Goal: Task Accomplishment & Management: Use online tool/utility

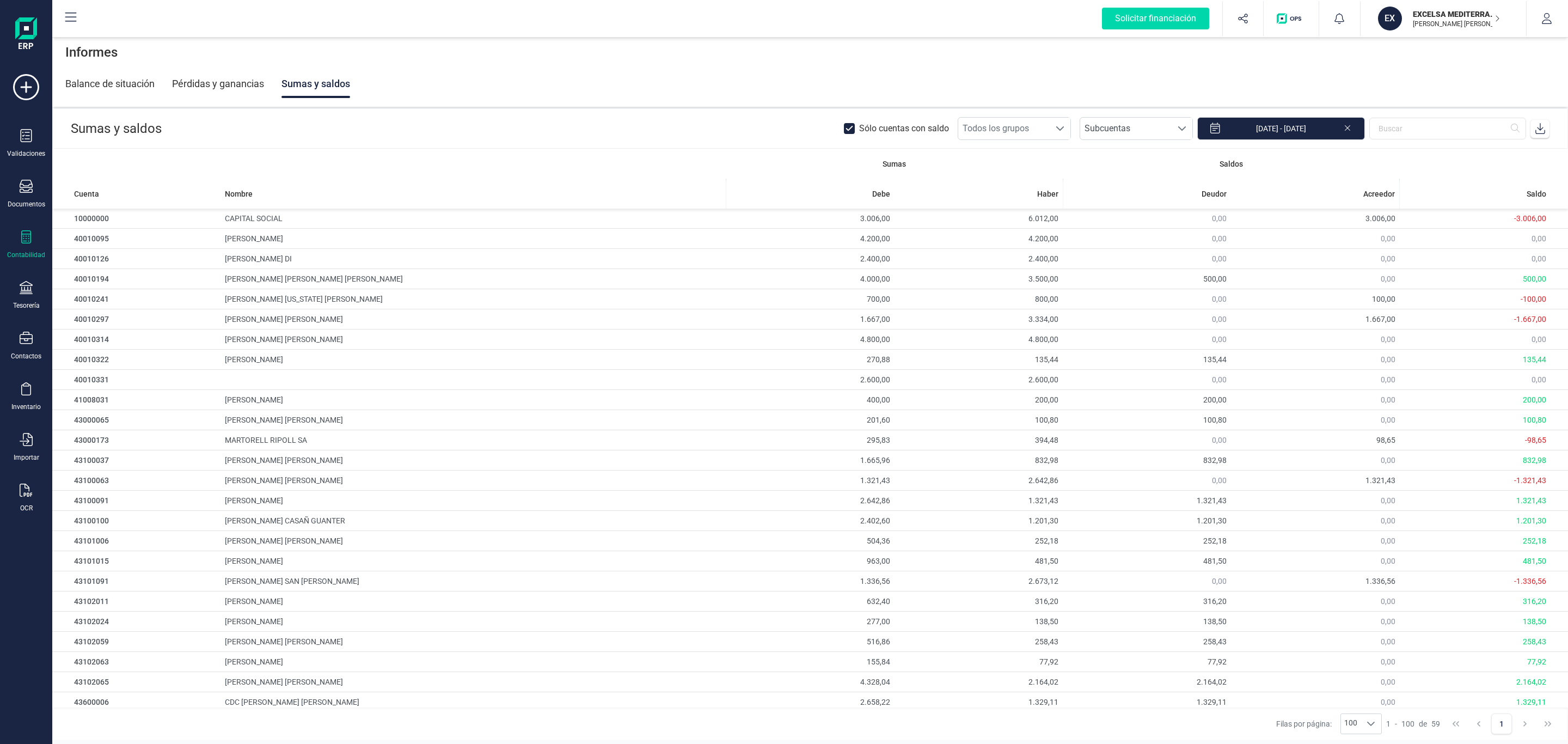
click at [1537, 127] on icon at bounding box center [1540, 128] width 11 height 11
click at [1276, 129] on input "01/01/2025 - 30/09/2025" at bounding box center [1281, 128] width 167 height 23
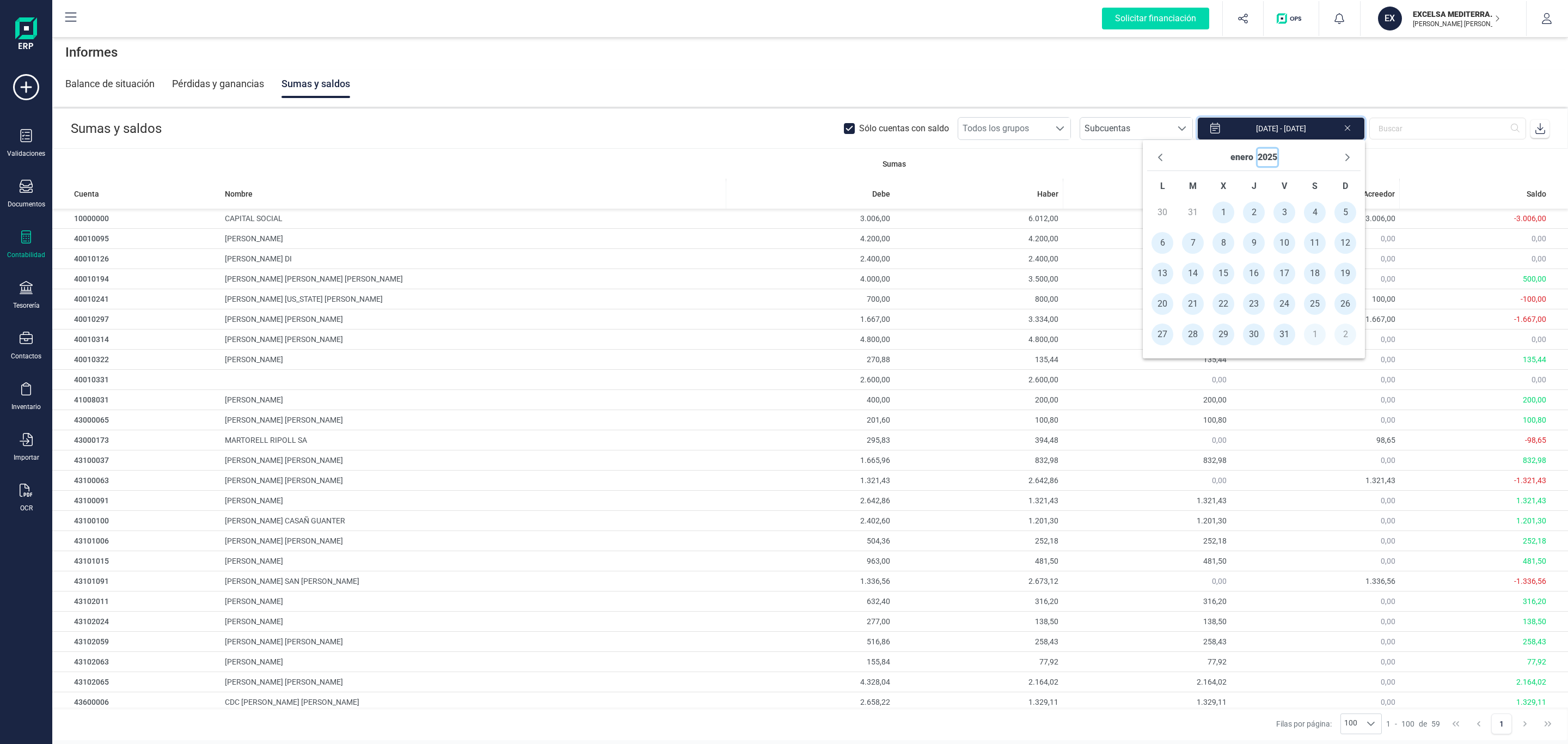
click at [1265, 150] on button "2025" at bounding box center [1267, 157] width 19 height 18
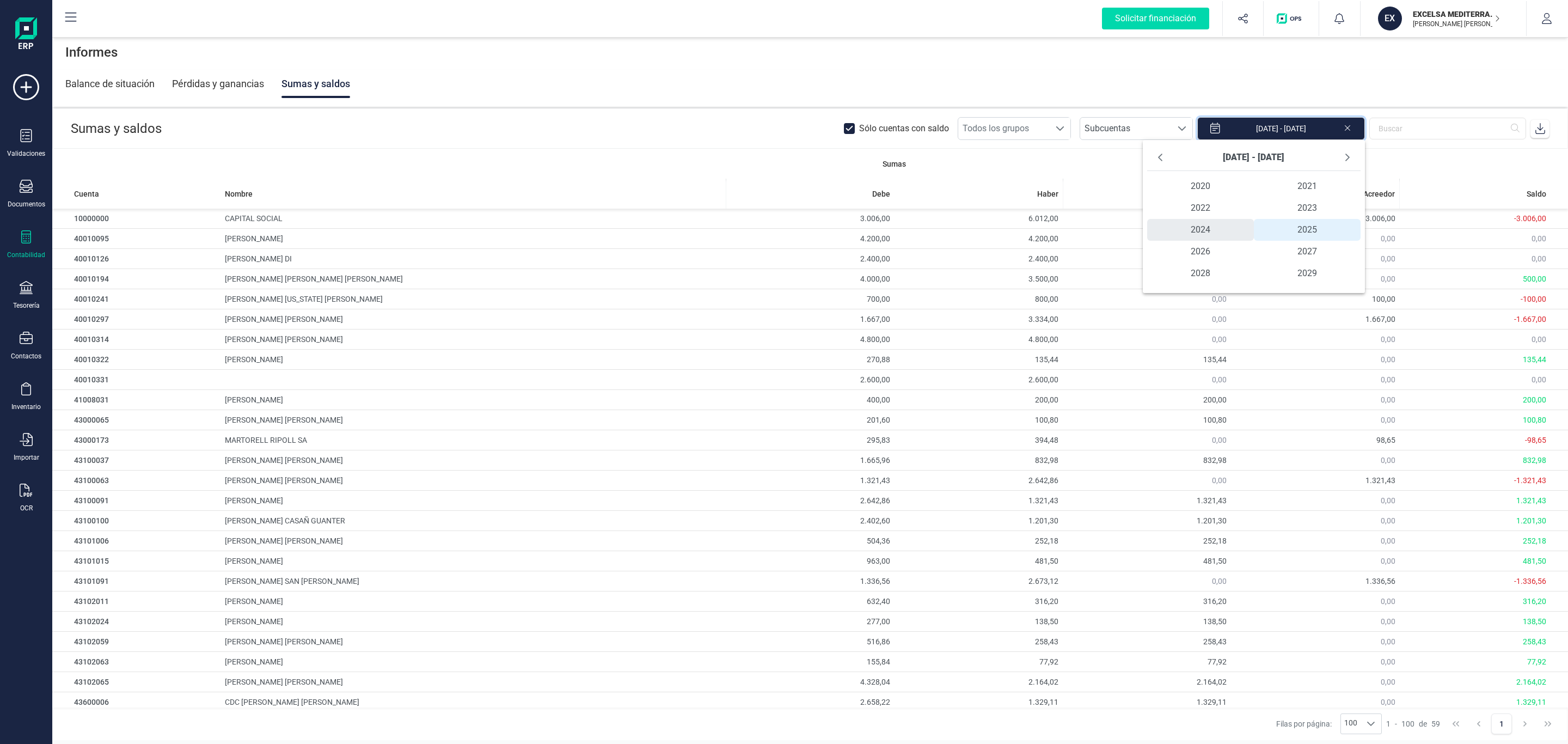
click at [1230, 225] on span "2024" at bounding box center [1200, 230] width 107 height 22
click at [1199, 183] on span "ene" at bounding box center [1183, 186] width 71 height 22
click at [1168, 212] on span "1" at bounding box center [1163, 212] width 22 height 22
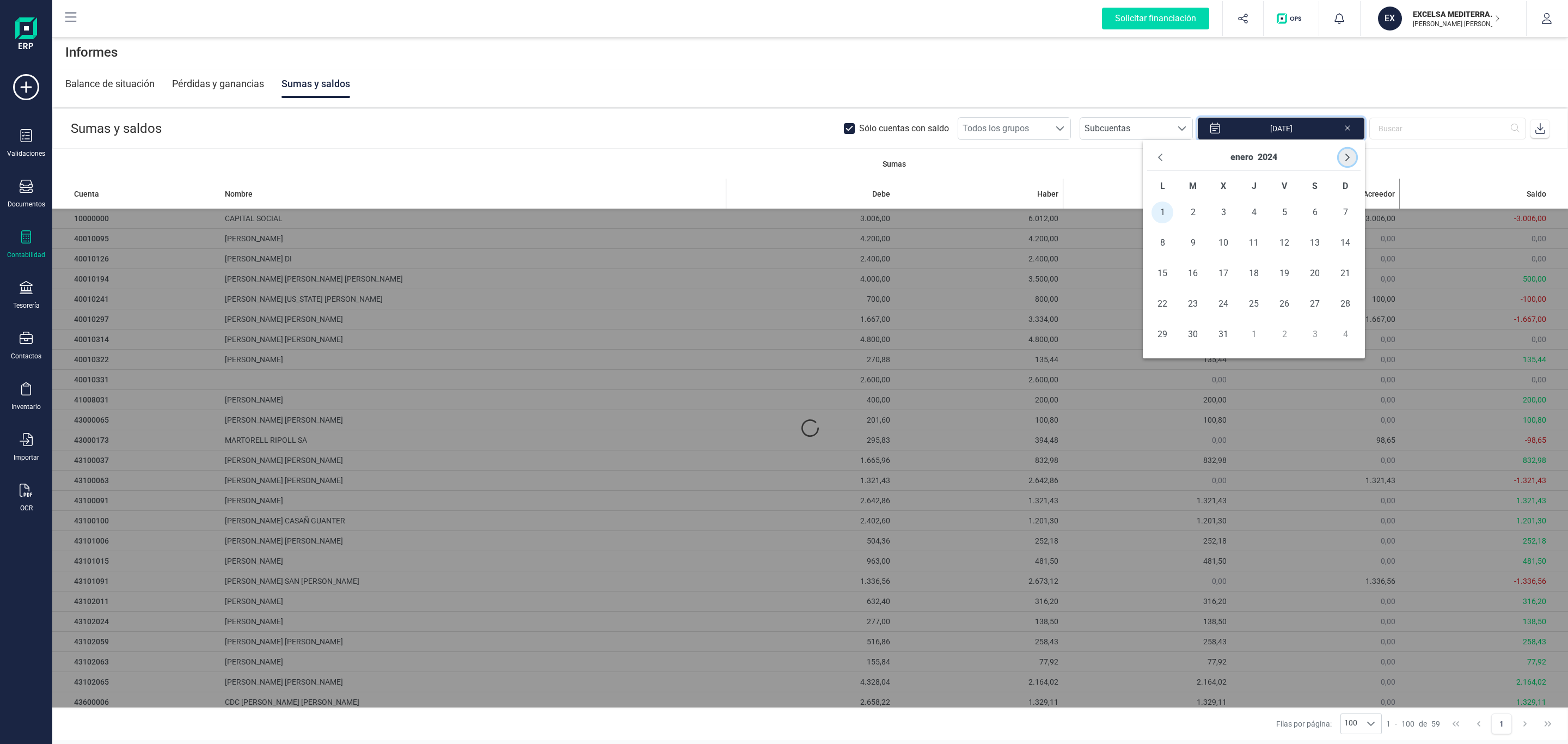
click at [1343, 154] on button "Next Month" at bounding box center [1347, 157] width 18 height 18
click at [1343, 154] on icon "Next Month" at bounding box center [1348, 157] width 9 height 9
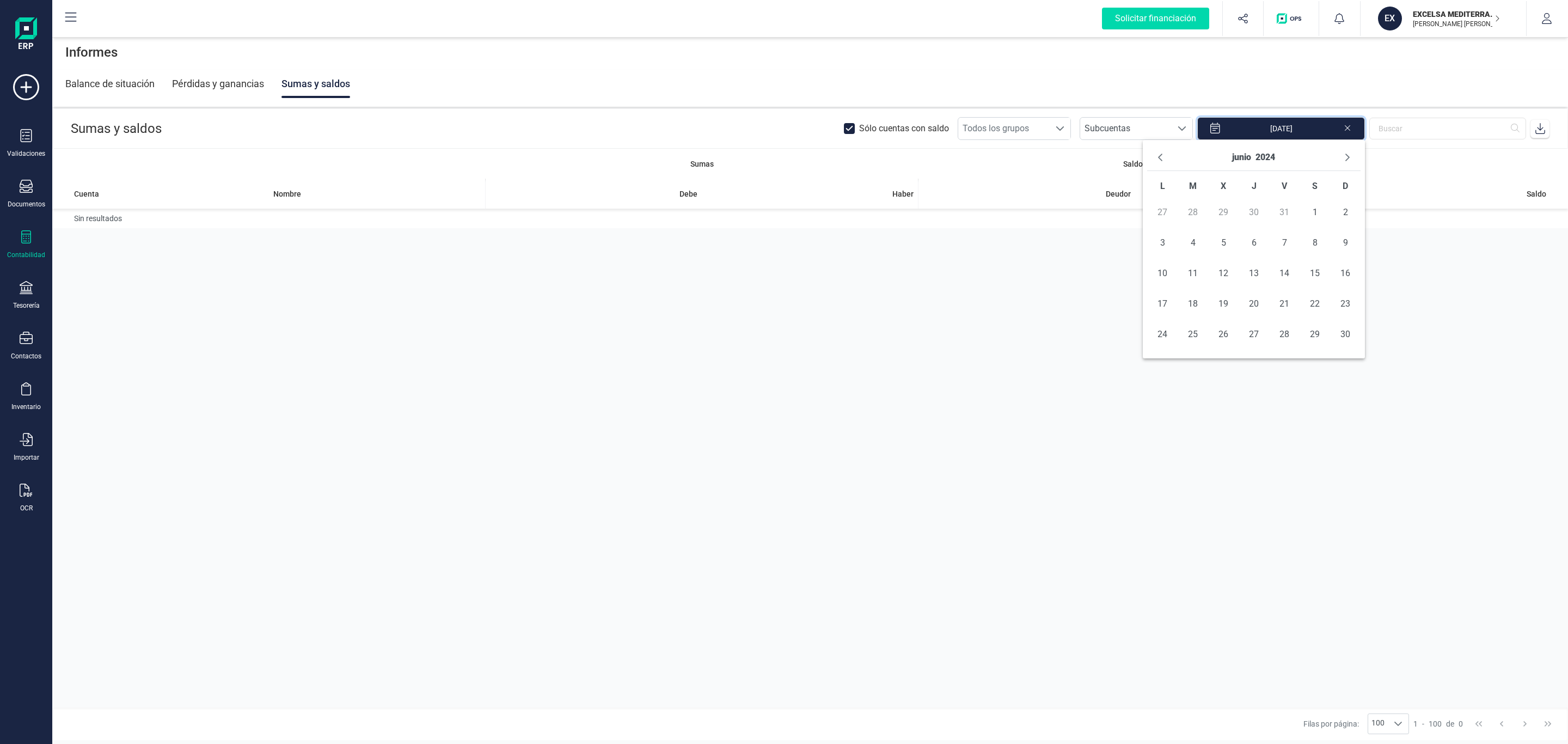
click at [1343, 154] on icon "Next Month" at bounding box center [1348, 157] width 9 height 9
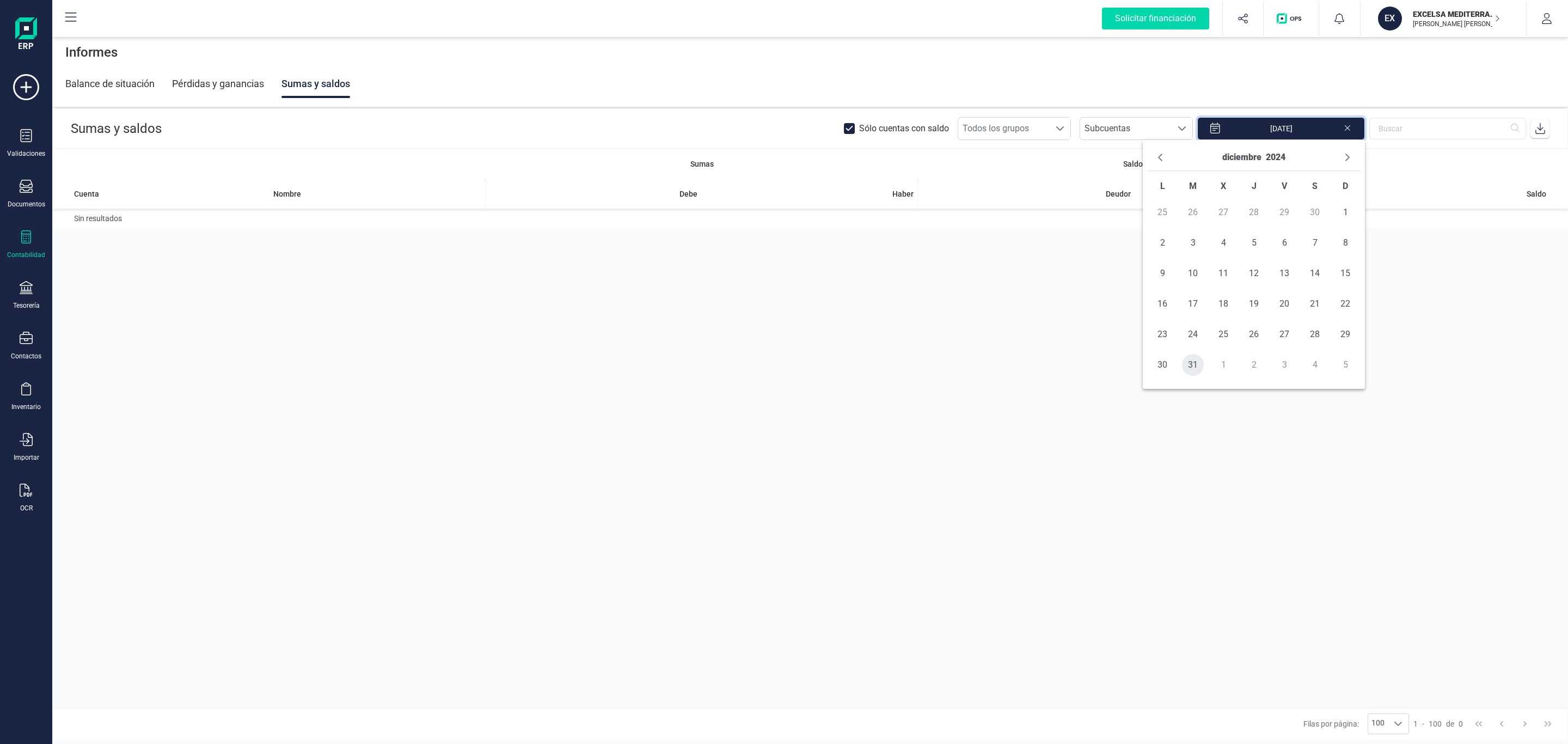
click at [1196, 365] on span "31" at bounding box center [1193, 365] width 22 height 22
type input "01/01/2024 - 31/12/2024"
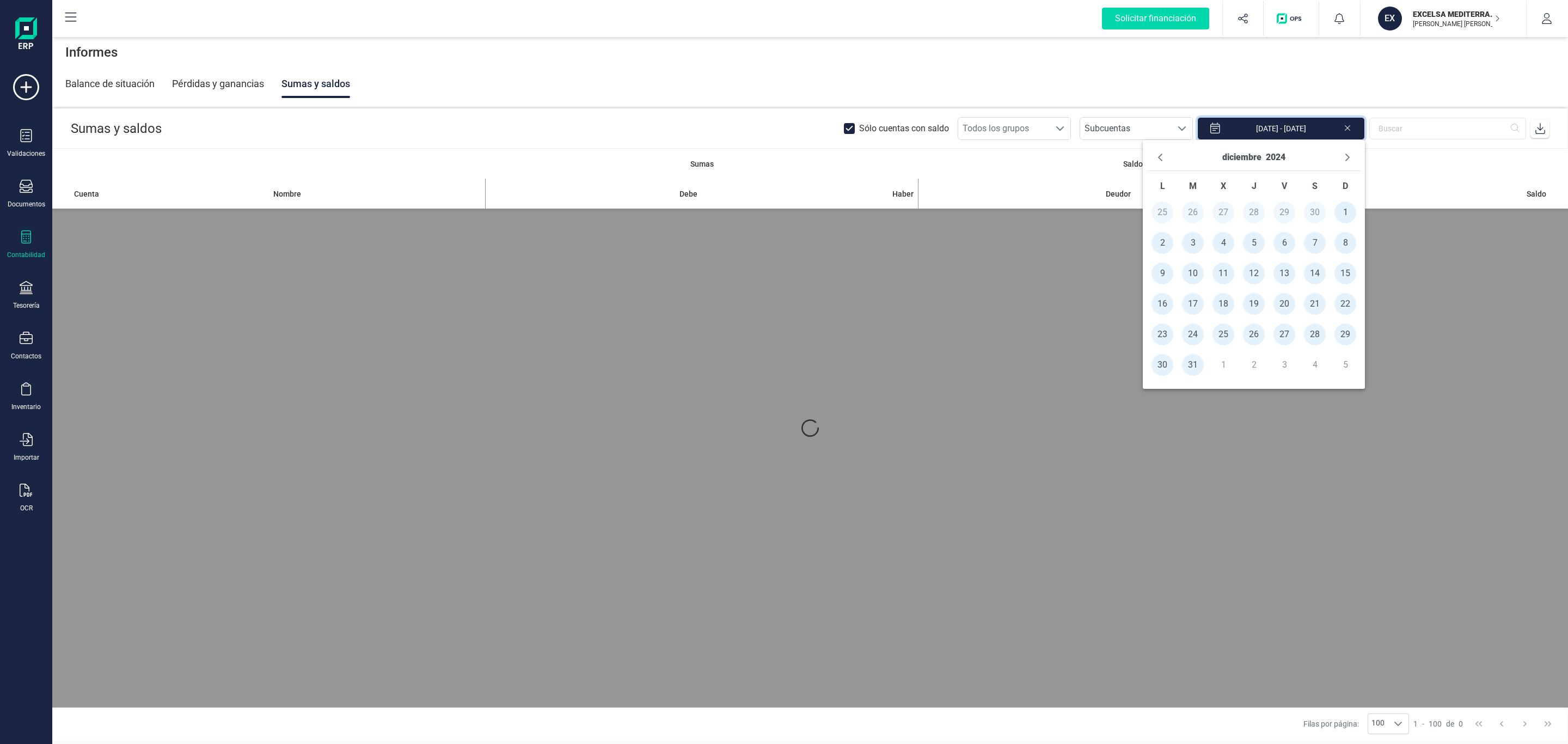
click at [1220, 454] on div at bounding box center [810, 428] width 1516 height 559
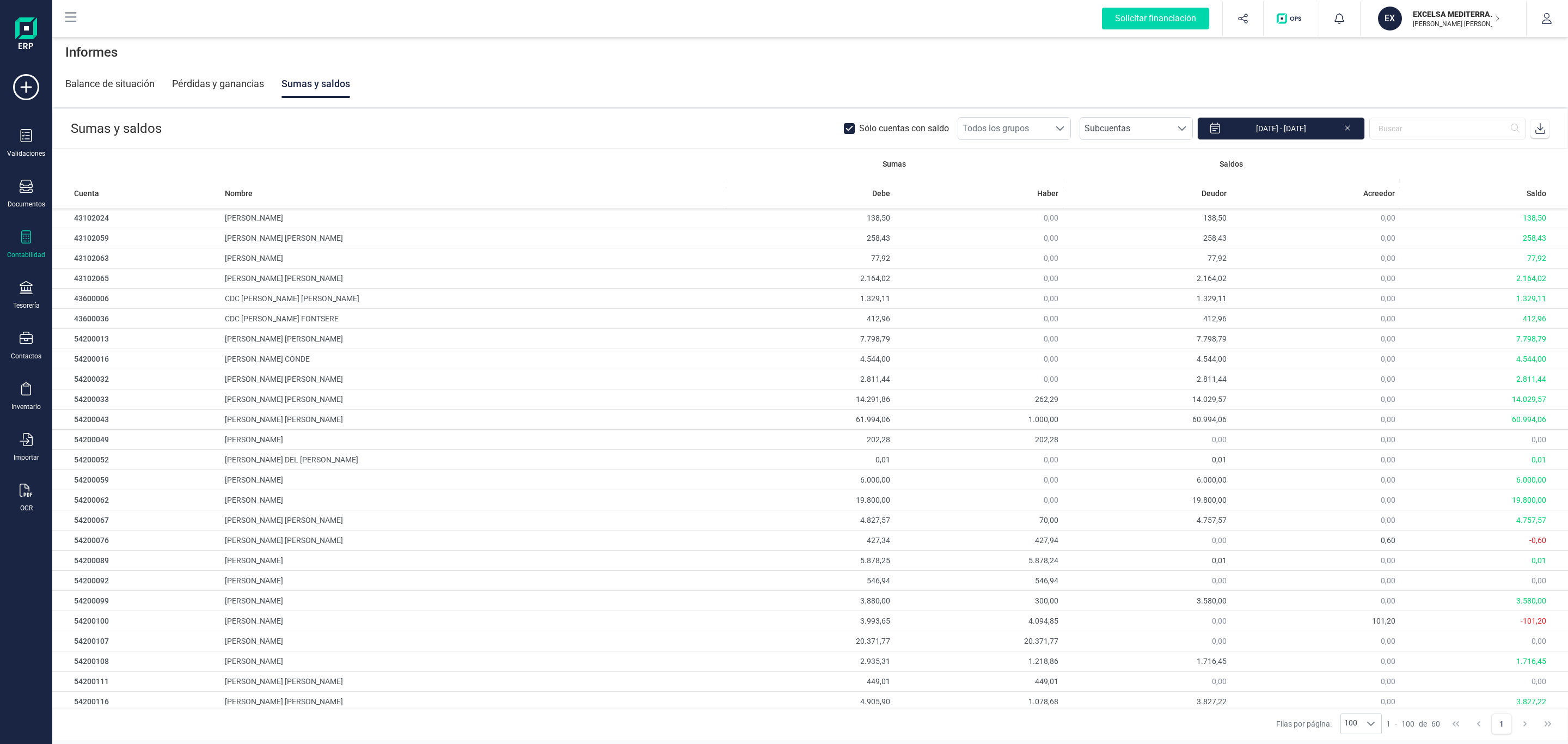
scroll to position [72, 0]
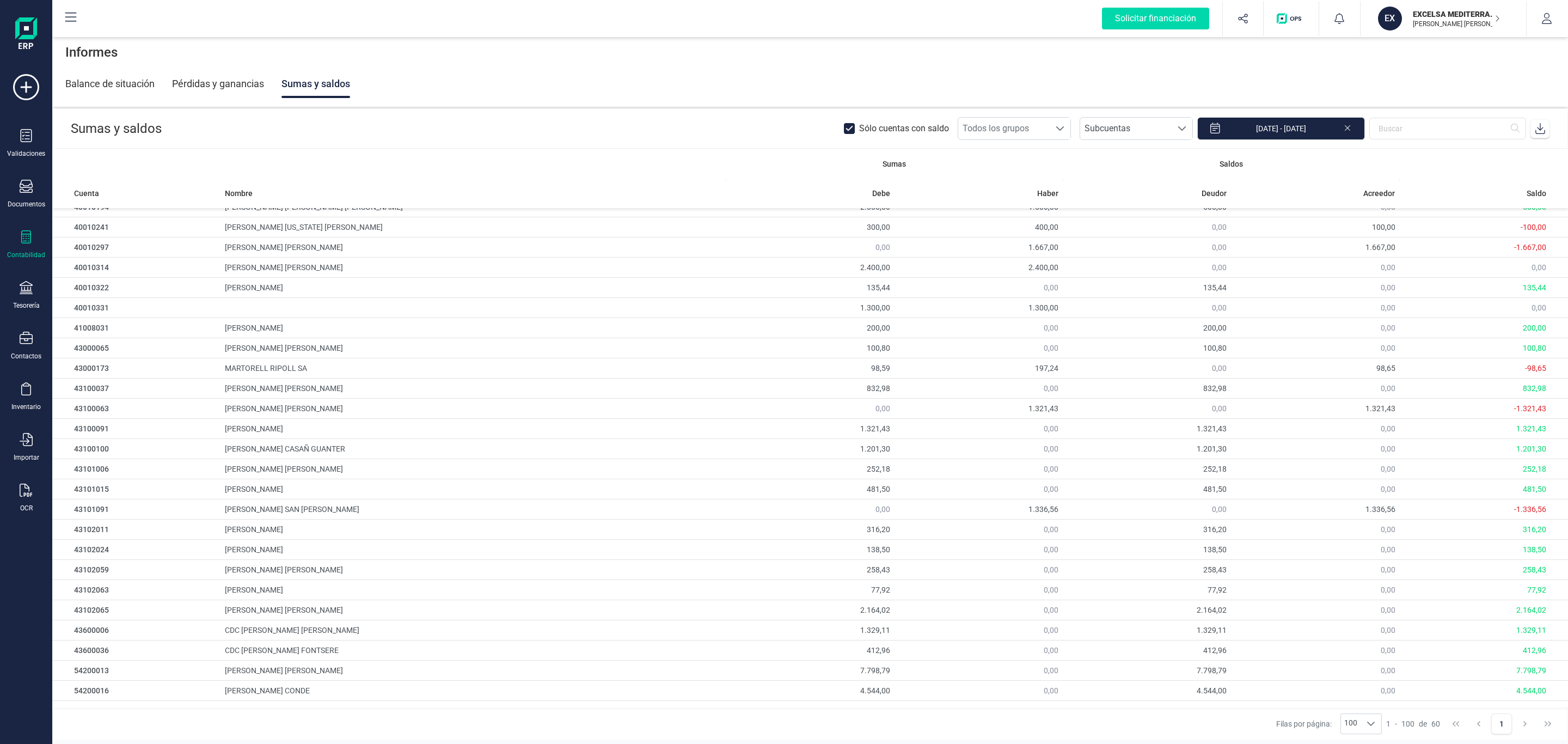
click at [1541, 120] on span at bounding box center [1540, 128] width 22 height 22
click at [247, 288] on td "DAMIAN CUELLO RUZZI" at bounding box center [473, 287] width 505 height 20
click at [187, 292] on td "40010322" at bounding box center [136, 287] width 168 height 20
click at [20, 239] on icon at bounding box center [26, 236] width 13 height 13
click at [111, 154] on span "Libro diario" at bounding box center [119, 158] width 68 height 13
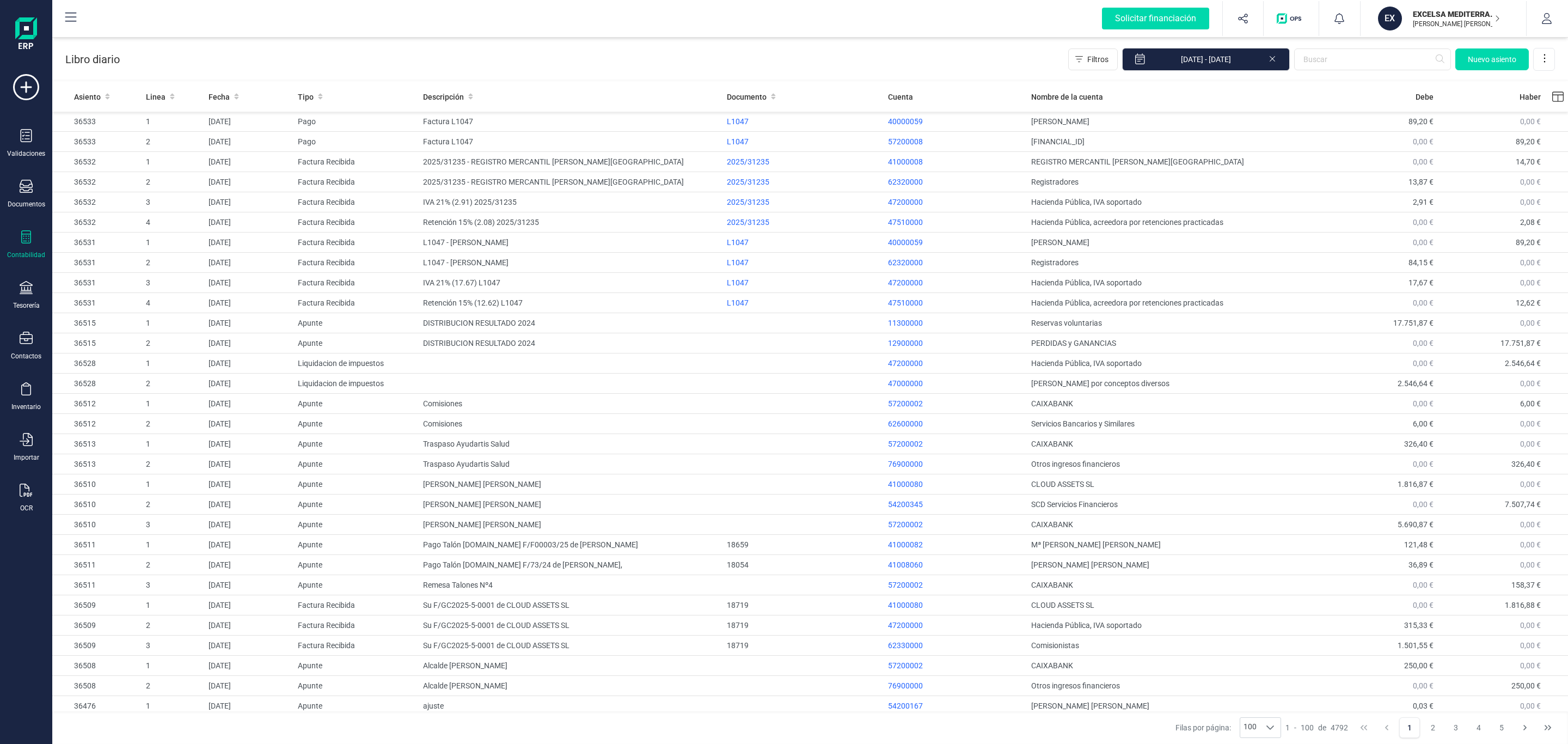
click at [1391, 46] on div "Libro diario Filtros 01/01/2025 - 30/09/2025 Nuevo asiento" at bounding box center [810, 57] width 1516 height 44
click at [1371, 57] on input "text" at bounding box center [1373, 60] width 157 height 22
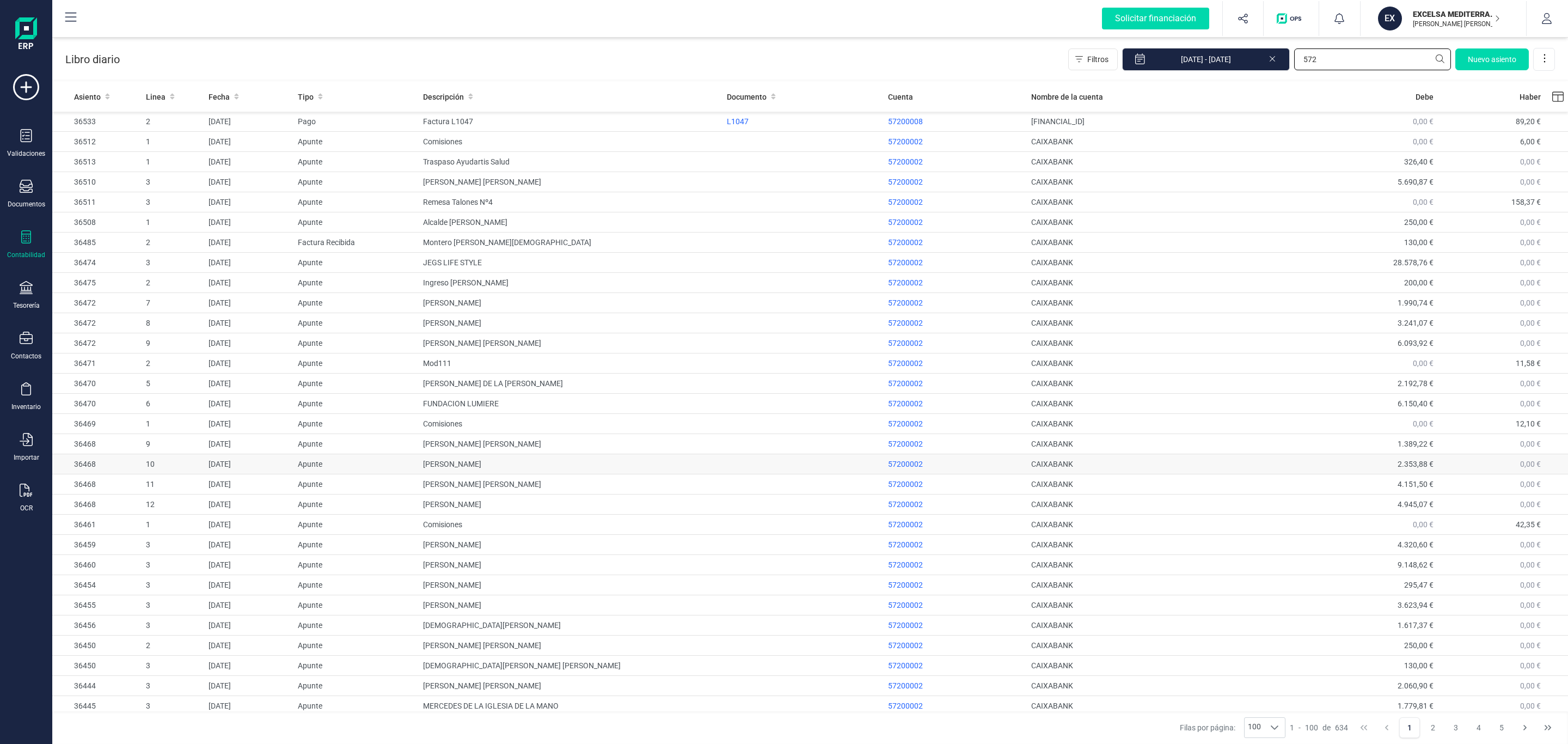
type input "572"
click at [474, 459] on td "DOMINGO FELIPE CORREA" at bounding box center [570, 464] width 304 height 20
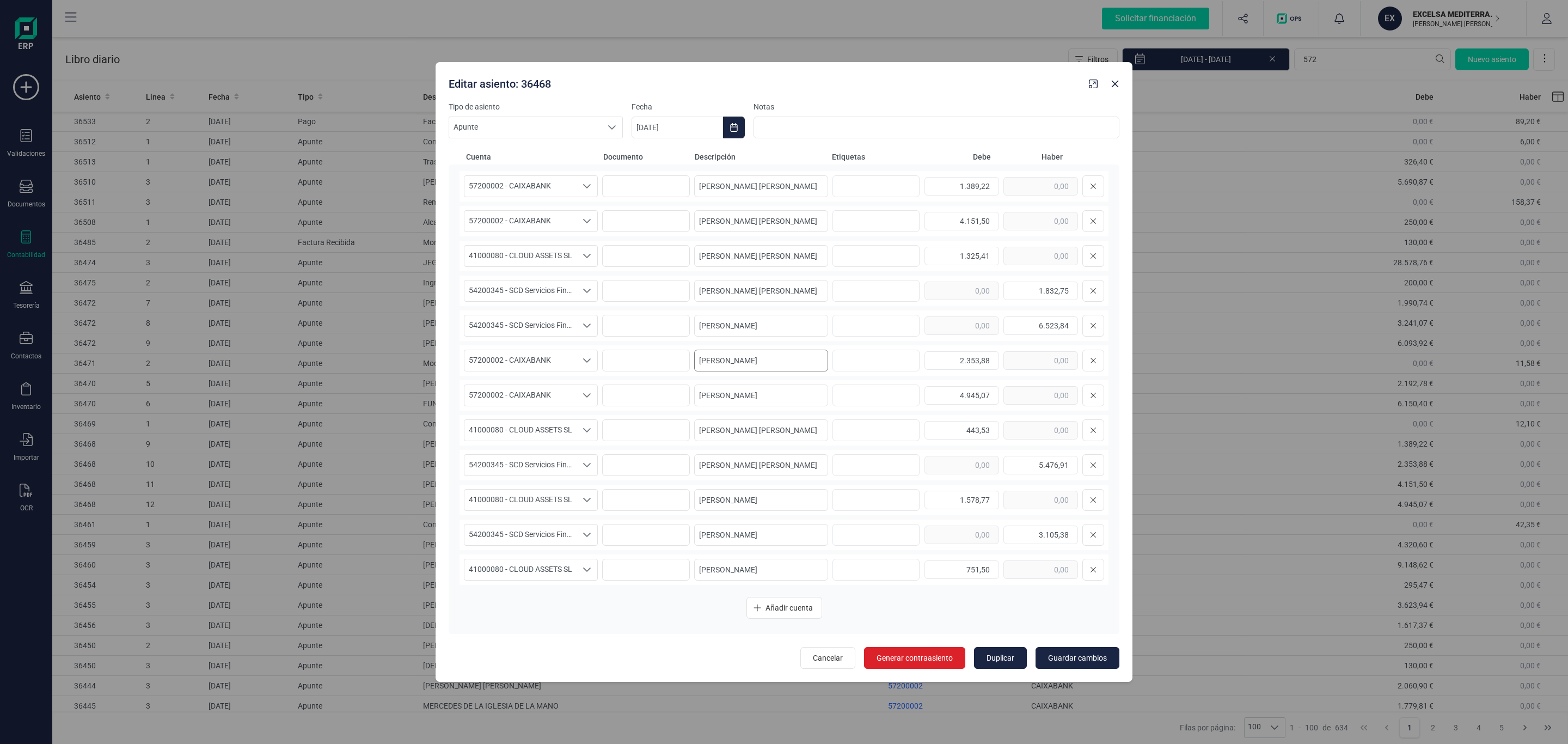
scroll to position [1, 0]
click at [1117, 90] on button "Close" at bounding box center [1115, 83] width 18 height 18
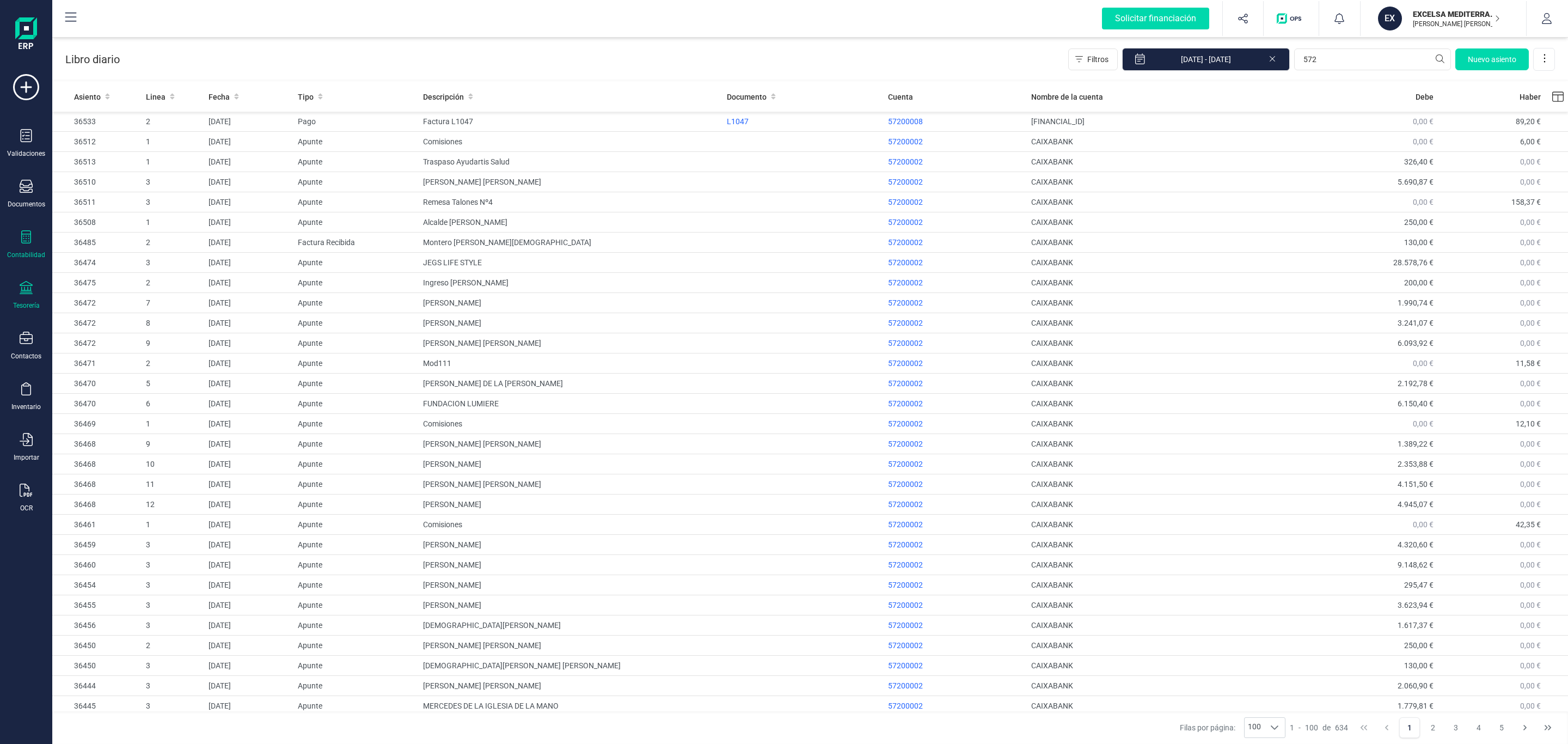
click at [15, 297] on div "Tesorería" at bounding box center [26, 295] width 44 height 29
click at [131, 190] on span "Cuentas bancarias" at bounding box center [133, 185] width 96 height 13
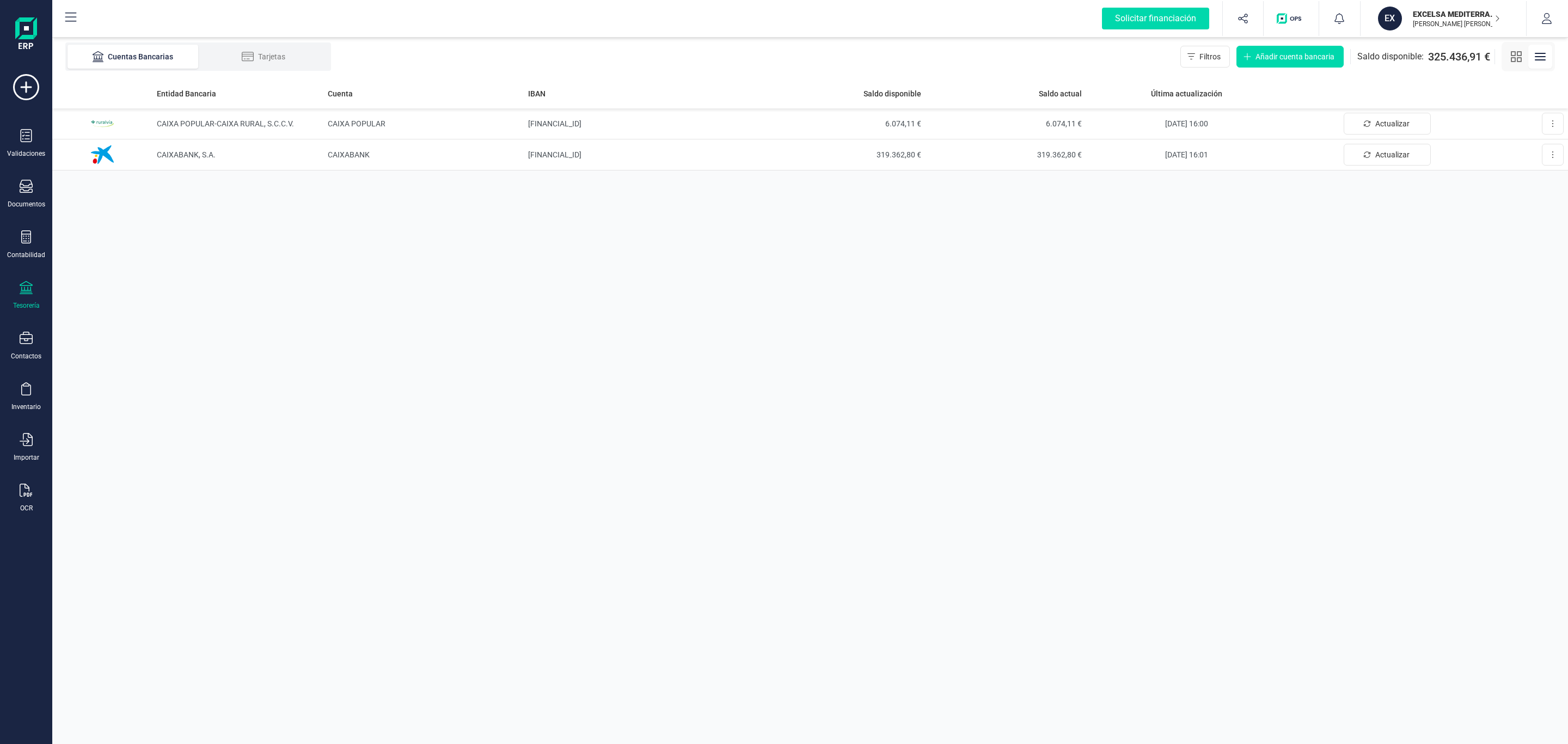
click at [37, 292] on div "Tesorería" at bounding box center [26, 295] width 44 height 29
click at [1029, 244] on div "Entidad Bancaria Cuenta IBAN Saldo disponible Saldo actual Última actualización…" at bounding box center [810, 411] width 1516 height 665
click at [23, 291] on icon at bounding box center [26, 287] width 13 height 13
click at [139, 194] on div "Cuentas bancarias" at bounding box center [135, 186] width 144 height 22
click at [295, 149] on td "CAIXABANK, S.A." at bounding box center [237, 155] width 170 height 31
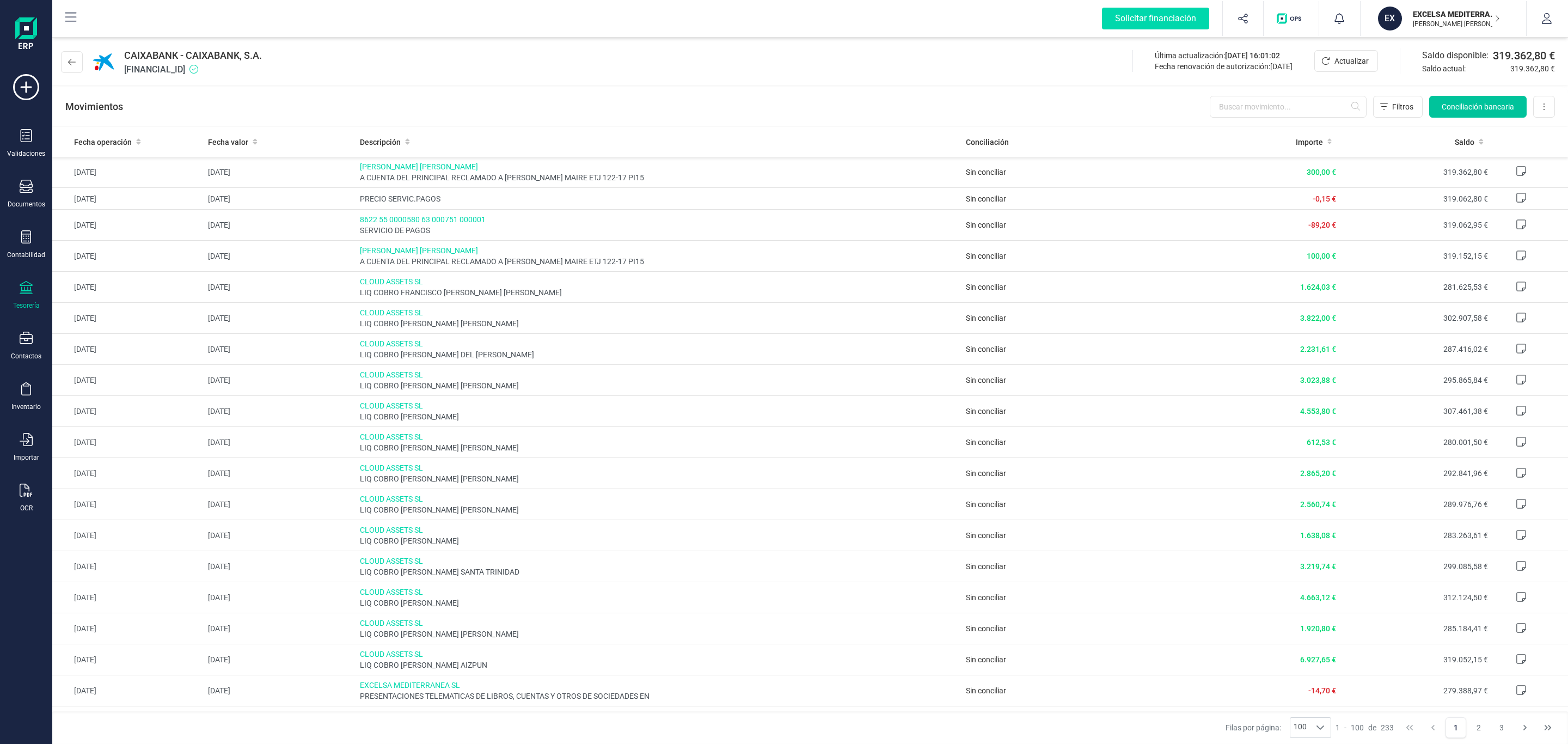
click at [1459, 101] on span "Conciliación bancaria" at bounding box center [1477, 107] width 72 height 11
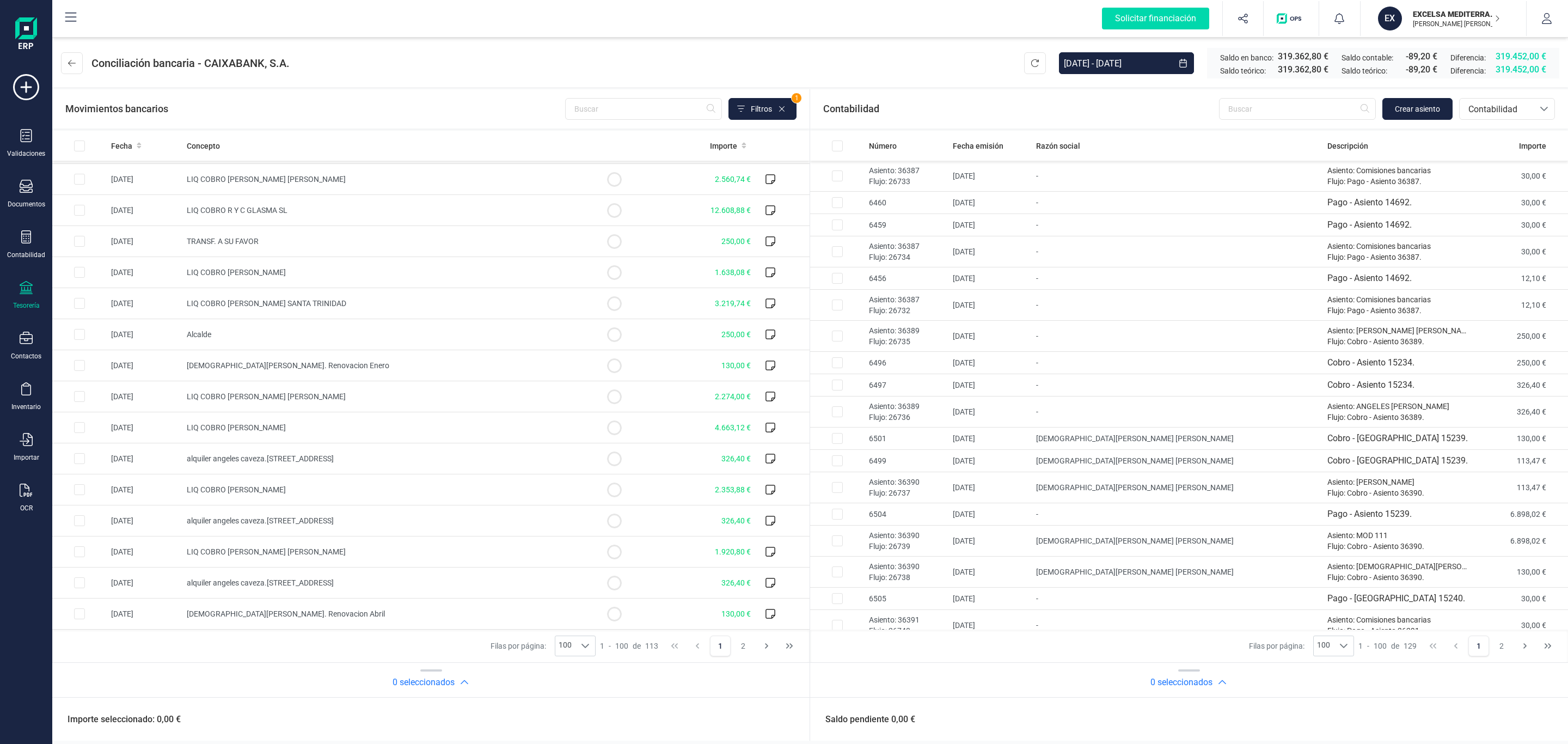
scroll to position [2660, 0]
click at [580, 640] on div at bounding box center [586, 646] width 21 height 19
click at [581, 728] on li "100" at bounding box center [575, 729] width 41 height 19
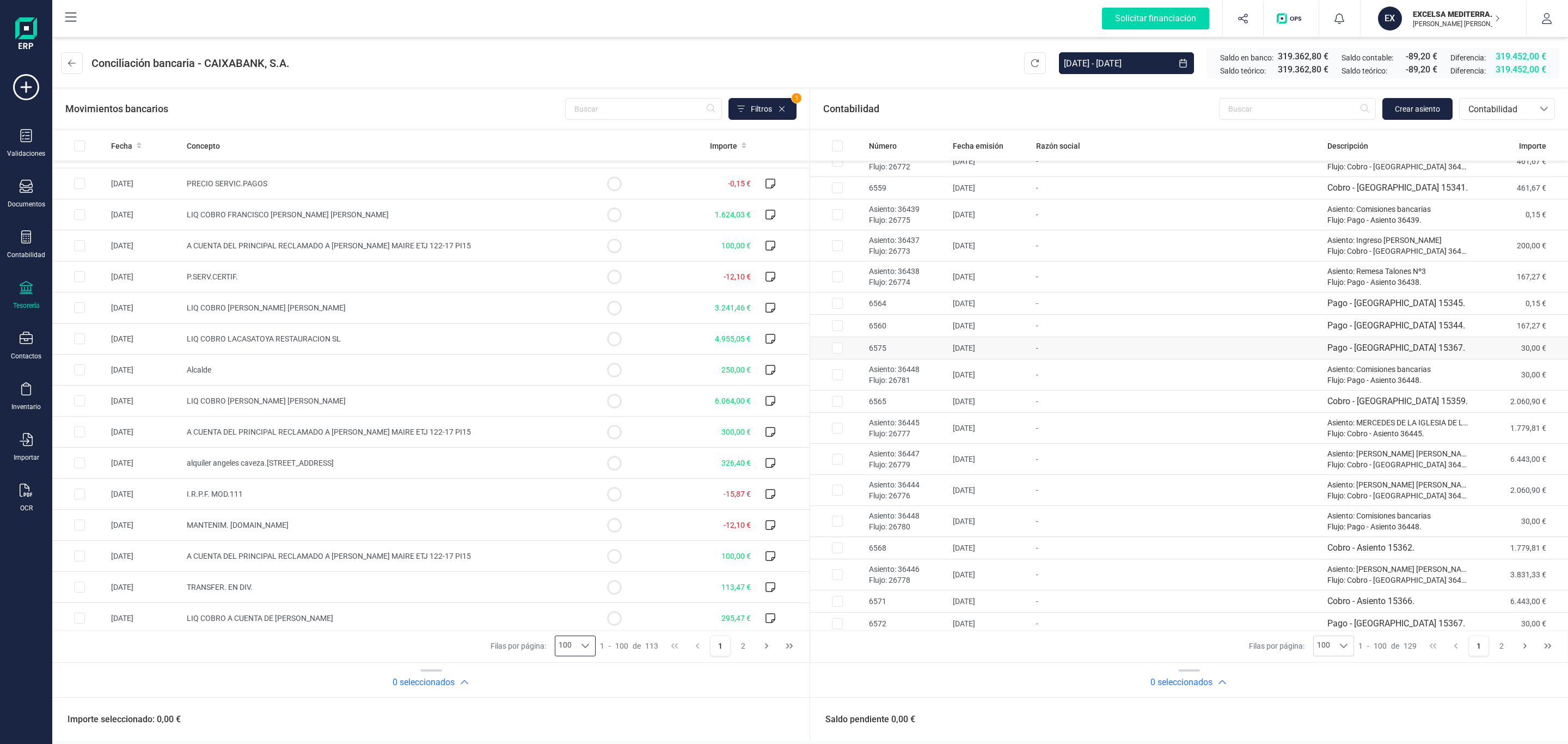
scroll to position [2251, 0]
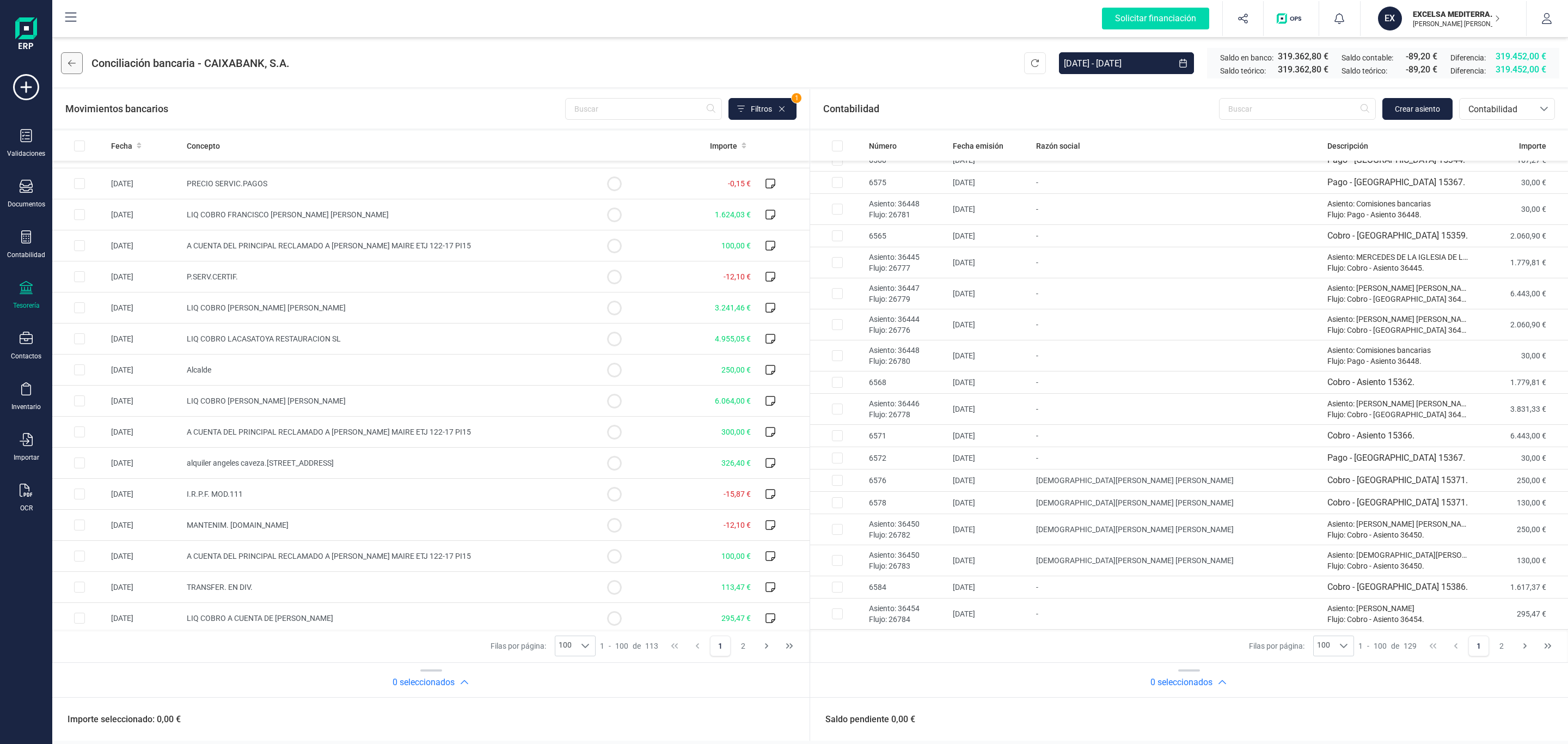
click at [75, 52] on button at bounding box center [72, 63] width 22 height 22
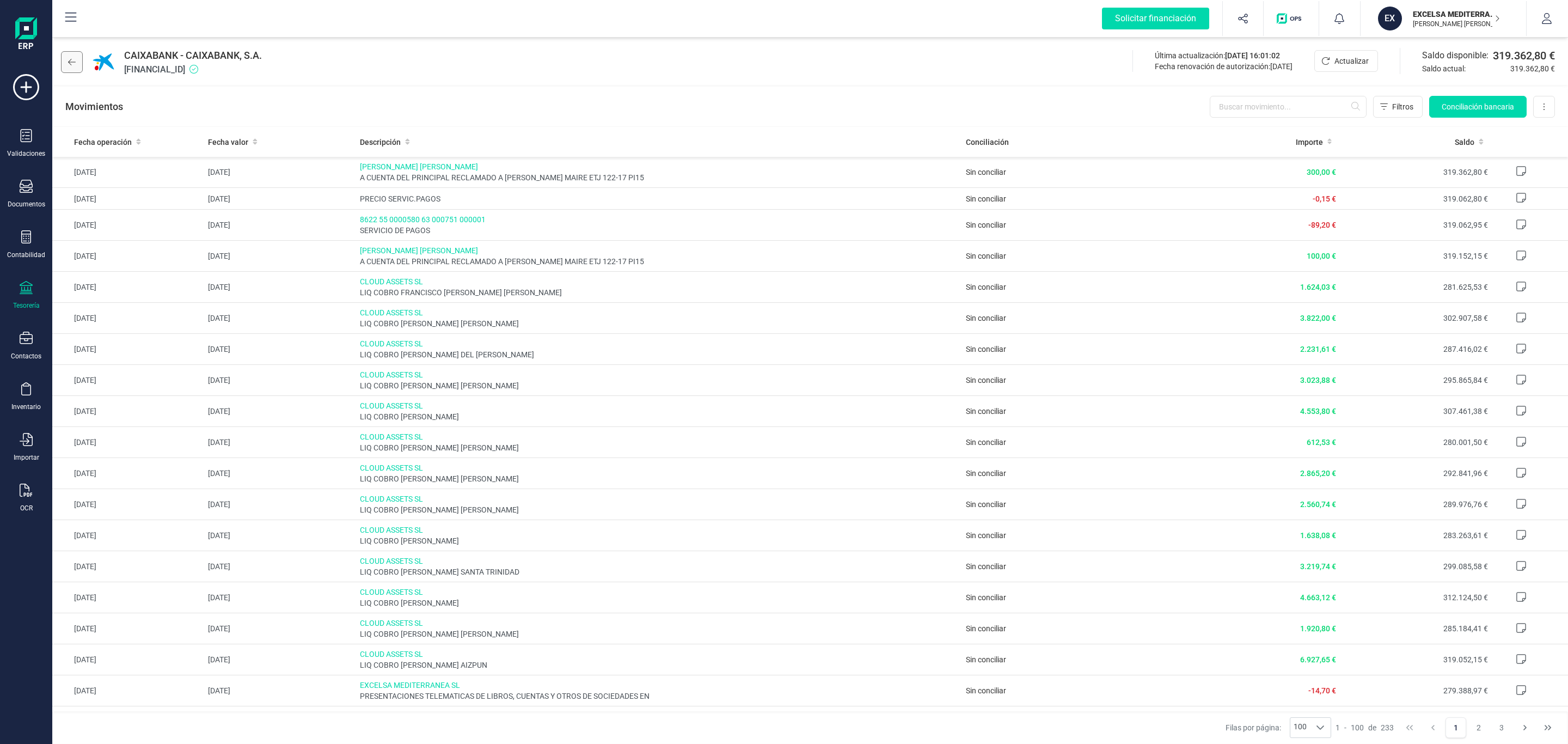
click at [74, 61] on icon at bounding box center [72, 62] width 8 height 9
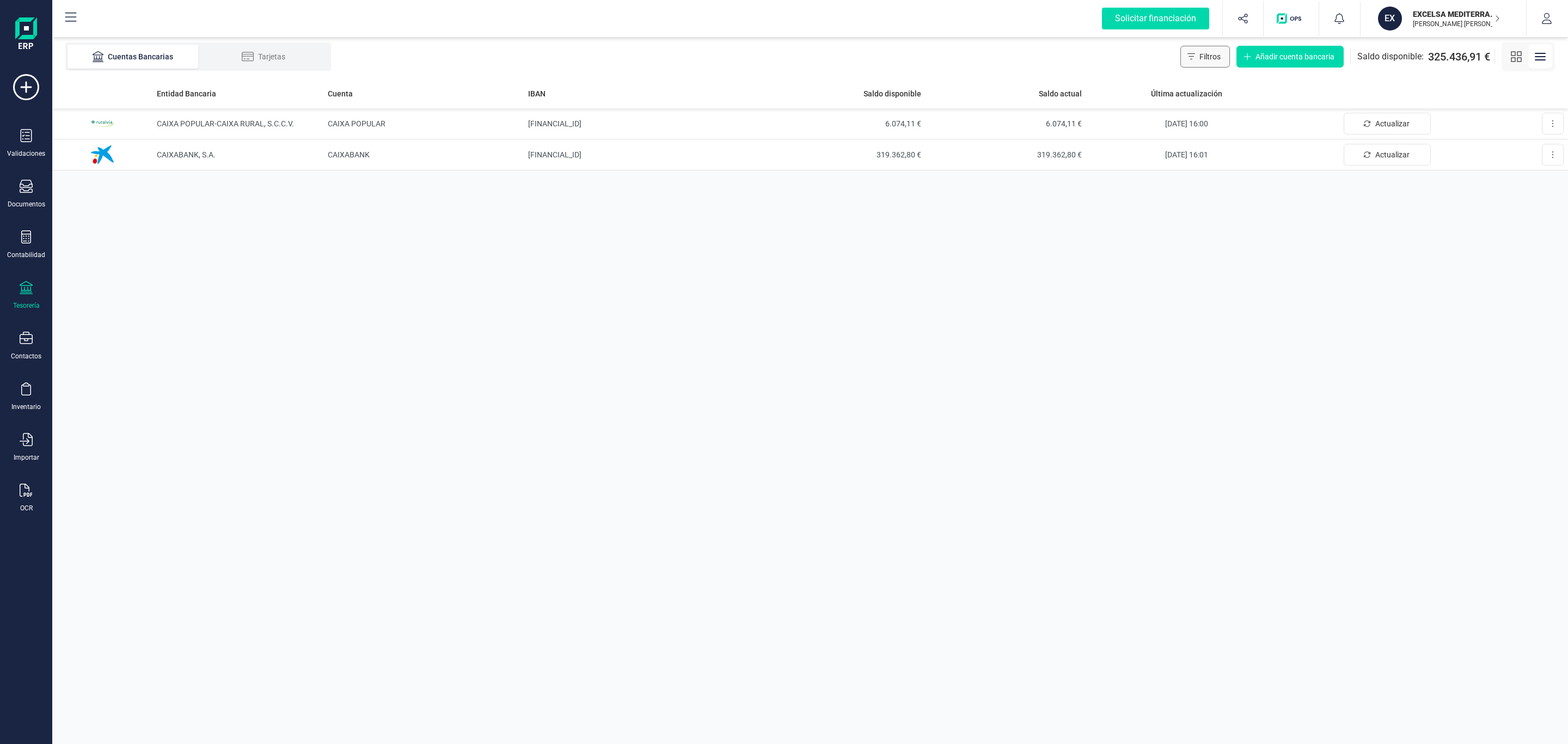
click at [1217, 62] on button "Filtros" at bounding box center [1205, 57] width 49 height 22
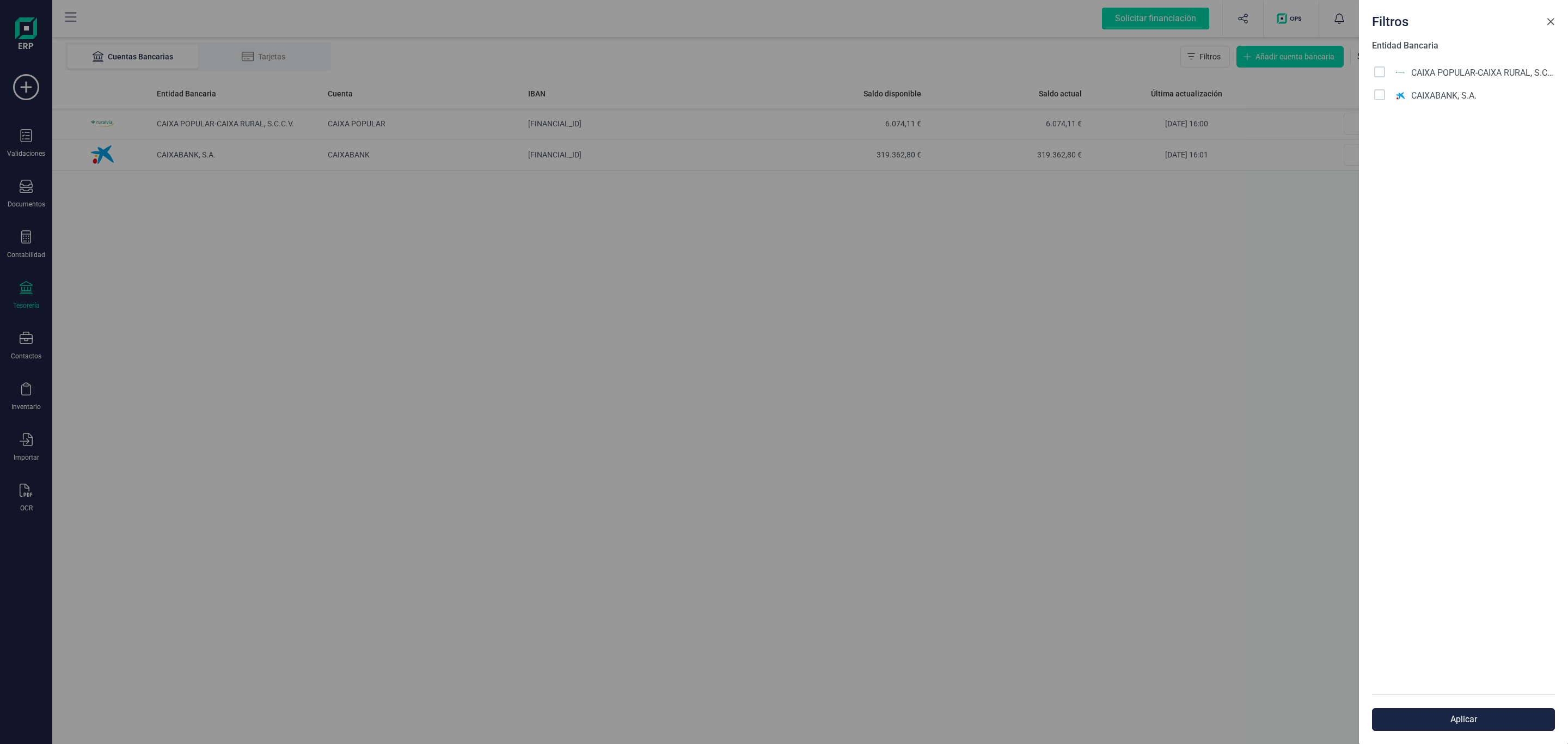
click at [1553, 18] on span "Close" at bounding box center [1550, 22] width 9 height 9
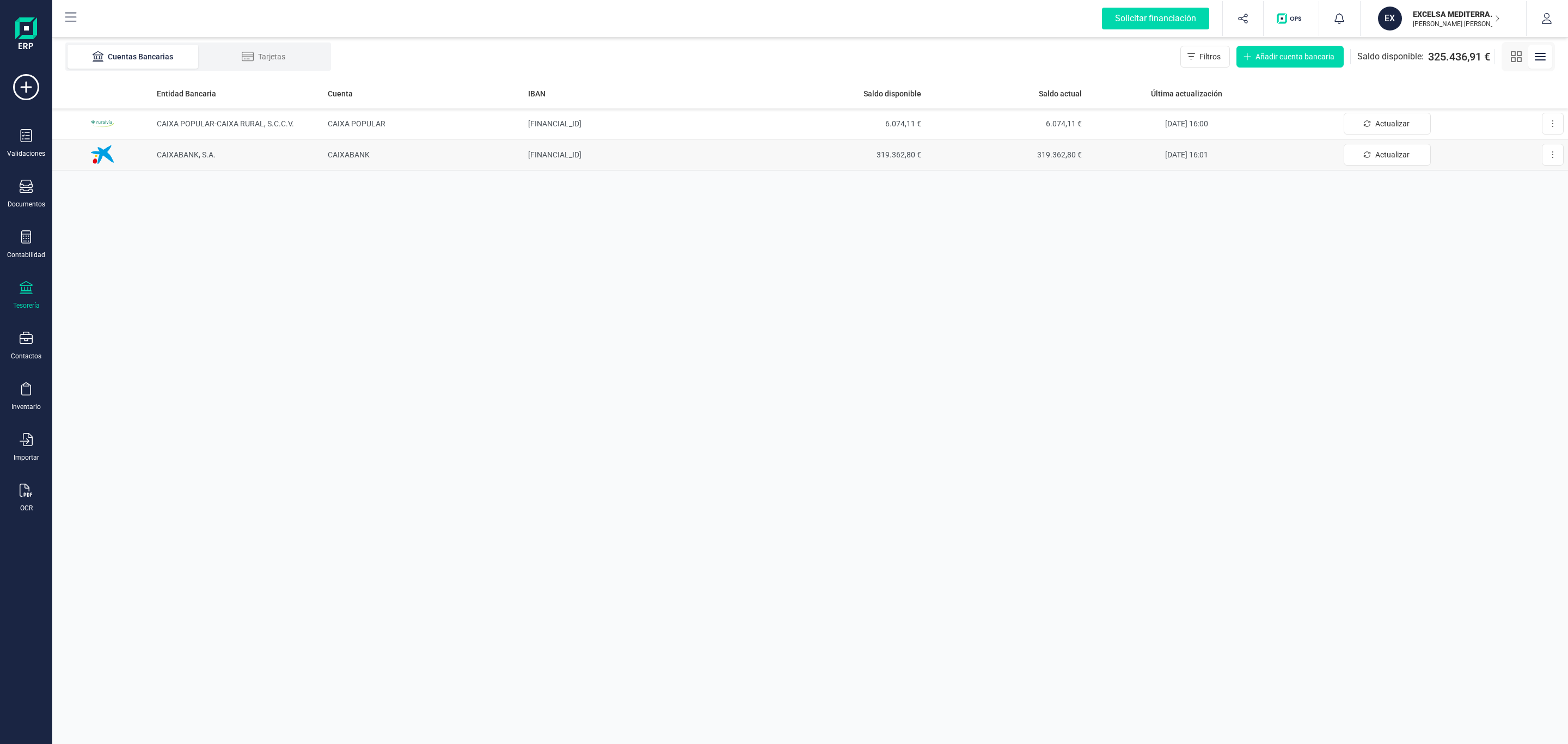
click at [243, 154] on td "CAIXABANK, S.A." at bounding box center [237, 155] width 170 height 31
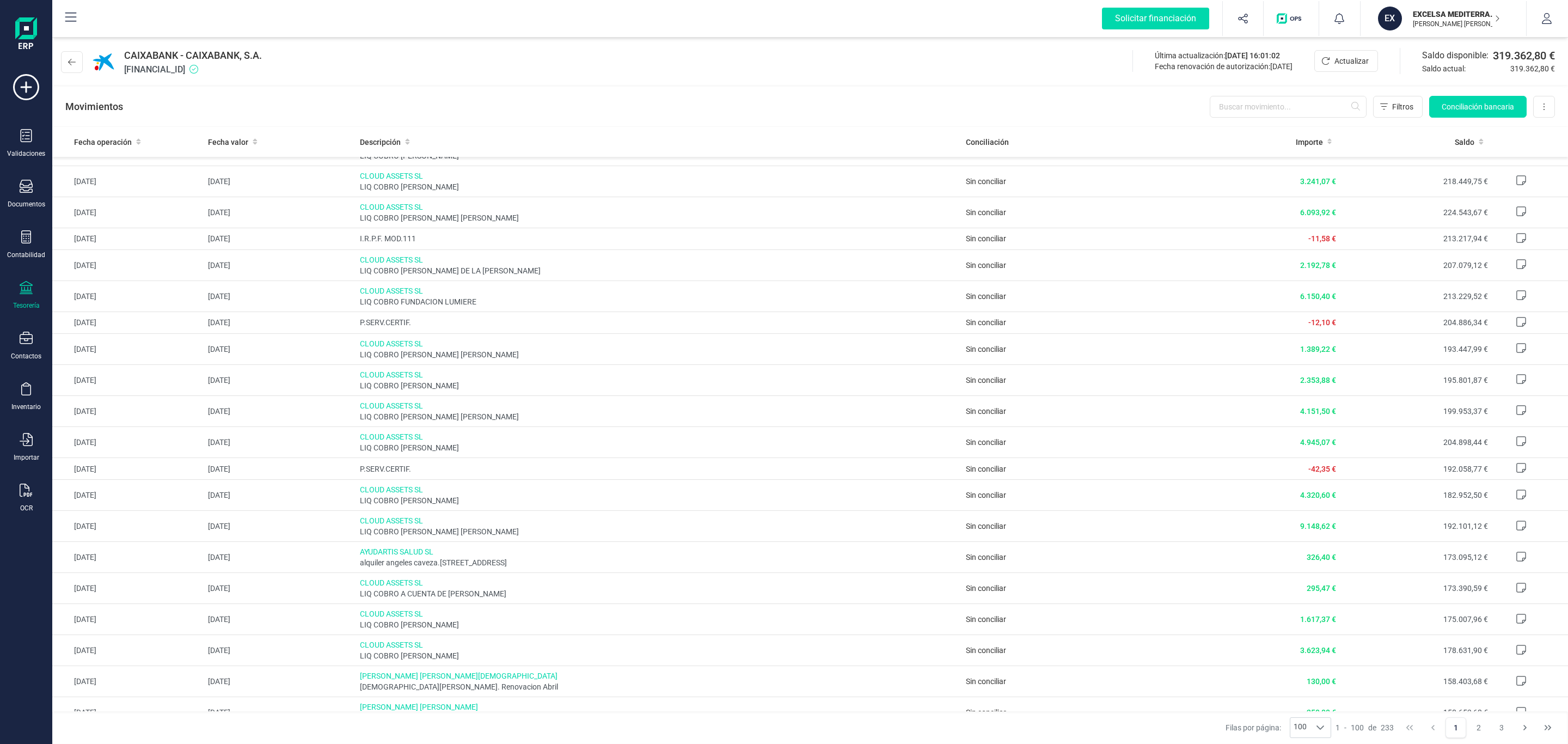
scroll to position [2042, 0]
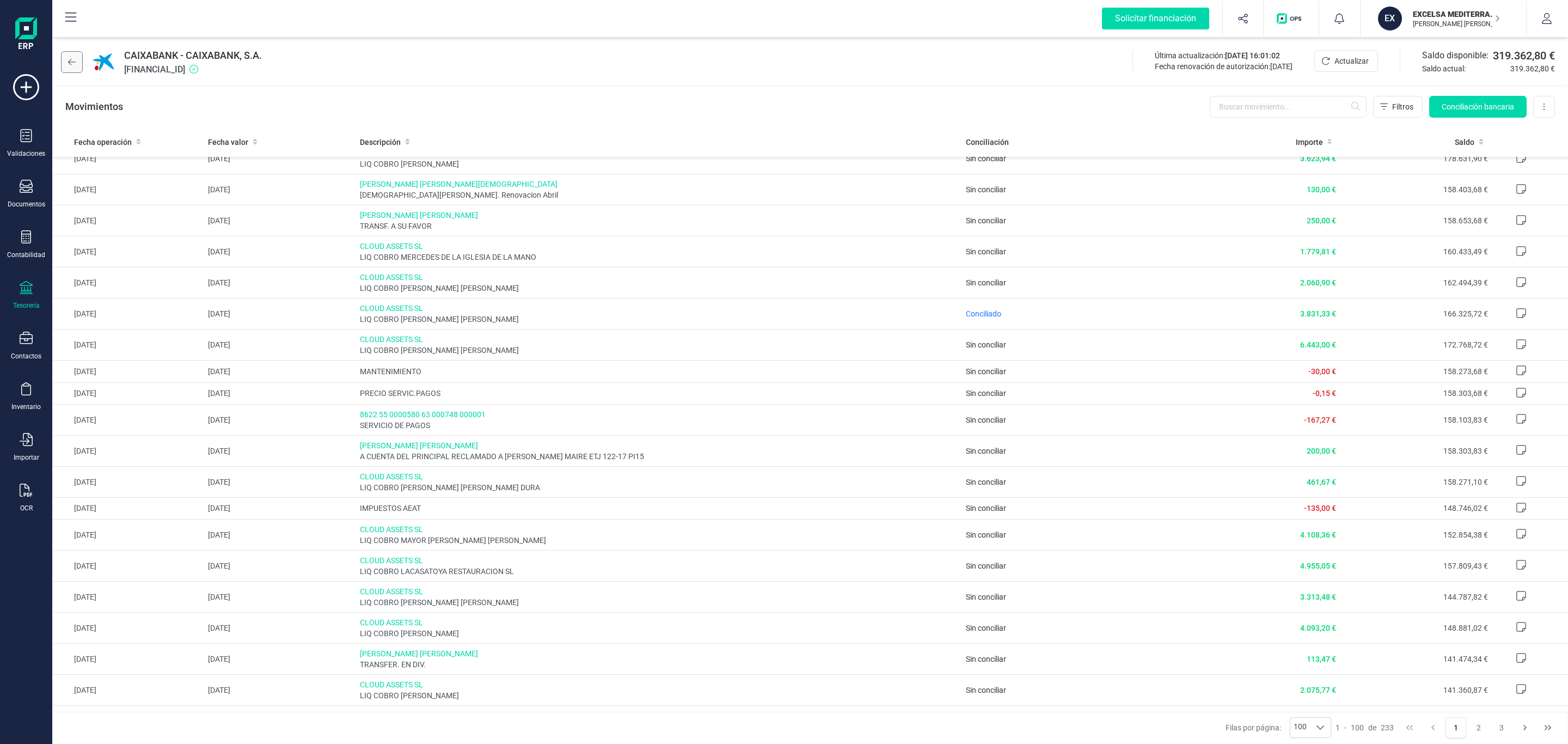
click at [79, 63] on button at bounding box center [72, 62] width 22 height 22
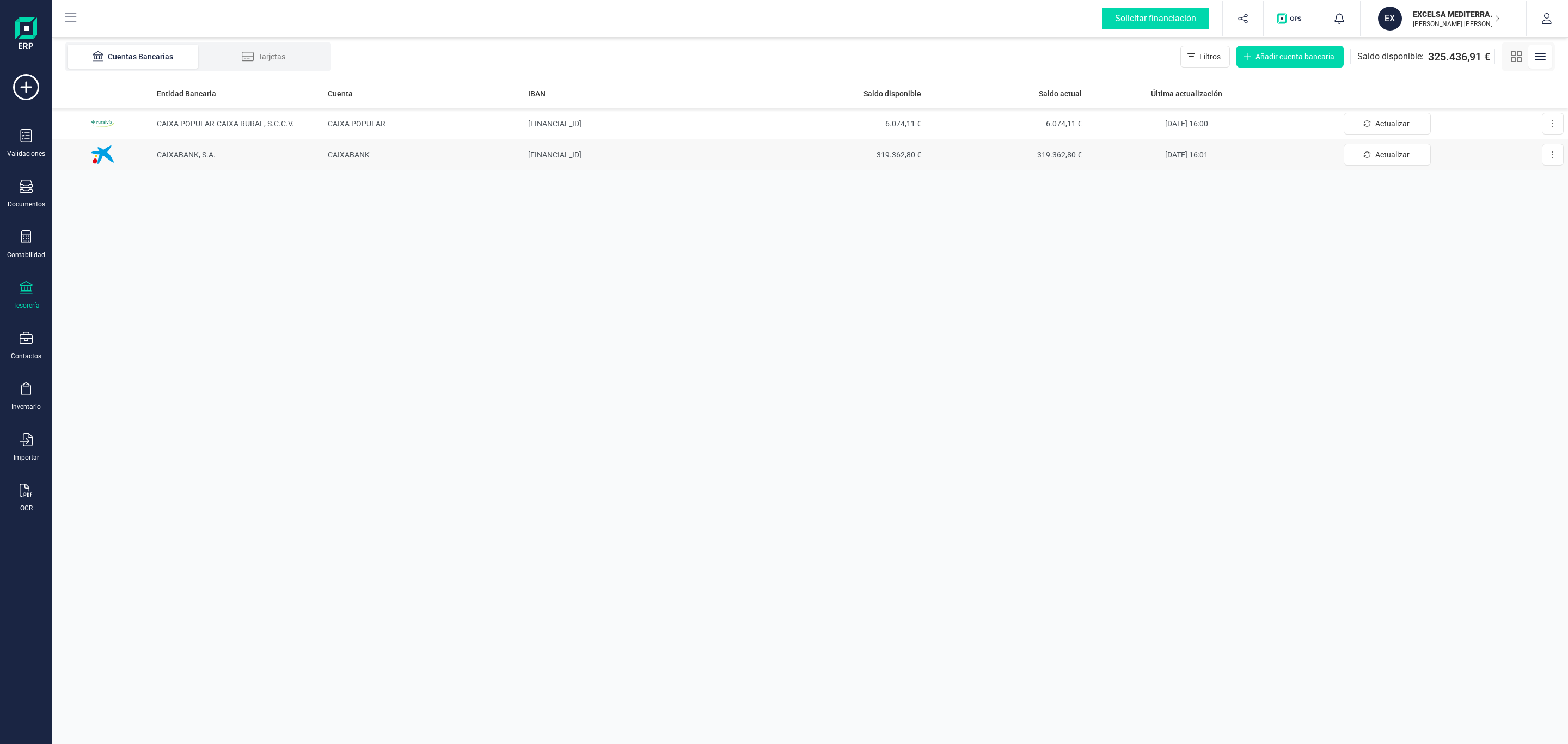
click at [273, 157] on td "CAIXABANK, S.A." at bounding box center [237, 155] width 170 height 31
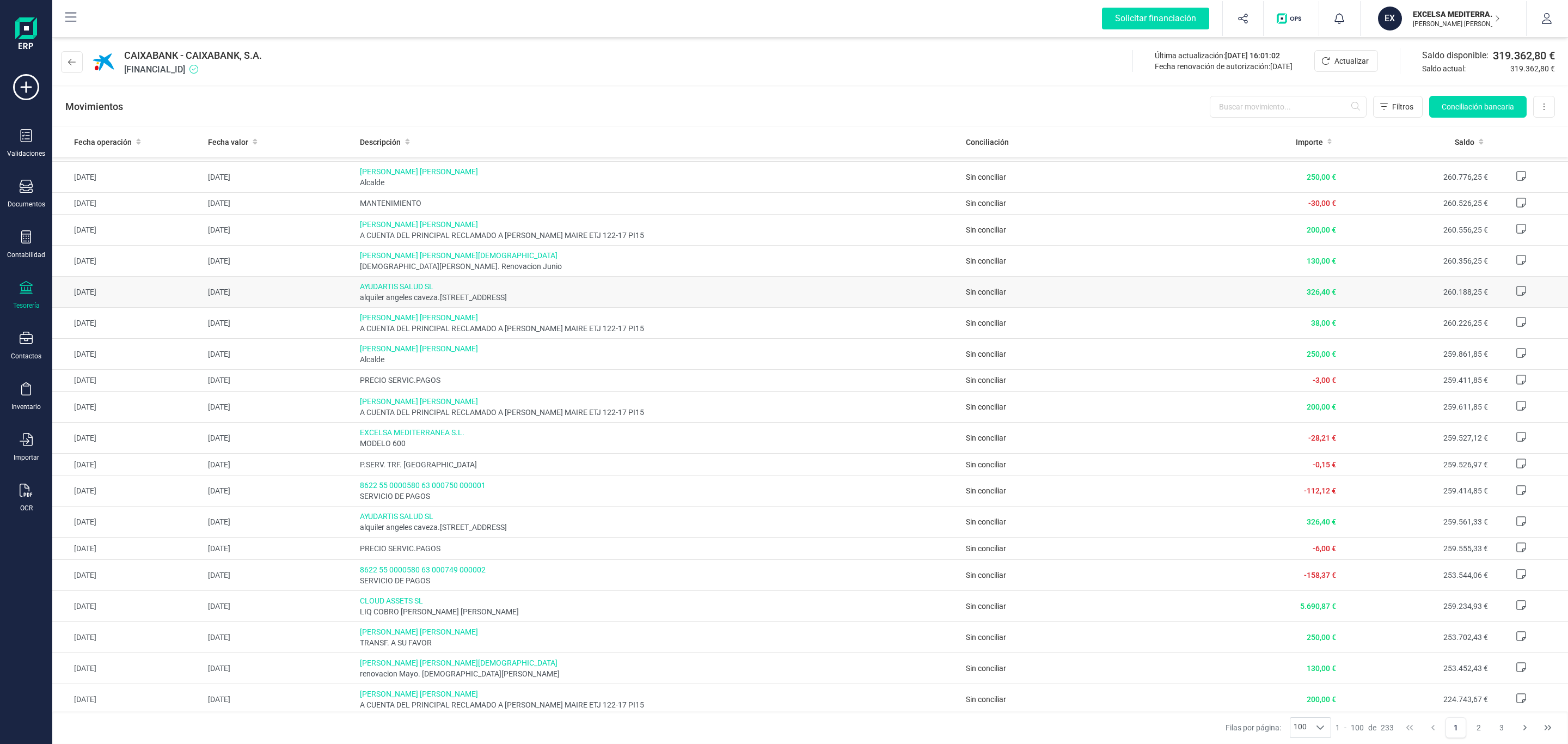
scroll to position [911, 0]
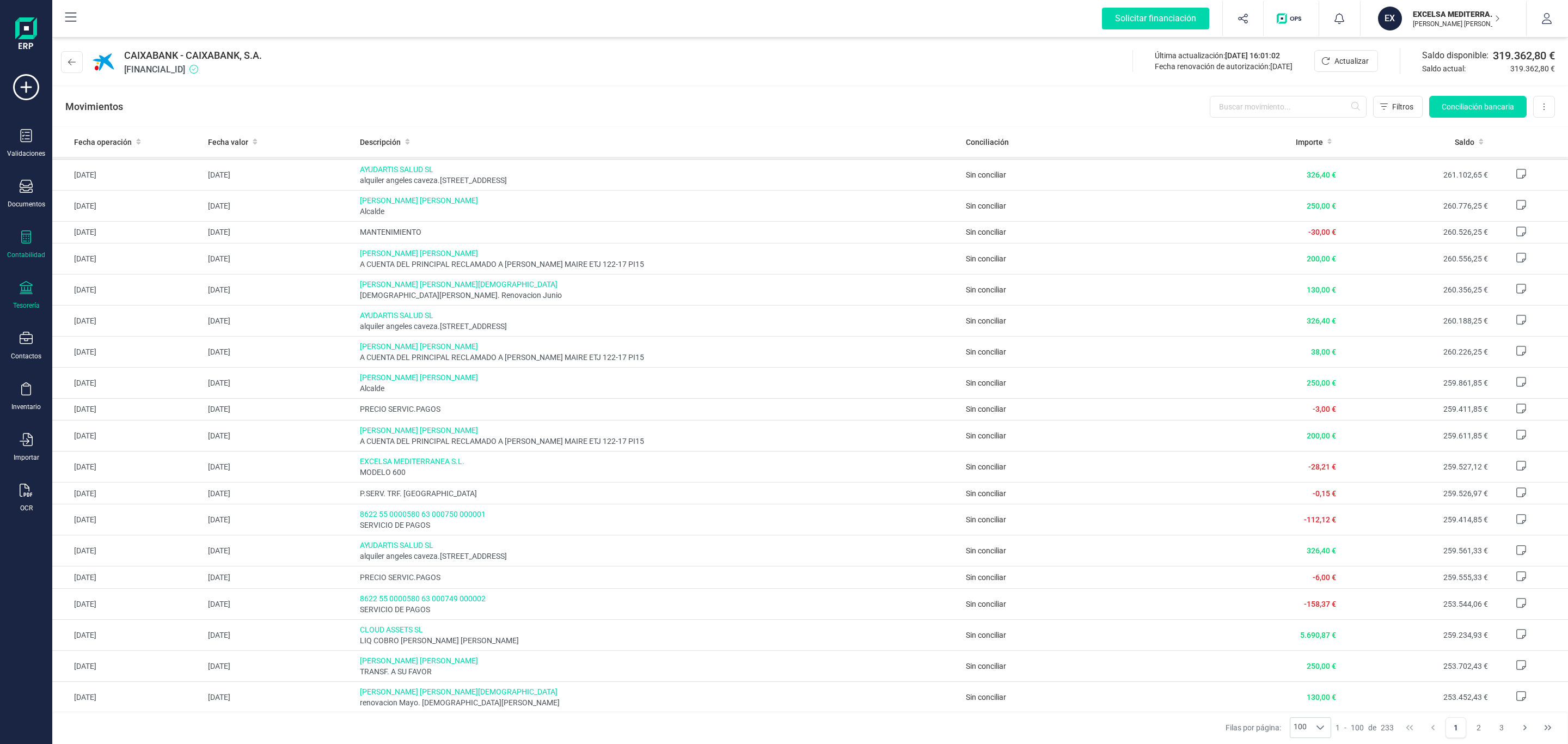
click at [16, 242] on div "Contabilidad" at bounding box center [26, 244] width 44 height 29
click at [103, 157] on span "Libro diario" at bounding box center [119, 158] width 68 height 13
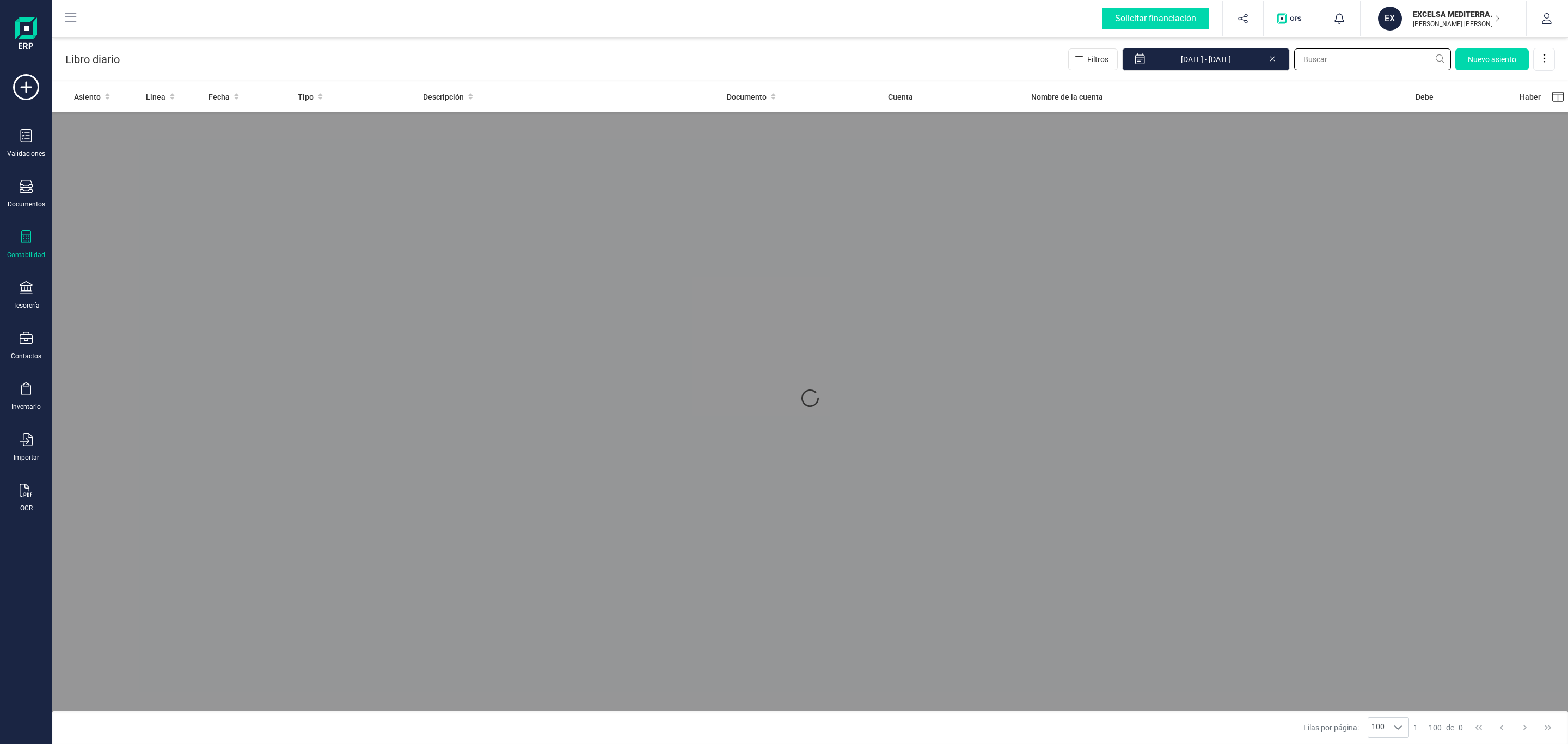
click at [1353, 56] on input "text" at bounding box center [1373, 60] width 157 height 22
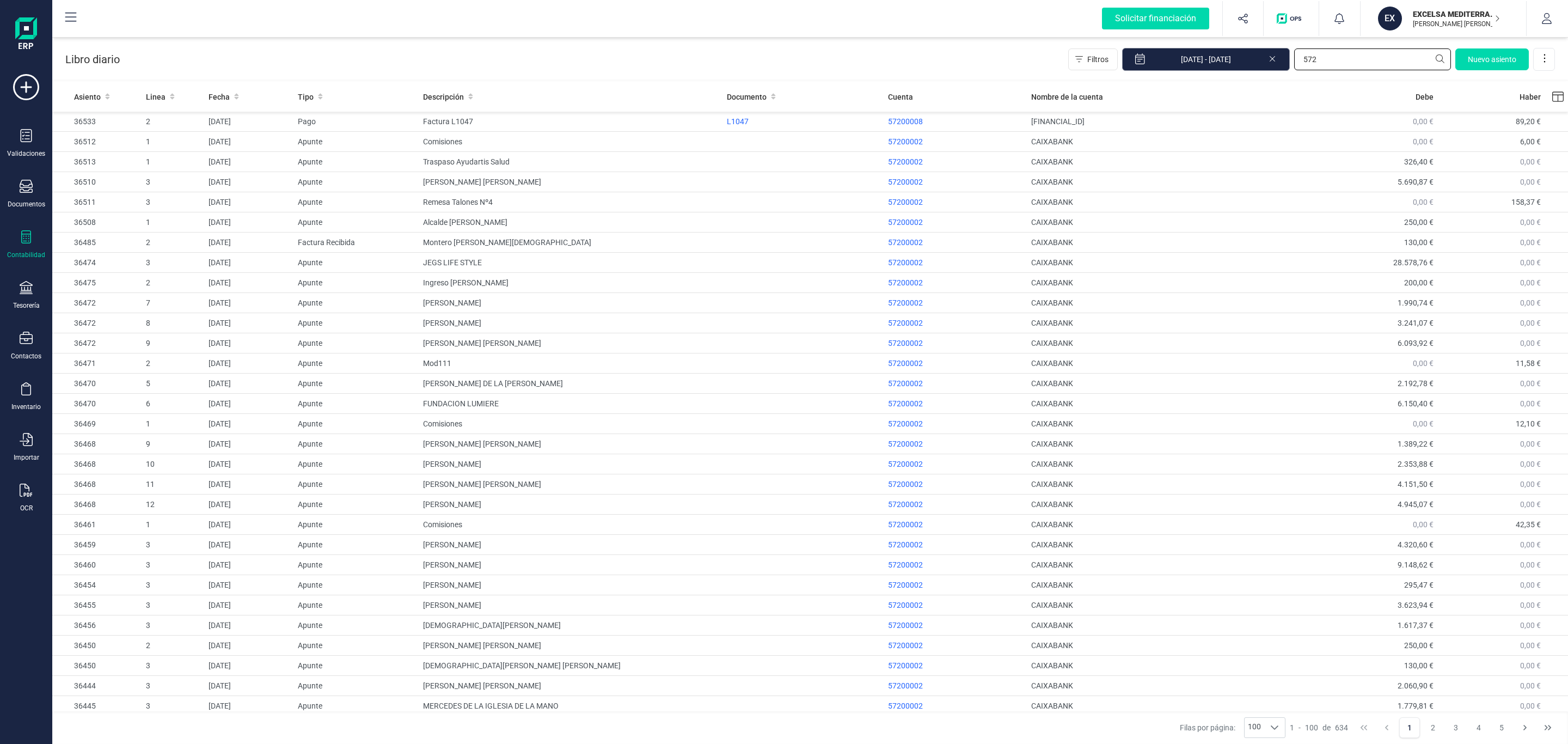
type input "572"
click at [1217, 57] on input "01/01/2025 - 30/09/2025" at bounding box center [1205, 60] width 167 height 23
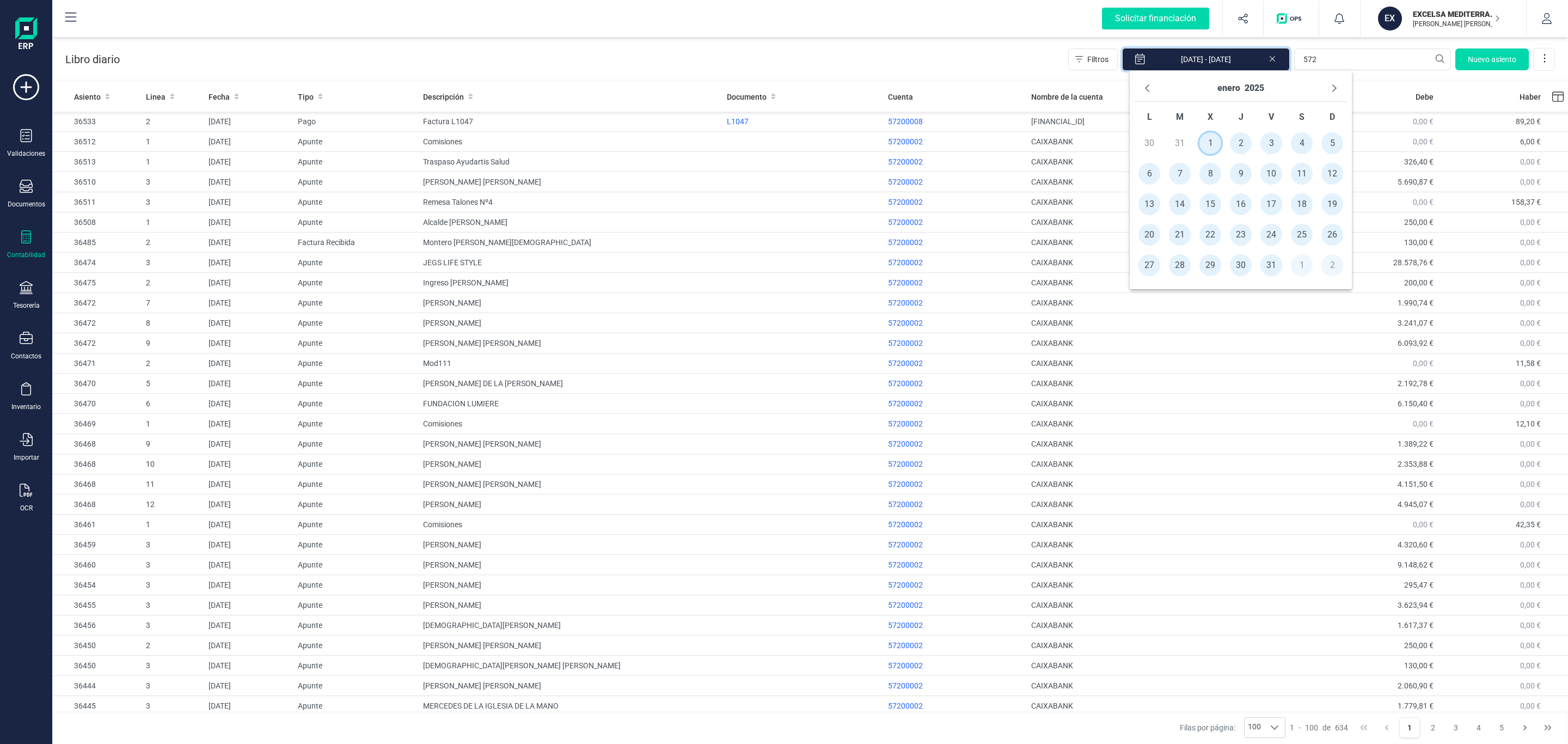
click at [1212, 146] on span "1" at bounding box center [1210, 143] width 22 height 22
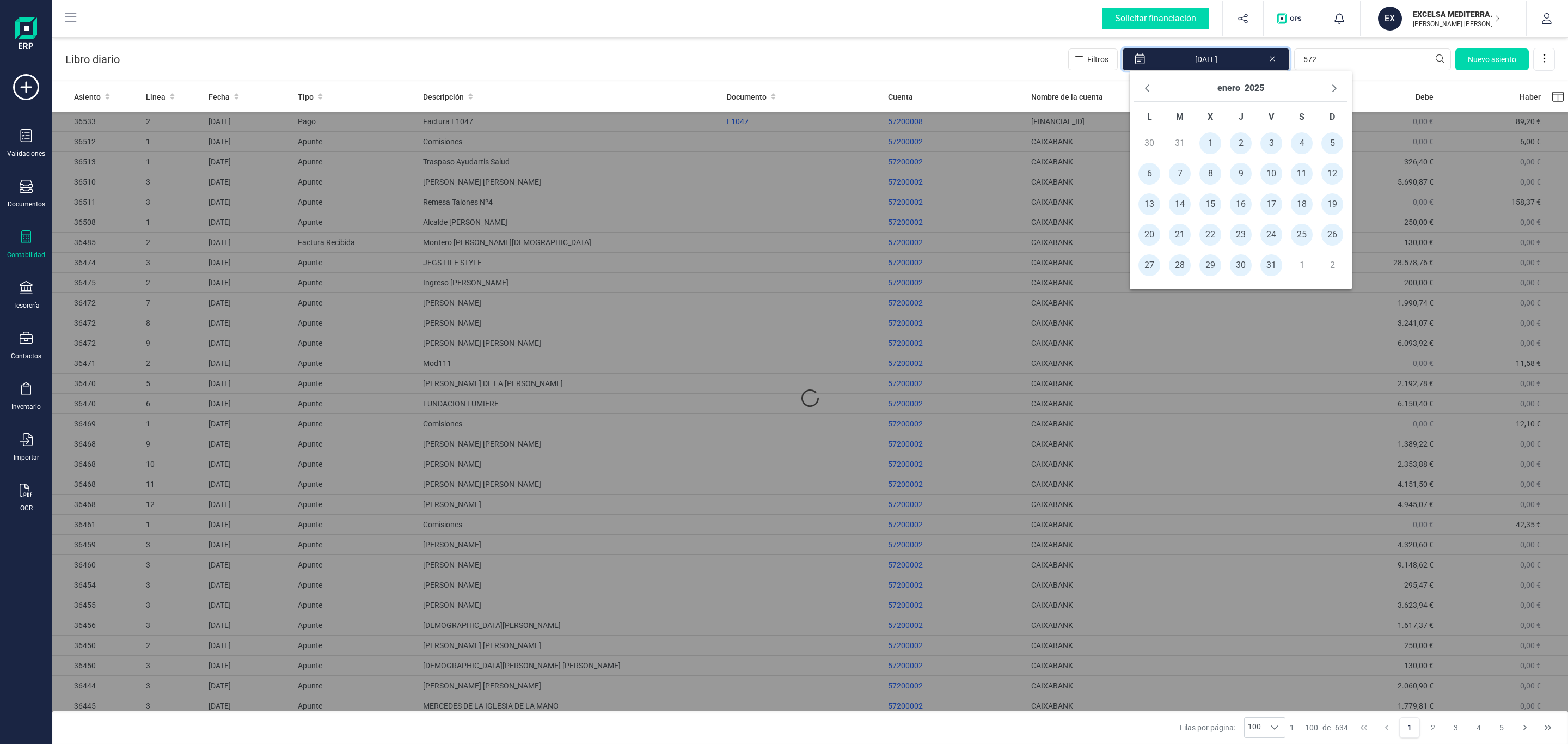
type input "[DATE] - [DATE]"
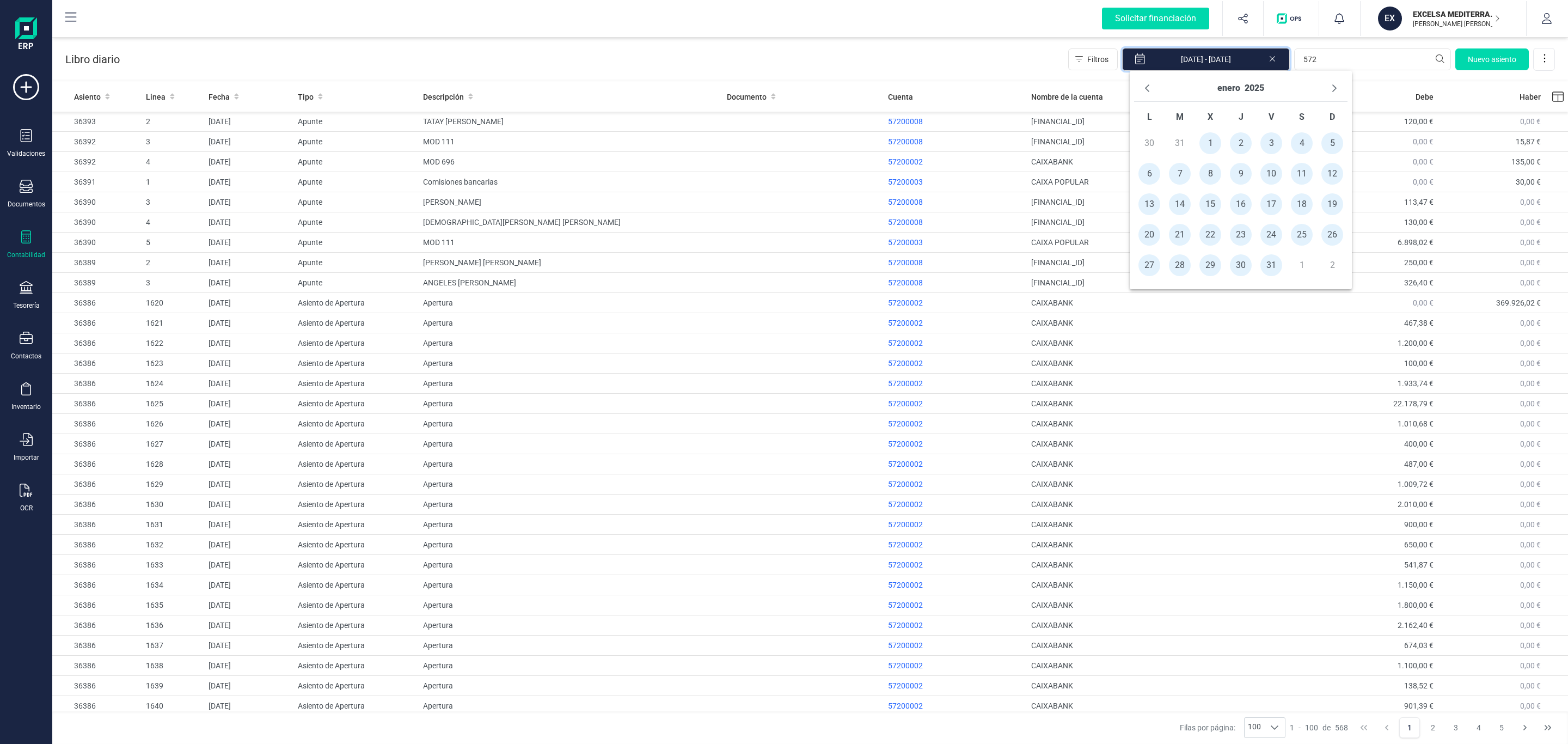
click at [1008, 59] on div "Libro diario Filtros 01/01/2025 - 31/01/2025 572 Nuevo asiento" at bounding box center [810, 57] width 1516 height 44
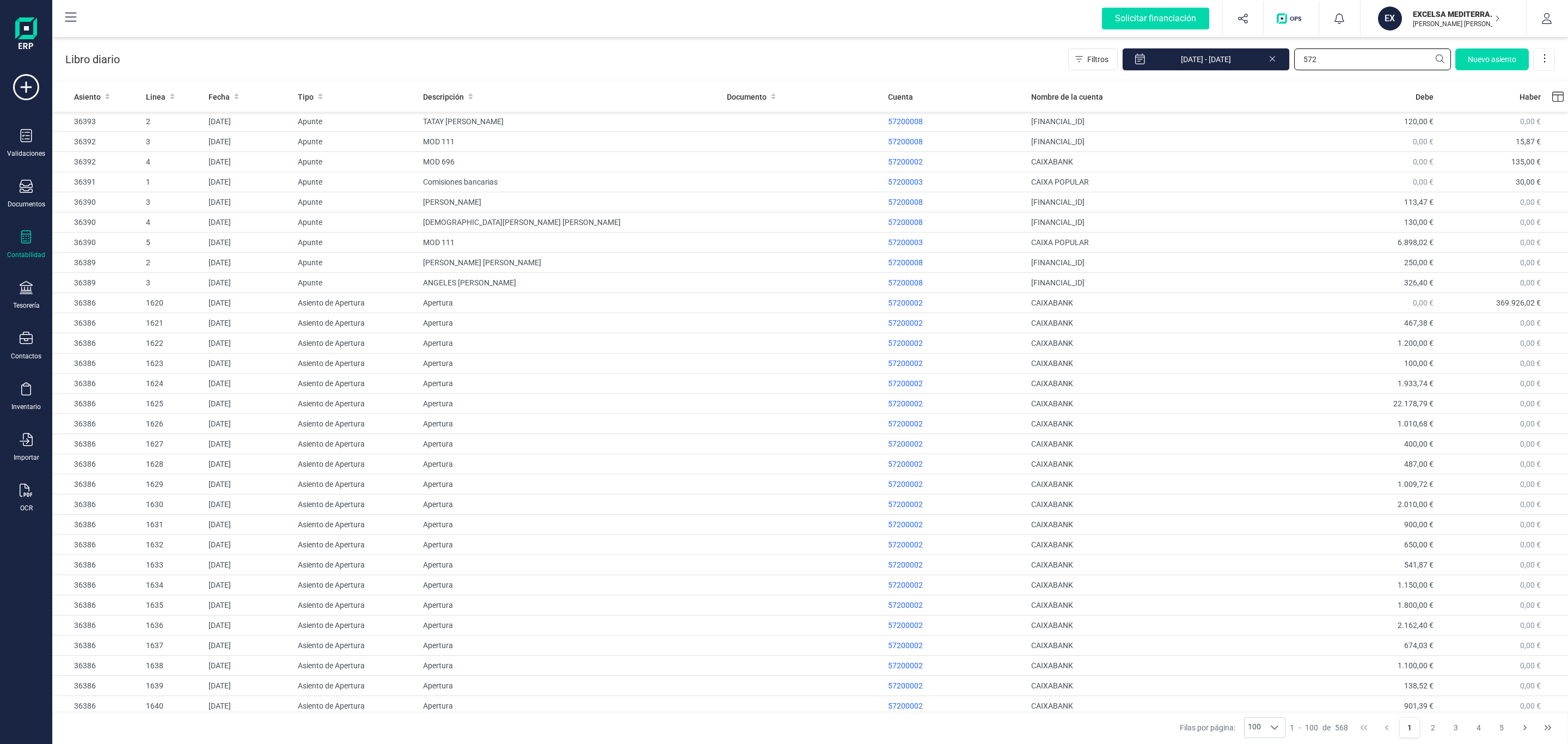
click at [1353, 59] on input "572" at bounding box center [1373, 60] width 157 height 22
click at [900, 527] on p "57200002" at bounding box center [955, 524] width 135 height 11
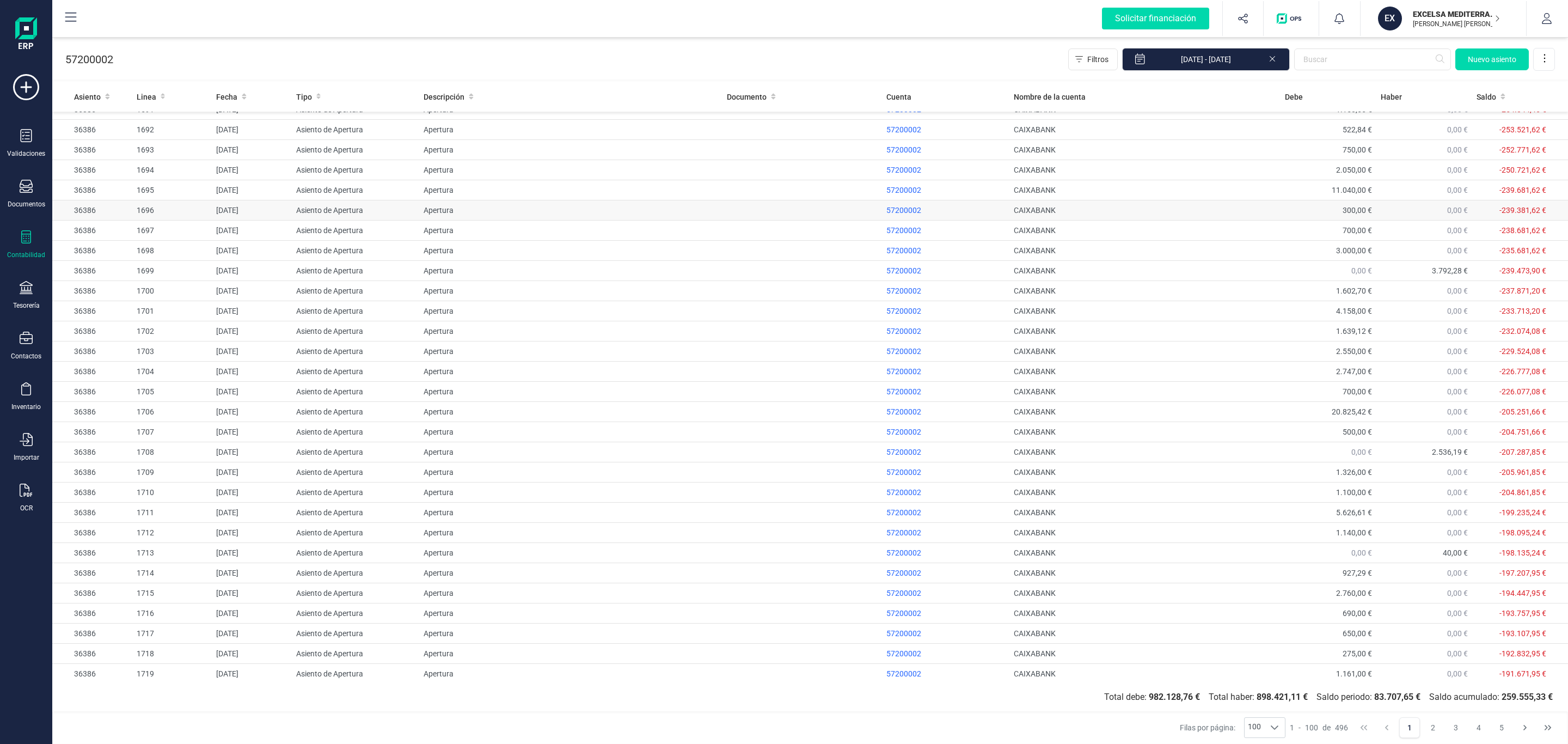
scroll to position [1470, 0]
click at [1269, 723] on div at bounding box center [1275, 728] width 21 height 19
click at [1256, 701] on span "100" at bounding box center [1259, 704] width 13 height 11
click at [1433, 723] on button "2" at bounding box center [1433, 728] width 21 height 21
click at [1447, 727] on button "3" at bounding box center [1456, 728] width 21 height 21
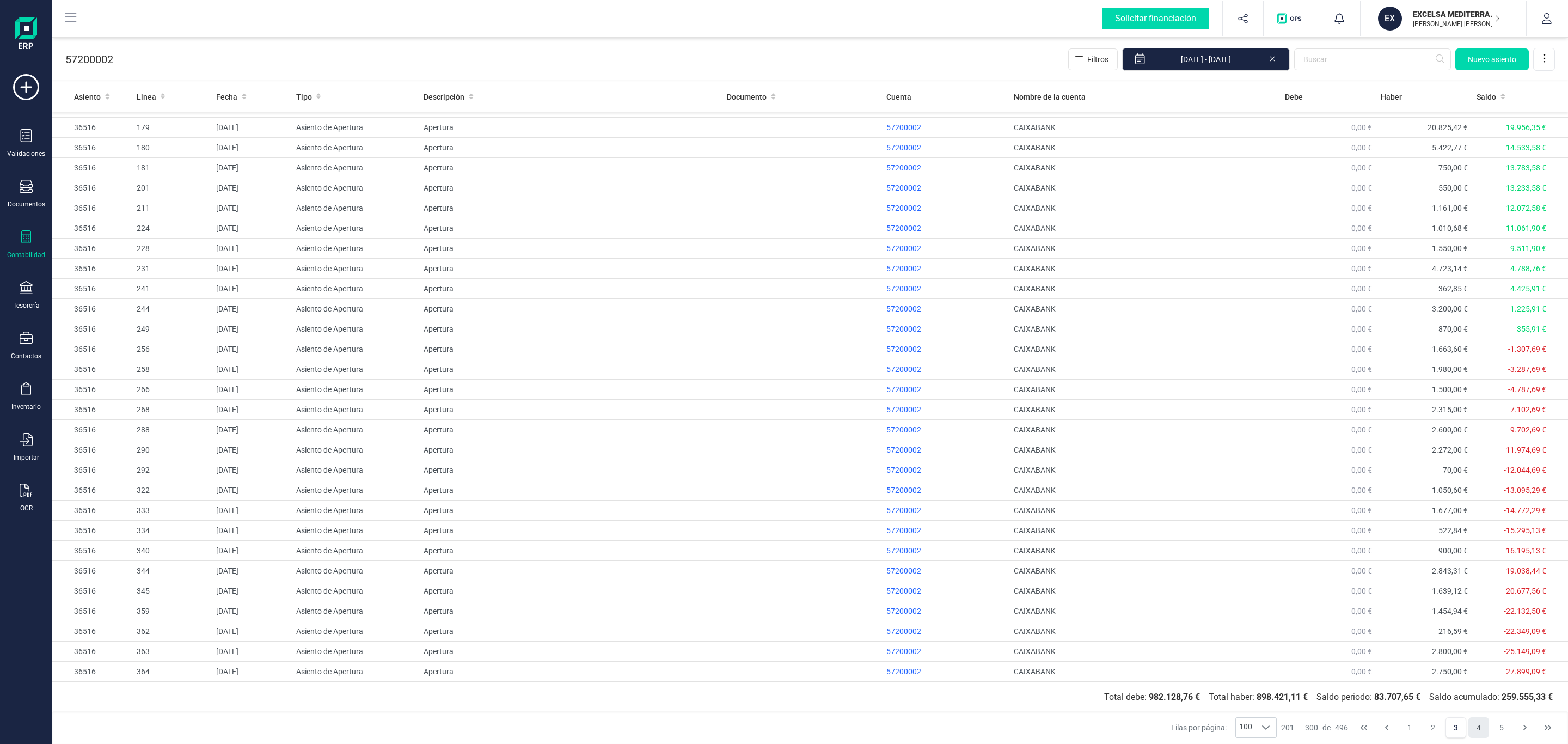
click at [1482, 725] on button "4" at bounding box center [1479, 728] width 21 height 21
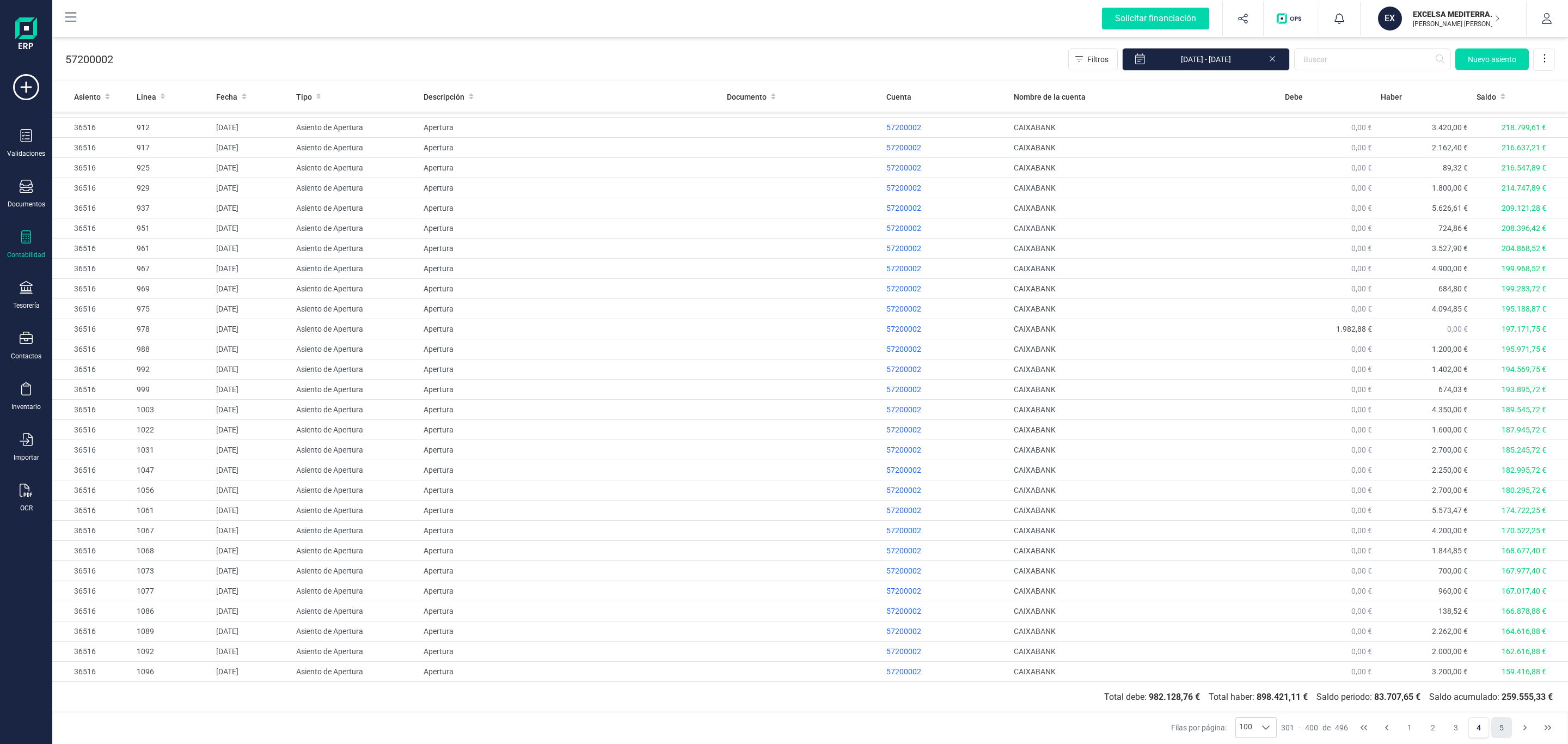
click at [1503, 727] on button "5" at bounding box center [1502, 728] width 21 height 21
click at [1477, 721] on button "4" at bounding box center [1479, 728] width 21 height 21
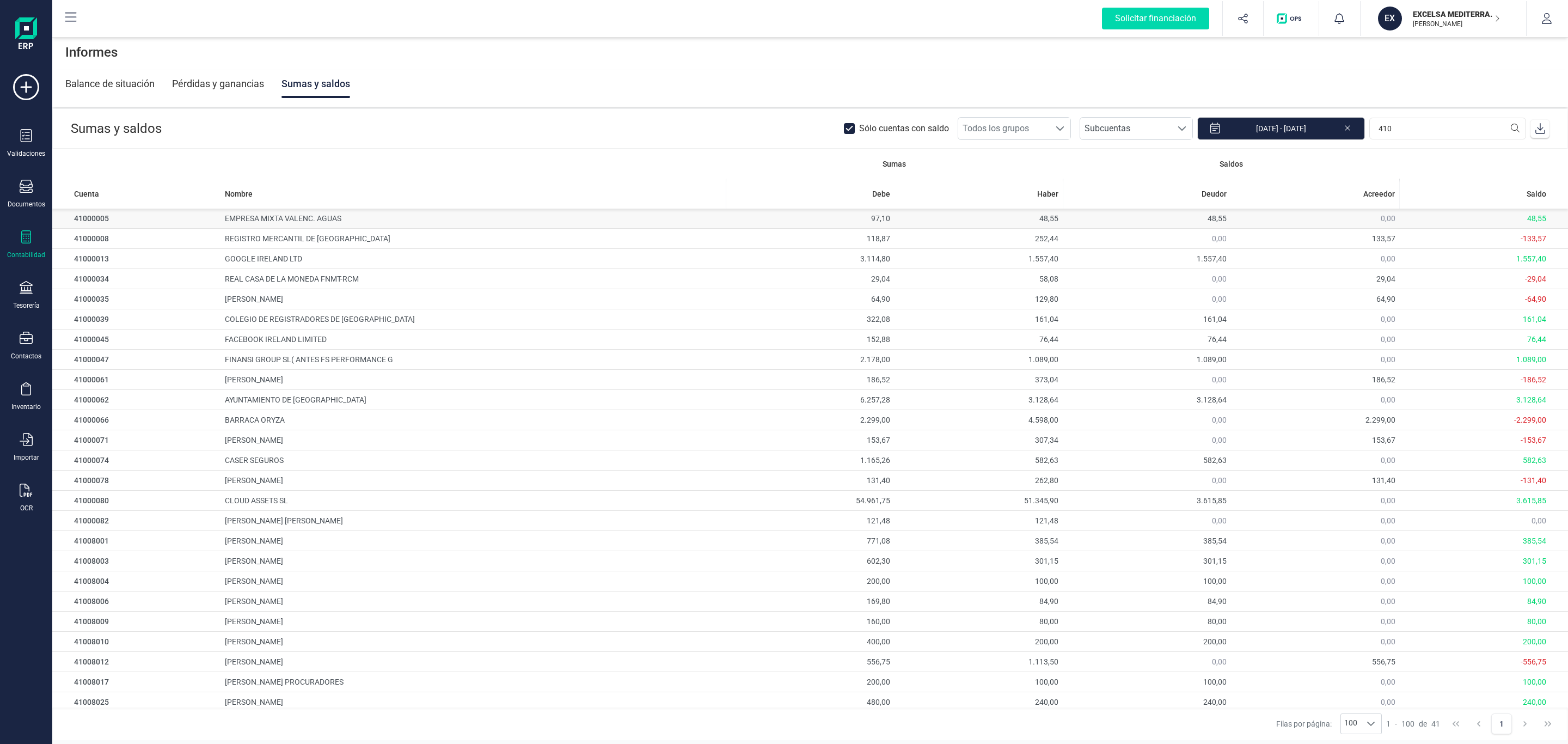
scroll to position [7, 47]
drag, startPoint x: 1437, startPoint y: 136, endPoint x: 1223, endPoint y: 146, distance: 214.2
click at [1241, 142] on header "Sumas y saldos Sólo cuentas con saldo Todos los grupos Todos los grupos Subcuen…" at bounding box center [810, 128] width 1514 height 39
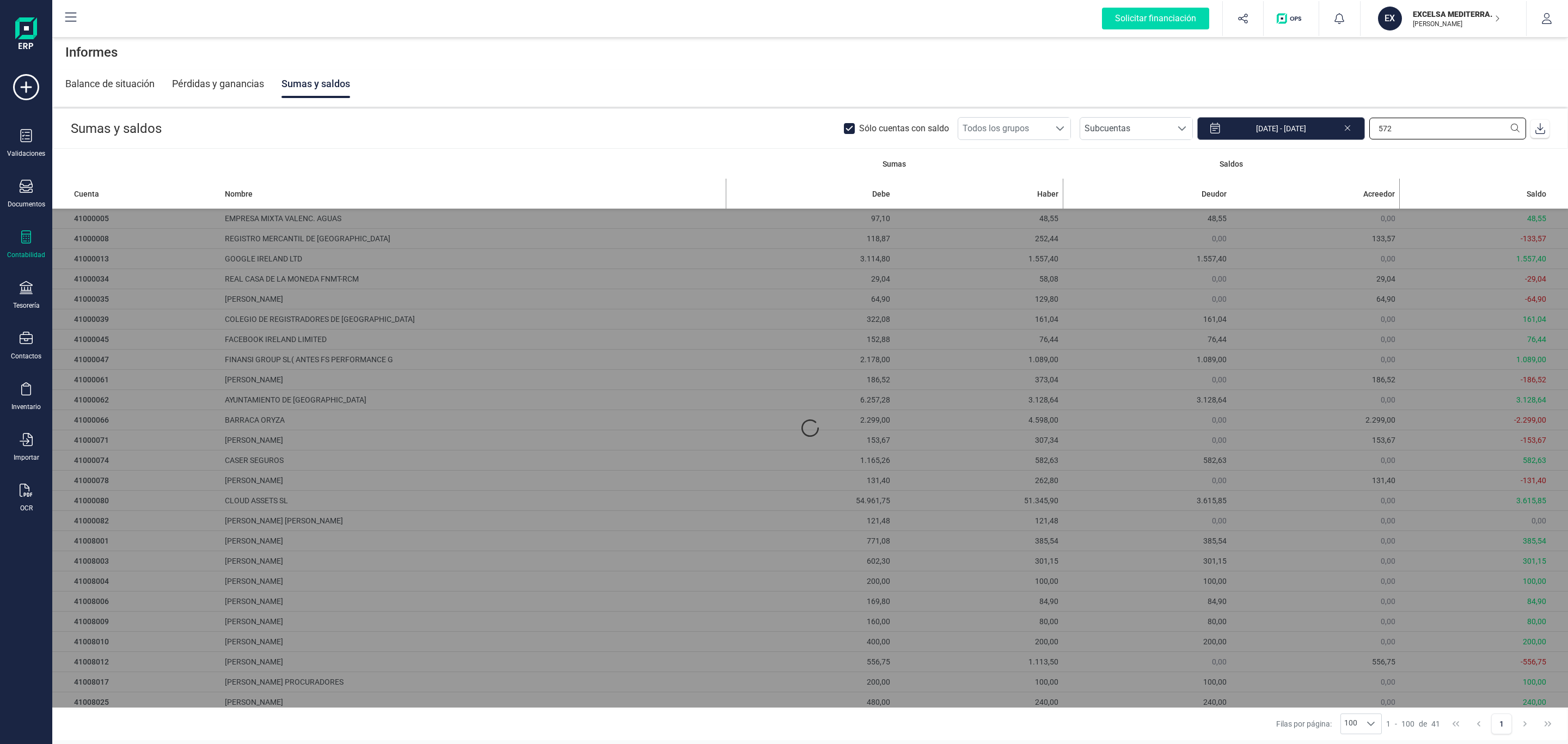
type input "572"
click at [1272, 131] on input "01/01/2025 - 30/09/2025" at bounding box center [1281, 128] width 167 height 23
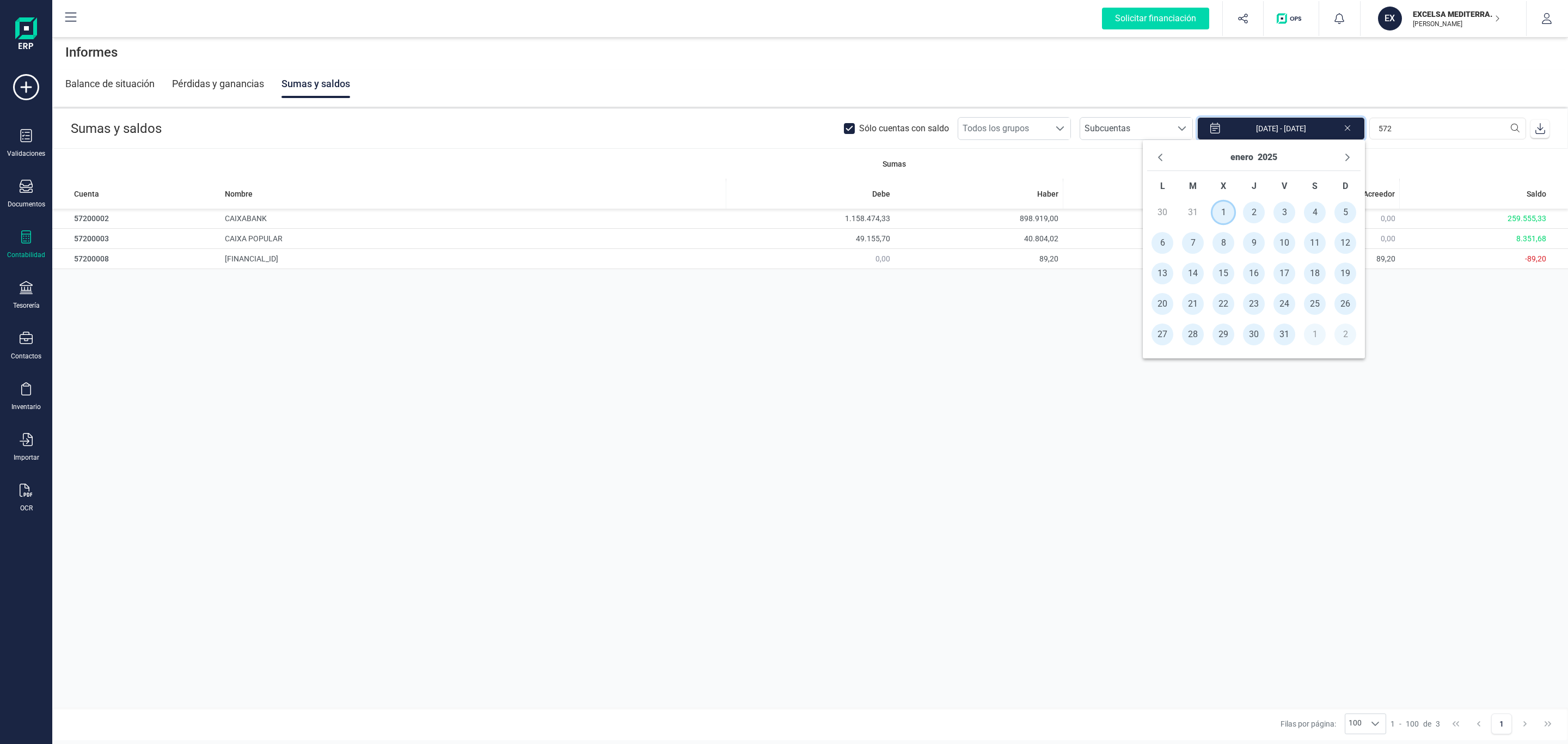
click at [1227, 214] on span "1" at bounding box center [1223, 212] width 22 height 22
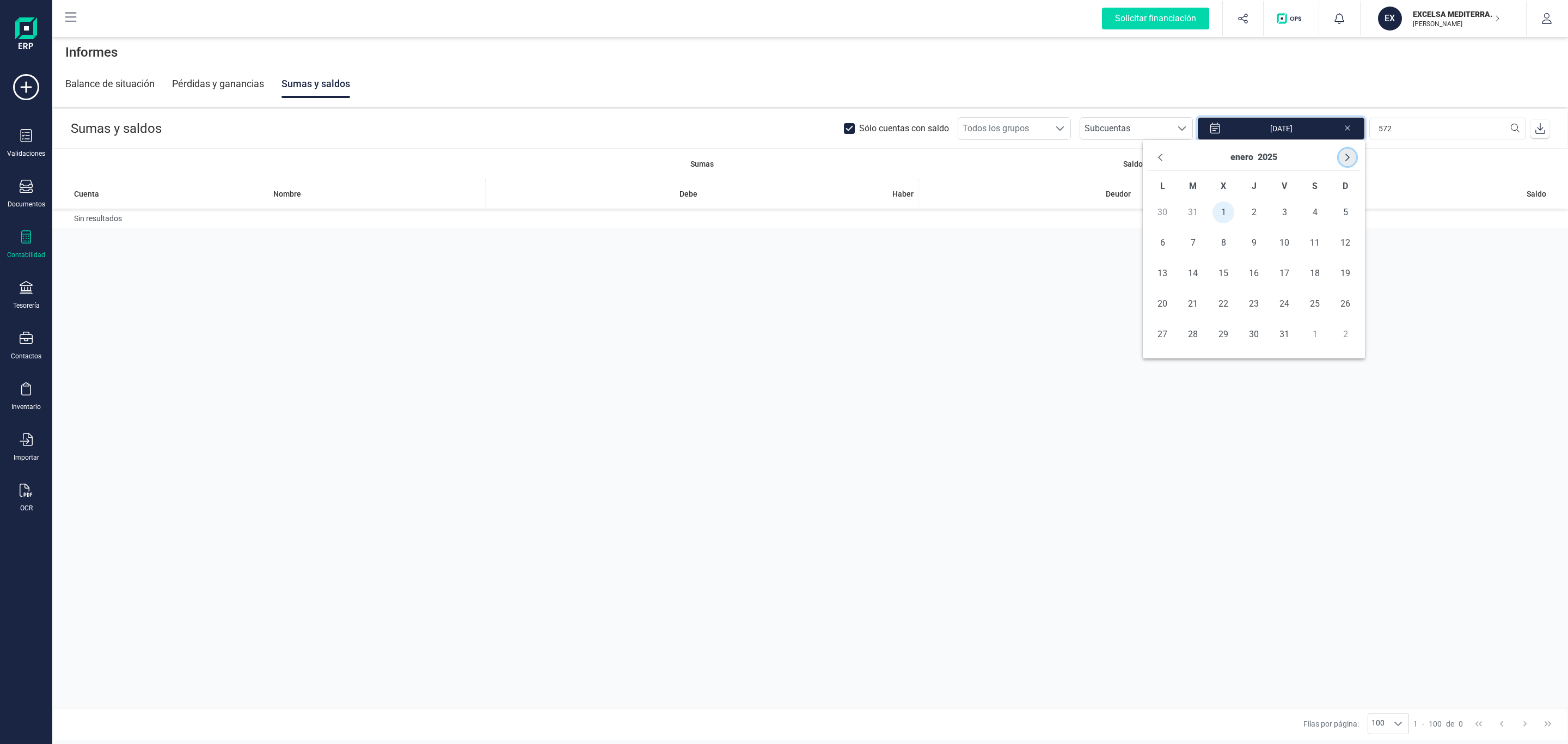
click at [1348, 158] on icon "Next Month" at bounding box center [1348, 157] width 9 height 9
click at [1170, 365] on span "31" at bounding box center [1163, 365] width 22 height 22
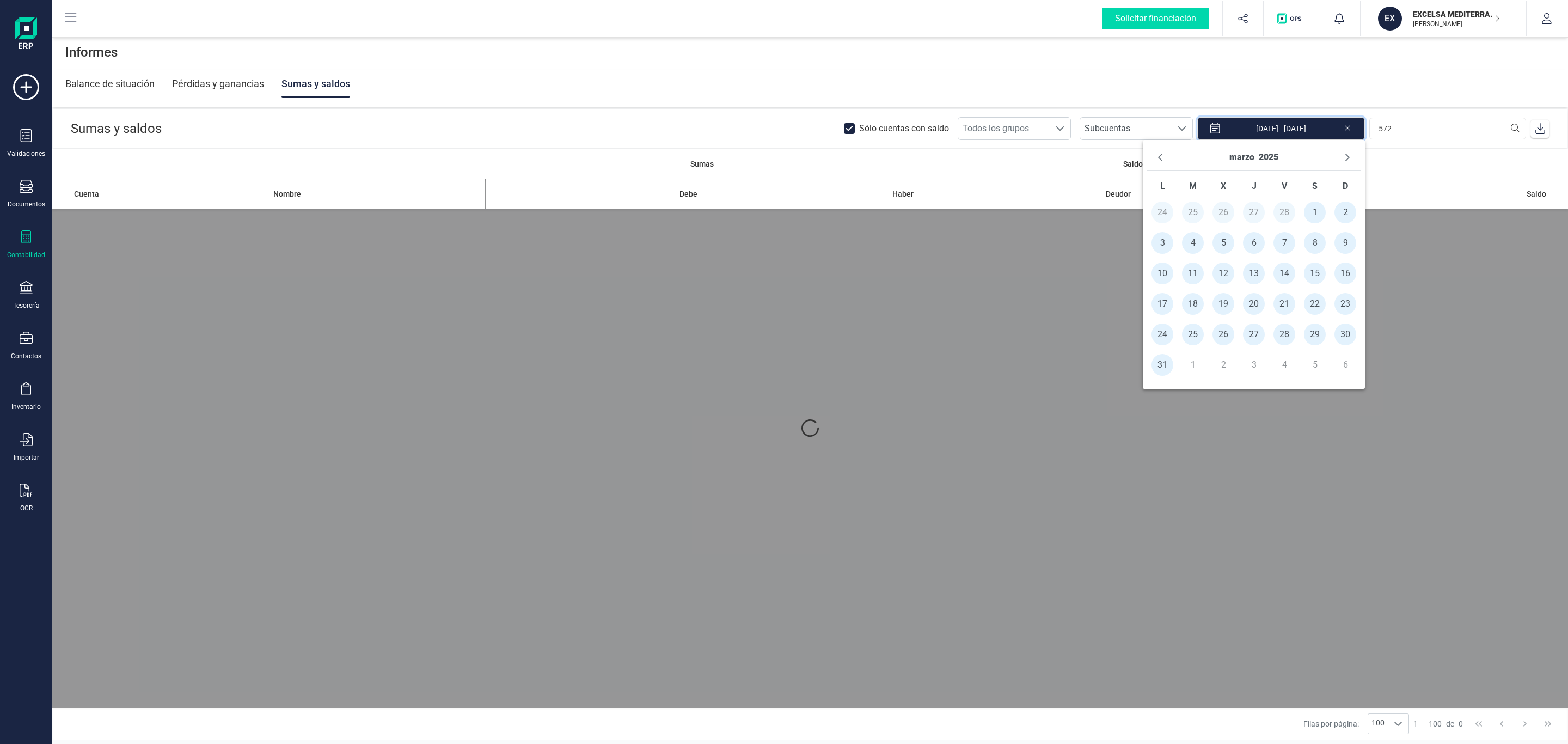
click at [914, 384] on div at bounding box center [810, 428] width 1516 height 559
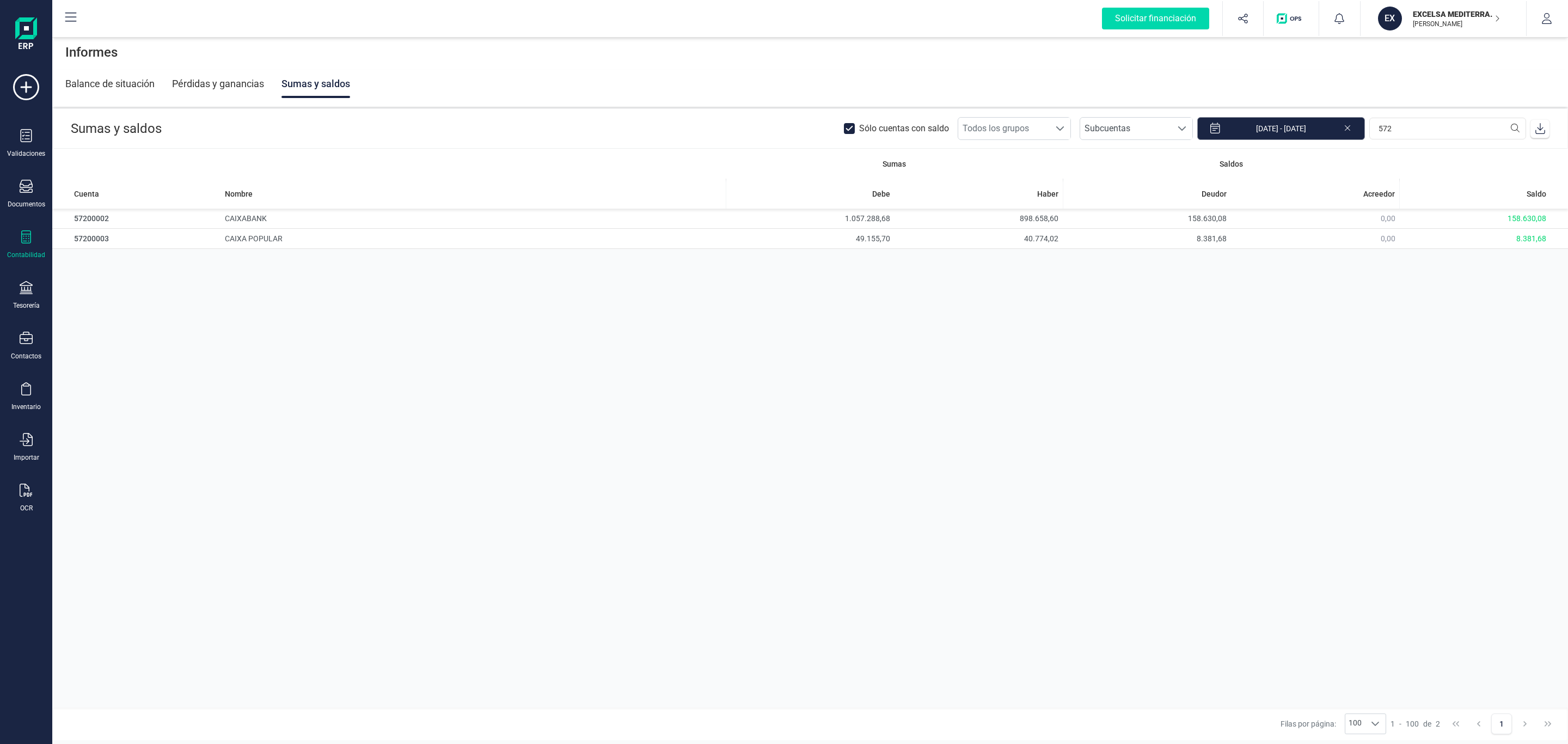
click at [1283, 127] on input "01/01/2025 - 31/03/2025" at bounding box center [1281, 128] width 167 height 23
click at [1160, 163] on button "Previous Month" at bounding box center [1160, 157] width 18 height 18
click at [1219, 213] on span "1" at bounding box center [1223, 212] width 22 height 22
click at [1346, 154] on icon "Next Month" at bounding box center [1348, 157] width 9 height 9
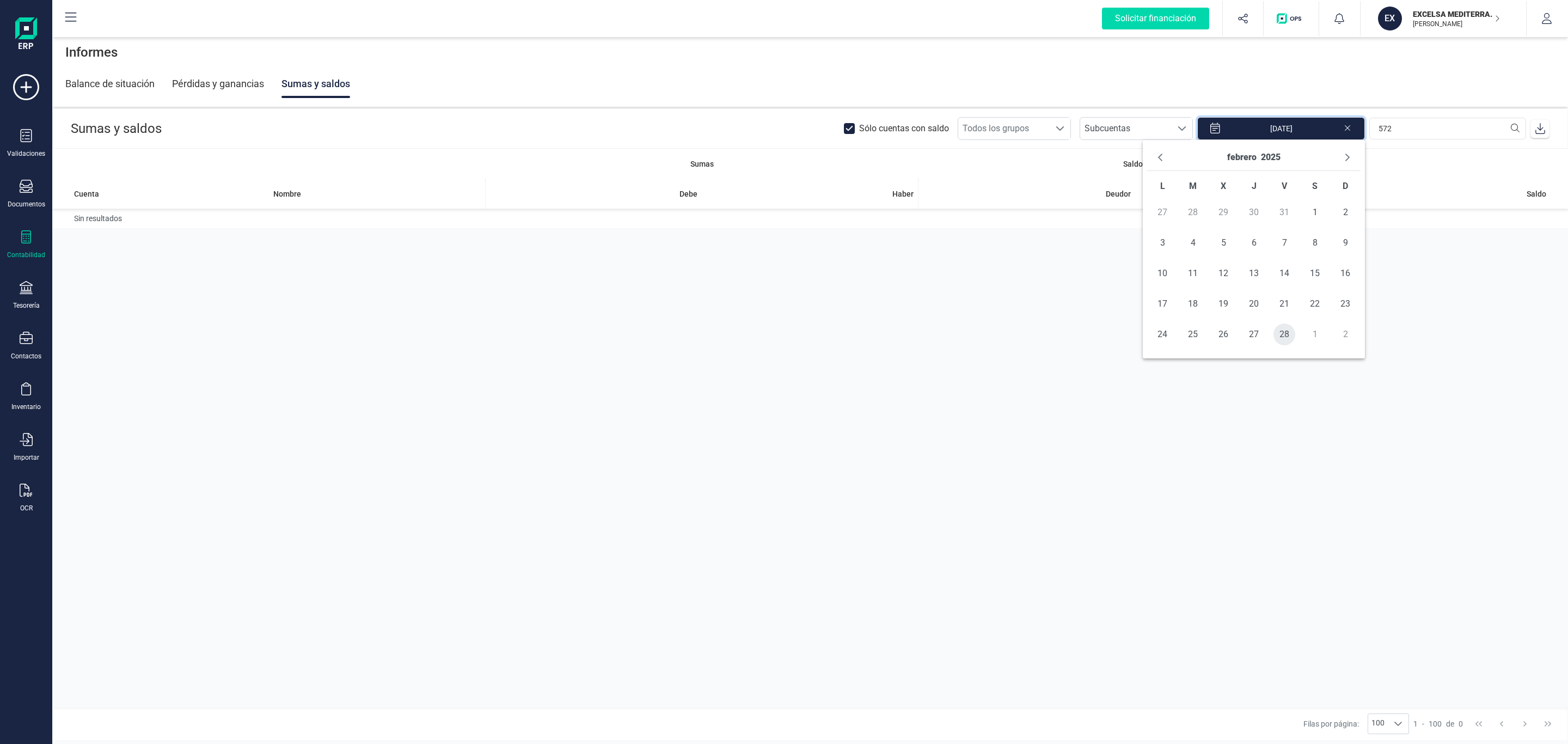
click at [1283, 337] on span "28" at bounding box center [1284, 334] width 22 height 22
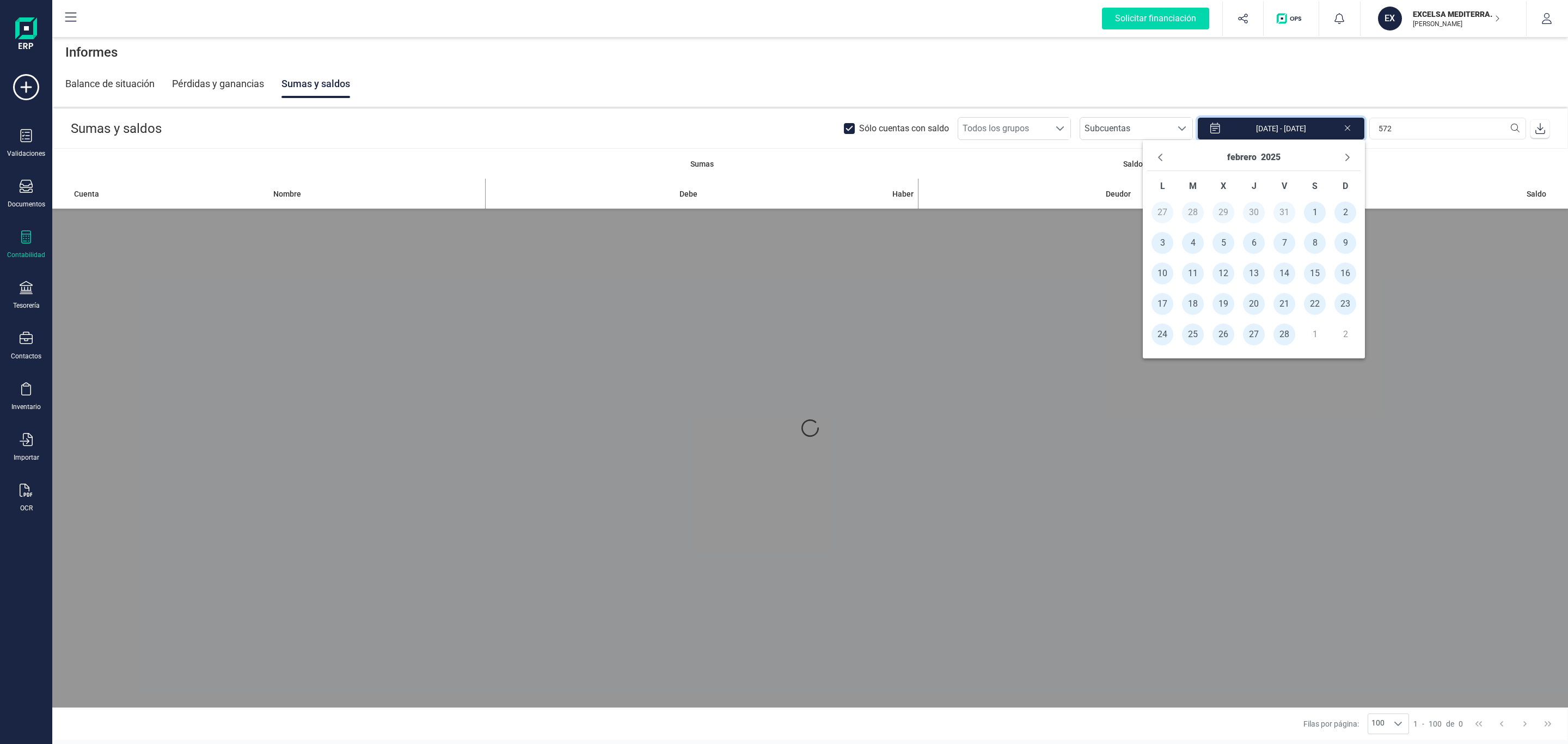
click at [881, 89] on div "Balance de situación Pérdidas y ganancias Sumas y saldos" at bounding box center [810, 83] width 1489 height 29
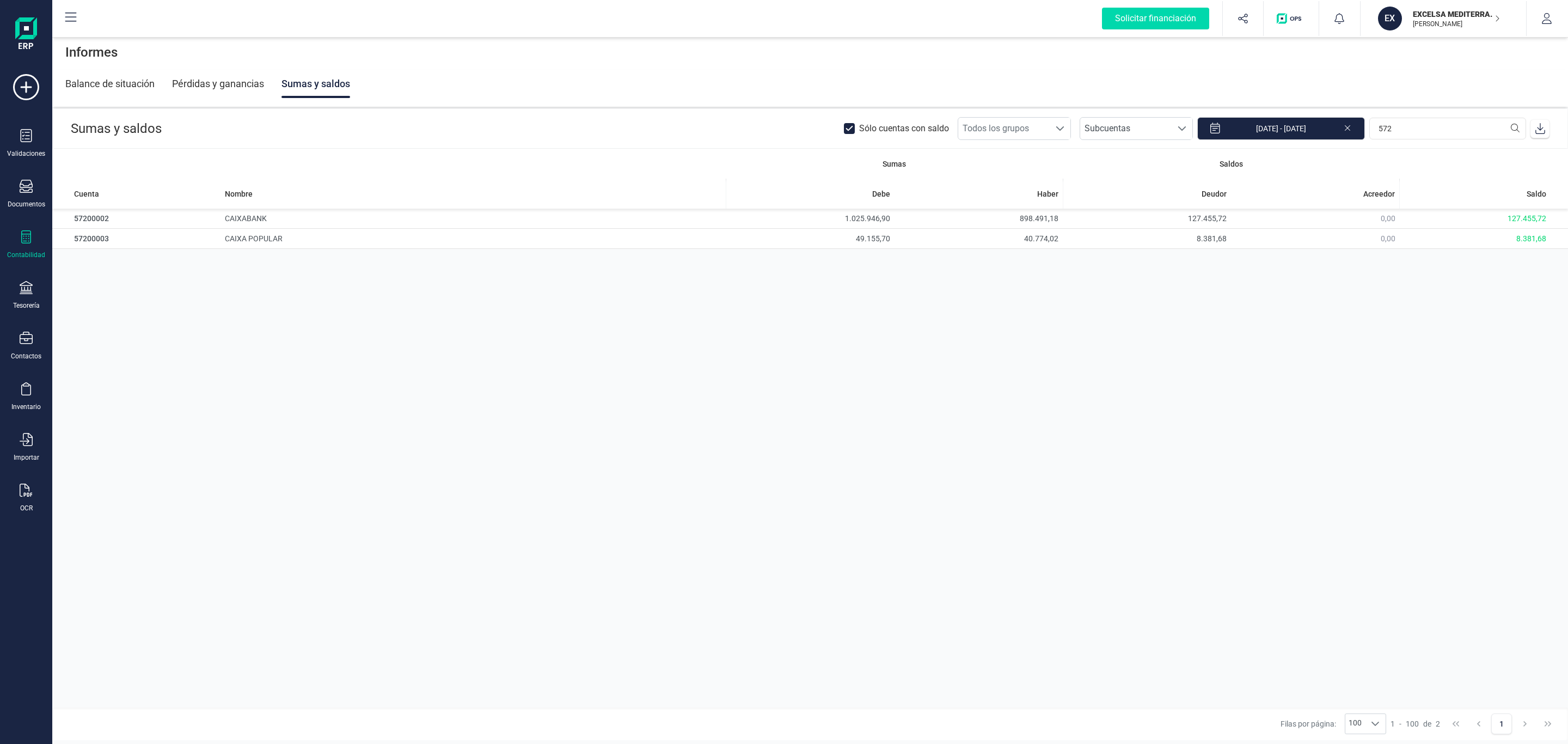
click at [1286, 141] on header "Sumas y saldos Sólo cuentas con saldo Todos los grupos Todos los grupos Subcuen…" at bounding box center [810, 128] width 1514 height 39
click at [1284, 128] on input "01/01/2025 - 28/02/2025" at bounding box center [1281, 128] width 167 height 23
click at [1339, 153] on button "Next Month" at bounding box center [1347, 157] width 18 height 18
click at [1166, 273] on span "10" at bounding box center [1163, 273] width 22 height 22
click at [917, 426] on div "Sumas Saldos Cuenta Nombre Debe Haber Deudor Acreedor Saldo Sin resultados" at bounding box center [810, 428] width 1516 height 559
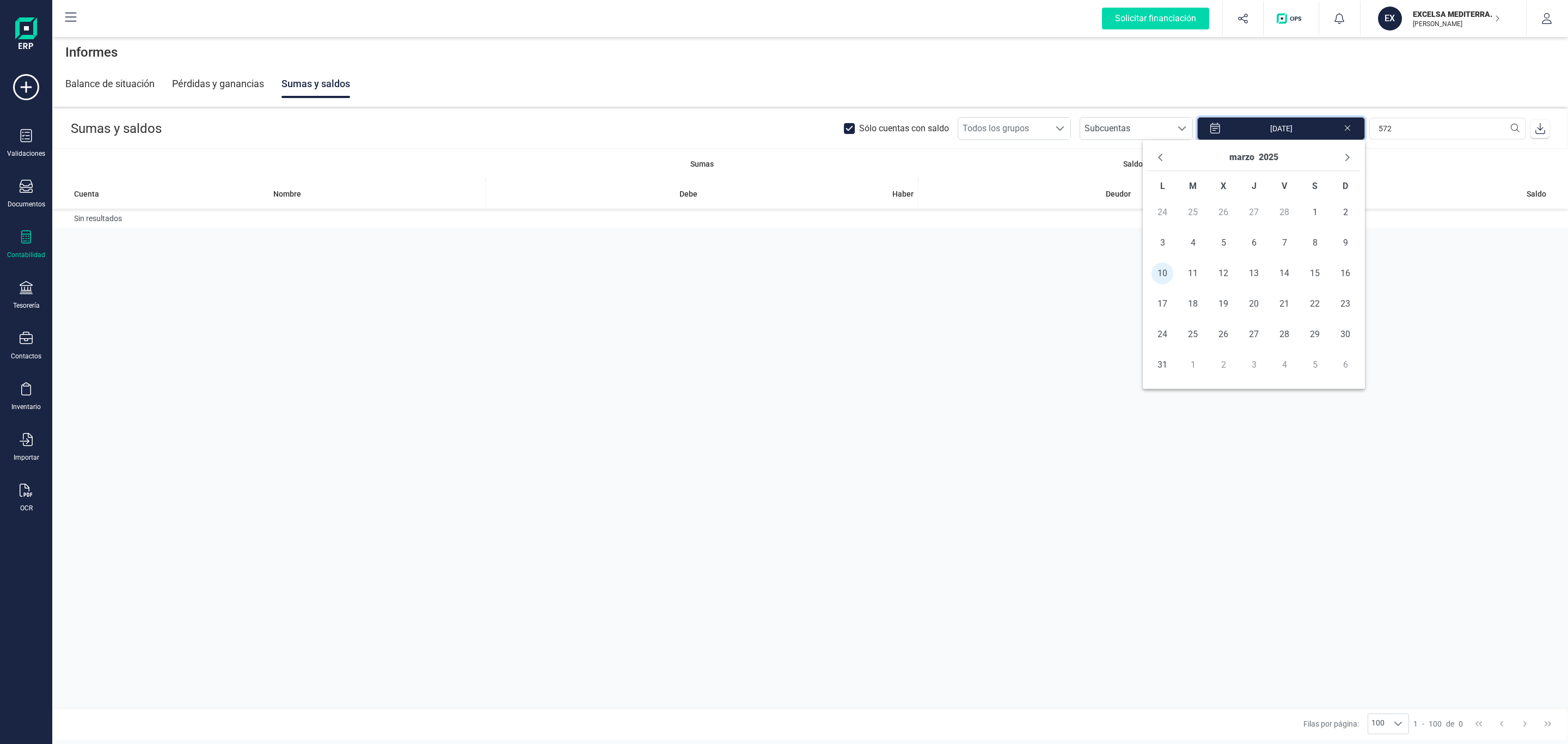
click at [1244, 118] on input "10/03/2025" at bounding box center [1281, 128] width 167 height 23
click at [1160, 157] on icon "Previous Month" at bounding box center [1160, 157] width 9 height 9
click at [1217, 217] on span "1" at bounding box center [1223, 212] width 22 height 22
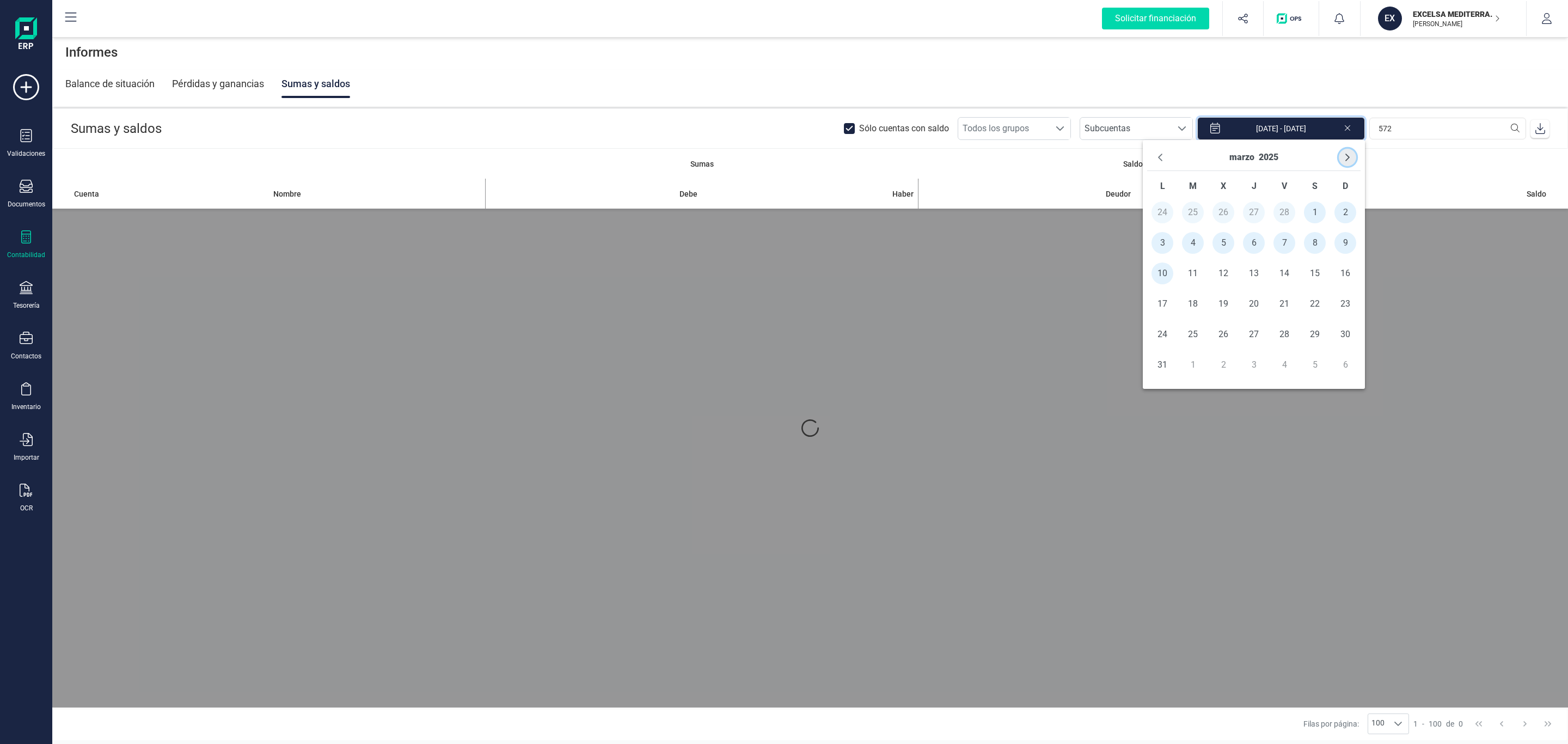
click at [1348, 154] on icon "Next Month" at bounding box center [1348, 157] width 9 height 9
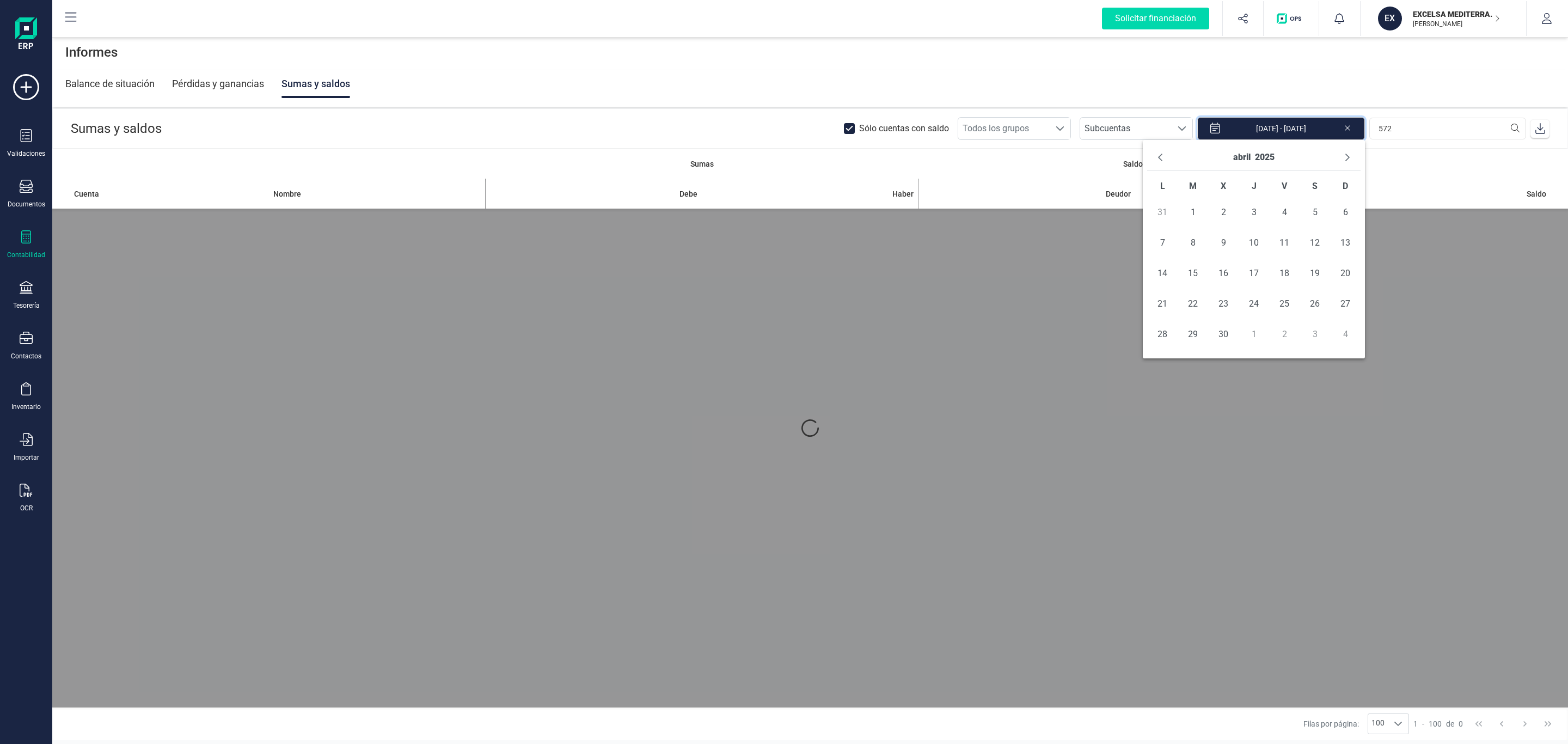
click at [1348, 154] on icon "Next Month" at bounding box center [1348, 157] width 9 height 9
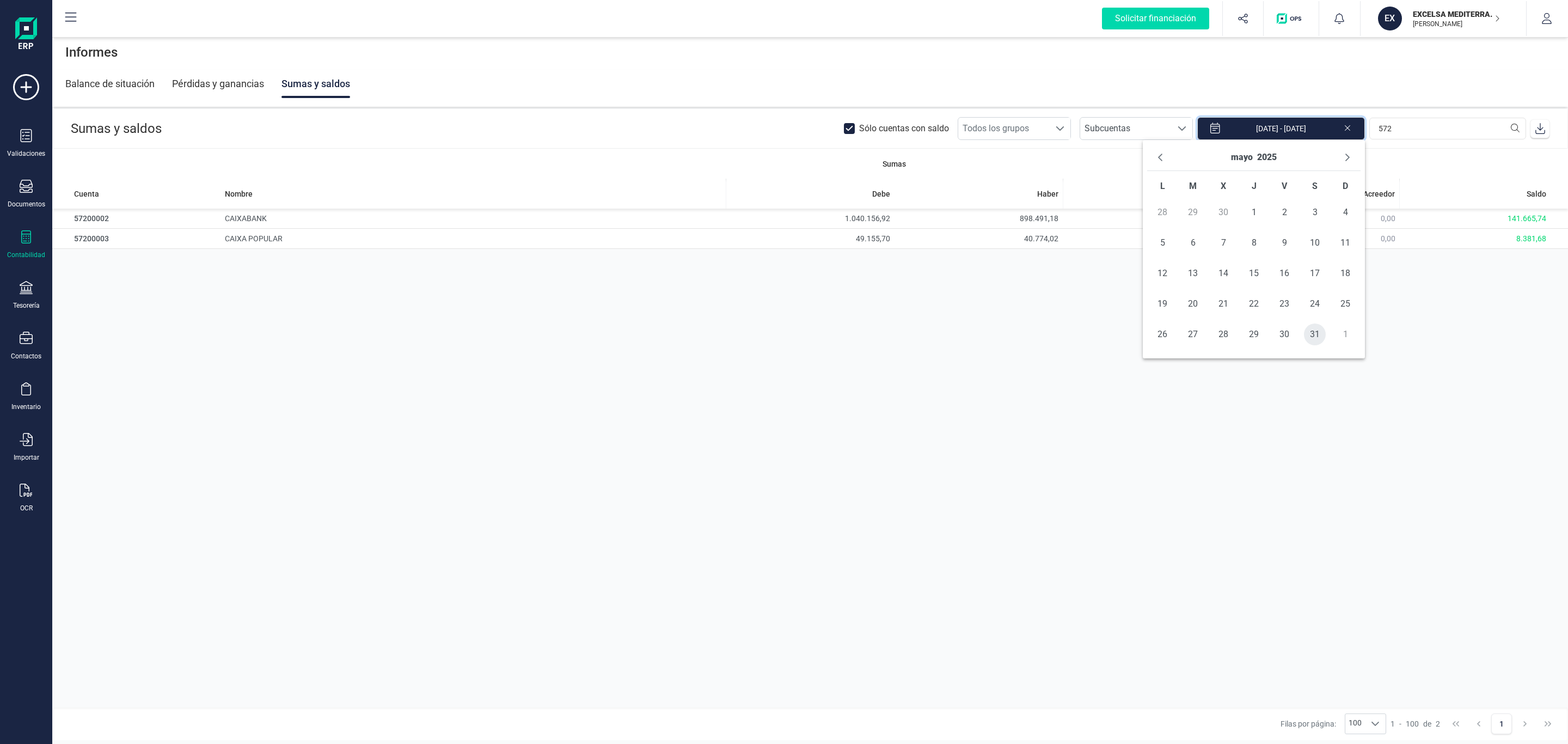
click at [1317, 342] on span "31" at bounding box center [1315, 334] width 22 height 22
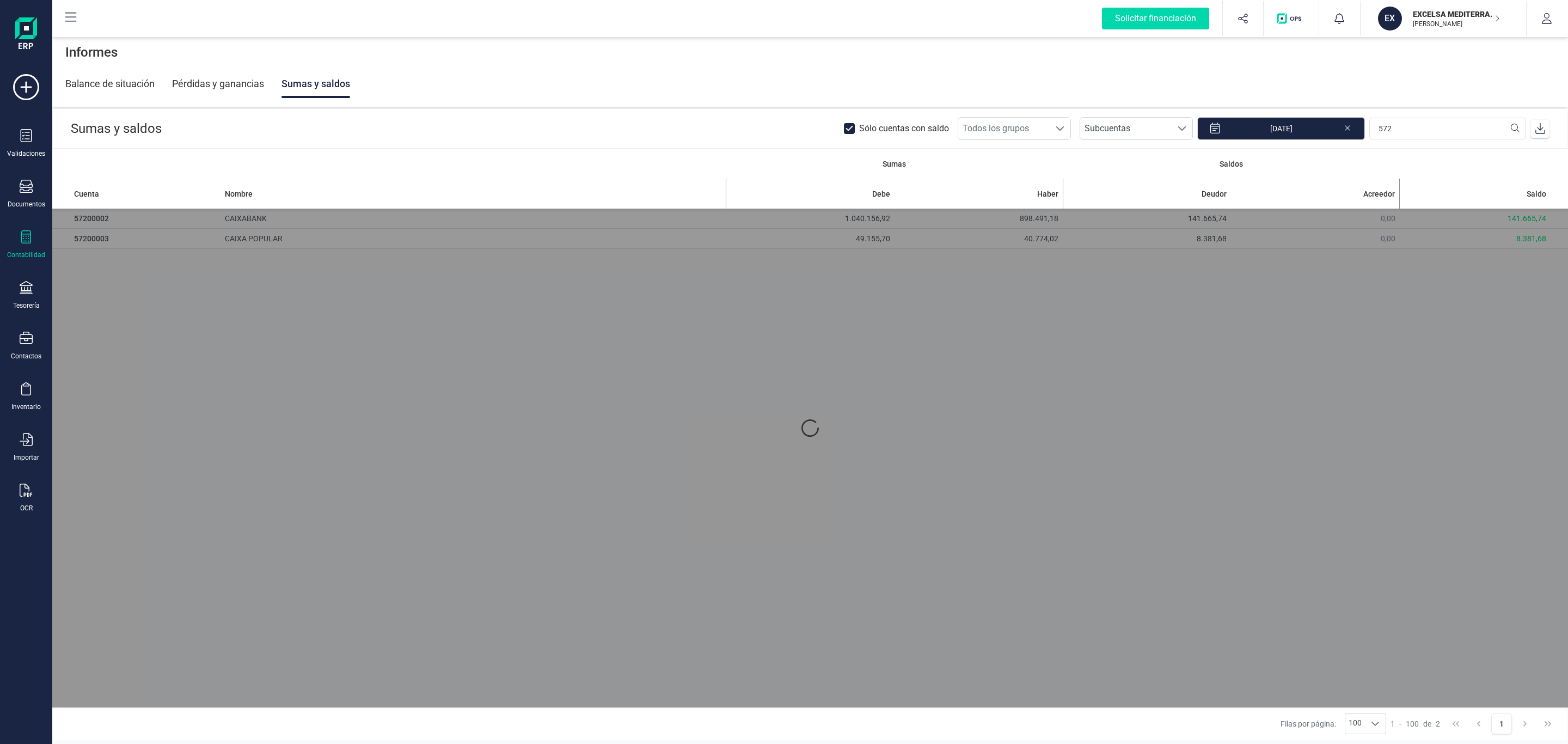
click at [1078, 402] on div at bounding box center [810, 428] width 1516 height 559
click at [1282, 134] on input "31/05/2025" at bounding box center [1281, 128] width 167 height 23
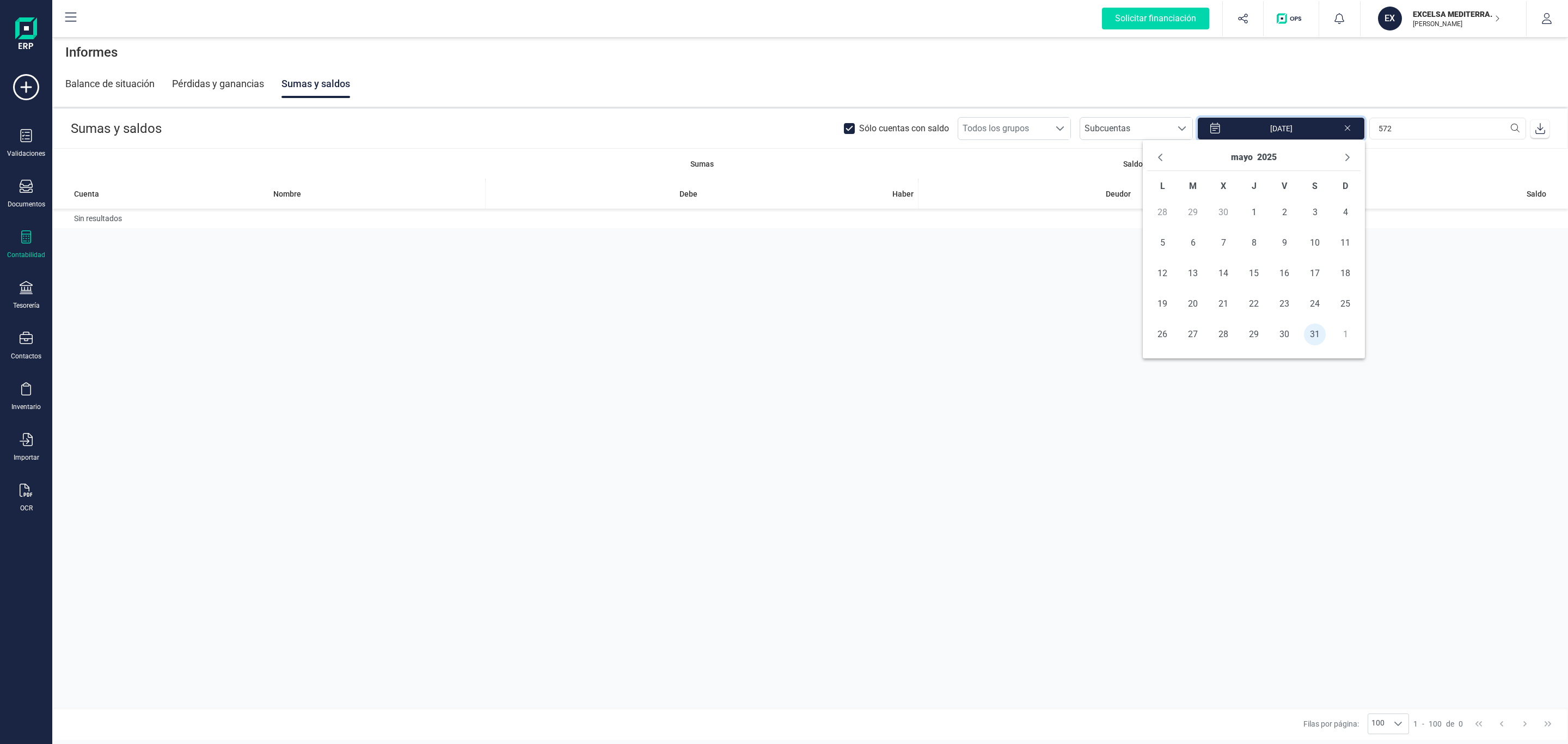
click at [1235, 284] on td "14" at bounding box center [1223, 273] width 30 height 30
click at [1277, 229] on tbody "28 29 30 1 2 3 4 5 6 7 8 9 10 11 12 13 14 15 16 17 18 19 20 21 22 23 24 25 26 2…" at bounding box center [1254, 273] width 214 height 152
click at [1267, 275] on td "15" at bounding box center [1254, 273] width 30 height 30
click at [1265, 292] on td "22" at bounding box center [1254, 304] width 30 height 30
click at [1244, 290] on td "22" at bounding box center [1254, 304] width 30 height 30
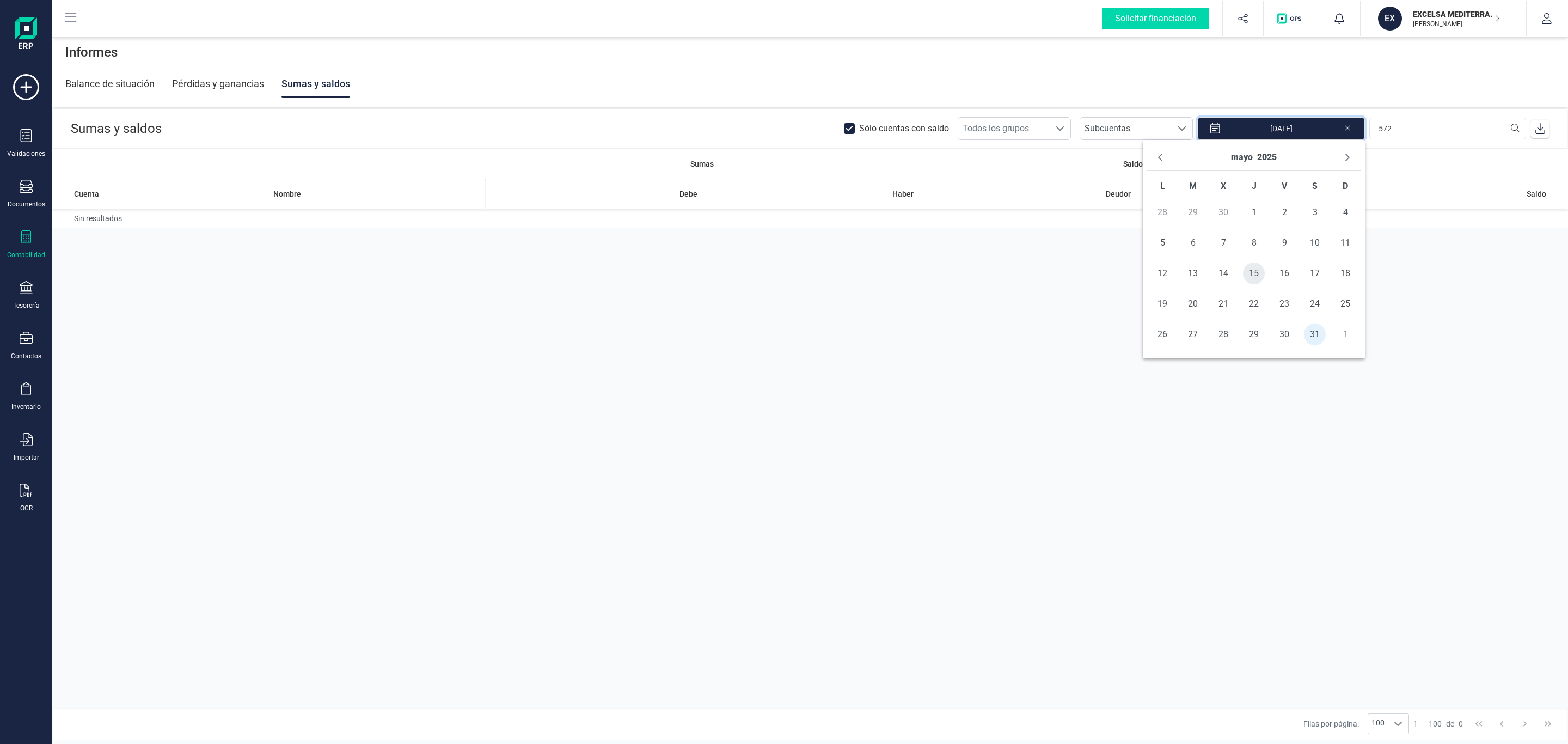
click at [1248, 270] on span "15" at bounding box center [1254, 273] width 22 height 22
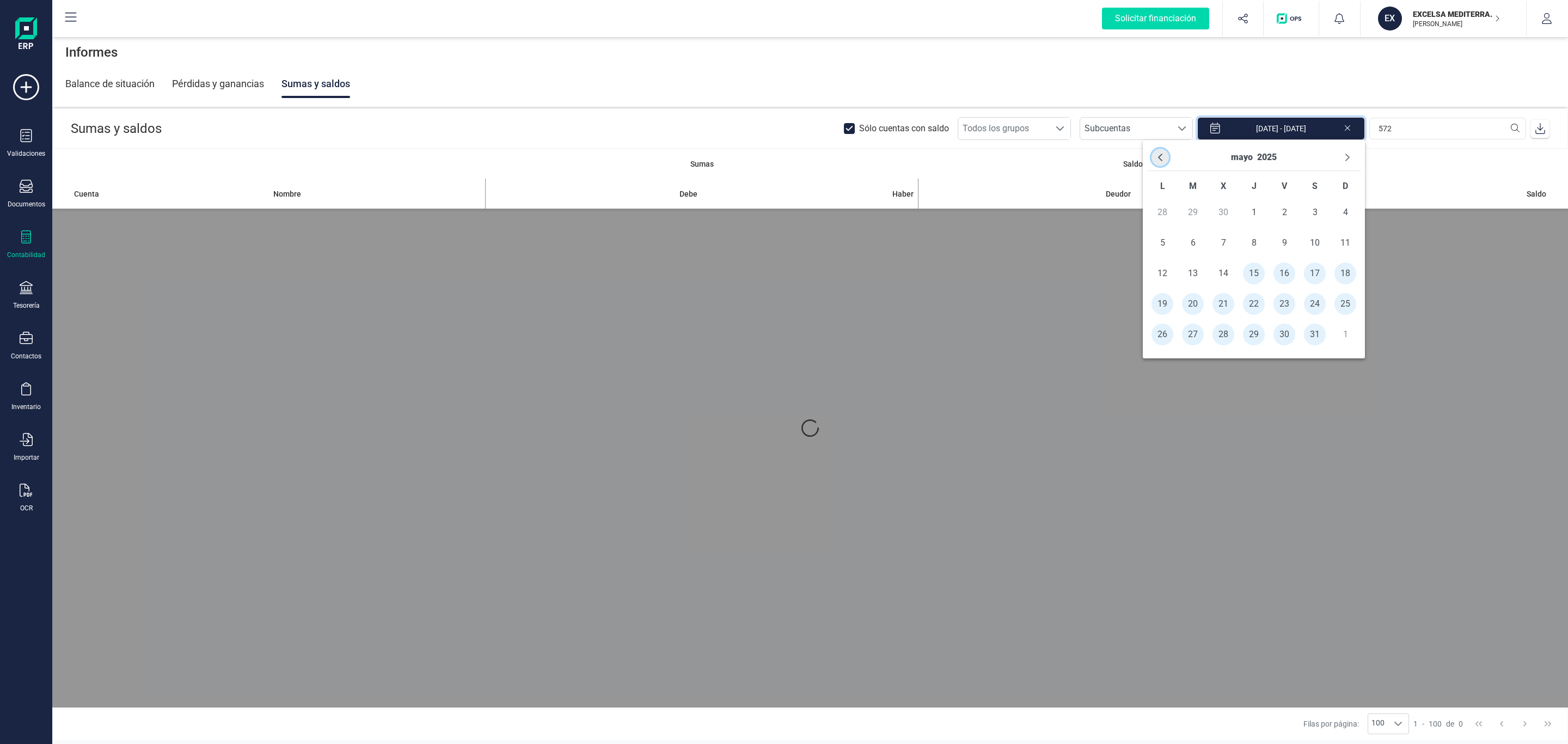
click at [1156, 159] on icon "Previous Month" at bounding box center [1160, 157] width 9 height 9
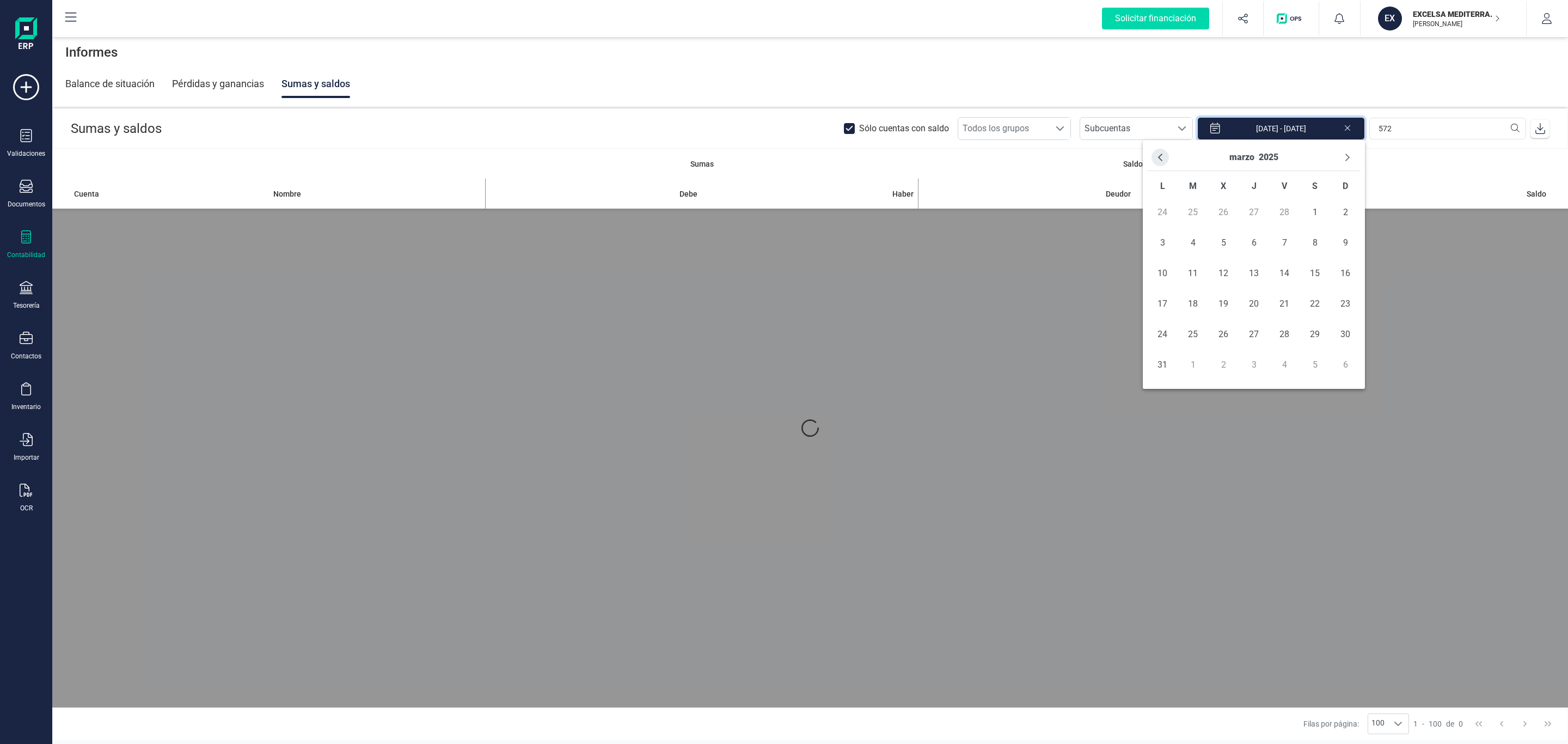
click at [1160, 159] on icon "Previous Month" at bounding box center [1160, 158] width 4 height 8
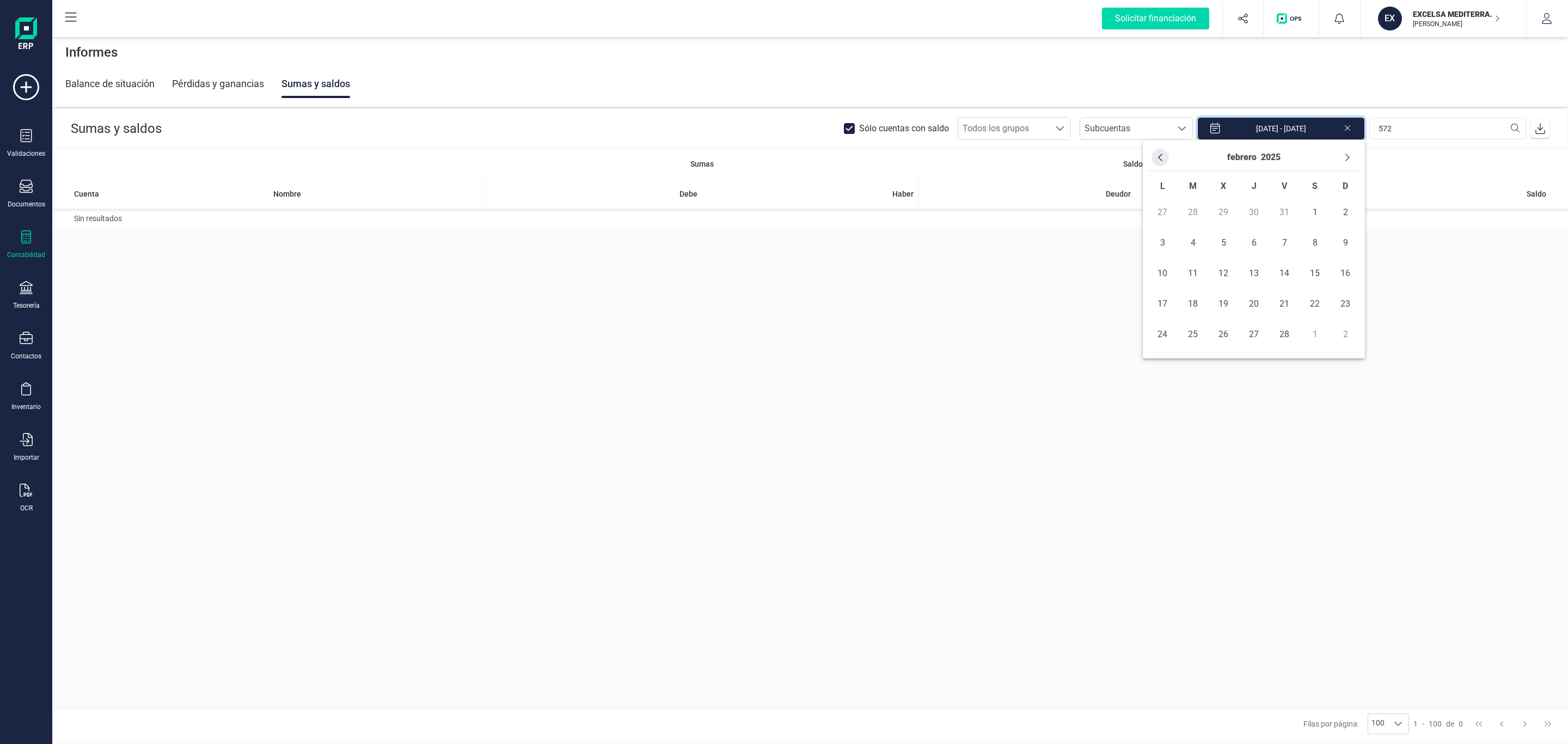
click at [1163, 154] on icon "Previous Month" at bounding box center [1160, 157] width 9 height 9
click at [1224, 213] on span "1" at bounding box center [1223, 212] width 22 height 22
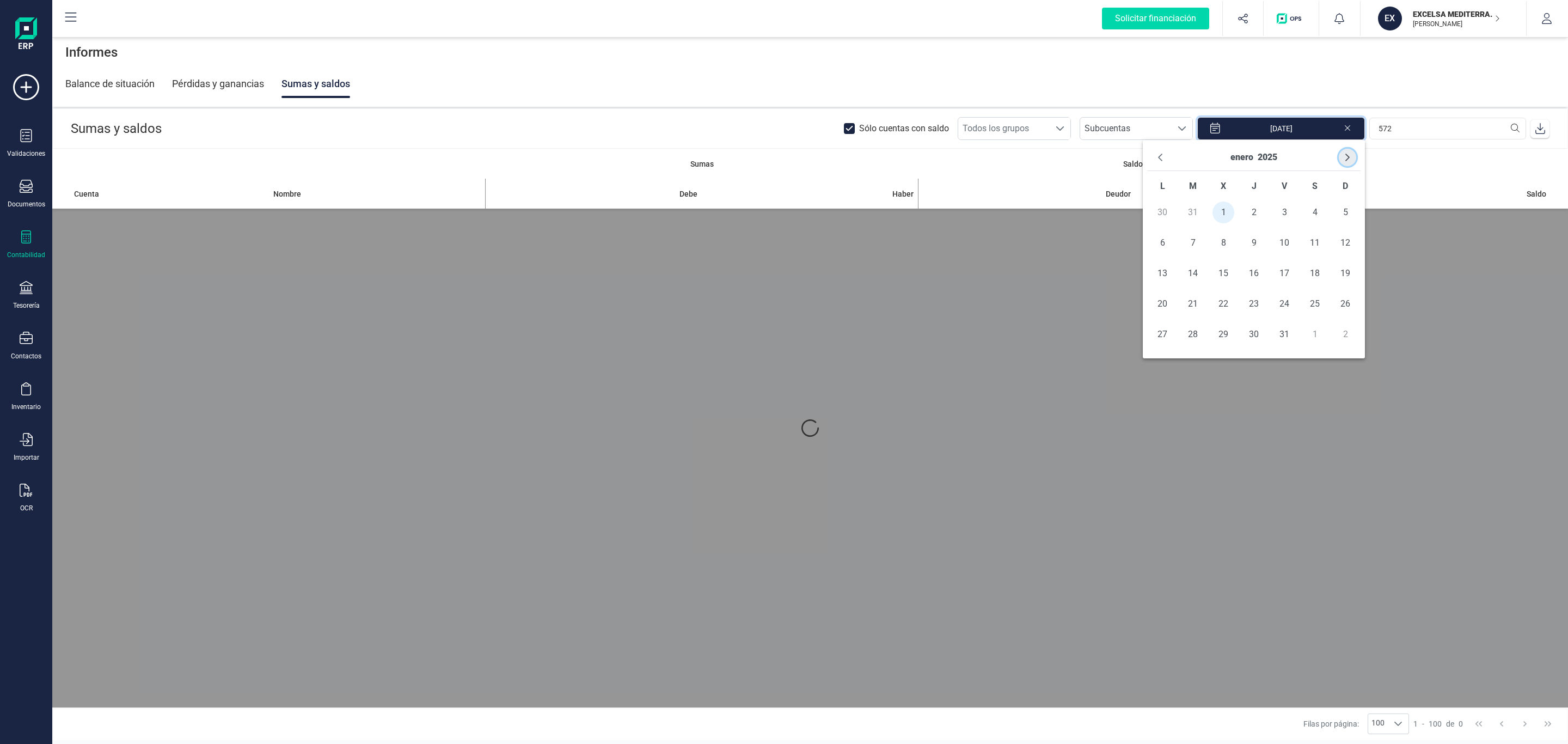
click at [1346, 157] on icon "Next Month" at bounding box center [1348, 157] width 9 height 9
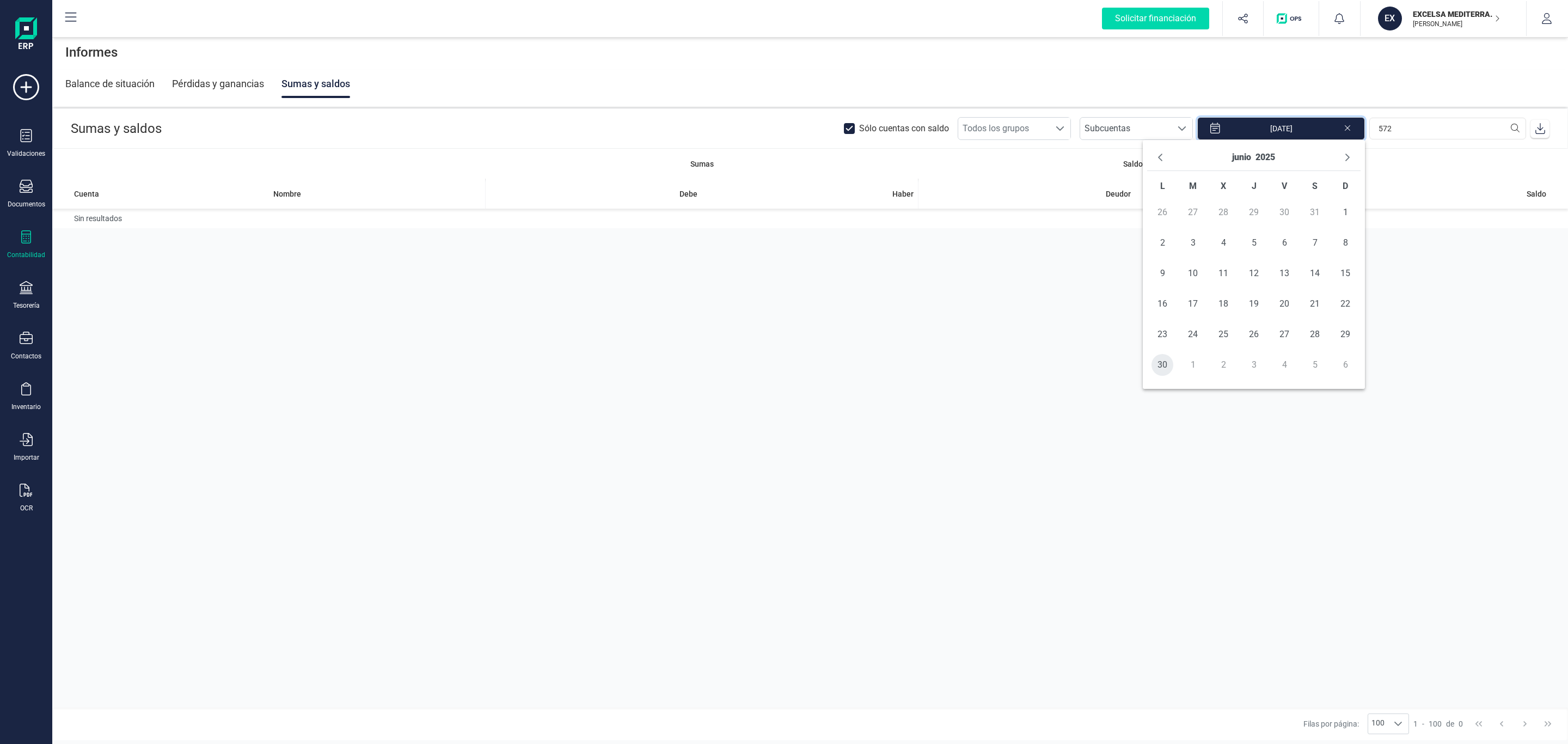
click at [1158, 368] on span "30" at bounding box center [1163, 365] width 22 height 22
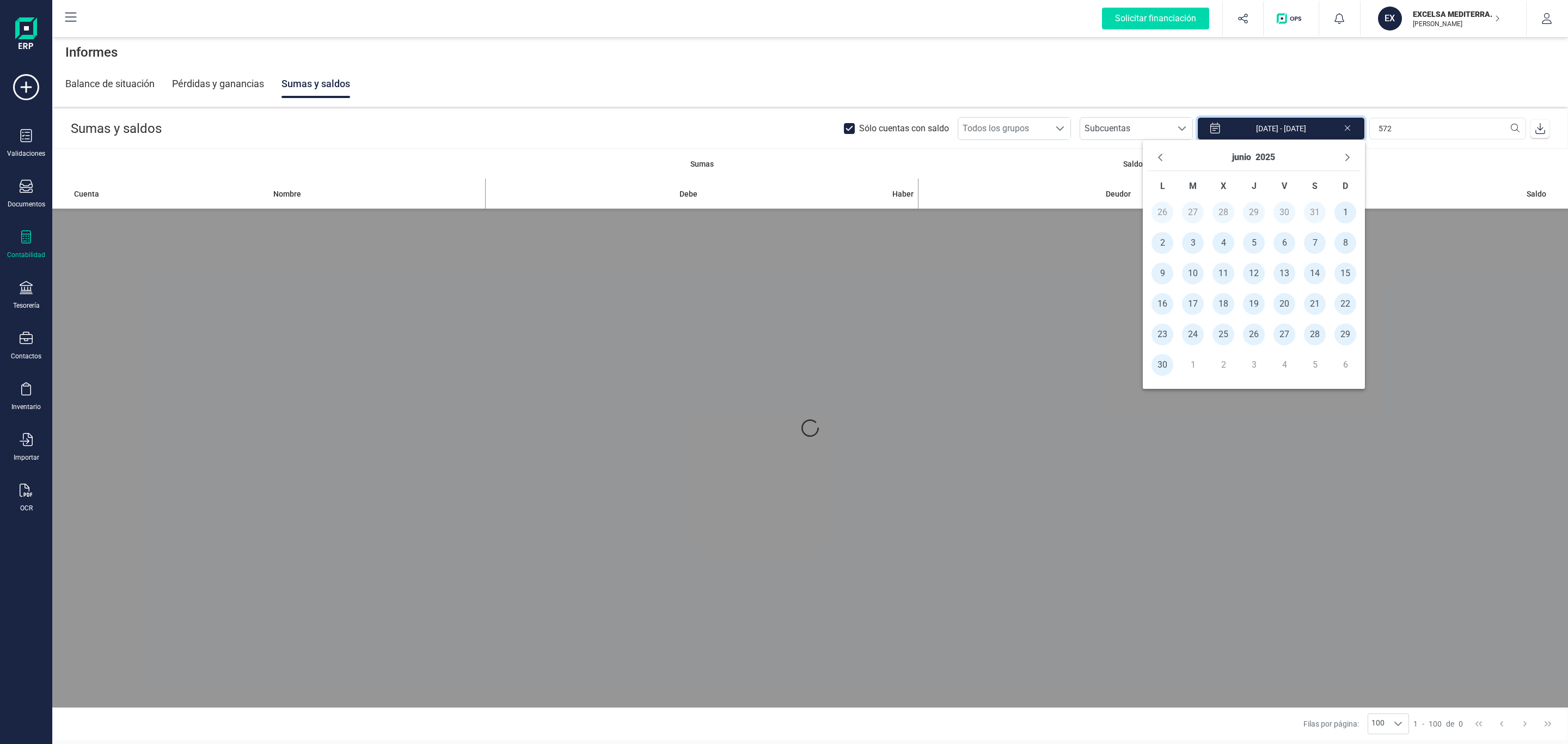
click at [969, 379] on div at bounding box center [810, 428] width 1516 height 559
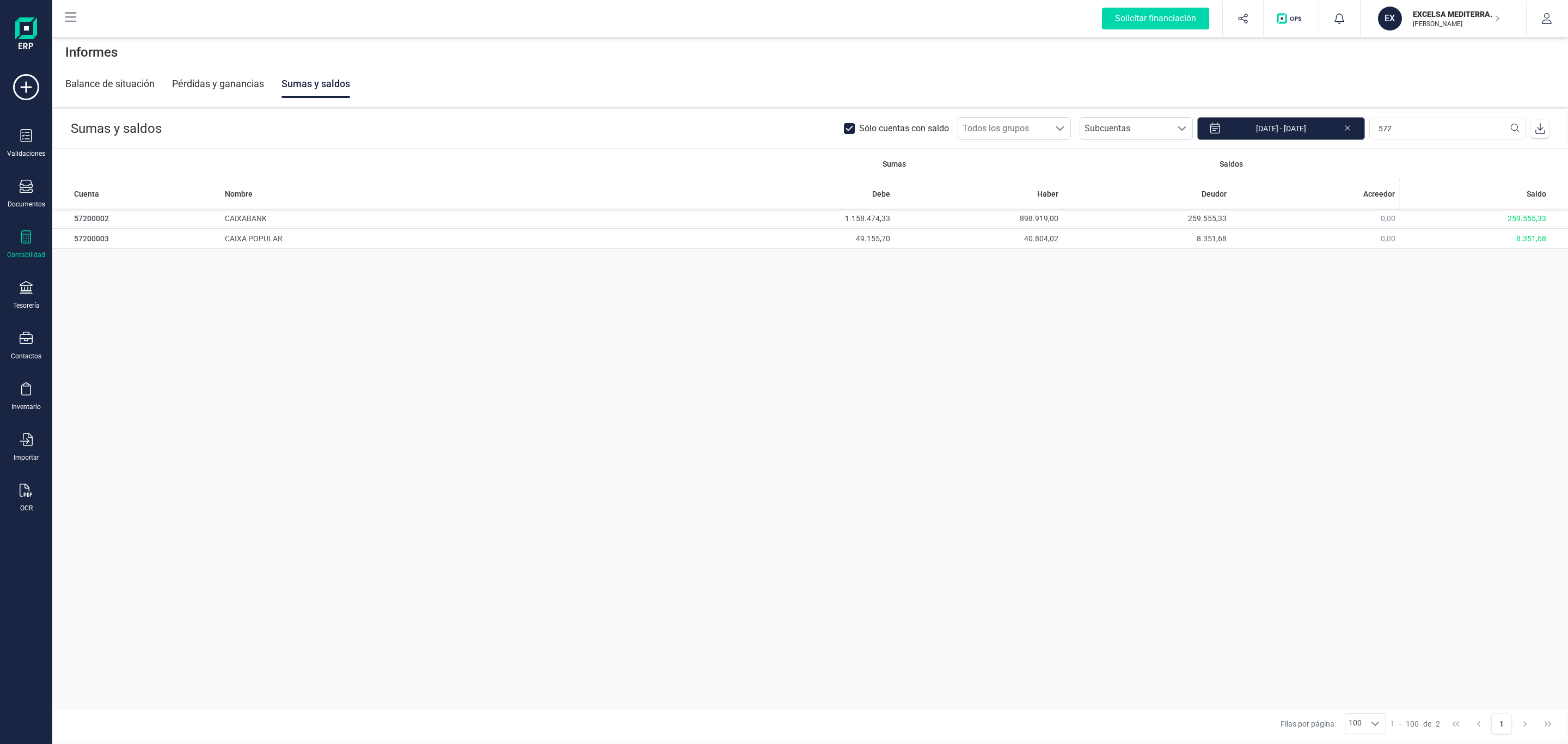
click at [1259, 127] on input "01/01/2025 - 30/06/2025" at bounding box center [1281, 128] width 167 height 23
click at [1153, 156] on button "Previous Month" at bounding box center [1160, 157] width 18 height 18
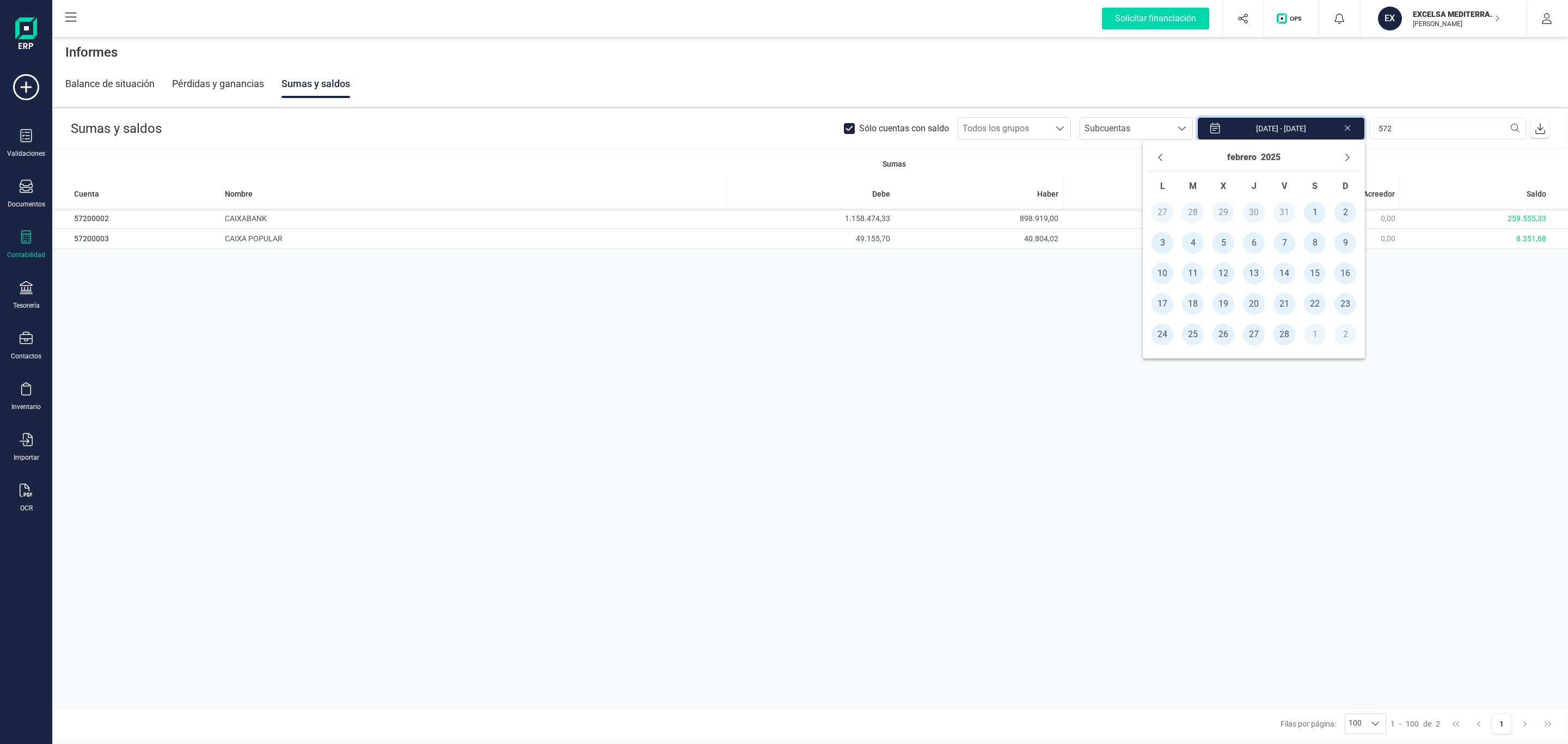
click at [1153, 156] on button "Previous Month" at bounding box center [1160, 157] width 18 height 18
click at [1225, 218] on span "1" at bounding box center [1223, 212] width 22 height 22
type input "[DATE]"
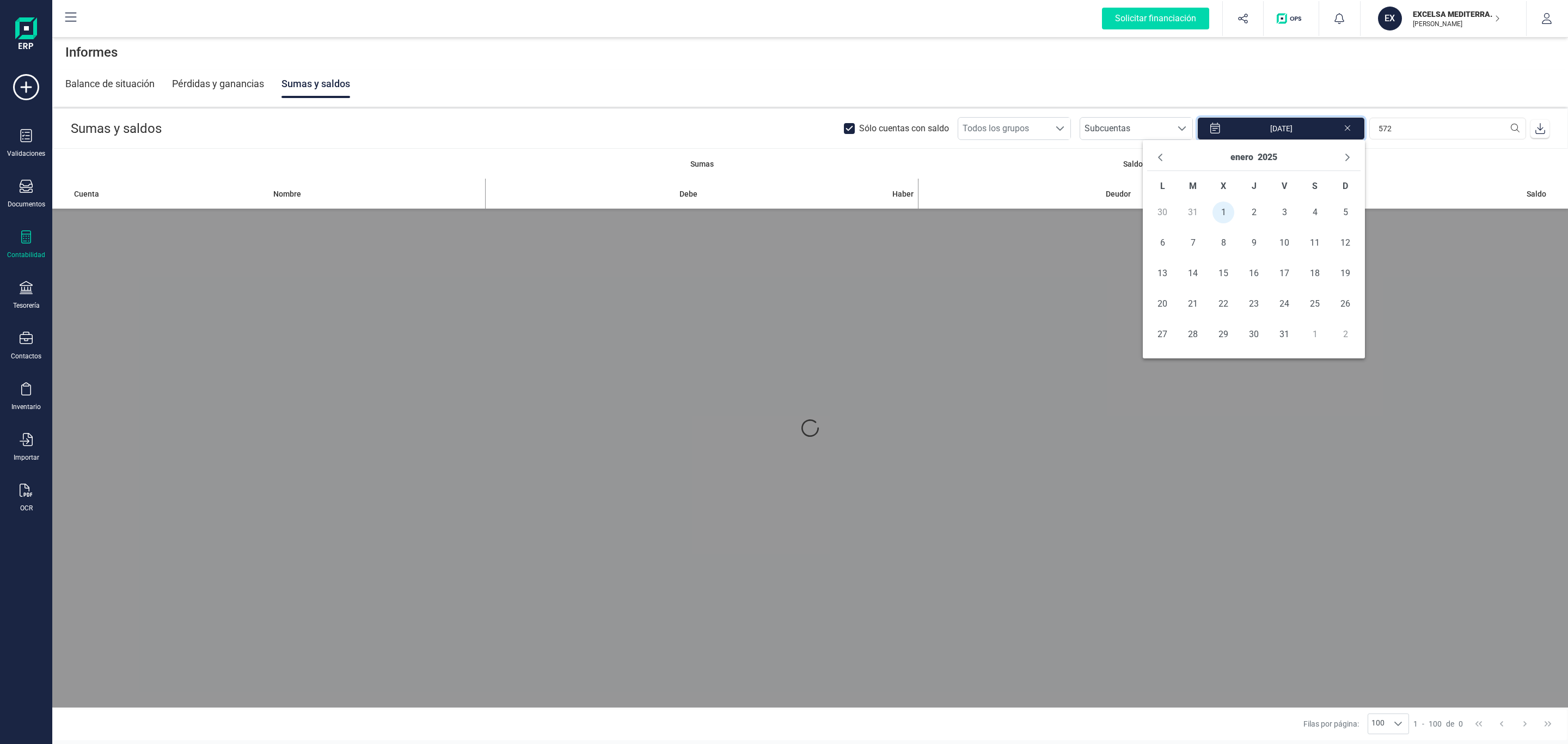
click at [1354, 150] on div "enero 2025" at bounding box center [1254, 158] width 214 height 27
click at [1349, 155] on icon "Next Month" at bounding box center [1348, 157] width 9 height 9
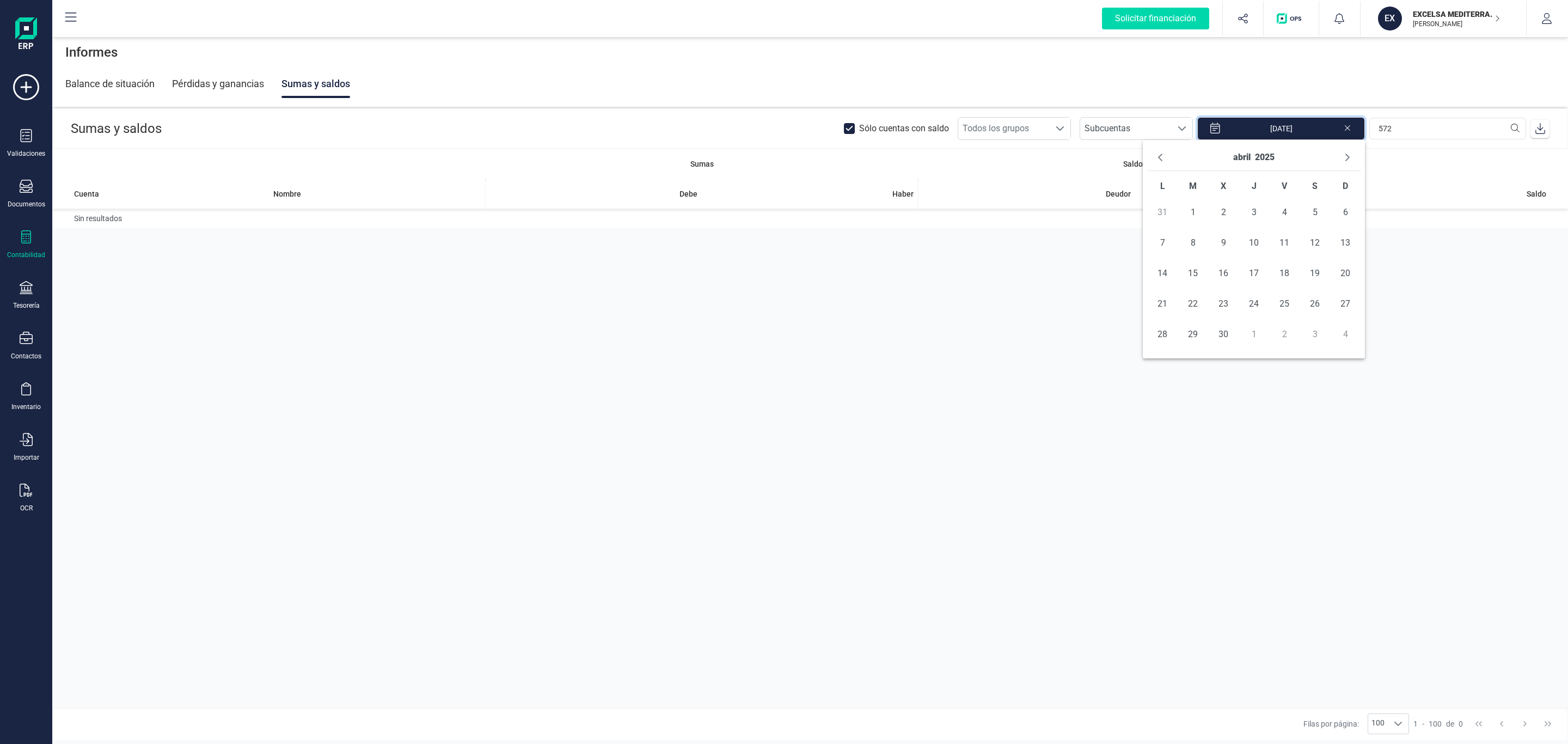
click at [1349, 155] on icon "Next Month" at bounding box center [1348, 157] width 9 height 9
click at [1150, 157] on div "agosto 2025" at bounding box center [1254, 158] width 214 height 27
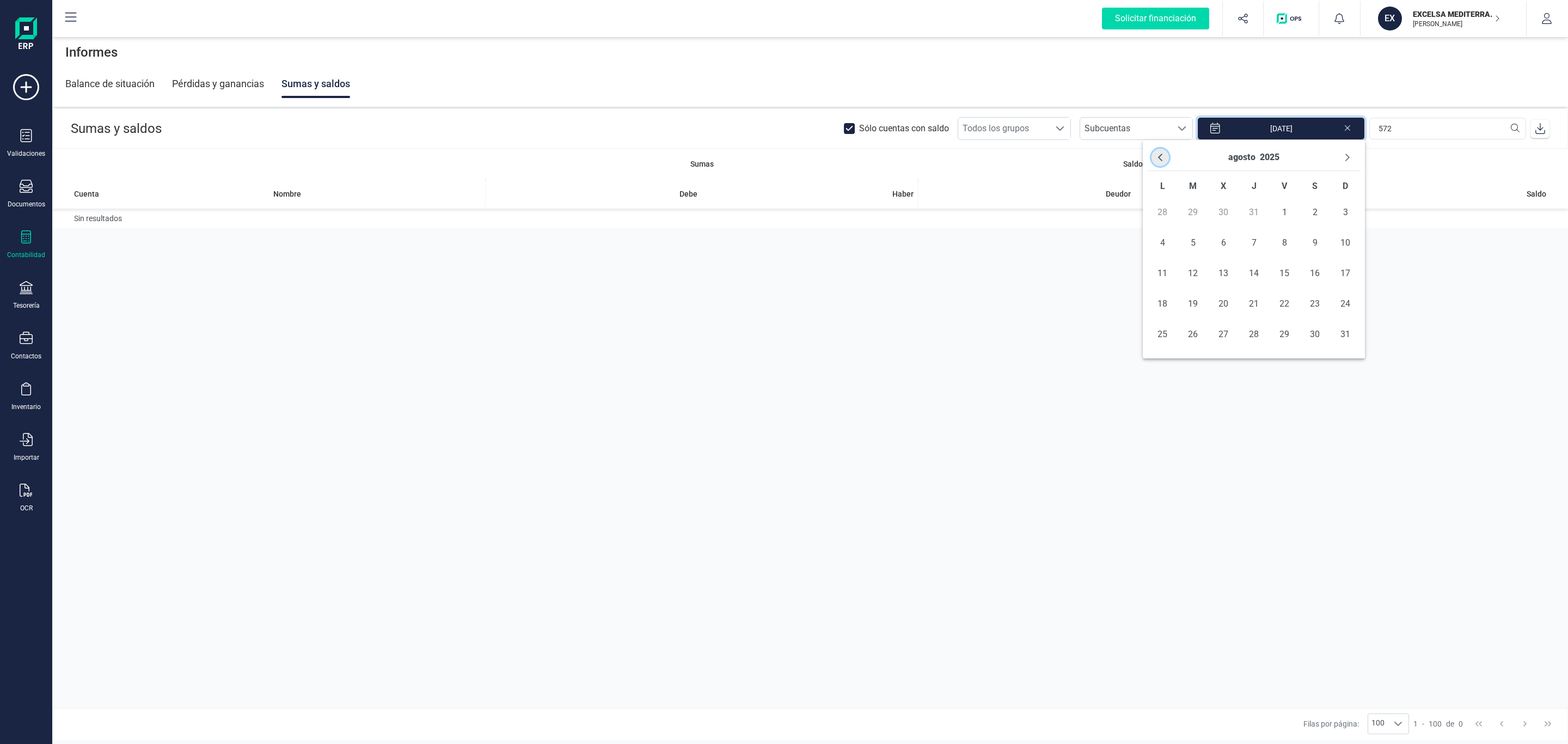
click at [1158, 159] on icon "Previous Month" at bounding box center [1160, 157] width 9 height 9
click at [1157, 160] on icon "Previous Month" at bounding box center [1160, 157] width 9 height 9
click at [1045, 316] on div "Sumas Saldos Cuenta Nombre Debe Haber Deudor Acreedor Saldo Sin resultados" at bounding box center [810, 428] width 1516 height 559
drag, startPoint x: 928, startPoint y: 296, endPoint x: 866, endPoint y: 275, distance: 65.5
click at [866, 275] on div "Sumas Saldos Cuenta Nombre Debe Haber Deudor Acreedor Saldo Sin resultados" at bounding box center [810, 428] width 1516 height 559
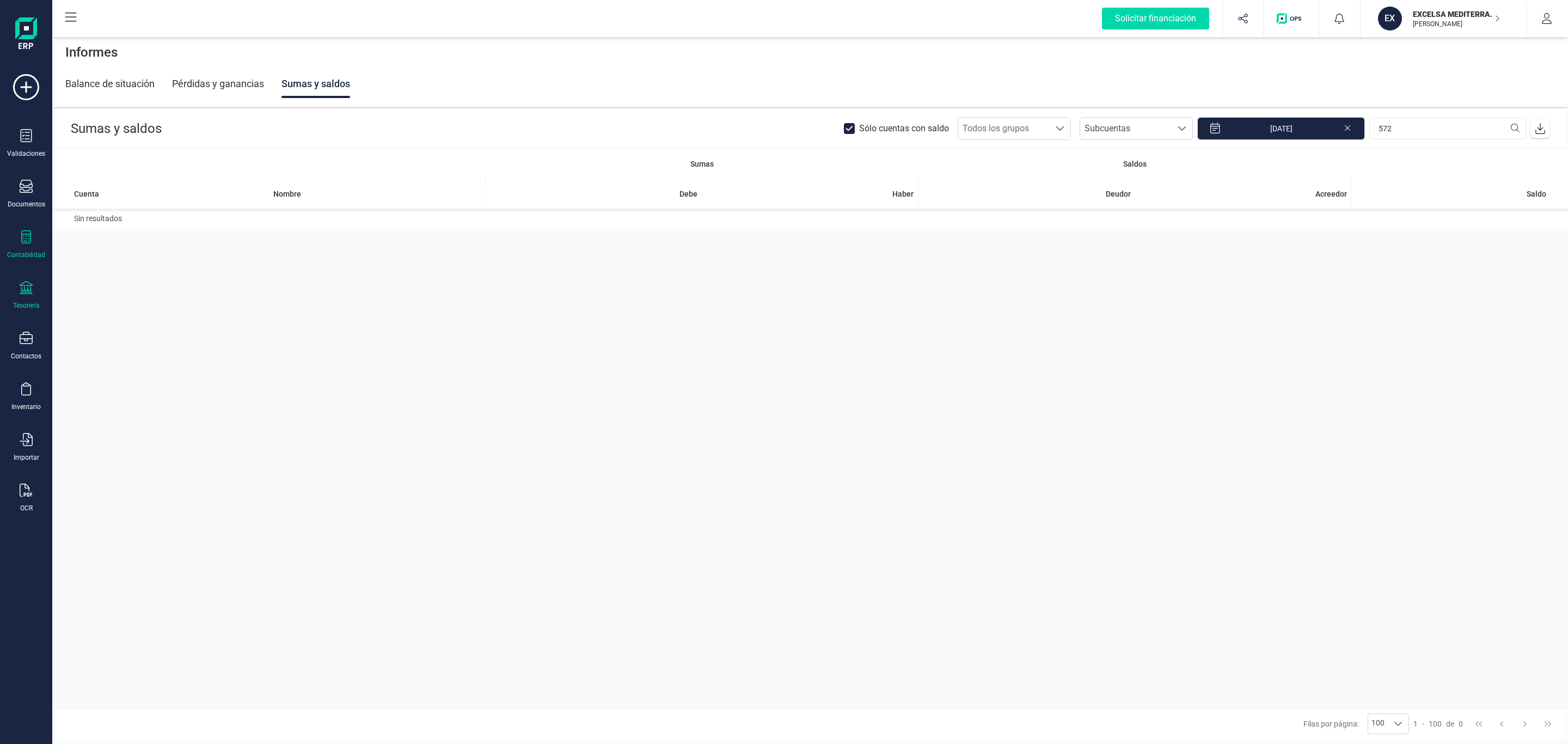
click at [41, 297] on div "Tesorería" at bounding box center [26, 295] width 44 height 29
click at [116, 192] on span "Cuentas bancarias" at bounding box center [133, 185] width 96 height 13
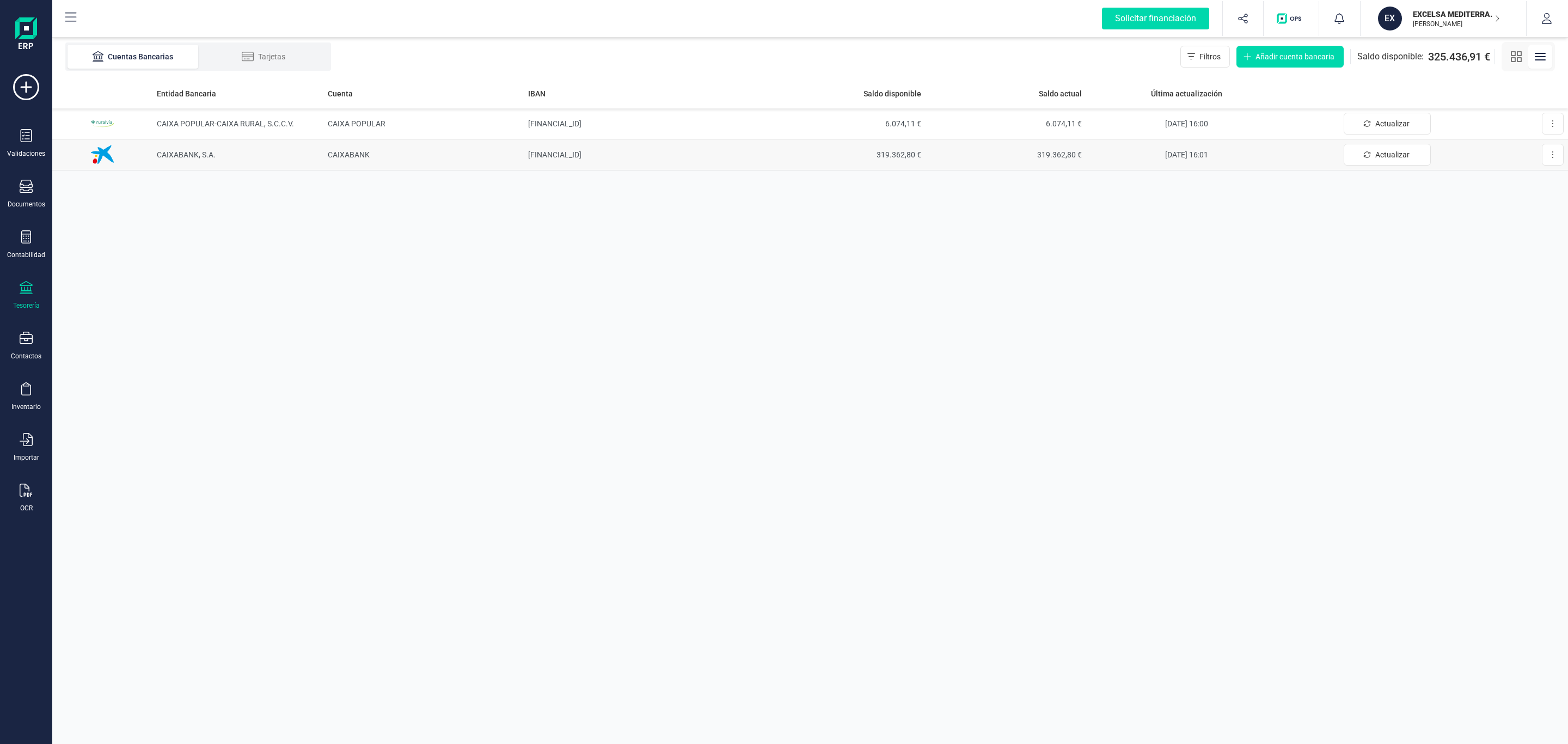
click at [543, 149] on td "ES9821005266352200013801" at bounding box center [644, 155] width 241 height 31
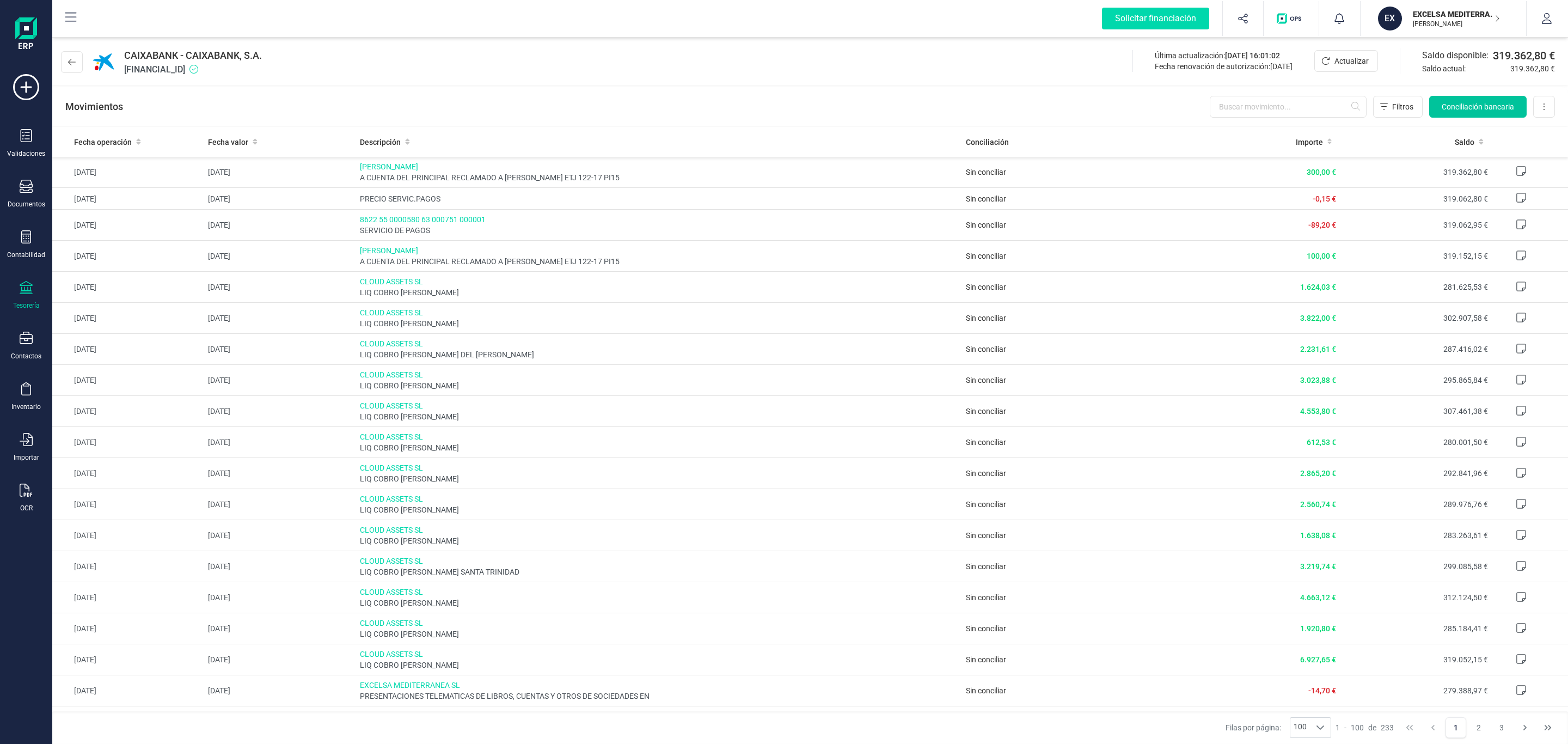
click at [1444, 102] on span "Conciliación bancaria" at bounding box center [1477, 107] width 72 height 11
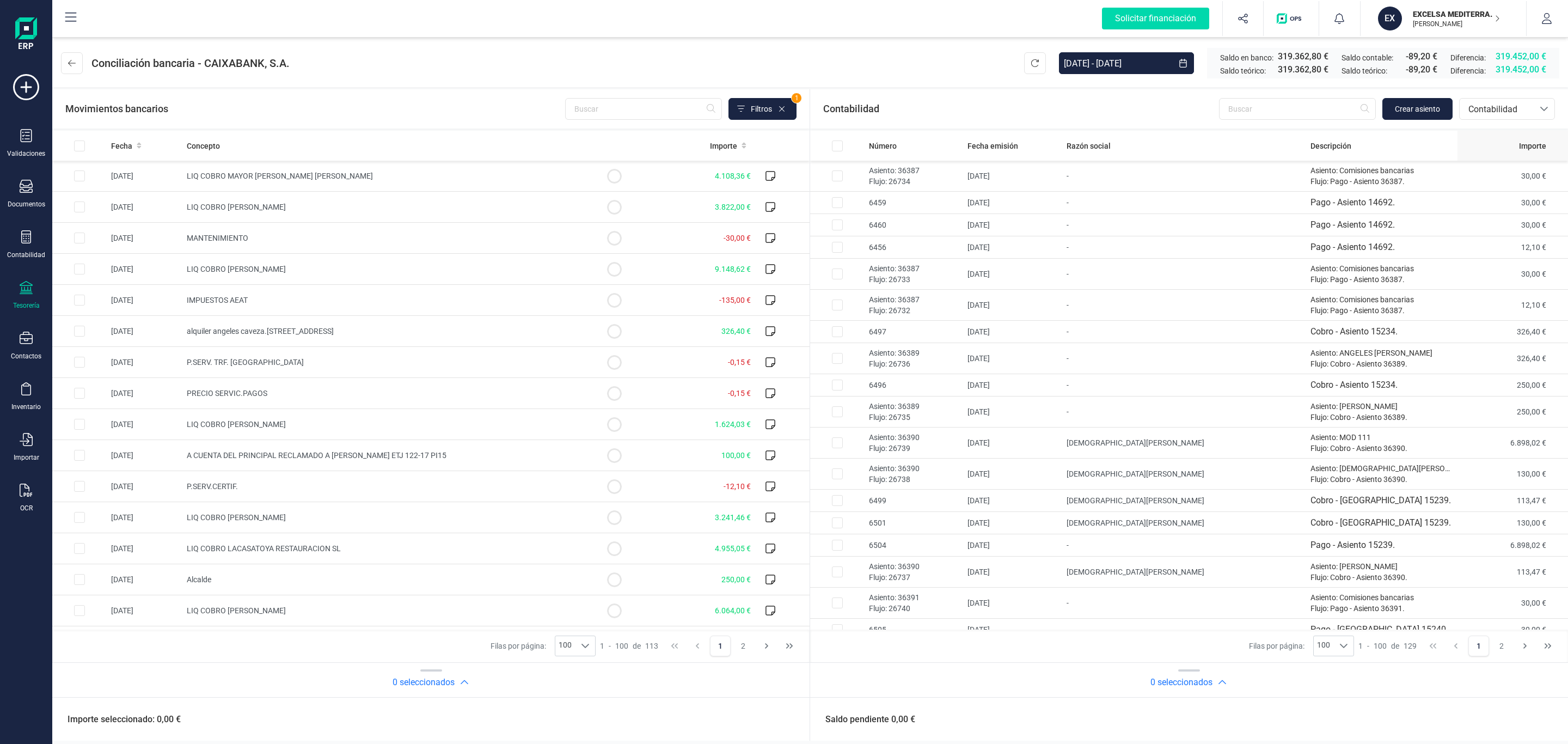
click at [1519, 144] on span "Importe" at bounding box center [1533, 146] width 27 height 11
click at [1141, 144] on div "Razón social" at bounding box center [1184, 146] width 235 height 11
click at [1102, 64] on input "01/01/2025 - 30/09/2025" at bounding box center [1116, 63] width 113 height 22
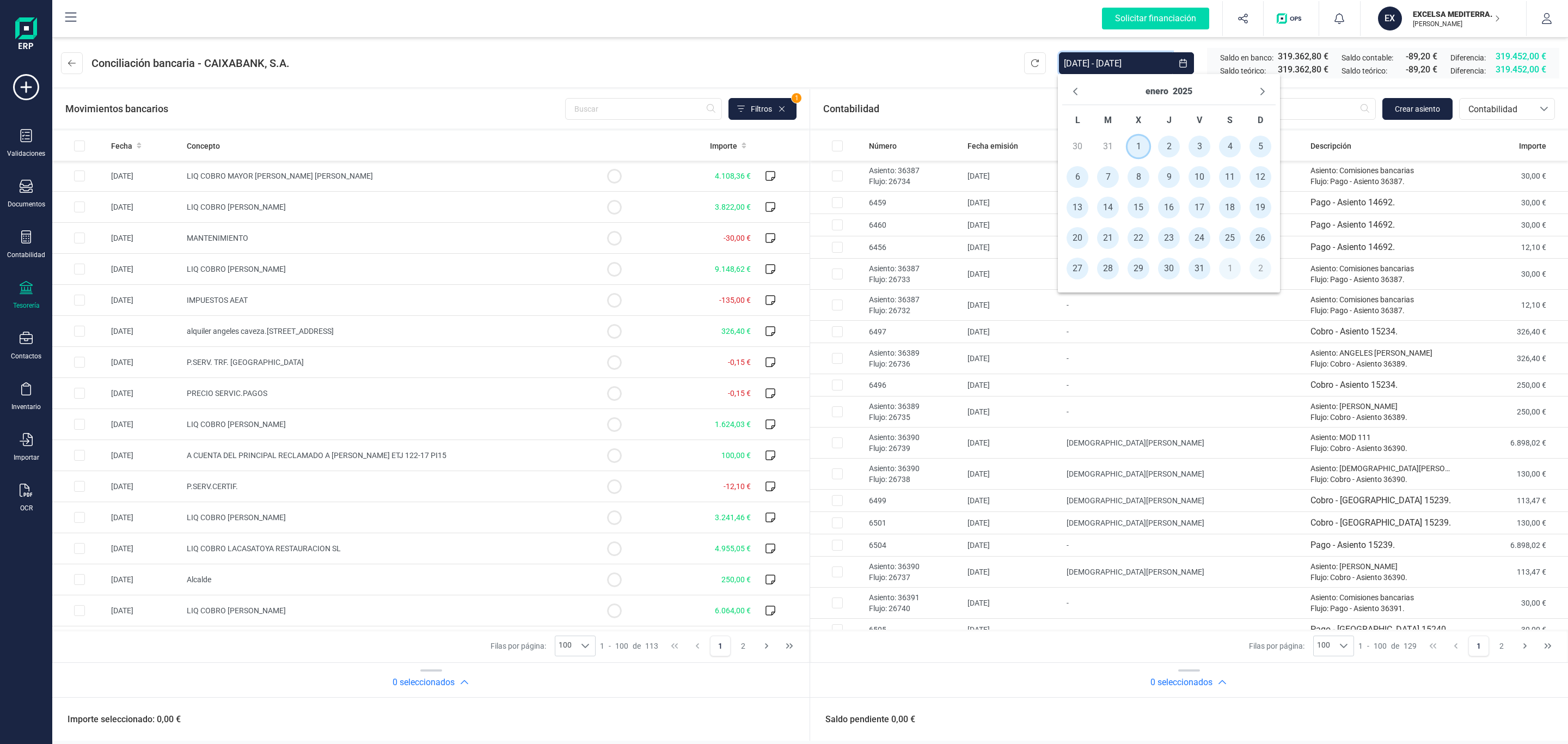
click at [1134, 144] on span "1" at bounding box center [1138, 147] width 22 height 22
type input "[DATE] - [DATE]"
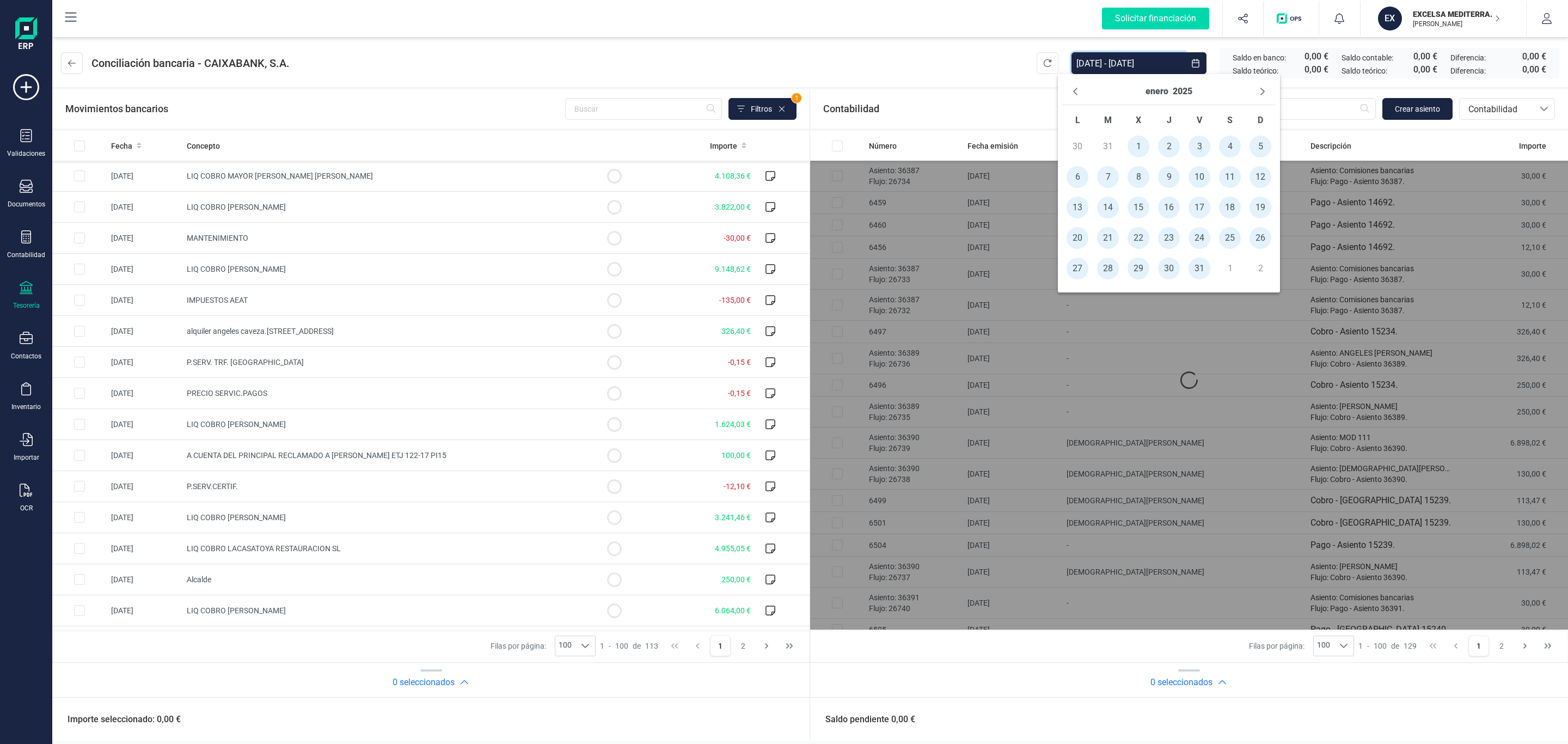
click at [931, 43] on header "Conciliación bancaria - CAIXABANK, S.A. 01/01/2025 - 31/01/2025 Saldo en banco:…" at bounding box center [810, 61] width 1516 height 52
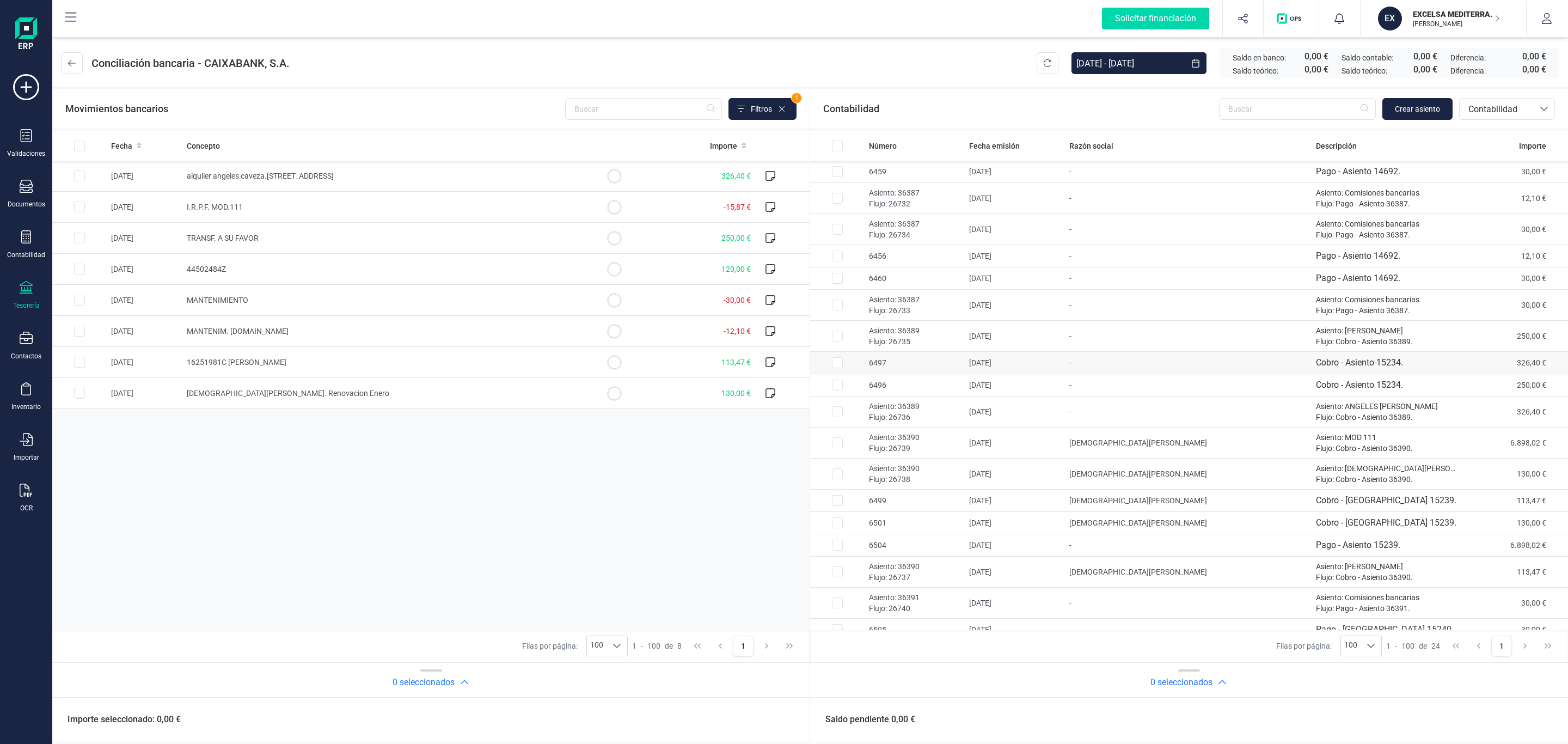
click at [1039, 356] on td "03/01/2025" at bounding box center [1015, 363] width 100 height 23
checkbox input "true"
click at [313, 168] on td "alquiler angeles caveza.calle camara 3" at bounding box center [385, 176] width 405 height 31
checkbox input "true"
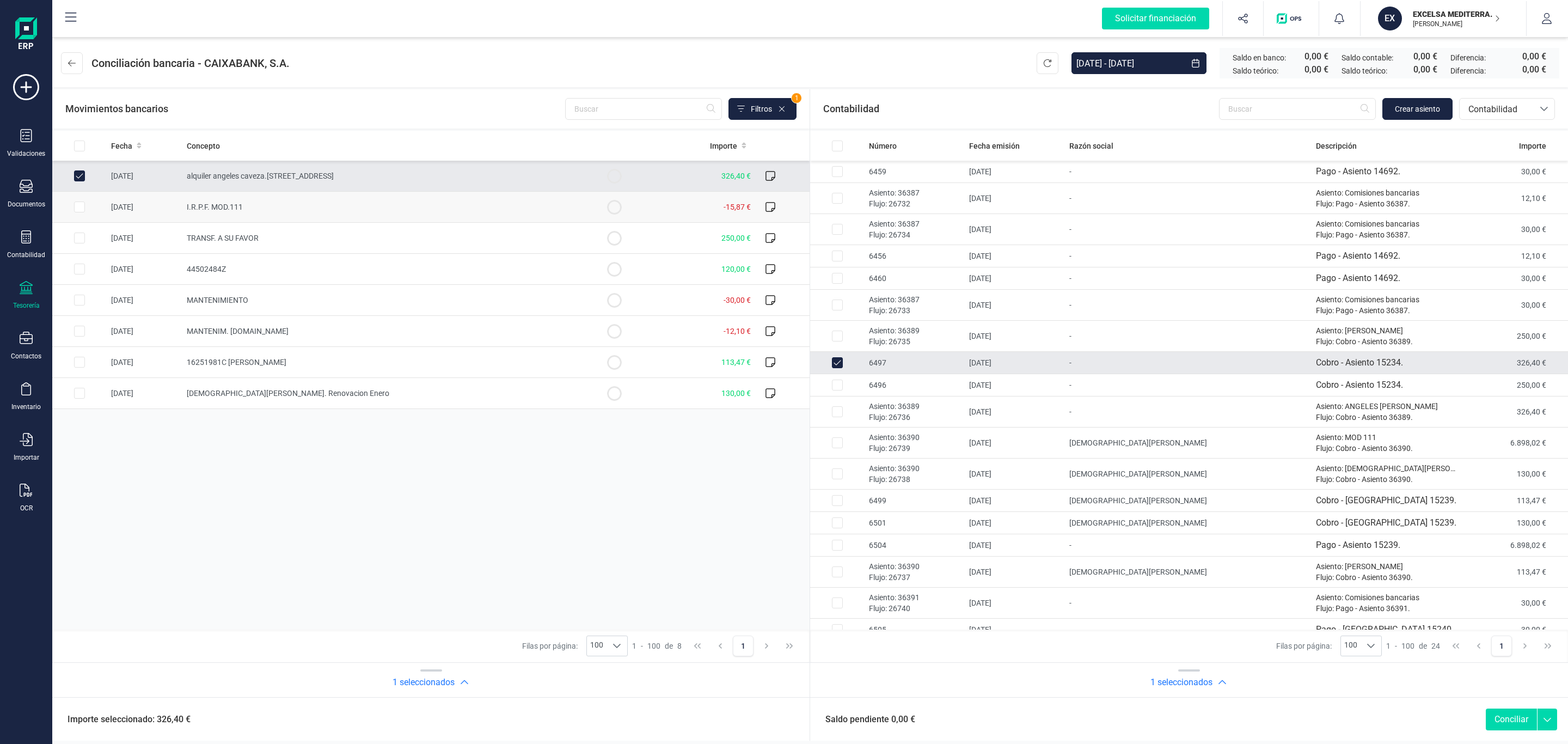
click at [260, 208] on td "I.R.P.F. MOD.111" at bounding box center [385, 207] width 405 height 31
checkbox input "true"
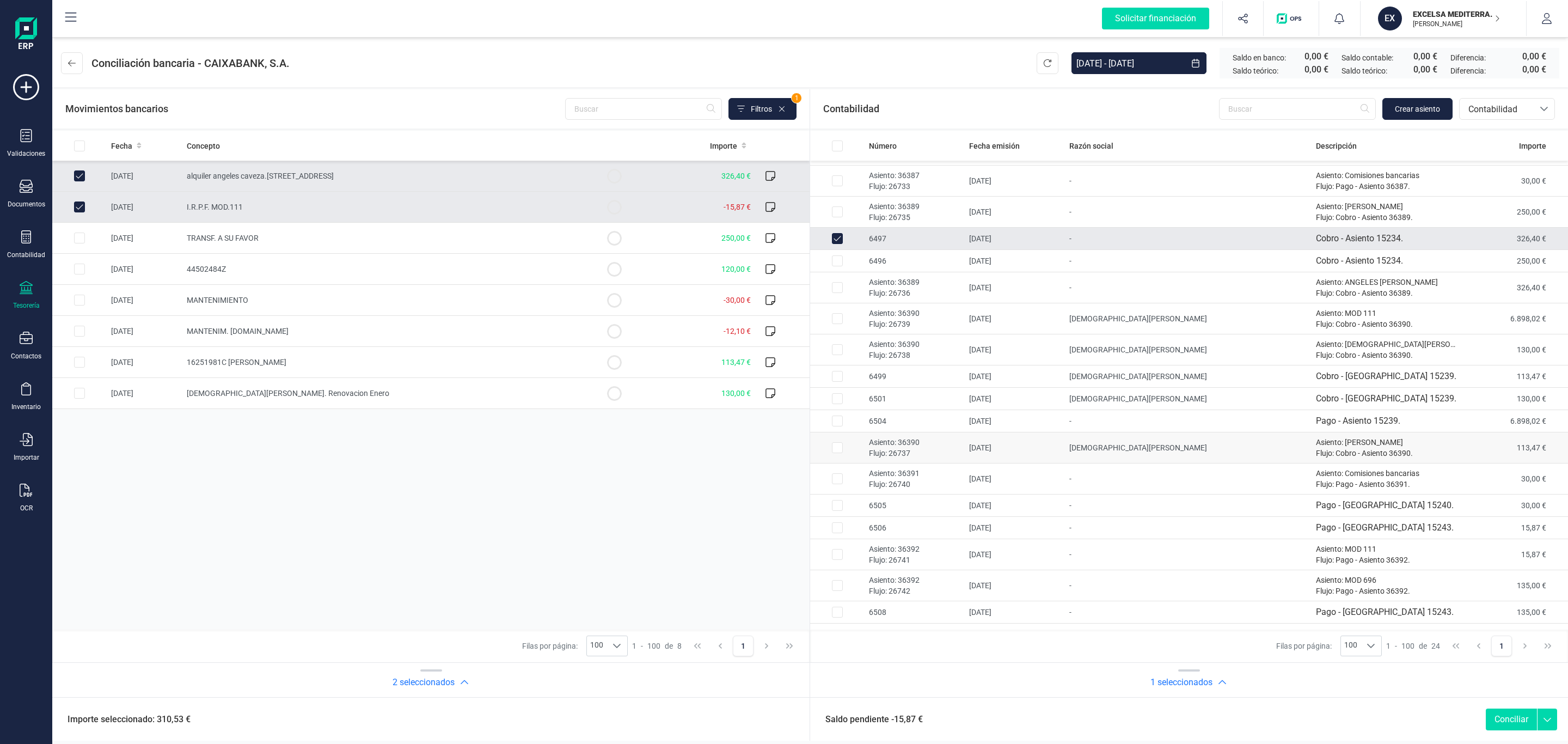
scroll to position [177, 0]
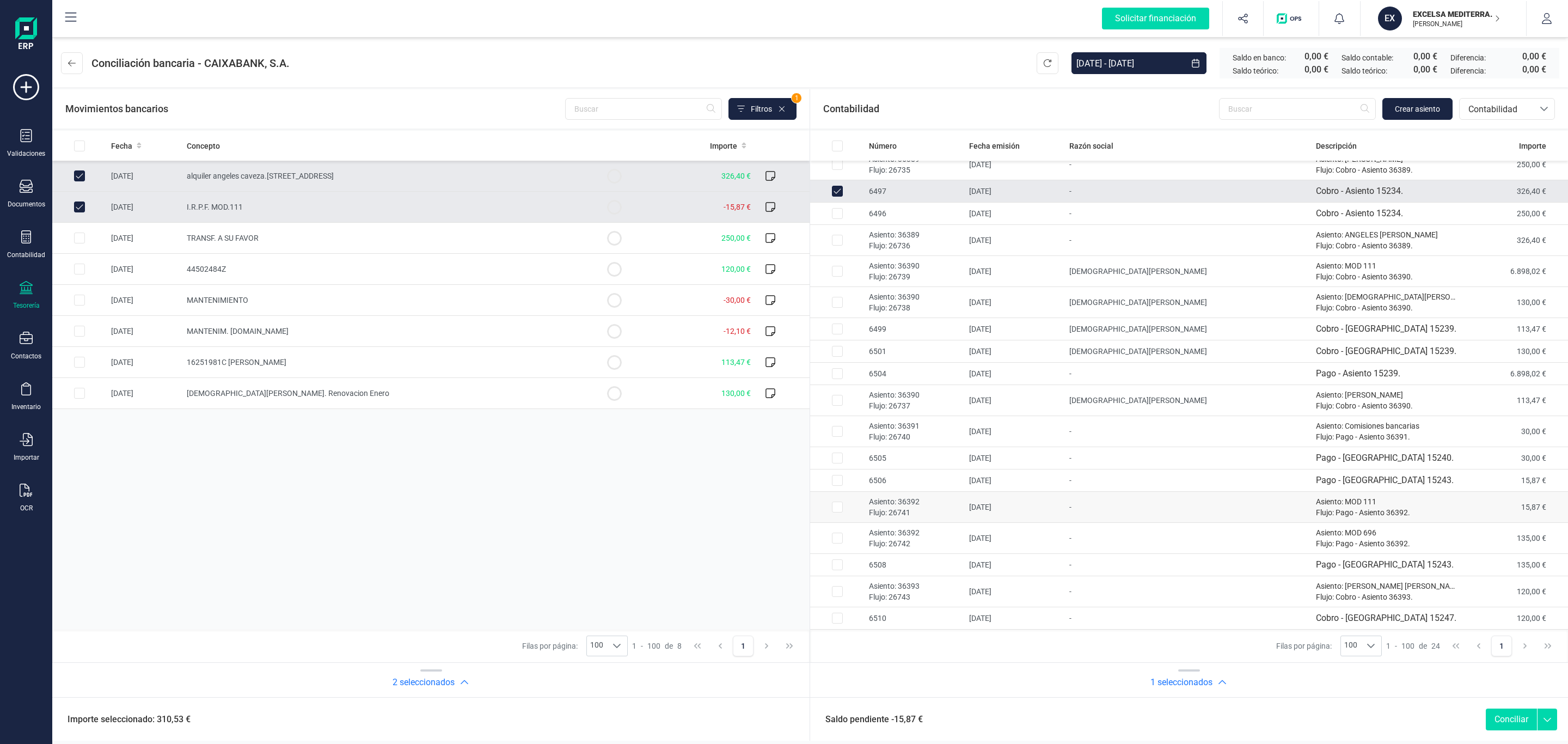
click at [1048, 502] on td "20/01/2025" at bounding box center [1015, 507] width 100 height 31
checkbox input "true"
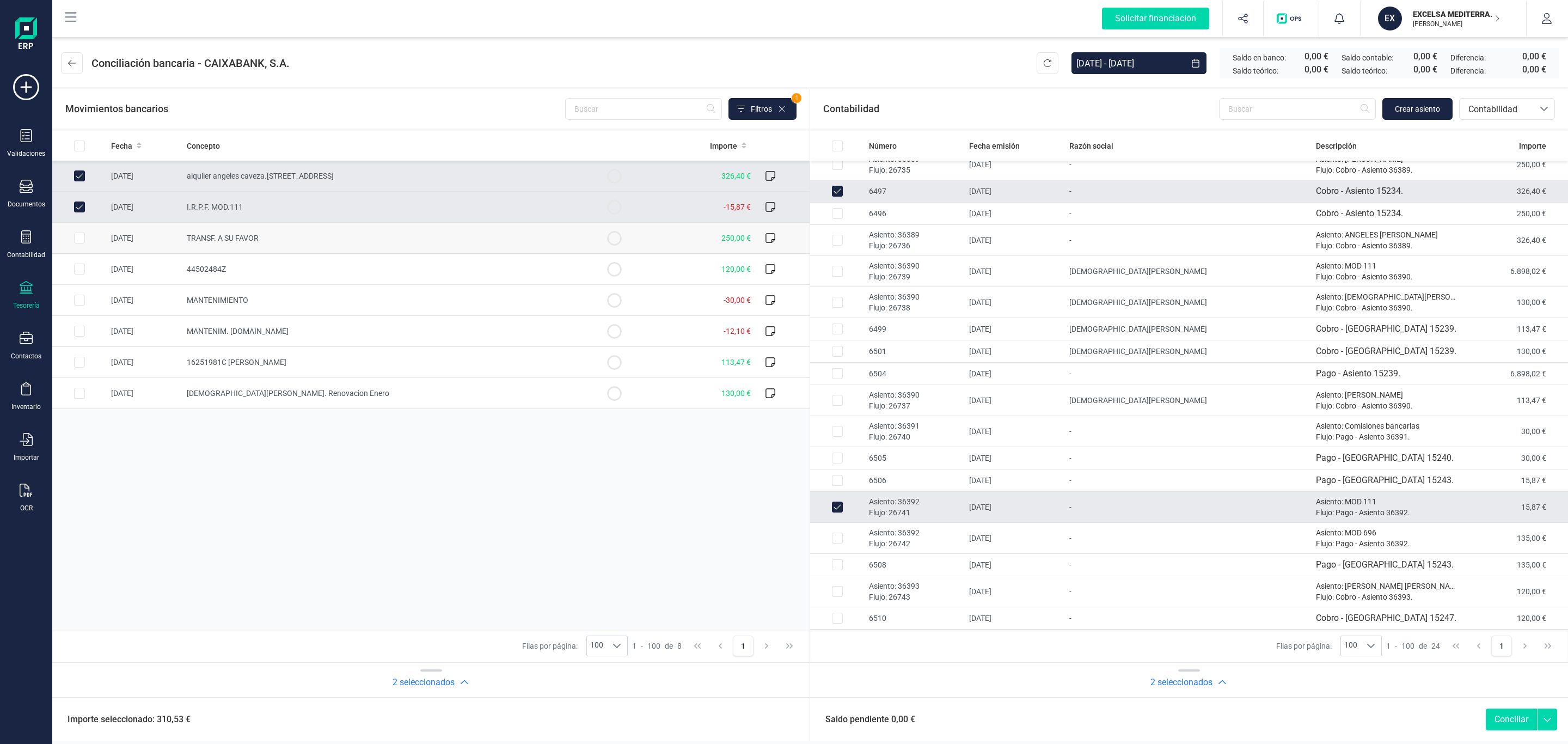
click at [477, 245] on td "TRANSF. A SU FAVOR" at bounding box center [385, 238] width 405 height 31
checkbox input "true"
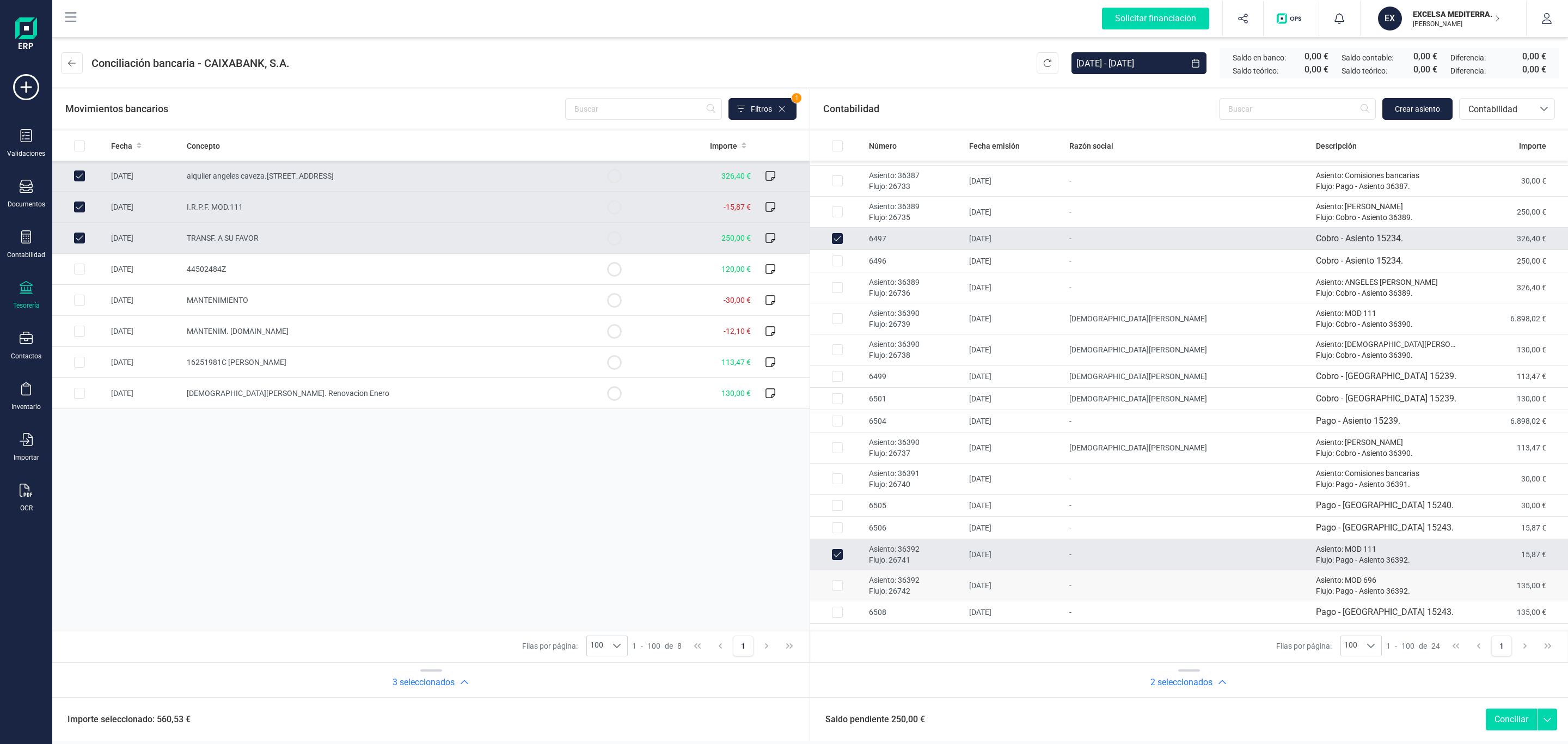
scroll to position [96, 0]
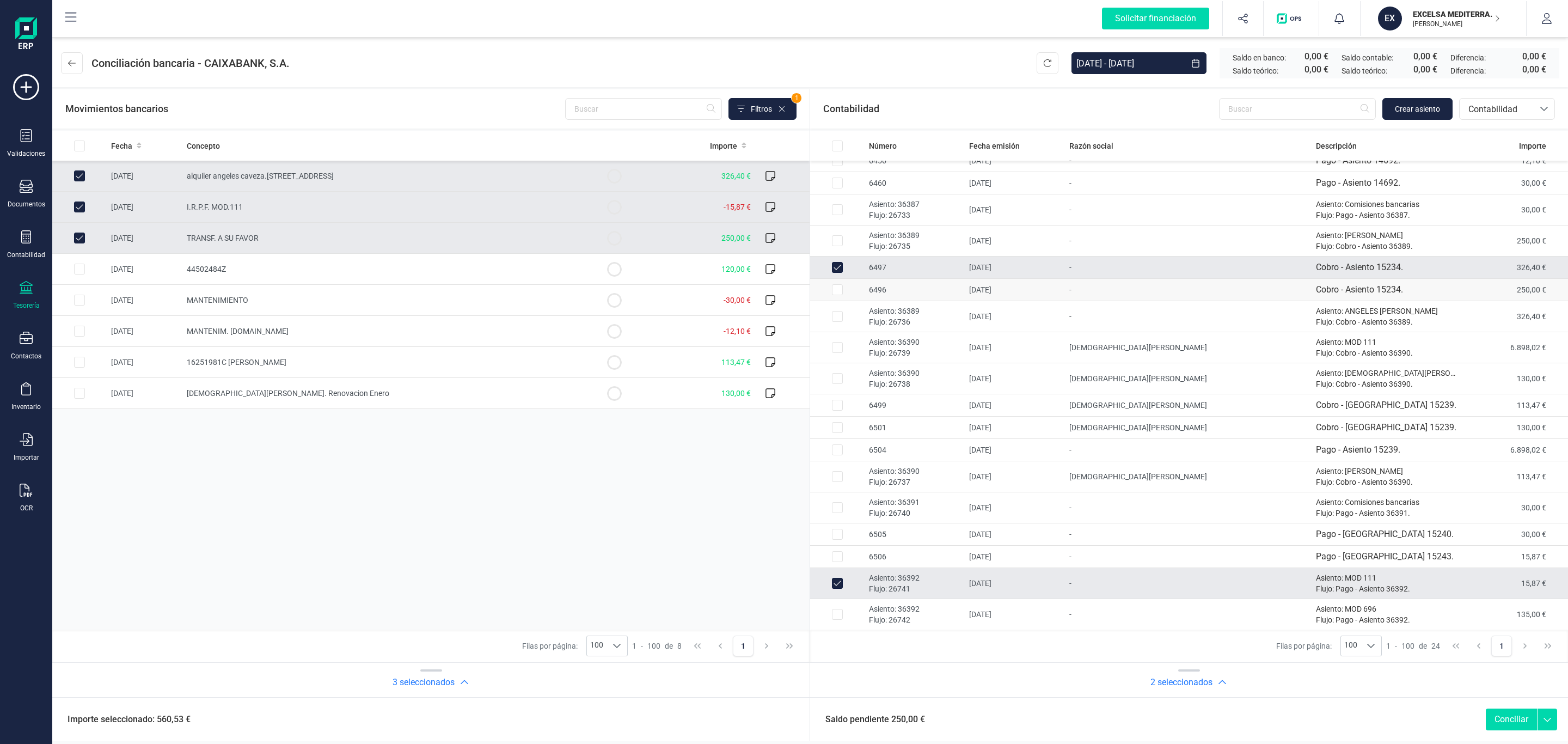
click at [1051, 293] on td "03/01/2025" at bounding box center [1015, 290] width 100 height 23
checkbox input "true"
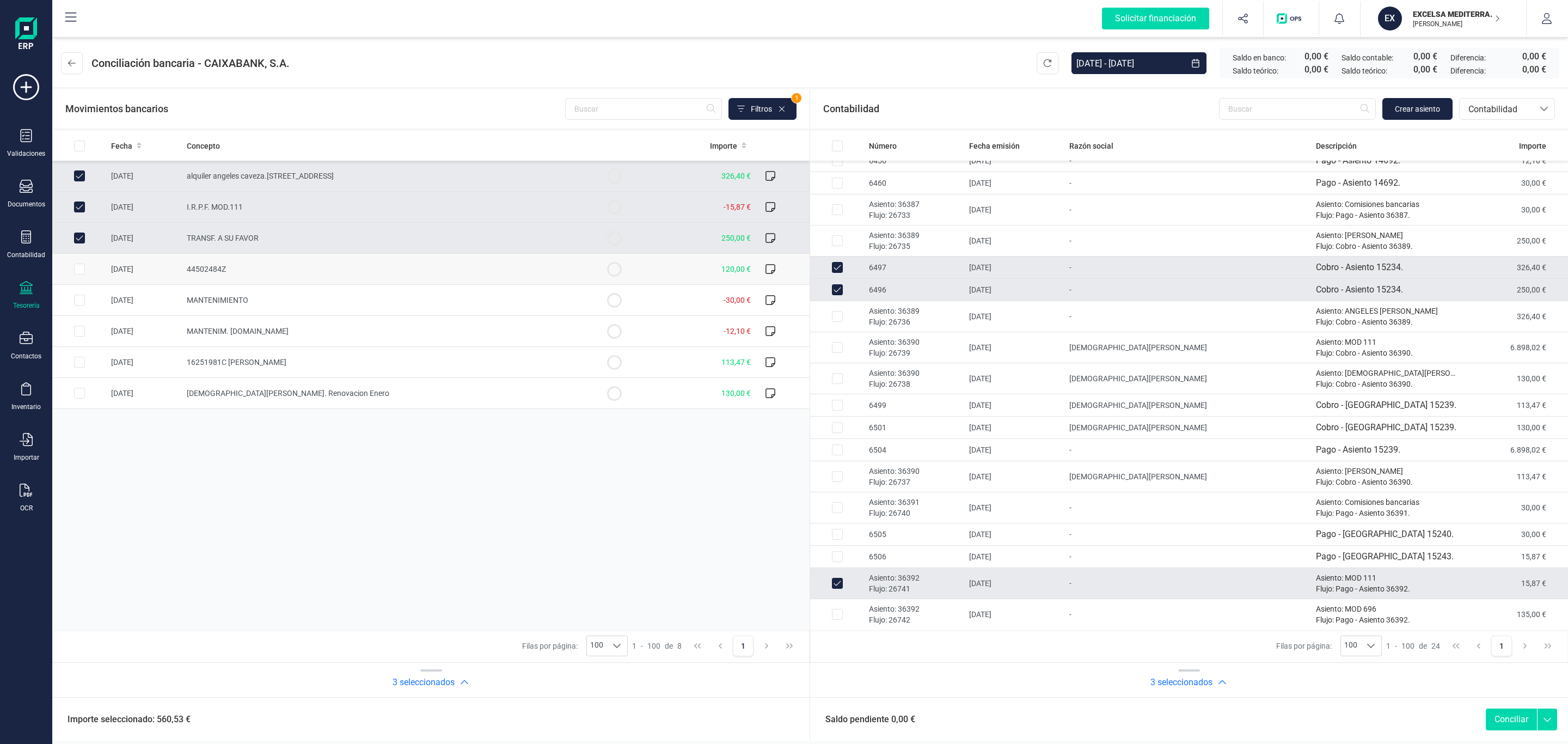
click at [213, 267] on span "44502484Z" at bounding box center [206, 269] width 39 height 9
checkbox input "true"
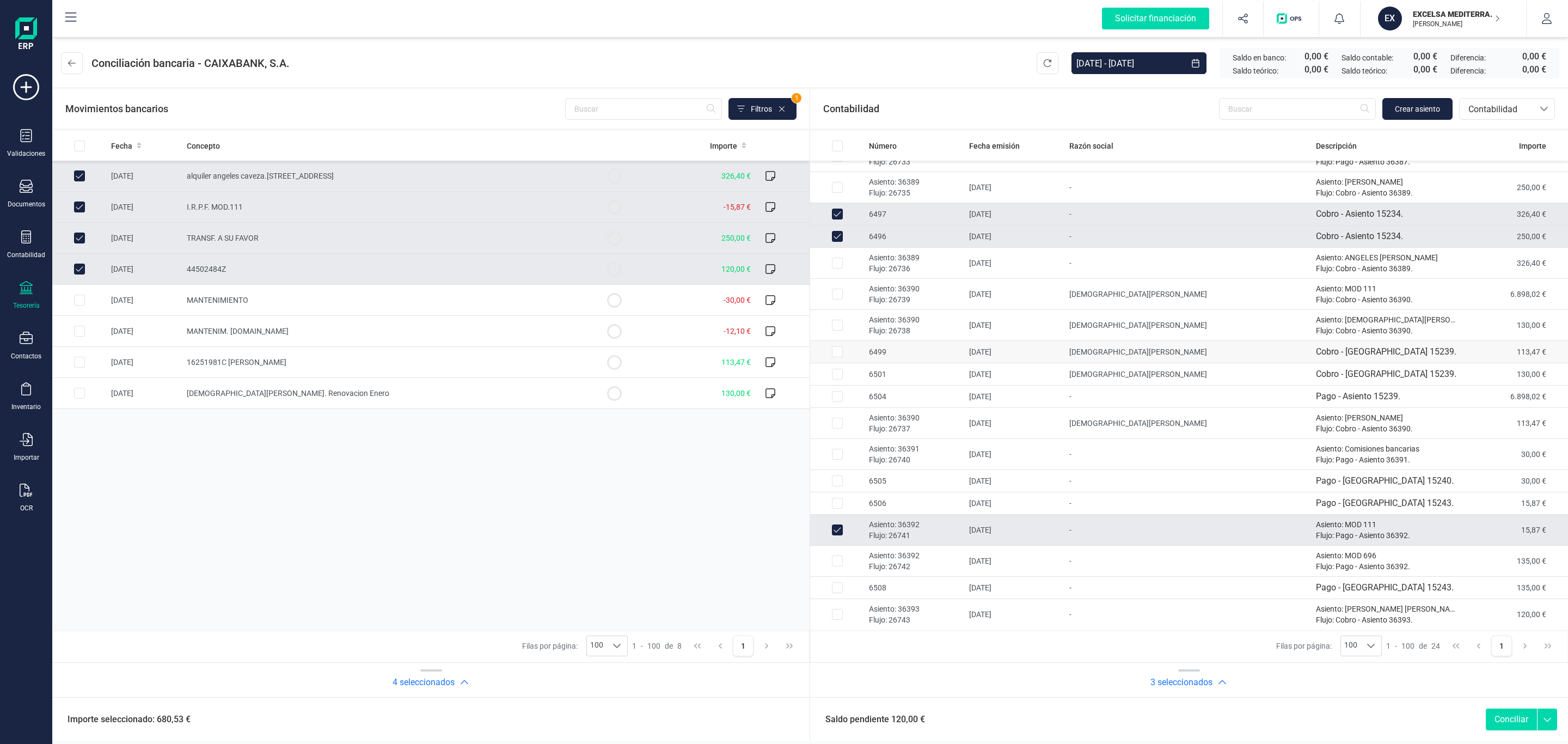
scroll to position [177, 0]
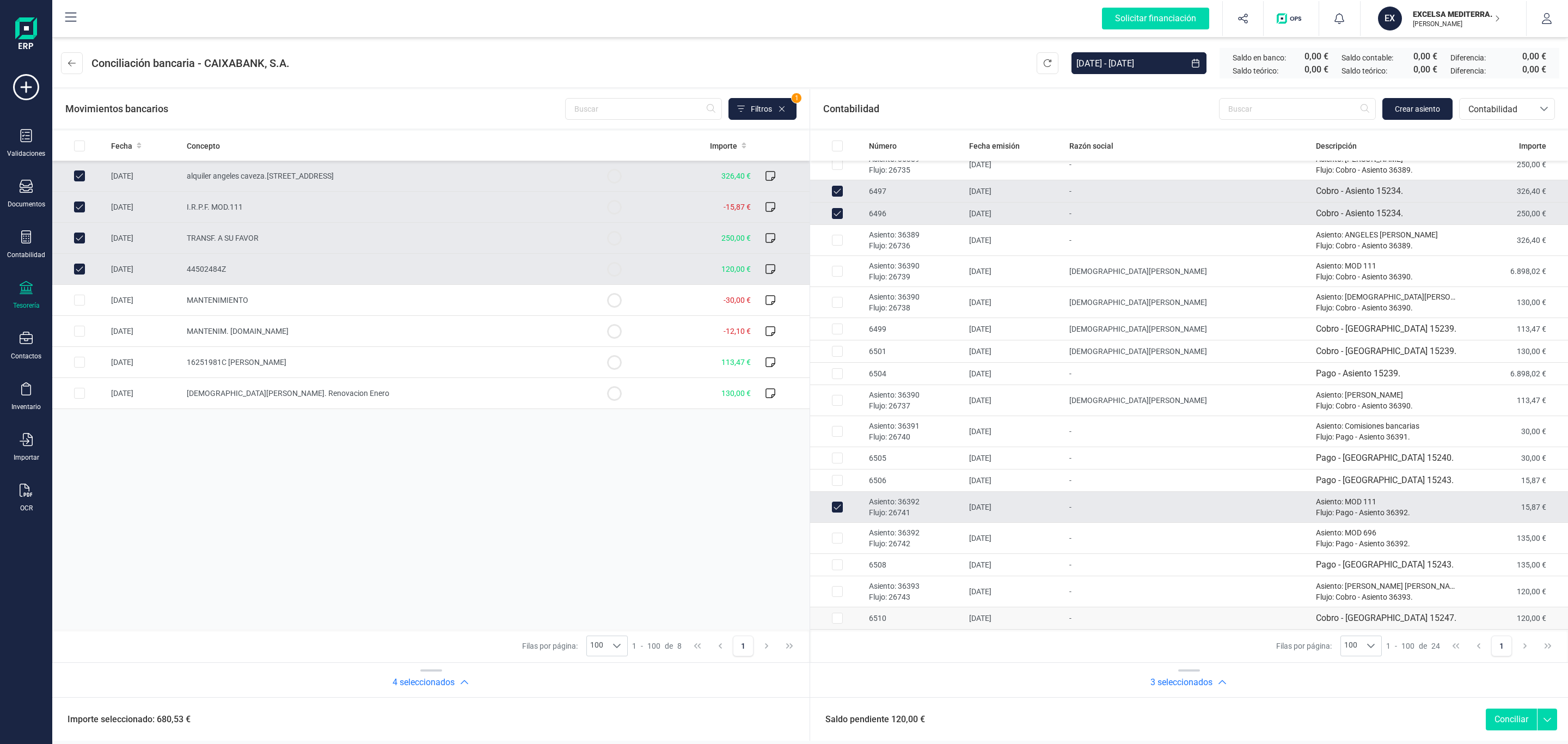
click at [1018, 615] on td "28/01/2025" at bounding box center [1015, 618] width 100 height 23
checkbox input "true"
click at [299, 297] on td "MANTENIMIENTO" at bounding box center [385, 300] width 405 height 31
checkbox input "true"
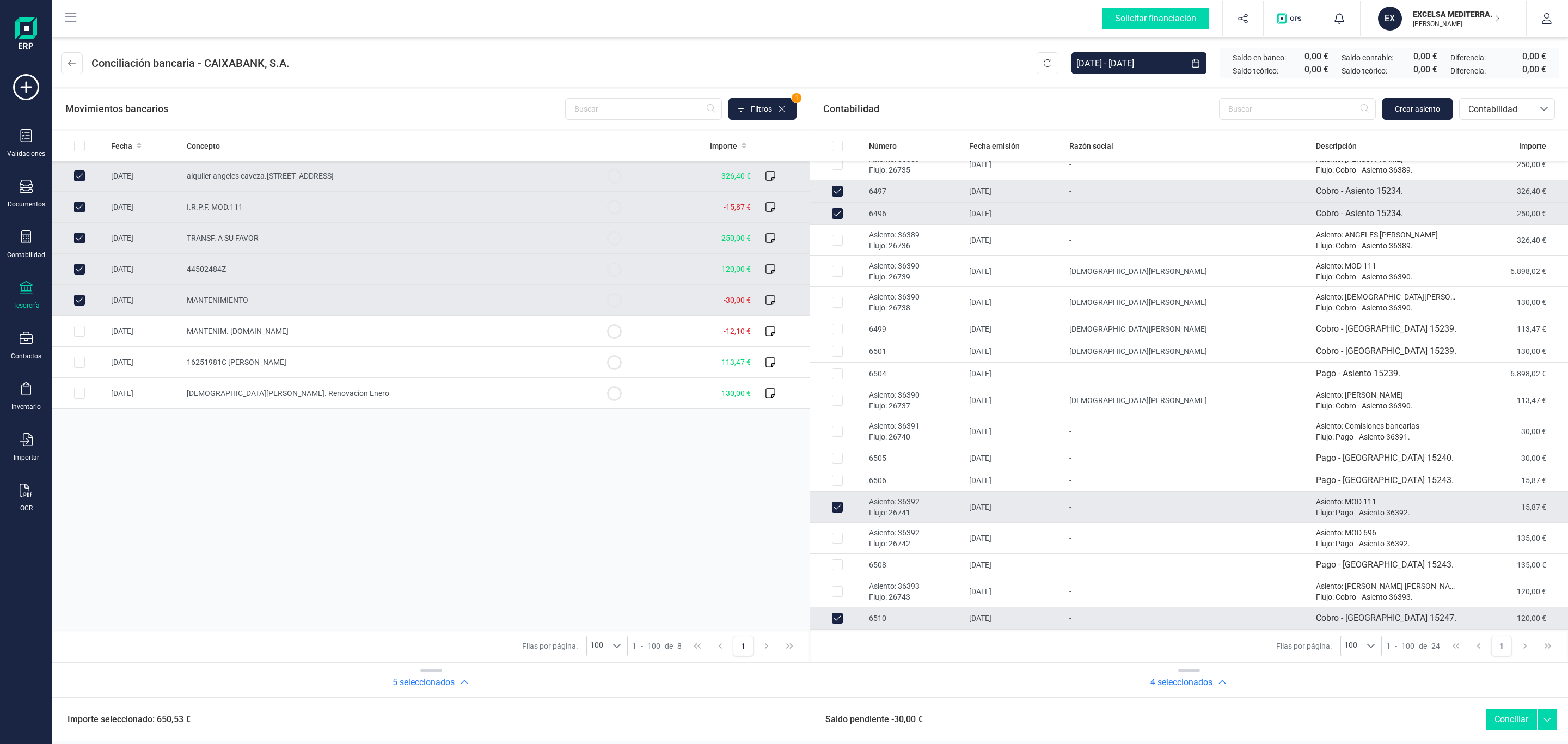
click at [884, 618] on td "6510" at bounding box center [914, 618] width 100 height 23
checkbox input "false"
click at [880, 588] on p "Asiento: 36393" at bounding box center [915, 586] width 91 height 11
checkbox input "true"
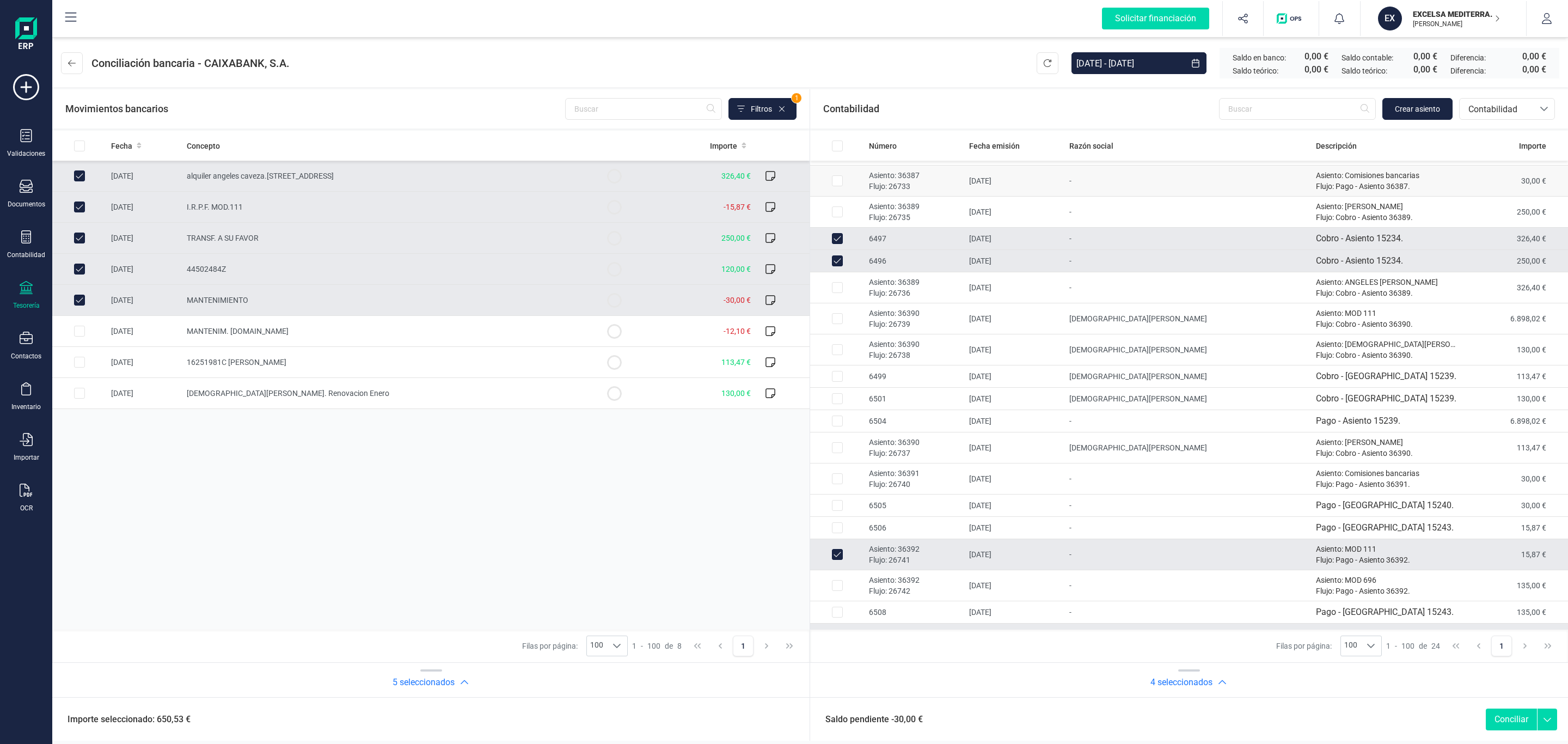
scroll to position [96, 0]
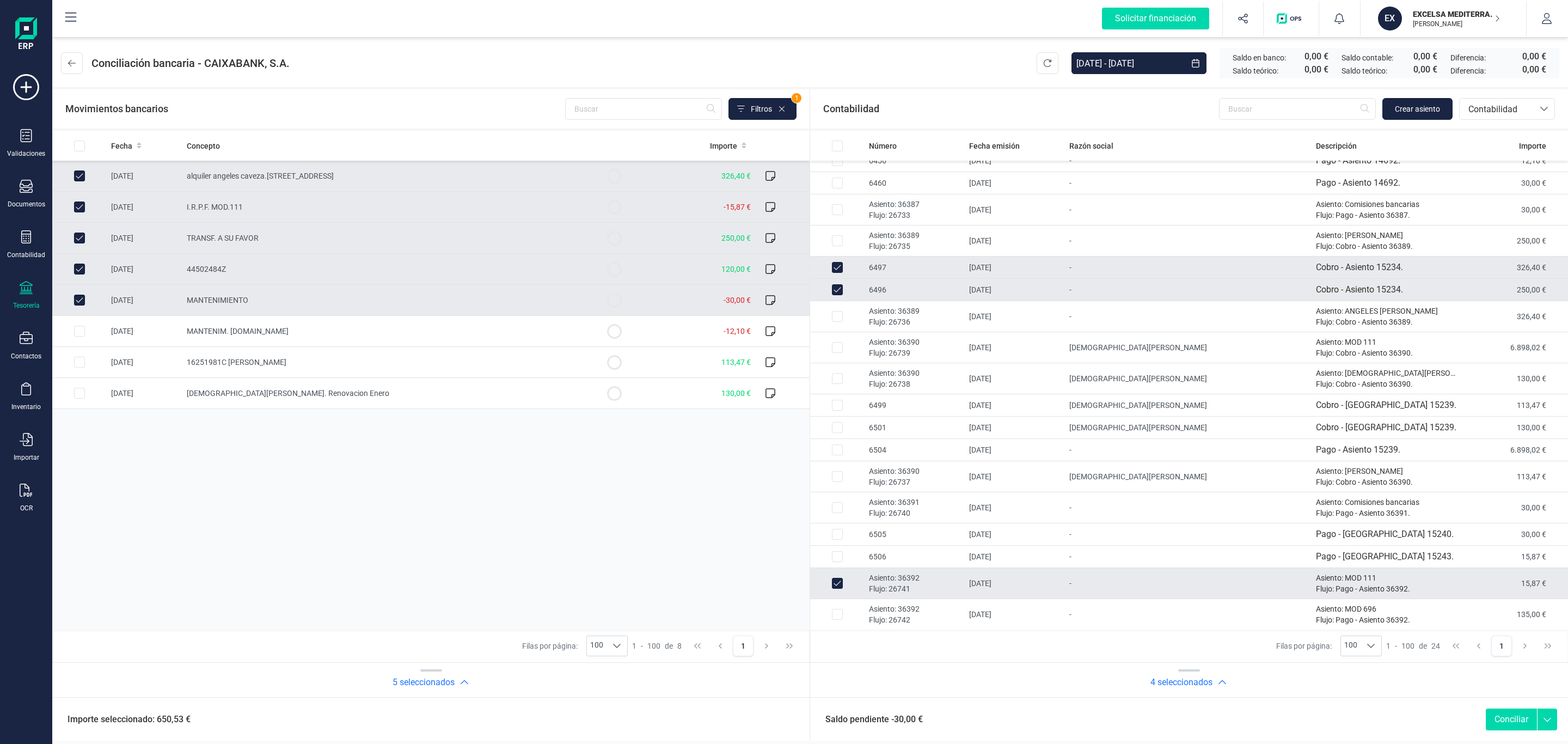
click at [882, 267] on td "6497" at bounding box center [914, 267] width 100 height 23
checkbox input "false"
drag, startPoint x: 887, startPoint y: 292, endPoint x: 898, endPoint y: 257, distance: 36.7
click at [889, 292] on td "6496" at bounding box center [914, 290] width 100 height 23
checkbox input "false"
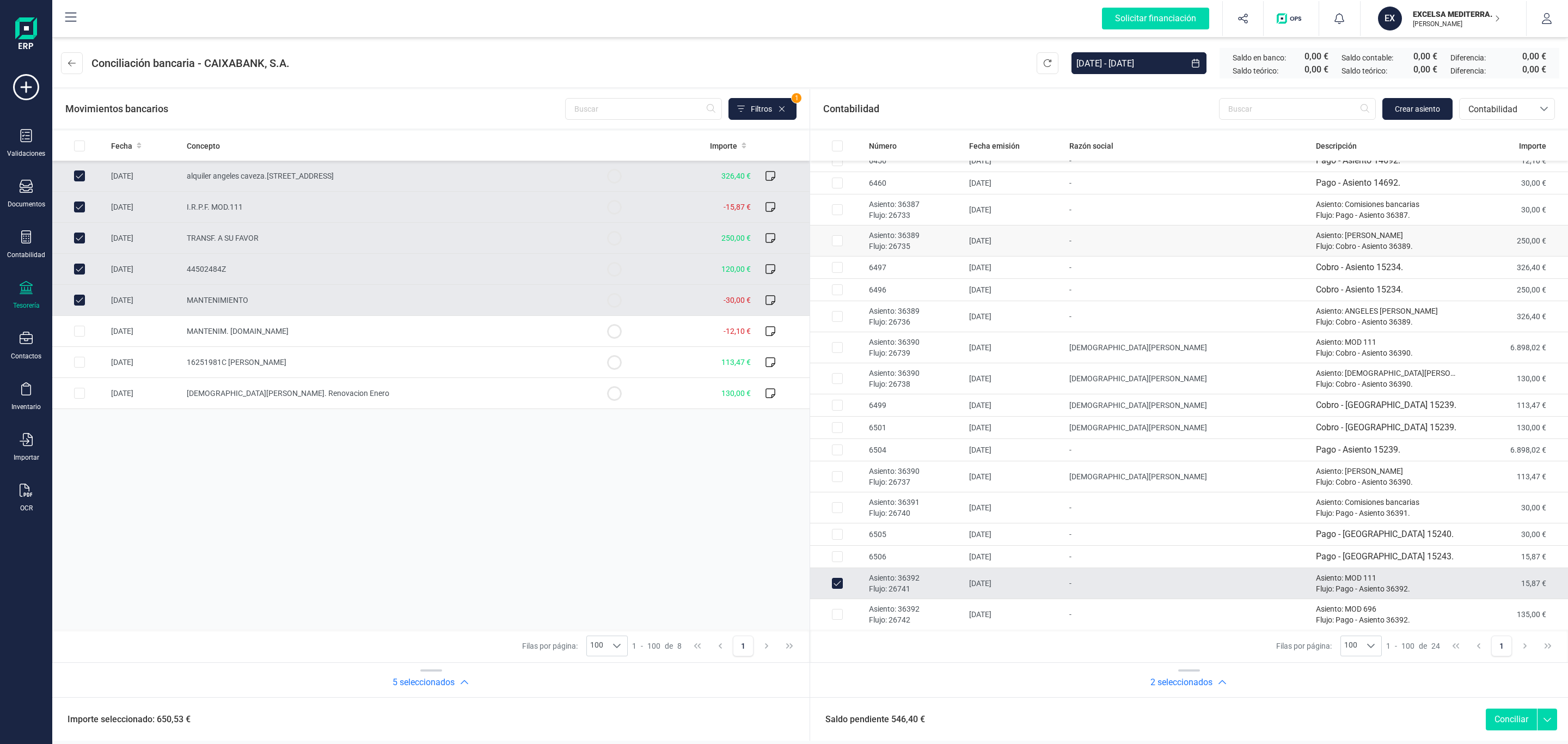
click at [905, 245] on p "Flujo: 26735" at bounding box center [915, 246] width 91 height 11
checkbox input "true"
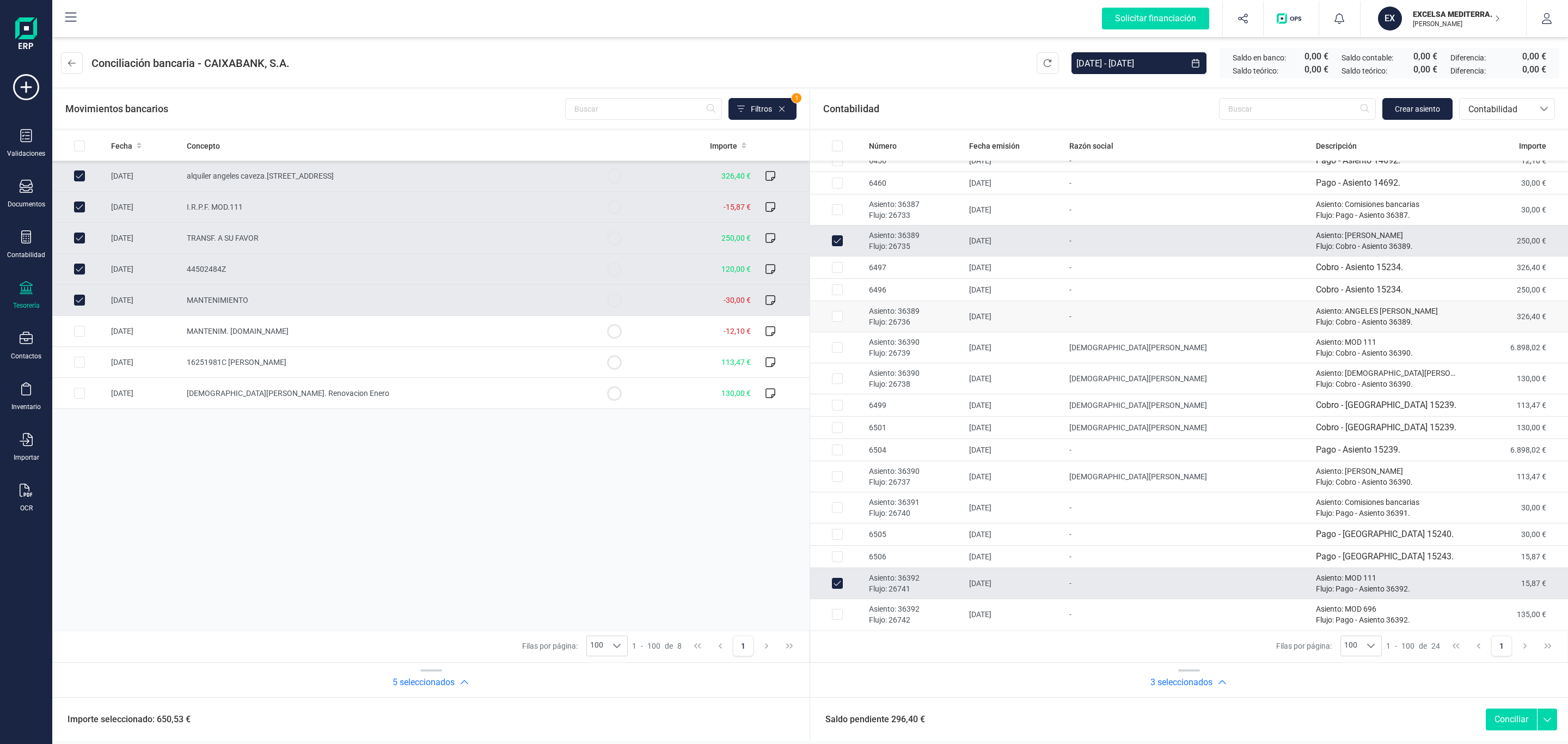
click at [905, 316] on p "Asiento: 36389" at bounding box center [915, 311] width 91 height 11
checkbox input "true"
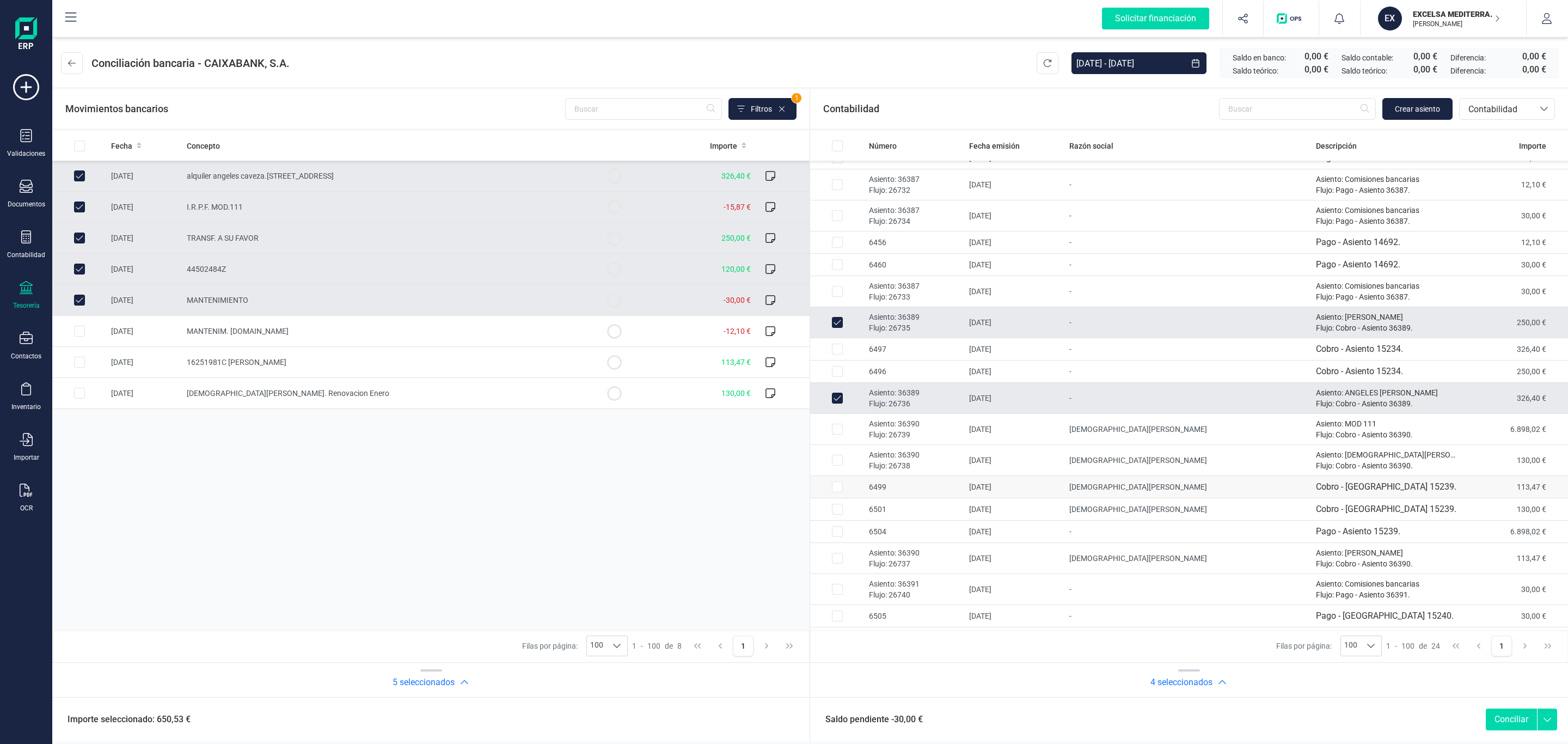
scroll to position [0, 0]
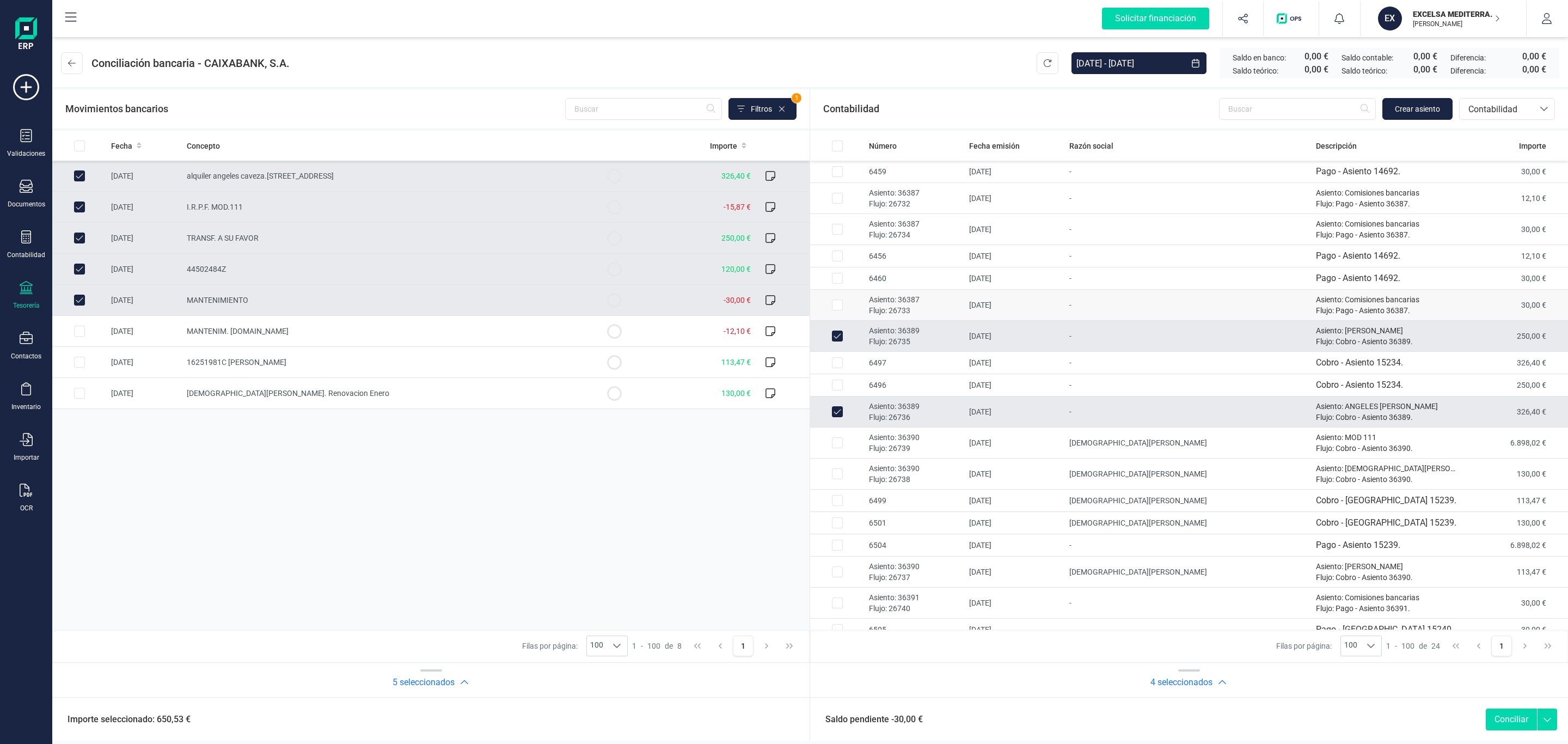
click at [911, 297] on p "Asiento: 36387" at bounding box center [915, 300] width 91 height 11
checkbox input "true"
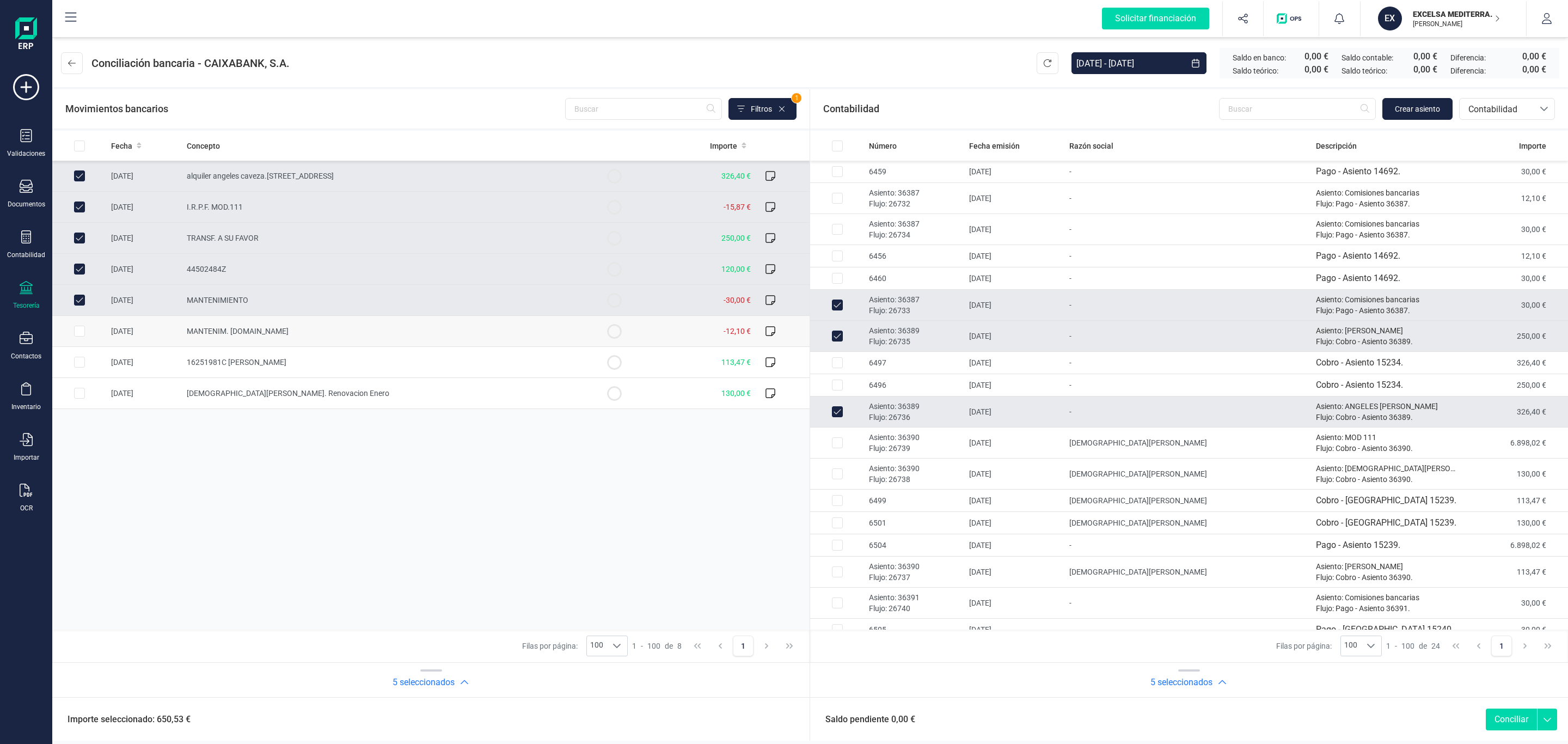
click at [549, 332] on td "MANTENIM. B.DIGITAL" at bounding box center [385, 331] width 405 height 31
checkbox input "true"
click at [954, 206] on p "Flujo: 26732" at bounding box center [915, 204] width 91 height 11
checkbox input "true"
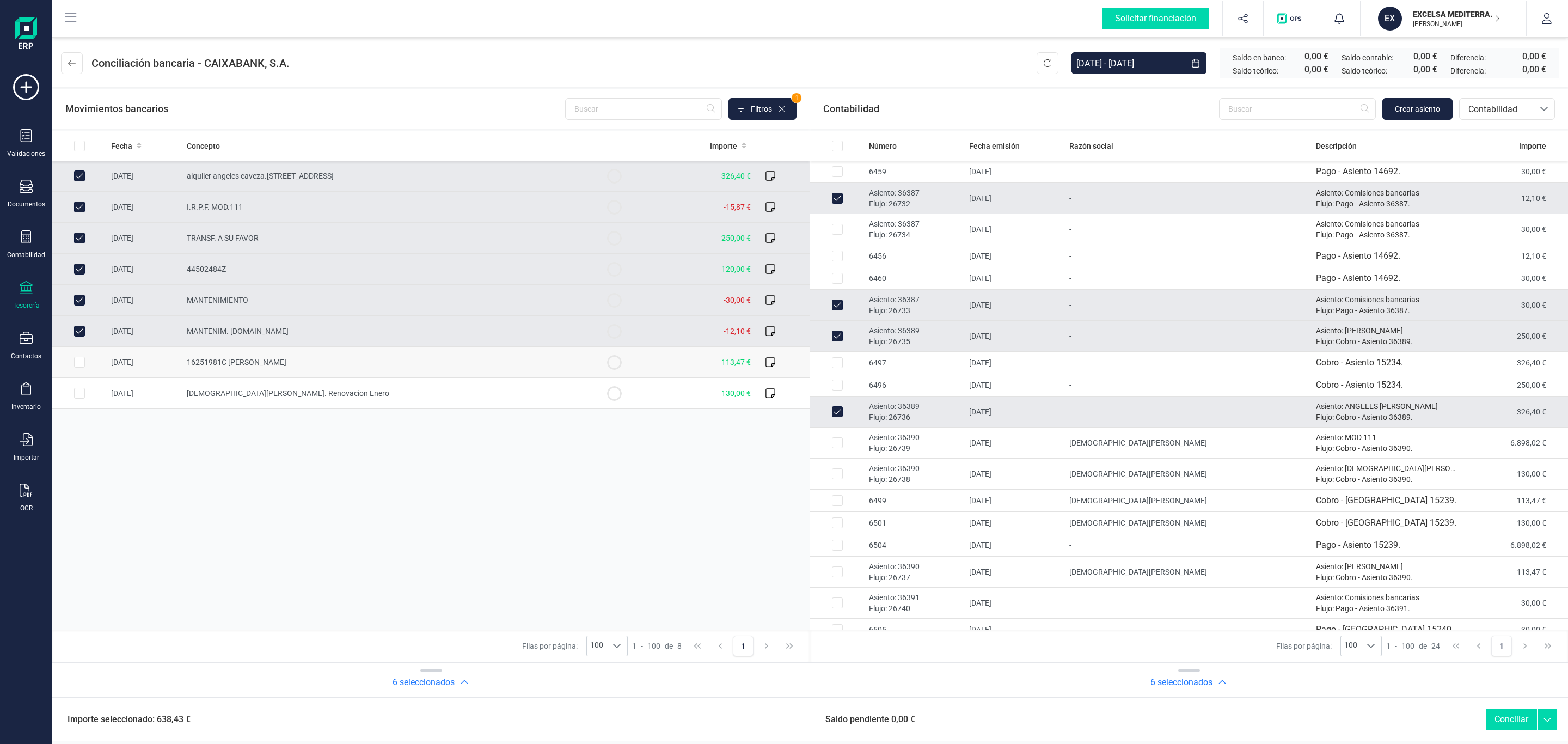
click at [518, 353] on td "16251981C Alberto Blanco Villanueva" at bounding box center [385, 362] width 405 height 31
checkbox input "true"
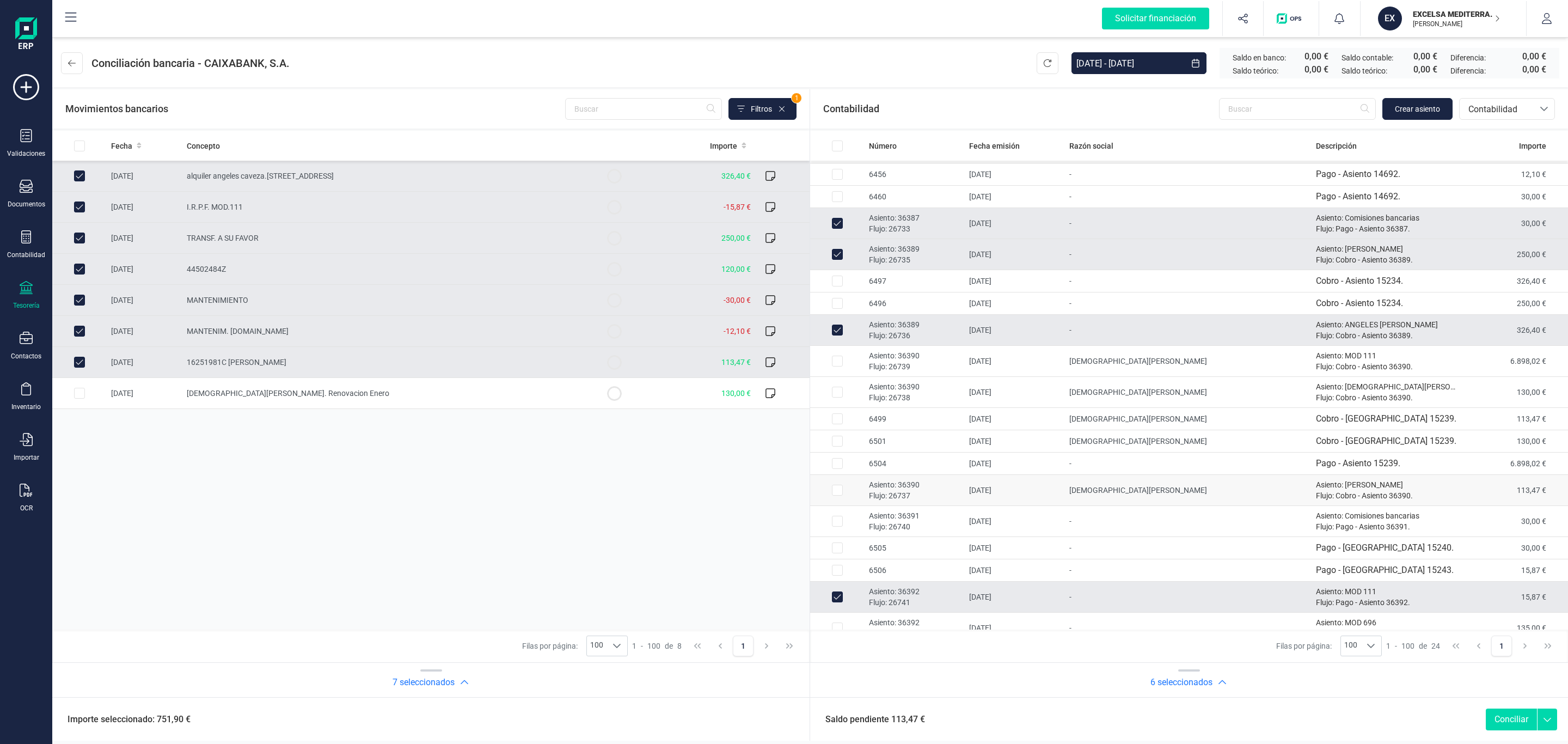
click at [905, 477] on td "Asiento: 36390 Flujo: 26737" at bounding box center [914, 490] width 100 height 31
checkbox input "true"
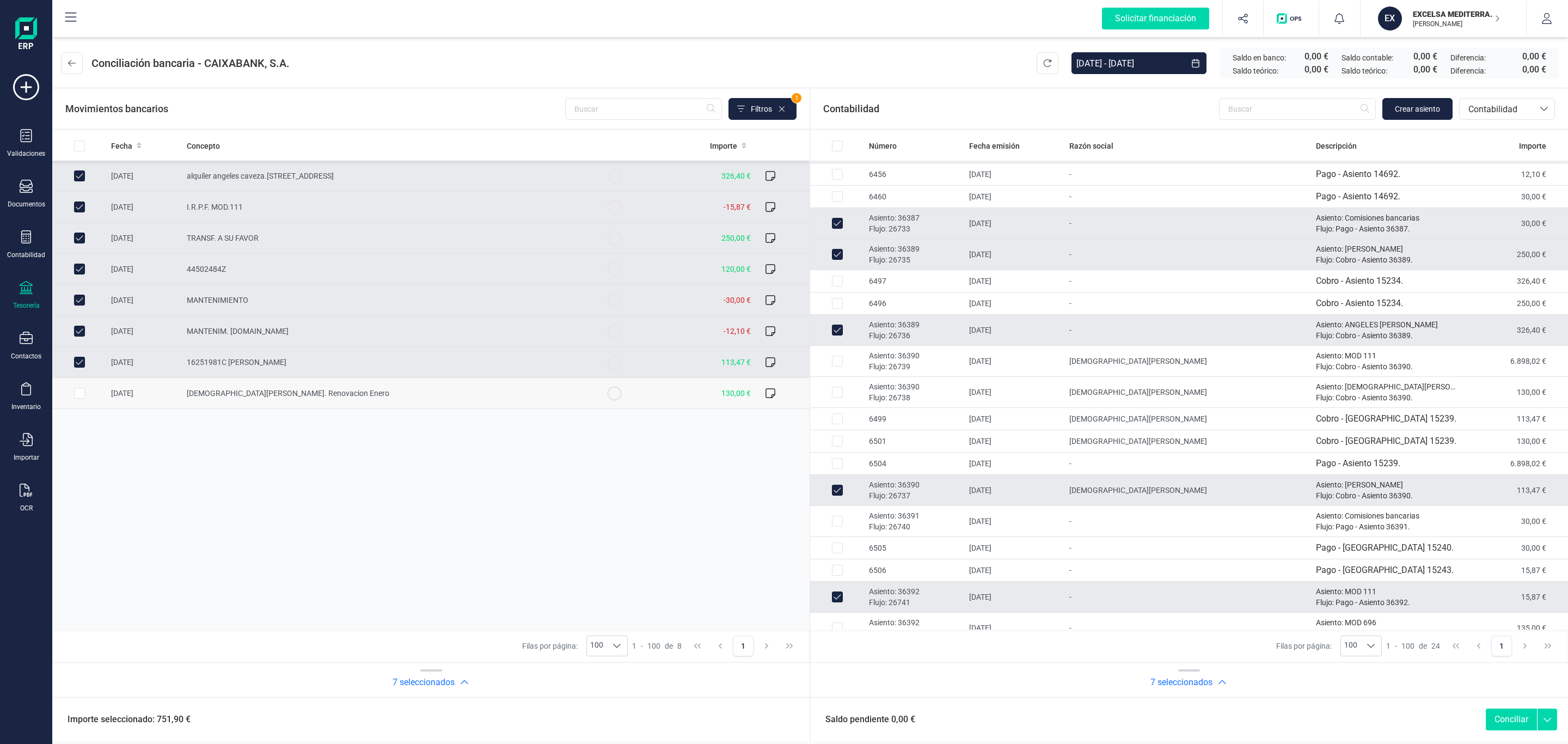
click at [542, 394] on td "Jesus Montero. Renovacion Enero" at bounding box center [385, 393] width 405 height 31
checkbox input "true"
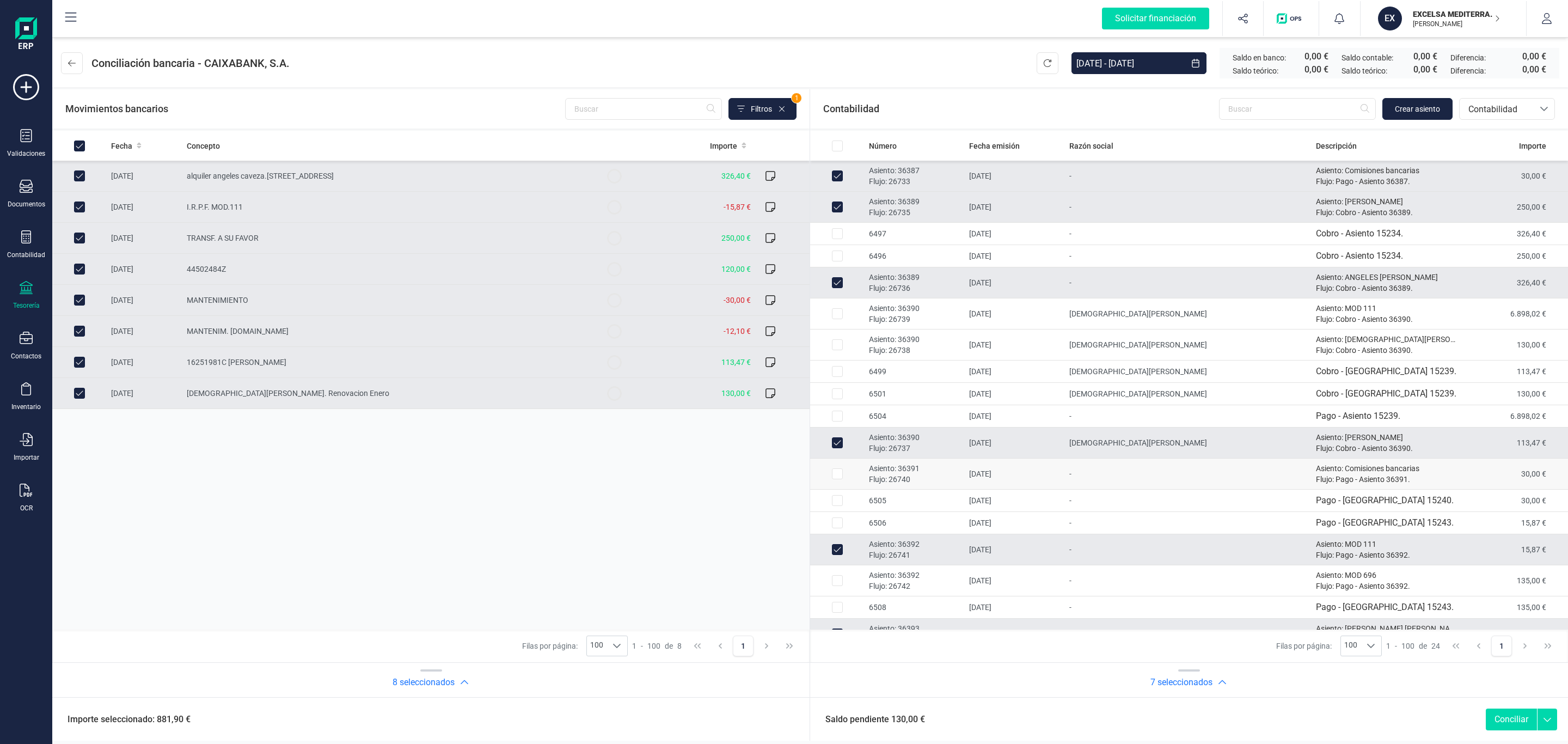
scroll to position [177, 0]
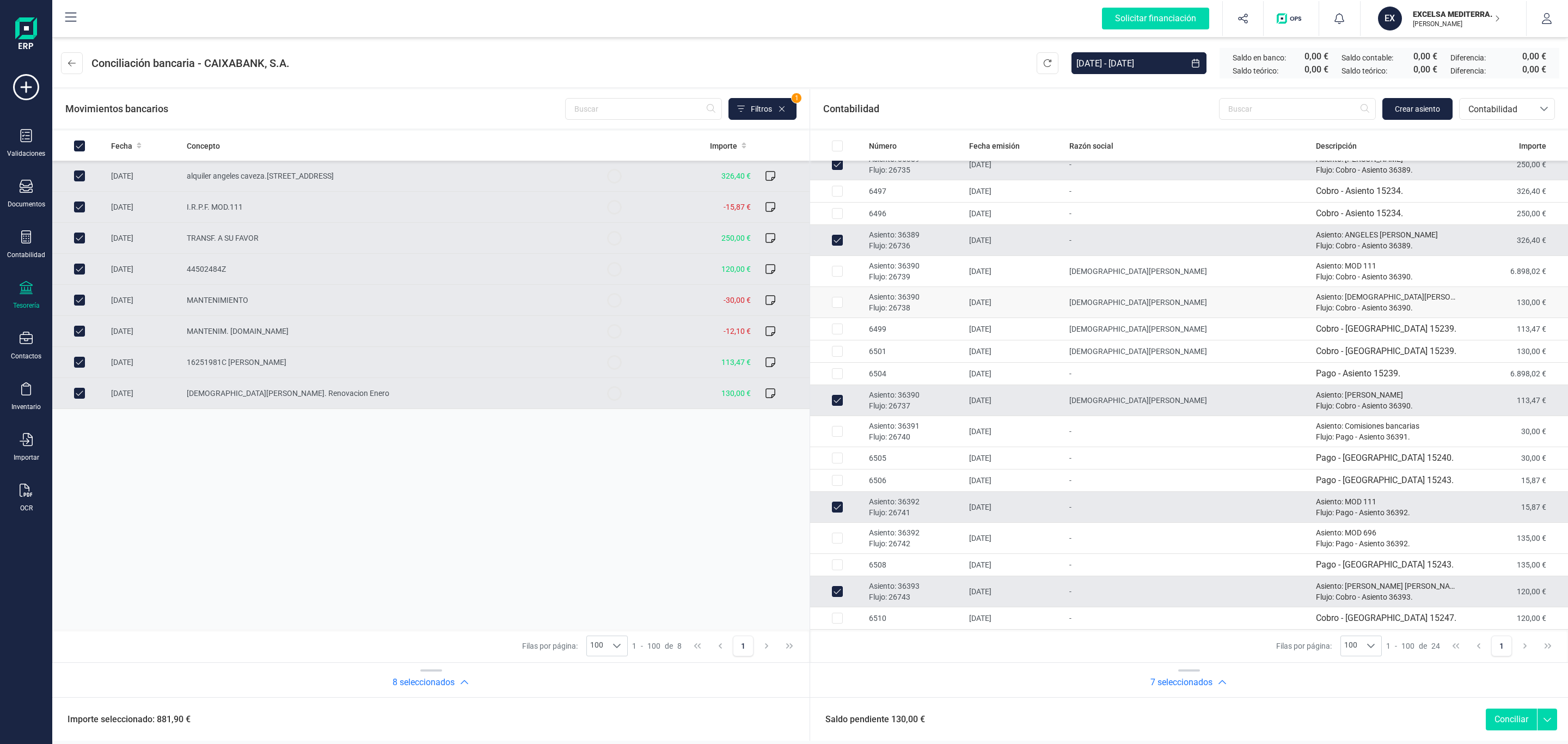
click at [936, 297] on p "Asiento: 36390" at bounding box center [915, 297] width 91 height 11
checkbox input "true"
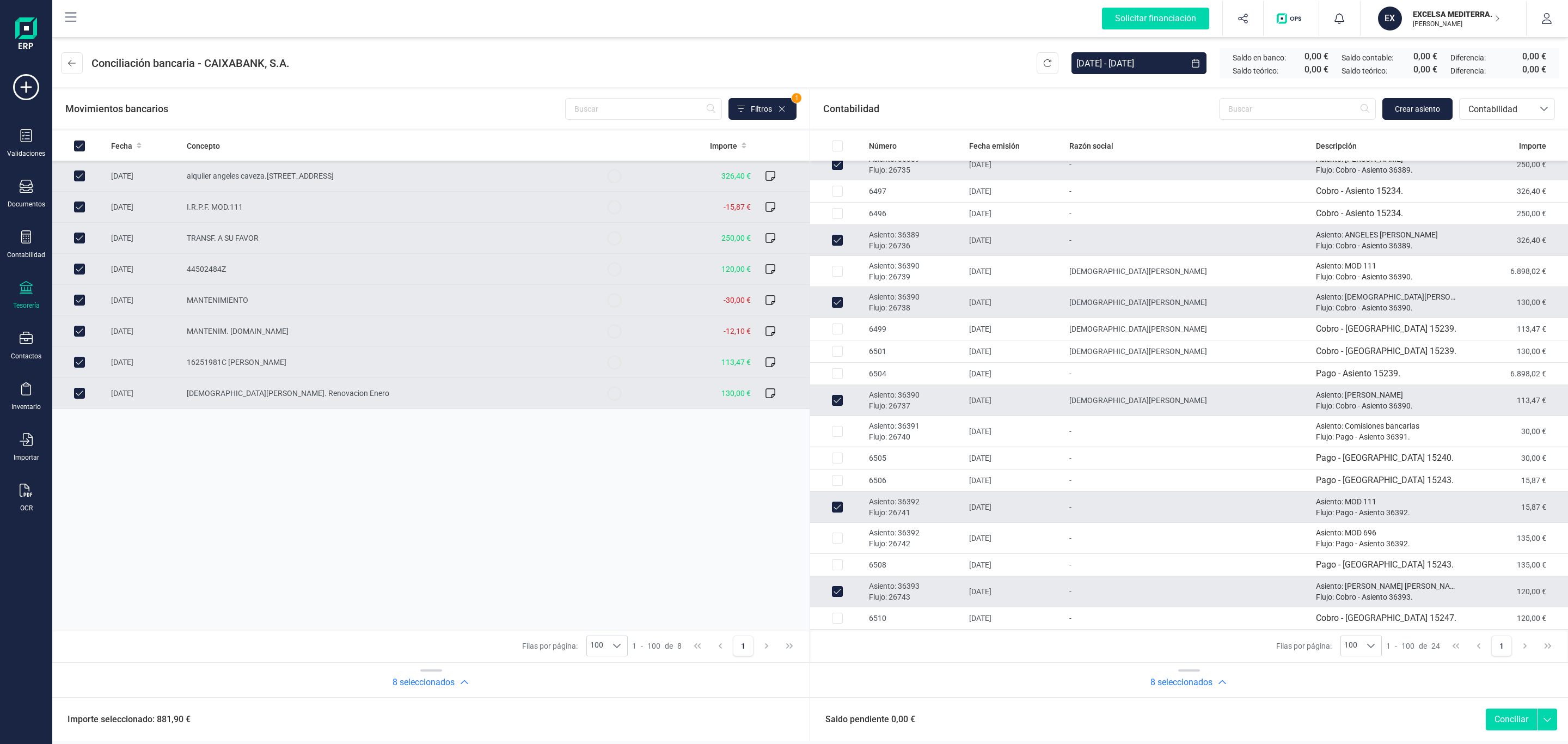
click at [1493, 716] on button "Conciliar" at bounding box center [1511, 720] width 51 height 22
checkbox input "false"
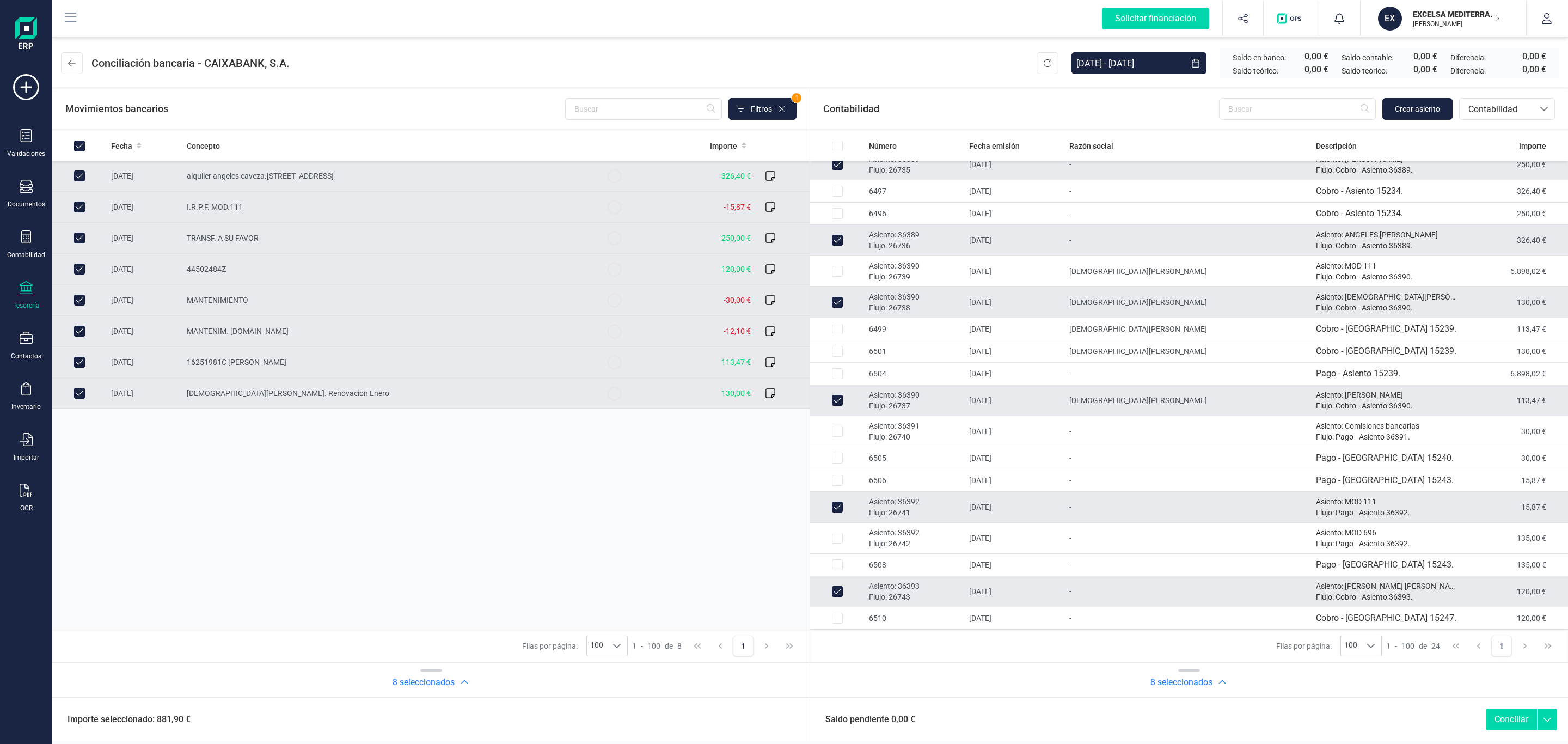
checkbox input "false"
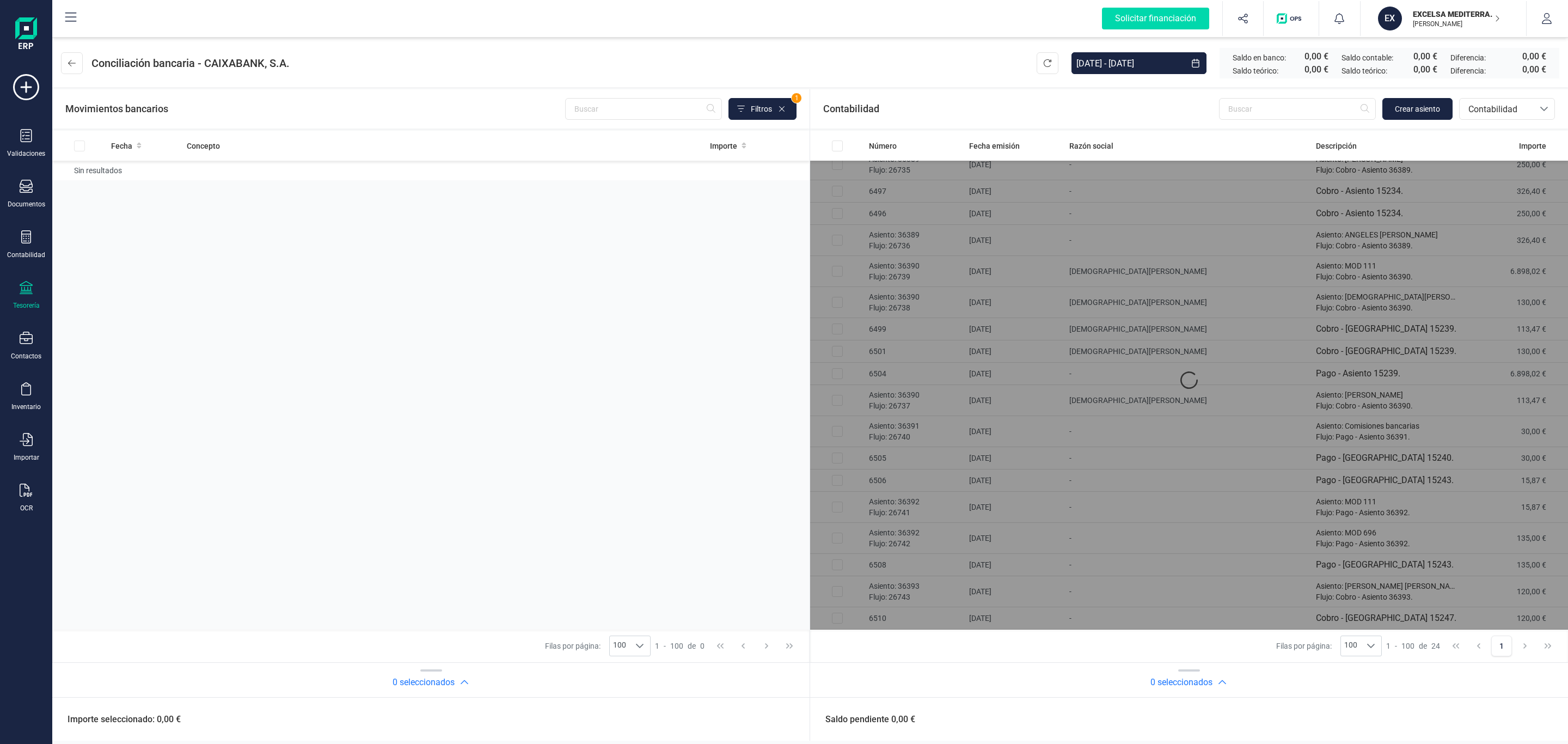
scroll to position [0, 0]
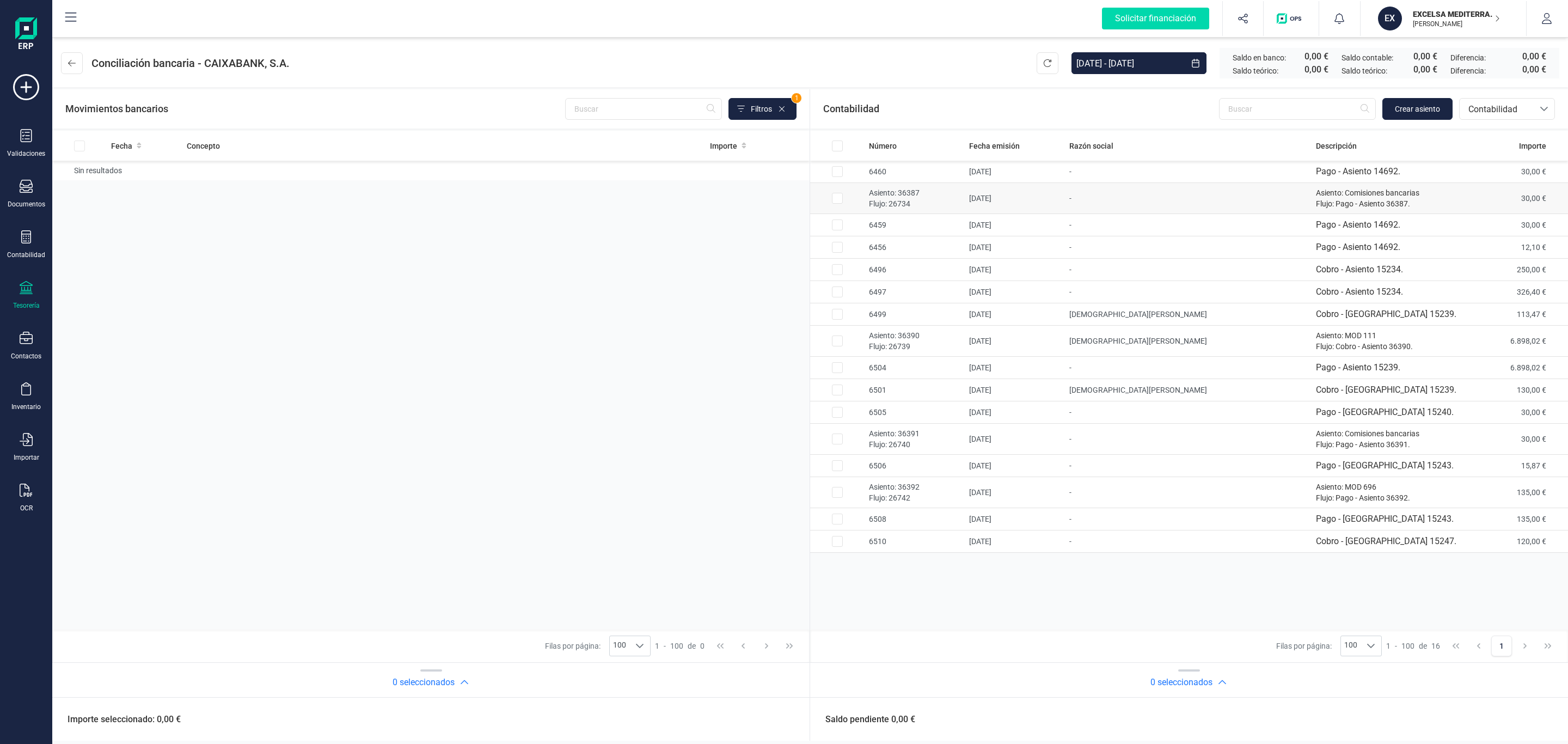
click at [914, 203] on p "Flujo: 26734" at bounding box center [915, 204] width 91 height 11
checkbox input "true"
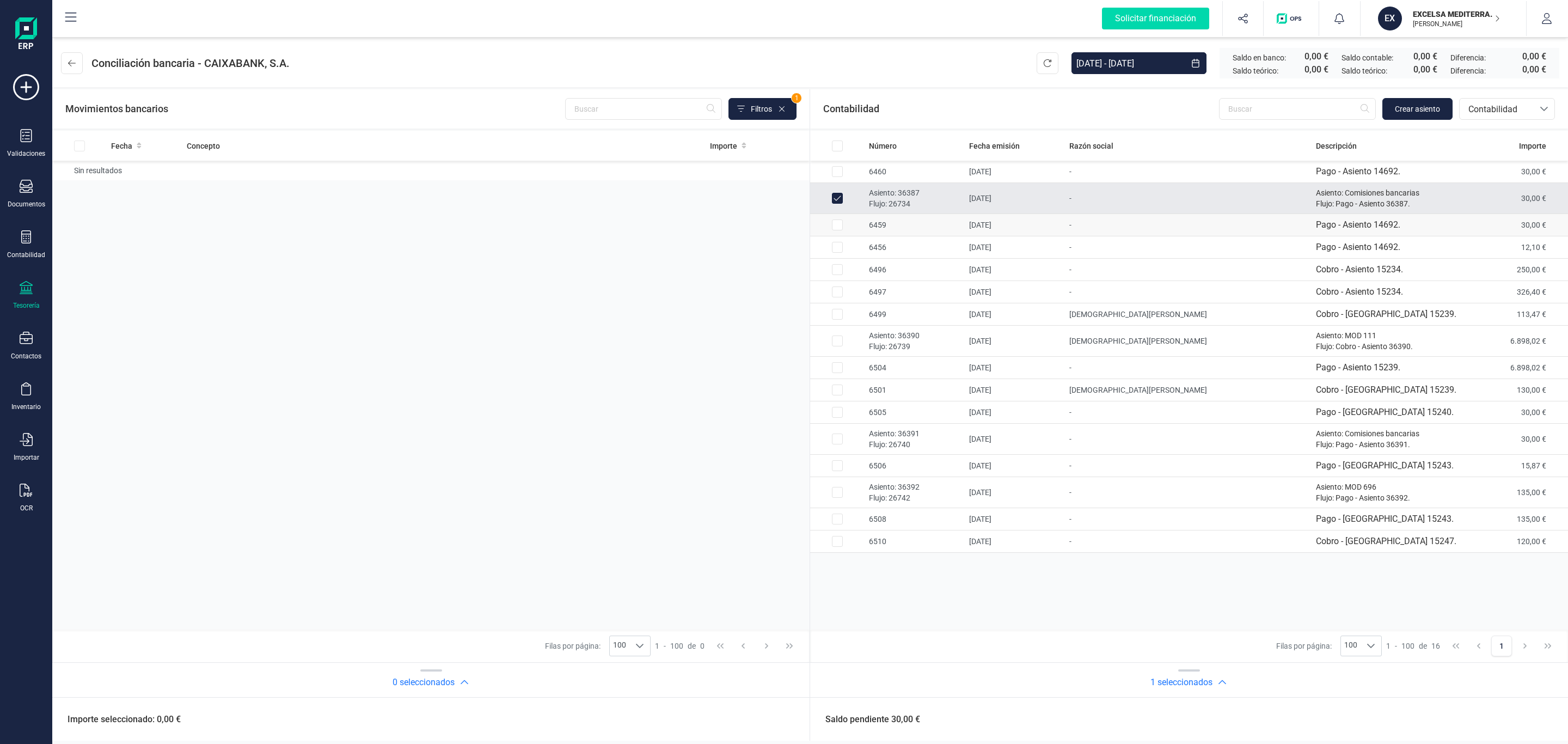
click at [898, 227] on td "6459" at bounding box center [914, 225] width 100 height 23
checkbox input "true"
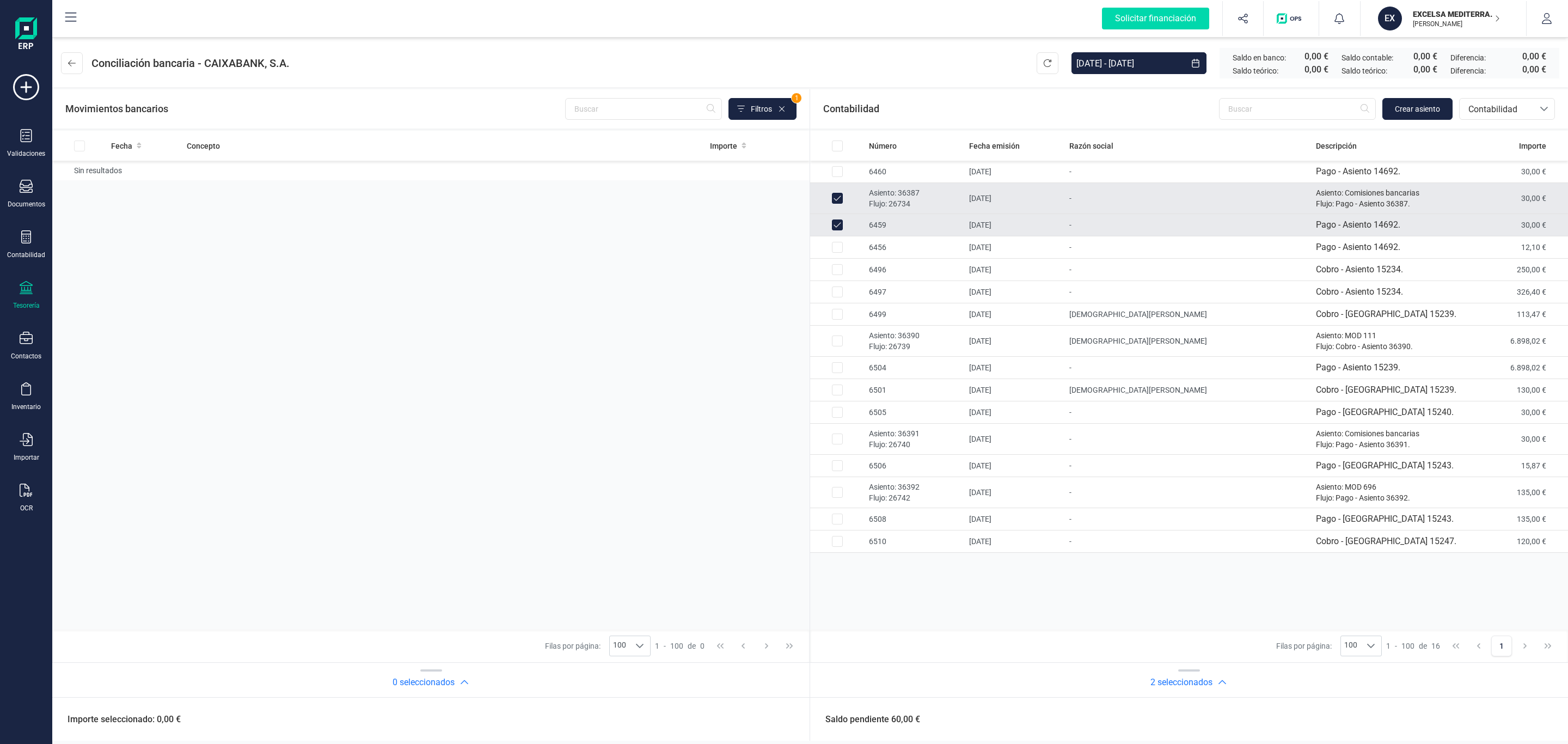
click at [890, 194] on p "Asiento: 36387" at bounding box center [915, 193] width 91 height 11
checkbox input "false"
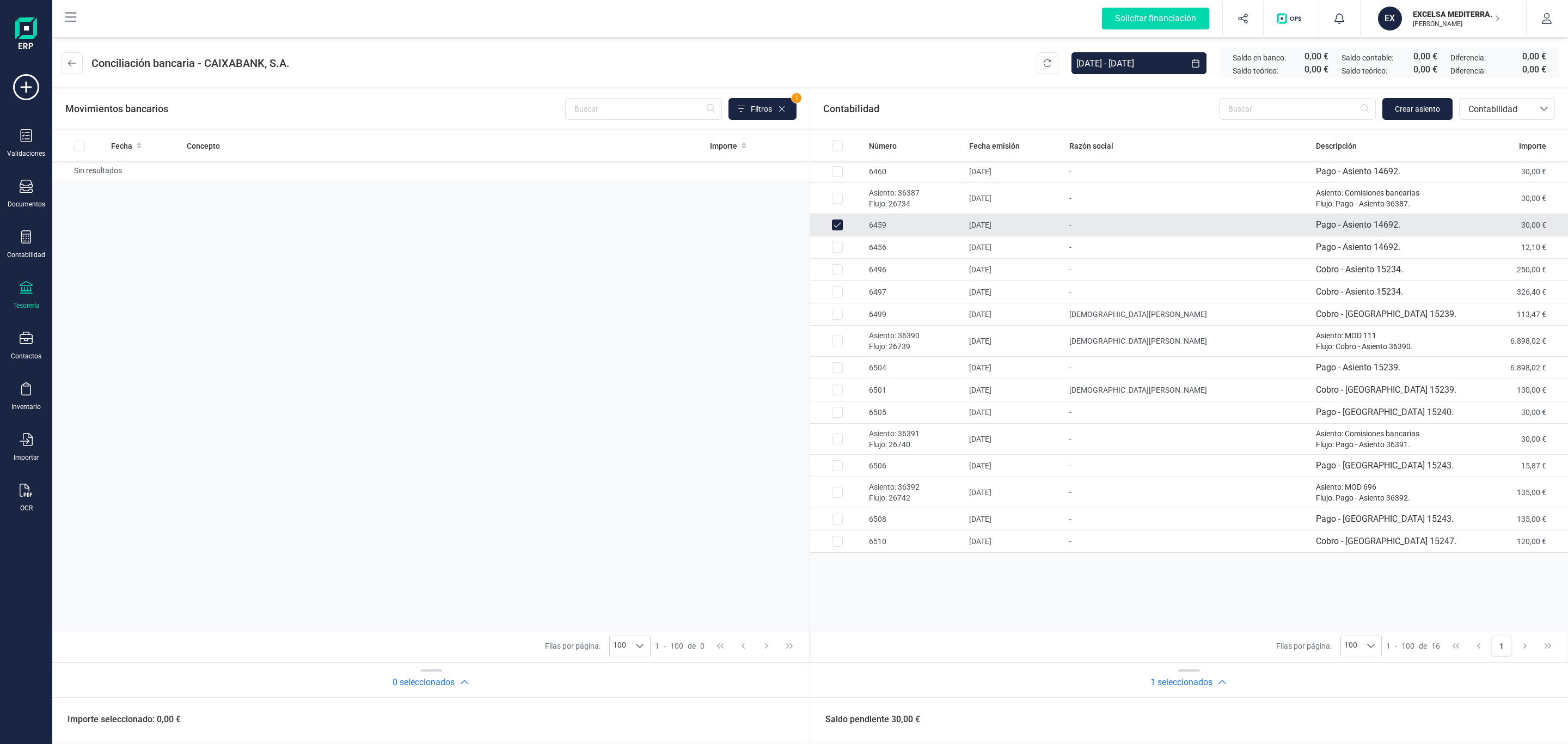
click at [889, 218] on td "6459" at bounding box center [914, 225] width 100 height 23
checkbox input "false"
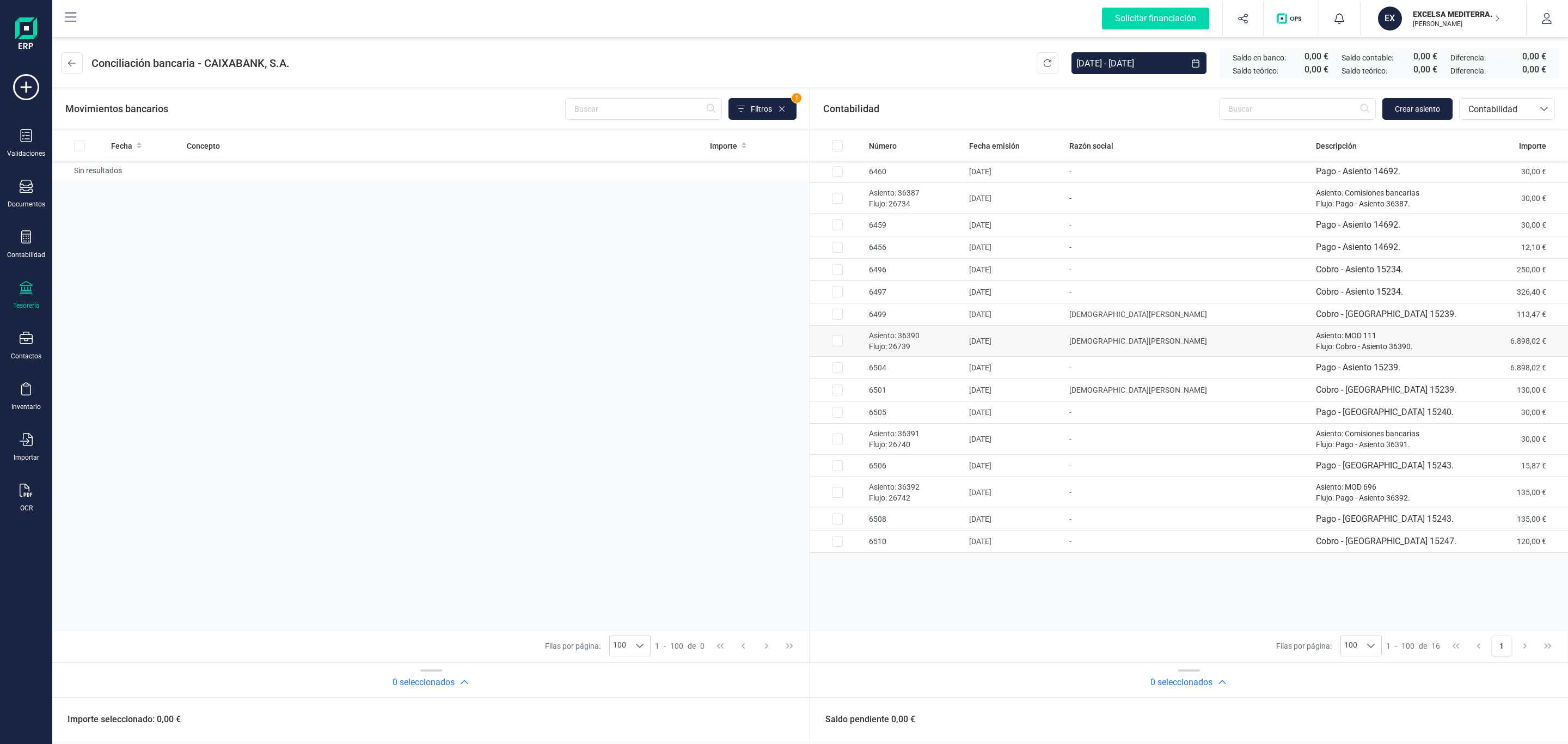
click at [915, 346] on p "Flujo: 26739" at bounding box center [915, 346] width 91 height 11
checkbox input "true"
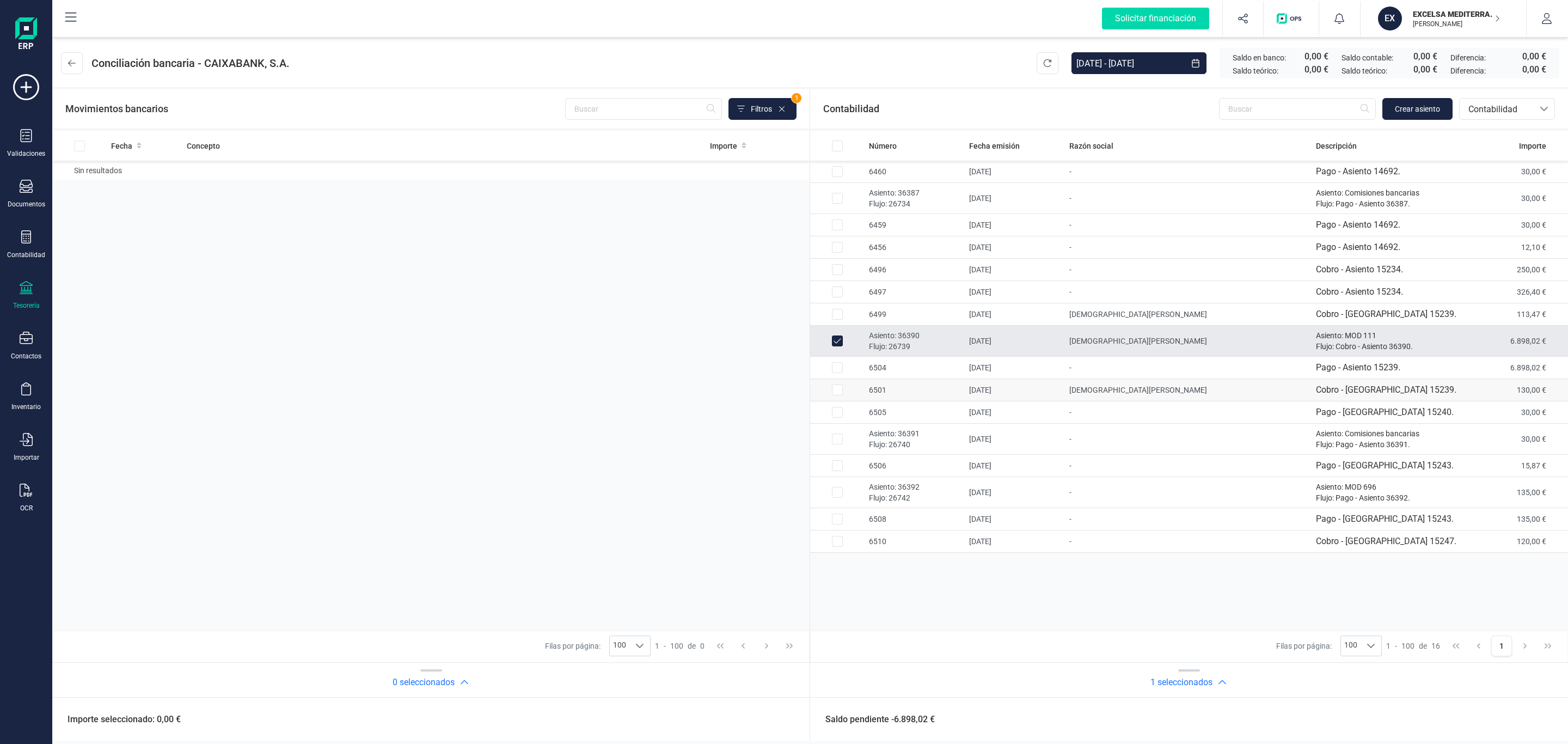
click at [905, 383] on td "6501" at bounding box center [914, 390] width 100 height 23
click at [894, 384] on td "6501" at bounding box center [914, 390] width 100 height 23
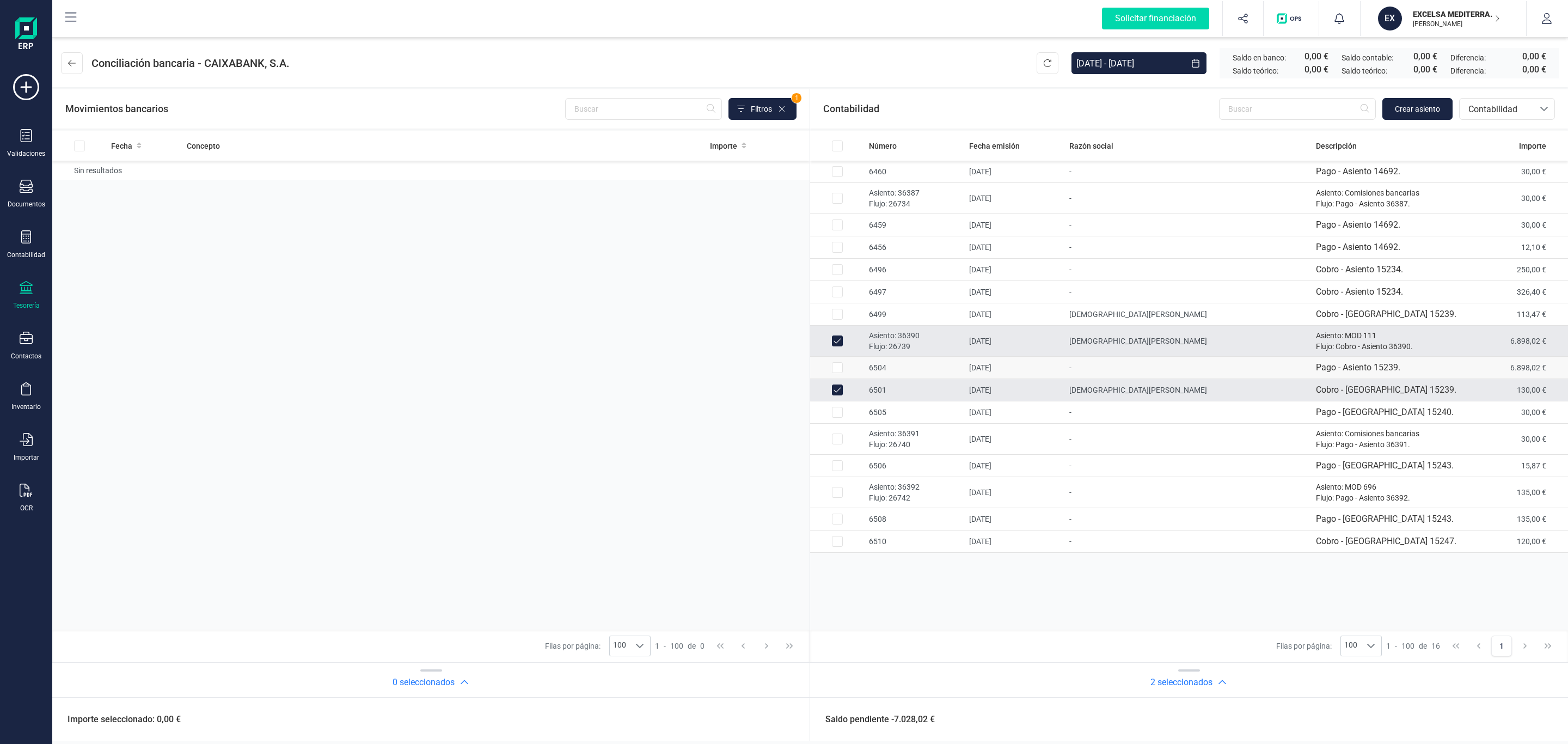
checkbox input "false"
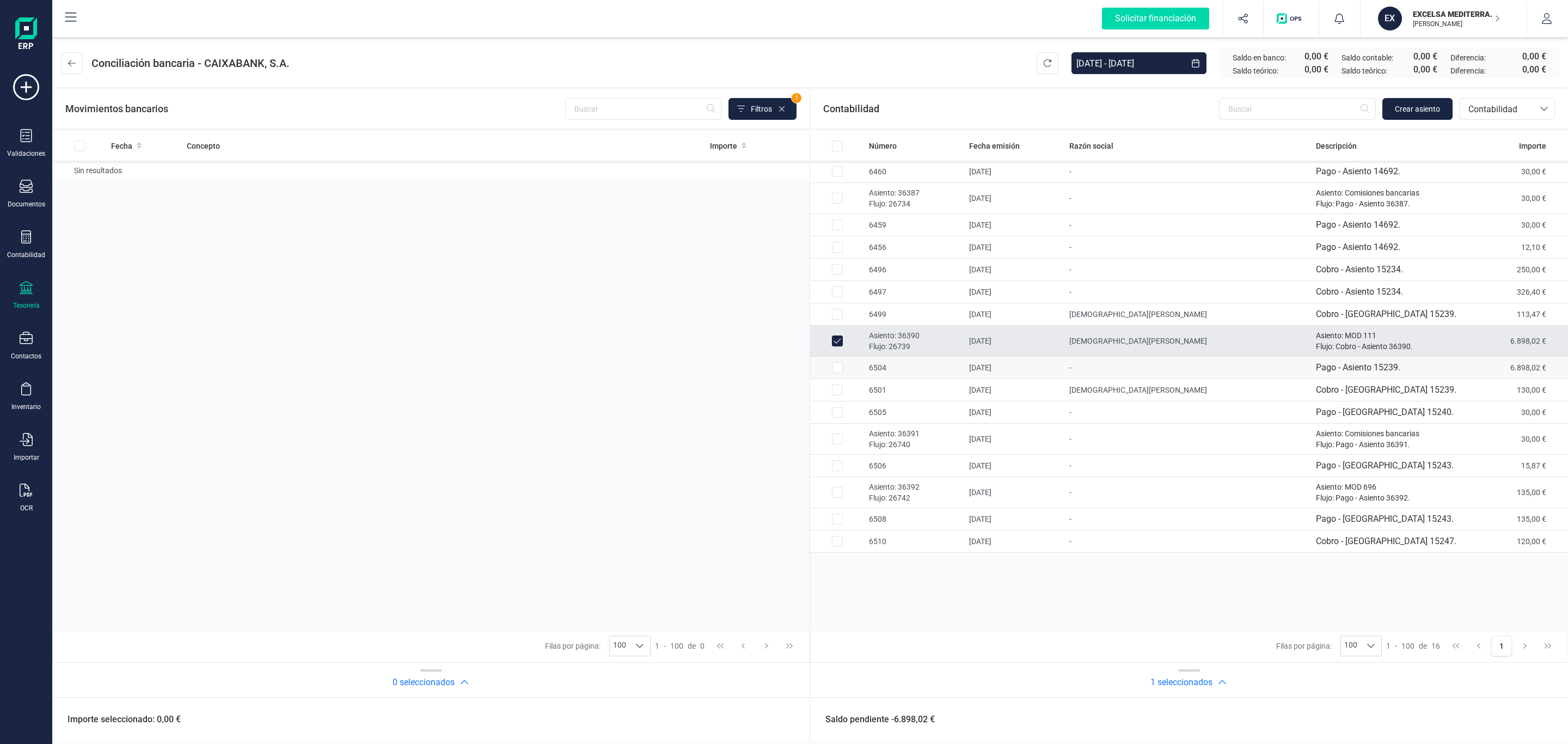
click at [883, 364] on td "6504" at bounding box center [914, 368] width 100 height 23
click at [900, 361] on td "6504" at bounding box center [914, 368] width 100 height 23
click at [898, 360] on td "6504" at bounding box center [914, 368] width 100 height 23
checkbox input "true"
click at [899, 445] on p "Flujo: 26740" at bounding box center [915, 444] width 91 height 11
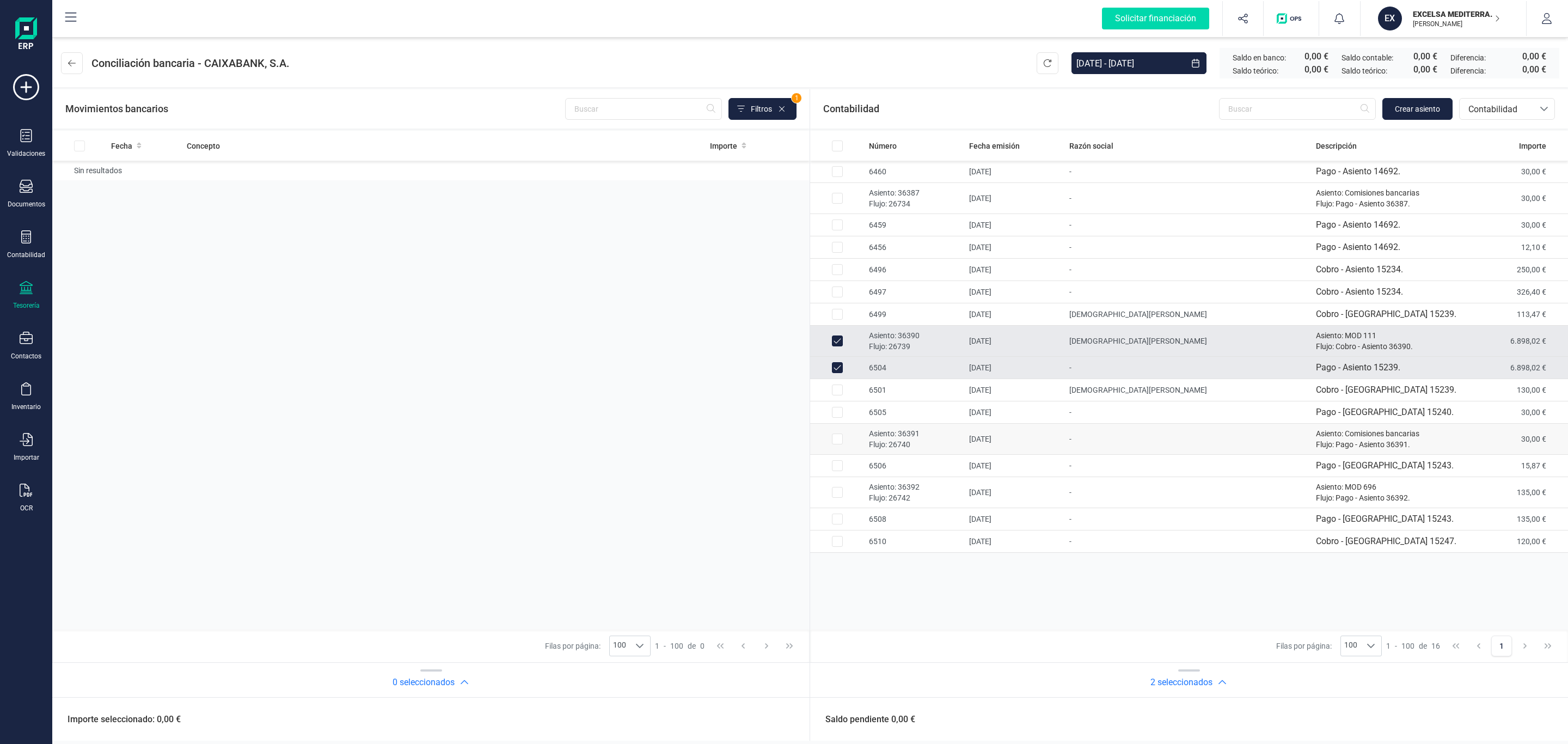
checkbox input "true"
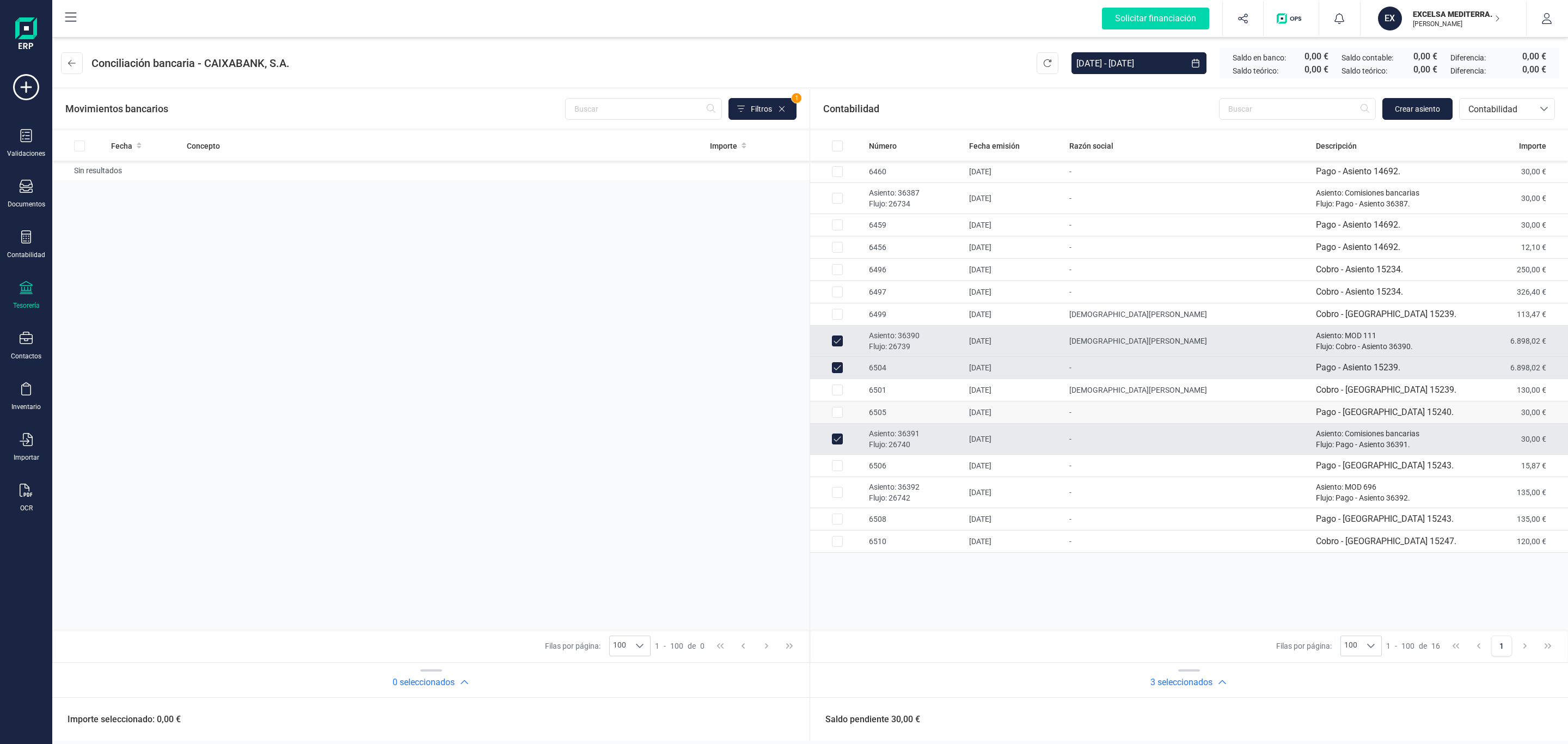
click at [887, 410] on td "6505" at bounding box center [914, 412] width 100 height 23
click at [892, 416] on td "6505" at bounding box center [914, 412] width 100 height 23
checkbox input "false"
click at [905, 433] on p "Asiento: 36391" at bounding box center [915, 433] width 91 height 11
checkbox input "false"
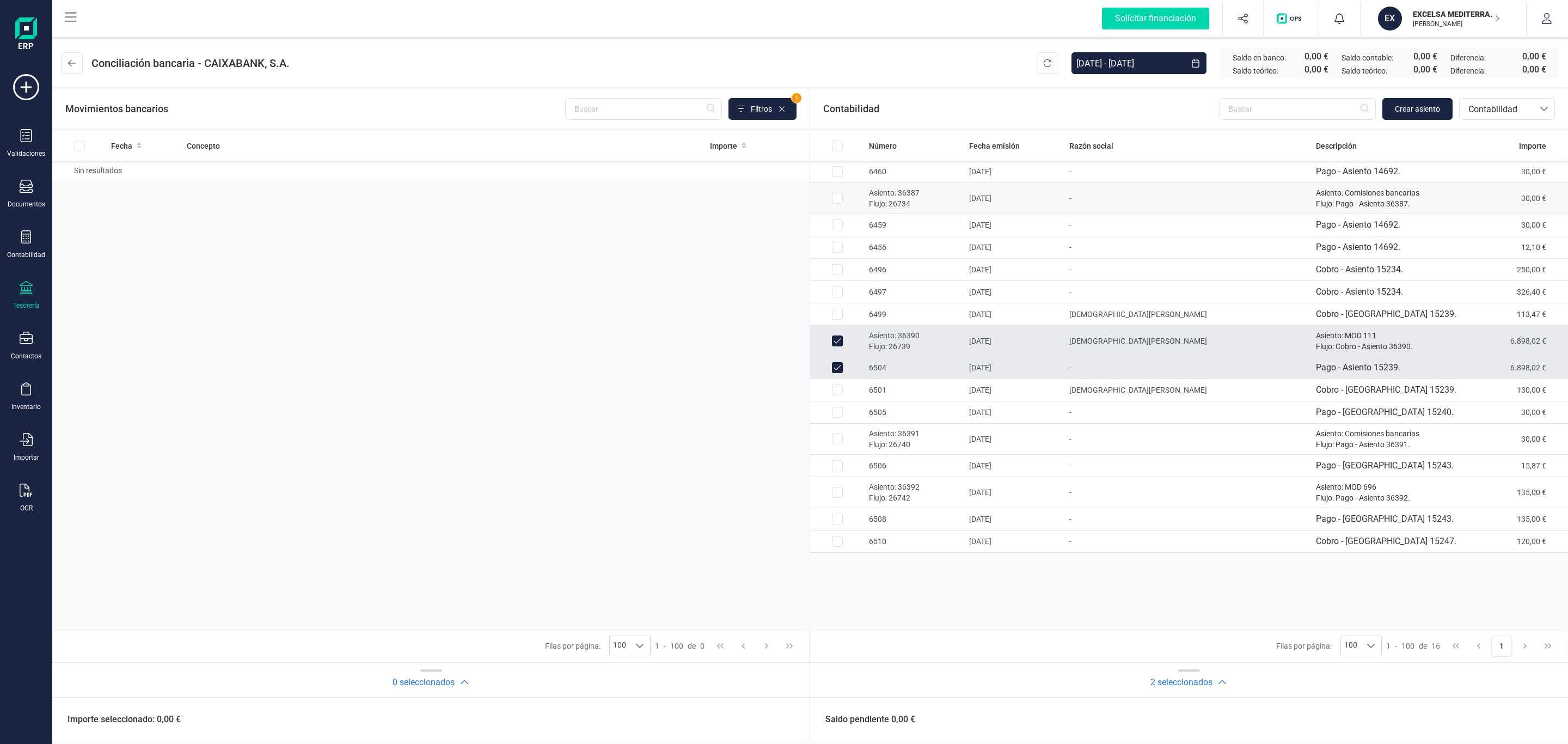
click at [913, 199] on p "Flujo: 26734" at bounding box center [915, 204] width 91 height 11
checkbox input "true"
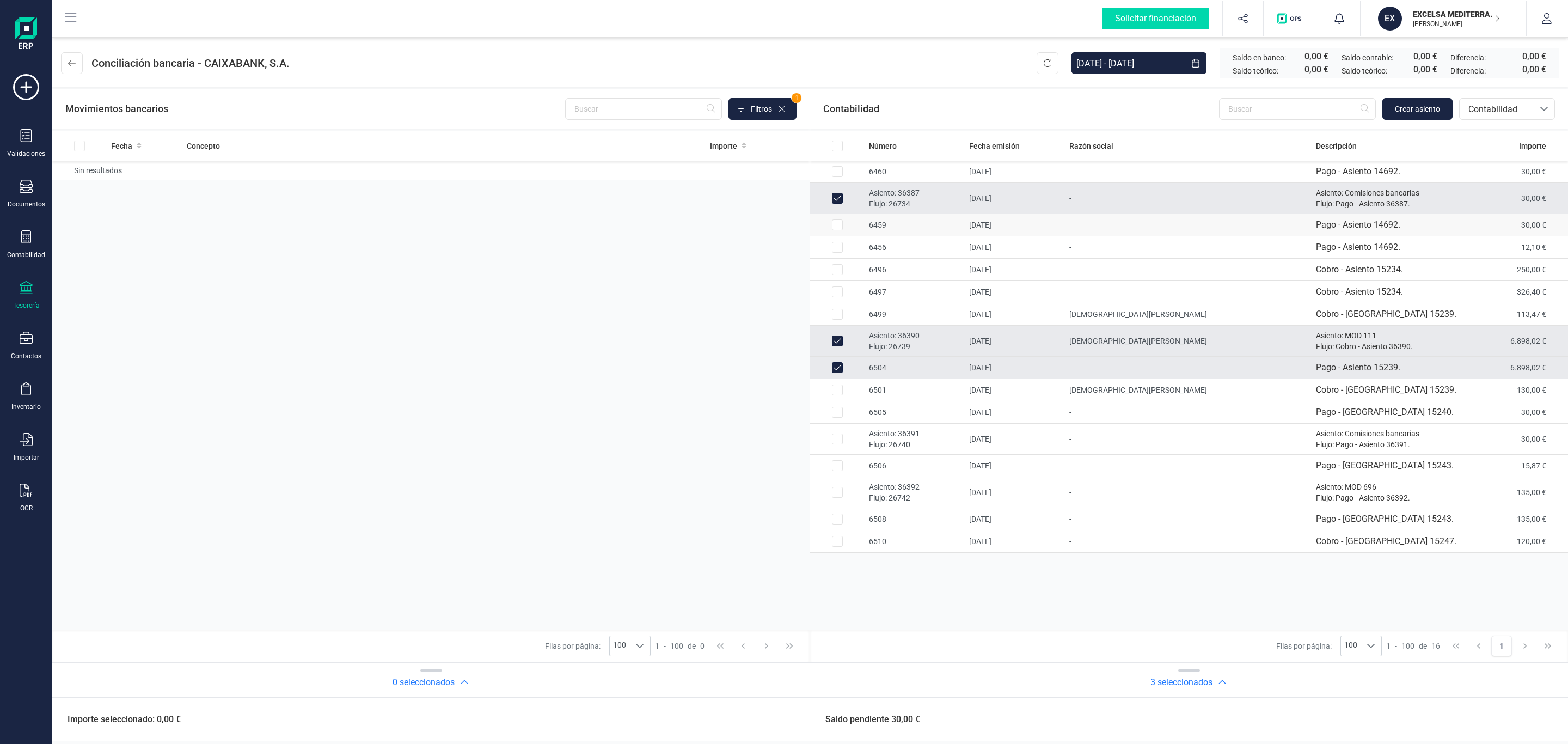
click at [889, 218] on td "6459" at bounding box center [914, 225] width 100 height 23
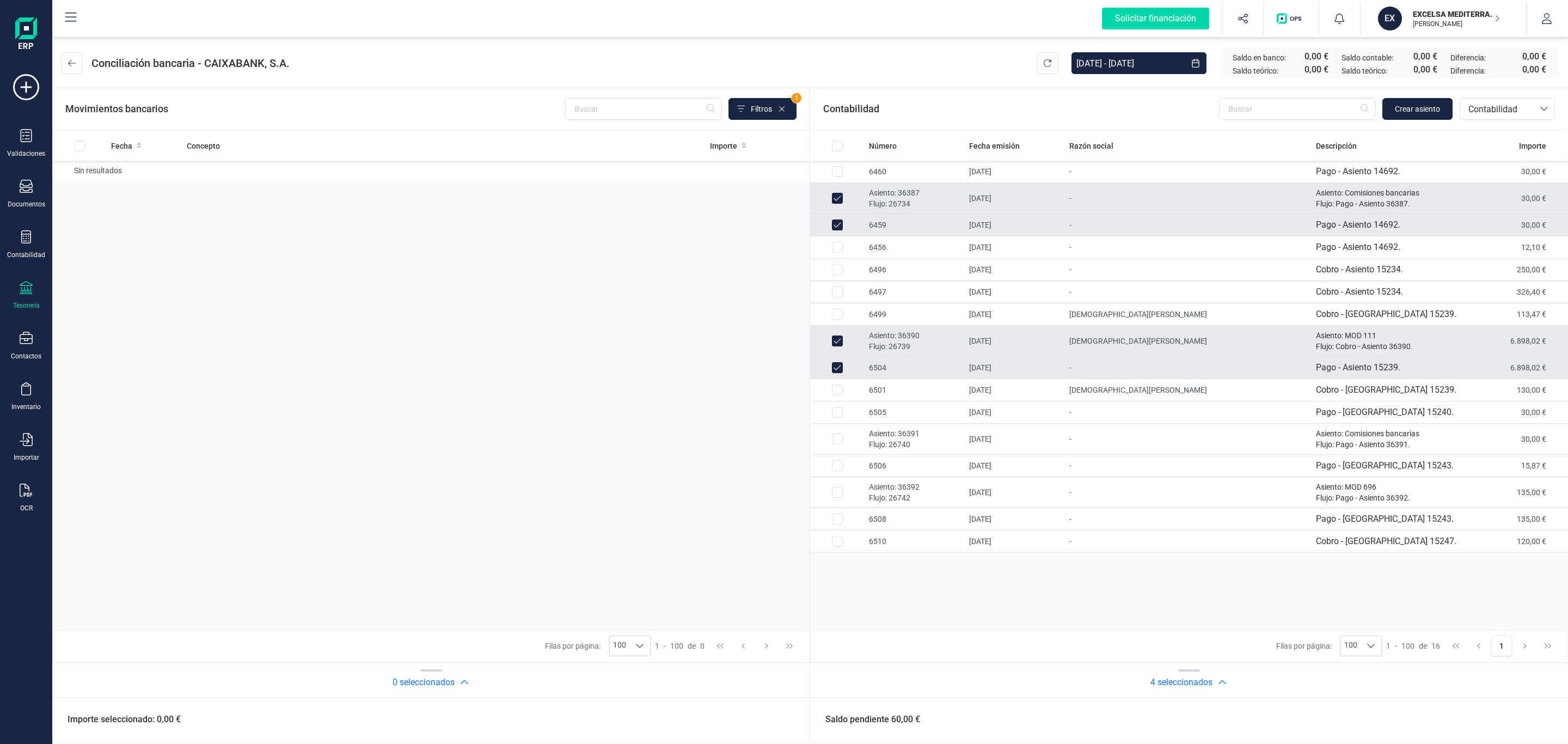
click at [889, 218] on td "6459" at bounding box center [914, 225] width 100 height 23
checkbox input "false"
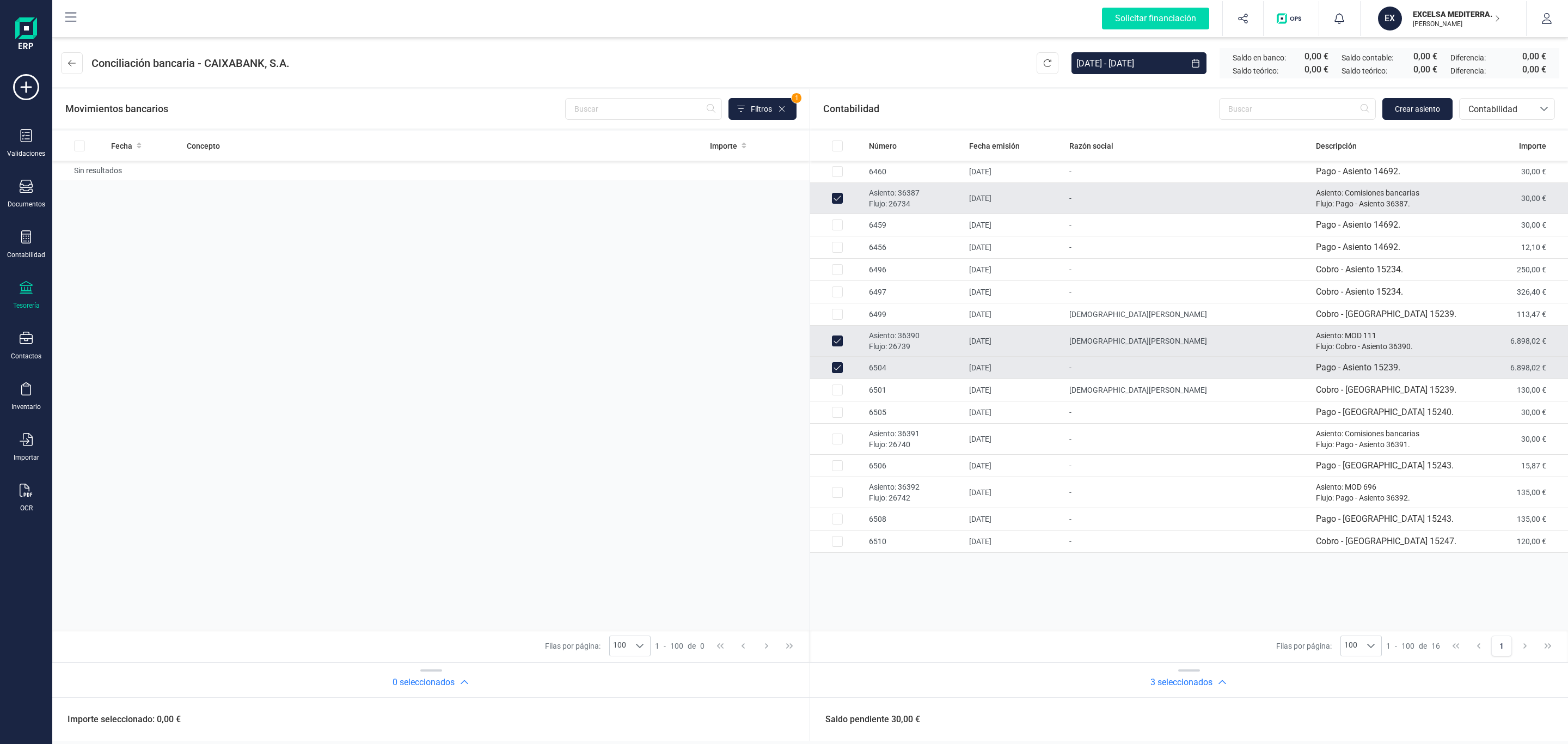
click at [884, 201] on p "Flujo: 26734" at bounding box center [915, 204] width 91 height 11
checkbox input "false"
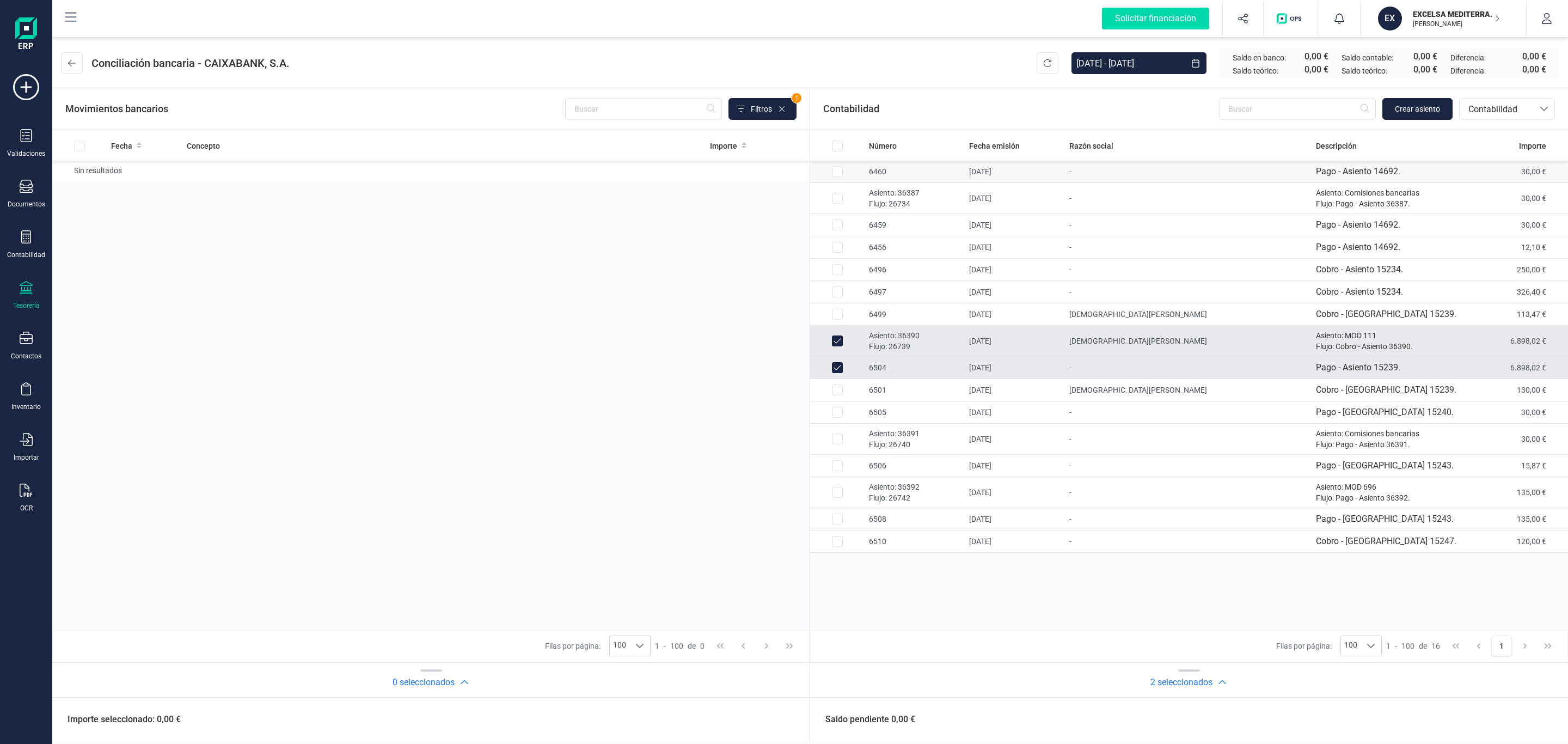
click at [883, 174] on td "6460" at bounding box center [914, 172] width 100 height 23
checkbox input "true"
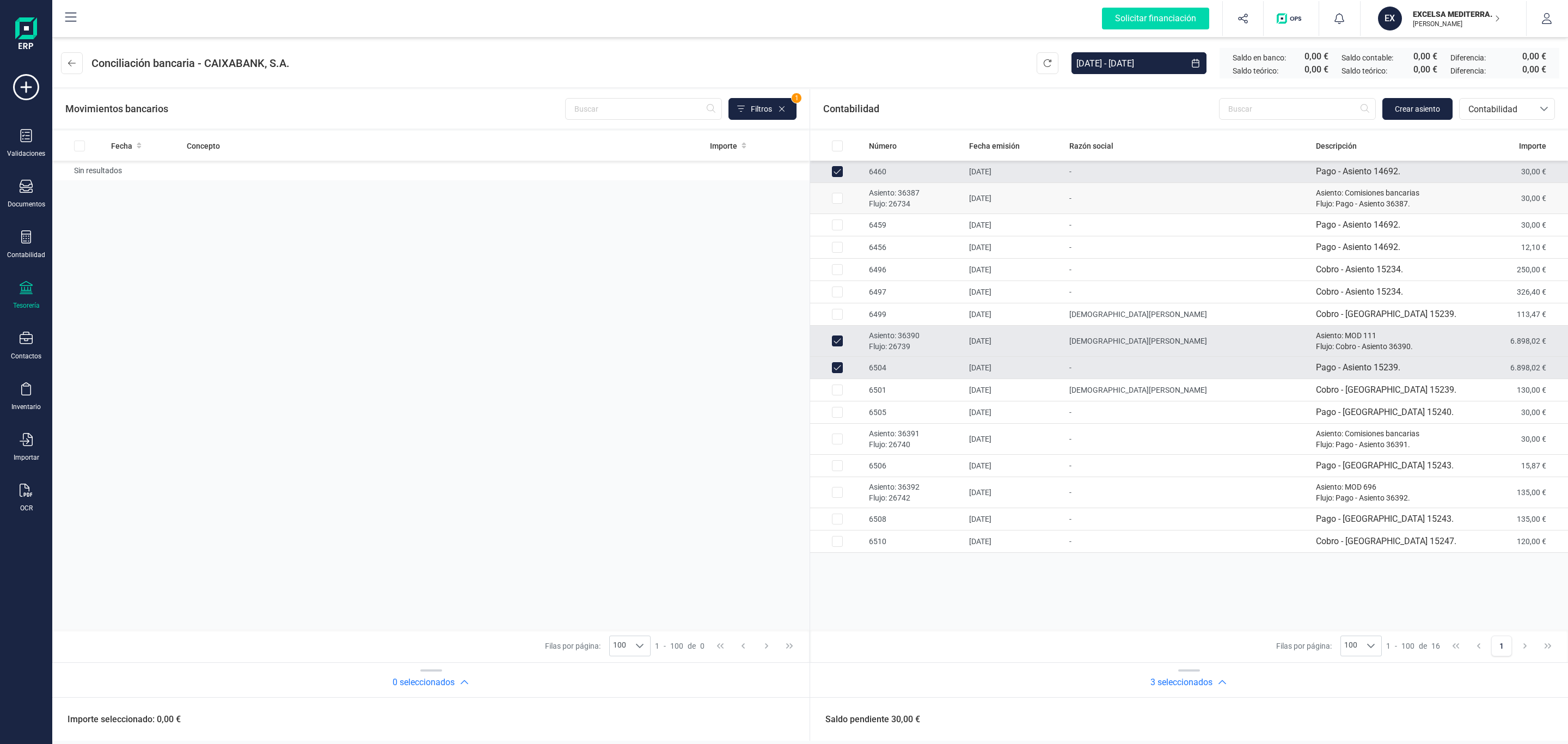
click at [889, 195] on p "Asiento: 36387" at bounding box center [915, 193] width 91 height 11
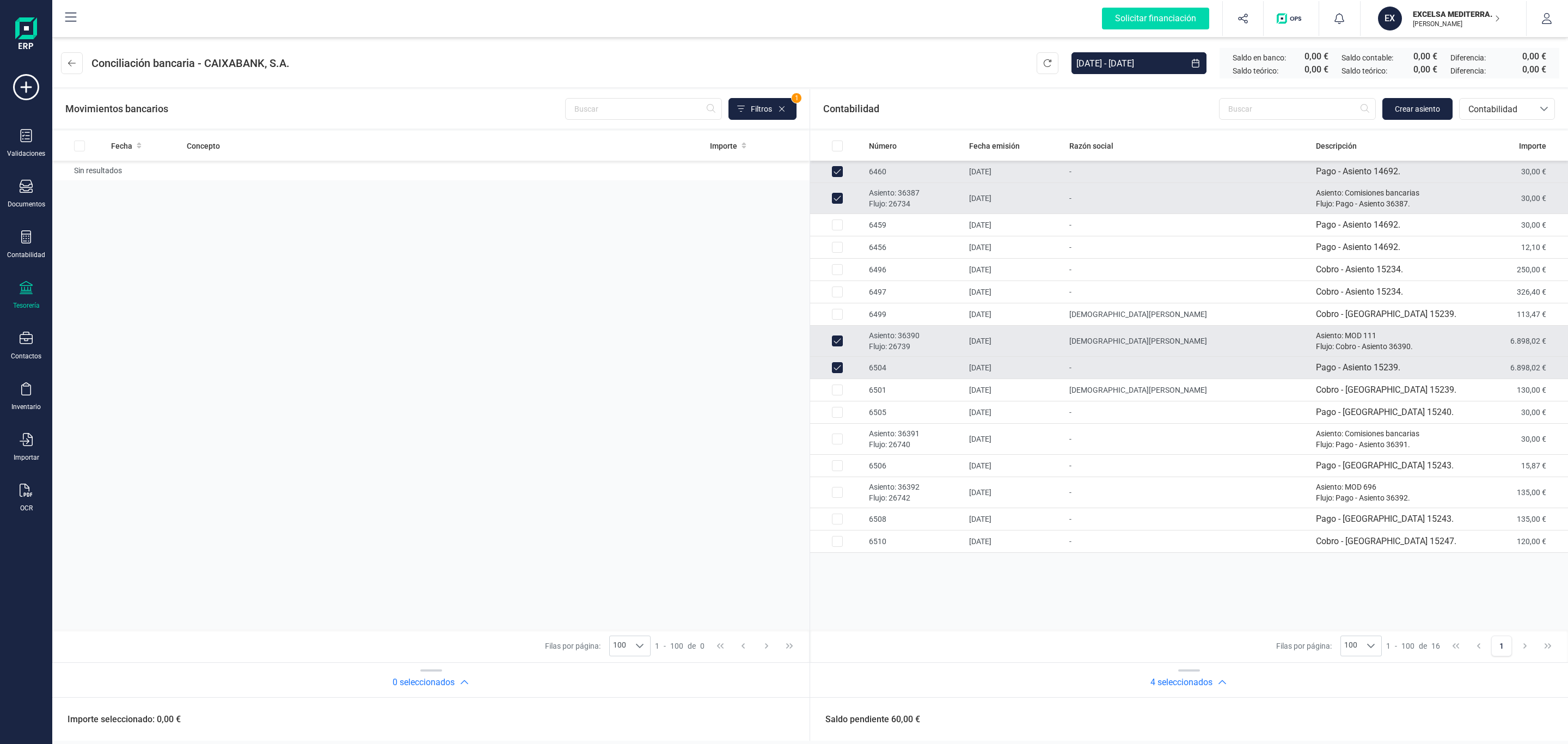
click at [892, 198] on p "Flujo: 26734" at bounding box center [915, 204] width 91 height 11
checkbox input "false"
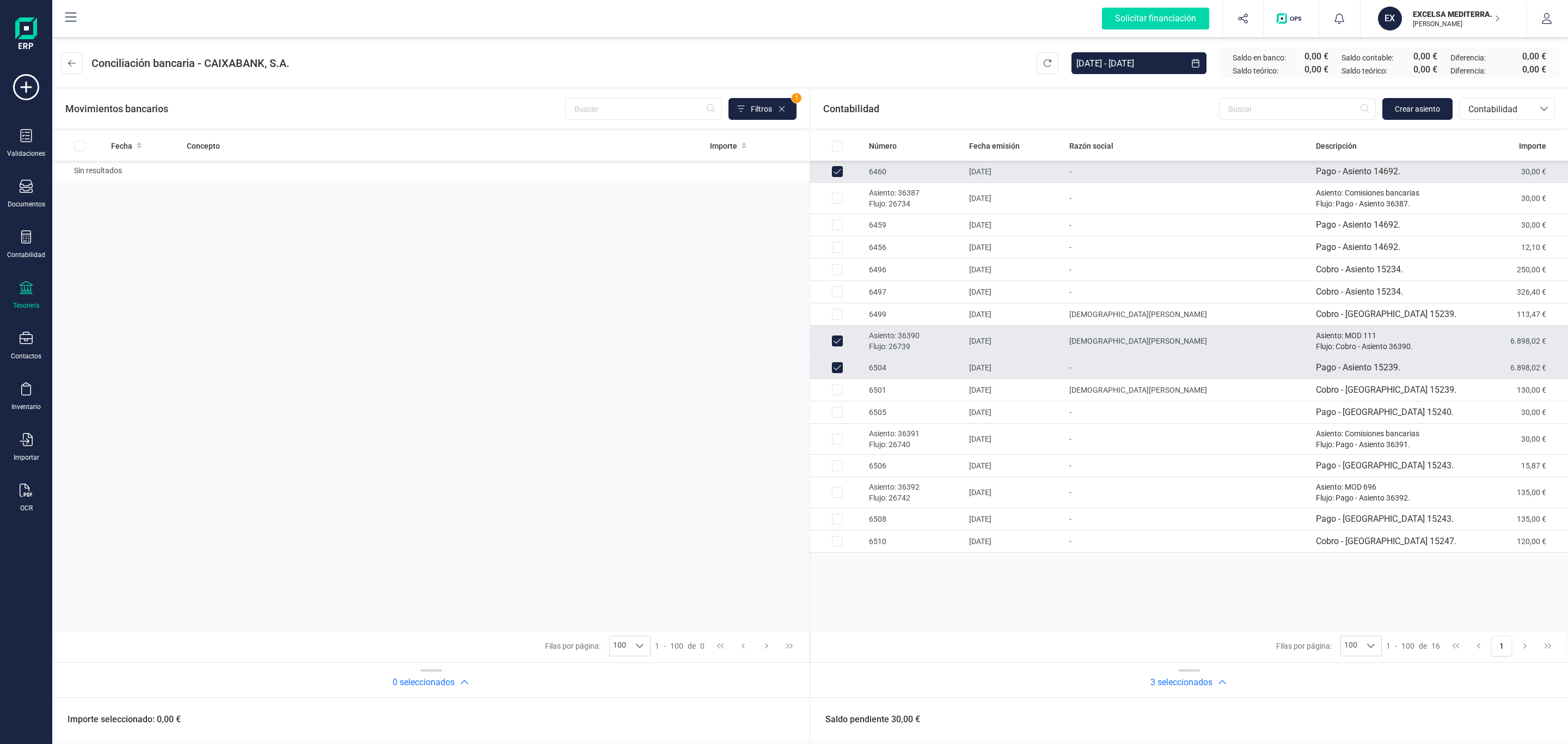
click at [874, 178] on td "6460" at bounding box center [914, 172] width 100 height 23
checkbox input "false"
click at [949, 415] on td "6505" at bounding box center [914, 412] width 100 height 23
checkbox input "true"
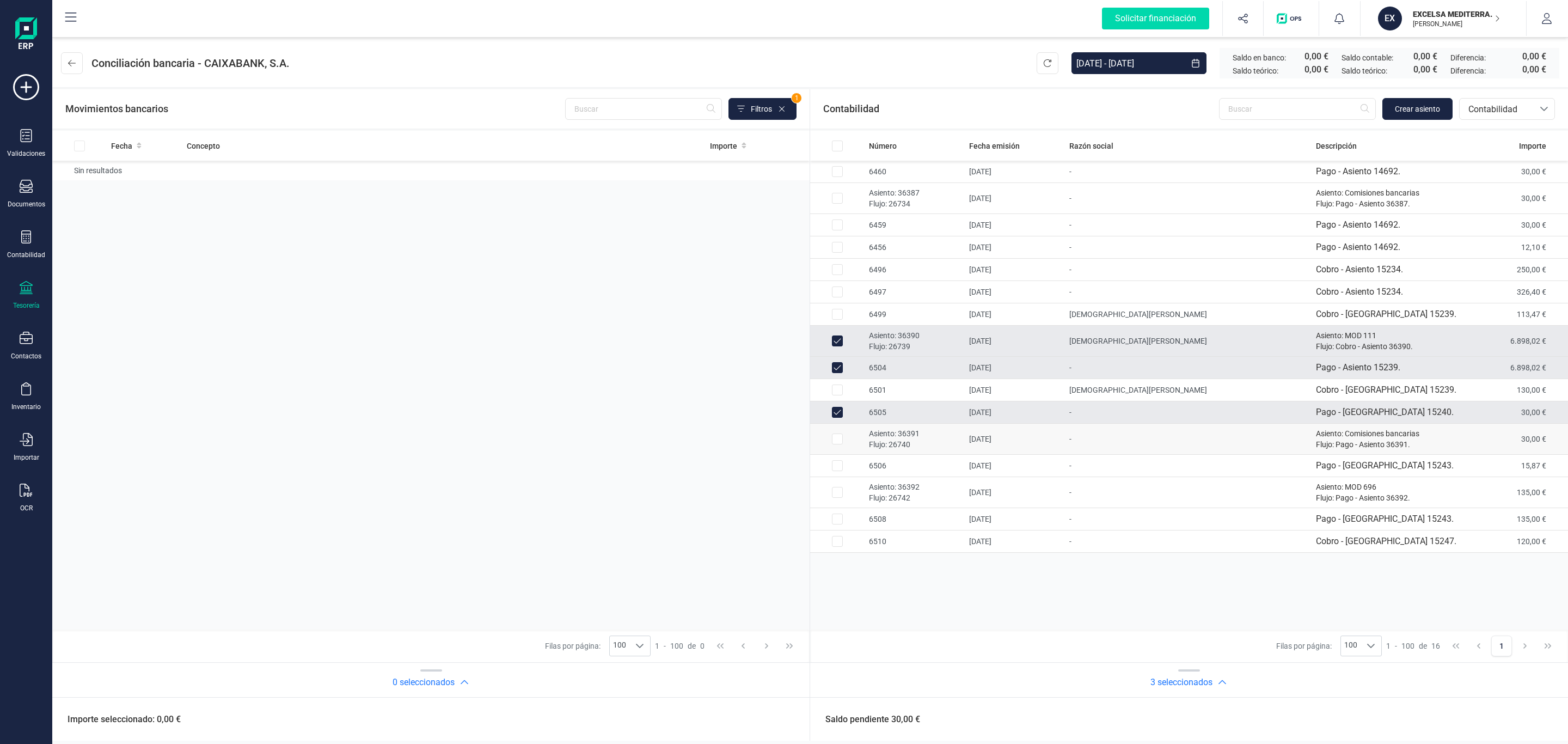
click at [943, 441] on p "Flujo: 26740" at bounding box center [915, 444] width 91 height 11
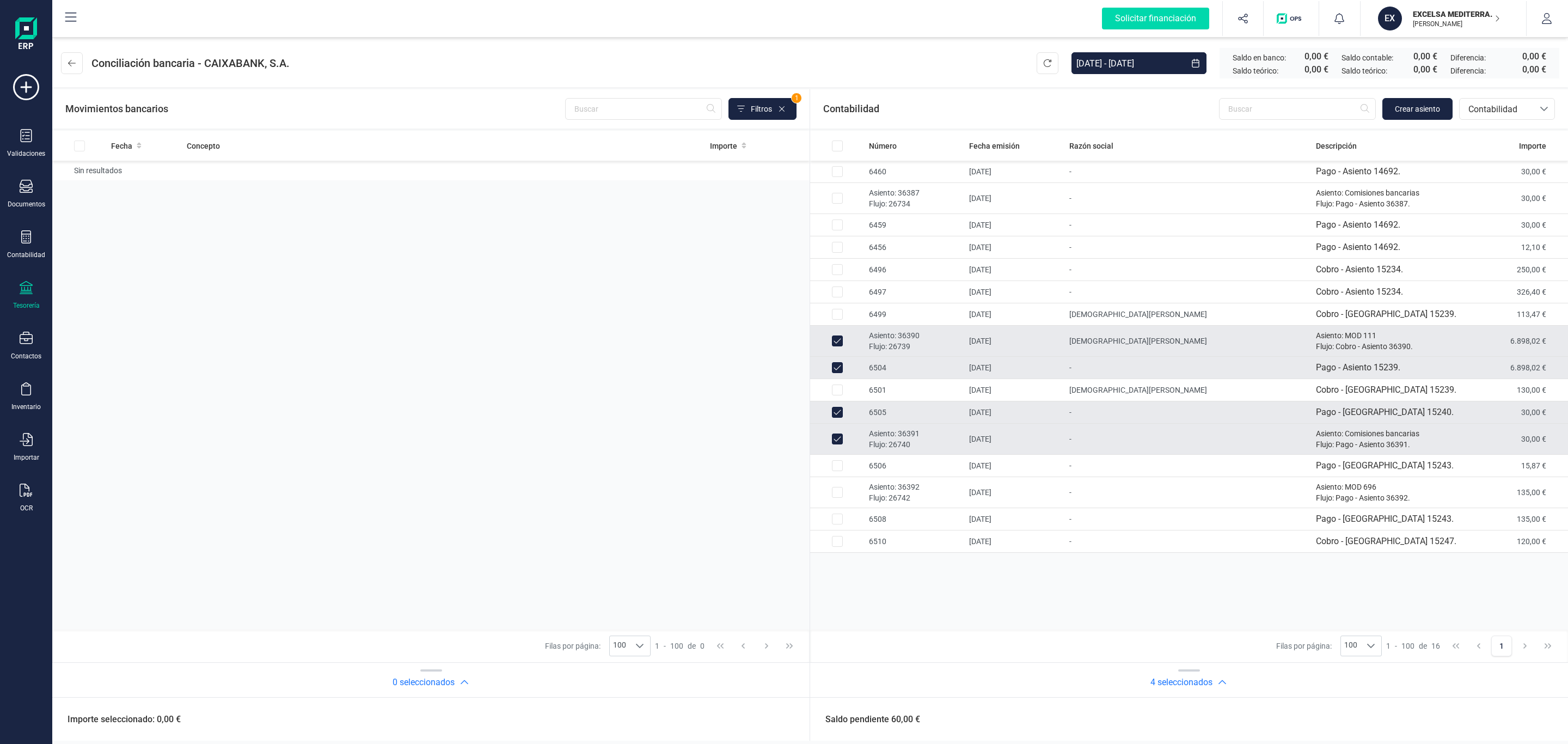
drag, startPoint x: 926, startPoint y: 444, endPoint x: 900, endPoint y: 420, distance: 35.4
click at [925, 444] on p "Flujo: 26740" at bounding box center [915, 444] width 91 height 11
checkbox input "false"
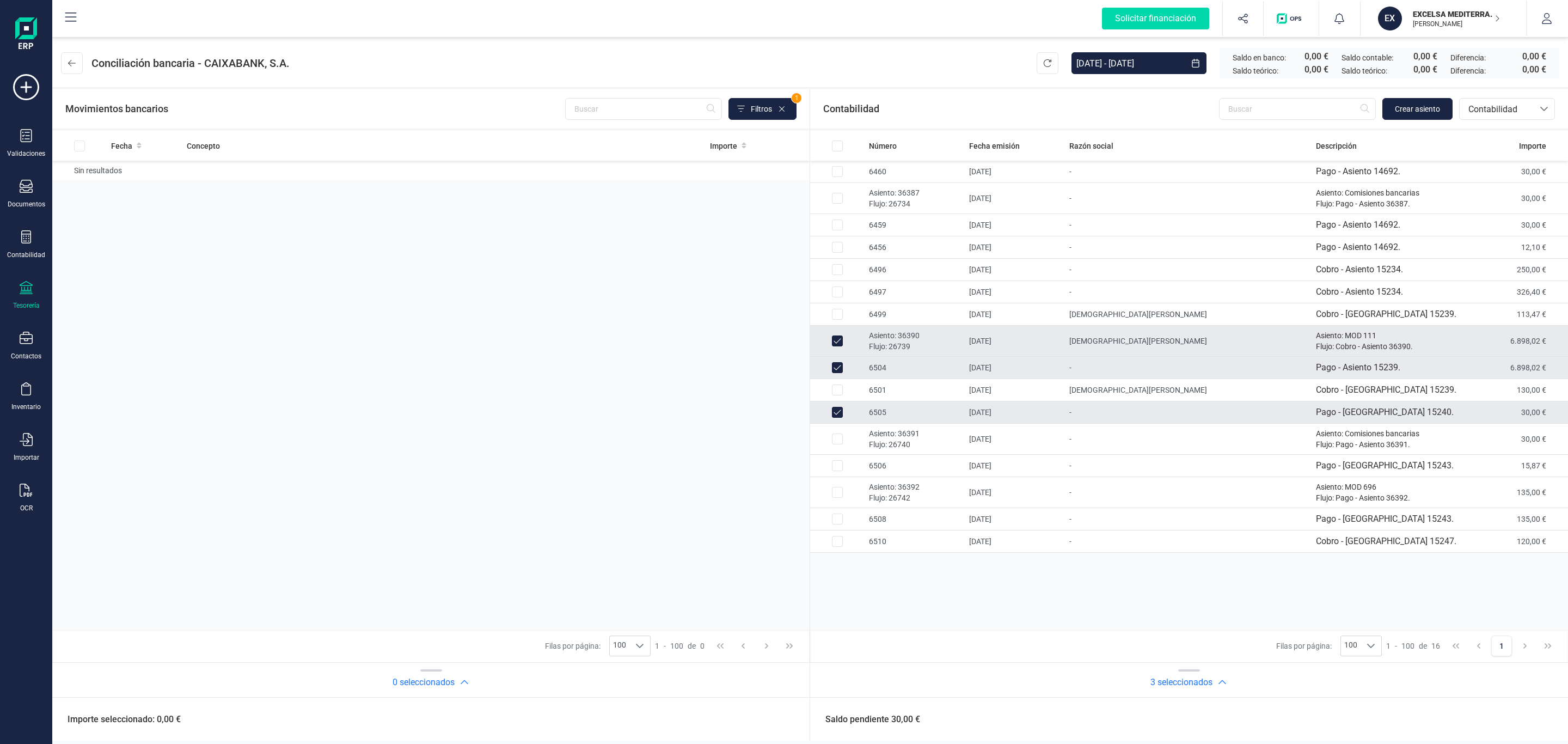
click at [895, 413] on td "6505" at bounding box center [914, 412] width 100 height 23
checkbox input "false"
click at [895, 337] on p "Asiento: 36390" at bounding box center [915, 335] width 91 height 11
checkbox input "false"
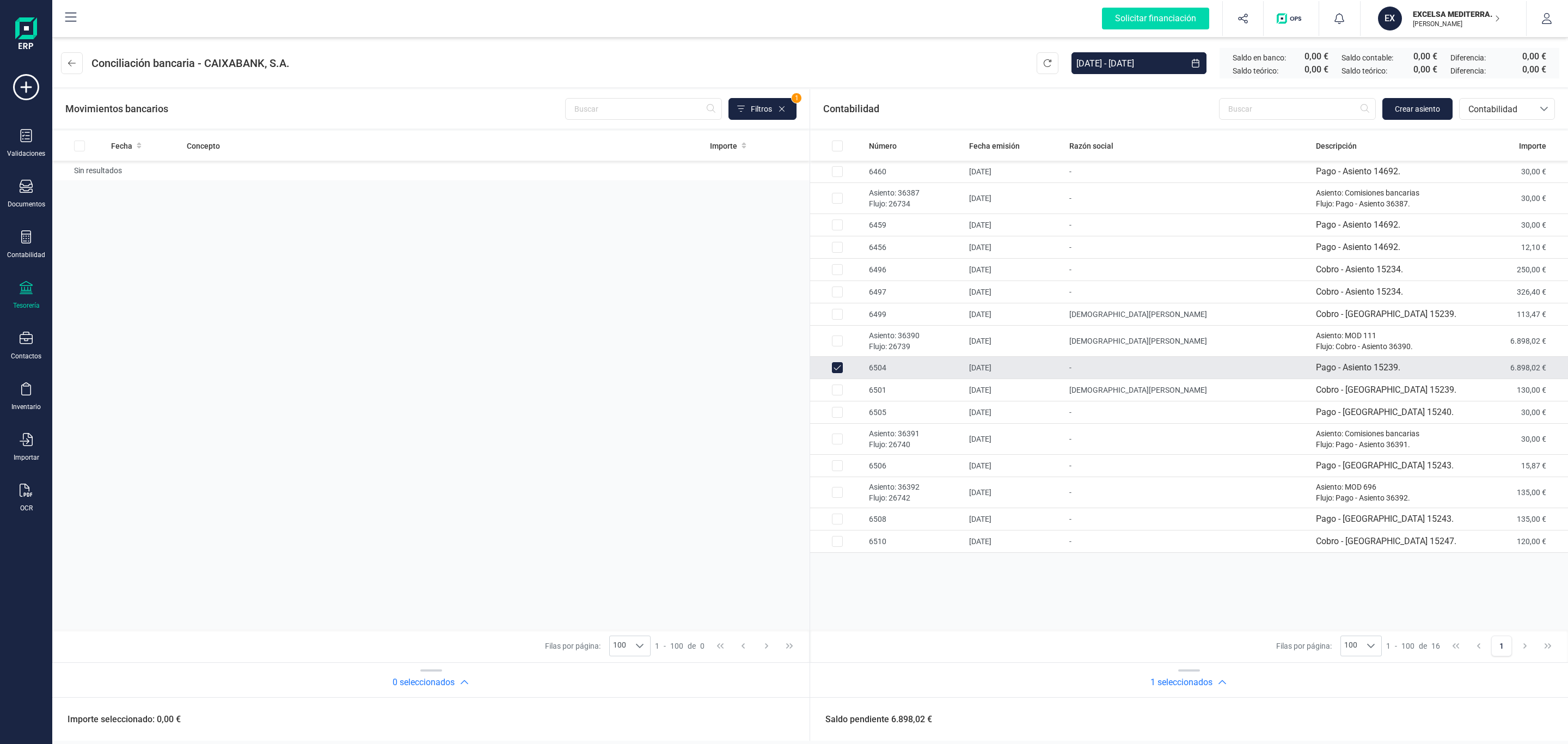
click at [895, 371] on td "6504" at bounding box center [914, 368] width 100 height 23
checkbox input "false"
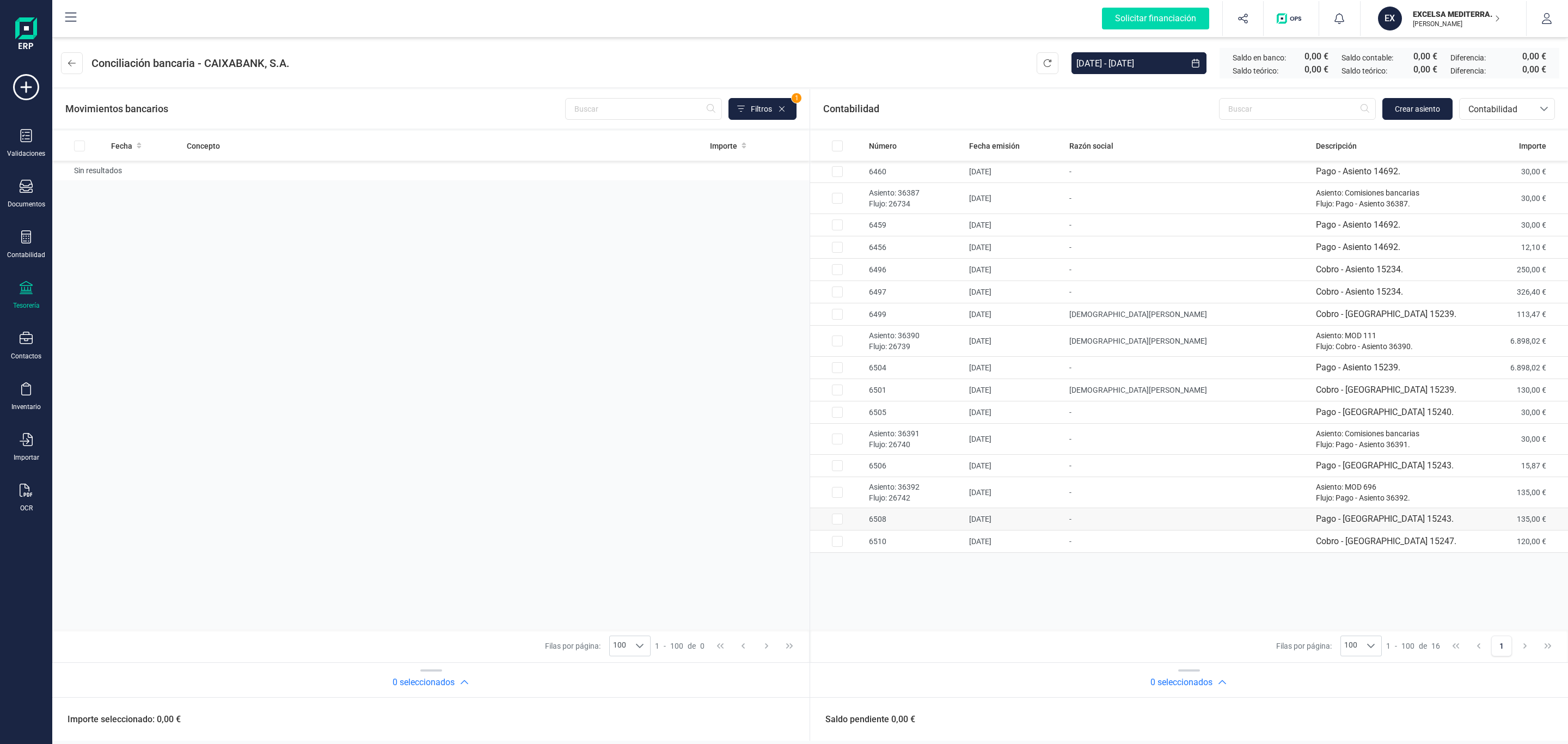
click at [911, 511] on td "6508" at bounding box center [914, 519] width 100 height 23
checkbox input "true"
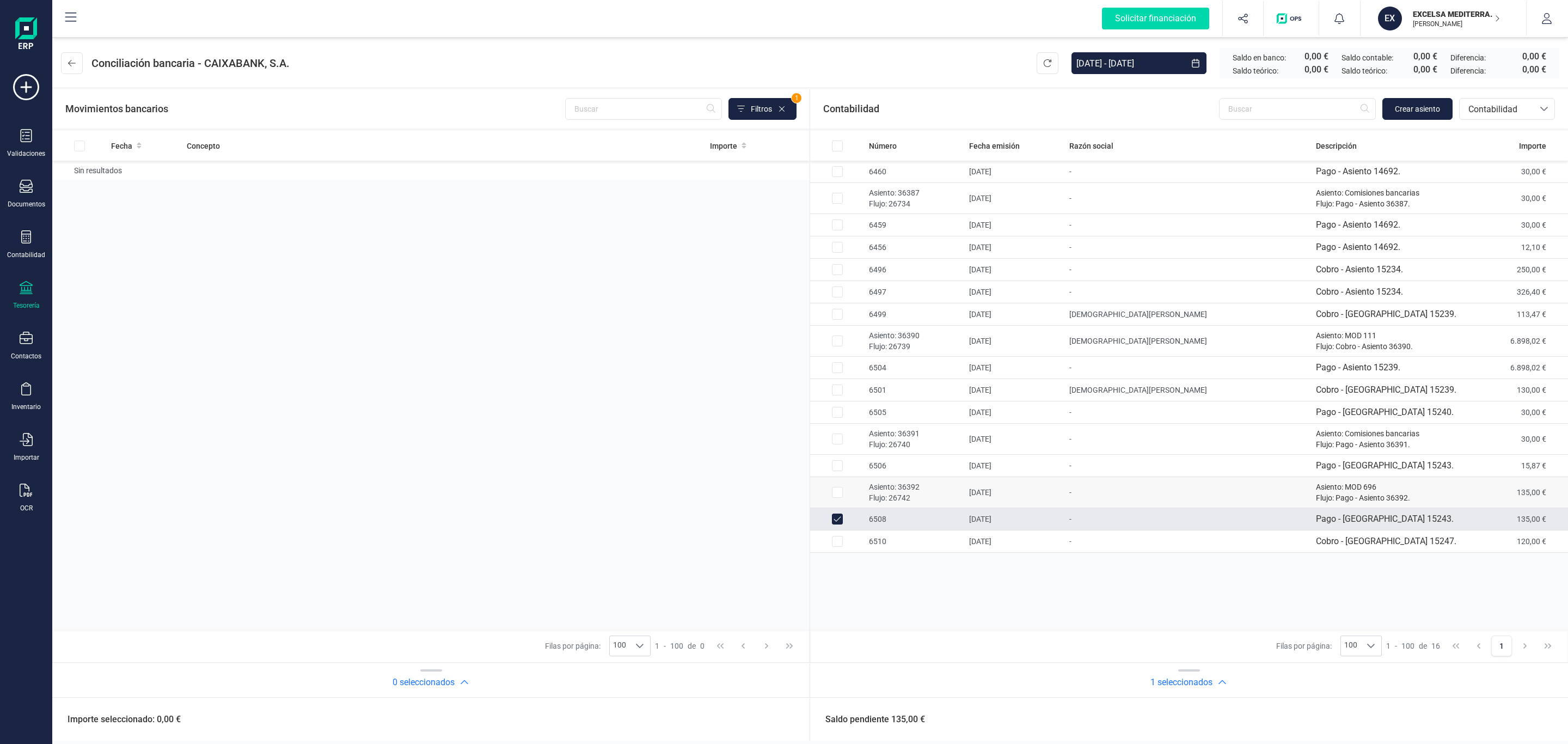
click at [910, 489] on p "Asiento: 36392" at bounding box center [915, 487] width 91 height 11
checkbox input "false"
click at [914, 520] on td "6508" at bounding box center [914, 519] width 100 height 23
checkbox input "false"
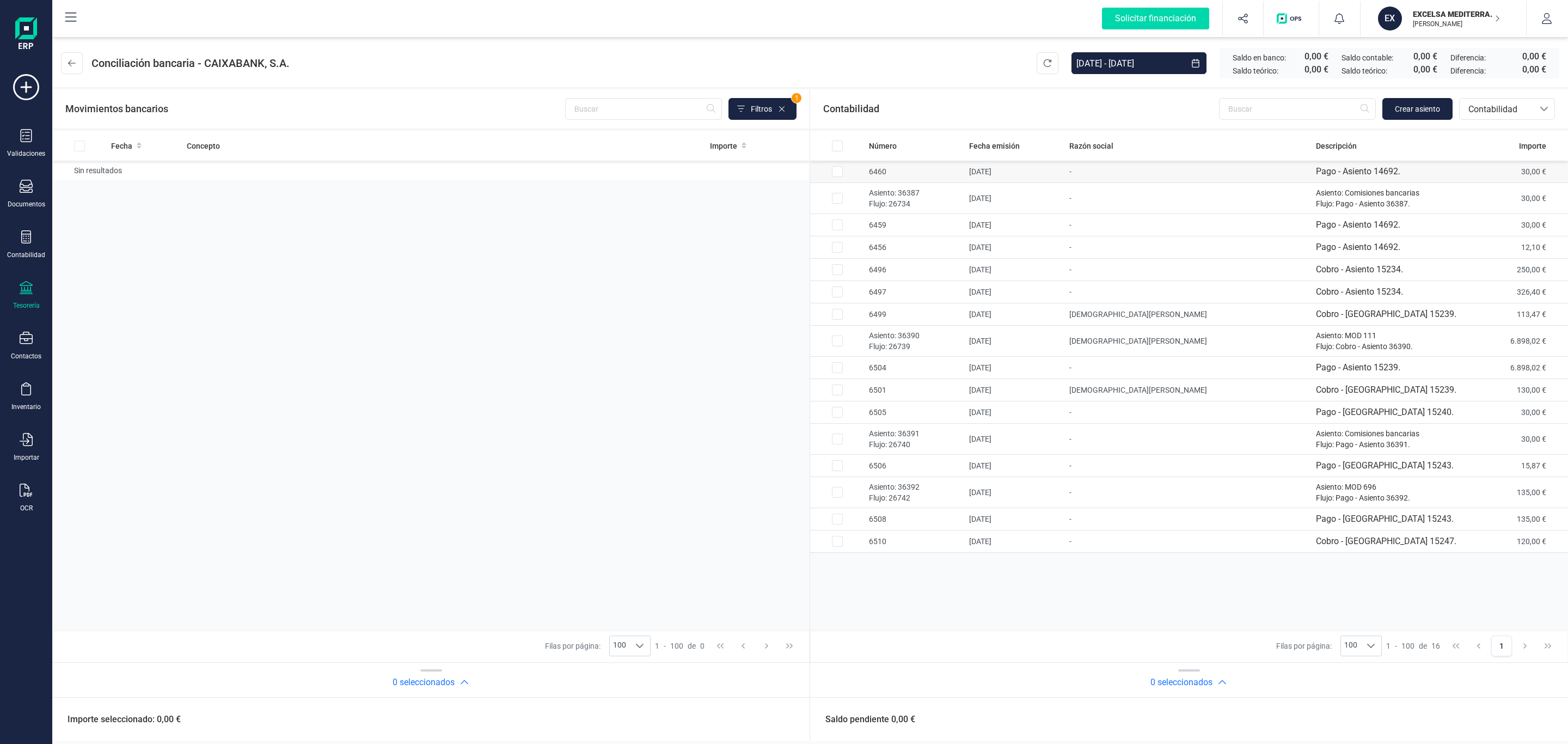
click at [1000, 175] on td "[DATE]" at bounding box center [1015, 172] width 100 height 23
checkbox input "true"
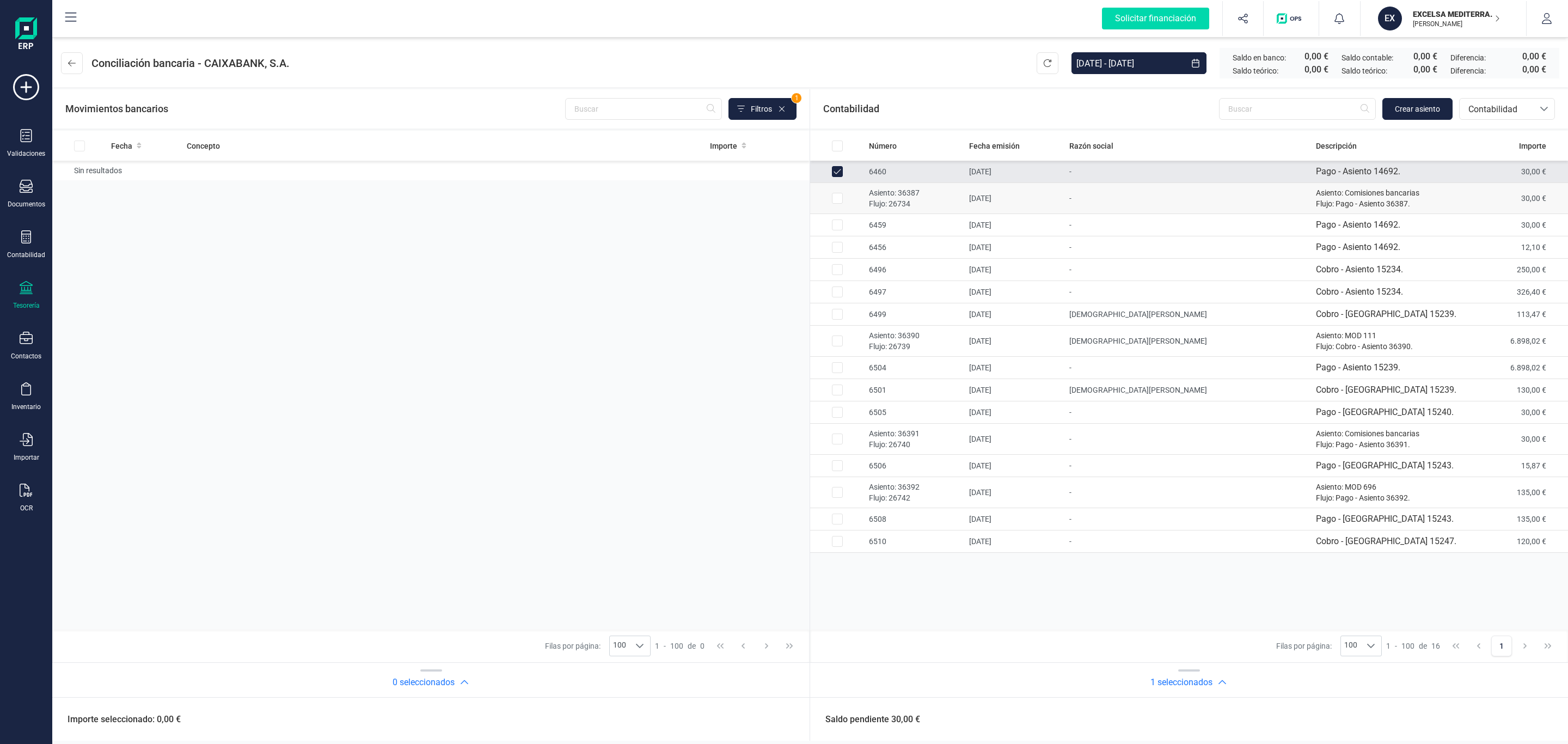
click at [1007, 198] on td "[DATE]" at bounding box center [1015, 198] width 100 height 31
checkbox input "true"
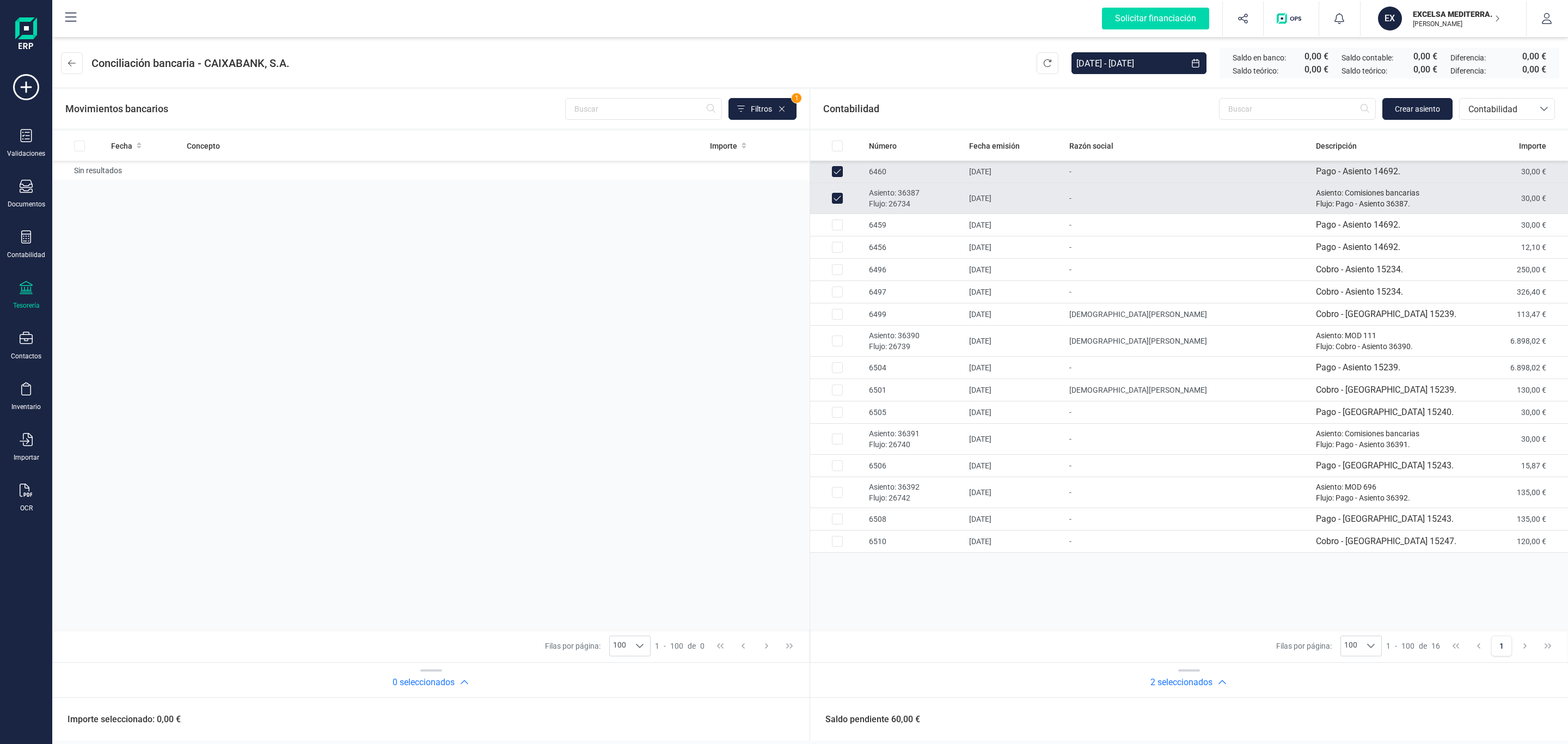
click at [988, 172] on td "[DATE]" at bounding box center [1015, 172] width 100 height 23
checkbox input "false"
click at [987, 188] on td "[DATE]" at bounding box center [1015, 198] width 100 height 31
checkbox input "false"
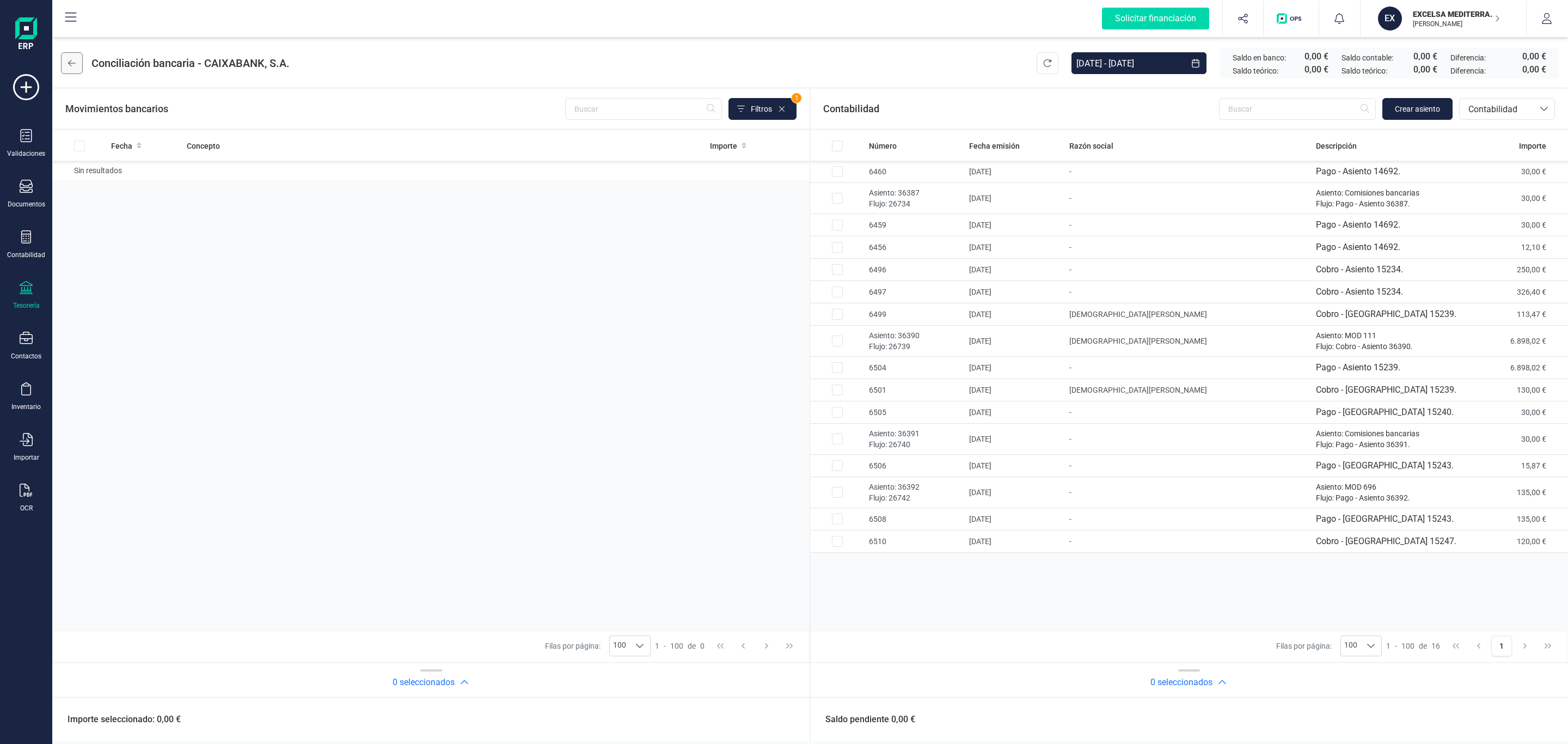
click at [74, 56] on button at bounding box center [72, 63] width 22 height 22
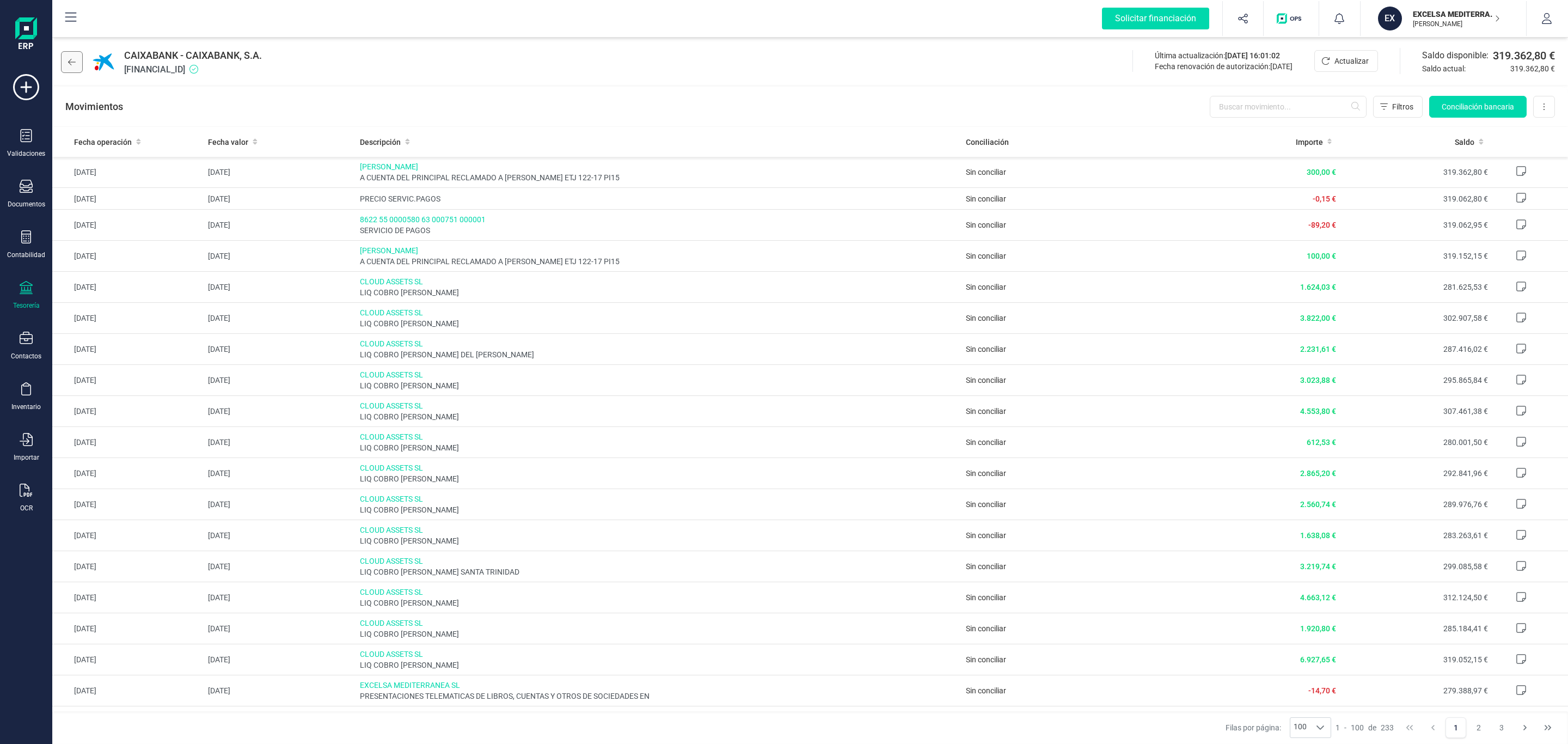
click at [74, 51] on button at bounding box center [72, 62] width 22 height 22
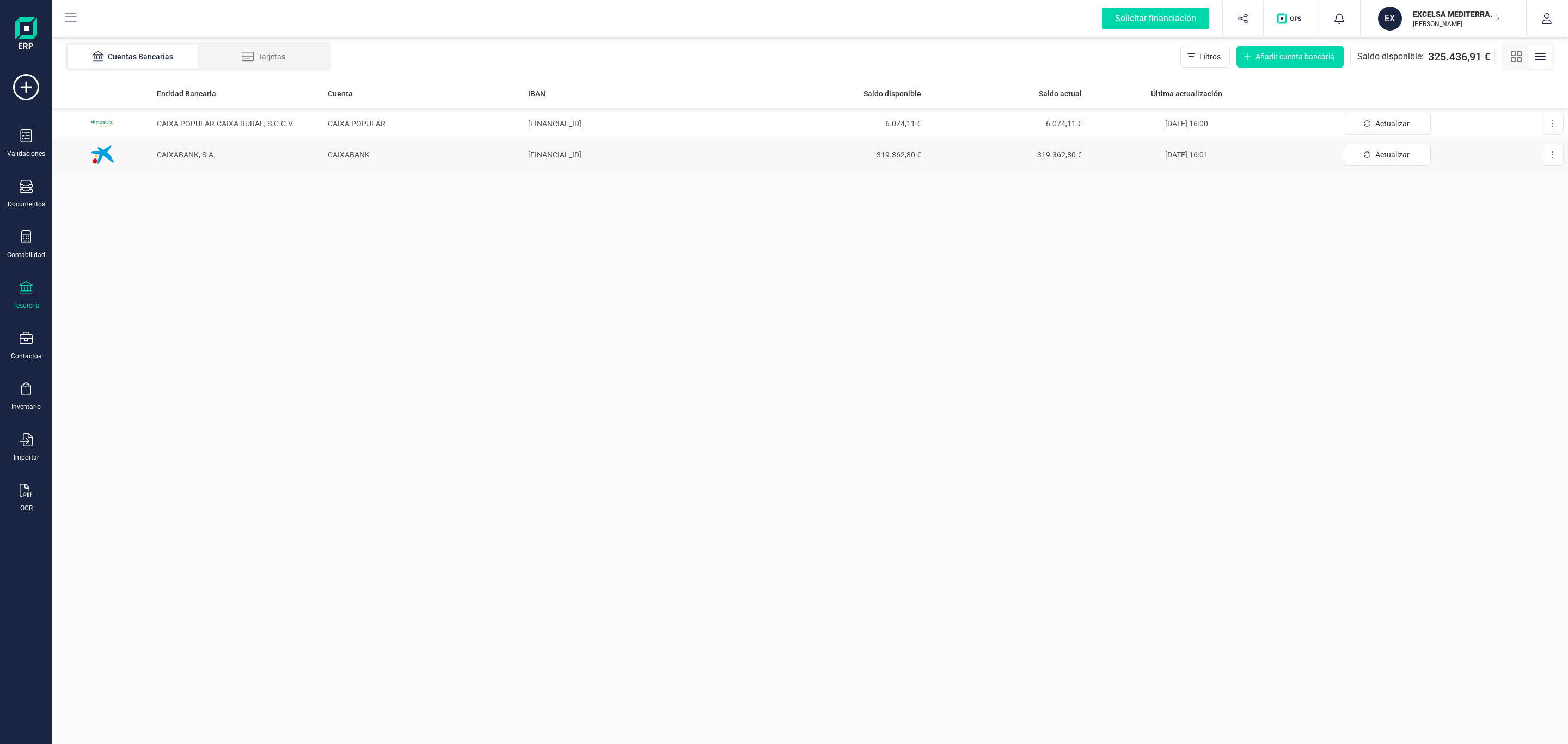
click at [280, 162] on td "CAIXABANK, S.A." at bounding box center [237, 155] width 170 height 31
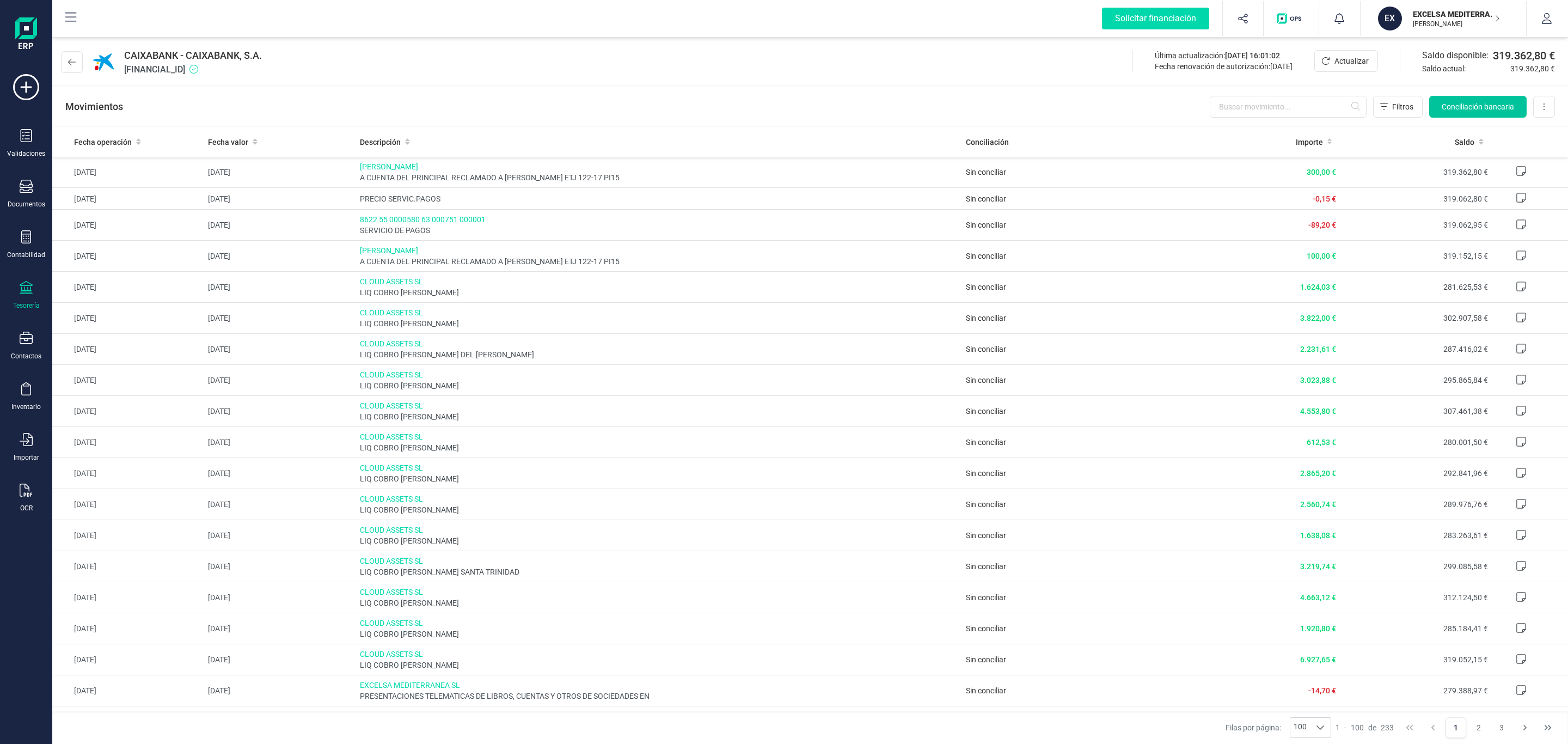
click at [1447, 100] on button "Conciliación bancaria" at bounding box center [1478, 107] width 97 height 22
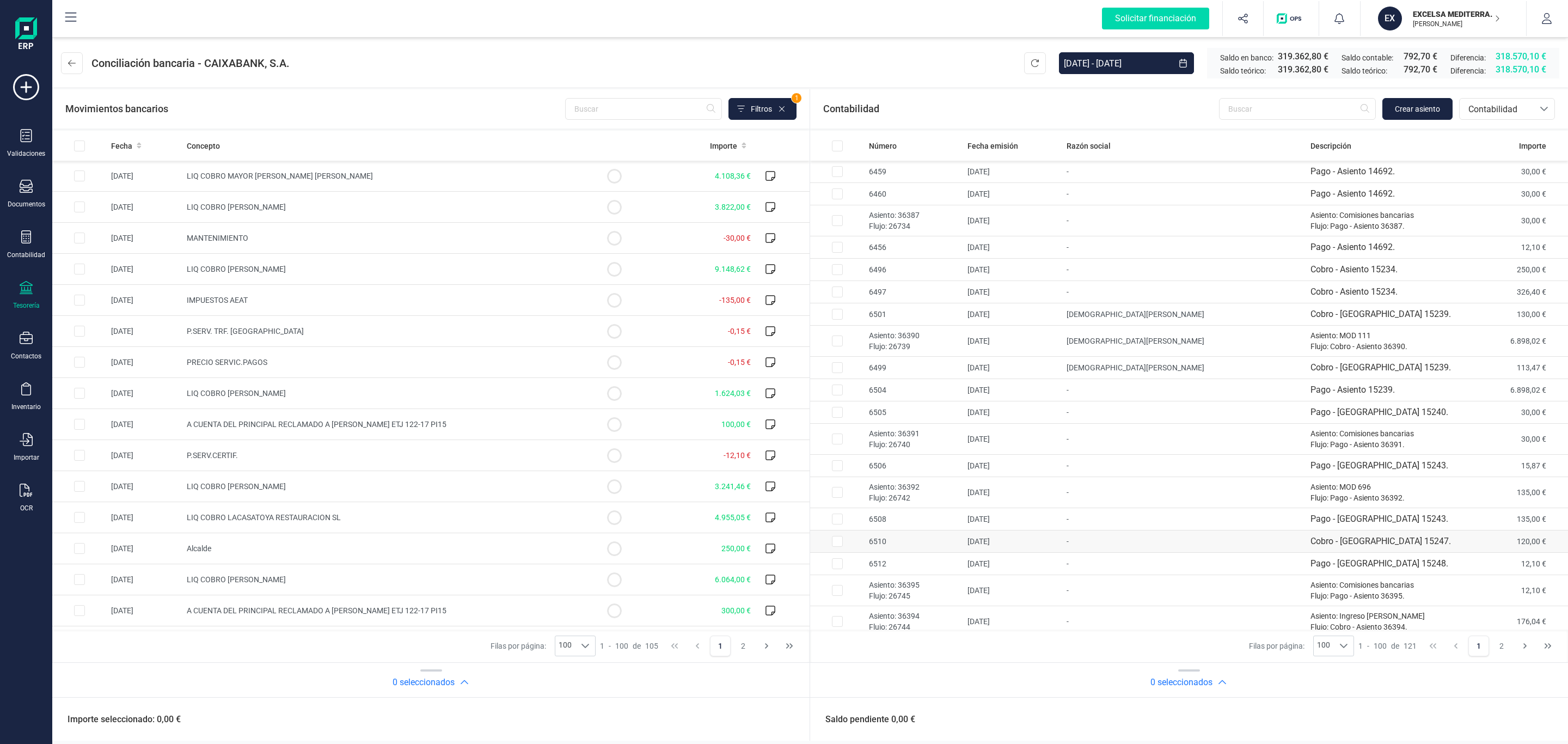
click at [1010, 536] on td "28/01/2025" at bounding box center [1012, 541] width 99 height 23
checkbox input "true"
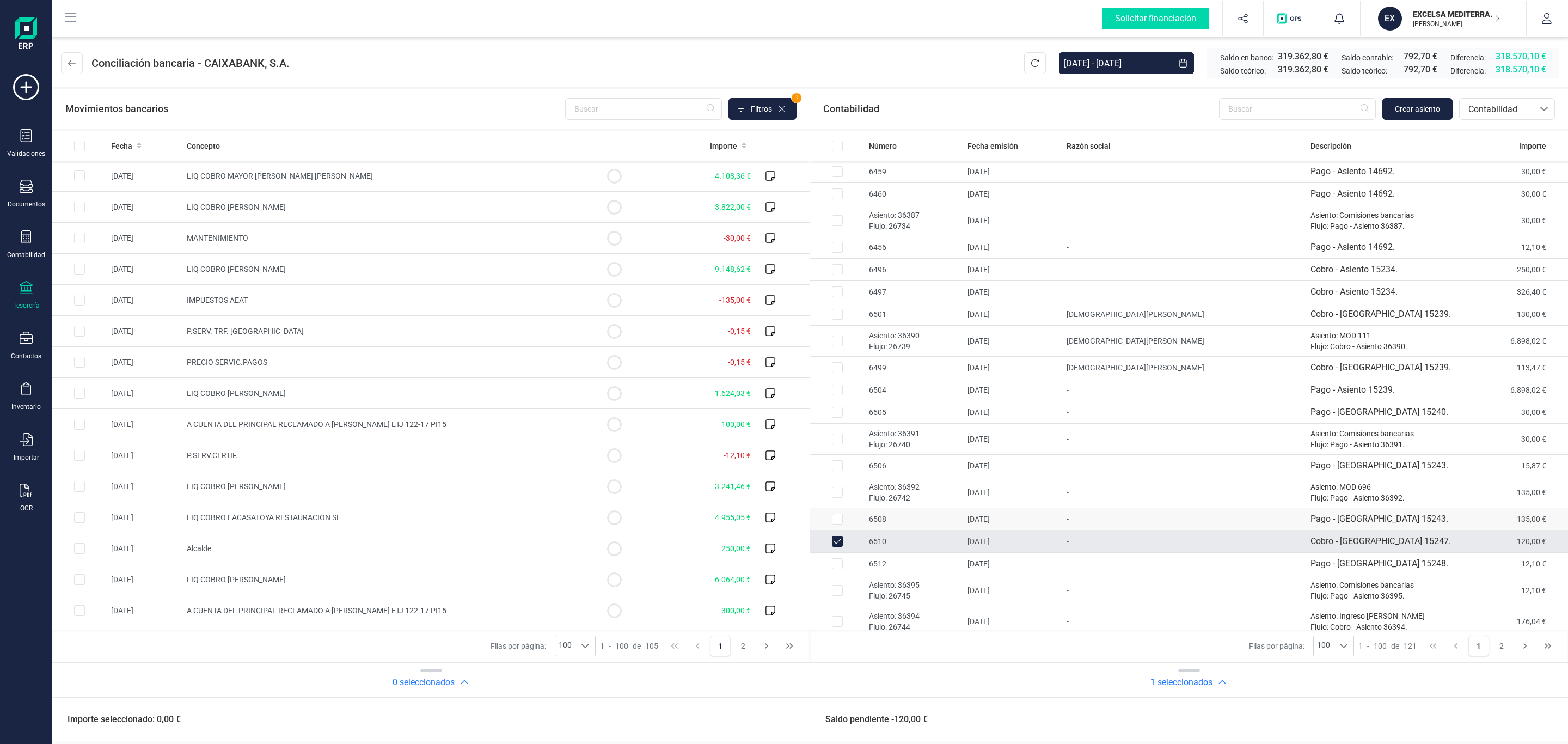
click at [1002, 529] on td "20/01/2025" at bounding box center [1012, 519] width 99 height 23
checkbox input "true"
click at [1017, 542] on td "28/01/2025" at bounding box center [1012, 541] width 99 height 23
checkbox input "false"
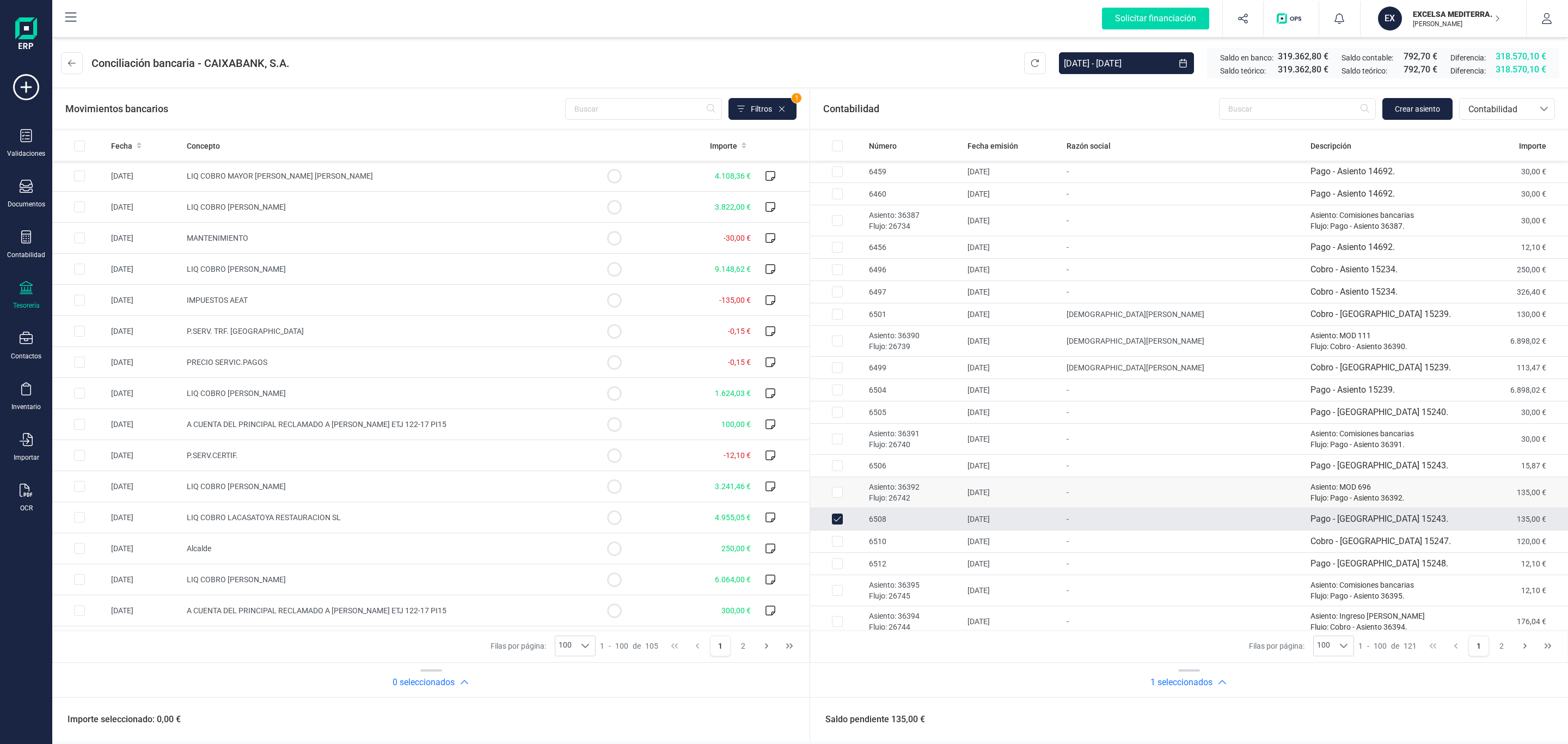
click at [987, 499] on td "20/01/2025" at bounding box center [1012, 493] width 99 height 31
checkbox input "false"
click at [995, 515] on td "20/01/2025" at bounding box center [1012, 519] width 99 height 23
checkbox input "false"
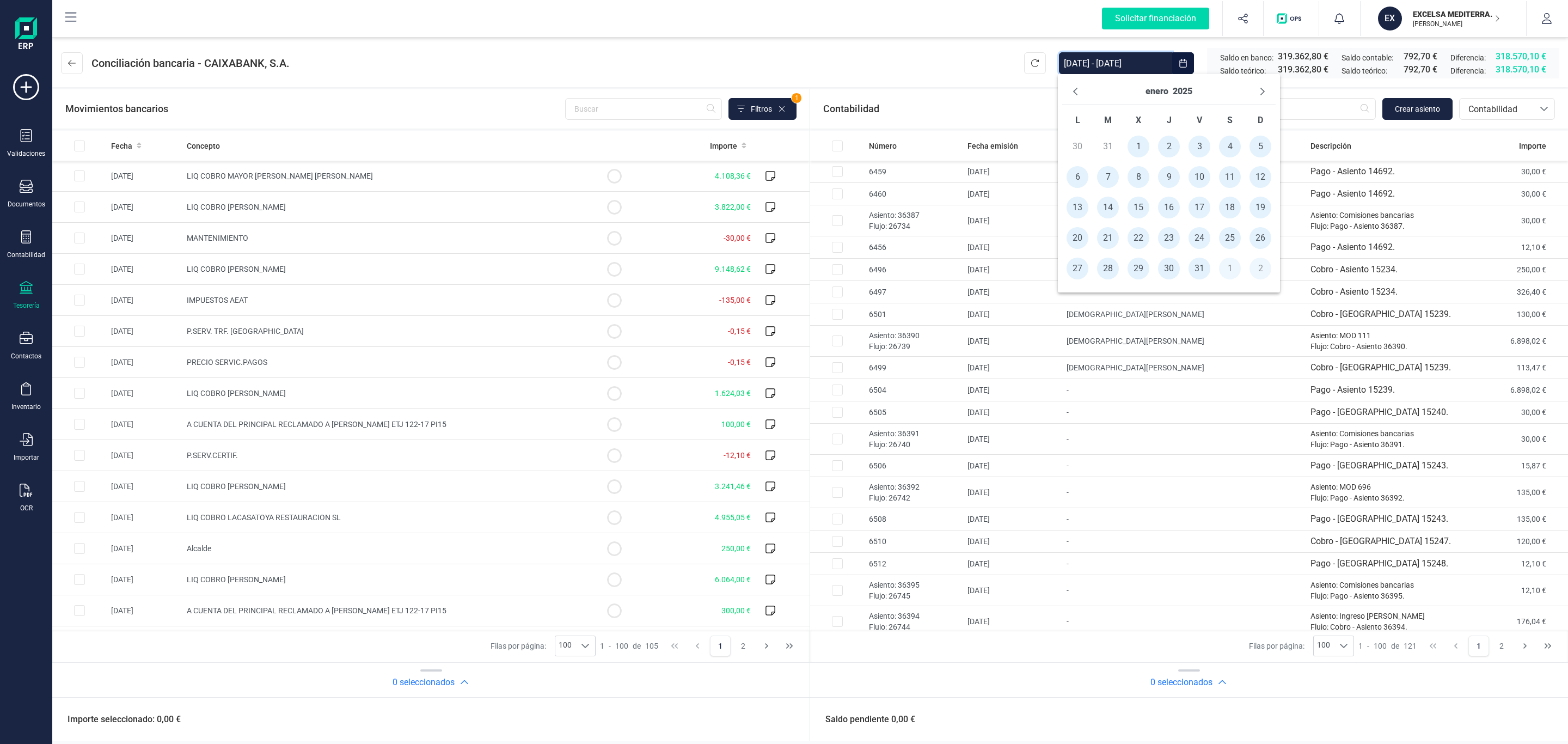
click at [1138, 58] on input "01/01/2025 - 30/09/2025" at bounding box center [1116, 63] width 113 height 22
click at [1138, 142] on span "1" at bounding box center [1138, 147] width 22 height 22
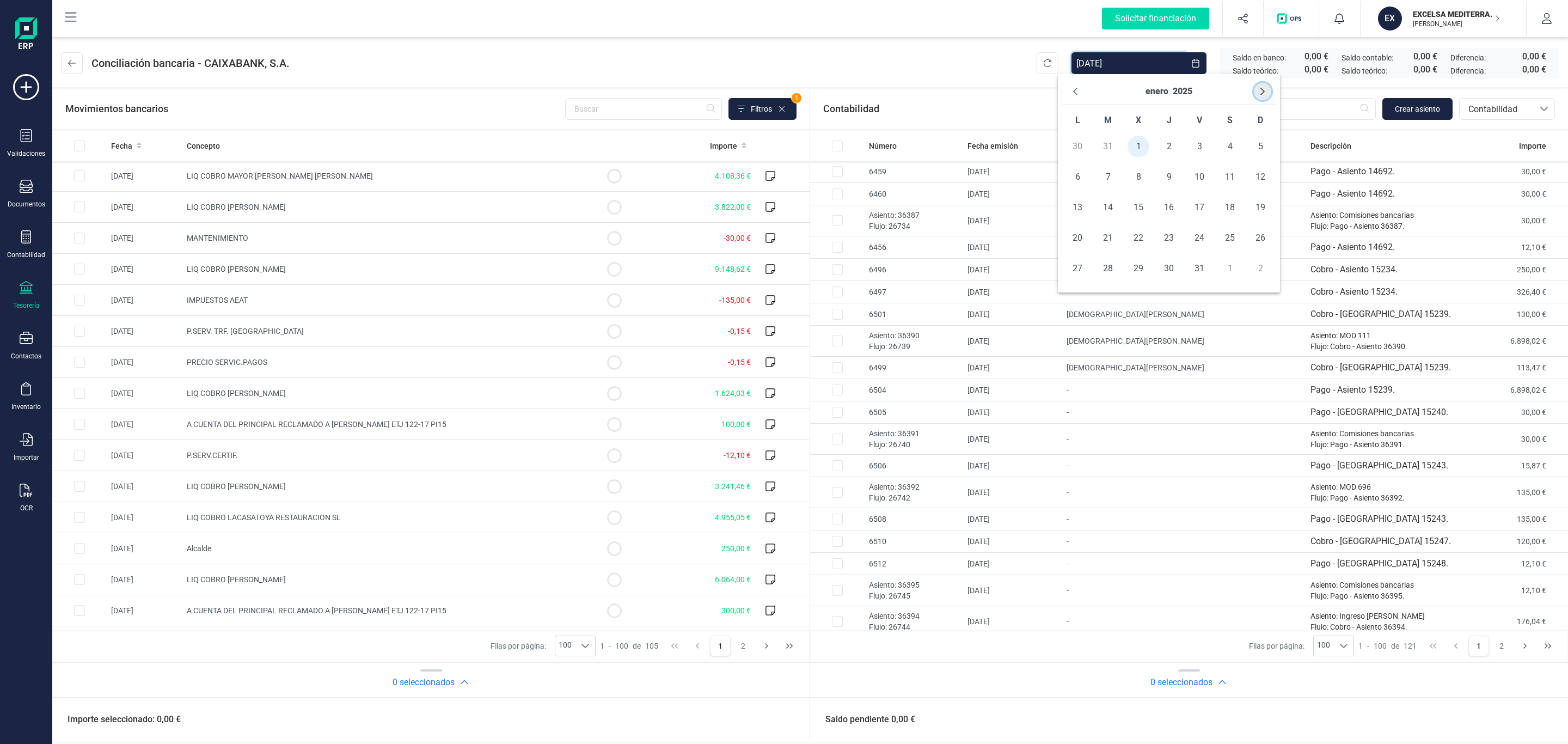
click at [1261, 90] on icon "Next Month" at bounding box center [1262, 91] width 9 height 9
click at [1203, 268] on span "28" at bounding box center [1200, 268] width 22 height 22
type input "01/01/2025 - 28/02/2025"
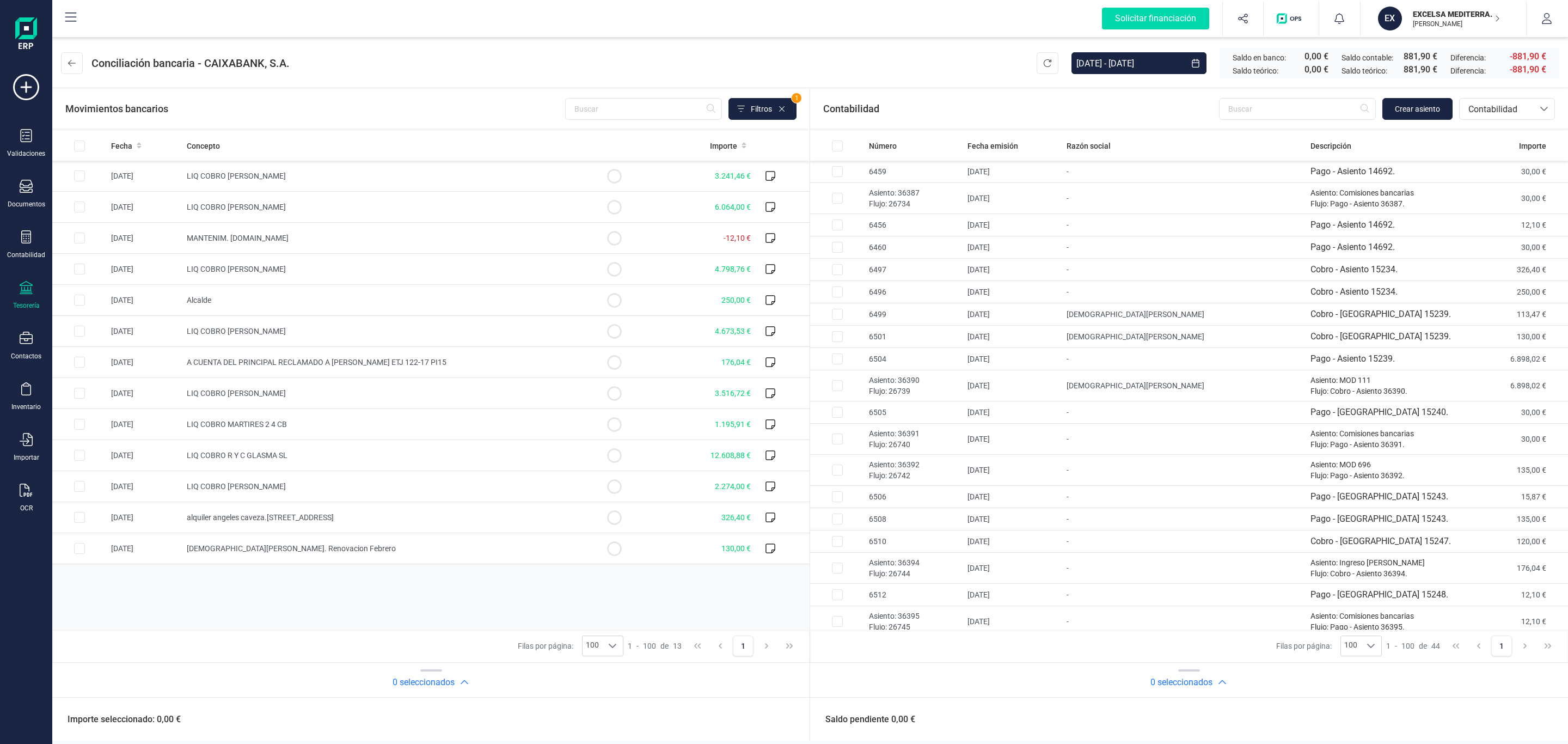
click at [837, 43] on header "Conciliación bancaria - CAIXABANK, S.A. 01/01/2025 - 28/02/2025 Saldo en banco:…" at bounding box center [810, 61] width 1516 height 52
click at [129, 144] on span "Fecha" at bounding box center [121, 146] width 21 height 11
click at [257, 170] on td "MANTENIM. B.DIGITAL" at bounding box center [385, 176] width 405 height 31
checkbox input "true"
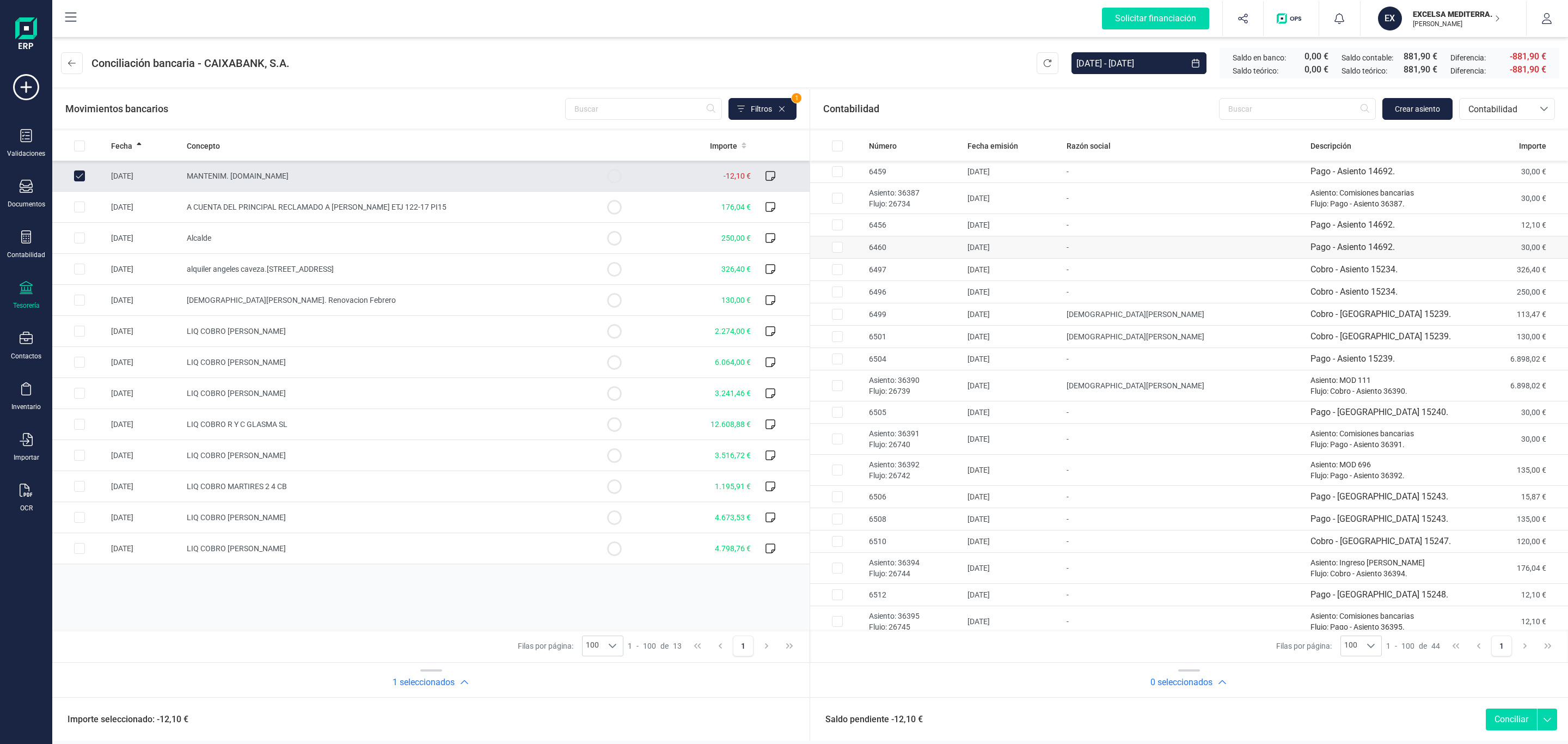
scroll to position [82, 0]
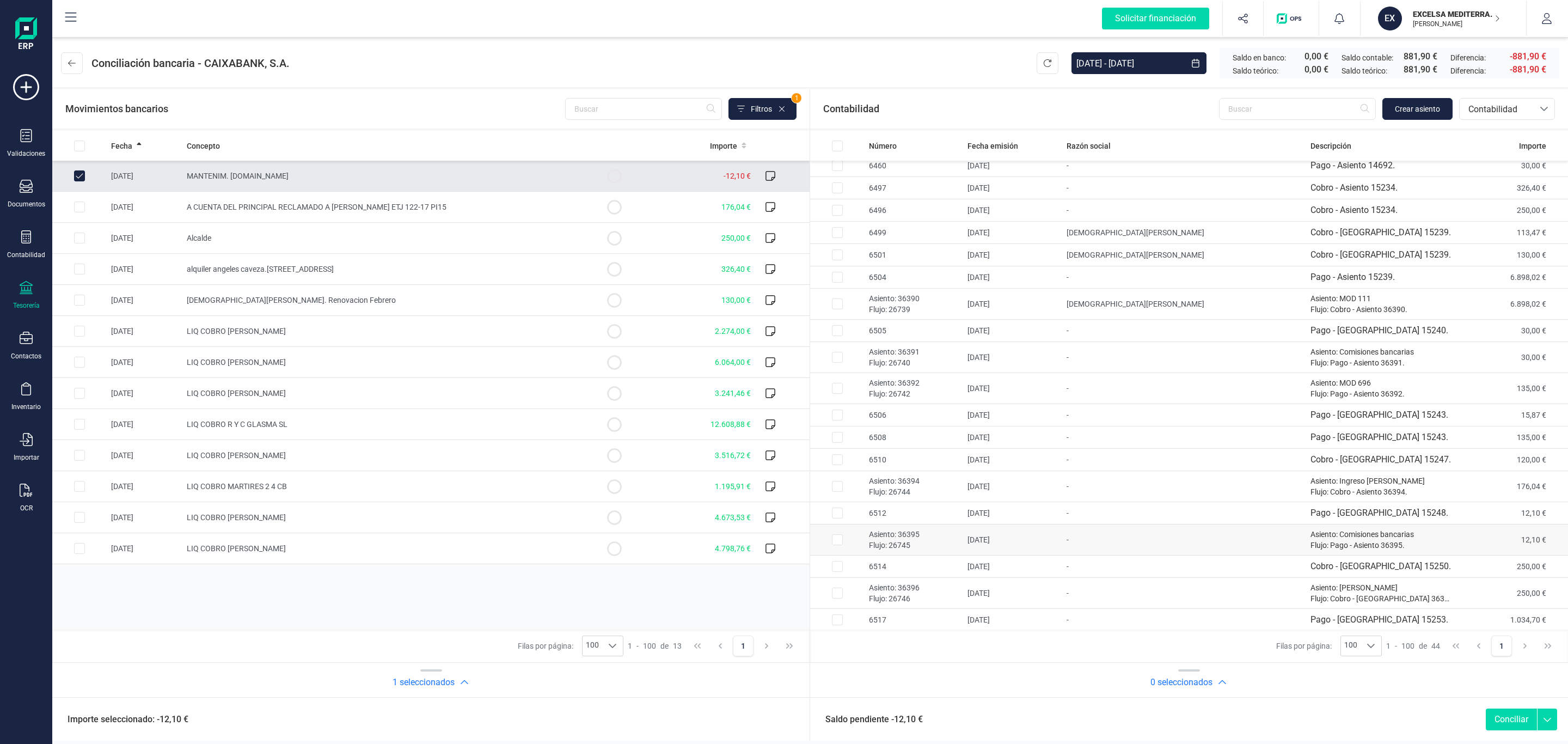
click at [1007, 541] on td "01/02/2025" at bounding box center [1012, 539] width 99 height 31
checkbox input "true"
click at [328, 211] on td "A CUENTA DEL PRINCIPAL RECLAMADO A ANA CABEZAS MAIRE ETJ 122-17 PI15" at bounding box center [385, 207] width 405 height 31
checkbox input "true"
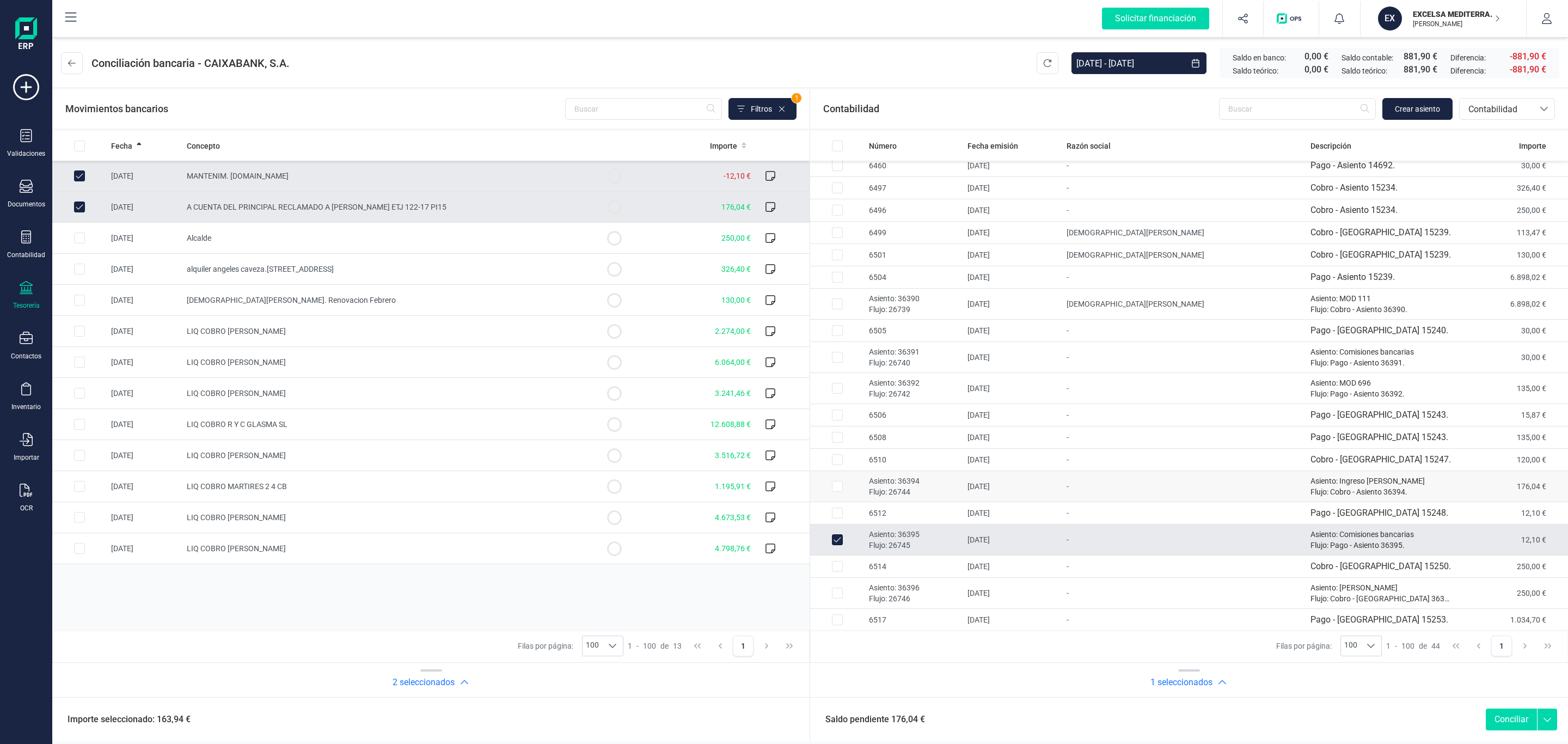
click at [959, 485] on p "Asiento: 36394" at bounding box center [914, 481] width 90 height 11
checkbox input "true"
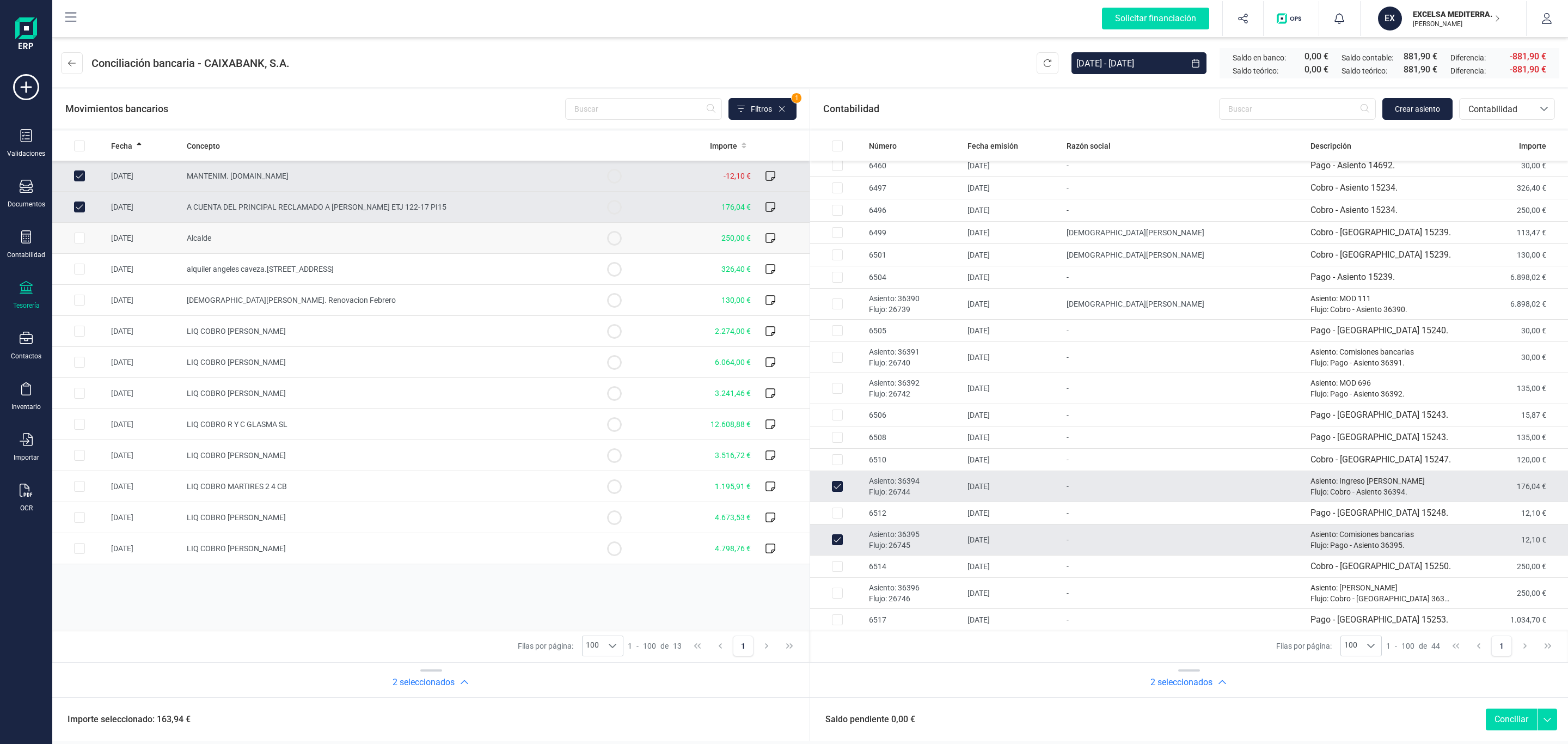
click at [240, 244] on td "Alcalde" at bounding box center [385, 238] width 405 height 31
checkbox input "true"
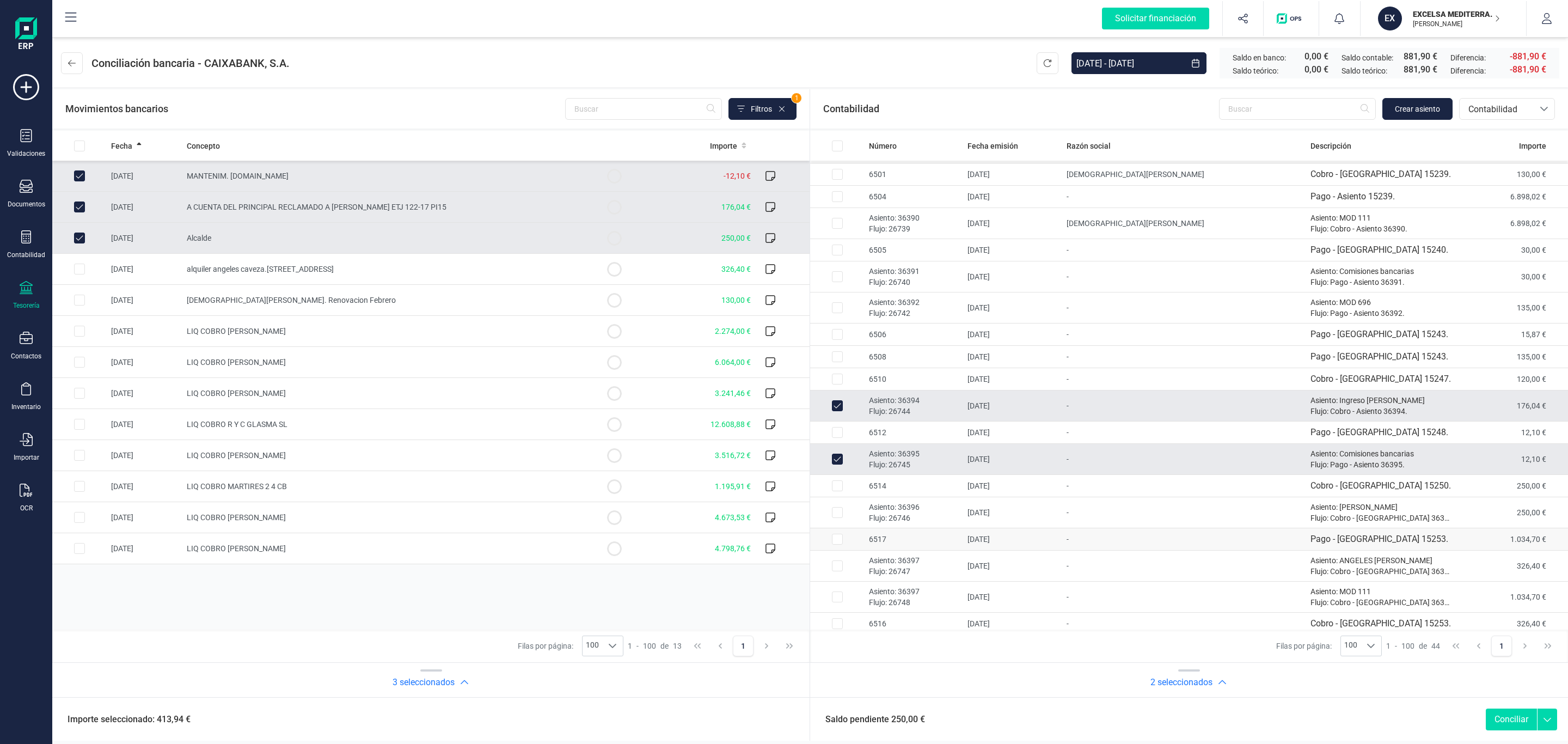
scroll to position [163, 0]
click at [1023, 519] on td "04/02/2025" at bounding box center [1012, 511] width 99 height 31
checkbox input "true"
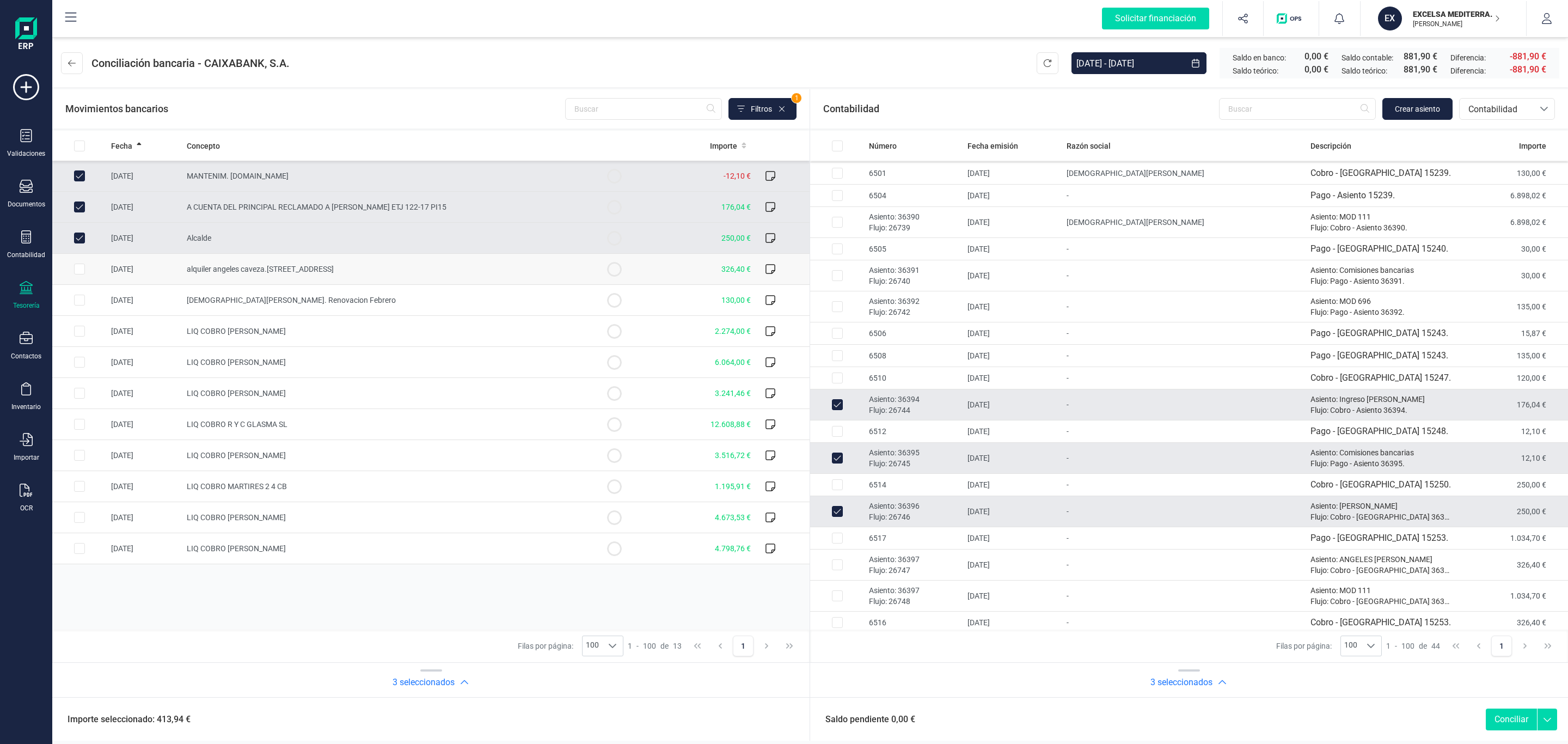
click at [320, 276] on td "alquiler angeles caveza.calle camara 3" at bounding box center [385, 269] width 405 height 31
checkbox input "true"
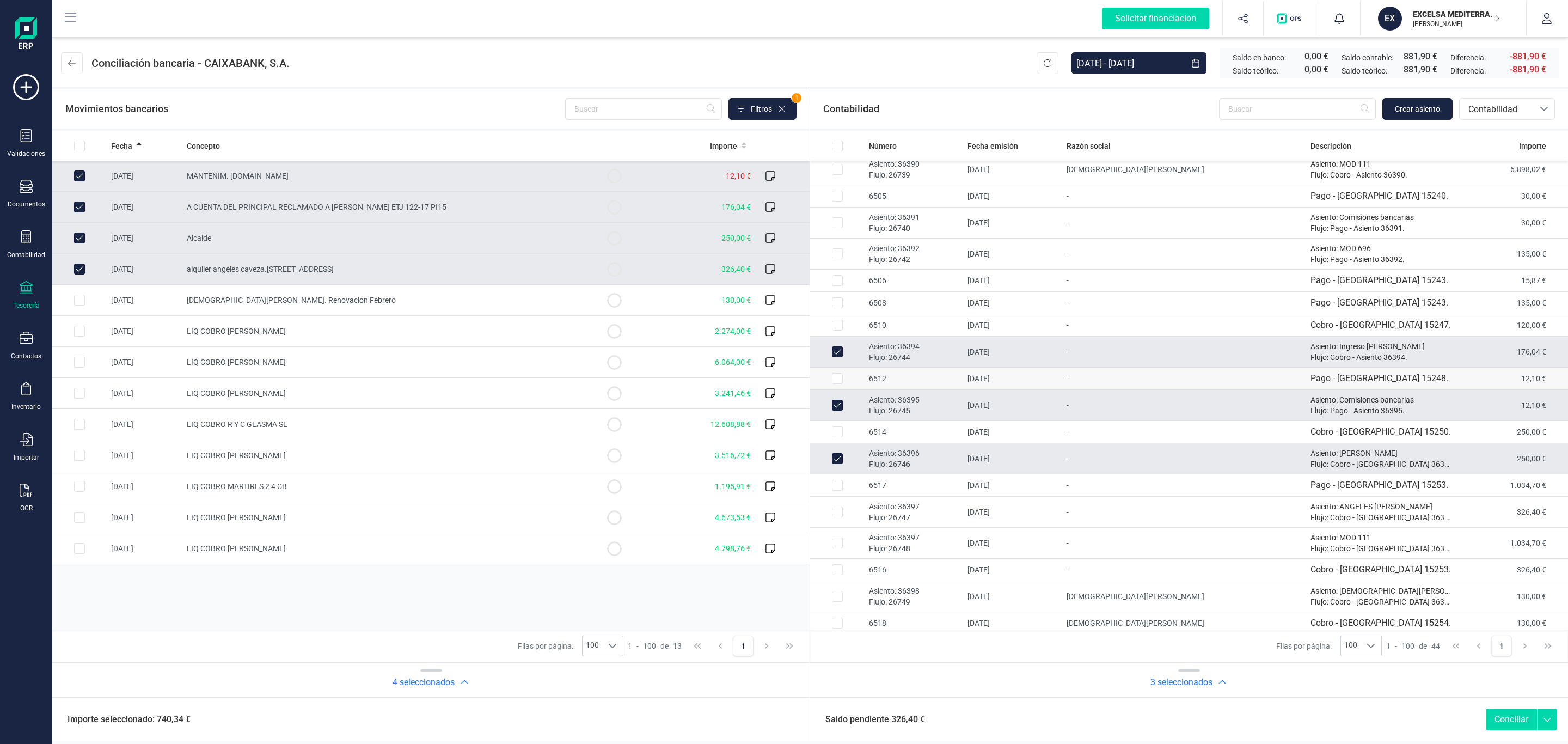
scroll to position [245, 0]
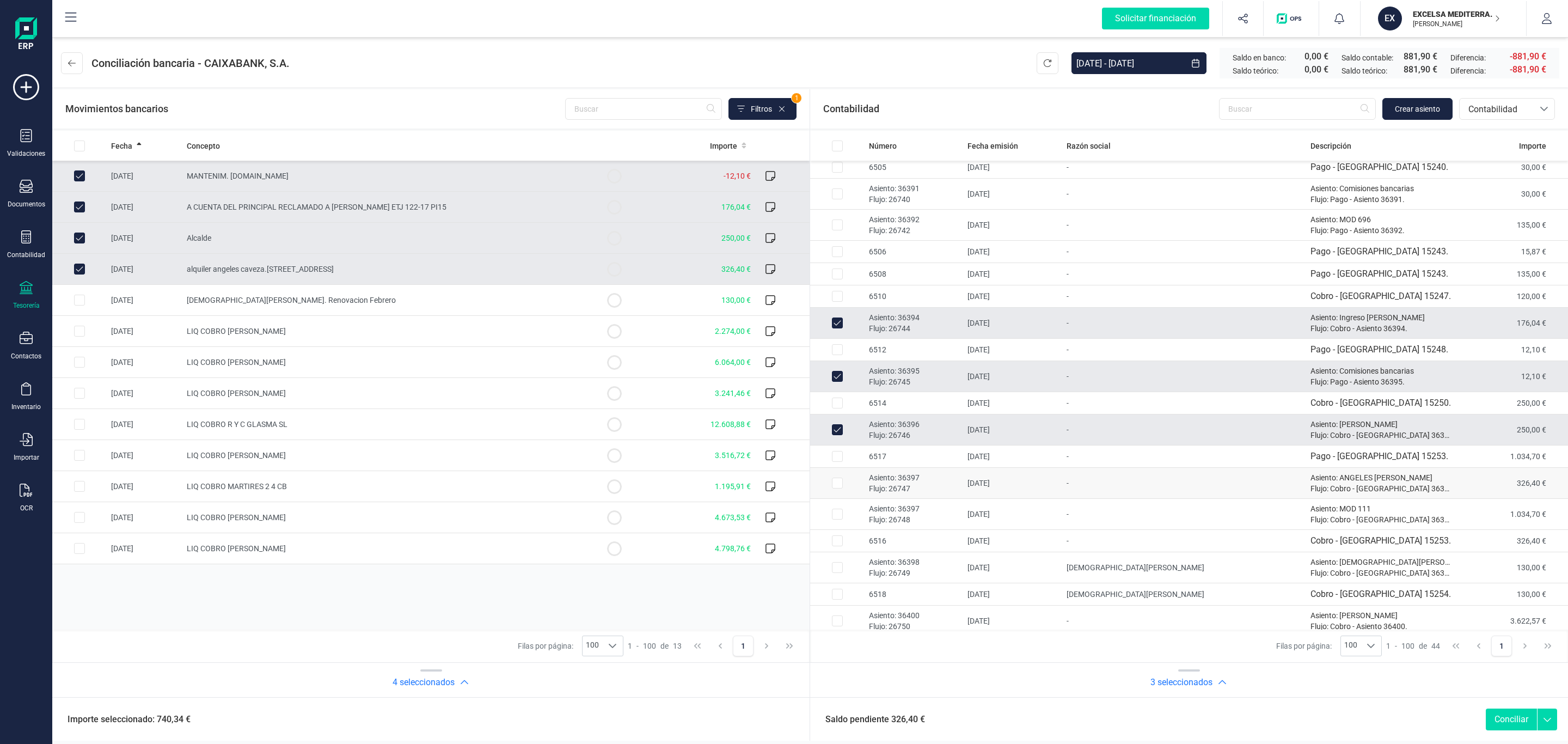
click at [1122, 486] on td "-" at bounding box center [1184, 483] width 244 height 31
checkbox input "true"
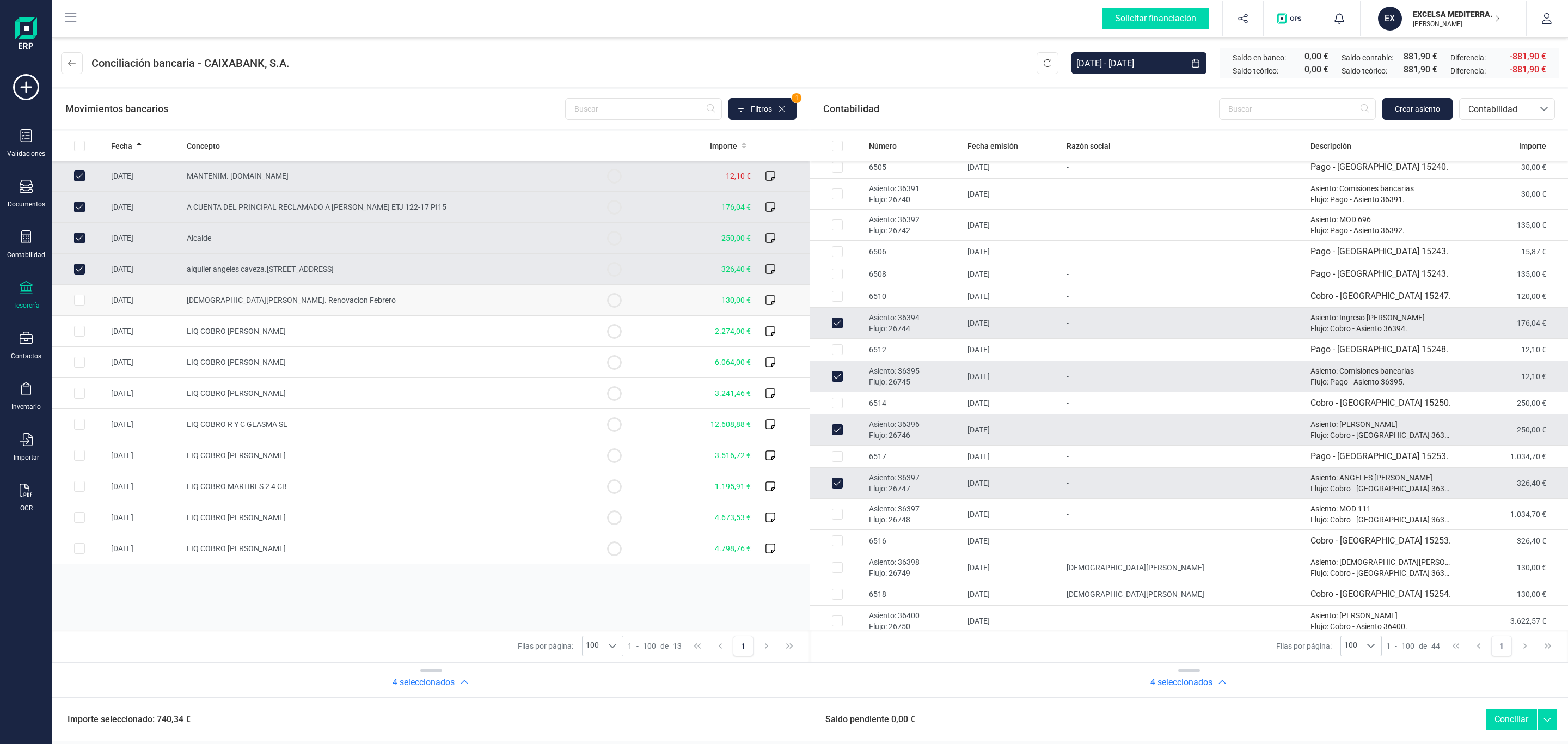
click at [374, 301] on td "Jesus Montero. Renovacion Febrero" at bounding box center [385, 300] width 405 height 31
checkbox input "true"
click at [916, 567] on p "Asiento: 36398" at bounding box center [914, 562] width 90 height 11
checkbox input "true"
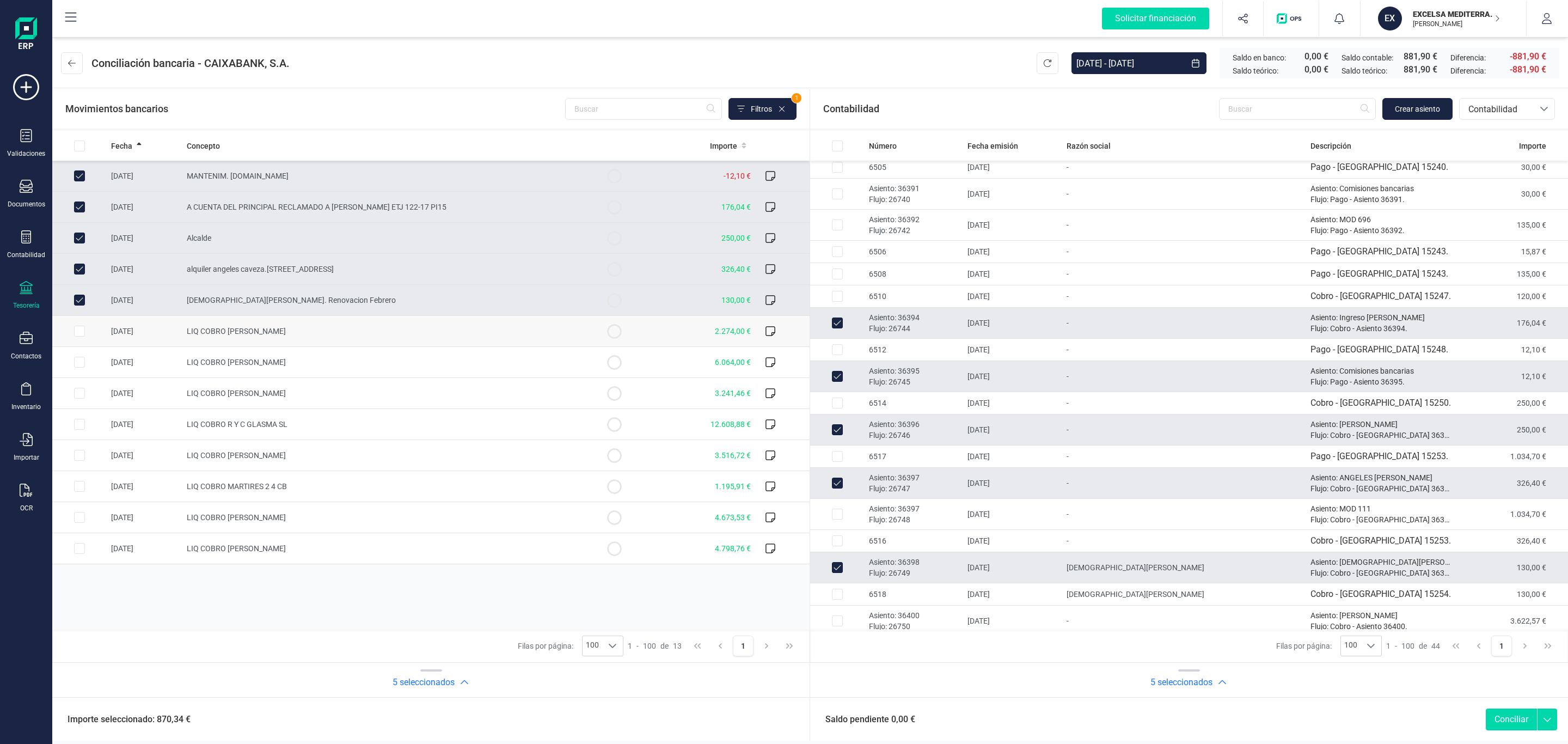
click at [388, 343] on td "LIQ COBRO SANTANA MONTOYA ALBERTO" at bounding box center [385, 331] width 405 height 31
checkbox input "true"
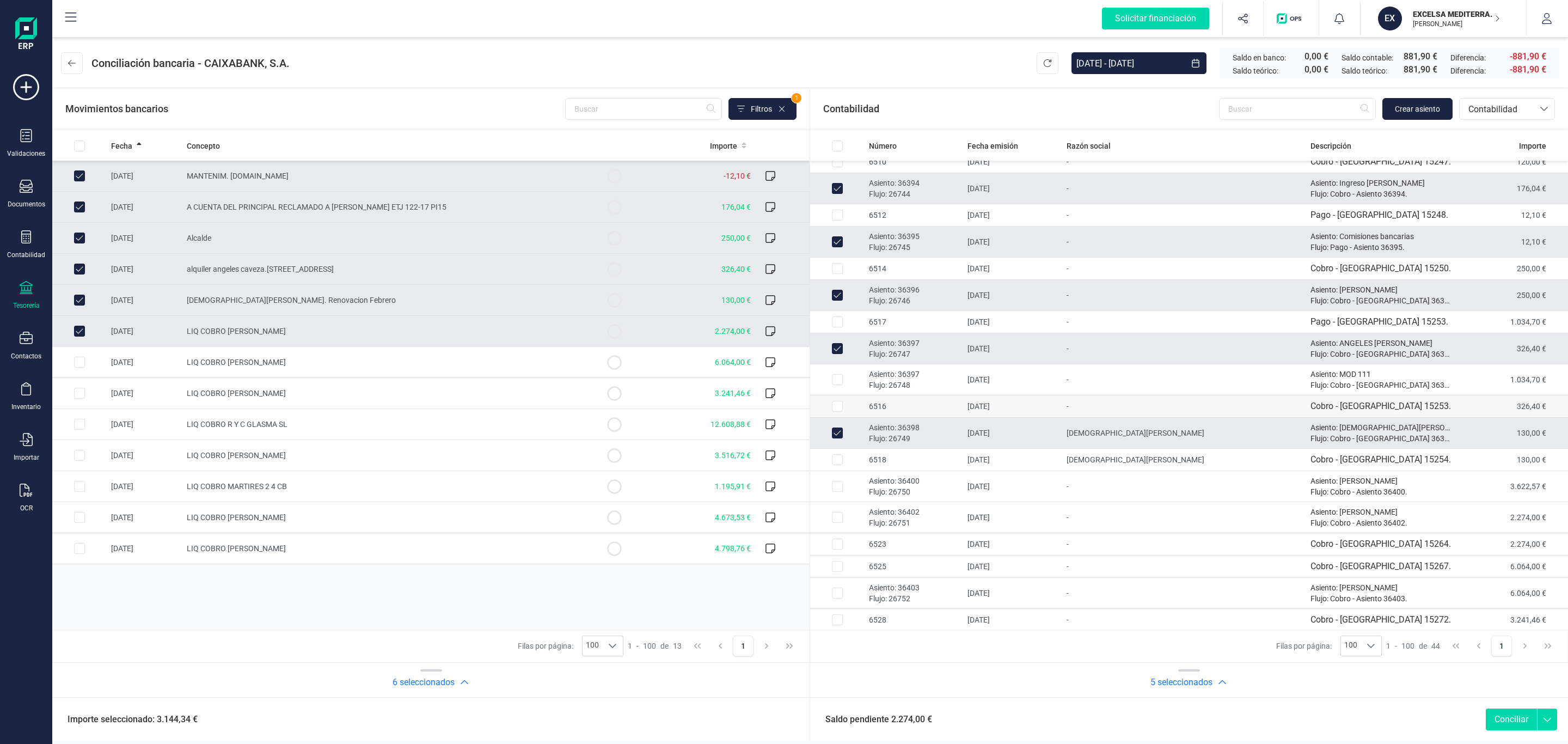
scroll to position [409, 0]
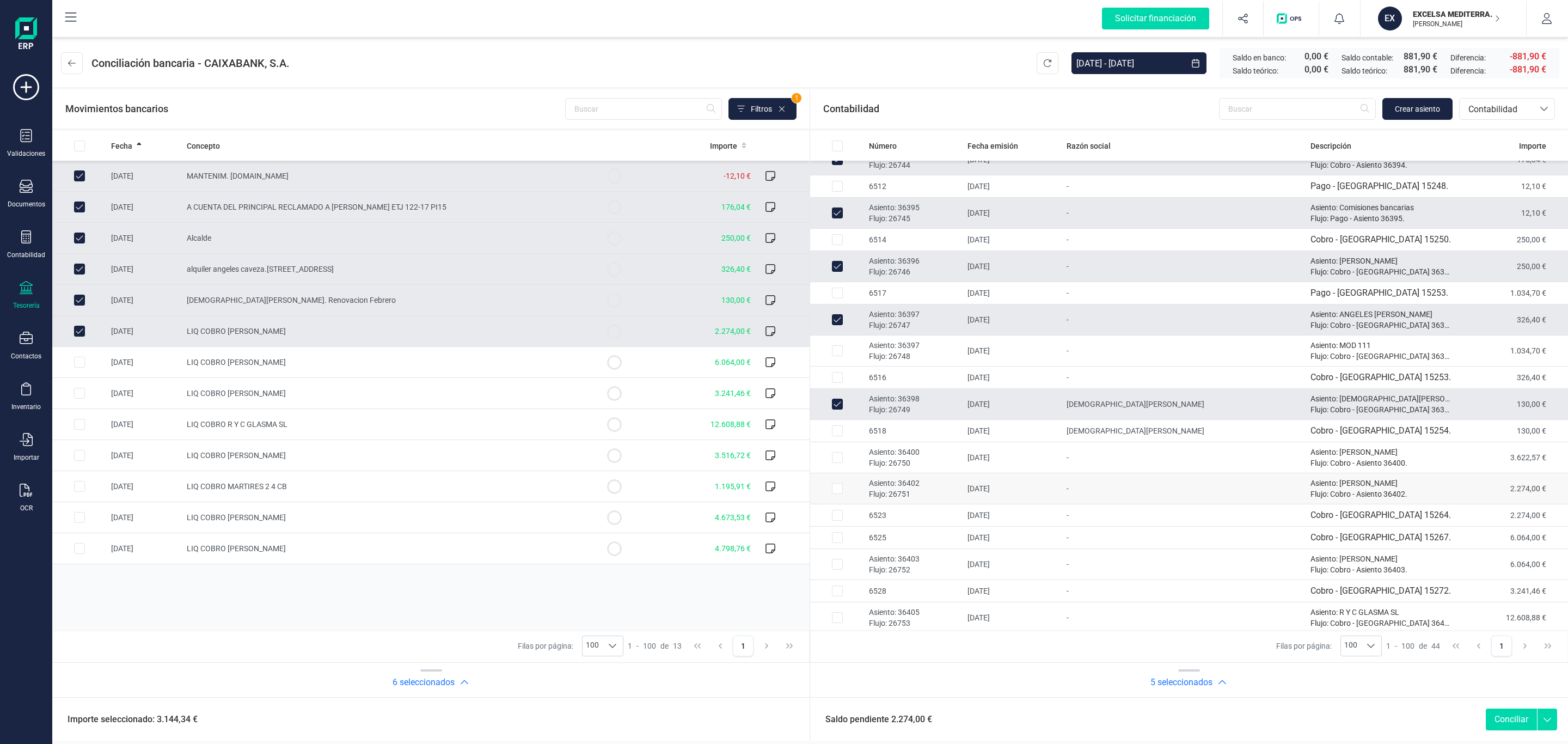
click at [998, 489] on td "13/02/2025" at bounding box center [1012, 488] width 99 height 31
checkbox input "true"
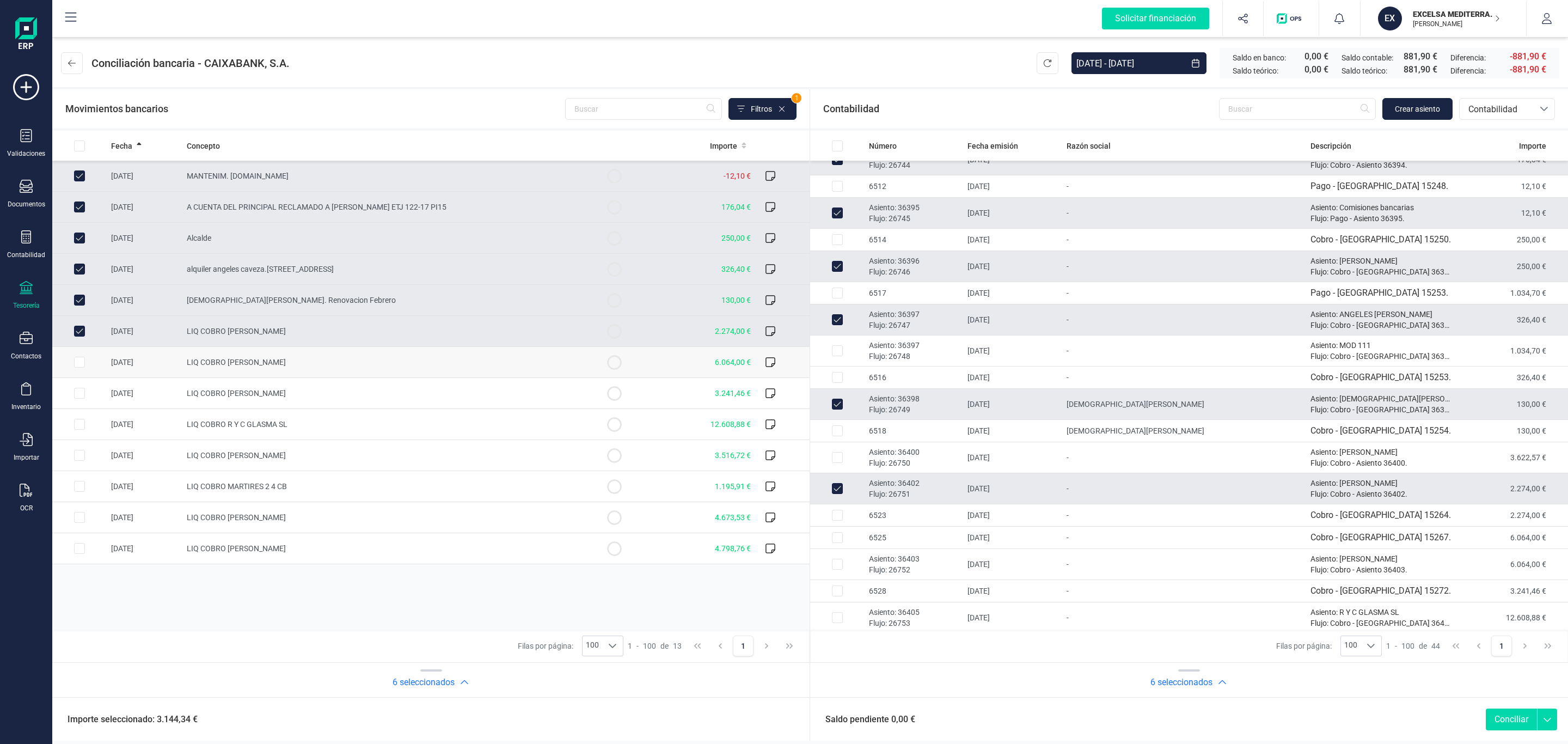
click at [192, 371] on td "LIQ COBRO ROSA ANA AVILA NAJERA" at bounding box center [385, 362] width 405 height 31
checkbox input "true"
click at [900, 564] on p "Asiento: 36403" at bounding box center [914, 559] width 90 height 11
checkbox input "true"
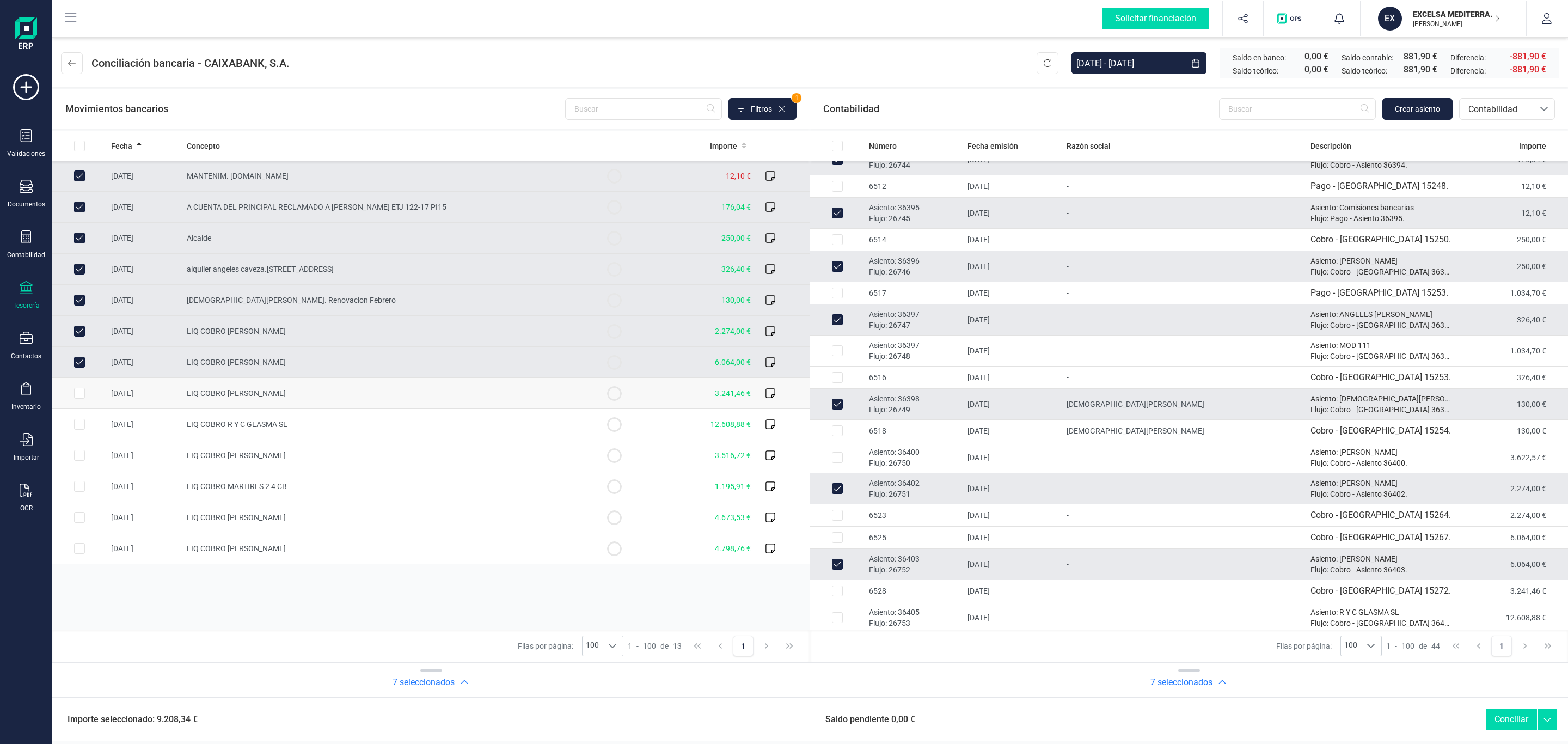
click at [200, 398] on span "LIQ COBRO ISABEL MARIA ROMERO MUNOZ" at bounding box center [236, 393] width 99 height 9
checkbox input "true"
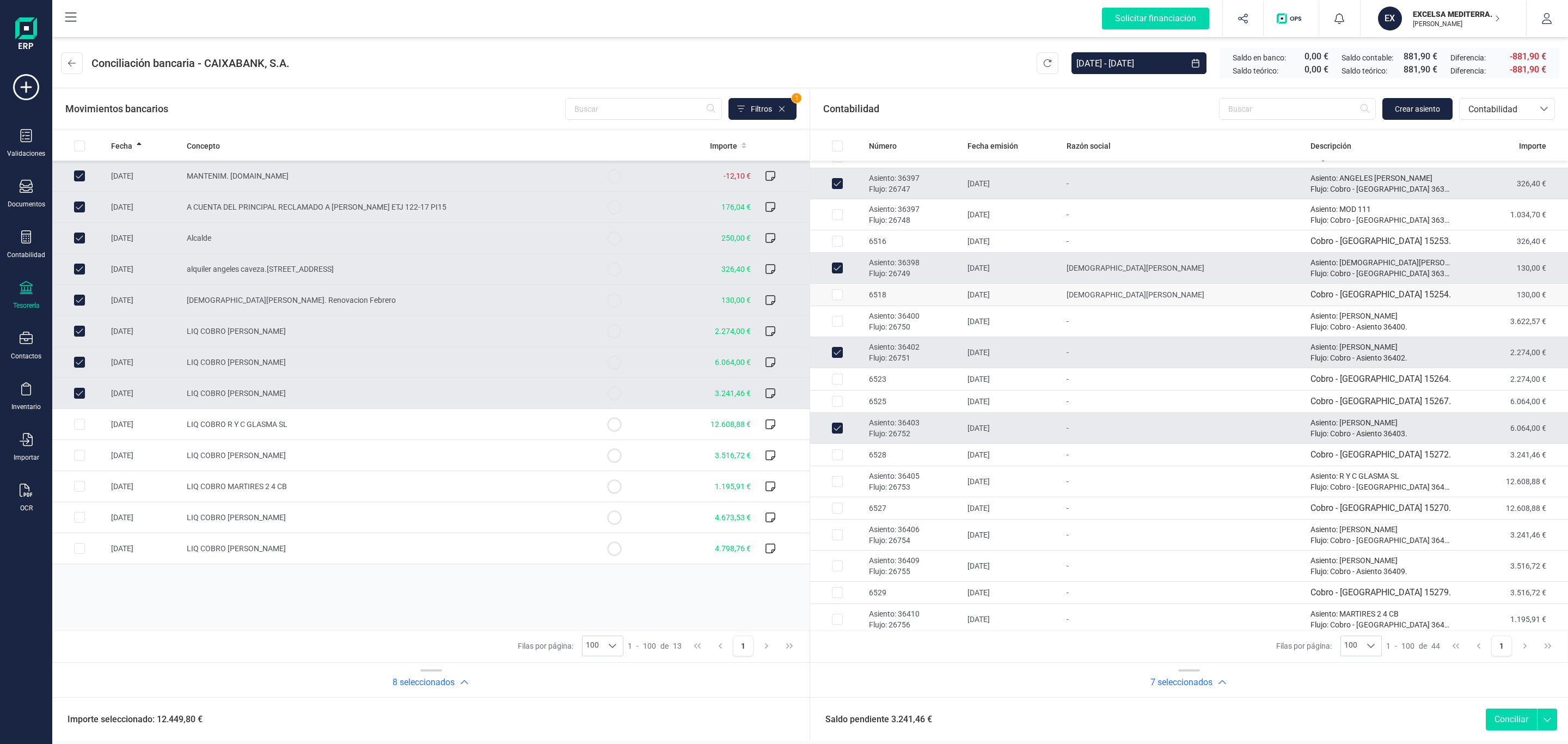
scroll to position [572, 0]
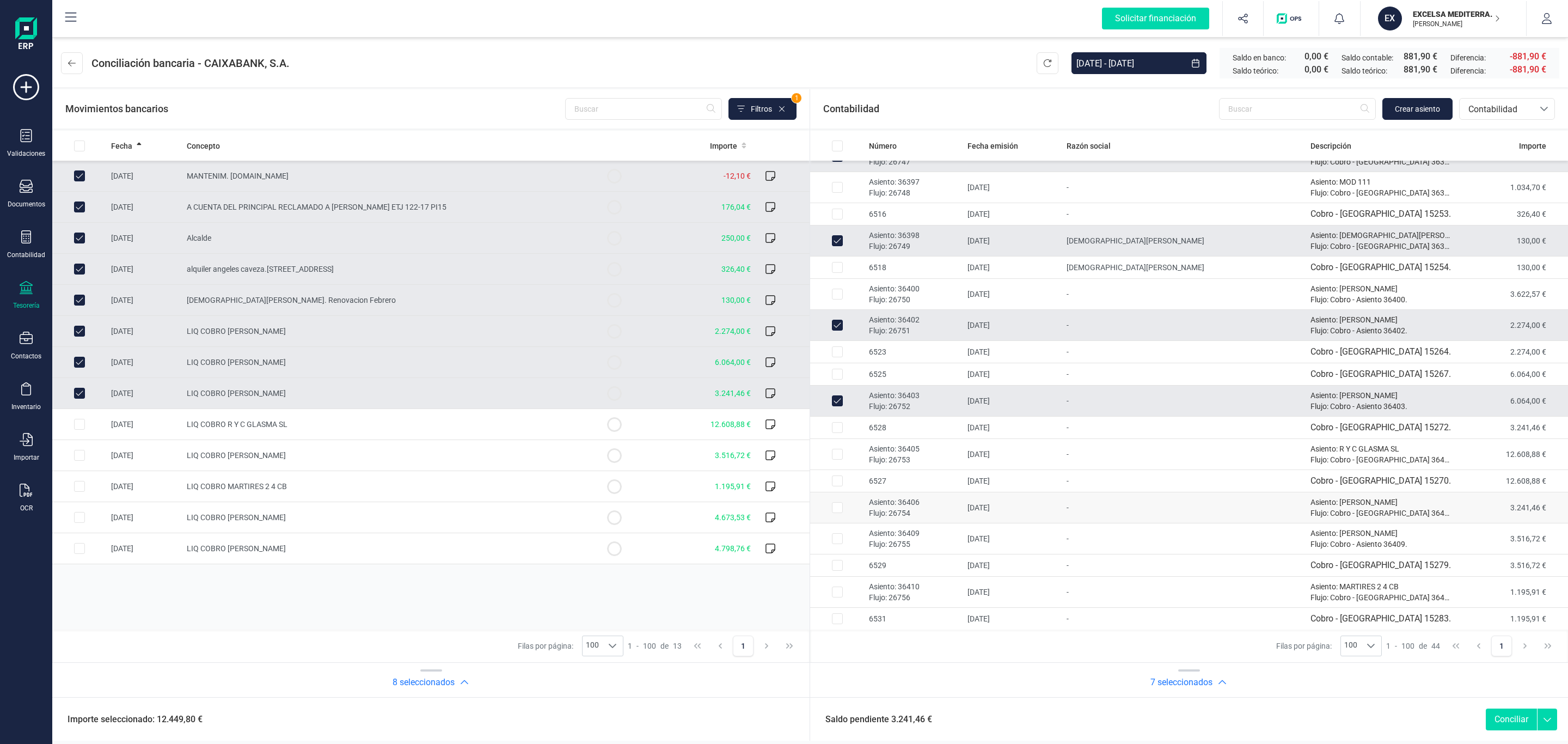
click at [937, 519] on p "Flujo: 26754" at bounding box center [914, 513] width 90 height 11
checkbox input "true"
click at [204, 422] on span "LIQ COBRO R Y C GLASMA SL" at bounding box center [237, 424] width 100 height 9
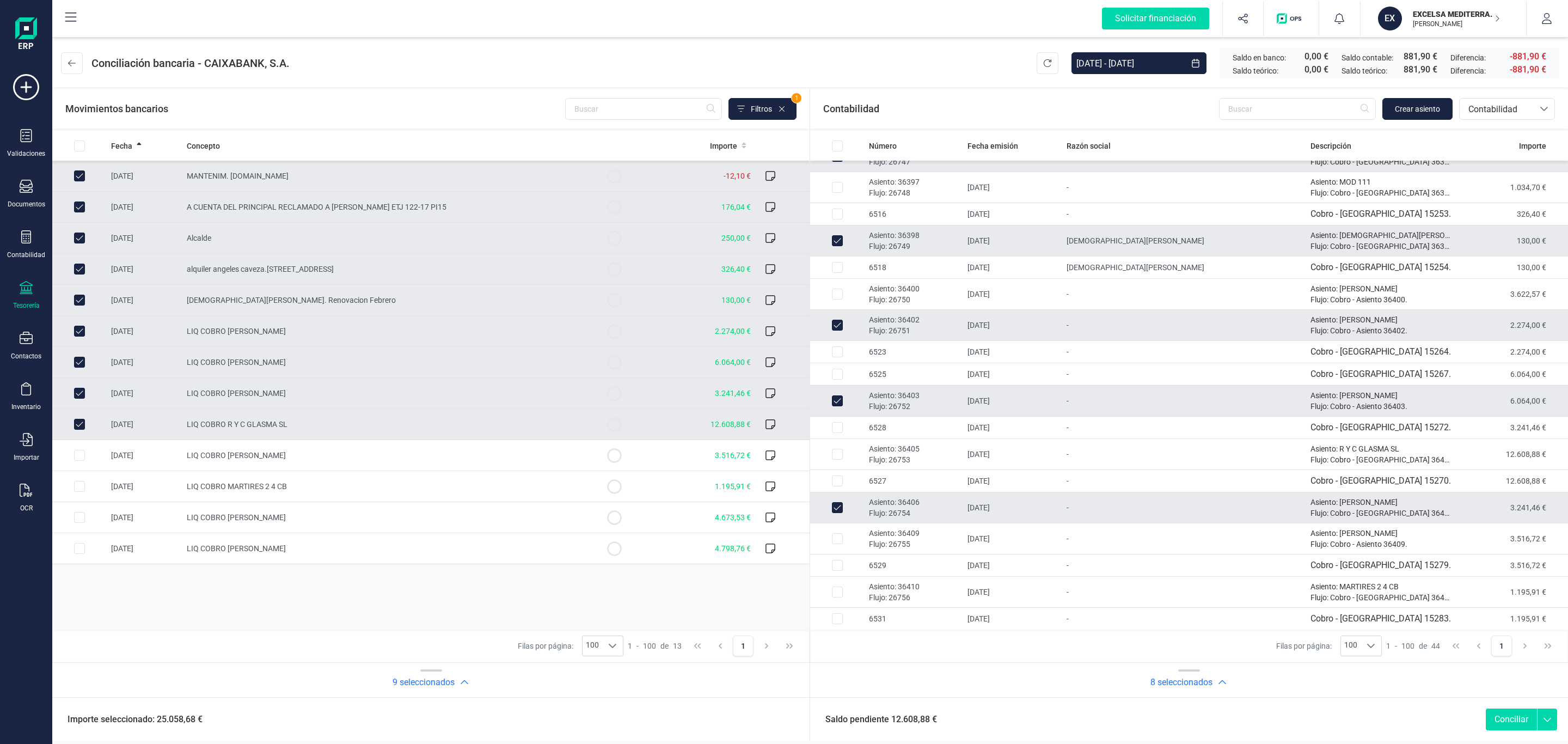
checkbox input "true"
click at [904, 451] on td "Asiento: 36405 Flujo: 26753" at bounding box center [914, 454] width 99 height 31
checkbox input "true"
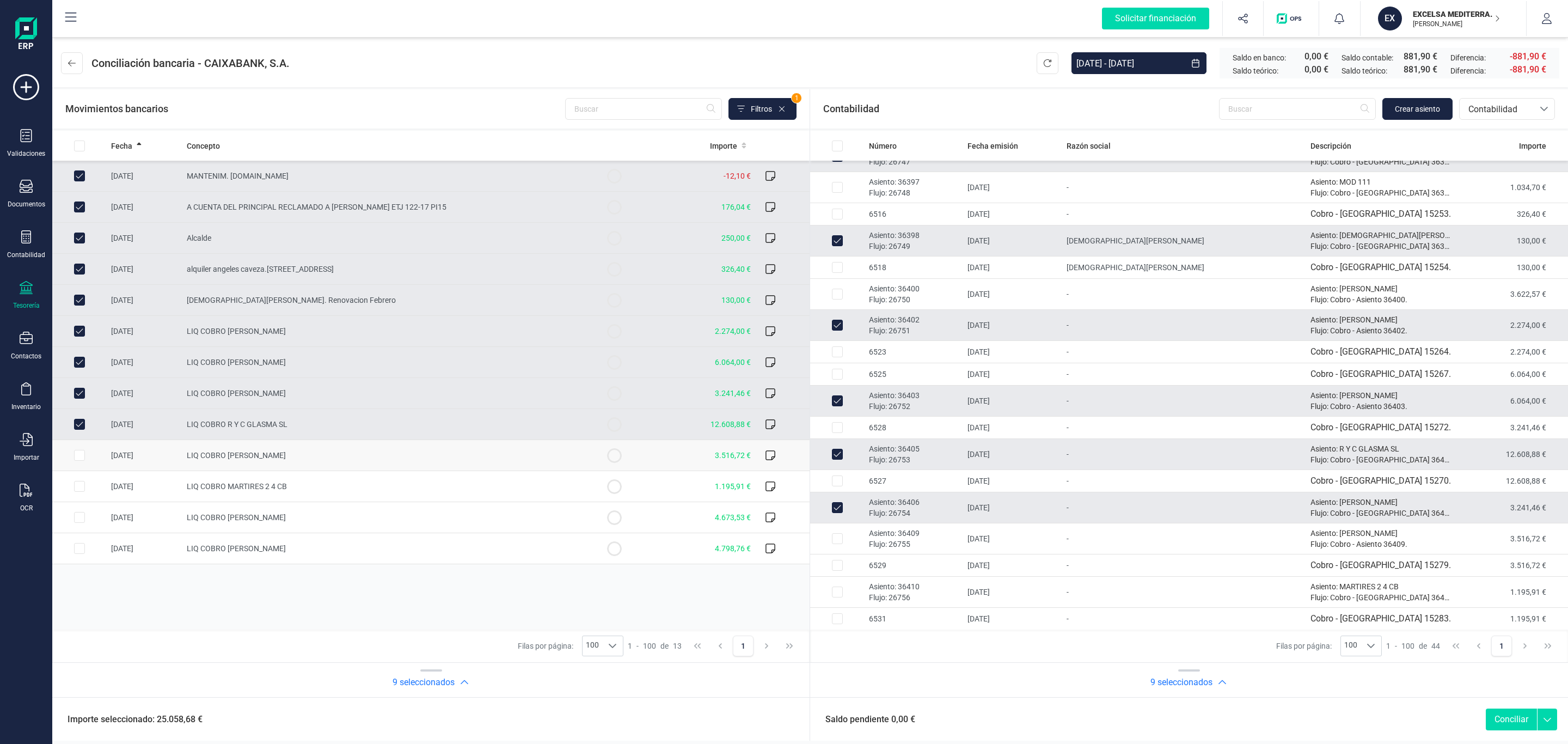
click at [409, 452] on td "LIQ COBRO RAUL RODRIGUEZ MARQUEZ" at bounding box center [385, 455] width 405 height 31
checkbox input "true"
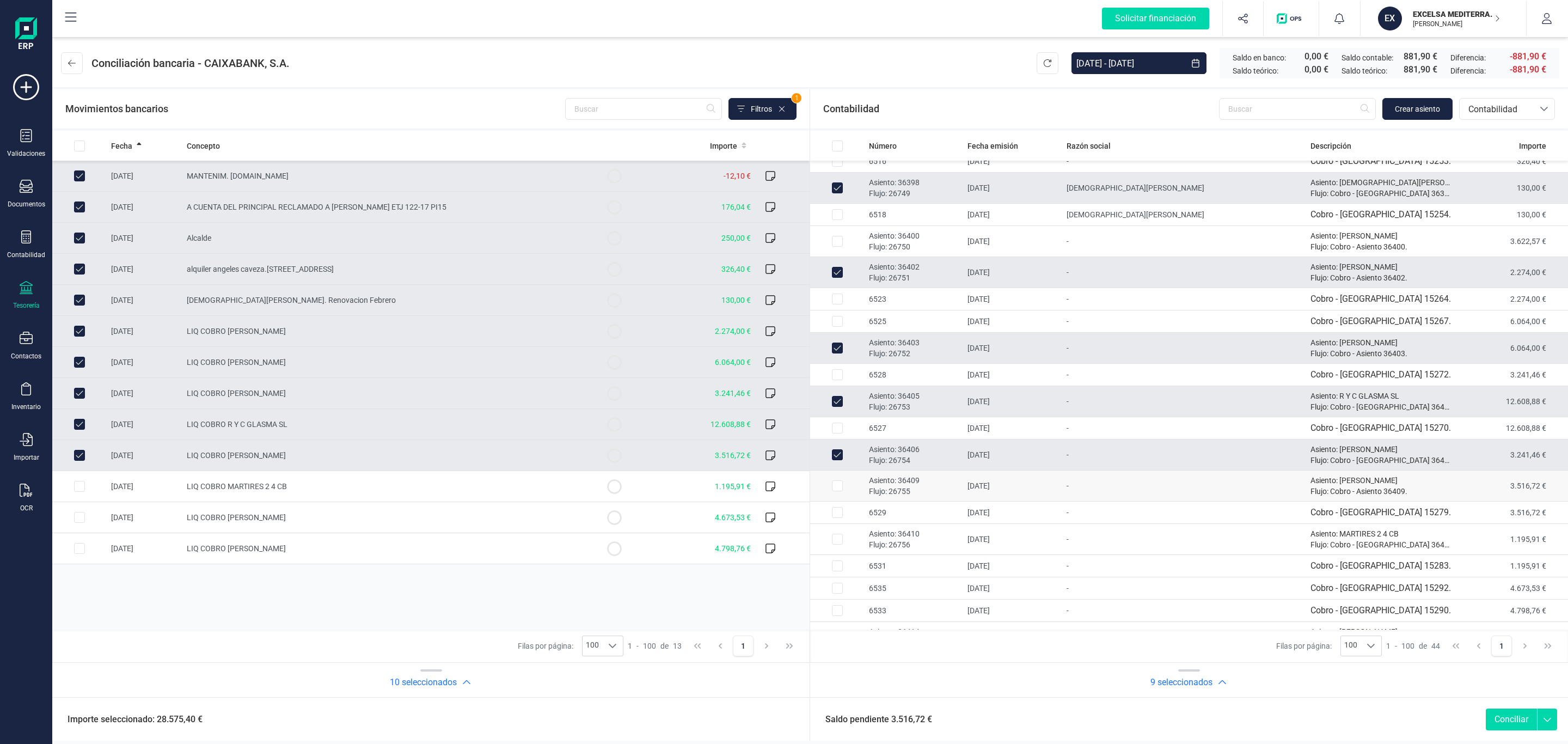
scroll to position [653, 0]
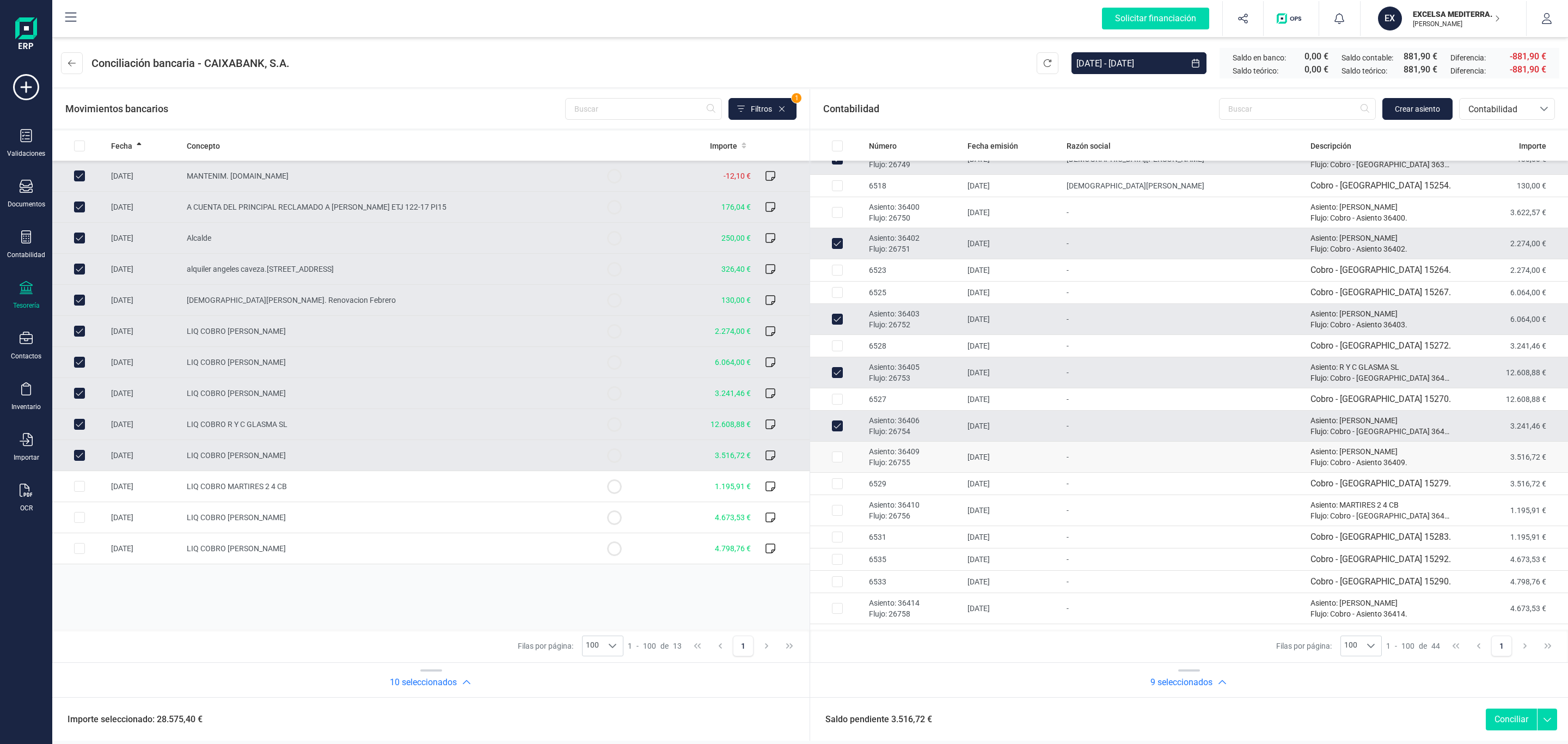
click at [926, 468] on p "Flujo: 26755" at bounding box center [914, 462] width 90 height 11
checkbox input "true"
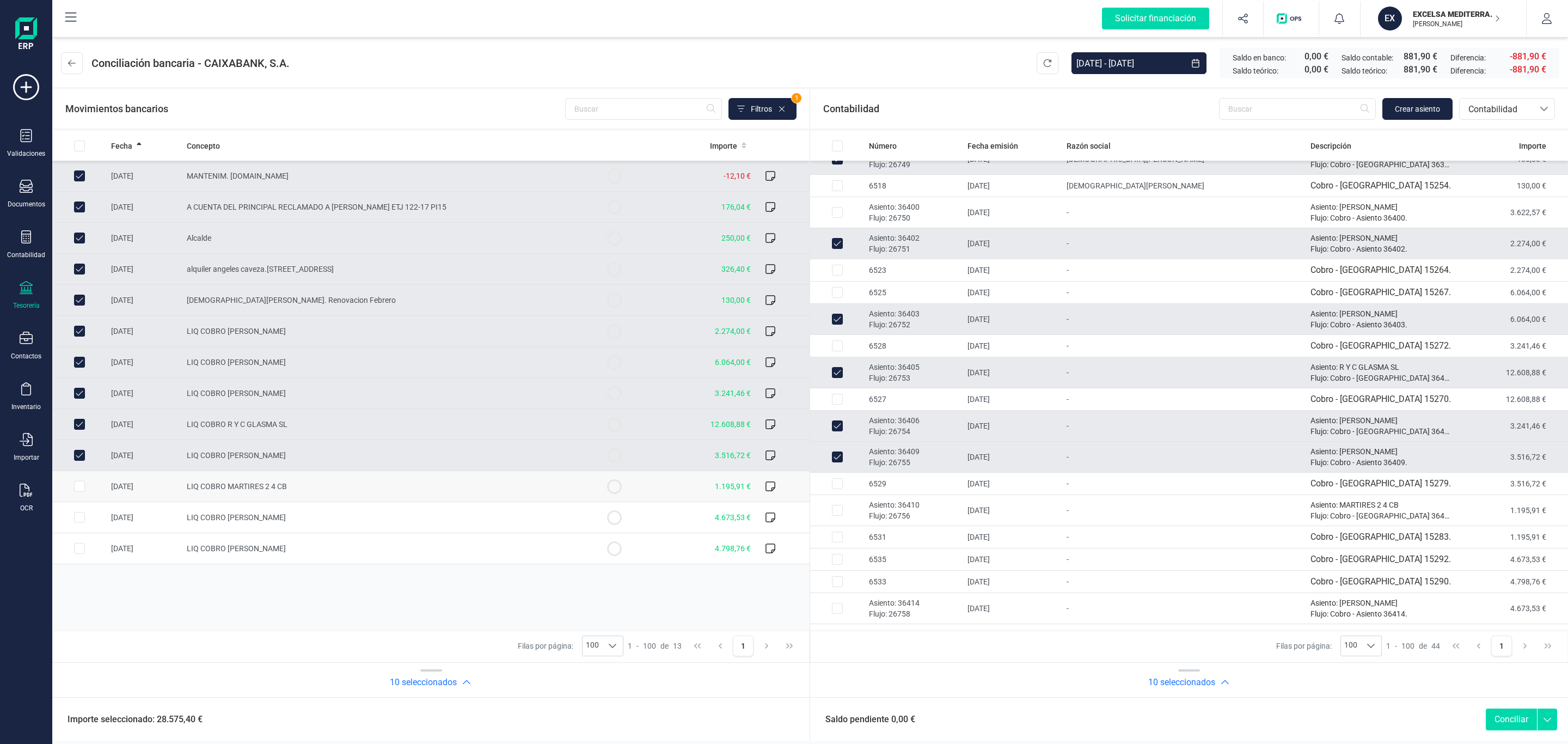
click at [533, 493] on td "LIQ COBRO MARTIRES 2 4 CB" at bounding box center [385, 486] width 405 height 31
checkbox input "true"
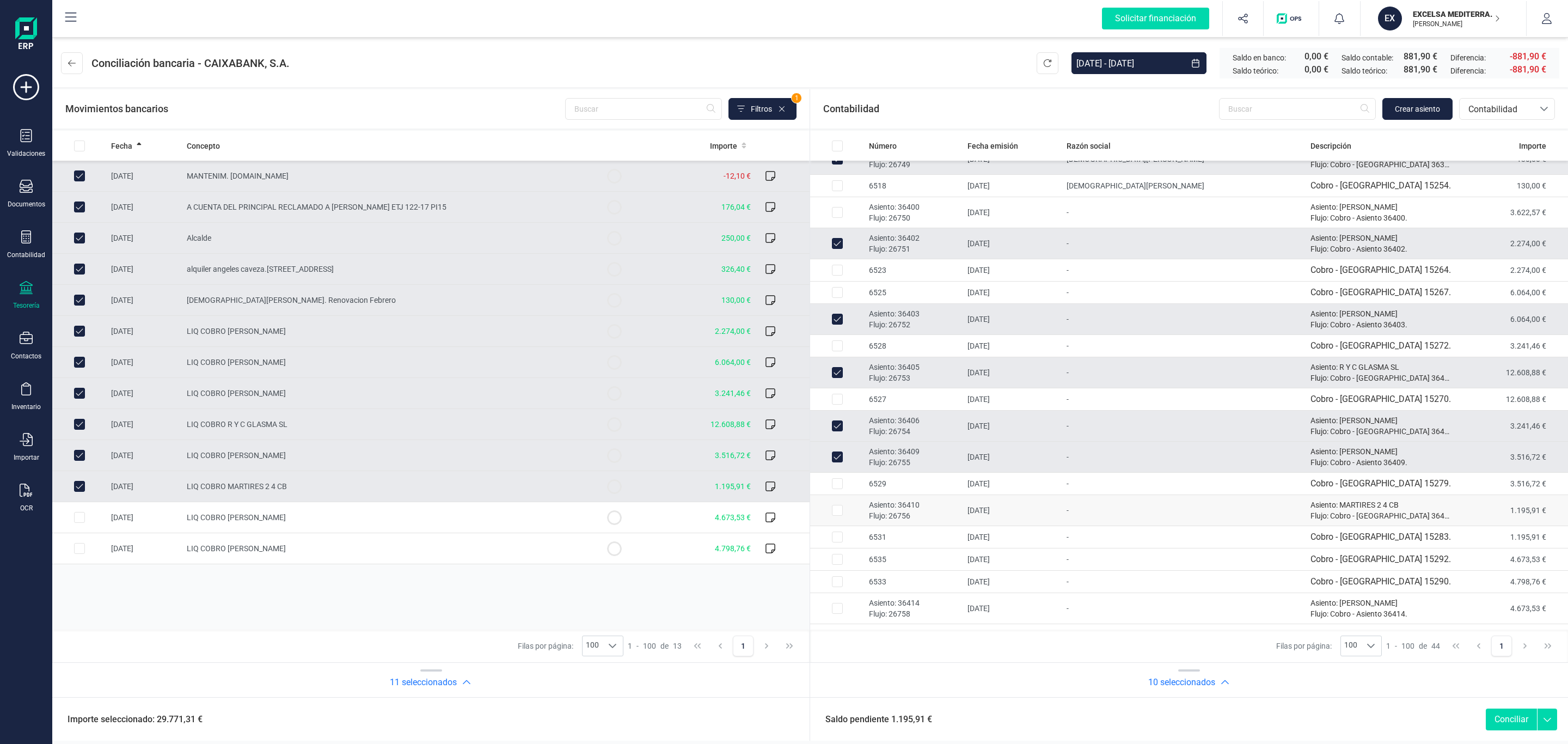
click at [1003, 515] on td "24/02/2025" at bounding box center [1012, 510] width 99 height 31
checkbox input "true"
click at [574, 531] on td "LIQ COBRO AMPARO GARCIA FERNANDEZ" at bounding box center [385, 518] width 405 height 31
checkbox input "true"
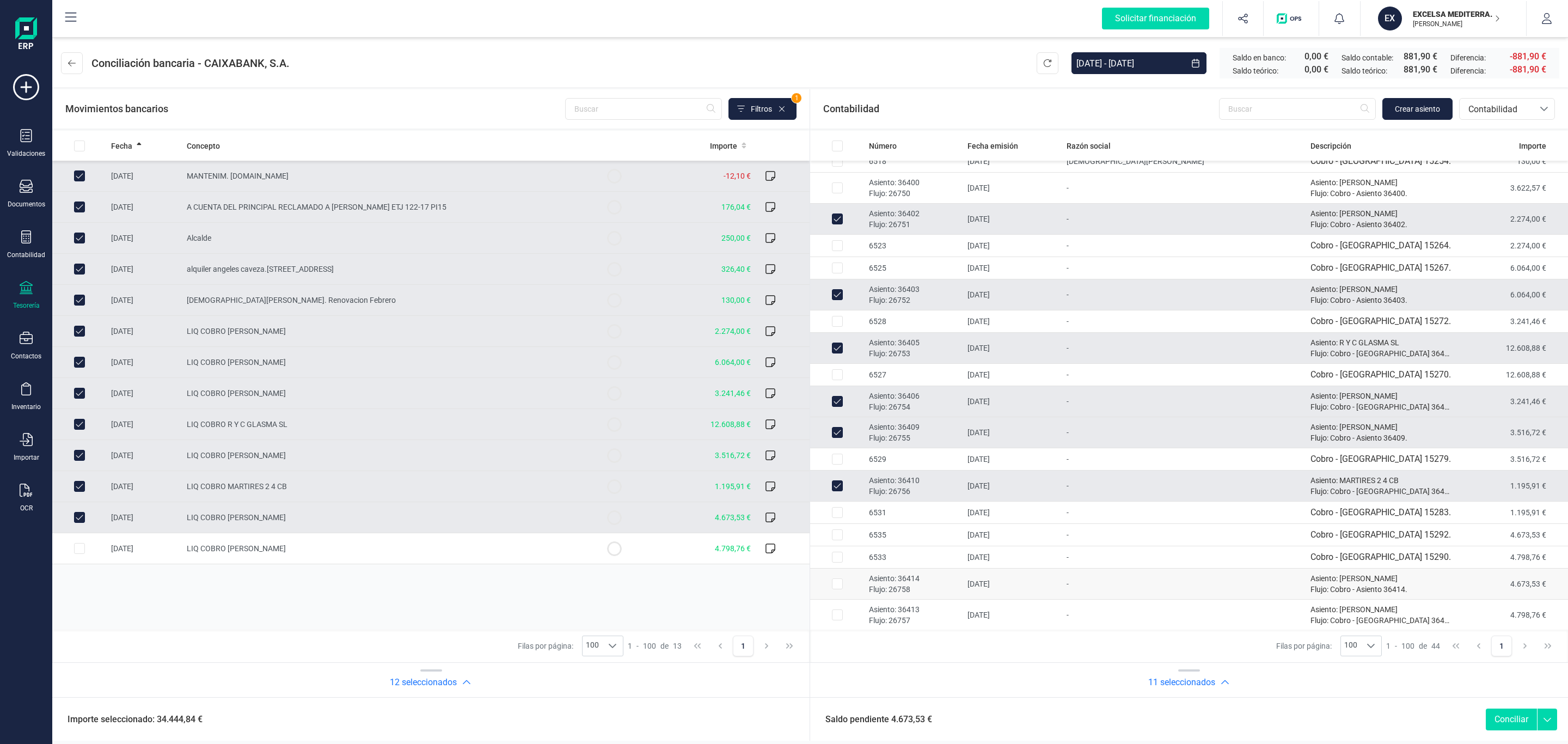
scroll to position [690, 0]
click at [930, 584] on p "Flujo: 26758" at bounding box center [914, 588] width 90 height 11
checkbox input "true"
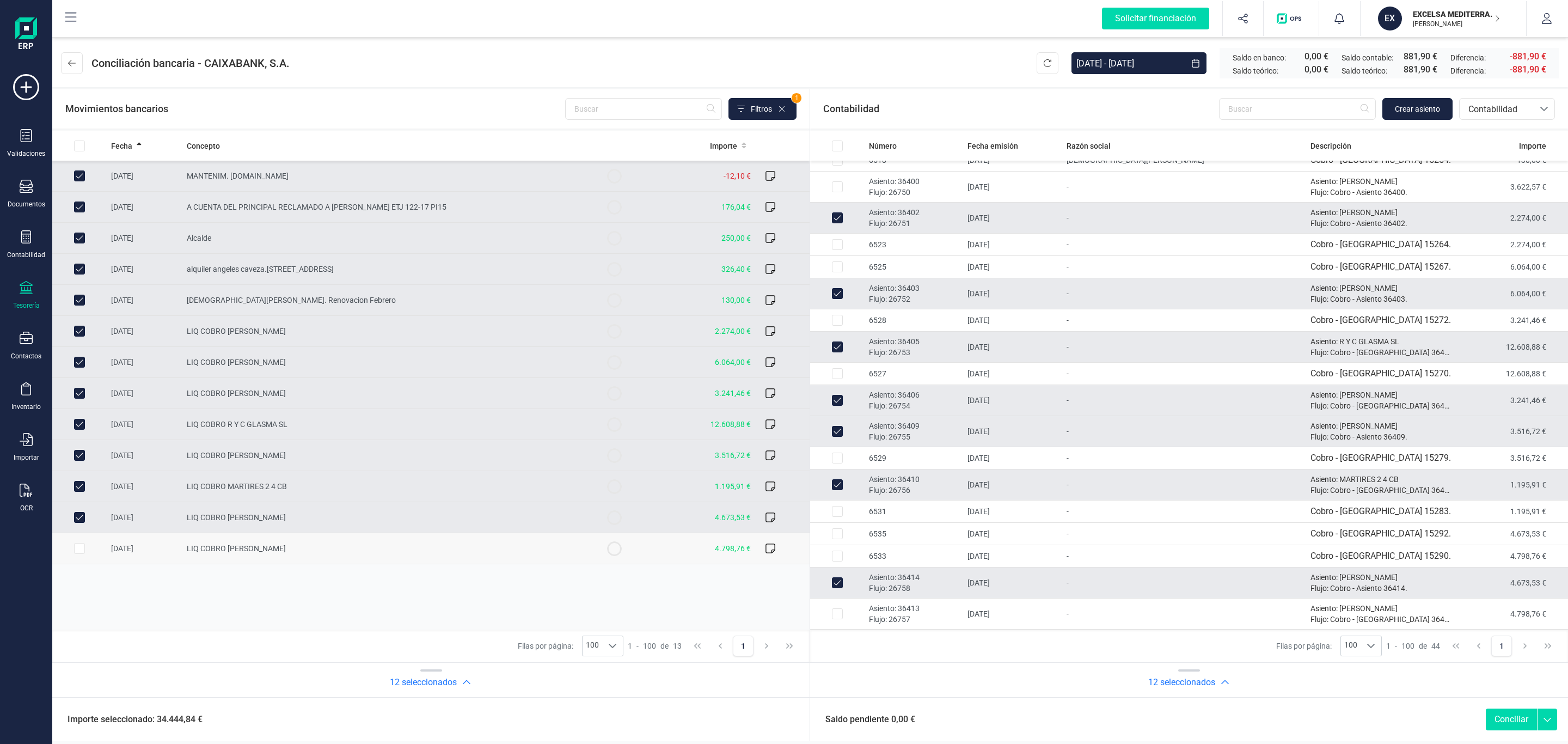
click at [605, 555] on td at bounding box center [614, 549] width 54 height 31
checkbox input "true"
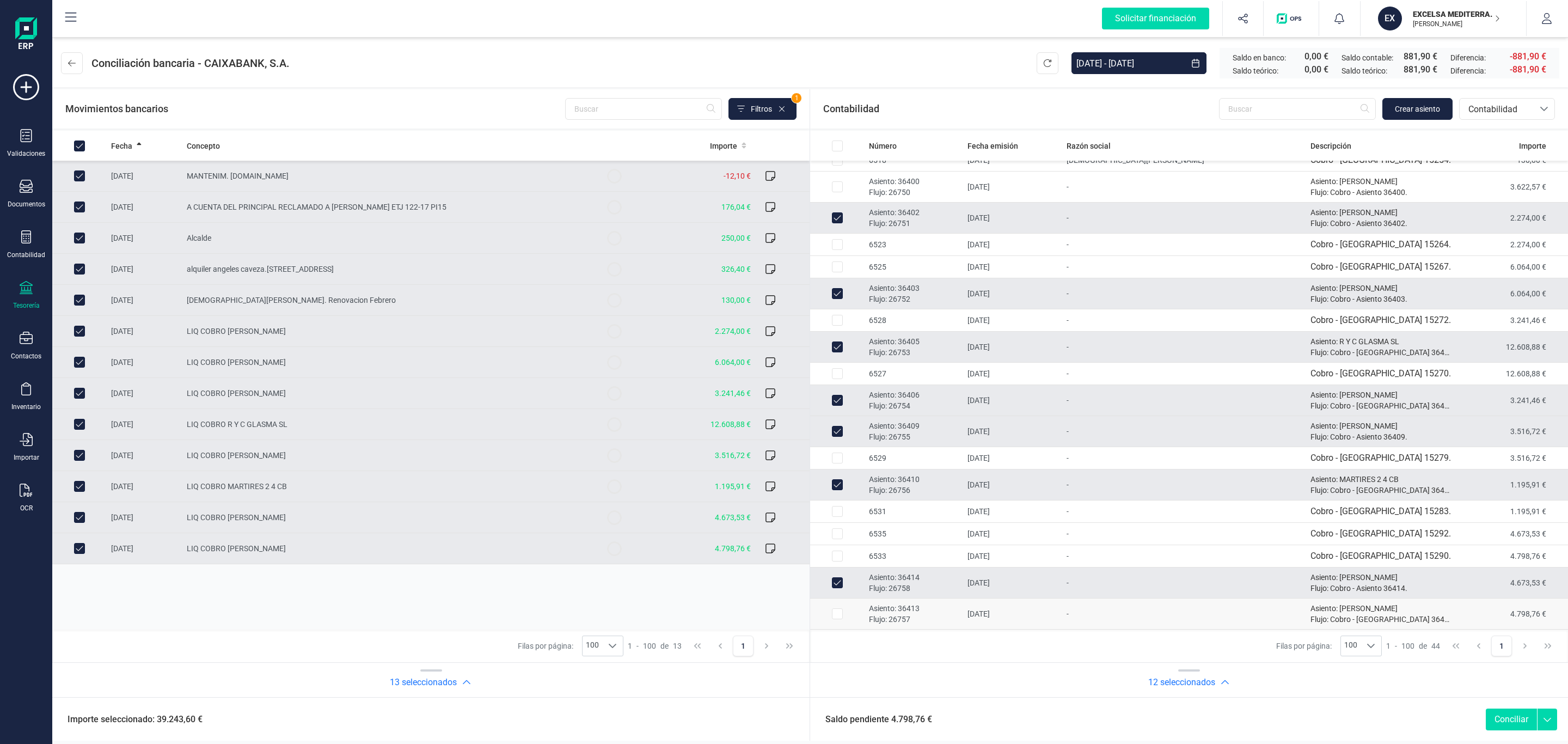
click at [881, 601] on td "Asiento: 36413 Flujo: 26757" at bounding box center [914, 614] width 99 height 31
checkbox input "true"
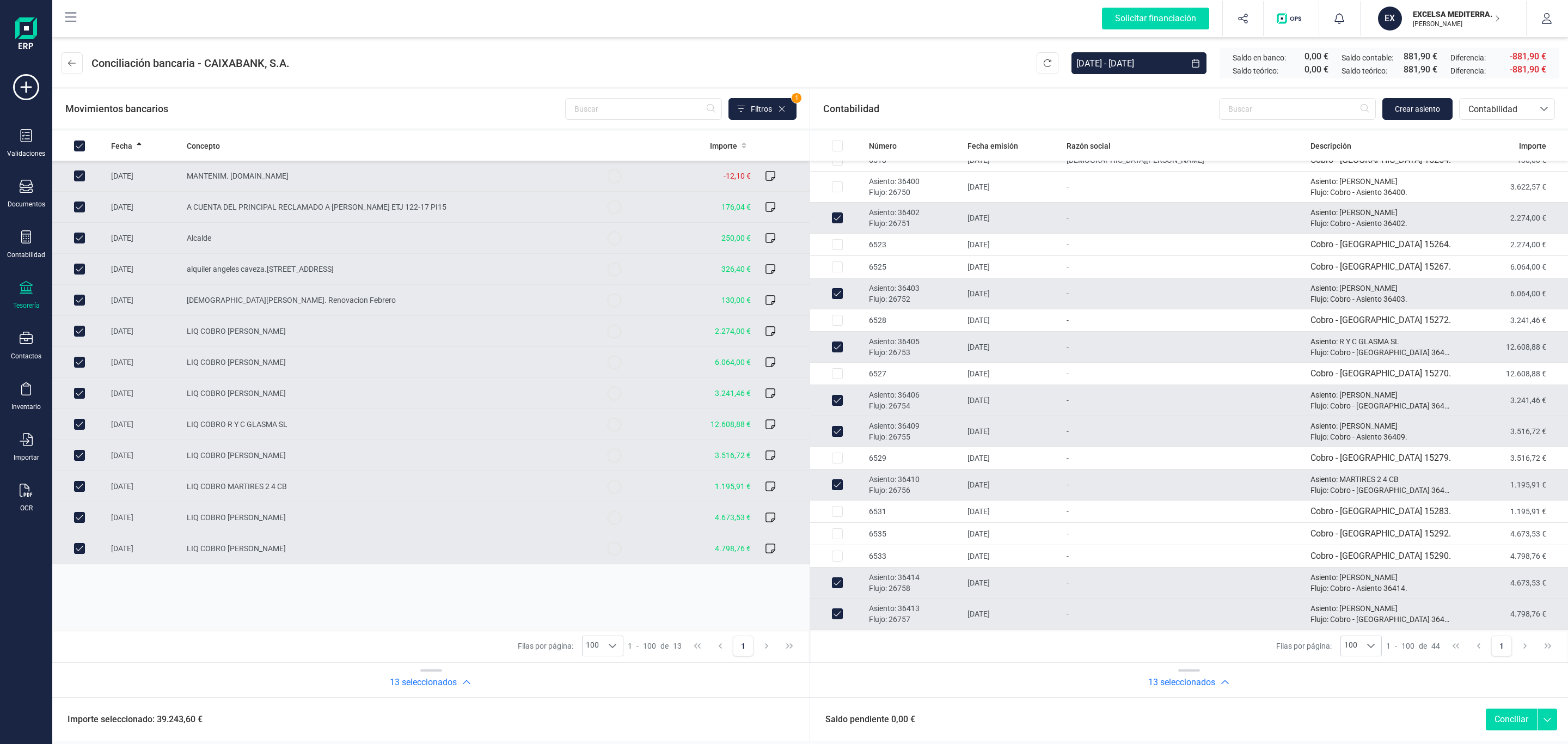
click at [1510, 729] on button "Conciliar" at bounding box center [1511, 720] width 51 height 22
checkbox input "false"
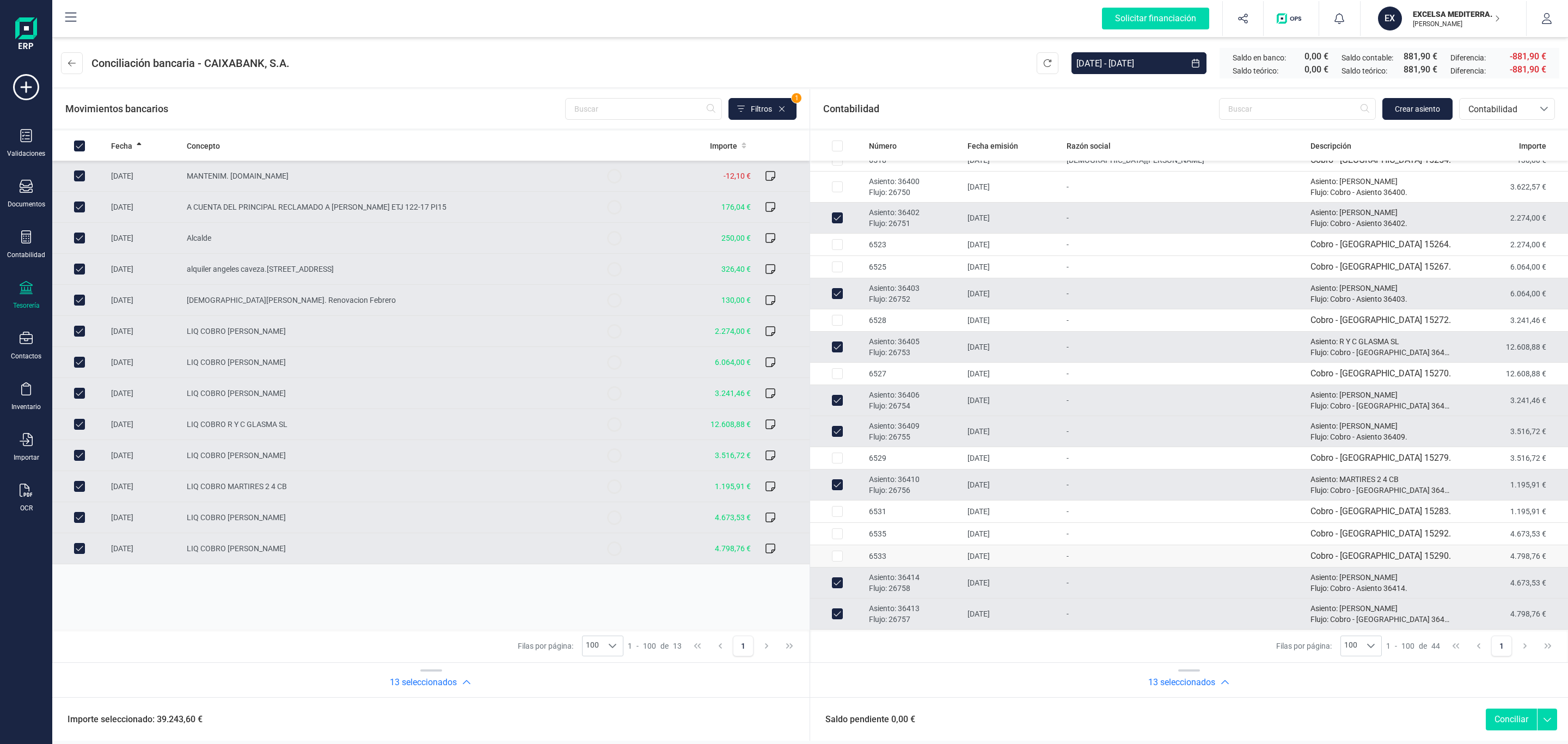
checkbox input "false"
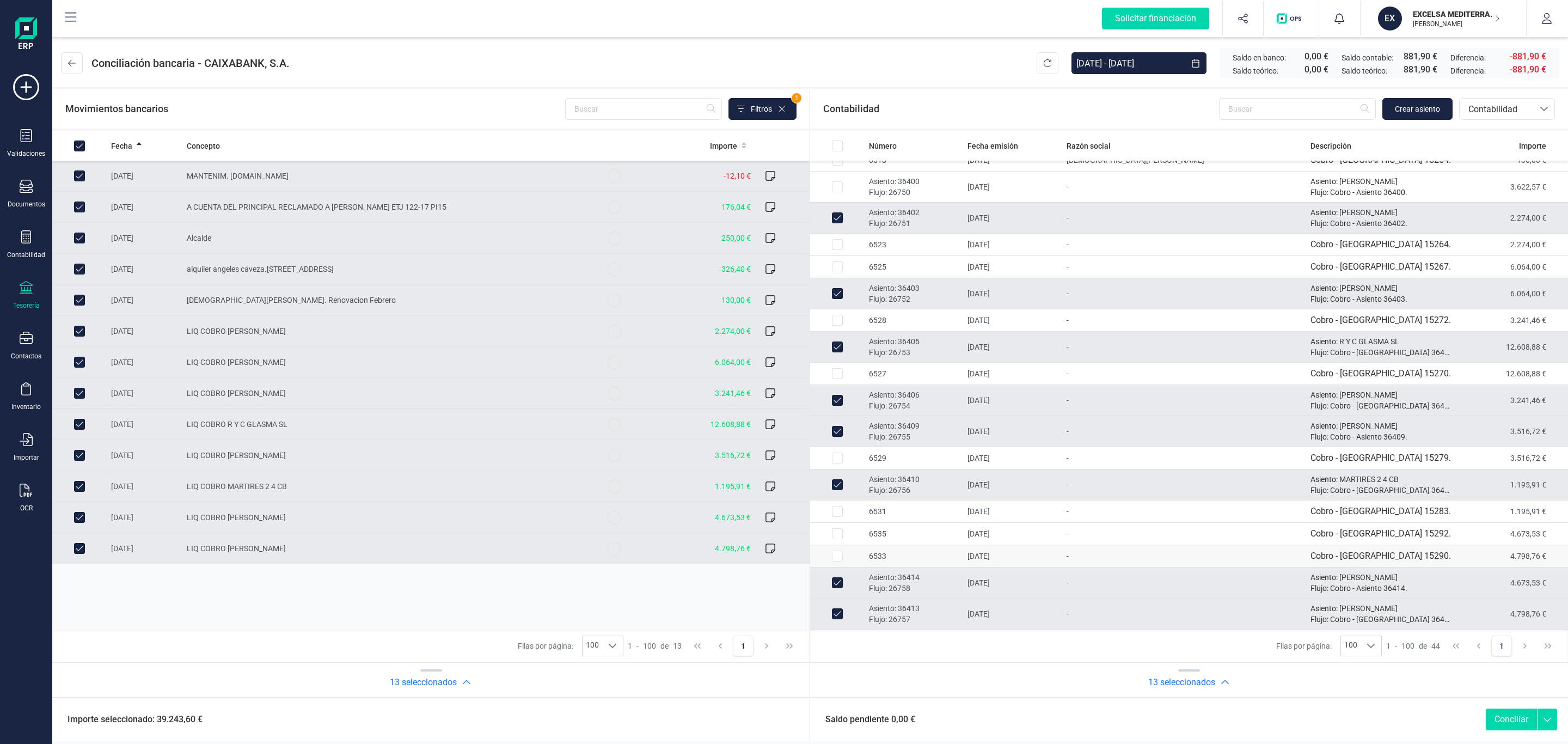
checkbox input "false"
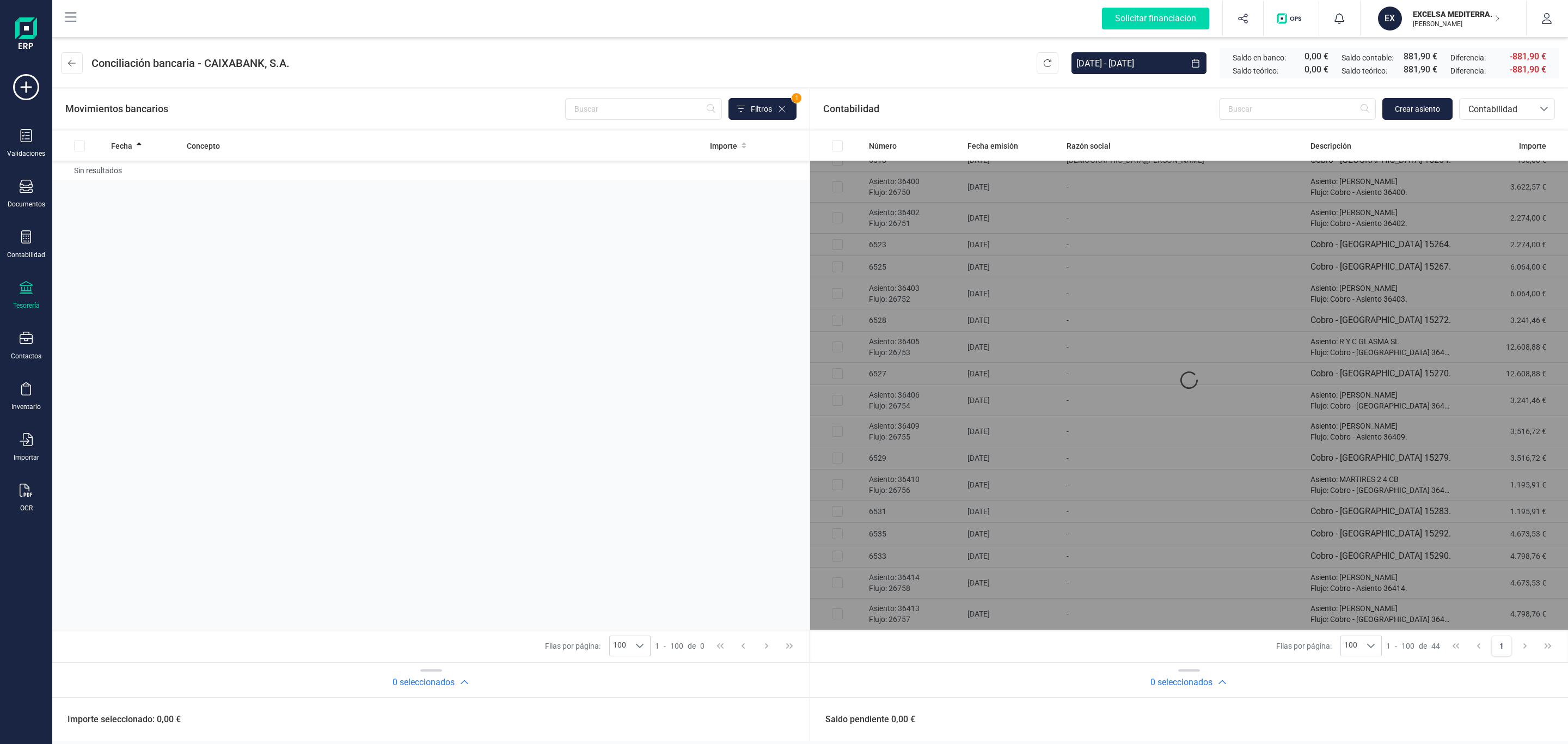
scroll to position [283, 0]
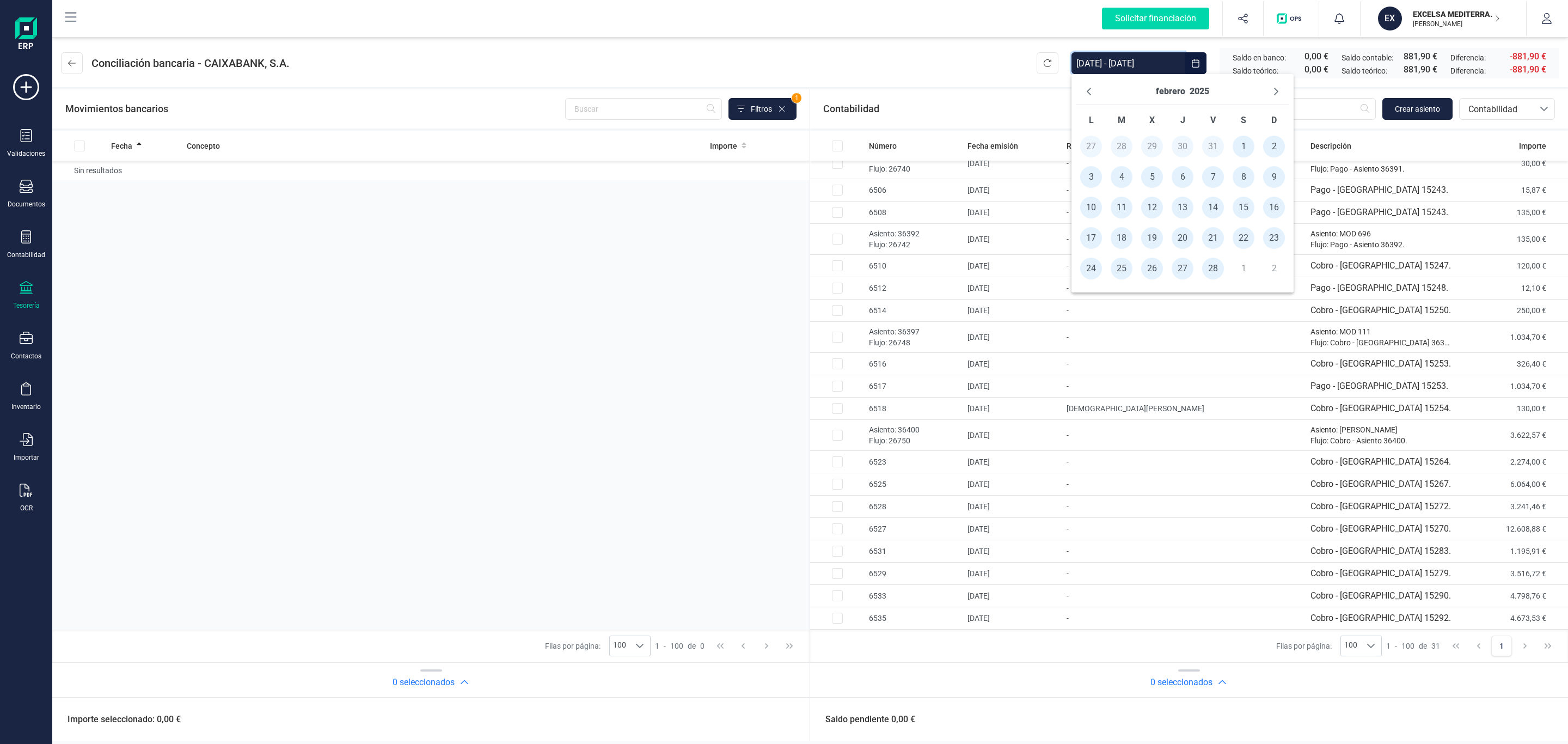
click at [1143, 68] on input "01/01/2025 - 28/02/2025" at bounding box center [1128, 63] width 113 height 22
click at [1272, 87] on icon "Next Month" at bounding box center [1276, 91] width 9 height 9
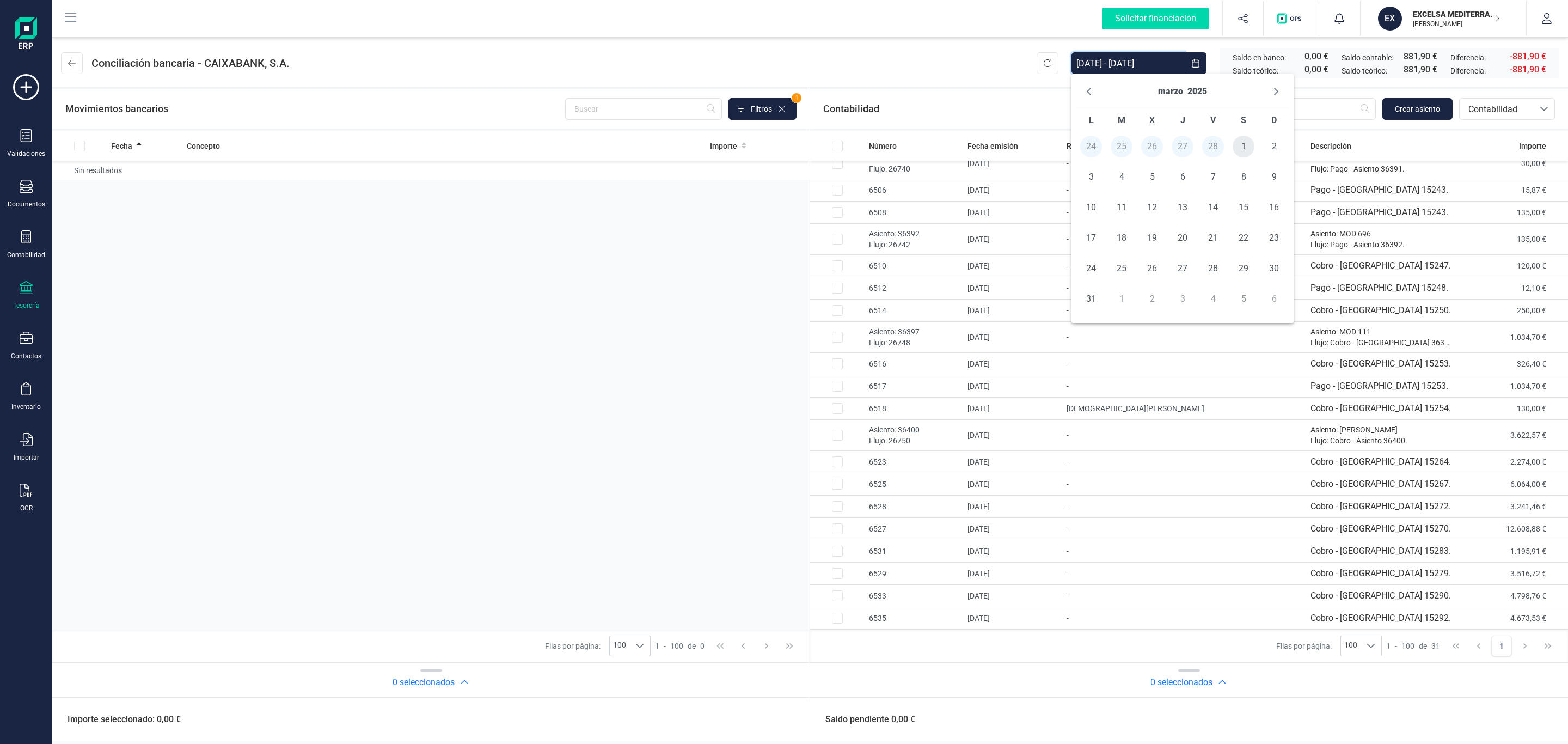
click at [1237, 149] on span "1" at bounding box center [1244, 147] width 22 height 22
click at [1272, 264] on span "30" at bounding box center [1274, 268] width 22 height 22
type input "01/03/2025 - 30/03/2025"
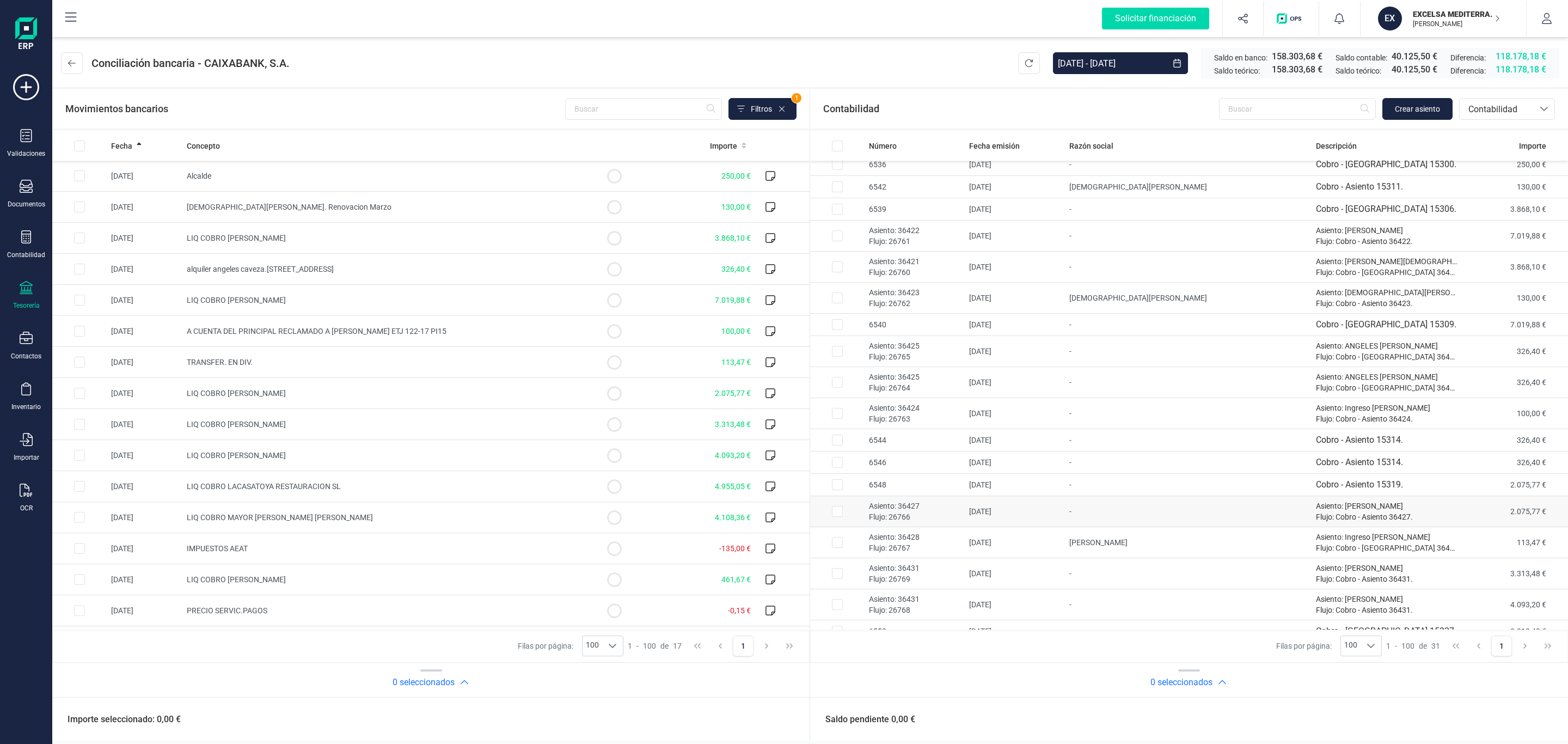
scroll to position [0, 0]
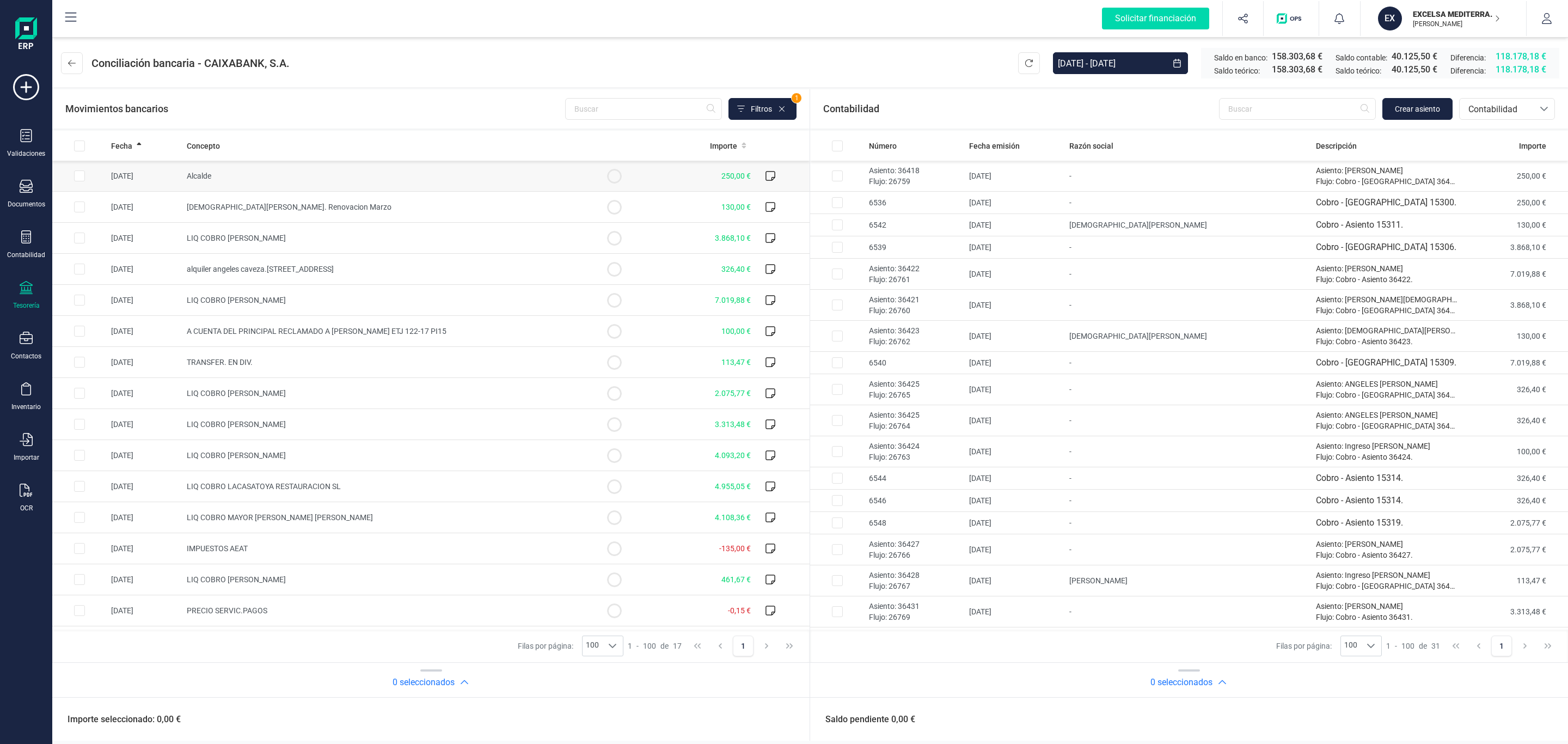
click at [239, 180] on td "Alcalde" at bounding box center [385, 176] width 405 height 31
checkbox input "true"
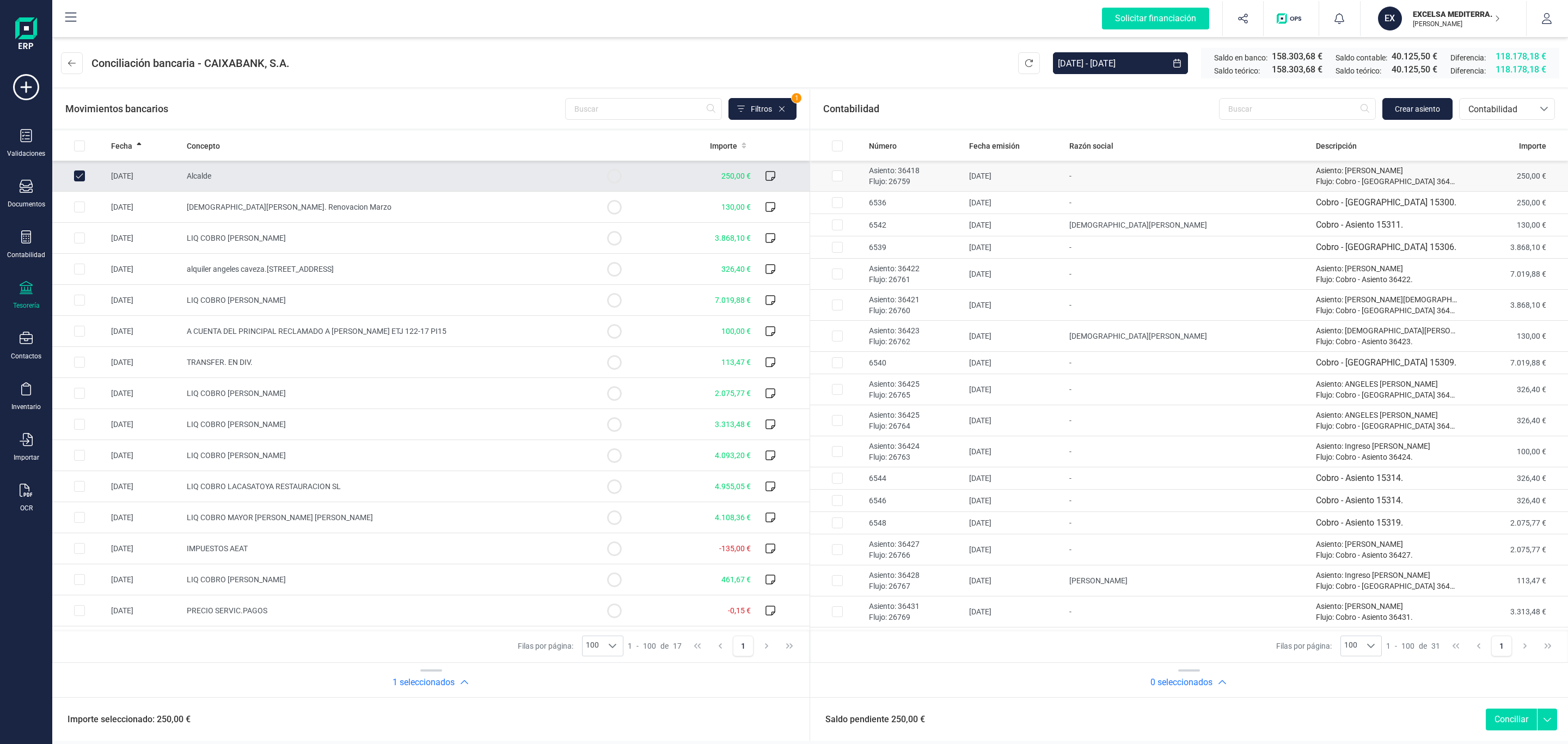
click at [864, 185] on td "Asiento: 36418 Flujo: 26759" at bounding box center [914, 176] width 100 height 31
checkbox input "true"
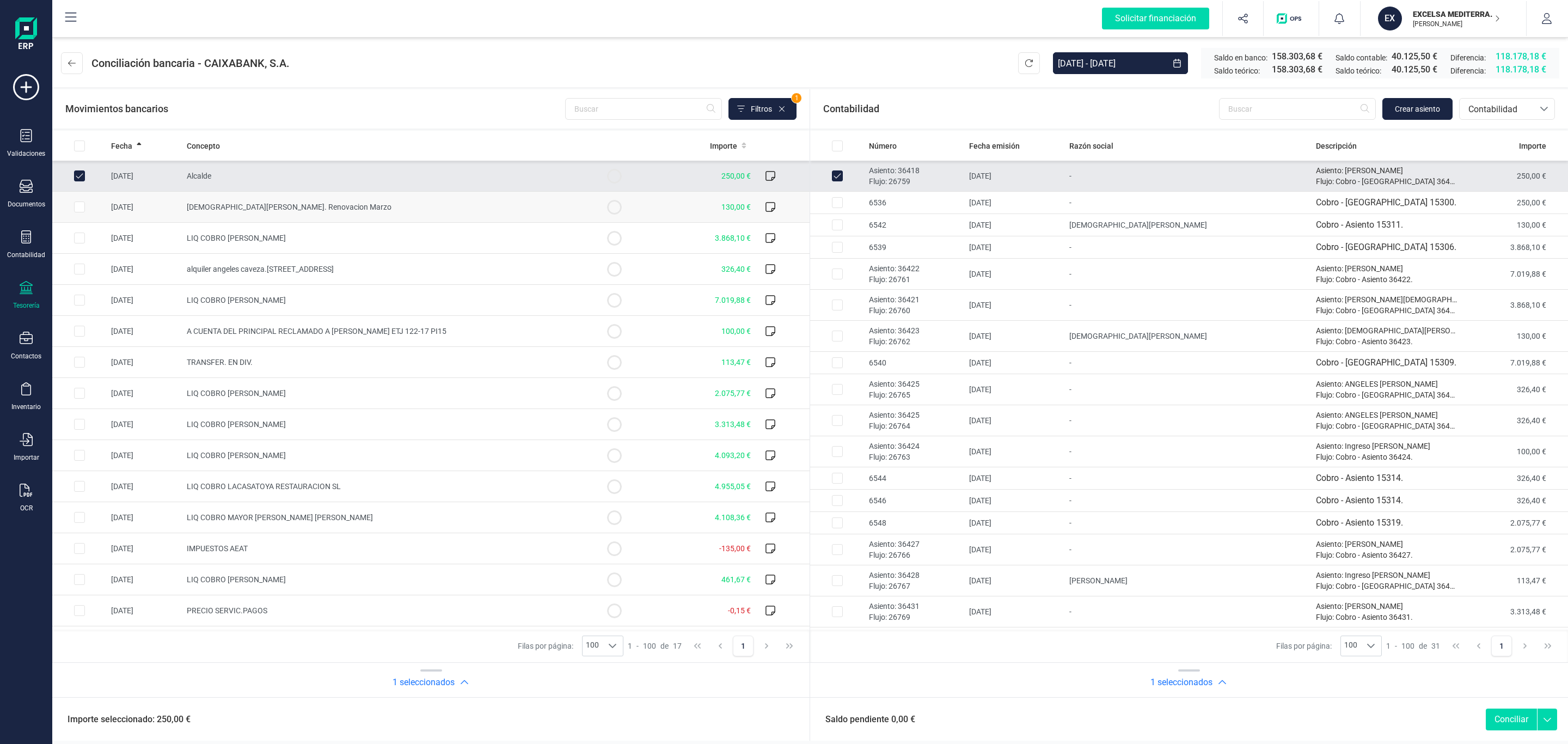
click at [188, 211] on span "Jesus Montero. Renovacion Marzo" at bounding box center [289, 207] width 205 height 9
checkbox input "true"
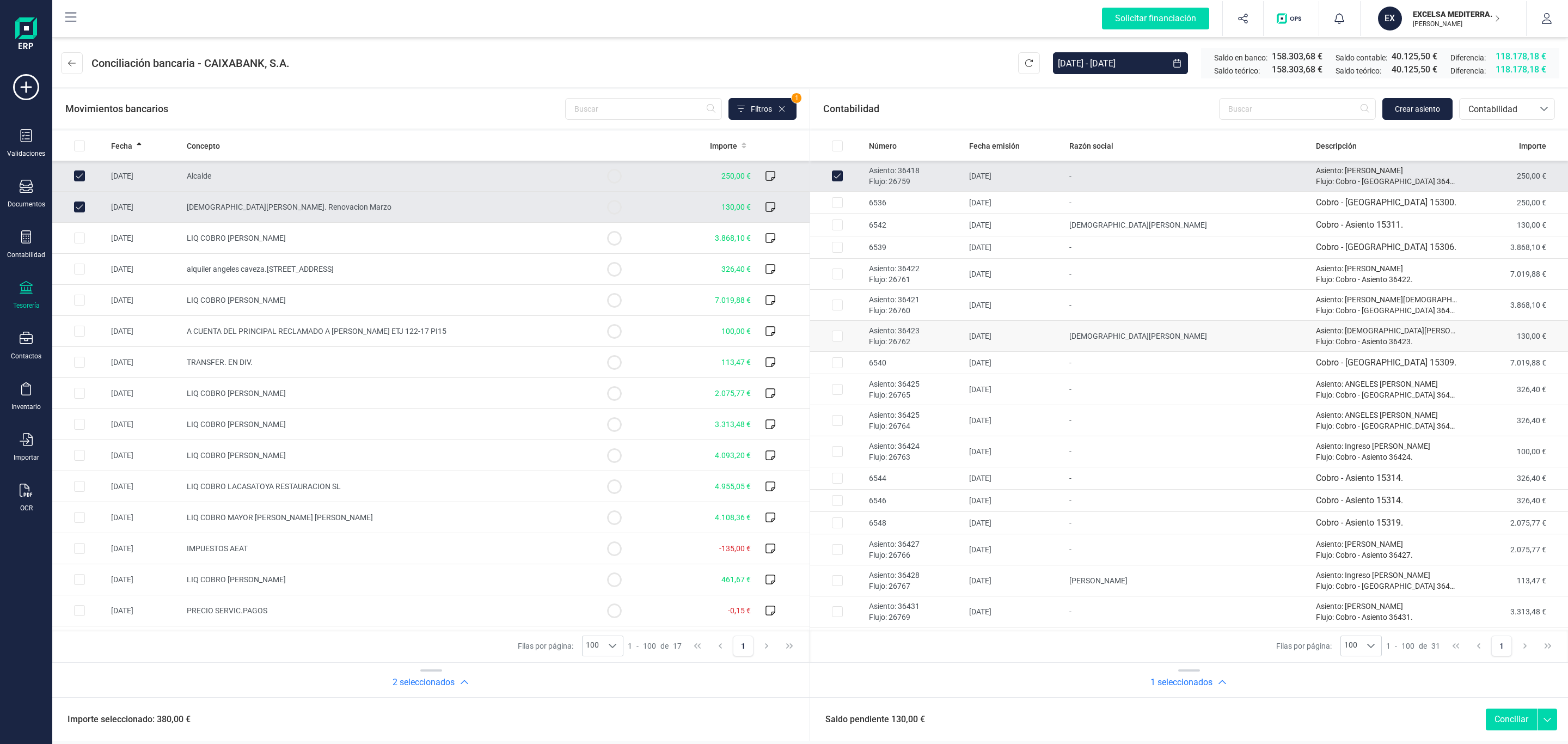
click at [941, 324] on td "Asiento: 36423 Flujo: 26762" at bounding box center [914, 336] width 100 height 31
checkbox input "true"
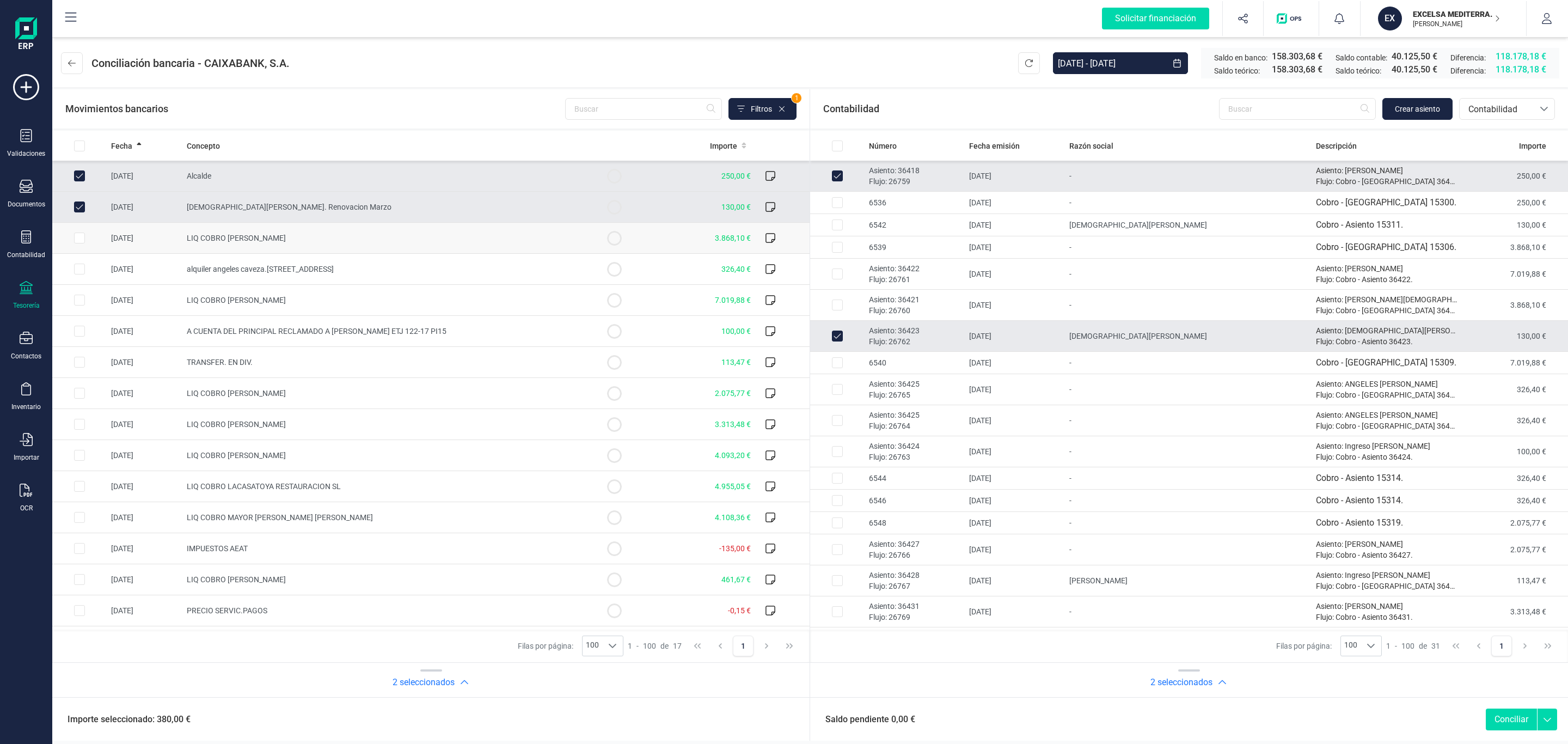
click at [227, 240] on span "LIQ COBRO JUAN JESUS TRAVE ORIHUELA" at bounding box center [236, 238] width 99 height 9
checkbox input "true"
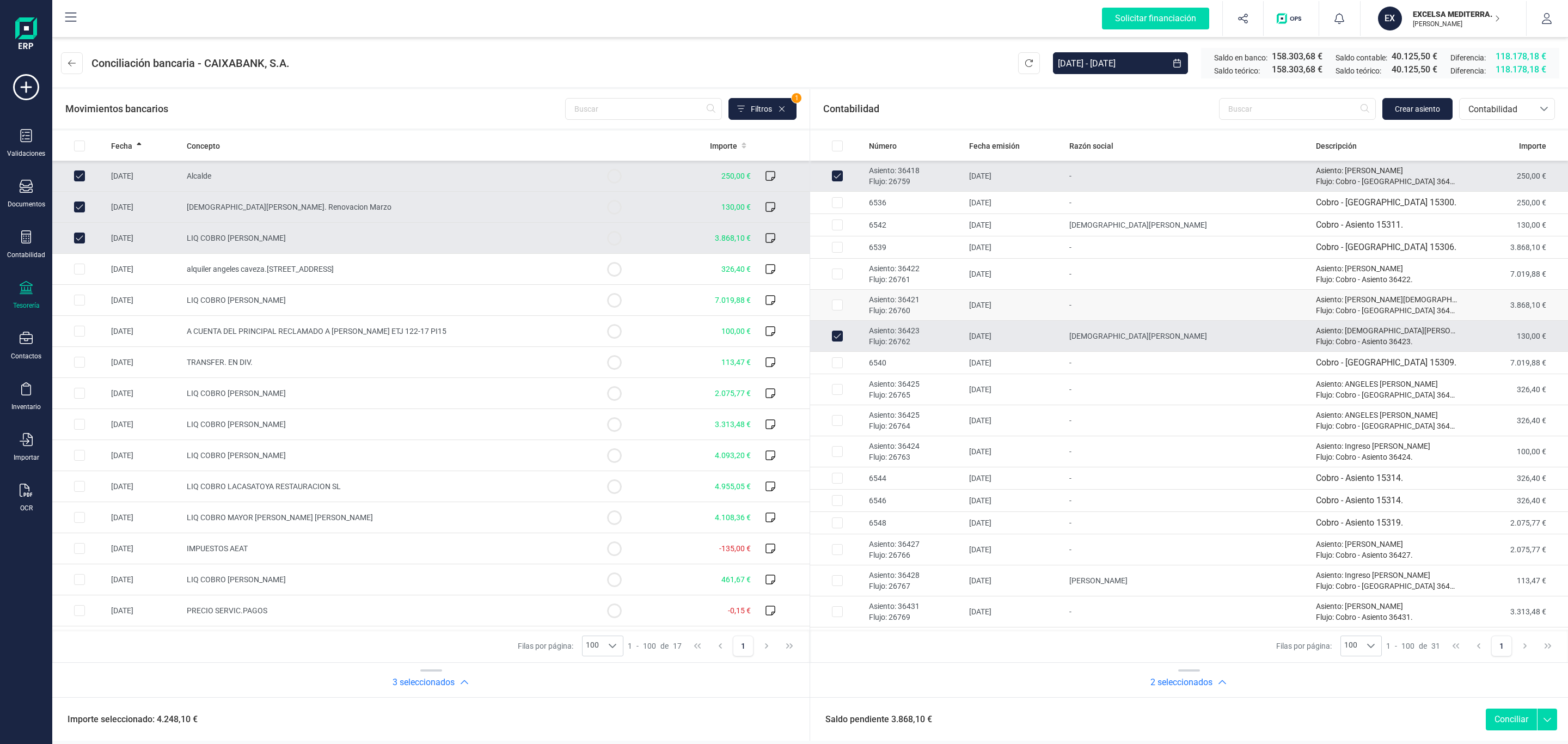
click at [919, 307] on p "Flujo: 26760" at bounding box center [915, 311] width 91 height 11
checkbox input "true"
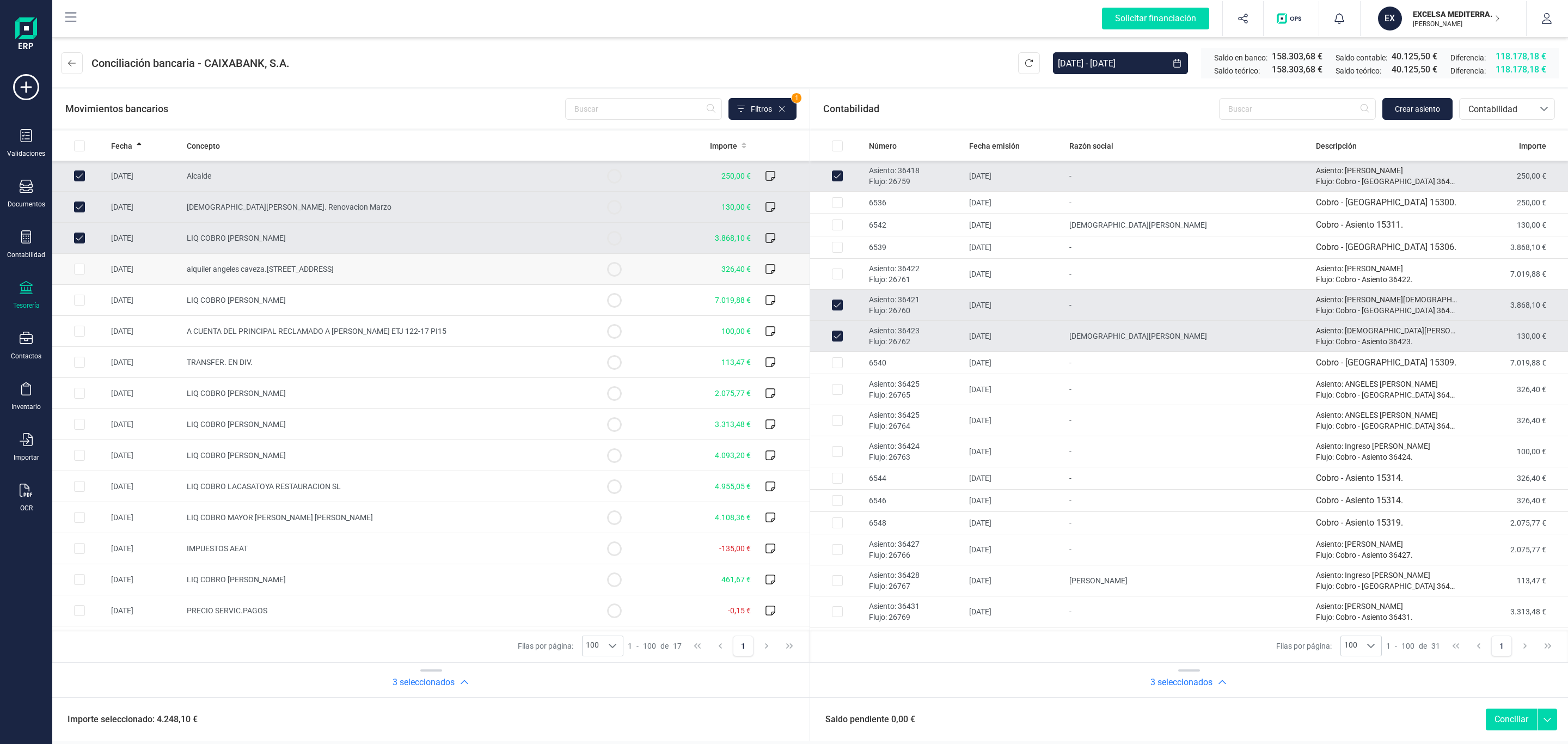
click at [542, 280] on td "alquiler angeles caveza.calle camara 3" at bounding box center [385, 269] width 405 height 31
checkbox input "true"
click at [929, 393] on p "Flujo: 26765" at bounding box center [915, 395] width 91 height 11
checkbox input "true"
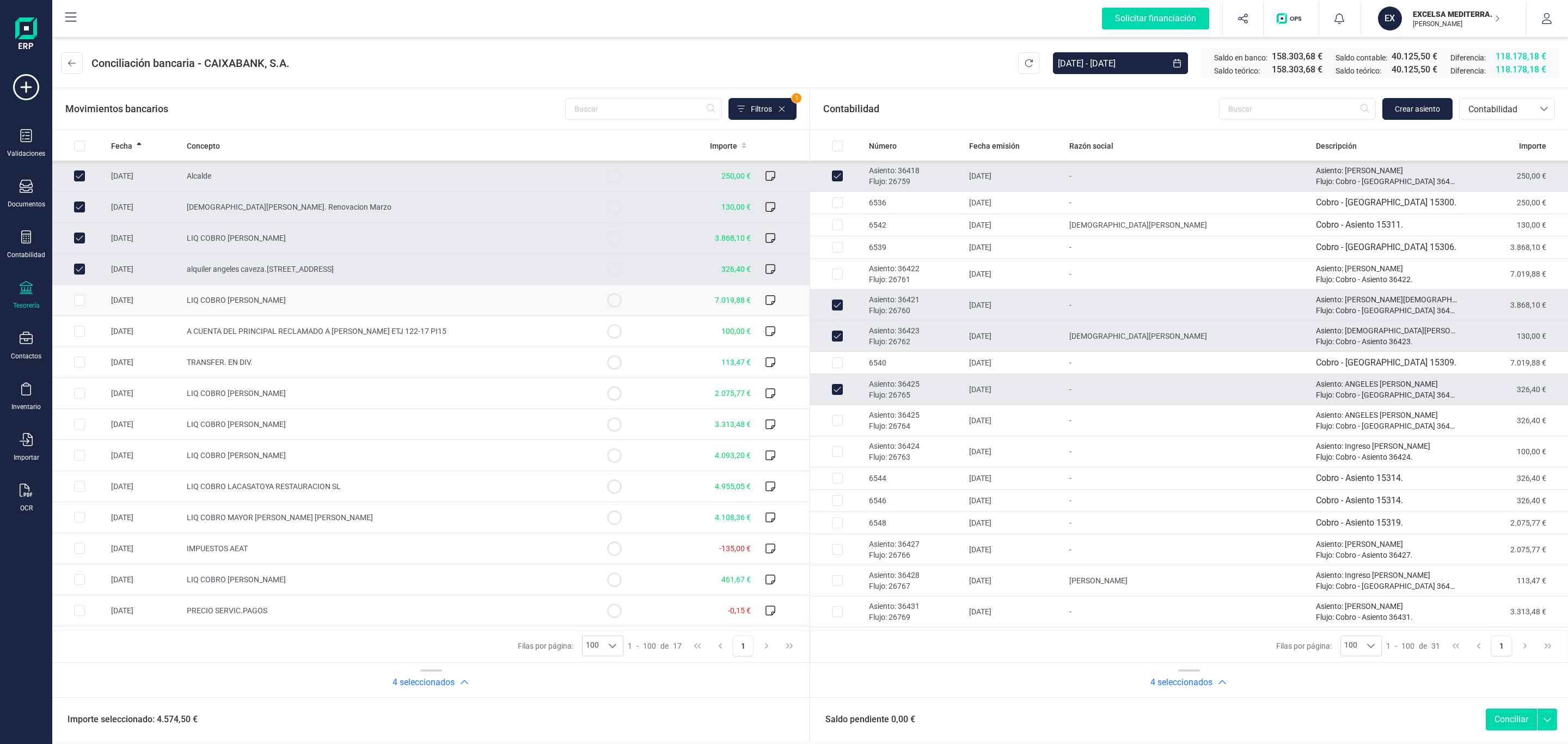
click at [410, 309] on td "LIQ COBRO JAUME BELTRAN" at bounding box center [385, 300] width 405 height 31
checkbox input "true"
click at [905, 265] on p "Asiento: 36422" at bounding box center [915, 268] width 91 height 11
checkbox input "true"
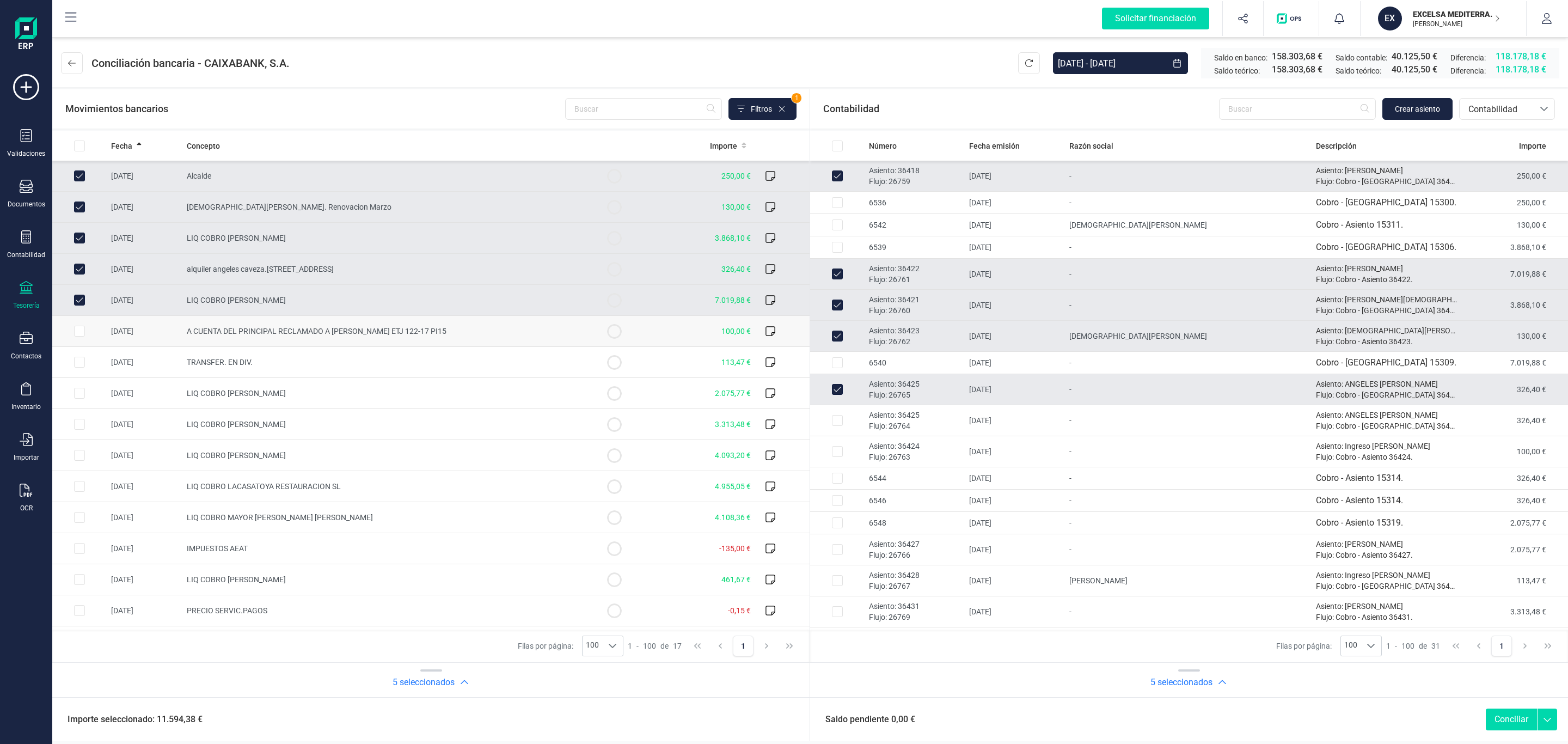
click at [401, 335] on span "A CUENTA DEL PRINCIPAL RECLAMADO A ANA CABEZAS MAIRE ETJ 122-17 PI15" at bounding box center [317, 331] width 260 height 9
checkbox input "true"
click at [909, 450] on p "Asiento: 36424" at bounding box center [915, 446] width 91 height 11
checkbox input "true"
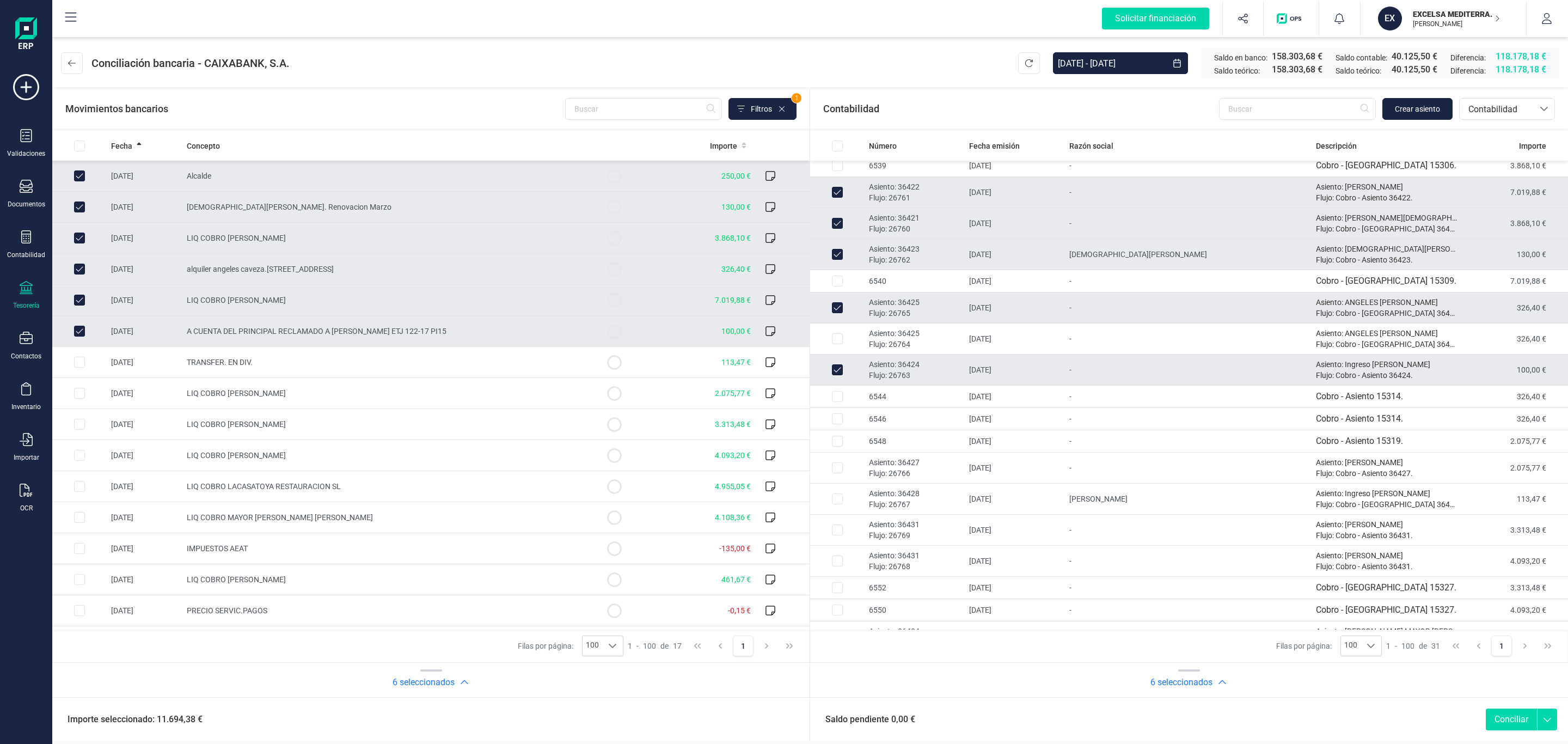
scroll to position [163, 0]
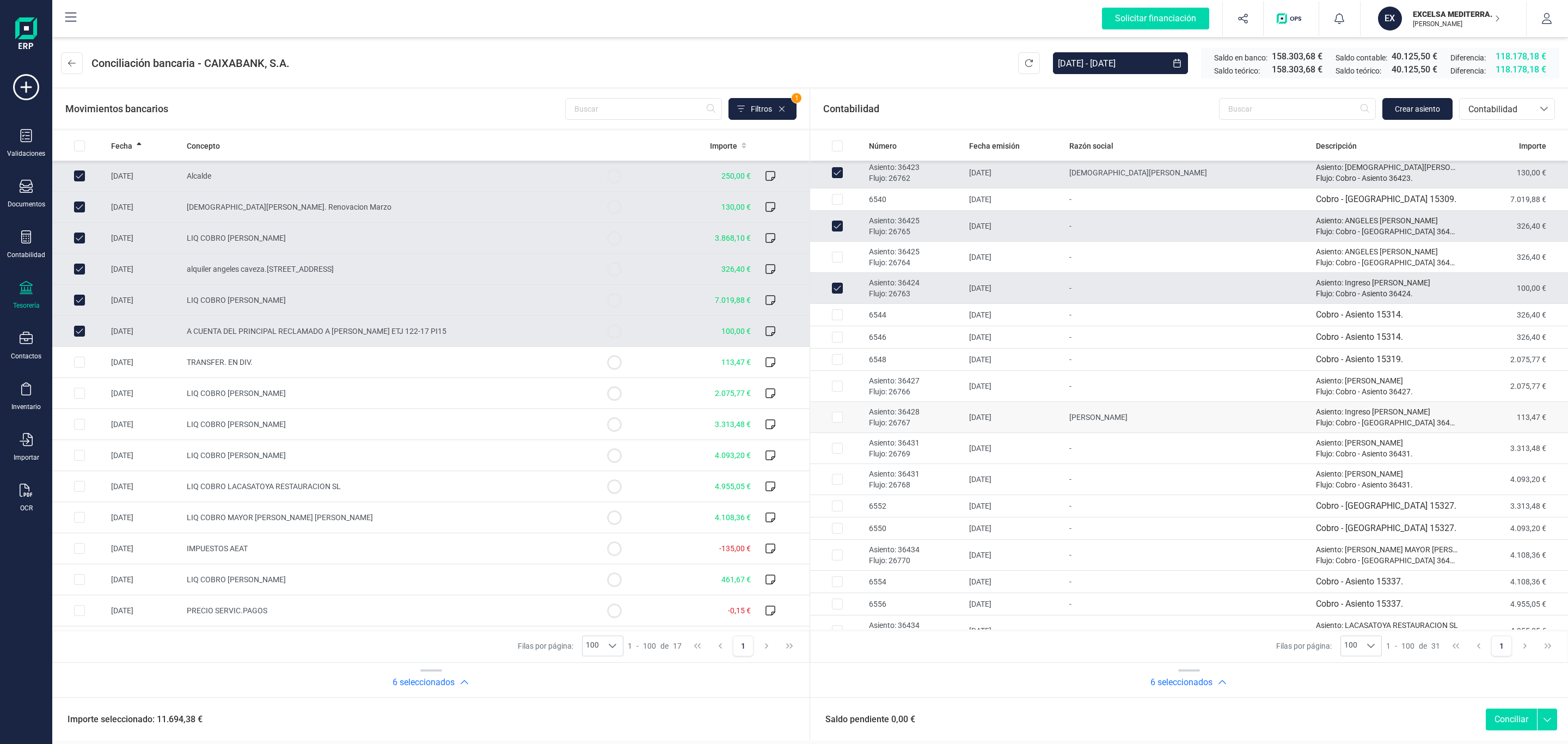
click at [961, 423] on p "Flujo: 26767" at bounding box center [915, 423] width 91 height 11
checkbox input "true"
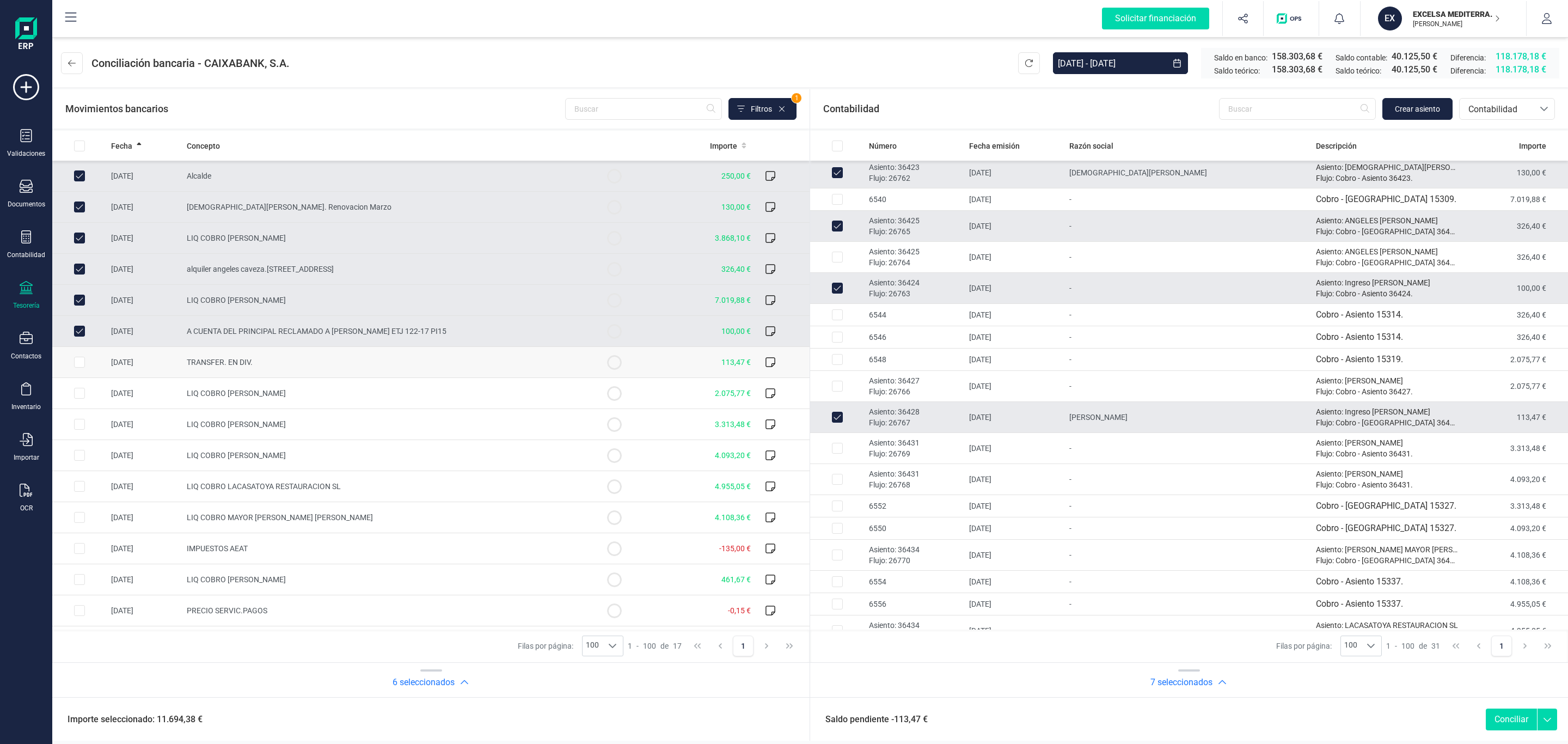
click at [479, 361] on td "TRANSFER. EN DIV." at bounding box center [385, 362] width 405 height 31
checkbox input "true"
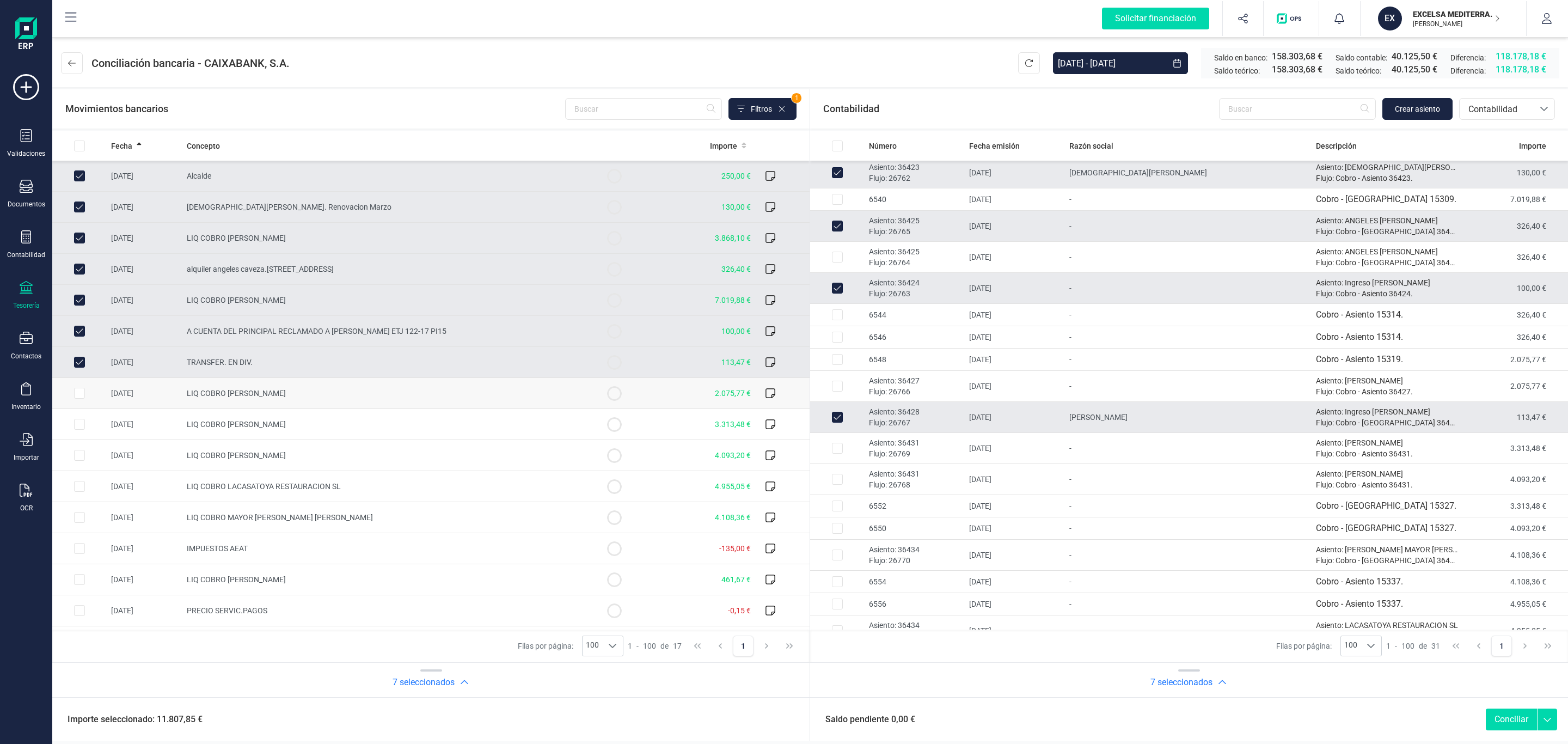
click at [472, 405] on td "LIQ COBRO RAFAEL BLANCO ESTRADA" at bounding box center [385, 393] width 405 height 31
checkbox input "true"
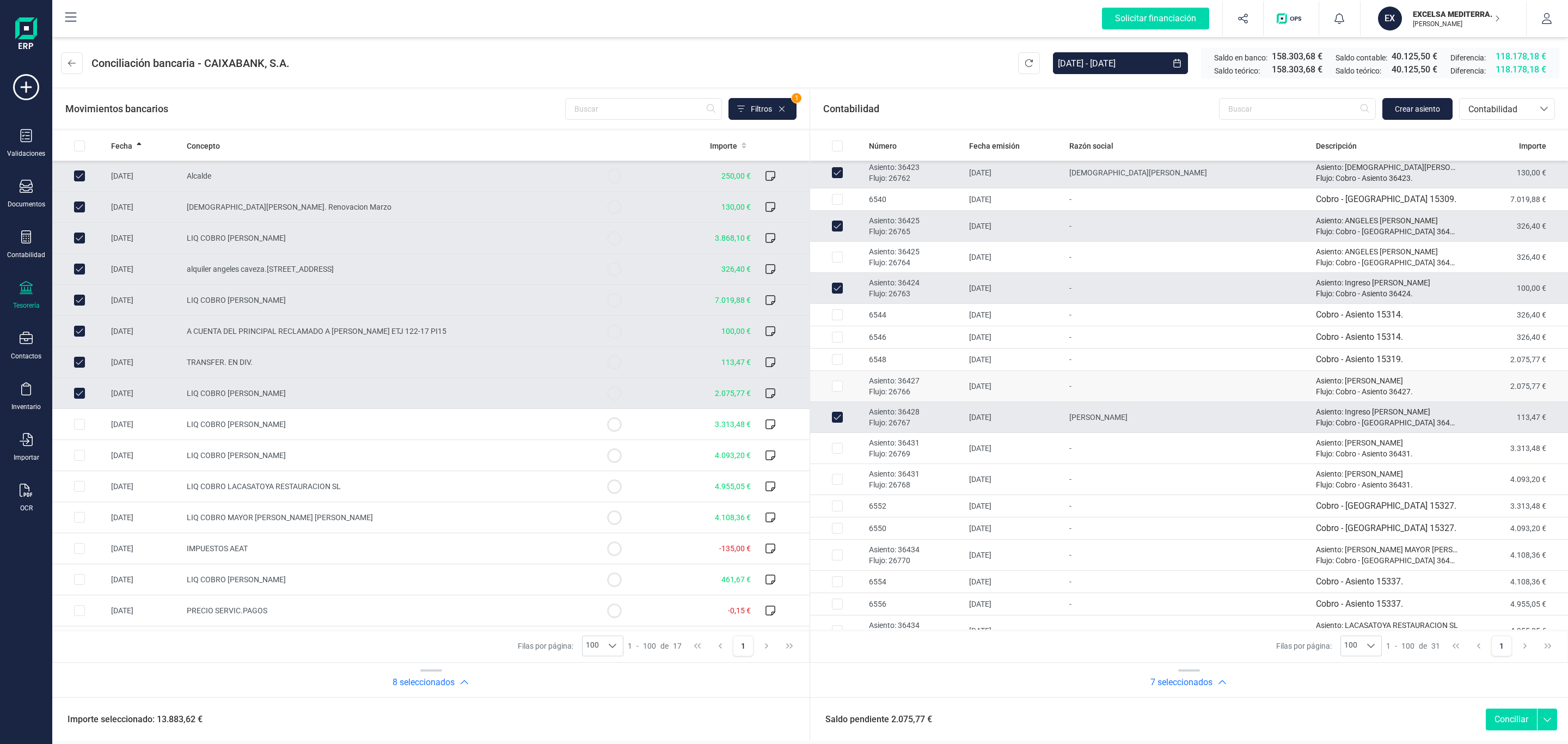
click at [894, 381] on p "Asiento: 36427" at bounding box center [915, 381] width 91 height 11
checkbox input "true"
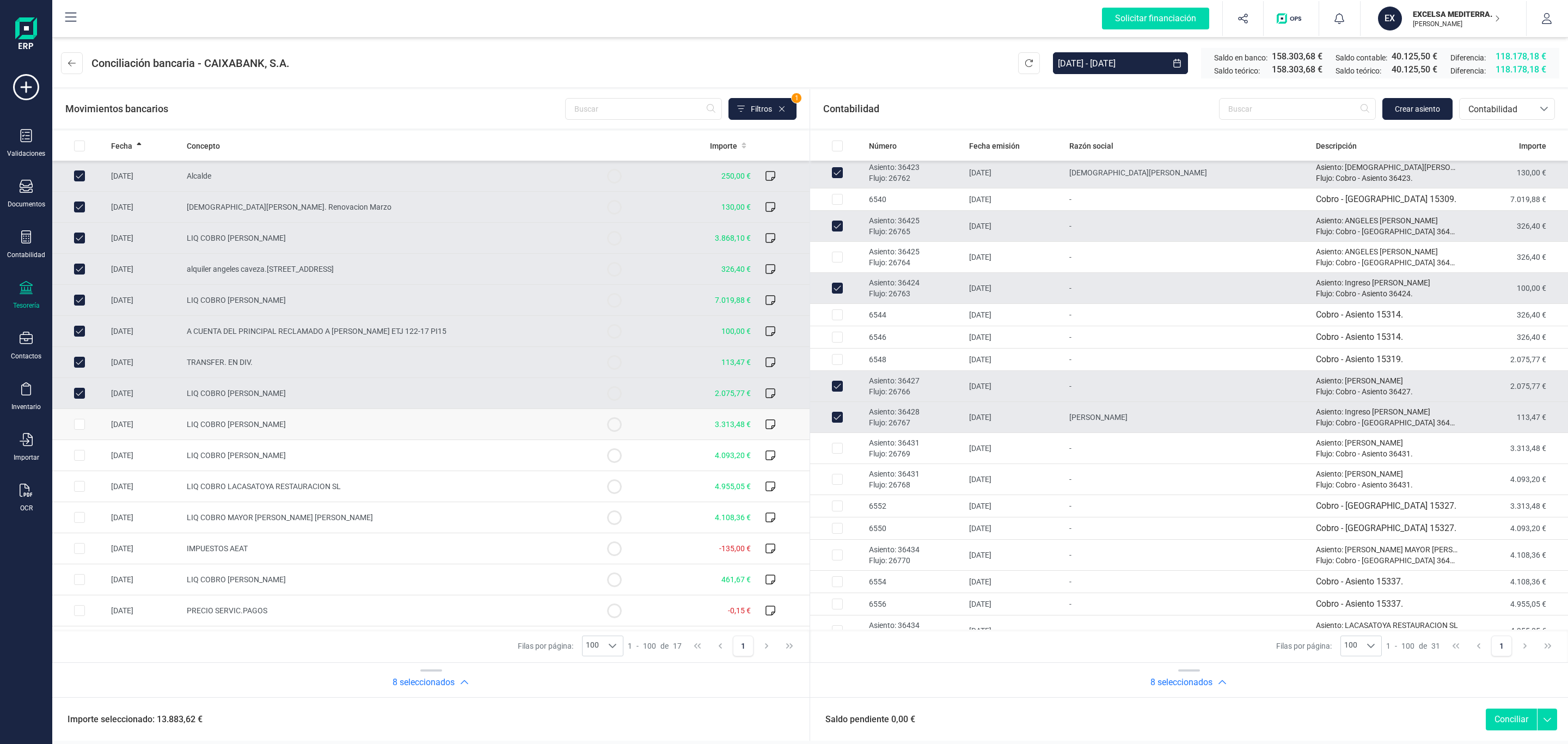
click at [416, 430] on td "LIQ COBRO JUAN SANTOS LOPEZ" at bounding box center [385, 424] width 405 height 31
checkbox input "true"
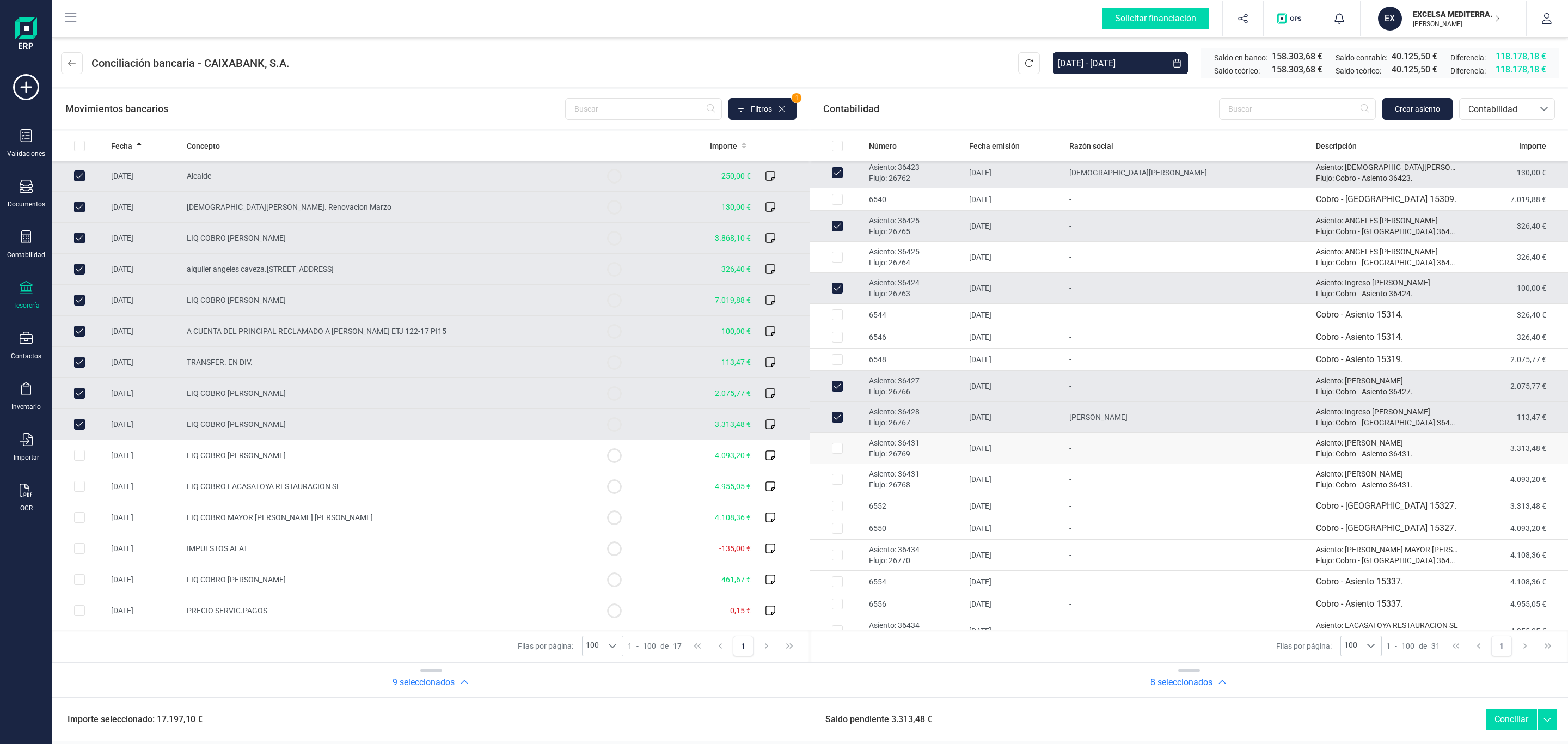
click at [945, 440] on td "Asiento: 36431 Flujo: 26769" at bounding box center [914, 448] width 100 height 31
checkbox input "true"
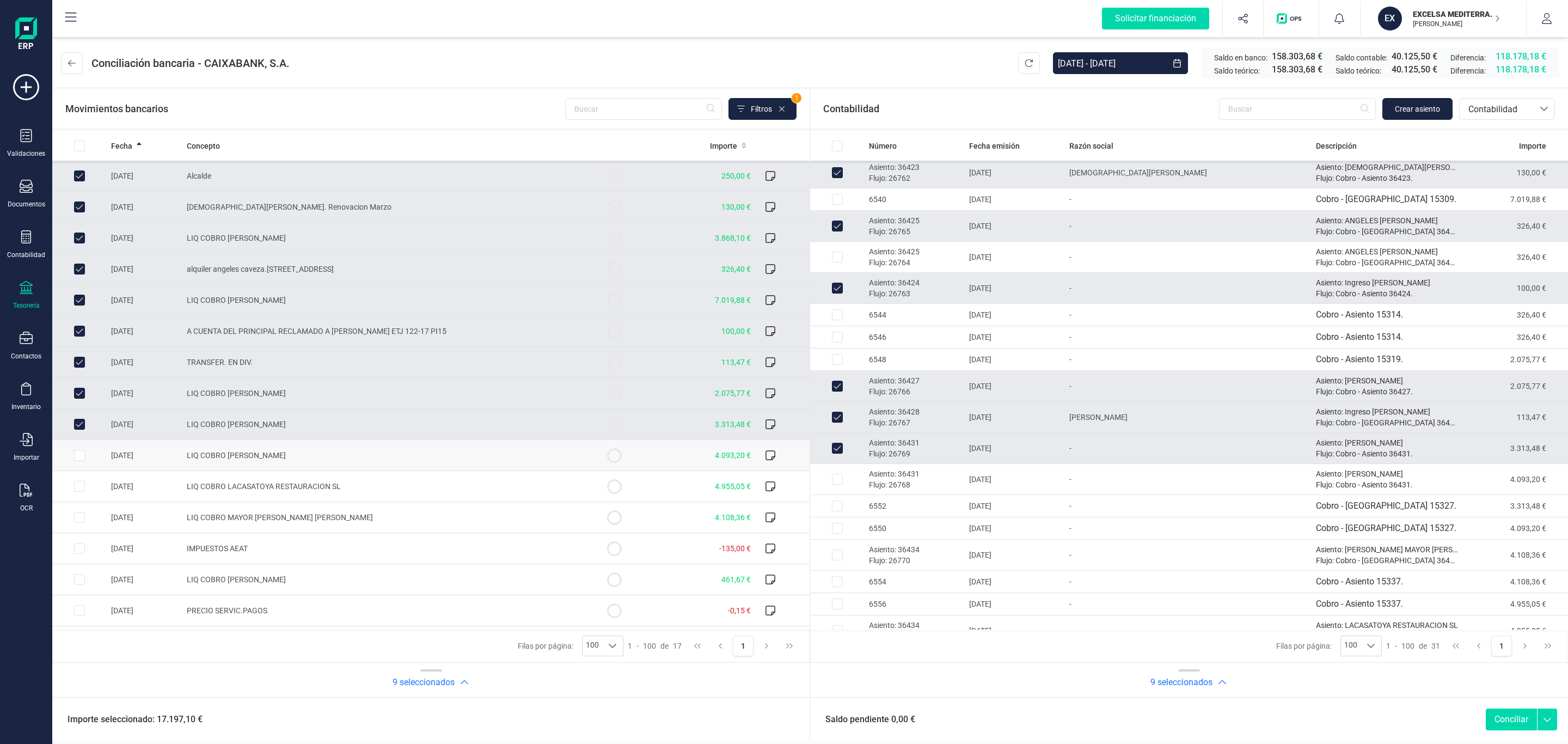
click at [360, 461] on td "LIQ COBRO PALOMA RODRIGUEZ PEREZ" at bounding box center [385, 455] width 405 height 31
checkbox input "true"
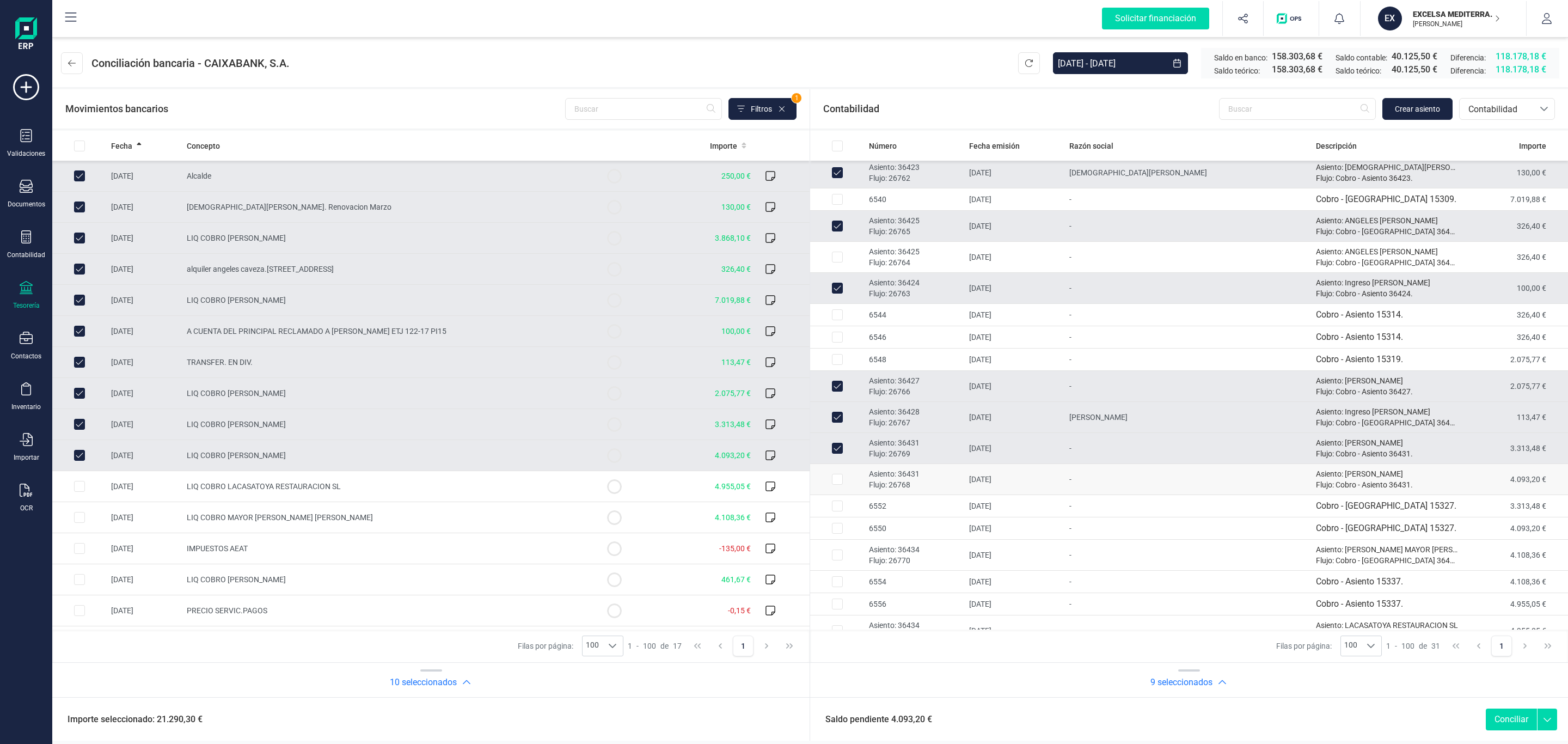
click at [894, 477] on p "Asiento: 36431" at bounding box center [915, 474] width 91 height 11
checkbox input "true"
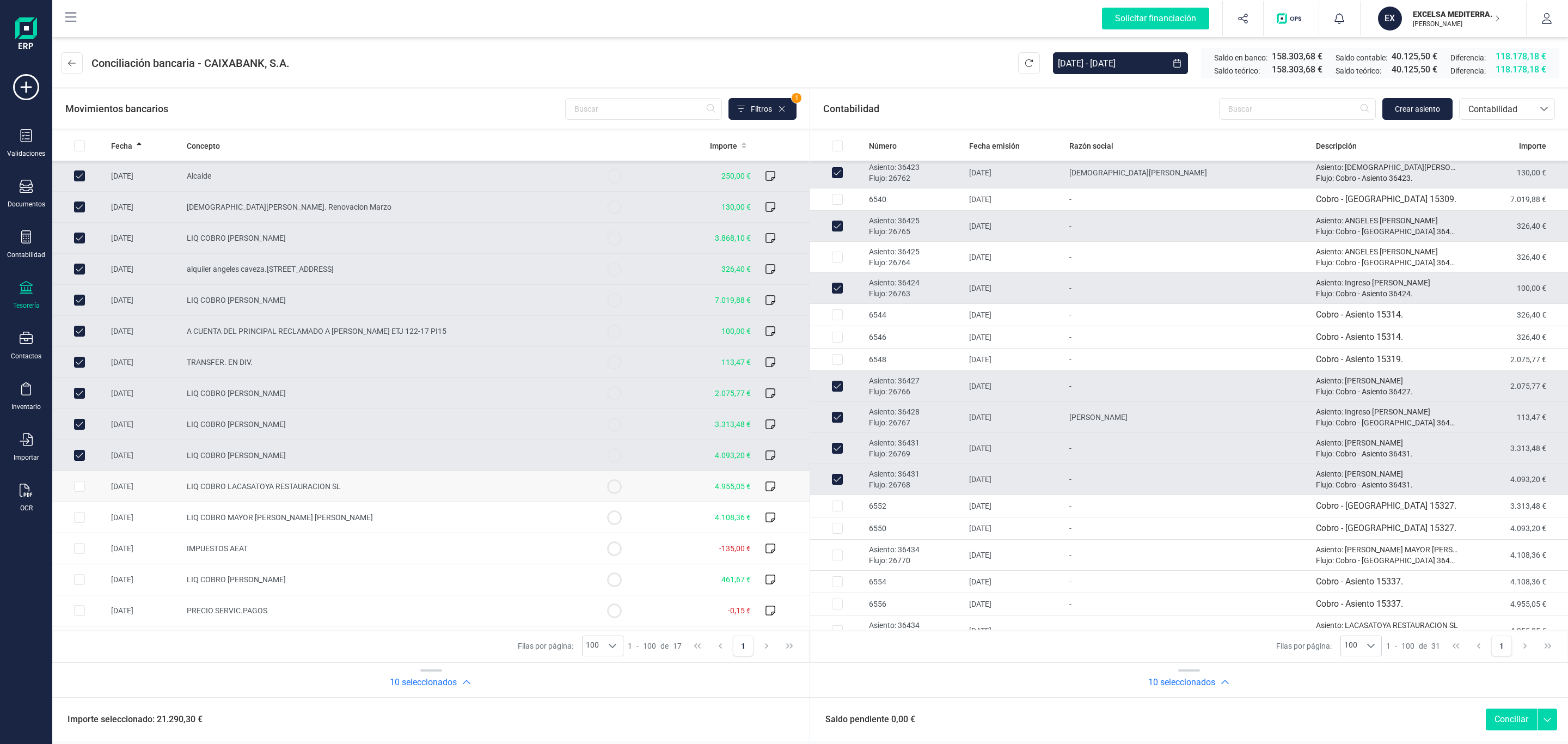
click at [356, 488] on td "LIQ COBRO LACASATOYA RESTAURACION SL" at bounding box center [385, 486] width 405 height 31
checkbox input "true"
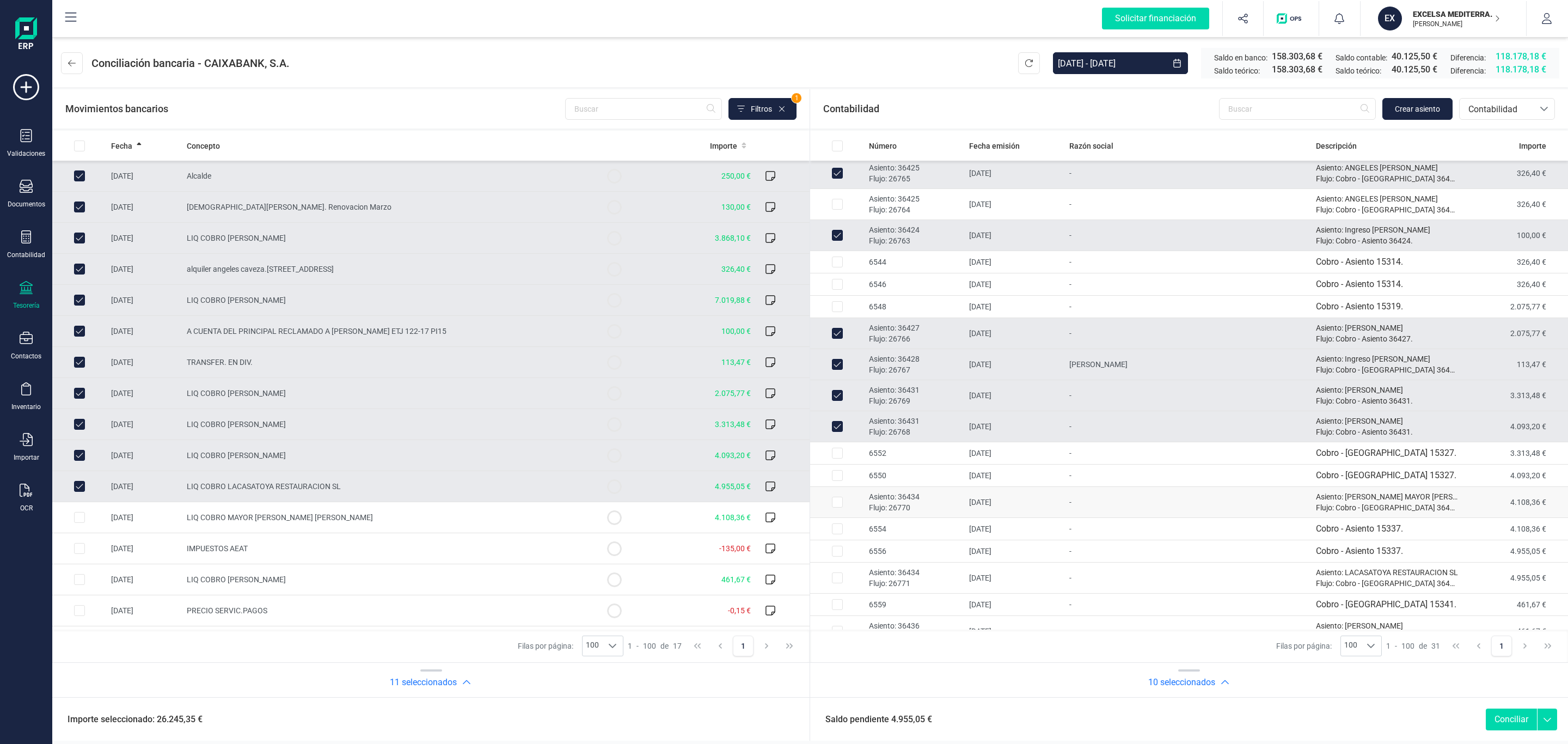
scroll to position [245, 0]
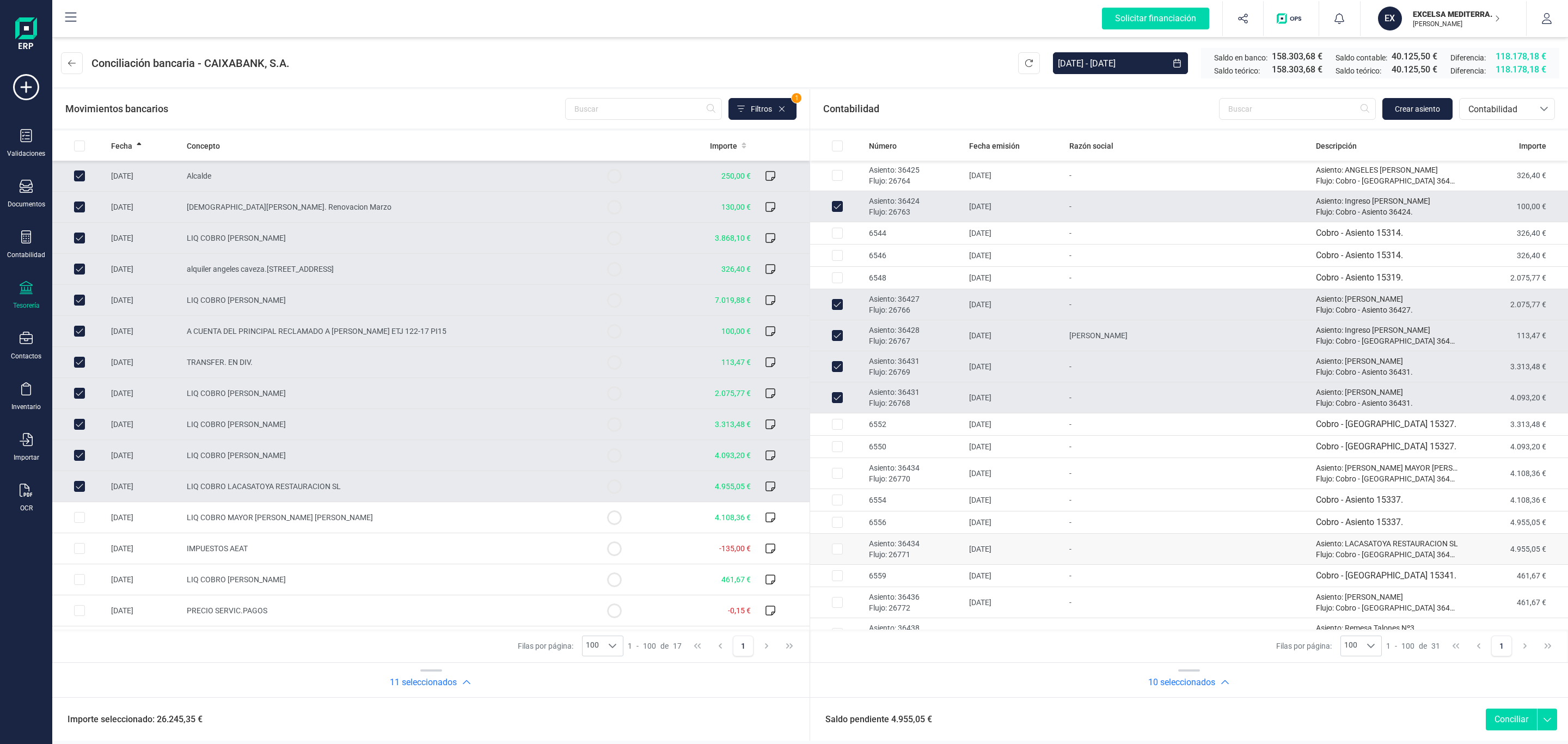
click at [1023, 554] on td "18/03/2025" at bounding box center [1015, 549] width 100 height 31
checkbox input "true"
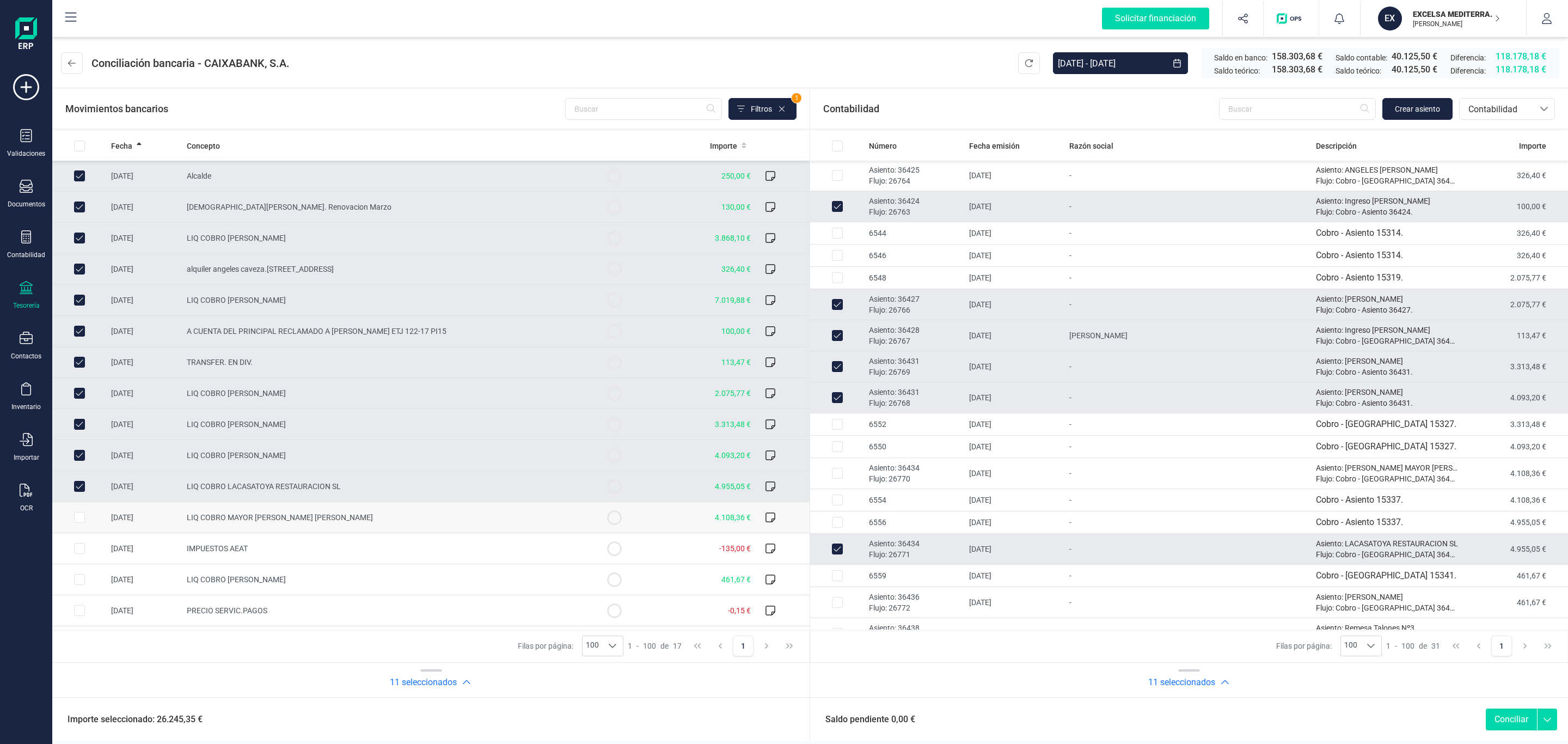
click at [340, 527] on td "LIQ COBRO MAYOR MARTINEZ DIEGO JOAQUIN" at bounding box center [385, 518] width 405 height 31
checkbox input "true"
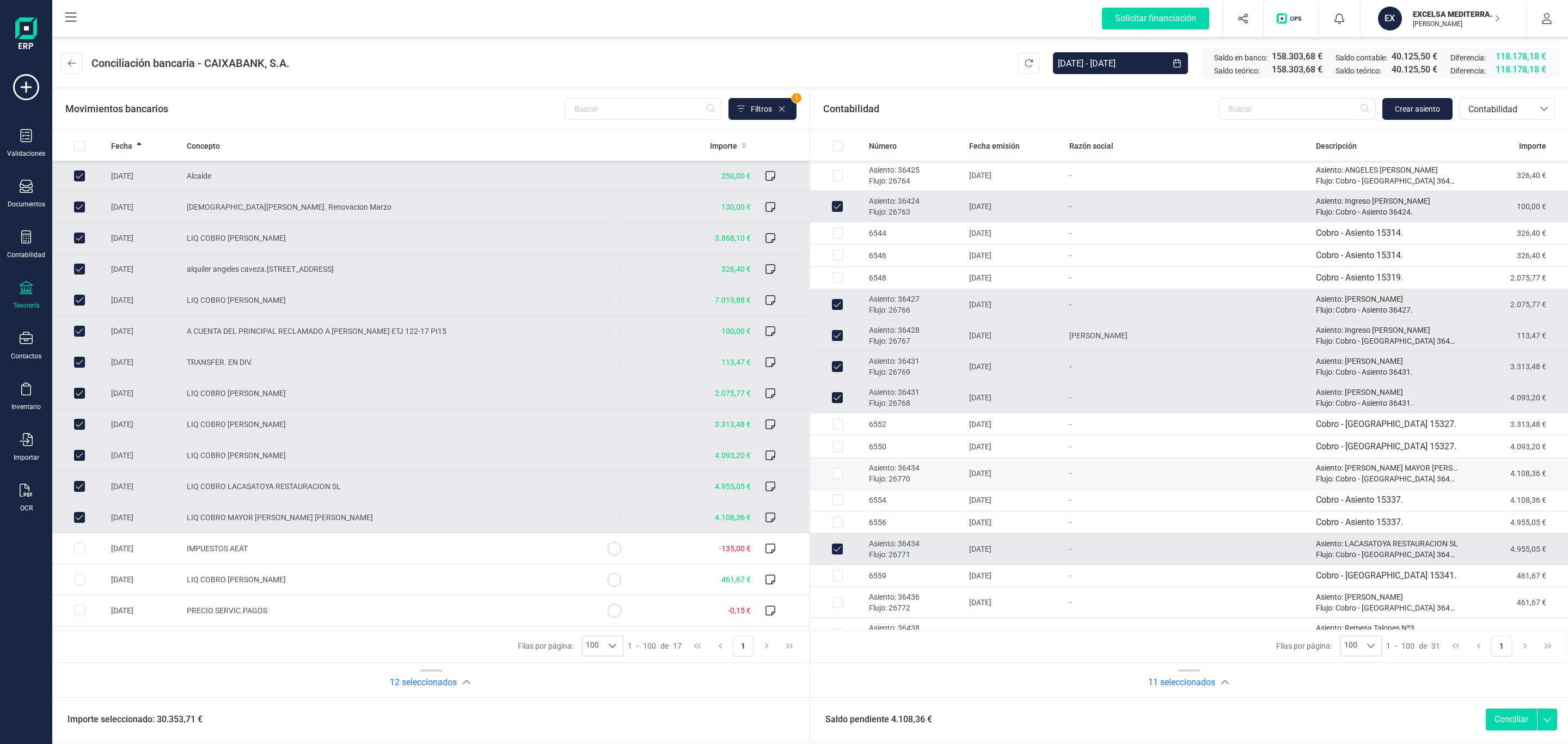
click at [935, 484] on p "Flujo: 26770" at bounding box center [915, 479] width 91 height 11
checkbox input "true"
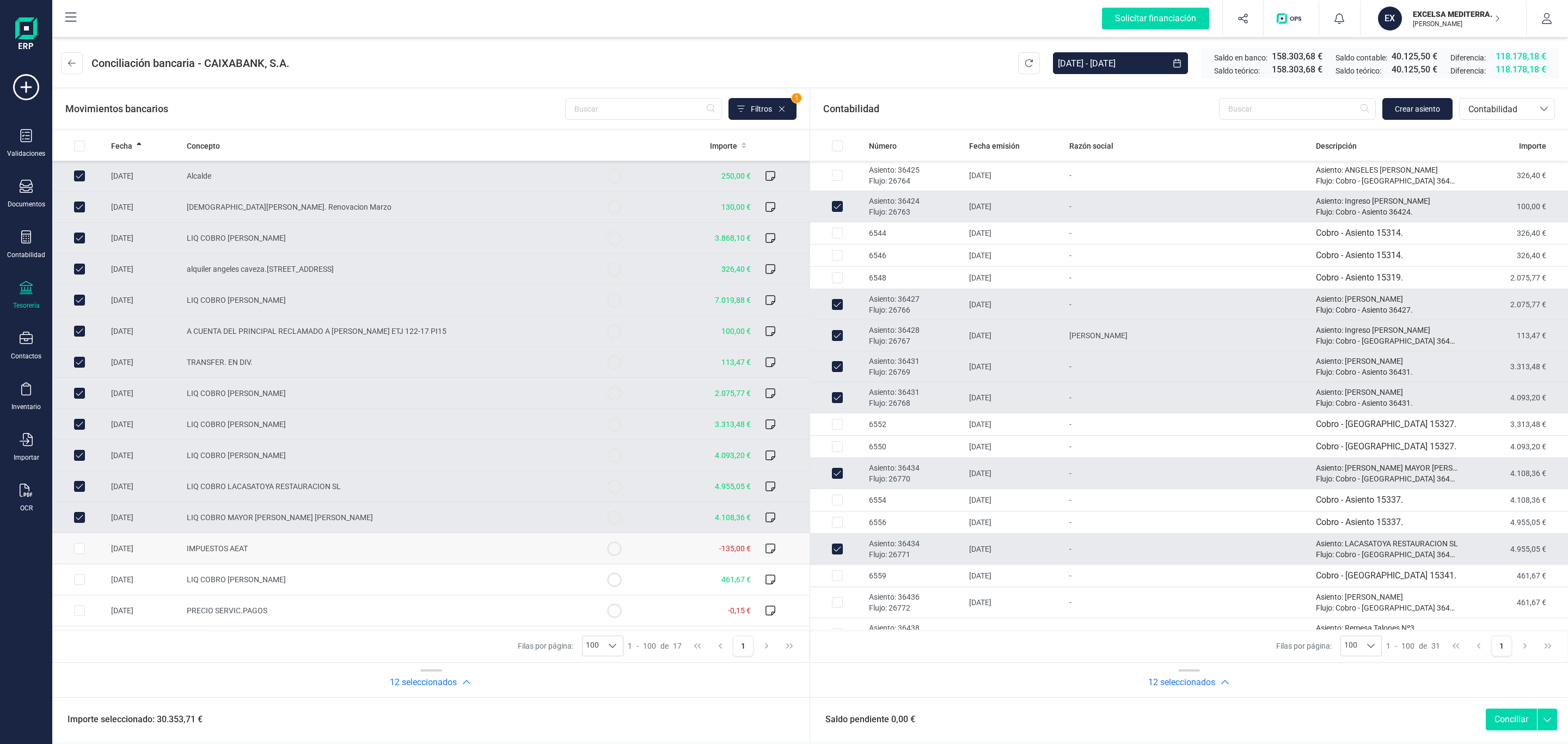
click at [323, 546] on td "IMPUESTOS AEAT" at bounding box center [385, 549] width 405 height 31
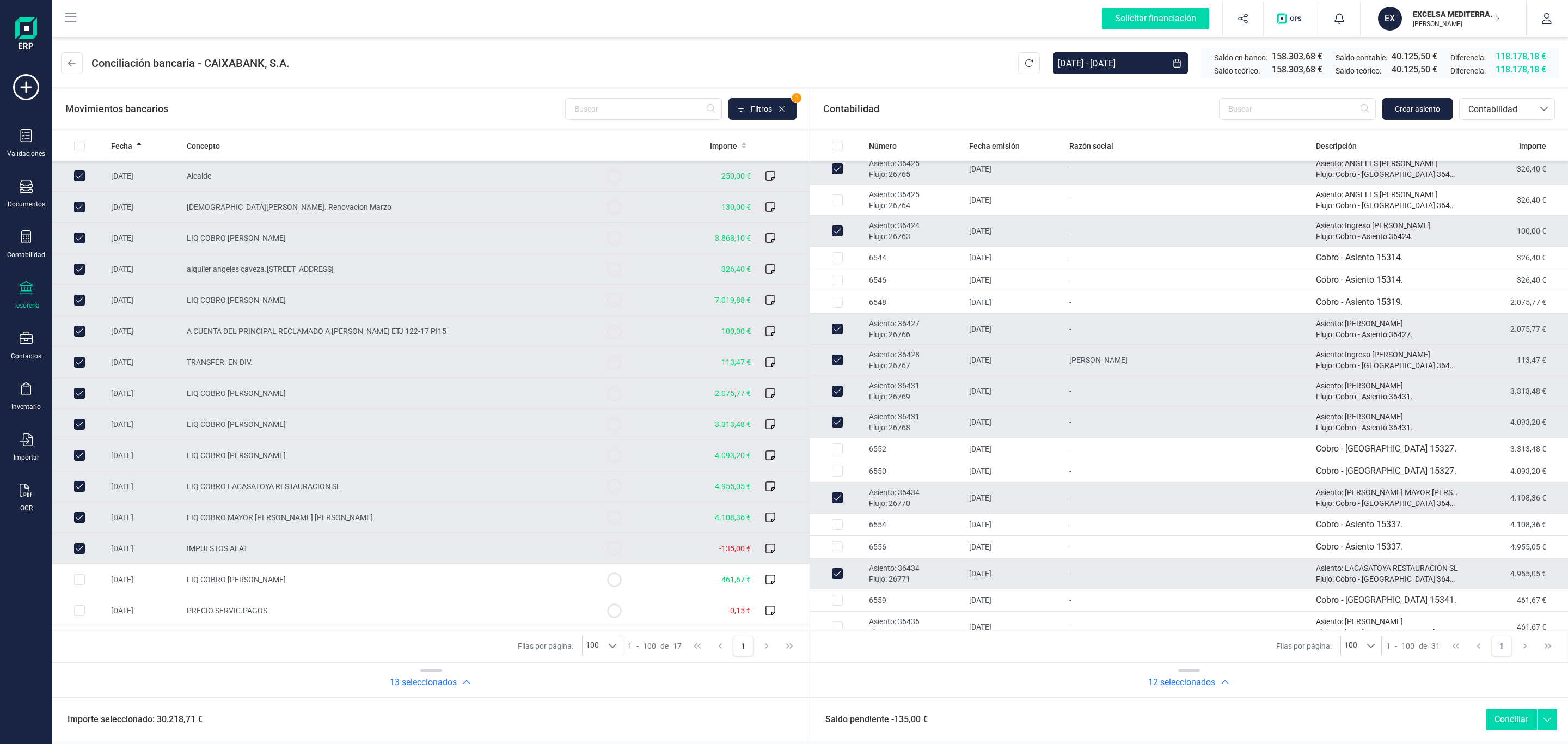
scroll to position [216, 0]
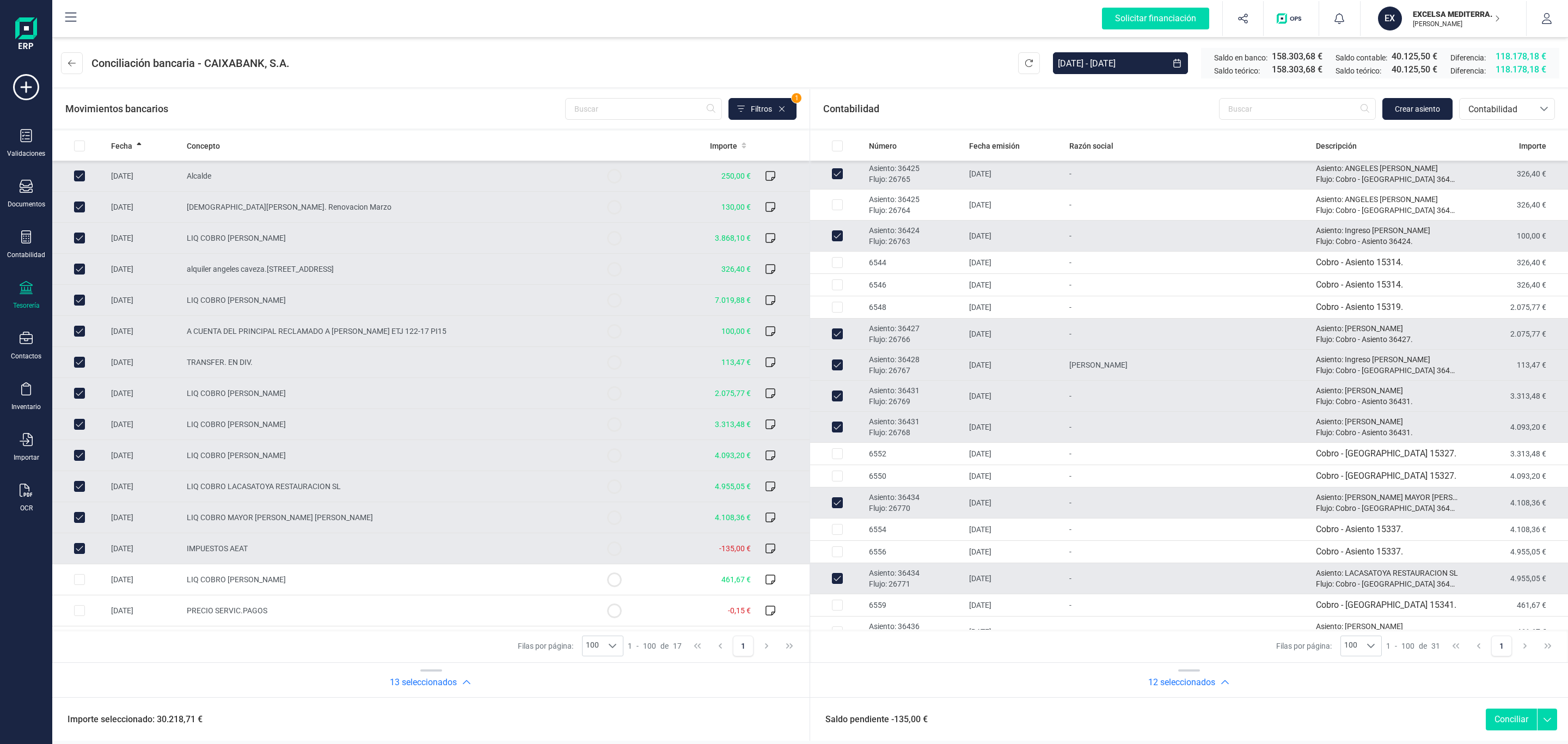
click at [495, 558] on td "IMPUESTOS AEAT" at bounding box center [385, 549] width 405 height 31
checkbox input "false"
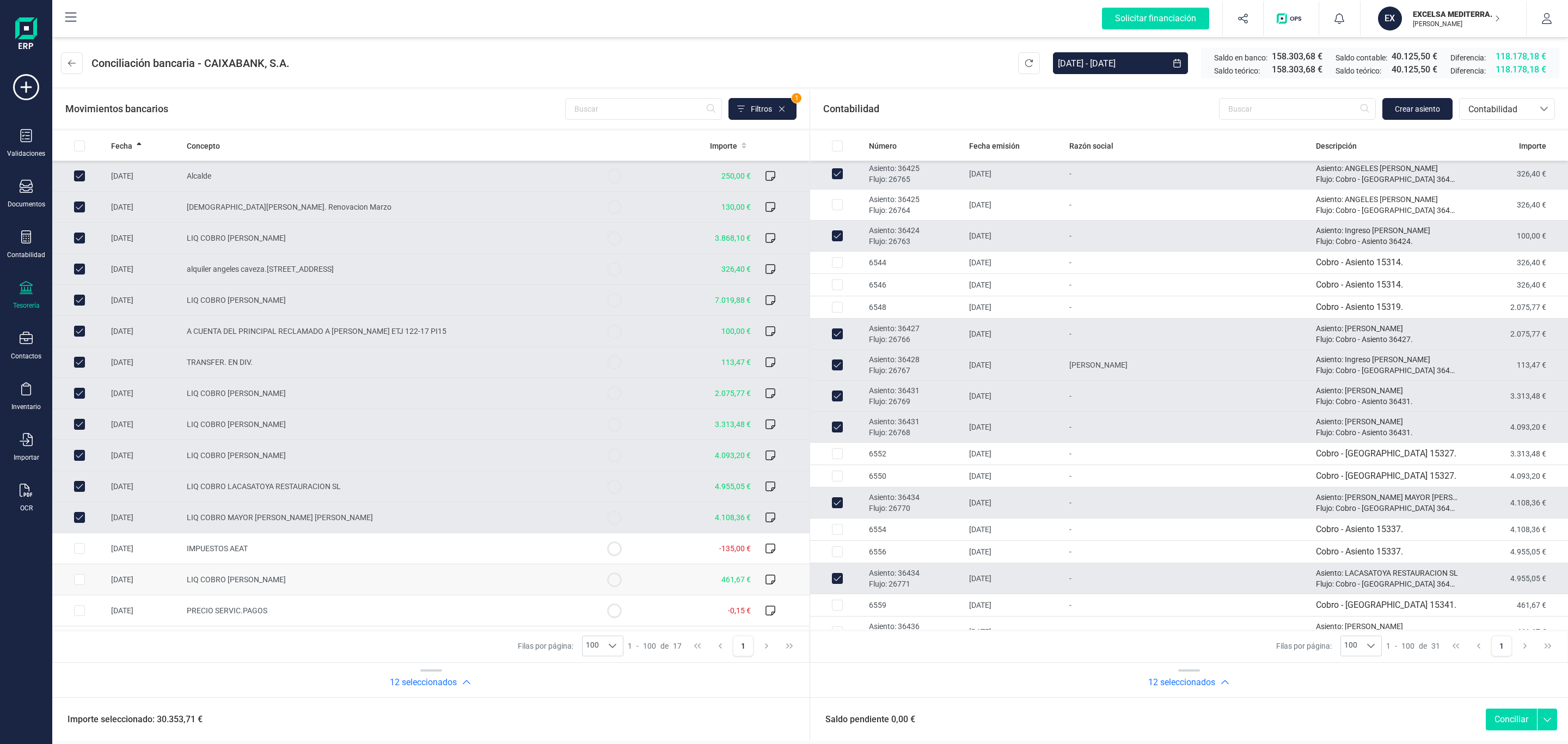
click at [286, 584] on span "LIQ COBRO CRISTIAN RUBEN GIL DURA" at bounding box center [236, 580] width 99 height 9
checkbox input "true"
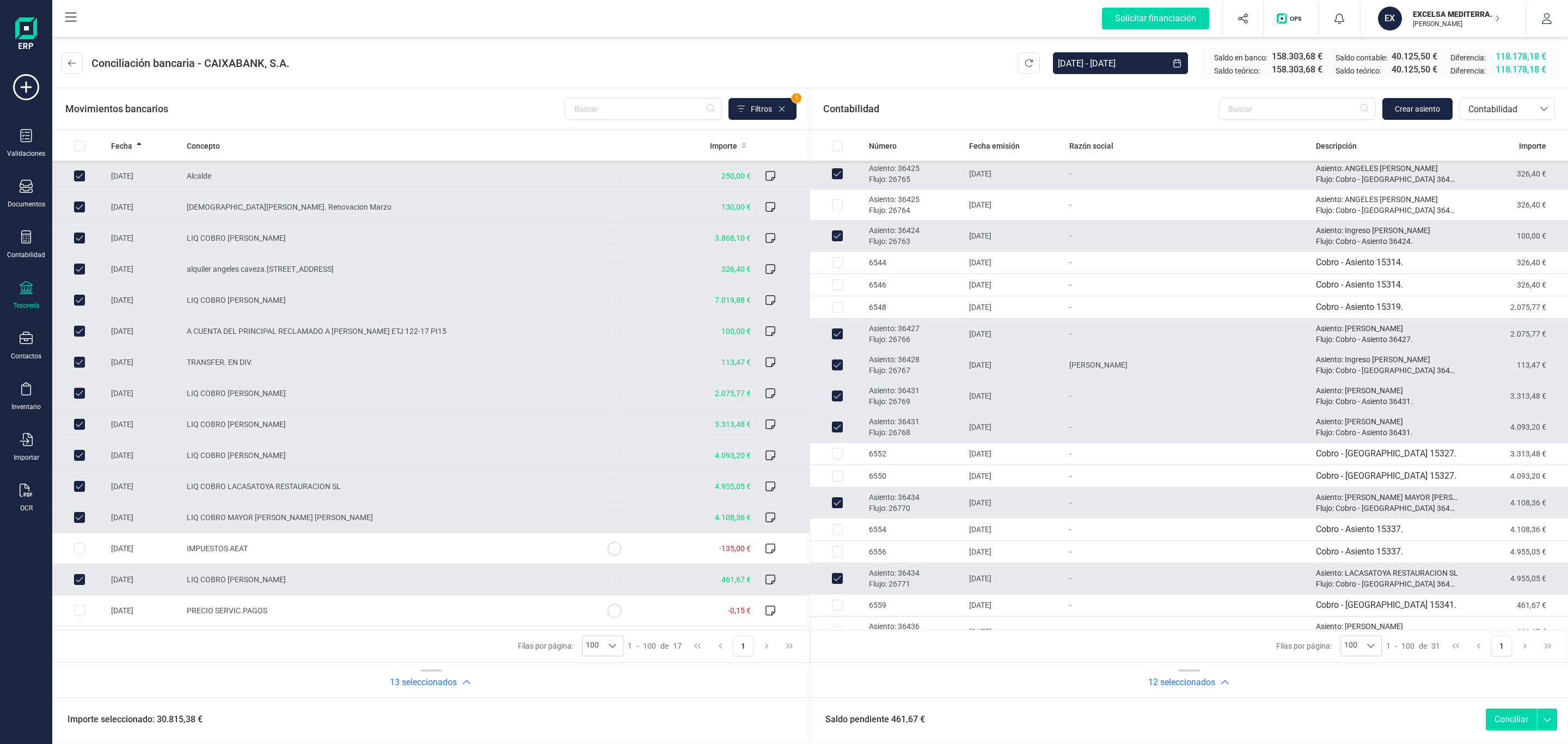
scroll to position [379, 0]
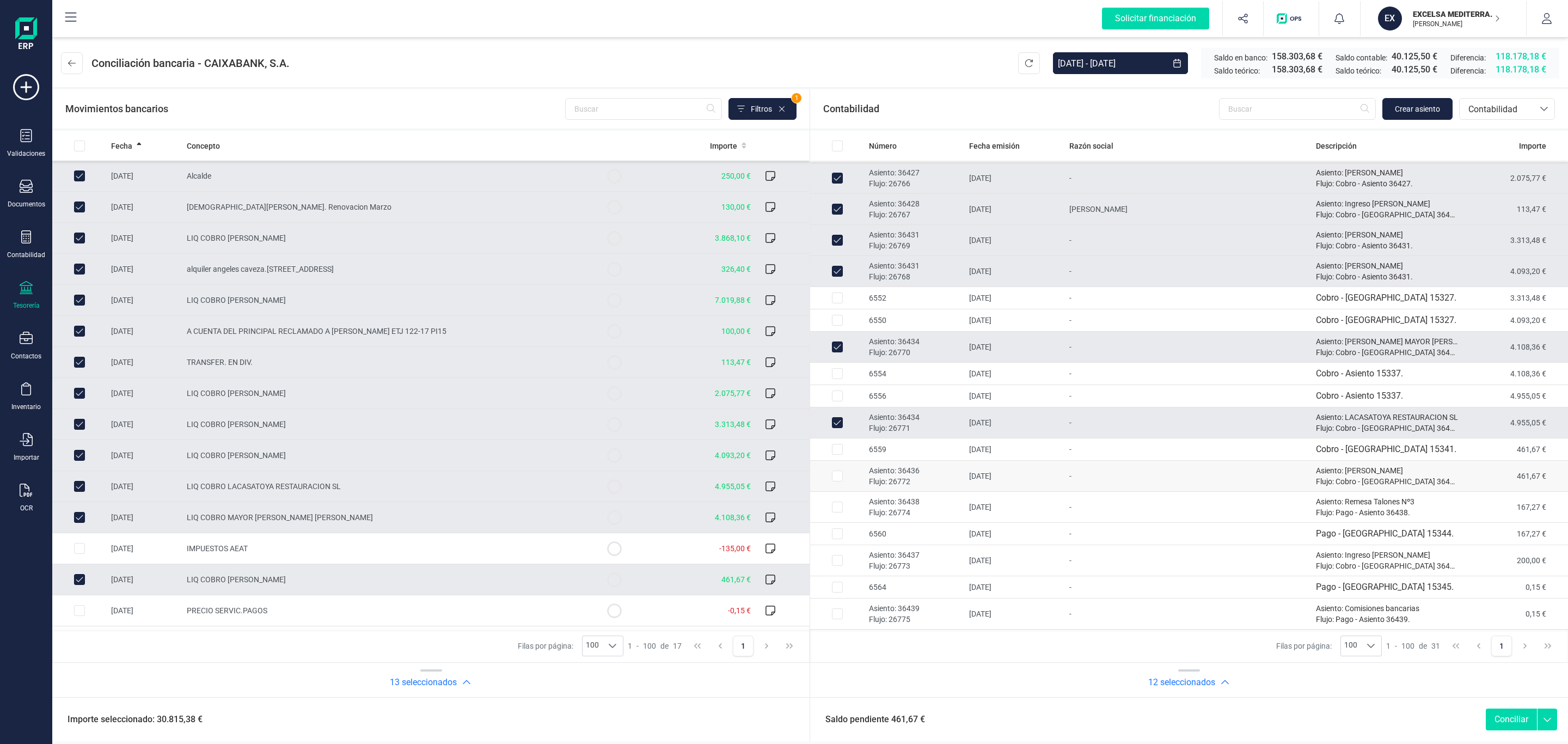
click at [923, 486] on td "Asiento: 36436 Flujo: 26772" at bounding box center [914, 476] width 100 height 31
checkbox input "true"
click at [421, 621] on td "PRECIO SERVIC.PAGOS" at bounding box center [385, 611] width 405 height 31
checkbox input "true"
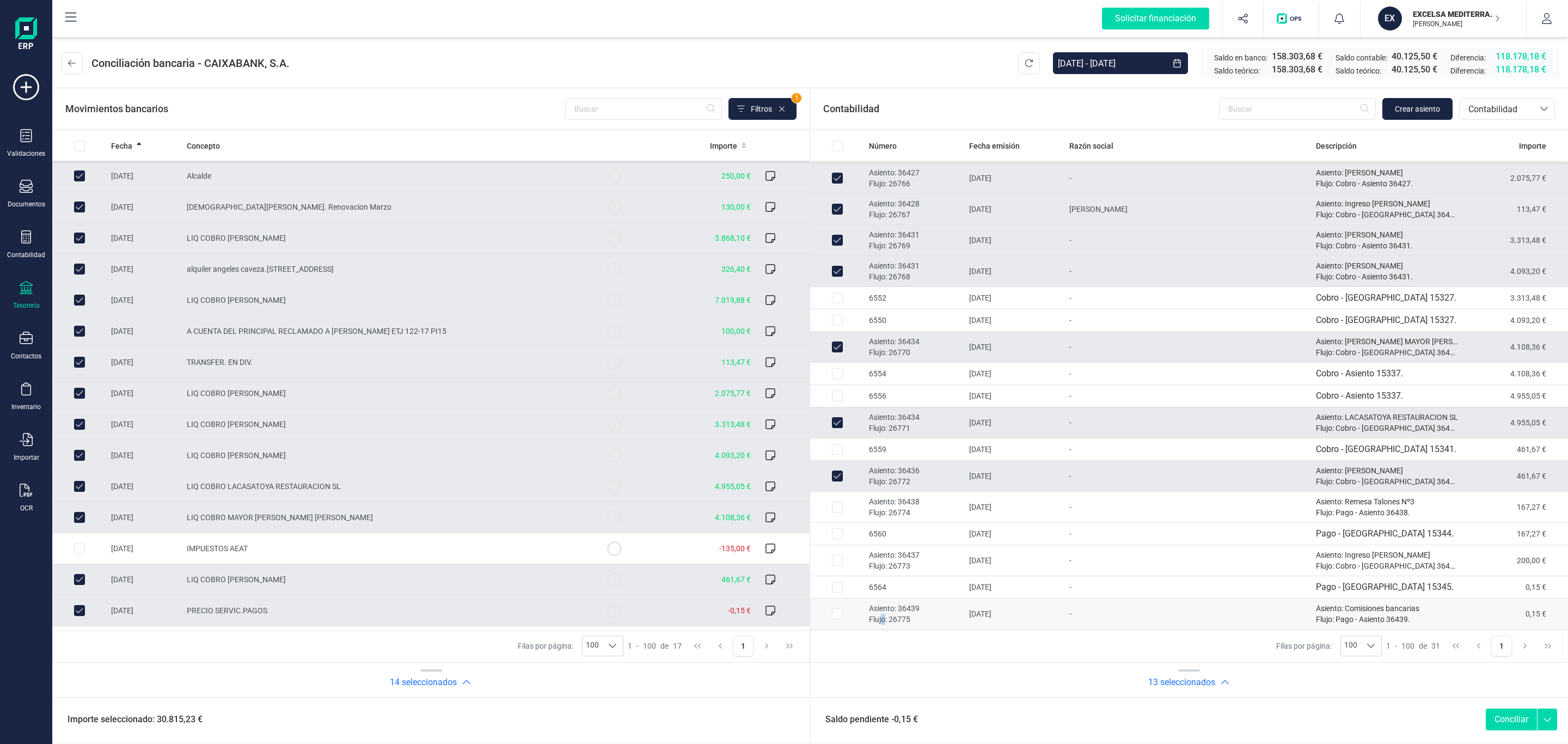
click at [884, 614] on p "Flujo: 26775" at bounding box center [915, 619] width 91 height 11
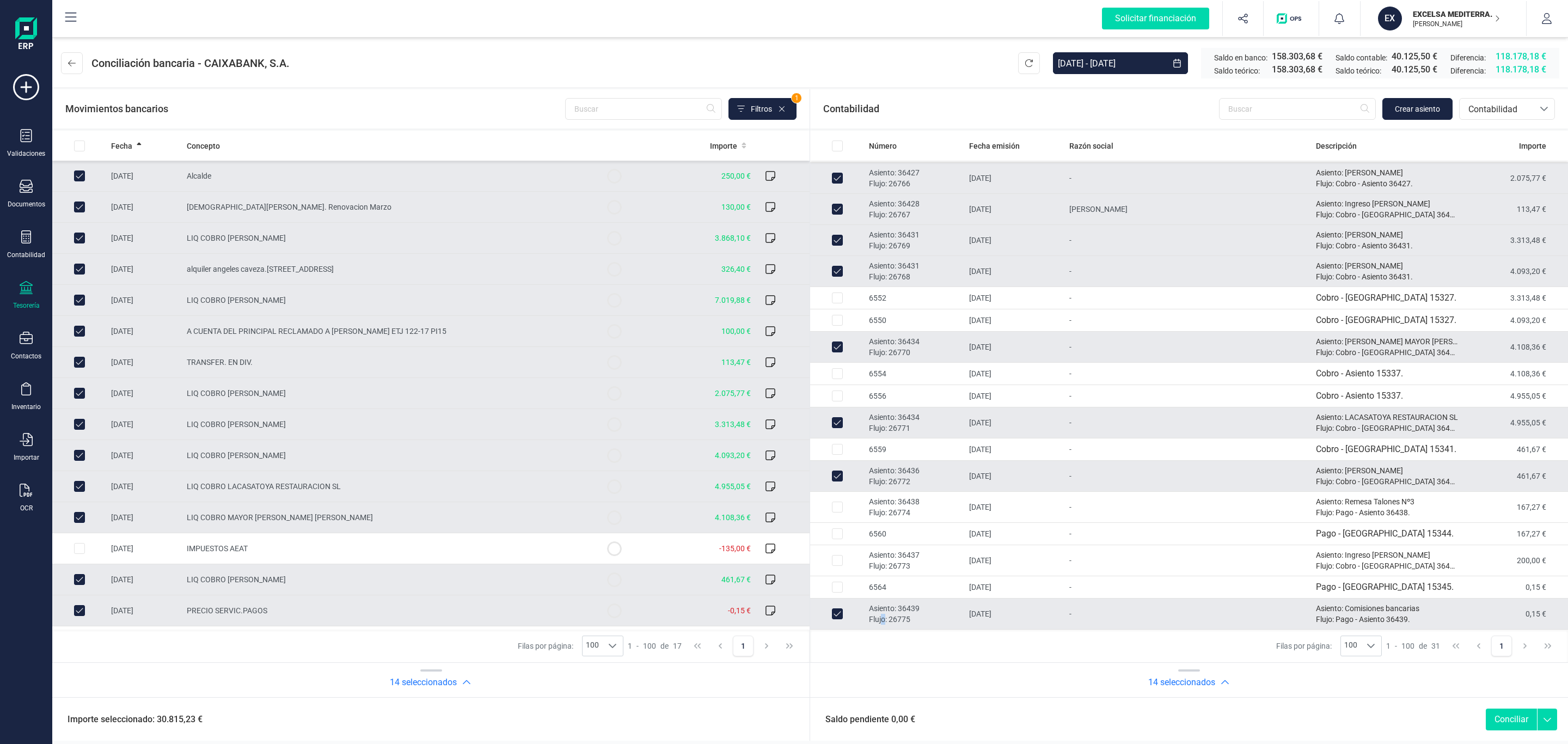
checkbox input "true"
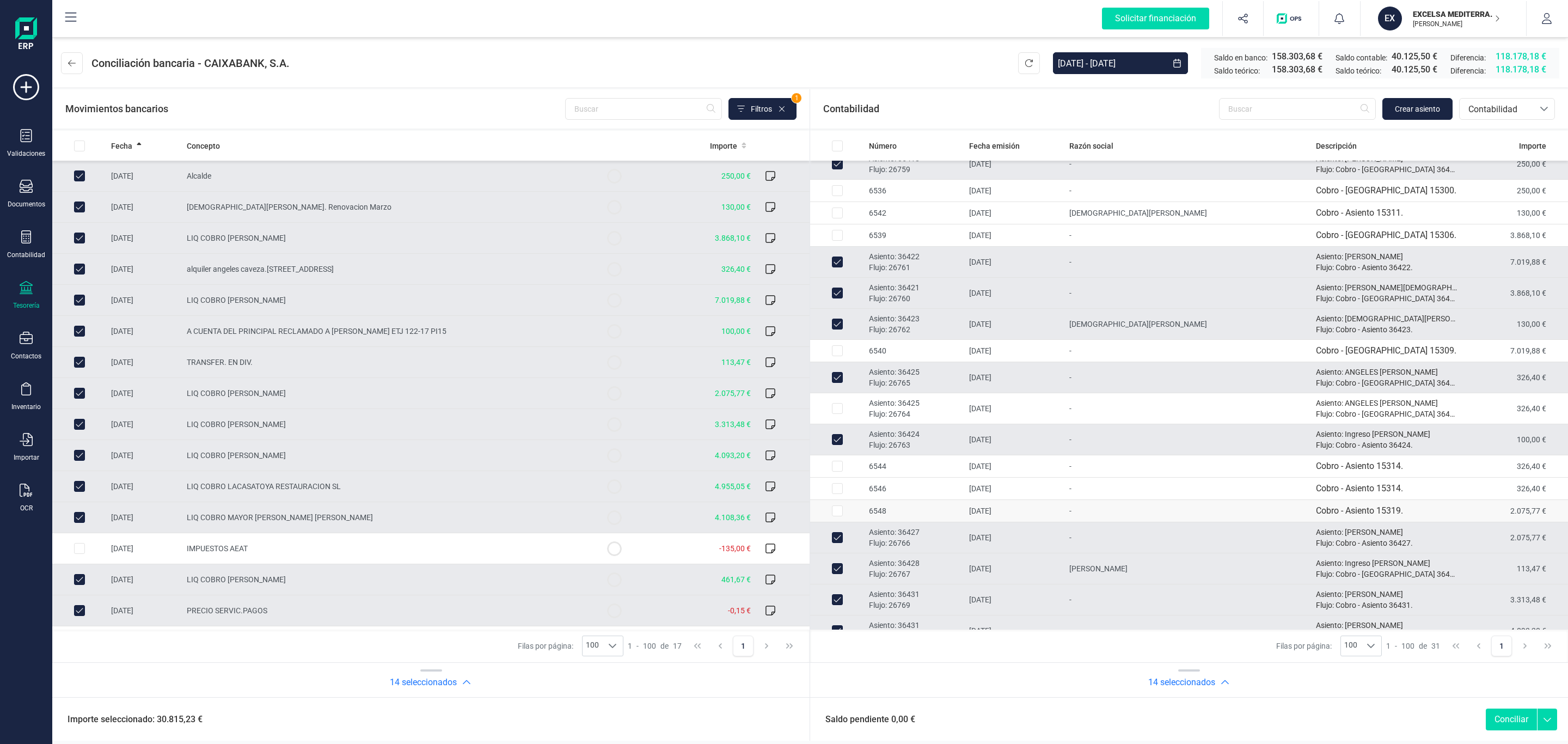
scroll to position [0, 0]
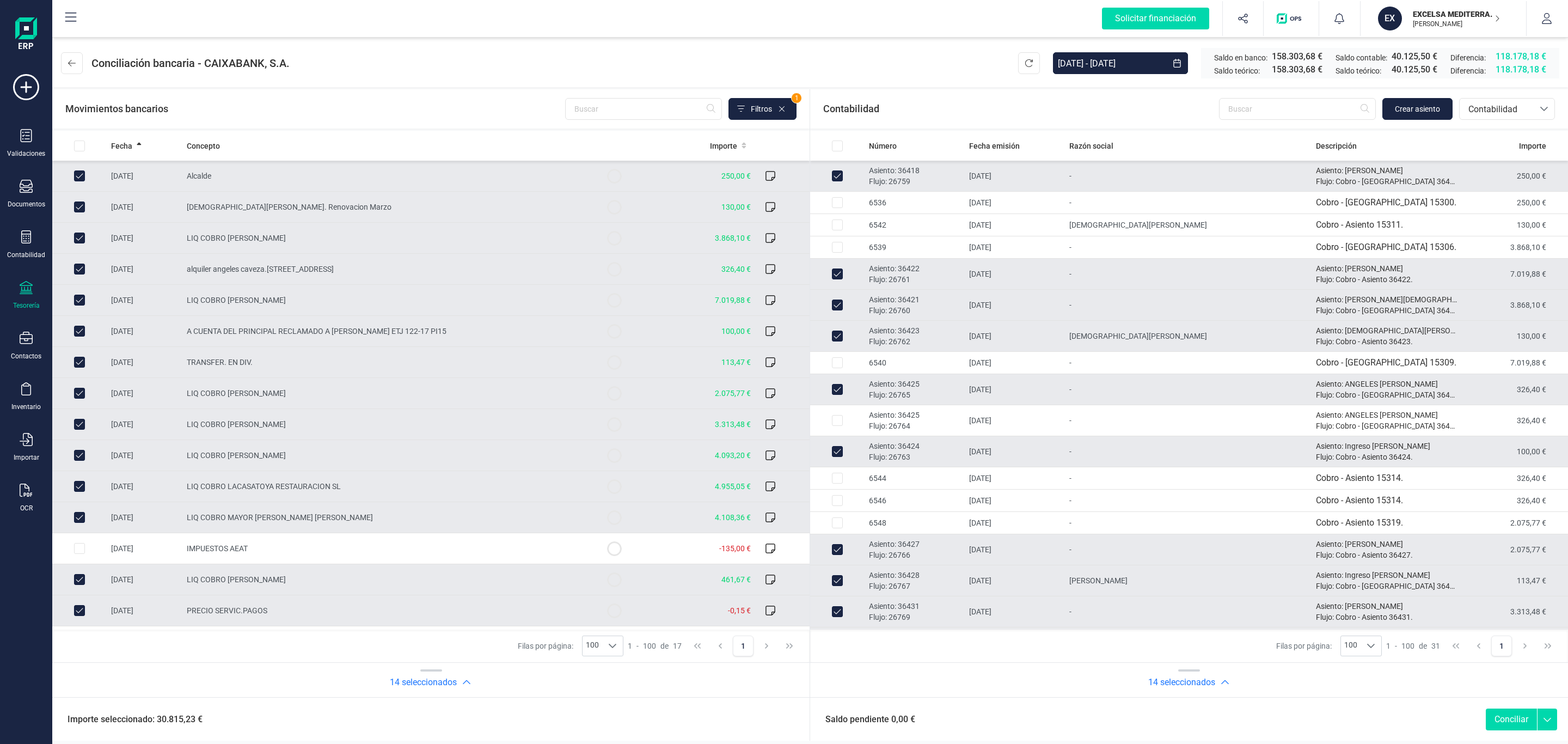
click at [1499, 725] on button "Conciliar" at bounding box center [1511, 720] width 51 height 22
checkbox input "false"
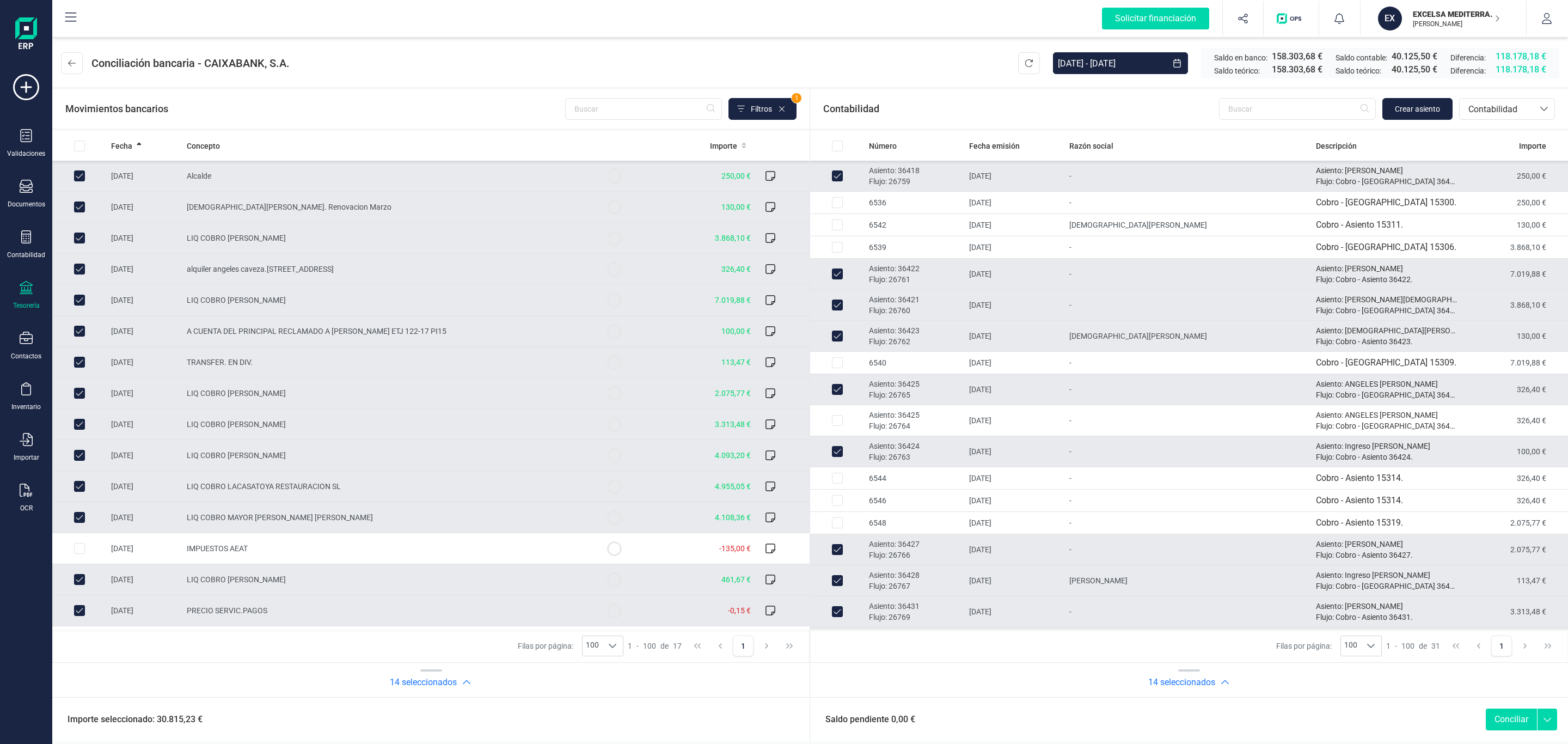
checkbox input "false"
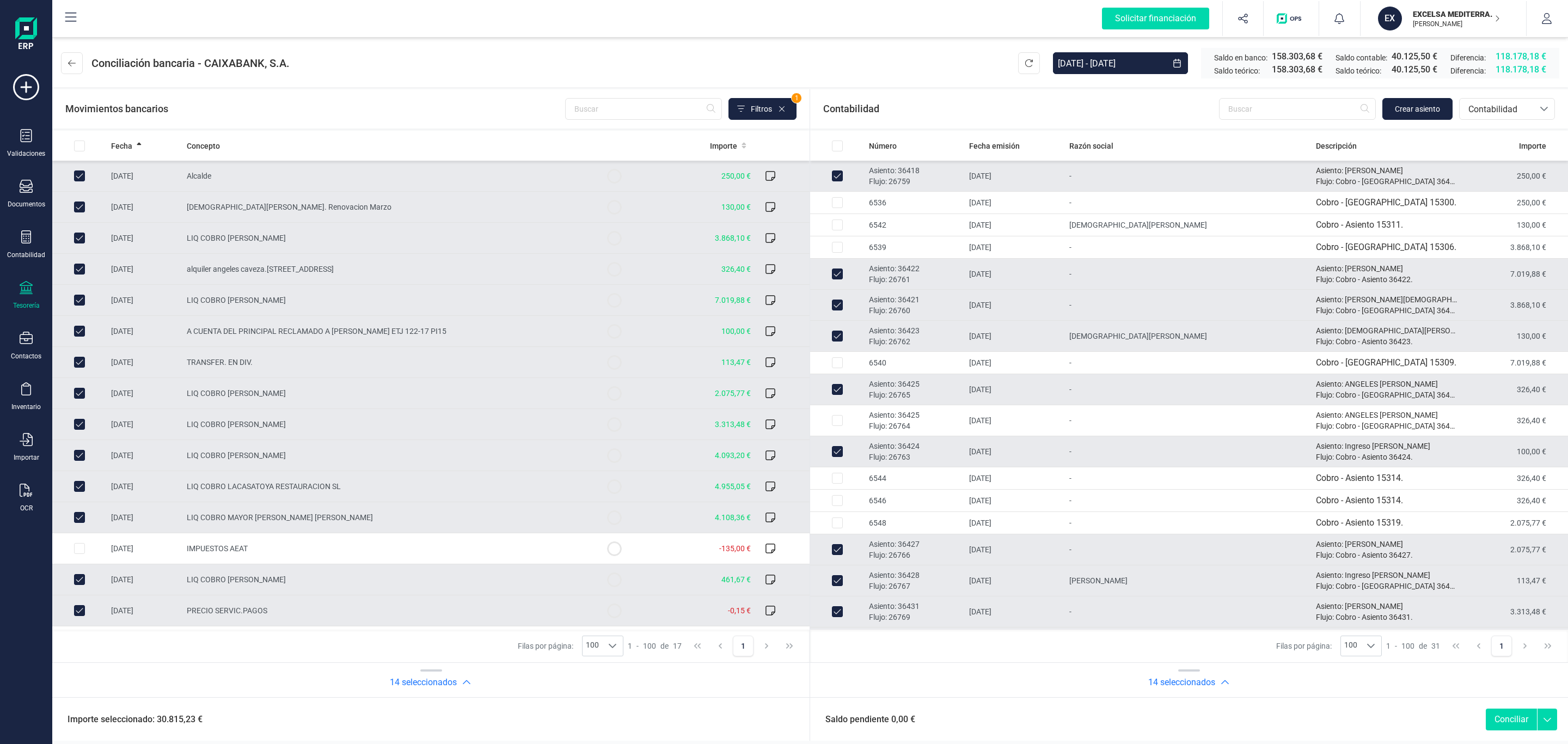
checkbox input "false"
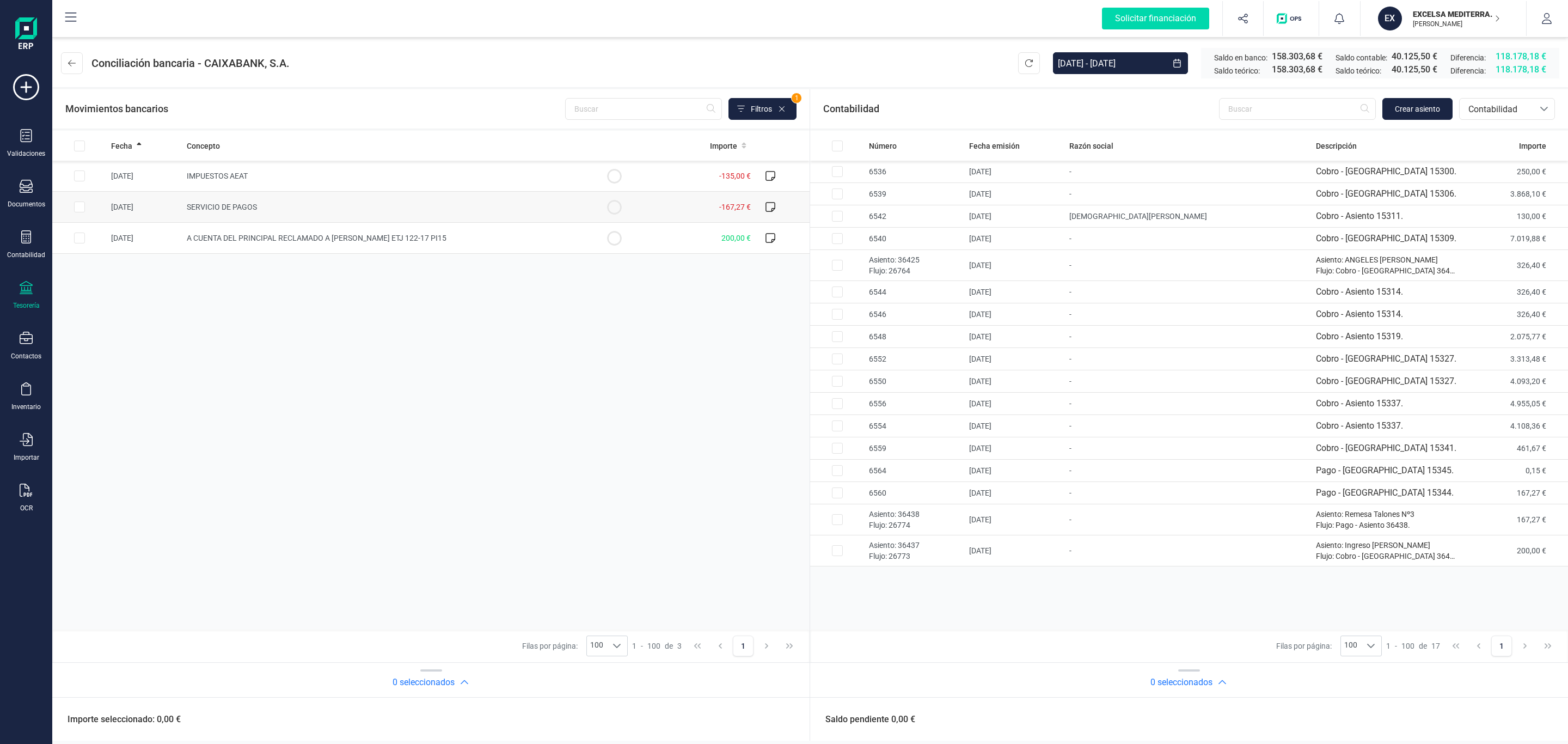
click at [354, 201] on td "SERVICIO DE PAGOS" at bounding box center [385, 207] width 405 height 31
checkbox input "true"
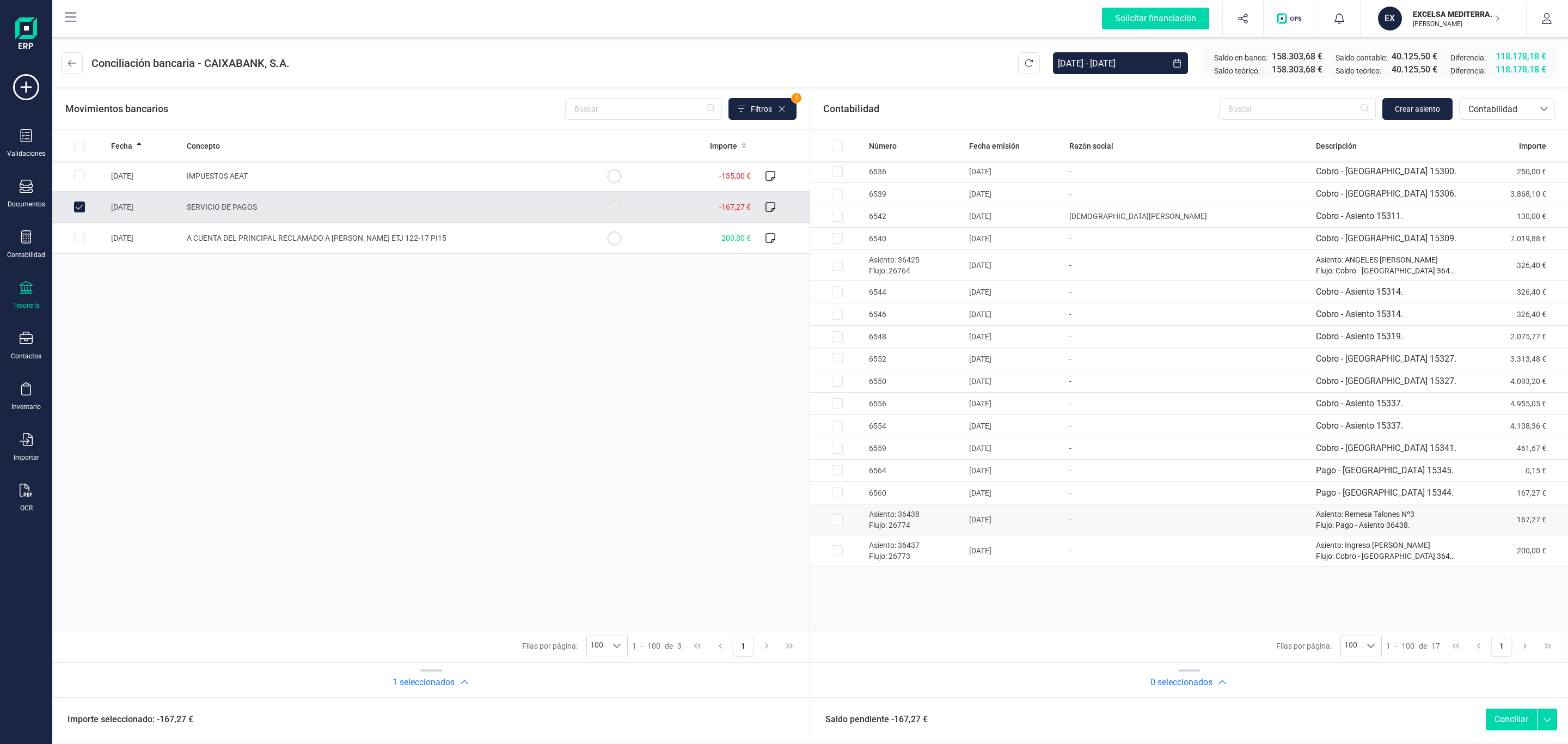
click at [921, 530] on p "Flujo: 26774" at bounding box center [915, 525] width 91 height 11
checkbox input "true"
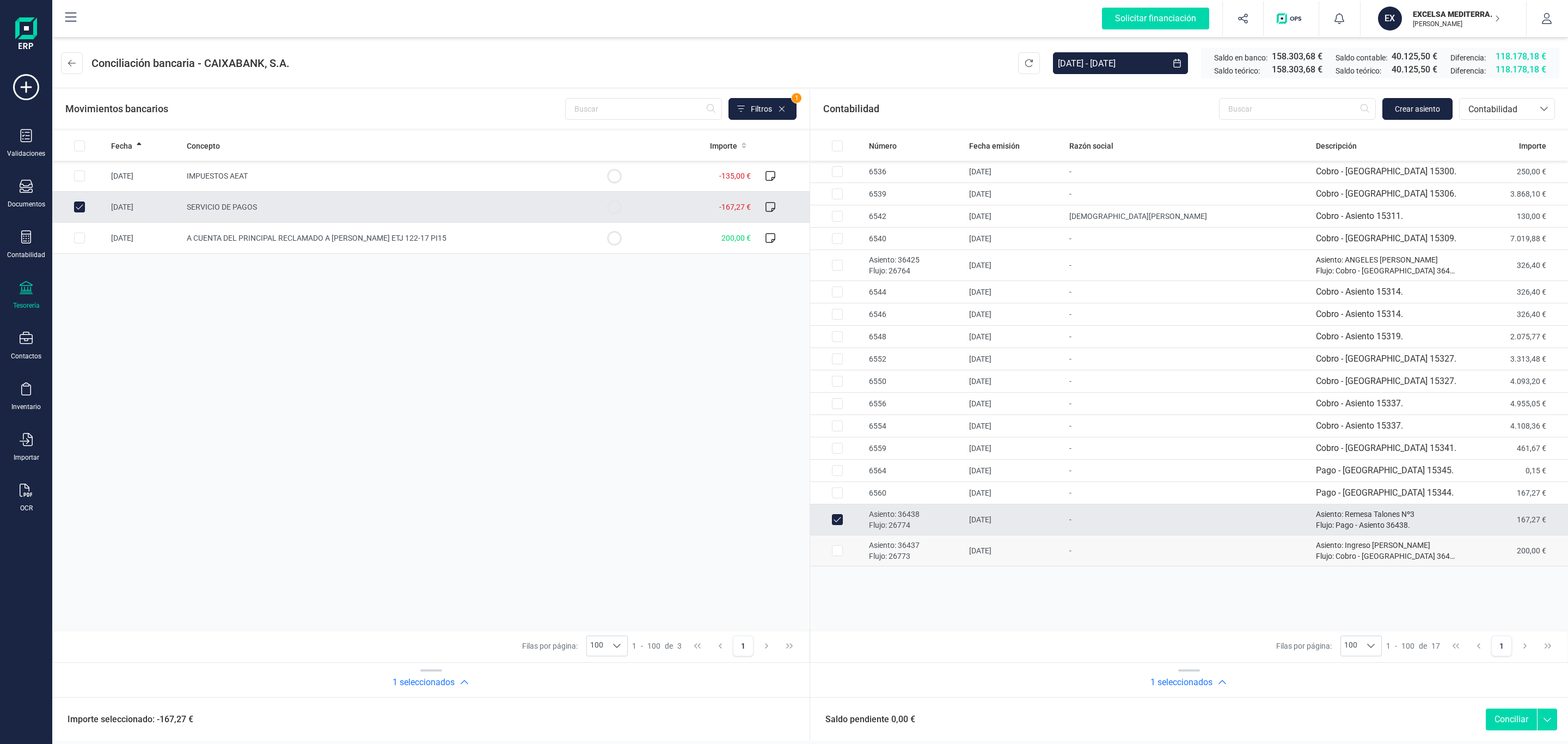
click at [922, 561] on p "Flujo: 26773" at bounding box center [915, 556] width 91 height 11
checkbox input "true"
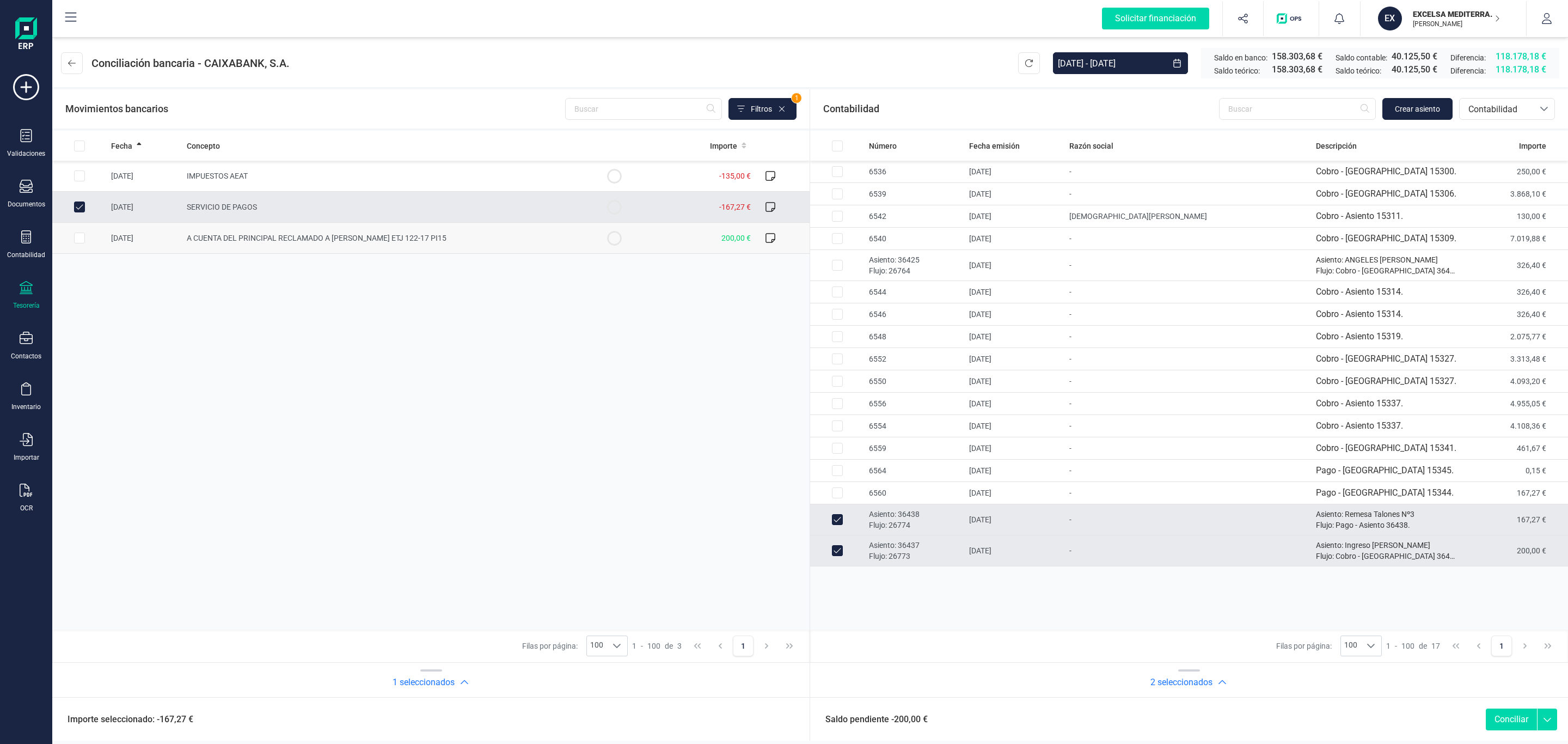
click at [358, 235] on span "A CUENTA DEL PRINCIPAL RECLAMADO A ANA CABEZAS MAIRE ETJ 122-17 PI15" at bounding box center [317, 238] width 260 height 9
checkbox input "true"
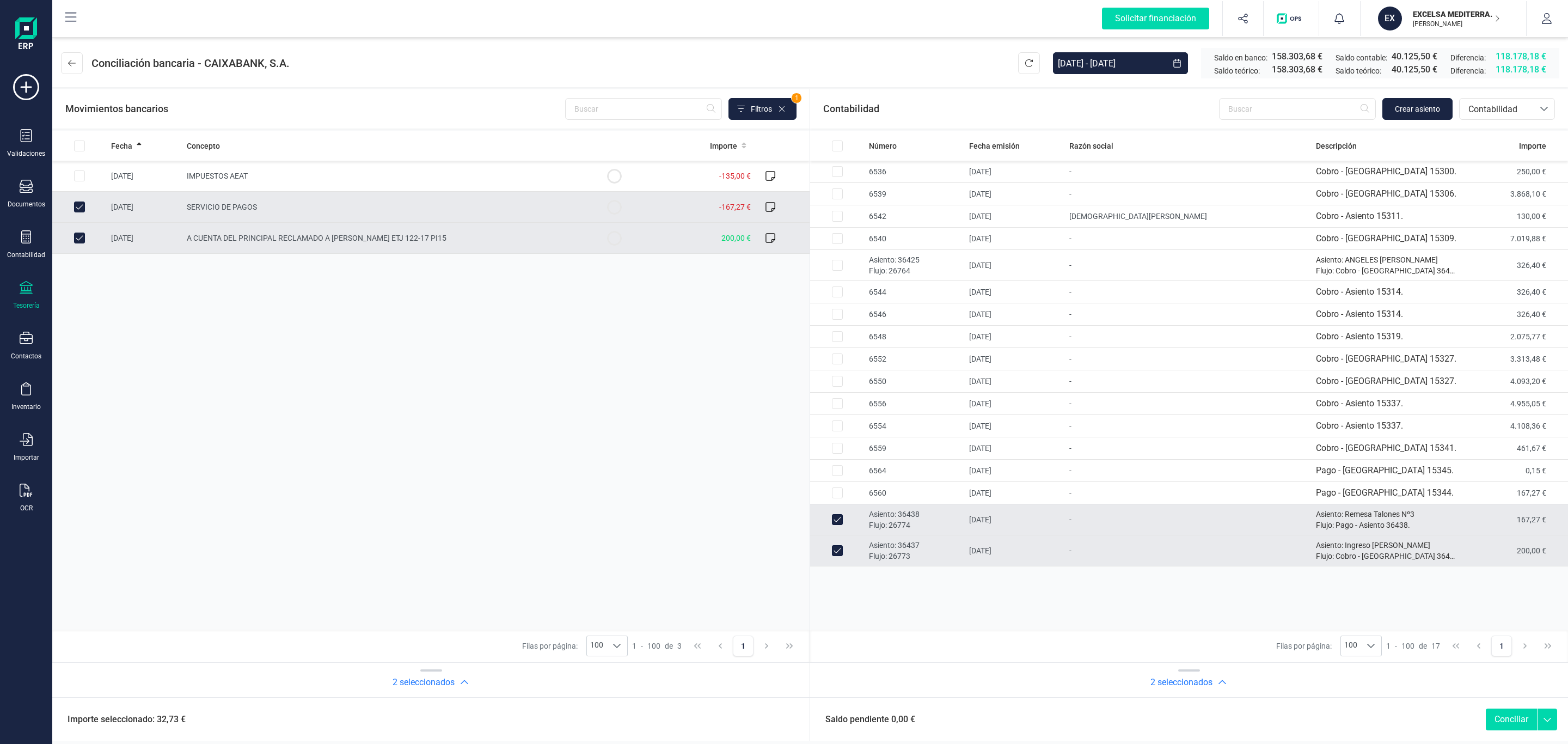
click at [1518, 720] on button "Conciliar" at bounding box center [1511, 720] width 51 height 22
checkbox input "false"
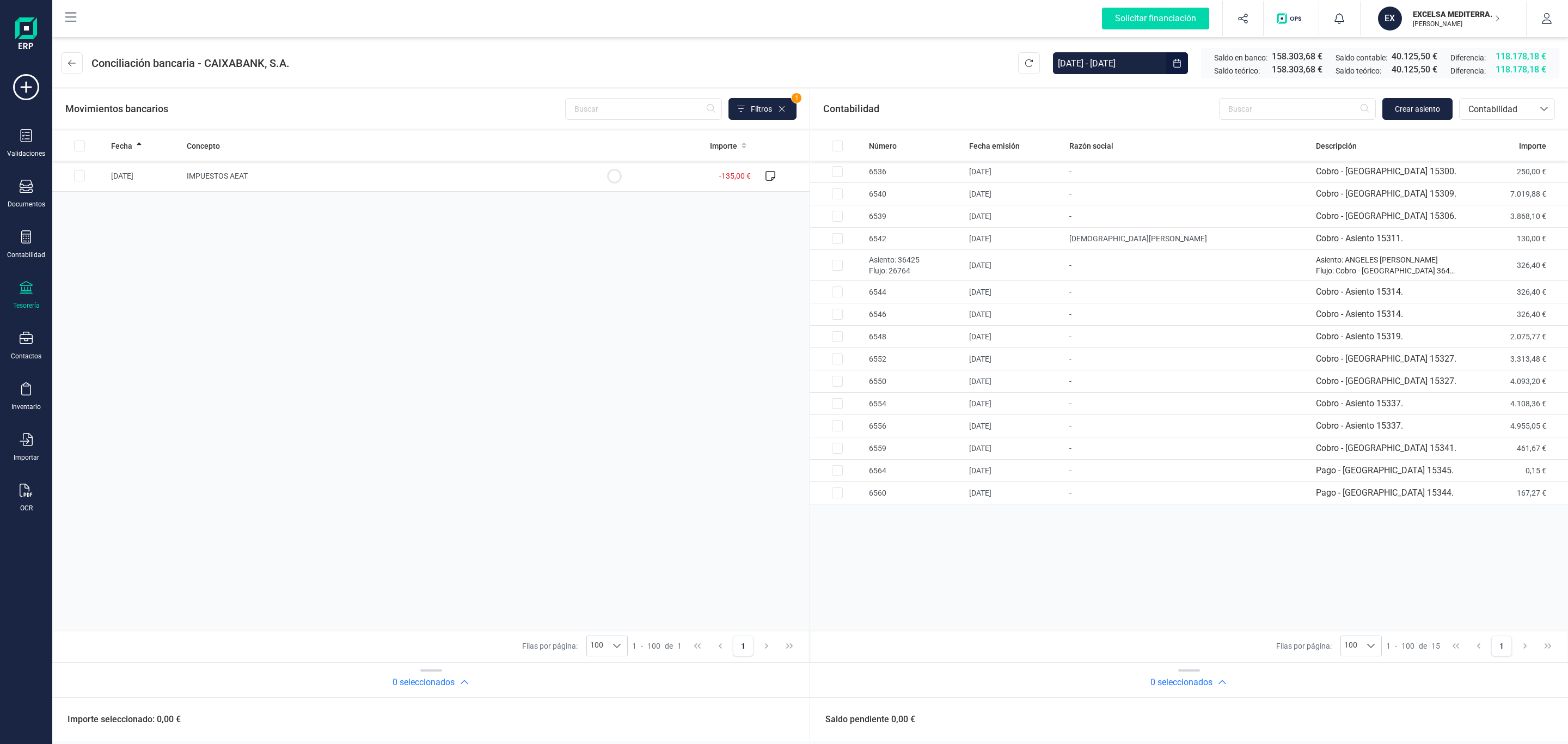
click at [1091, 52] on input "01/03/2025 - 30/03/2025" at bounding box center [1110, 63] width 113 height 22
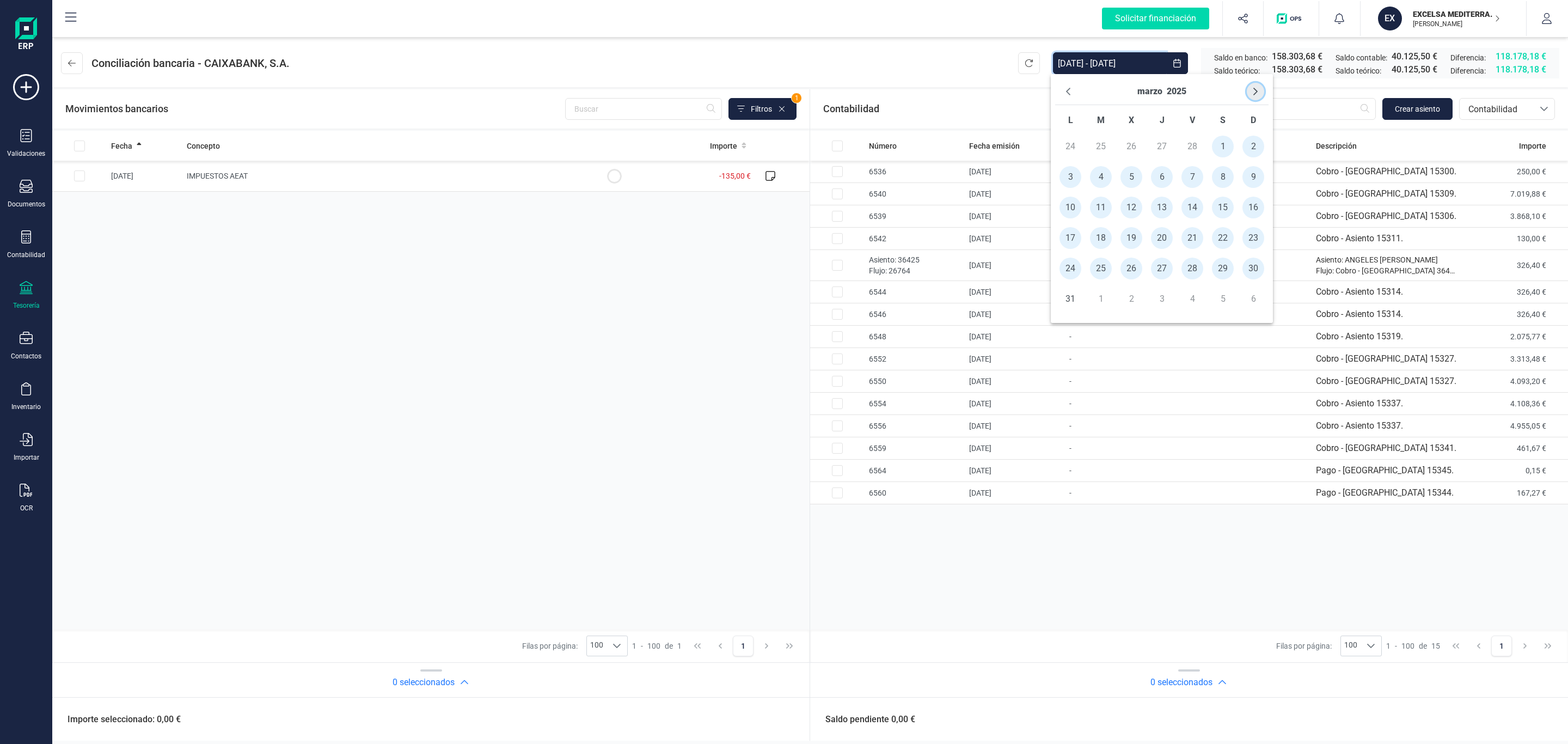
click at [1258, 94] on icon "Next Month" at bounding box center [1255, 91] width 9 height 9
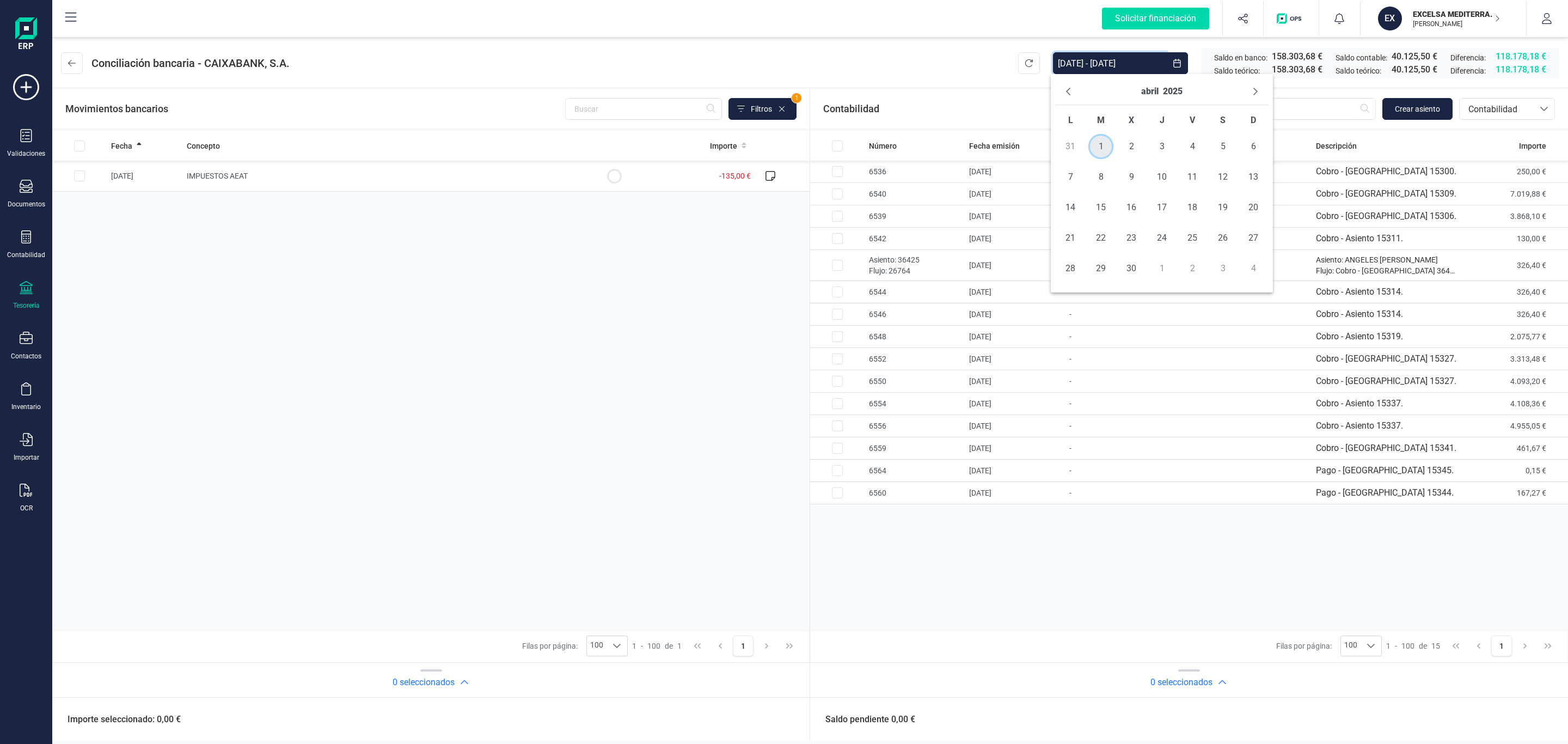
click at [1104, 144] on span "1" at bounding box center [1101, 147] width 22 height 22
click at [1130, 270] on span "30" at bounding box center [1132, 268] width 22 height 22
type input "01/04/2025 - 30/04/2025"
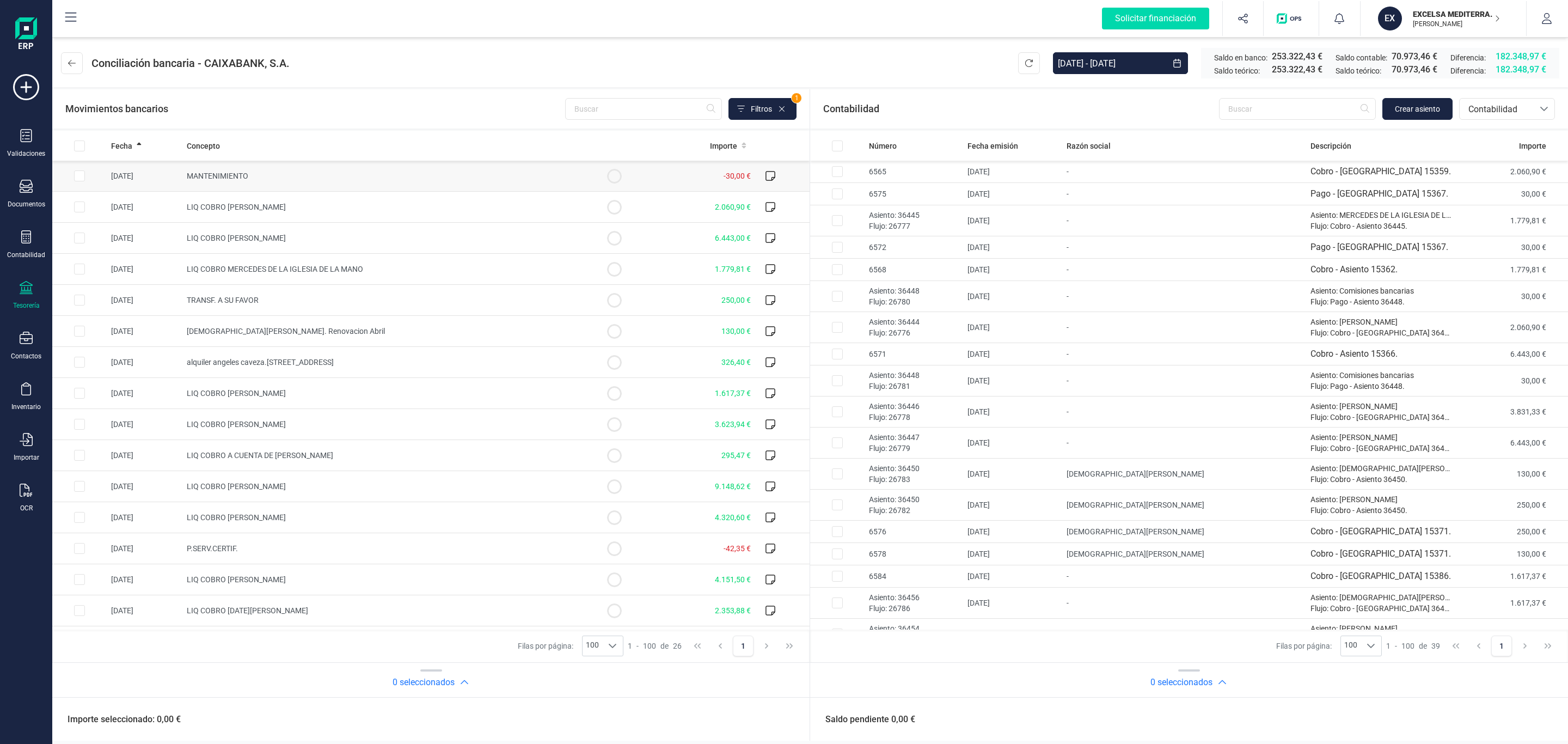
click at [261, 163] on td "MANTENIMIENTO" at bounding box center [385, 176] width 405 height 31
checkbox input "true"
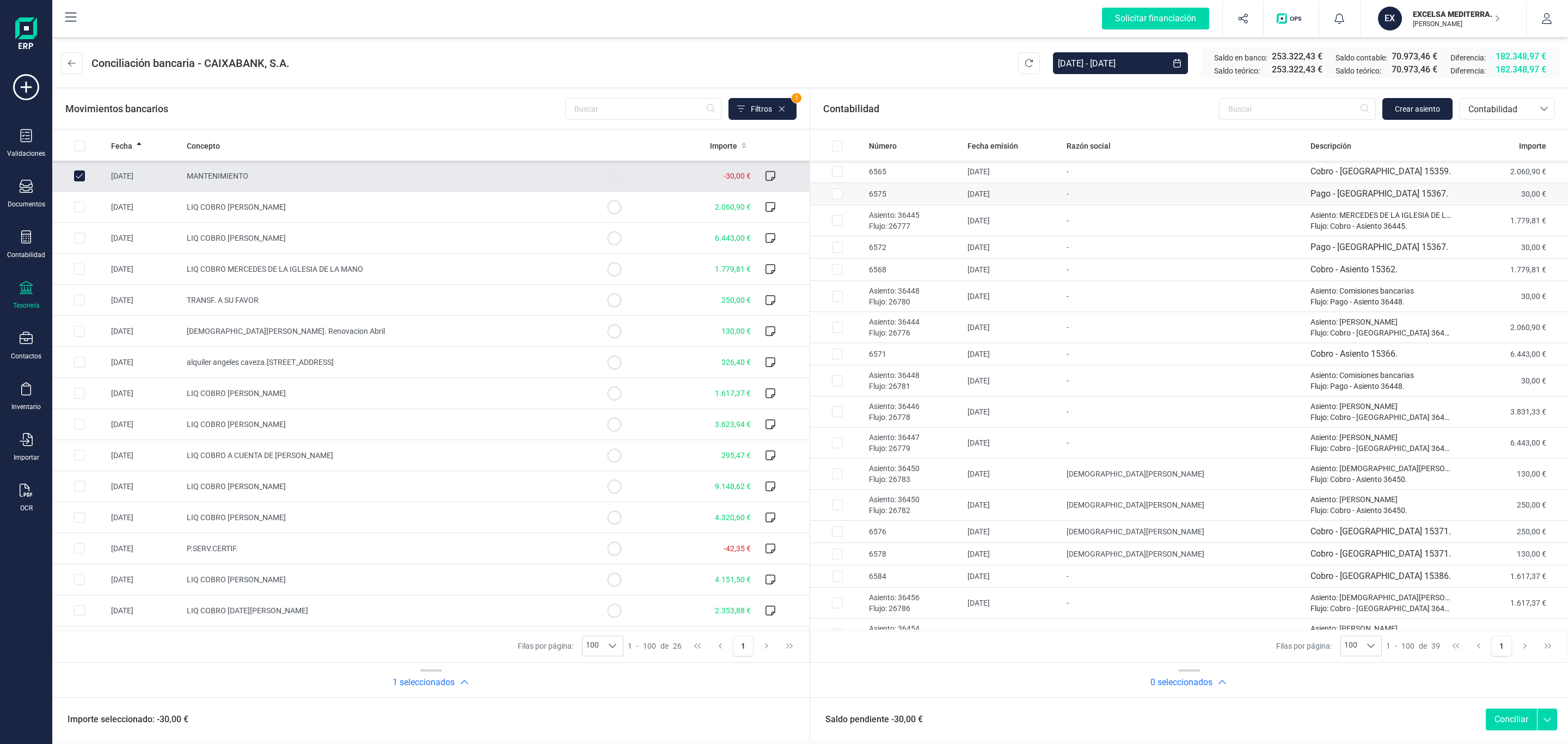
click at [1060, 199] on td "01/04/2025" at bounding box center [1012, 194] width 99 height 23
checkbox input "true"
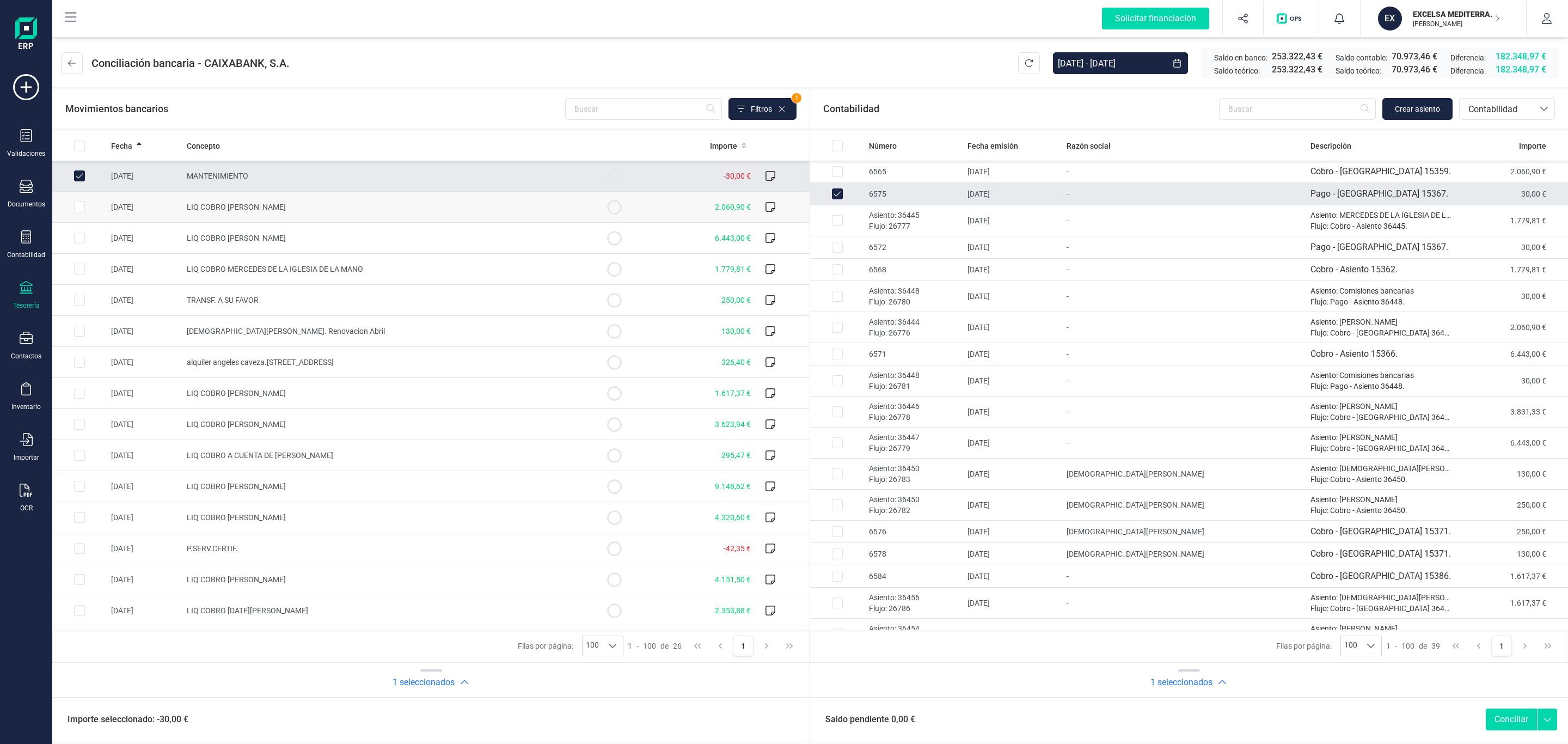
click at [467, 218] on td "LIQ COBRO EXPOSITO FRIAS FRANCISCO" at bounding box center [385, 207] width 405 height 31
checkbox input "true"
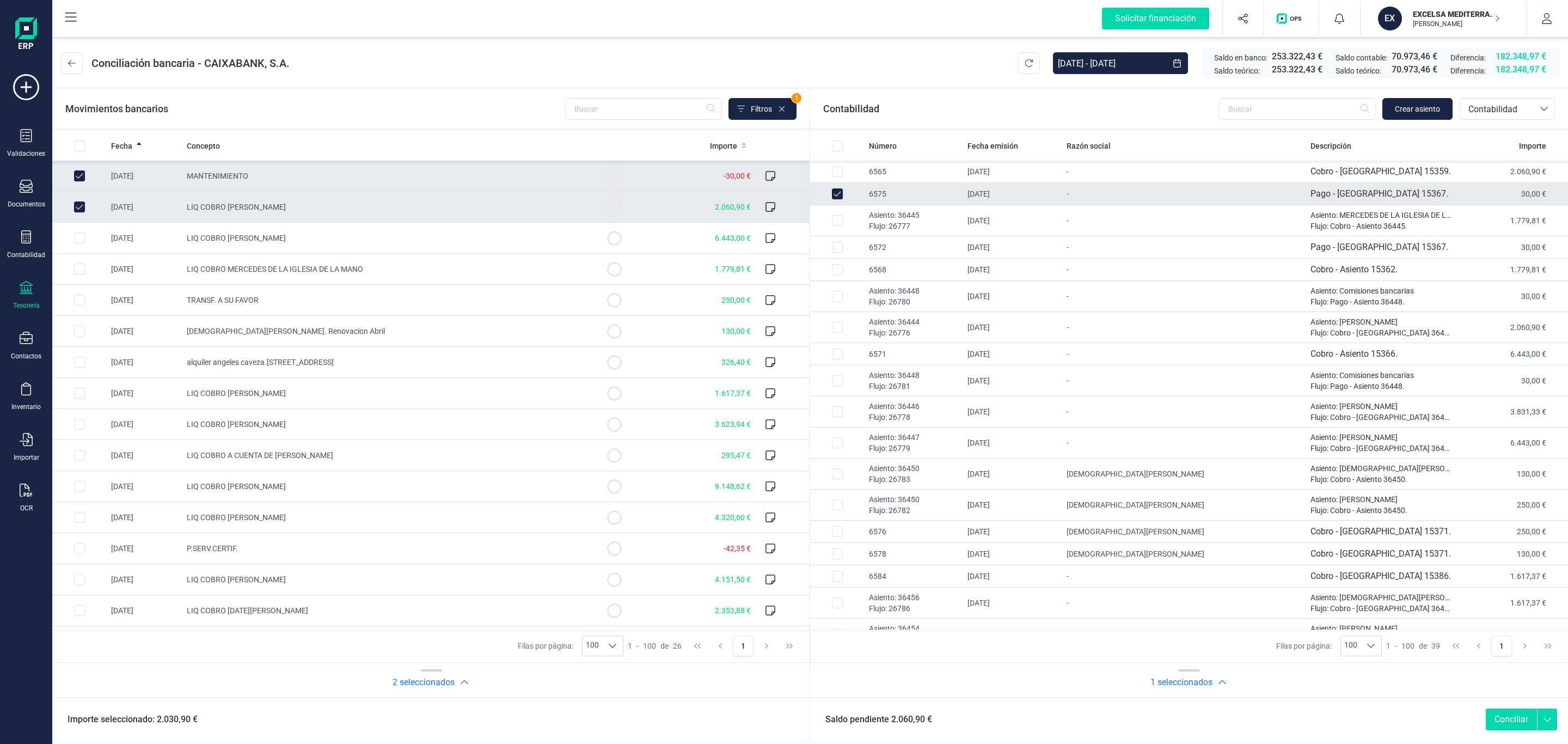
click at [1026, 192] on td "01/04/2025" at bounding box center [1012, 194] width 99 height 23
checkbox input "false"
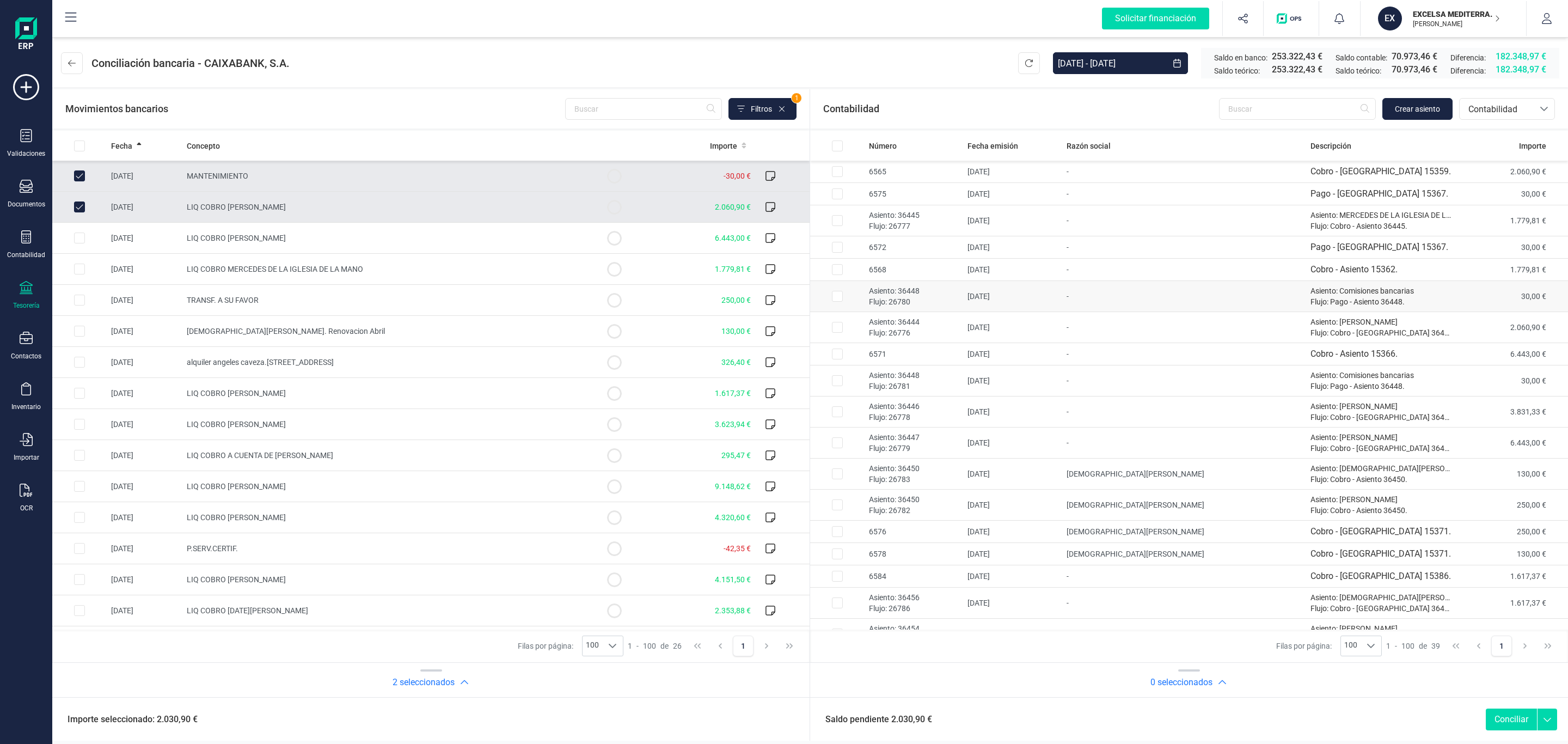
click at [1002, 295] on td "01/04/2025" at bounding box center [1012, 297] width 99 height 31
checkbox input "true"
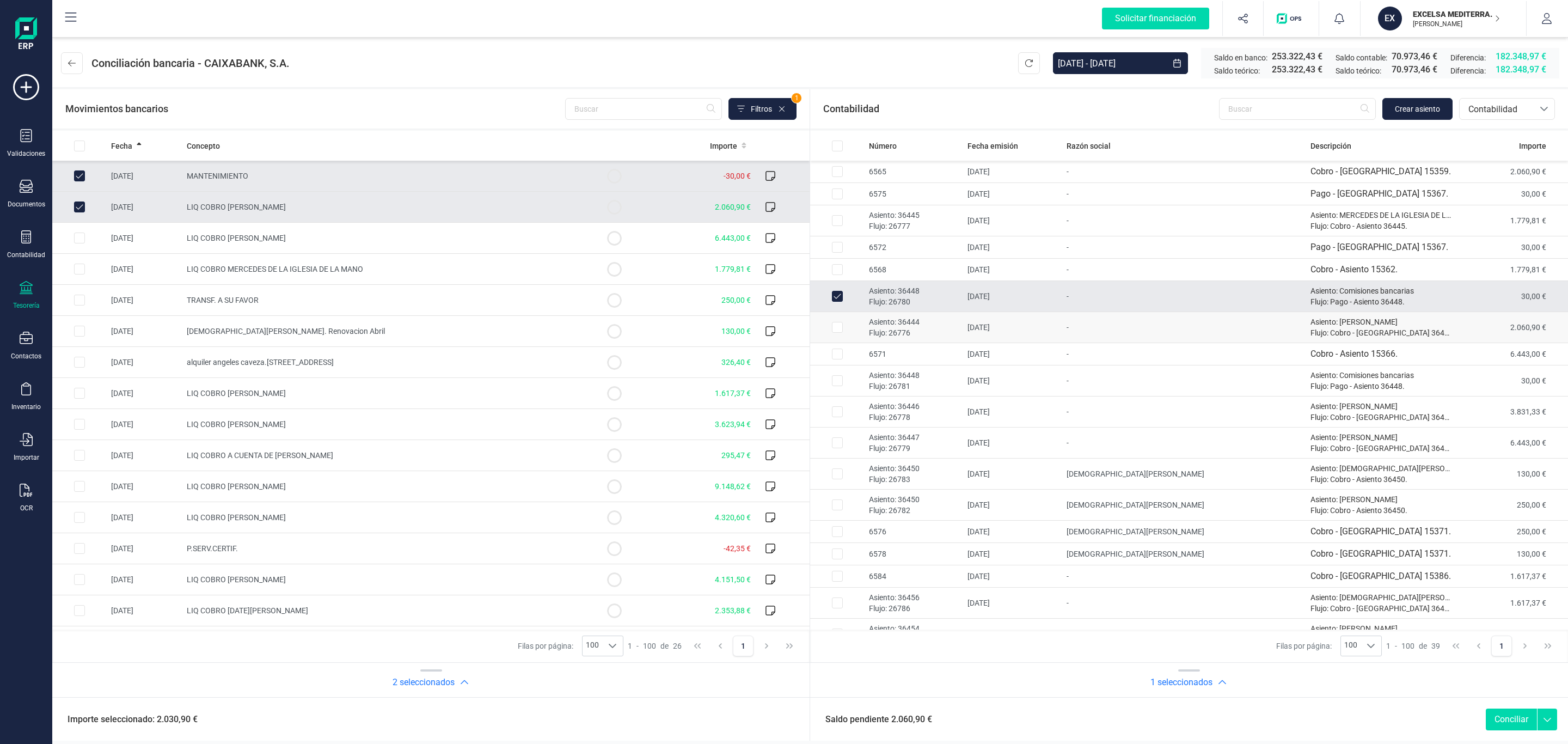
click at [996, 324] on td "01/04/2025" at bounding box center [1012, 328] width 99 height 31
checkbox input "true"
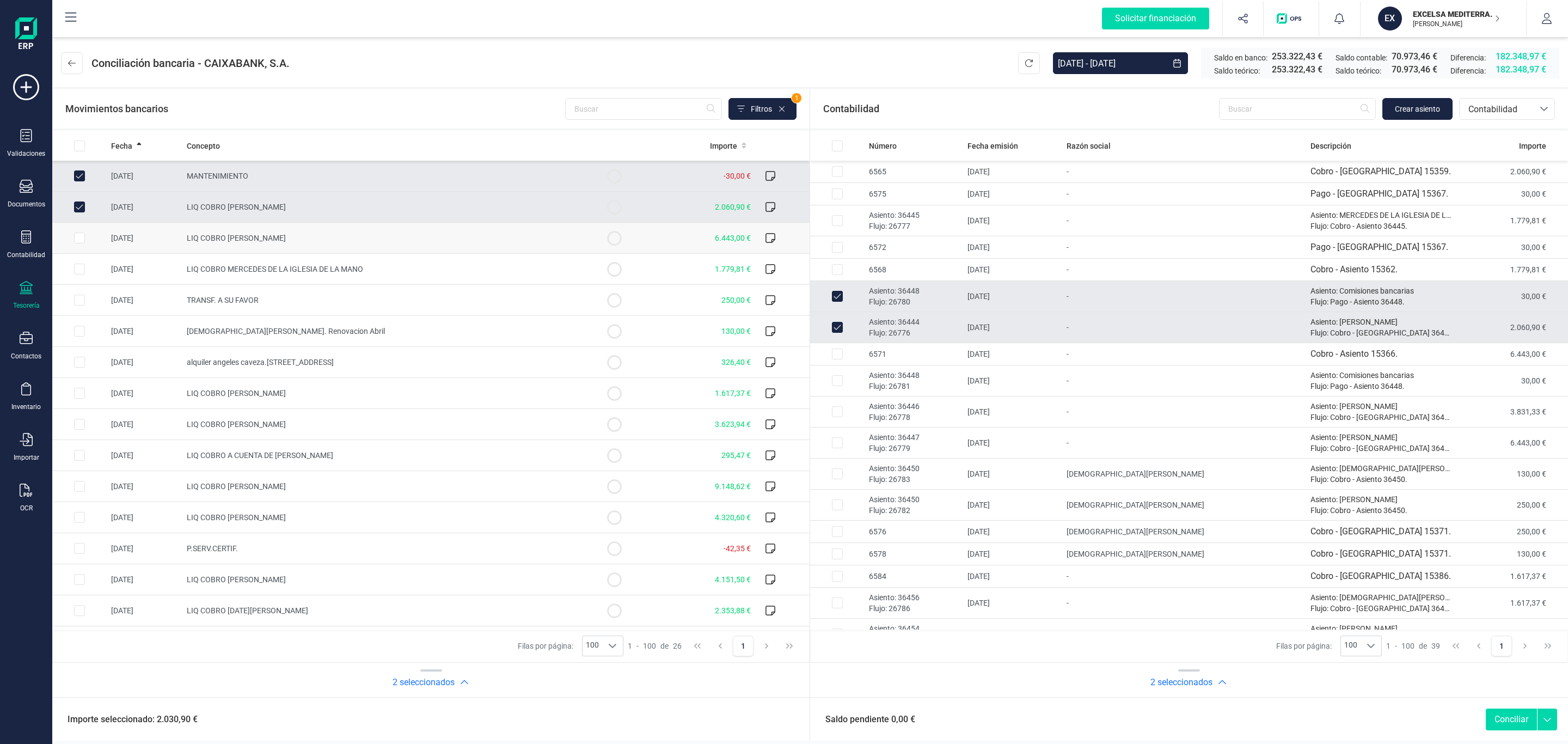
click at [335, 249] on td "LIQ COBRO MARTOS MARTINEZ JOSEFA" at bounding box center [385, 238] width 405 height 31
checkbox input "true"
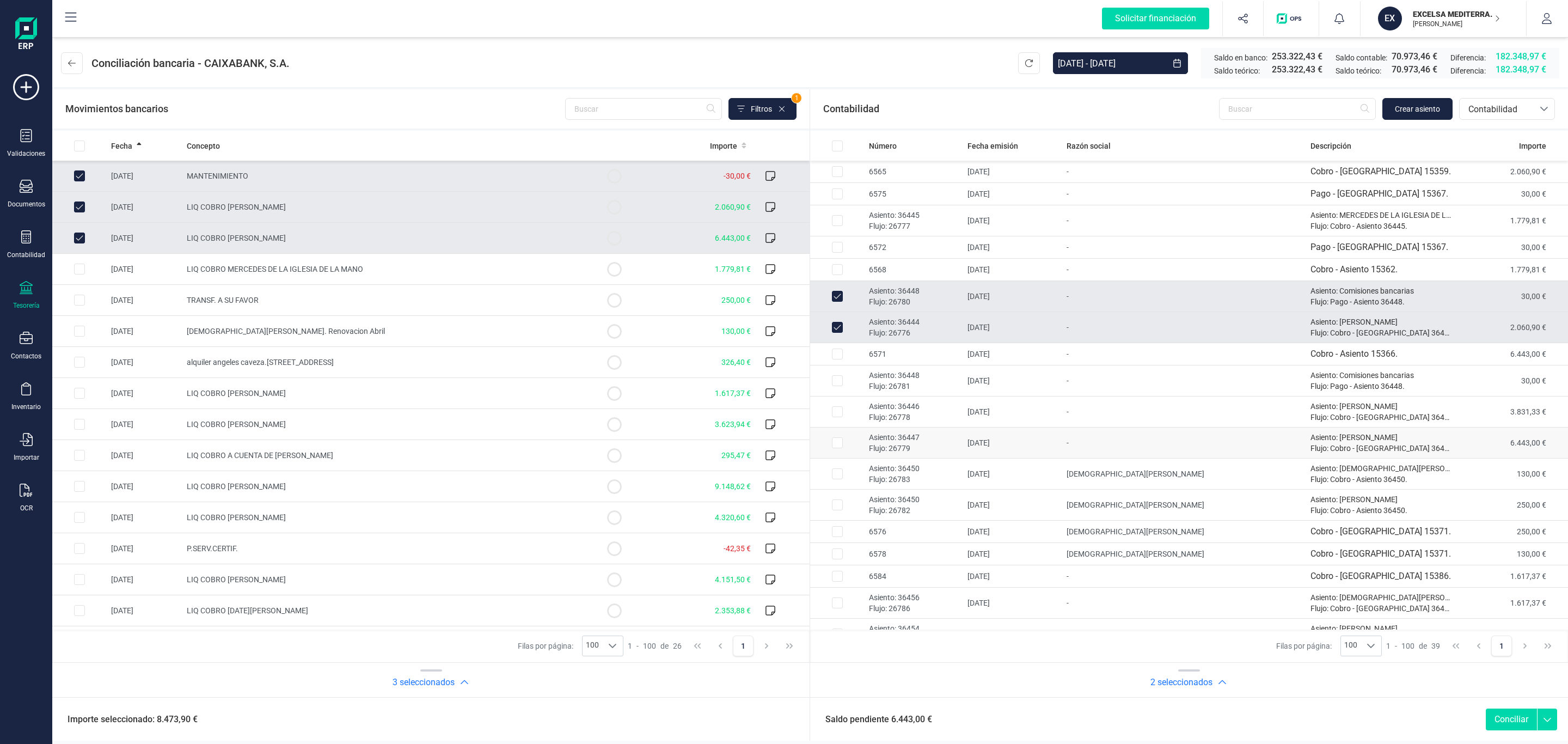
click at [951, 449] on p "Flujo: 26779" at bounding box center [914, 448] width 90 height 11
checkbox input "true"
click at [493, 271] on td "LIQ COBRO MERCEDES DE LA IGLESIA DE LA MANO" at bounding box center [385, 269] width 405 height 31
checkbox input "true"
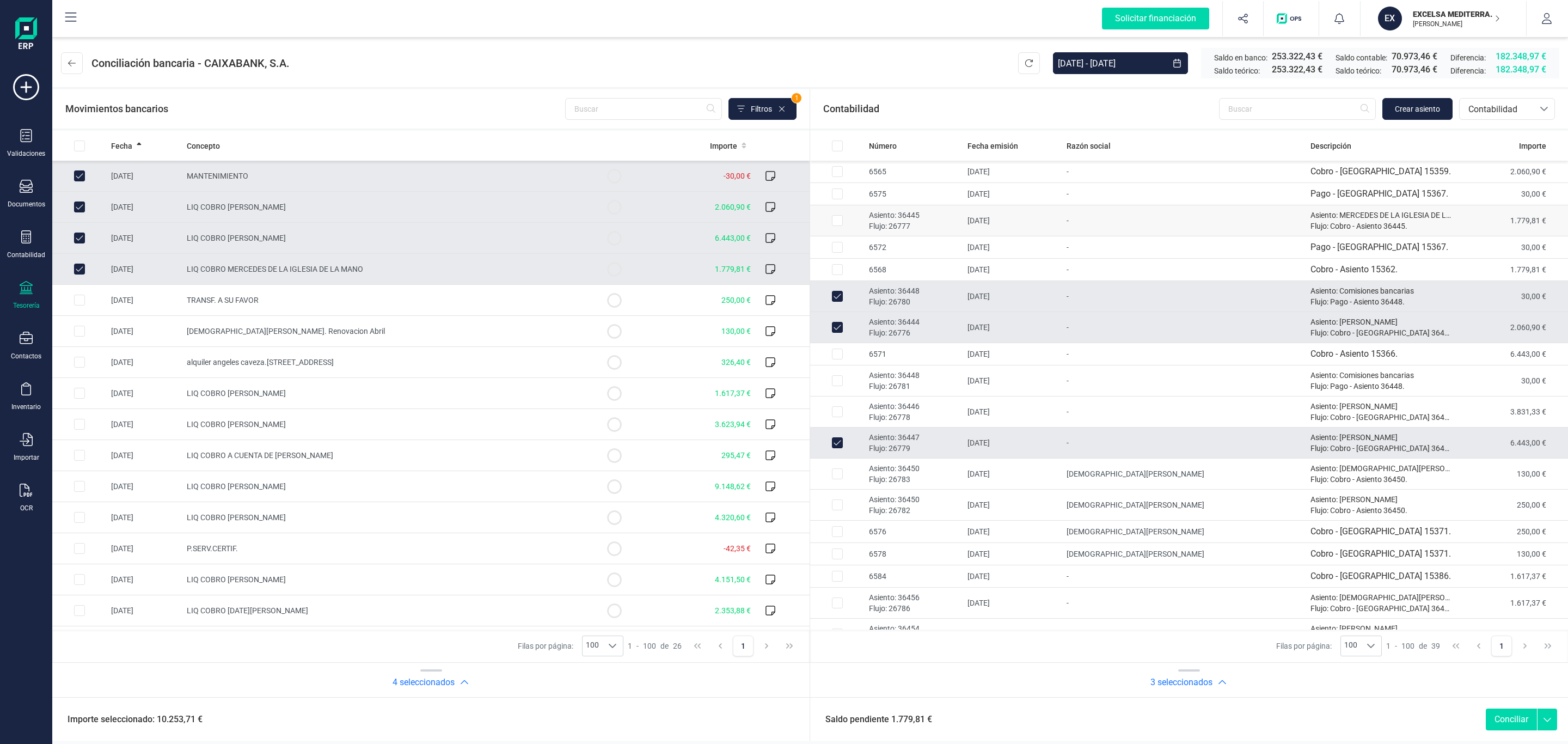
click at [995, 209] on td "01/04/2025" at bounding box center [1012, 220] width 99 height 31
checkbox input "true"
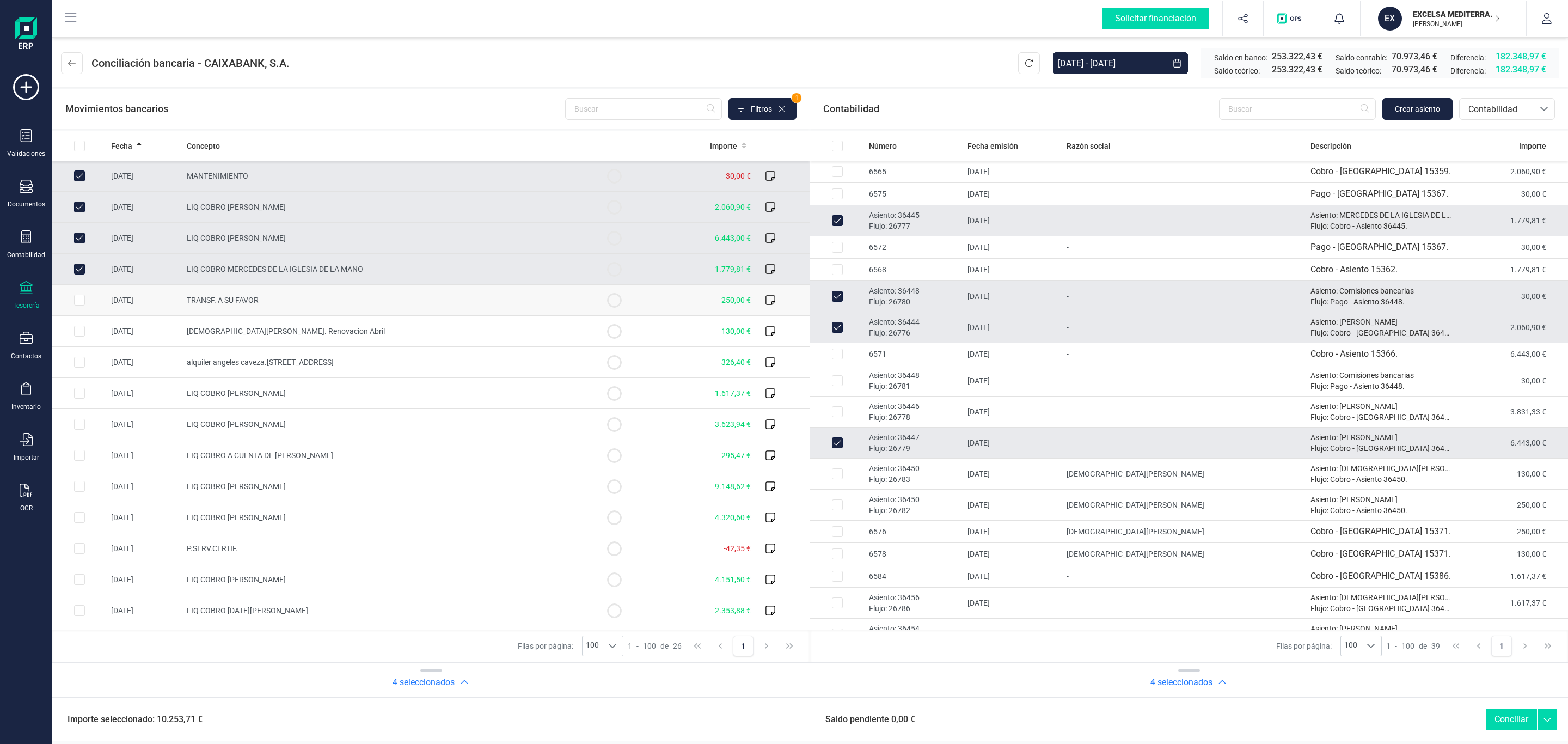
click at [518, 302] on td "TRANSF. A SU FAVOR" at bounding box center [385, 300] width 405 height 31
checkbox input "true"
click at [908, 499] on p "Asiento: 36450" at bounding box center [914, 499] width 90 height 11
checkbox input "true"
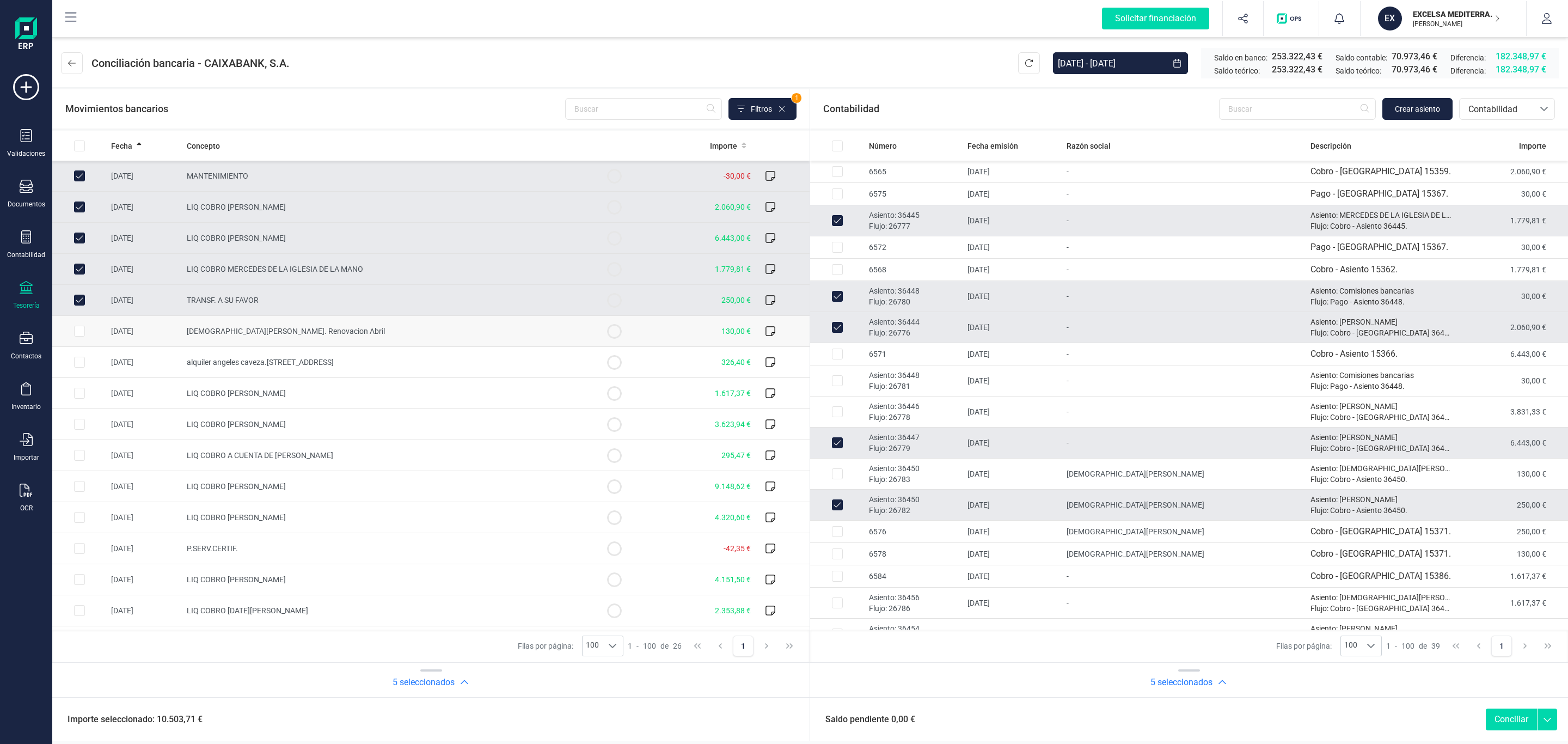
click at [513, 328] on td "Jesus Montero. Renovacion Abril" at bounding box center [385, 331] width 405 height 31
checkbox input "true"
click at [959, 469] on p "Asiento: 36450" at bounding box center [914, 468] width 90 height 11
checkbox input "true"
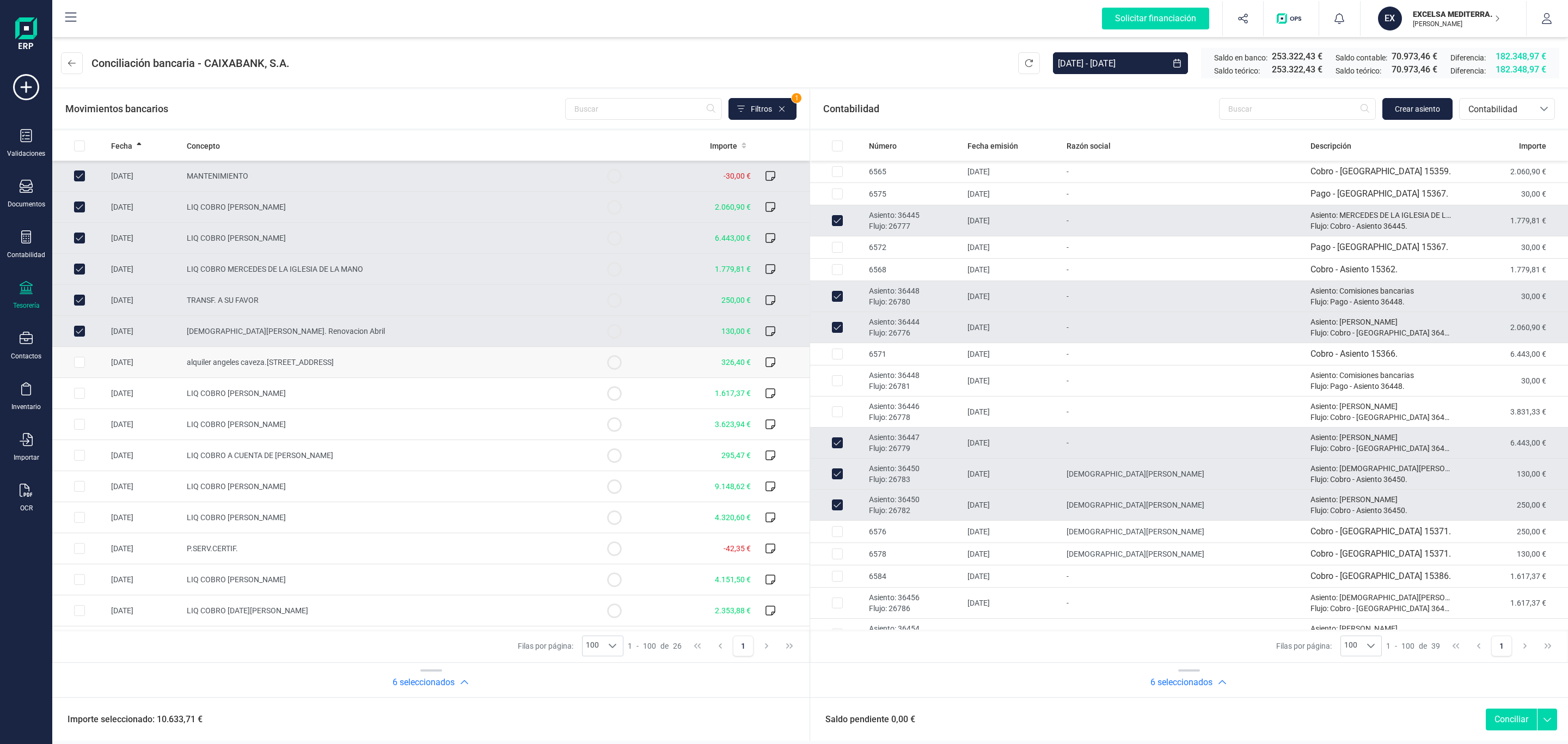
click at [333, 357] on td "alquiler angeles caveza.calle camara 3" at bounding box center [385, 362] width 405 height 31
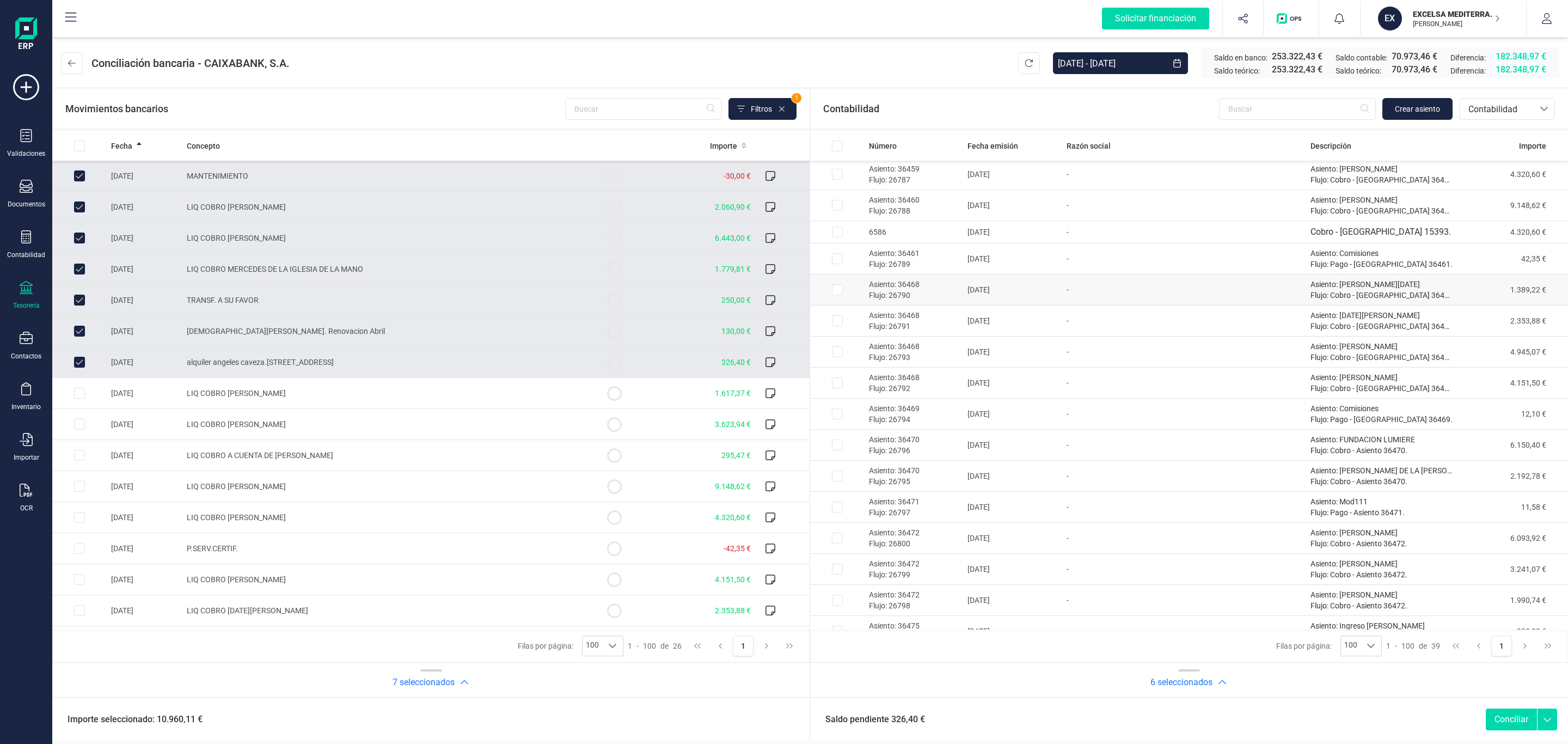
scroll to position [647, 0]
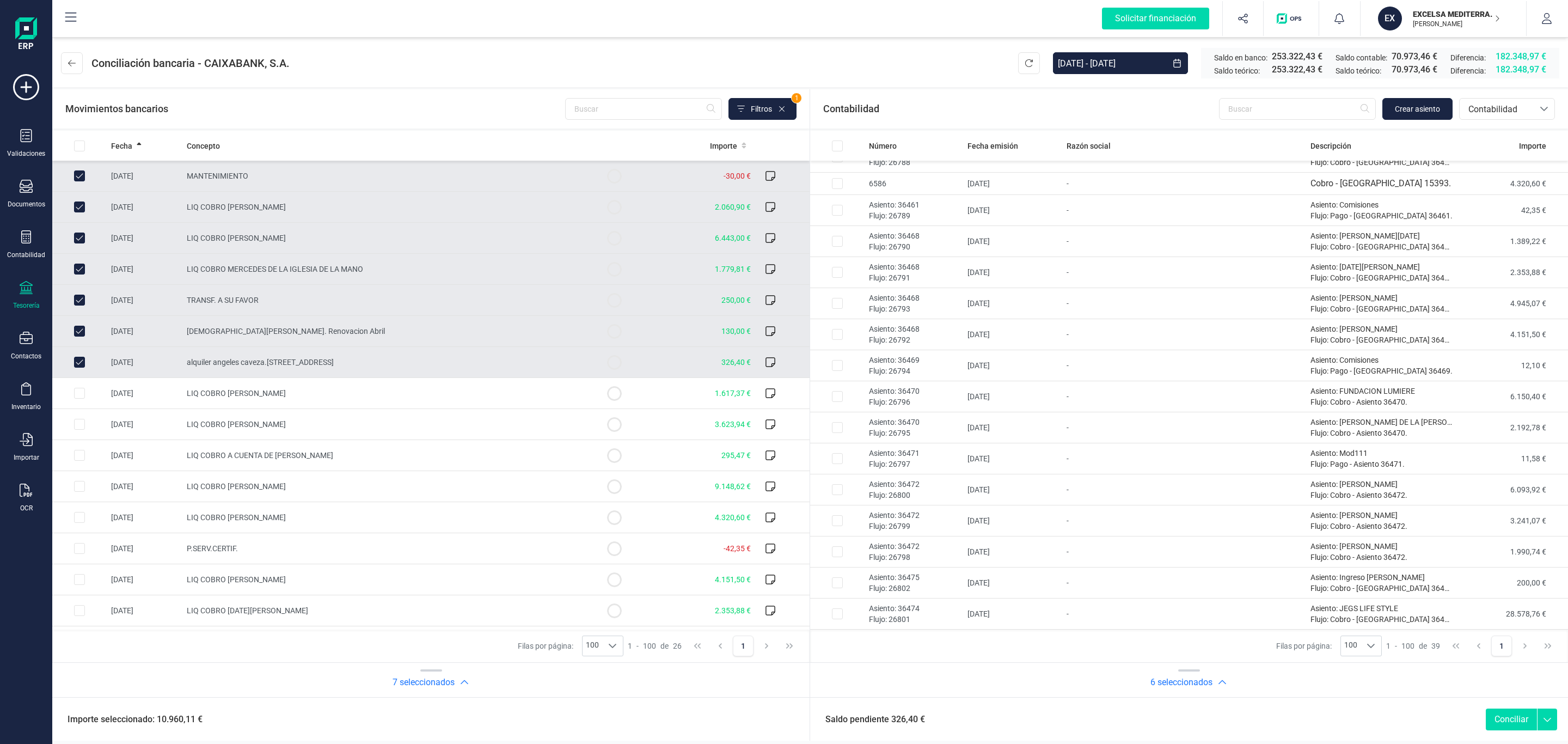
click at [353, 360] on td "alquiler angeles caveza.calle camara 3" at bounding box center [385, 362] width 405 height 31
checkbox input "false"
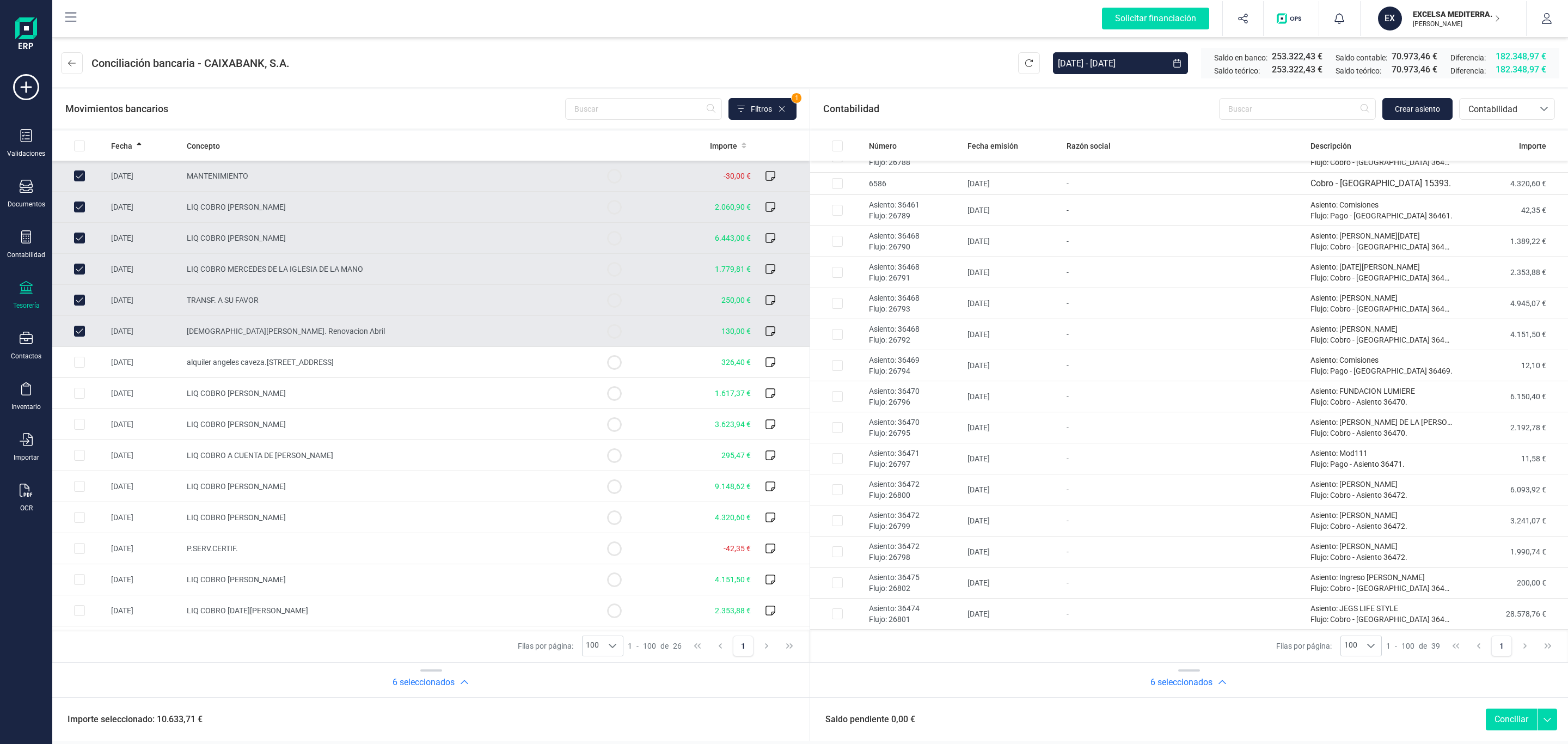
click at [1503, 715] on button "Conciliar" at bounding box center [1511, 720] width 51 height 22
checkbox input "false"
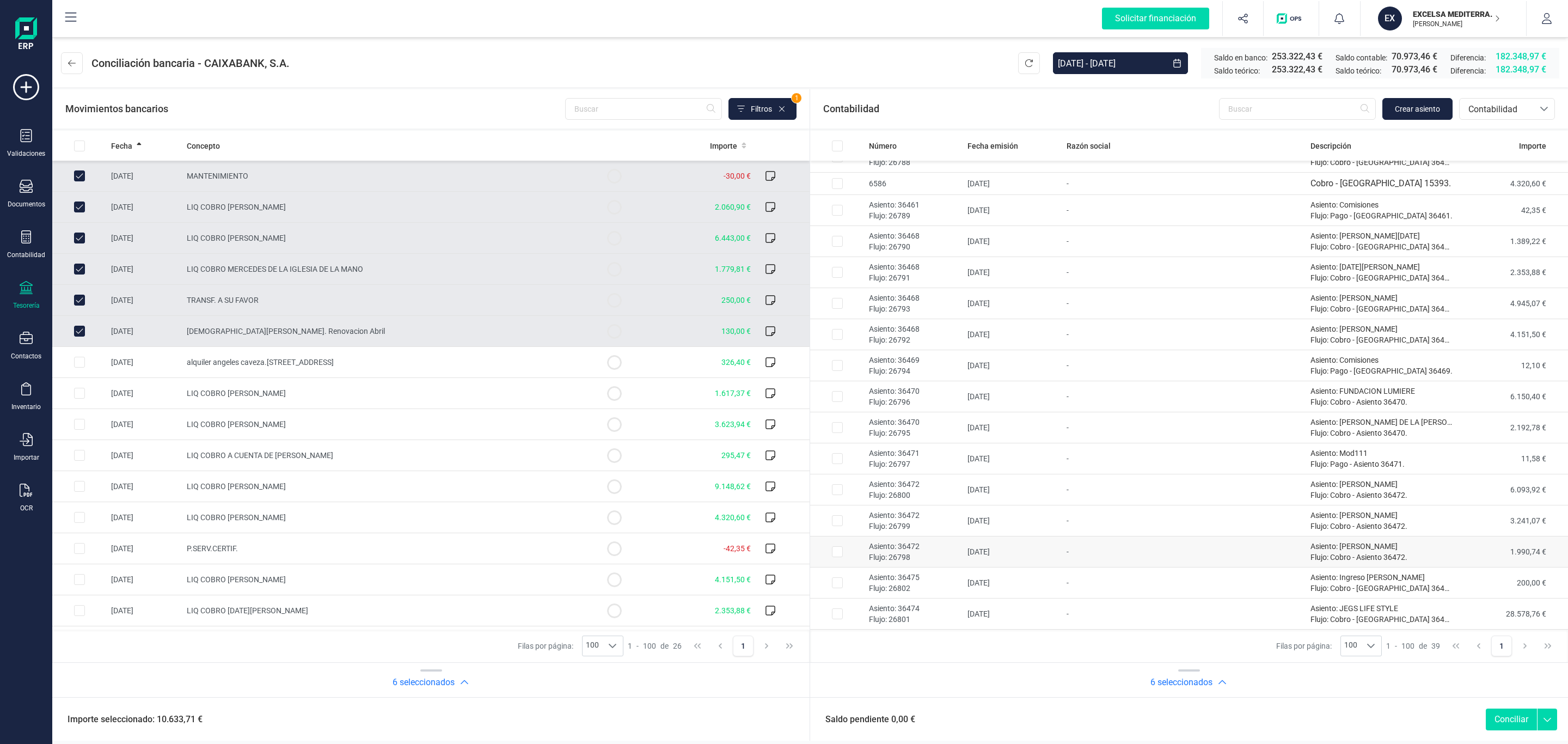
checkbox input "false"
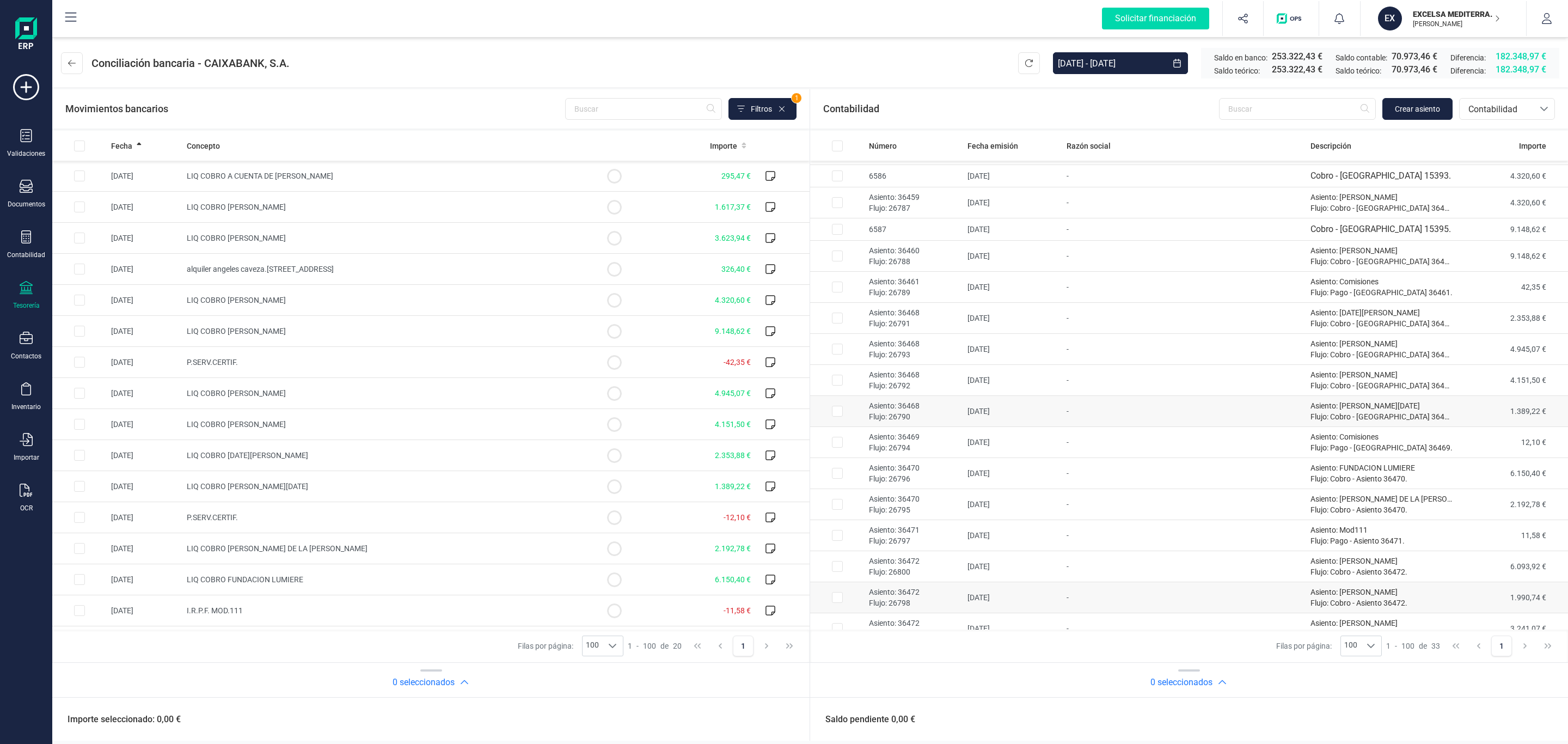
scroll to position [129, 0]
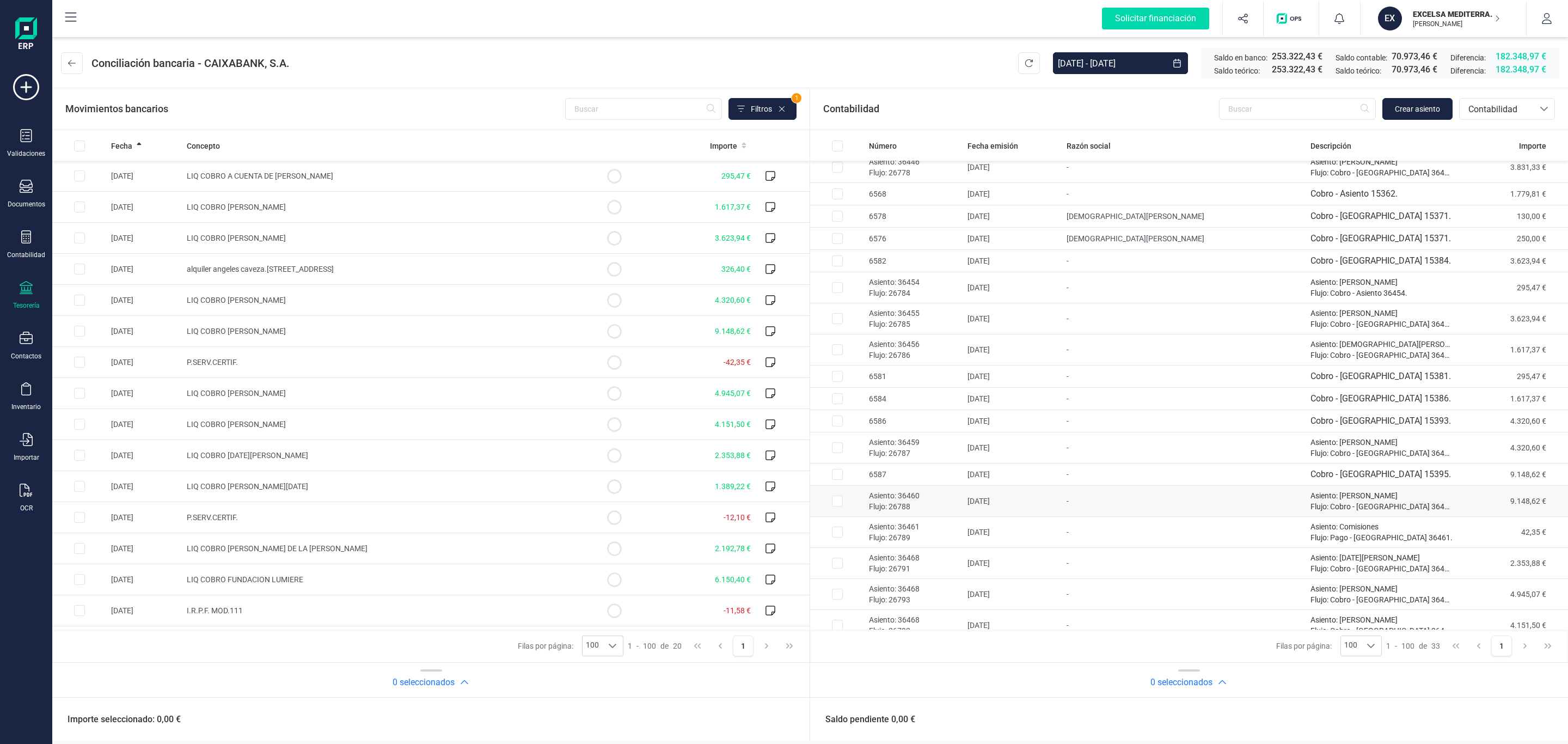
click at [1062, 502] on td "07/04/2025" at bounding box center [1012, 501] width 99 height 31
checkbox input "true"
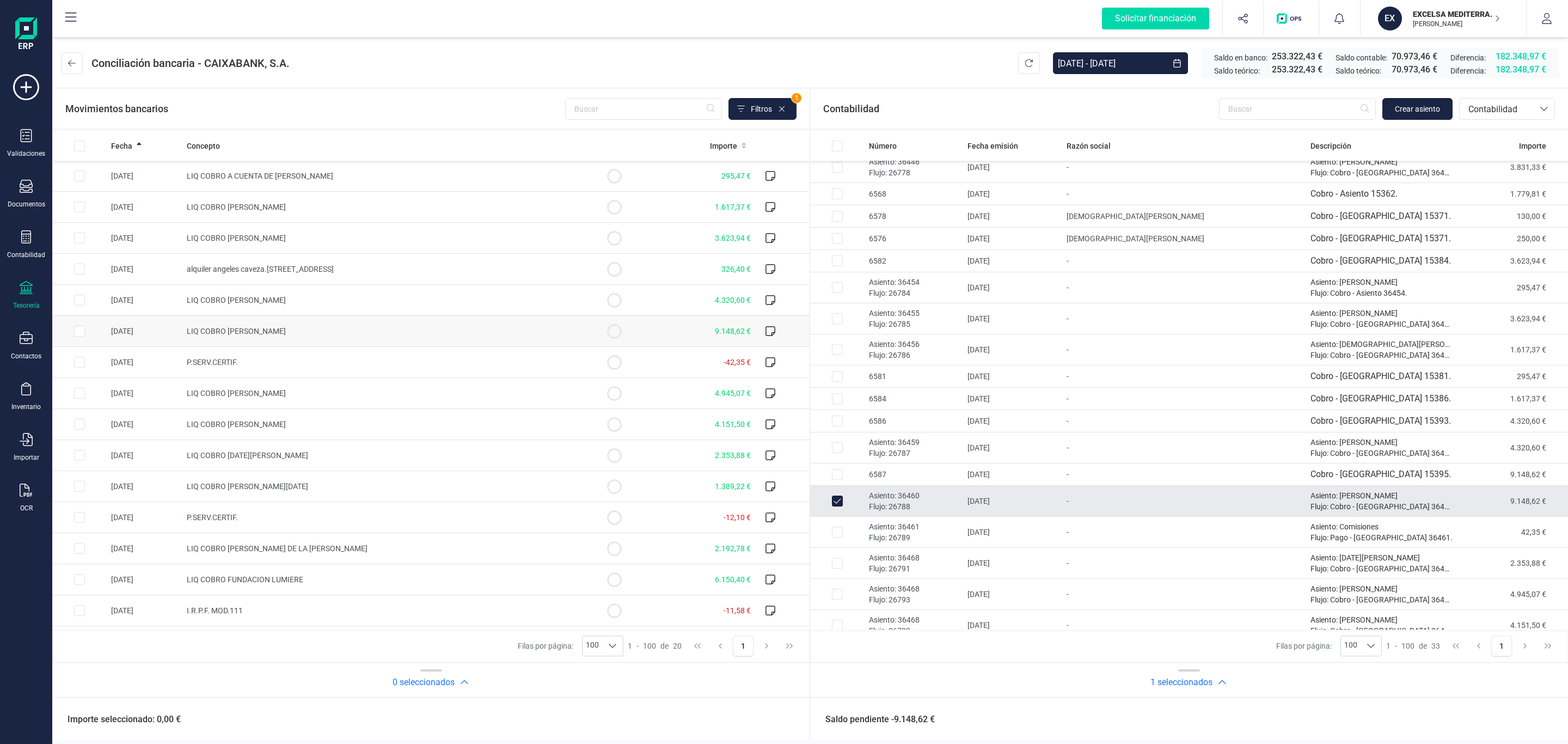
click at [273, 329] on span "LIQ COBRO ENCARNACION CAROTENUTO MACANAS" at bounding box center [236, 331] width 99 height 9
checkbox input "true"
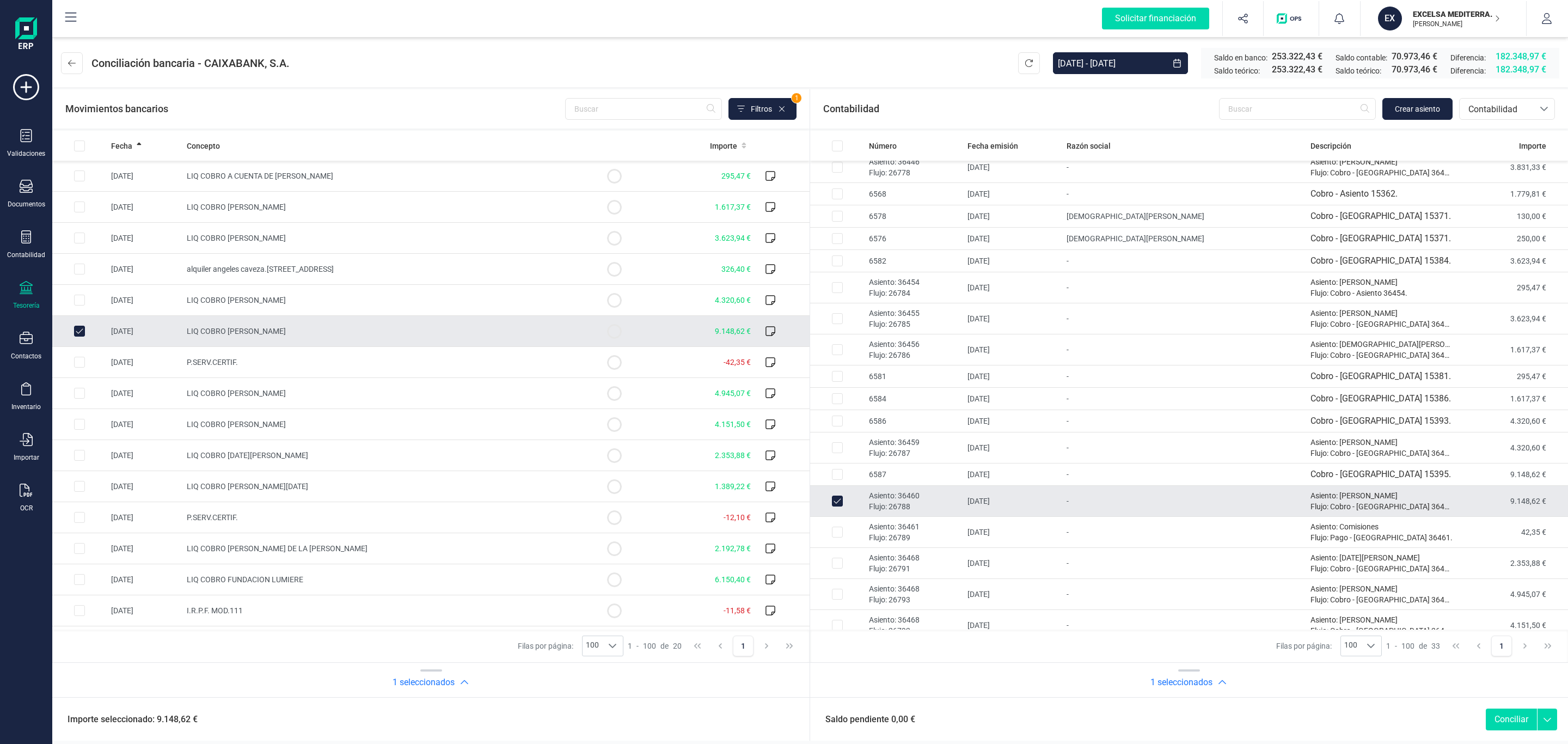
click at [1490, 715] on button "Conciliar" at bounding box center [1511, 720] width 51 height 22
checkbox input "false"
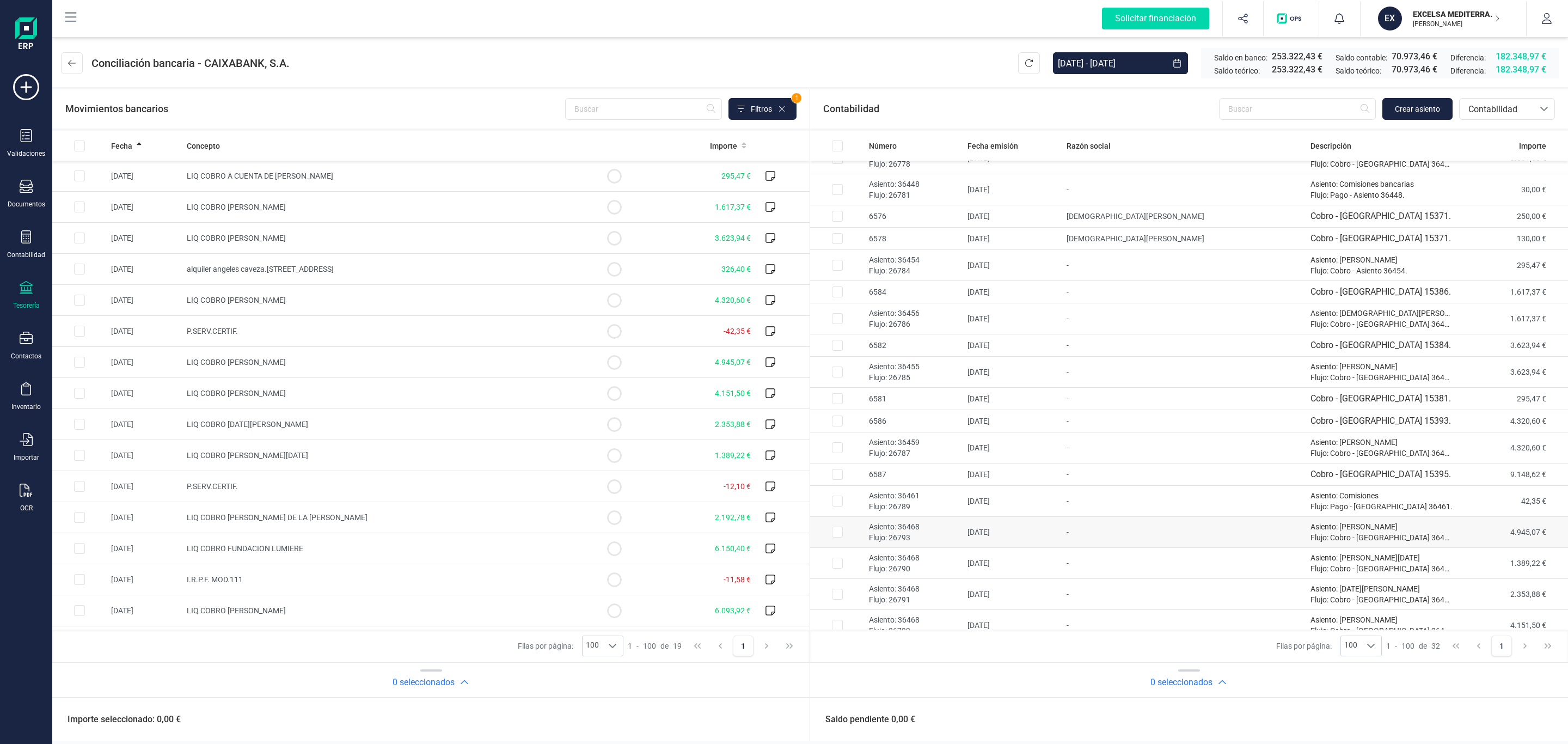
scroll to position [75, 0]
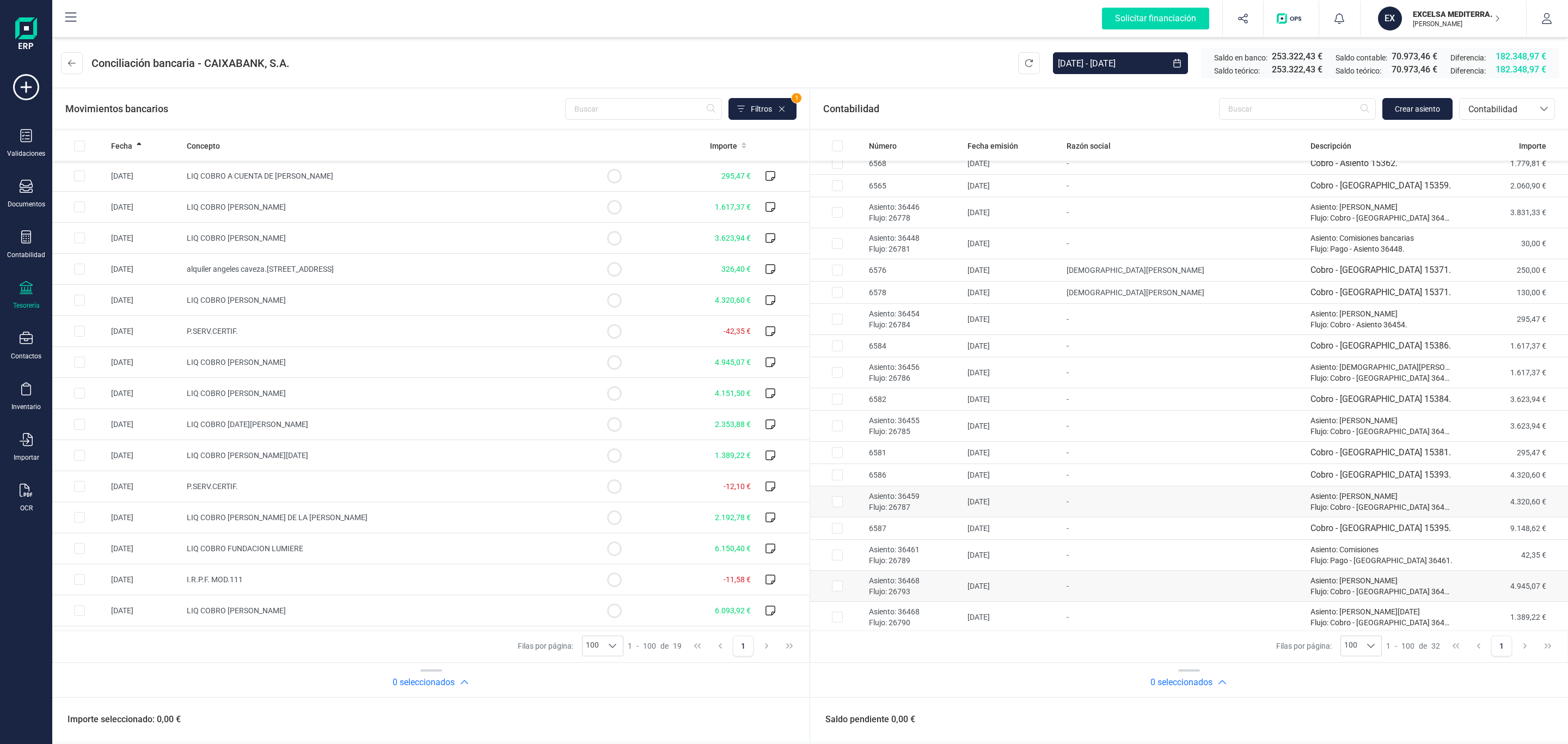
click at [1014, 496] on td "07/04/2025" at bounding box center [1012, 502] width 99 height 31
checkbox input "true"
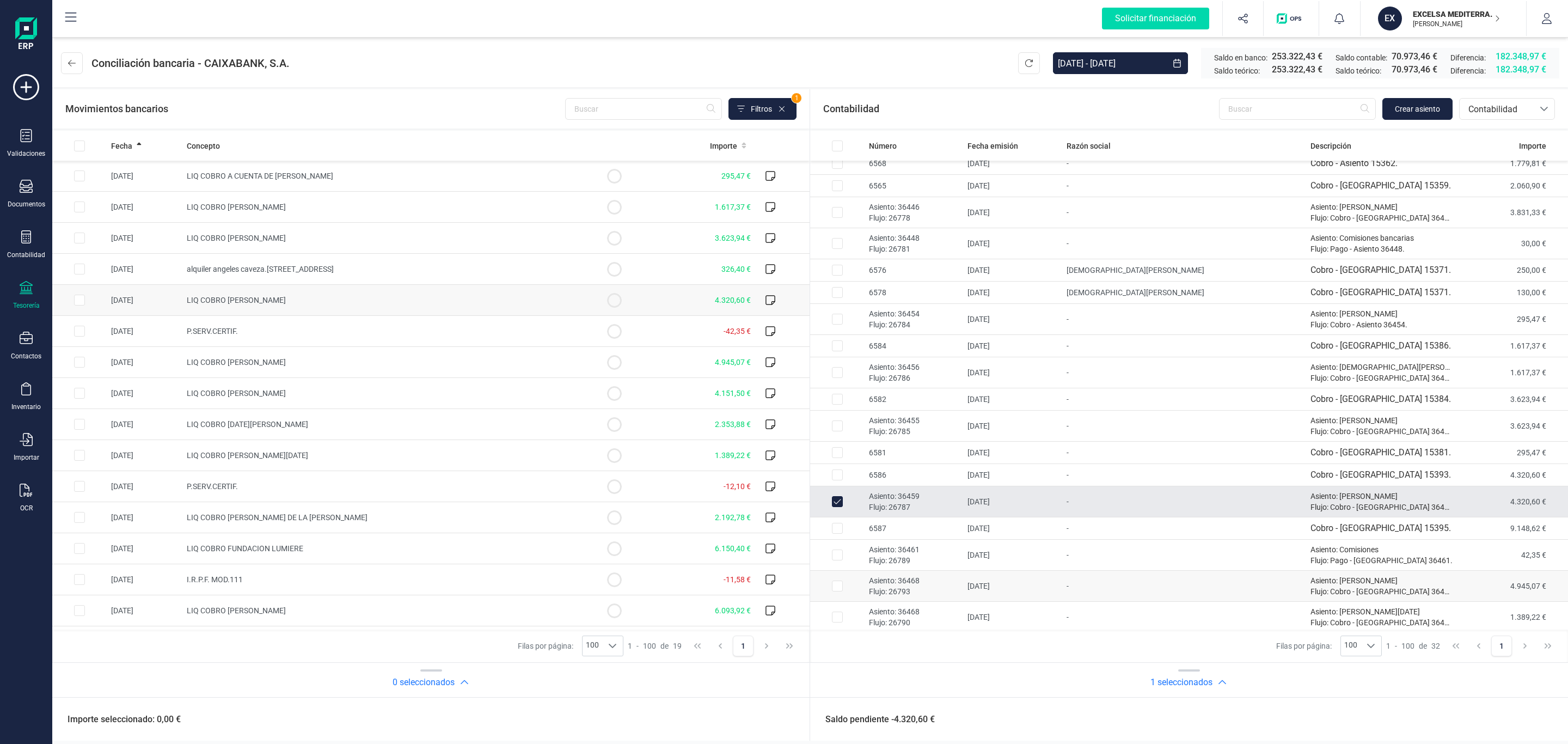
click at [286, 298] on span "LIQ COBRO ENRIQUE MORENO ALVARADO" at bounding box center [236, 300] width 99 height 9
checkbox input "true"
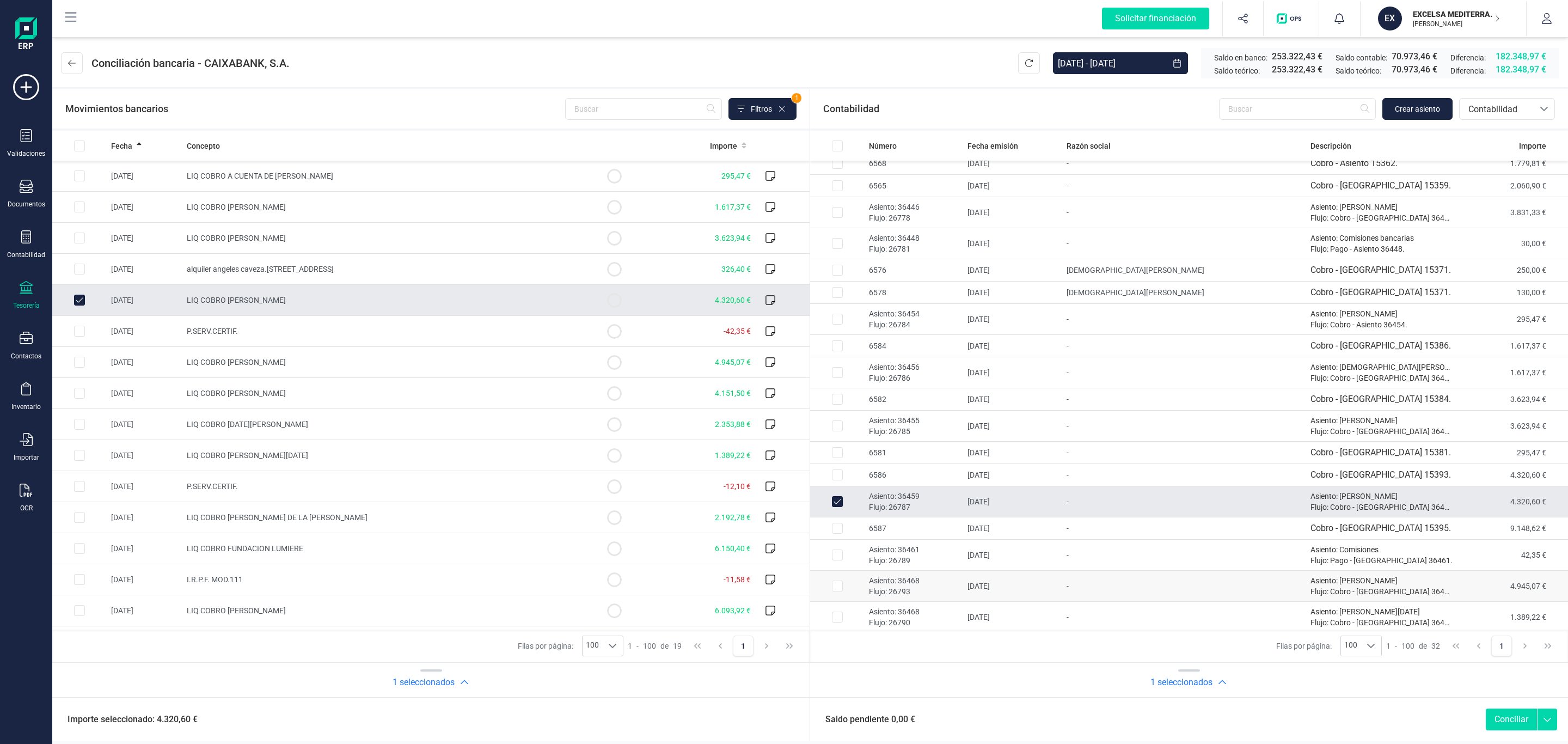
click at [1514, 720] on button "Conciliar" at bounding box center [1511, 720] width 51 height 22
checkbox input "false"
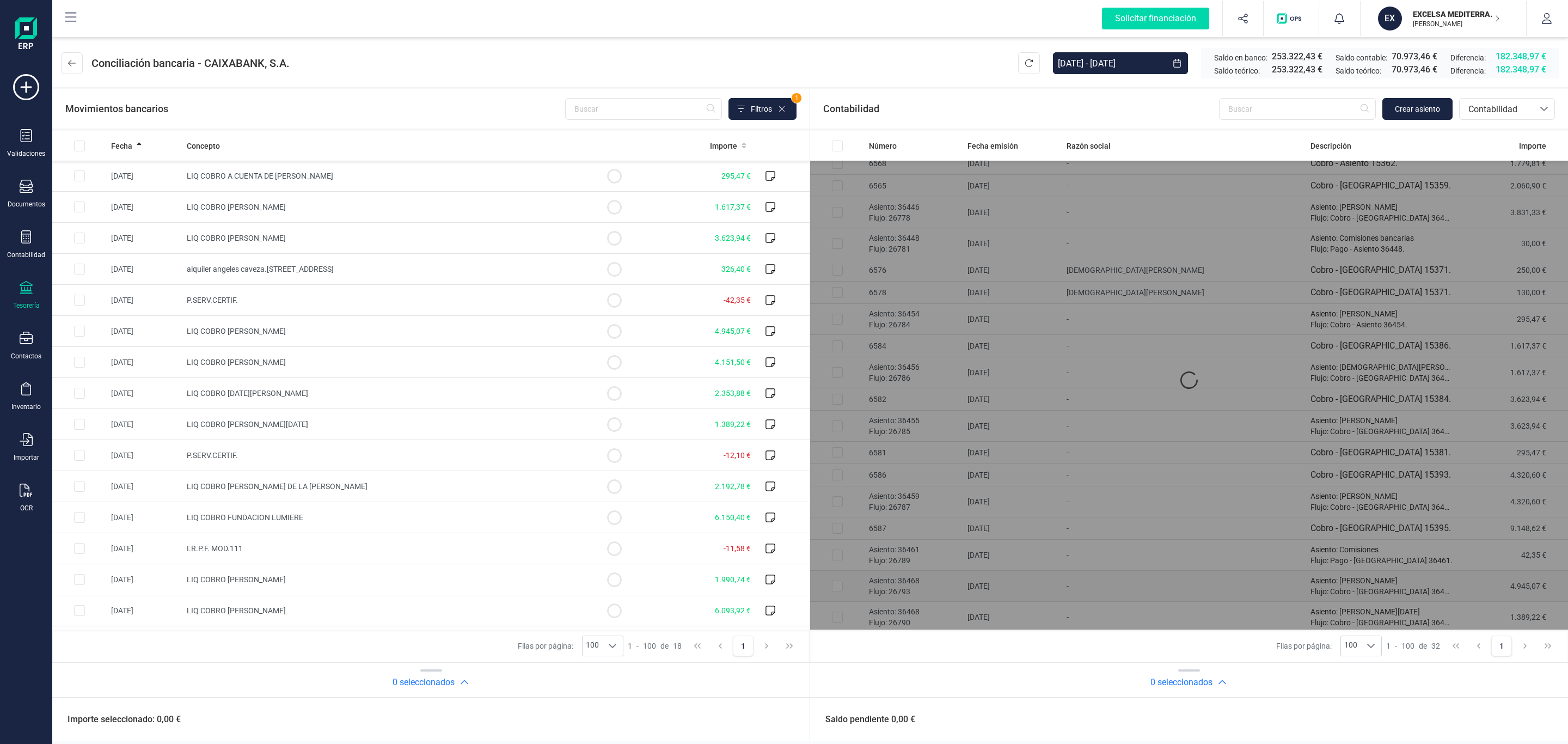
scroll to position [53, 0]
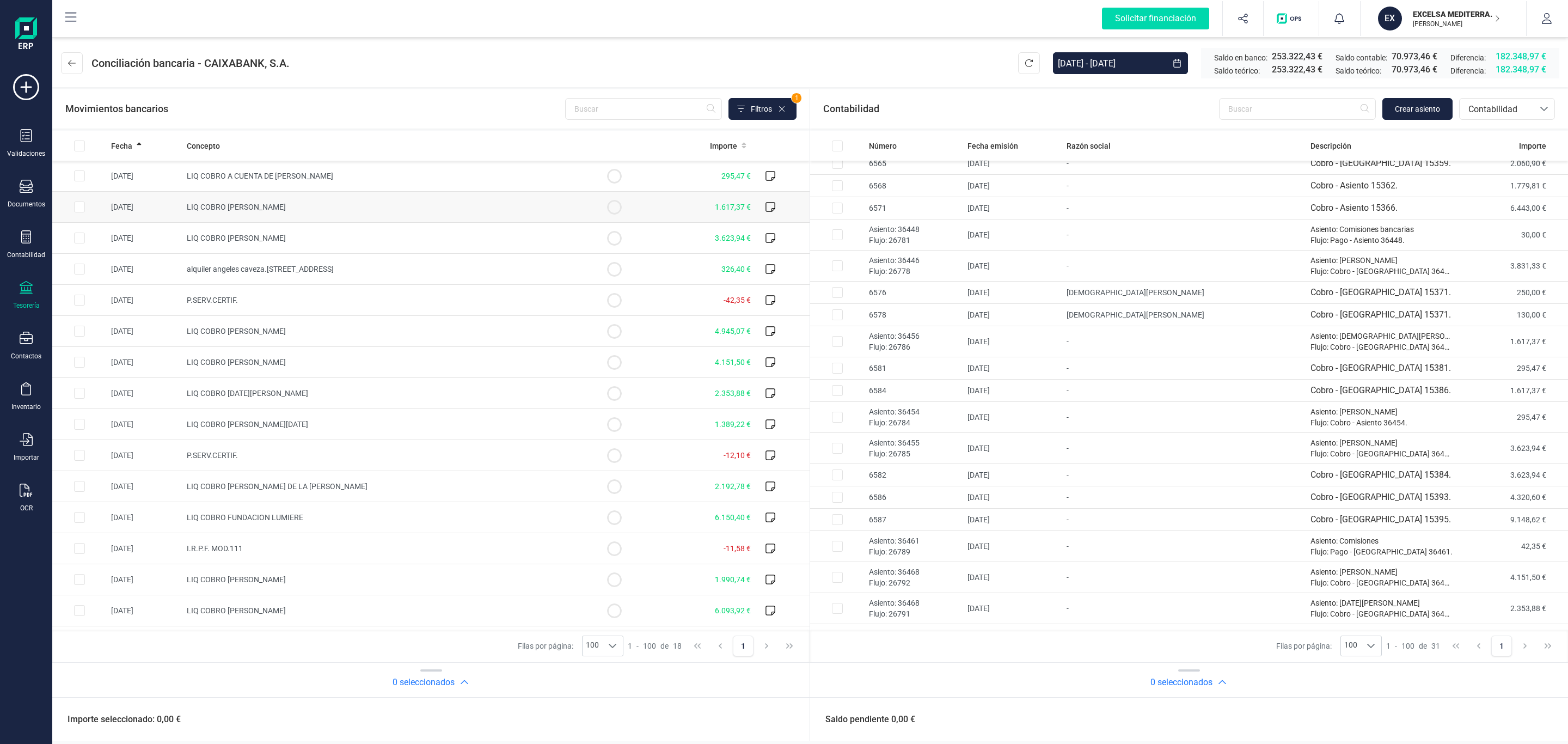
click at [353, 212] on td "LIQ COBRO JESUS MANUEL GANDIA CEACERO" at bounding box center [385, 207] width 405 height 31
checkbox input "true"
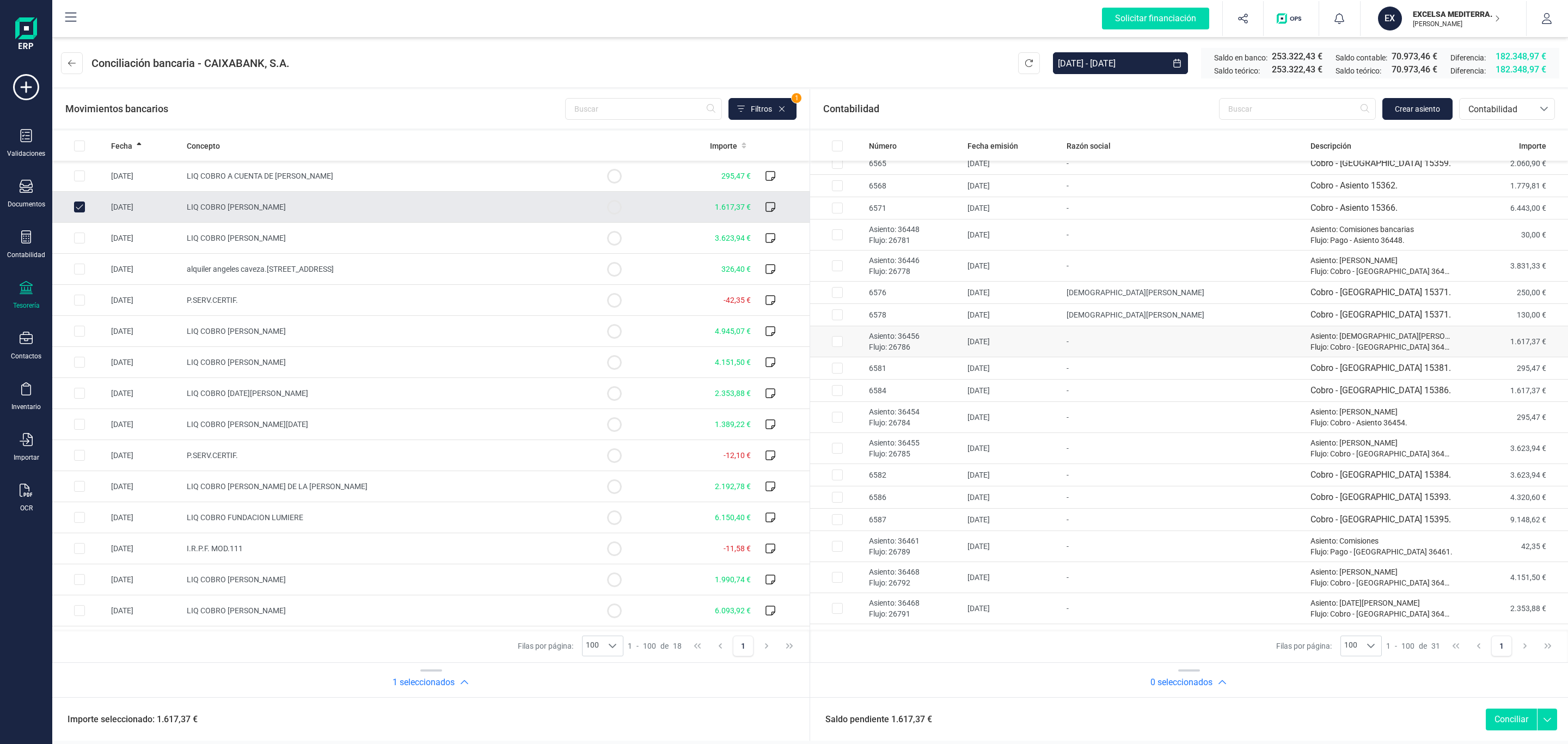
click at [923, 349] on p "Flujo: 26786" at bounding box center [914, 347] width 90 height 11
checkbox input "true"
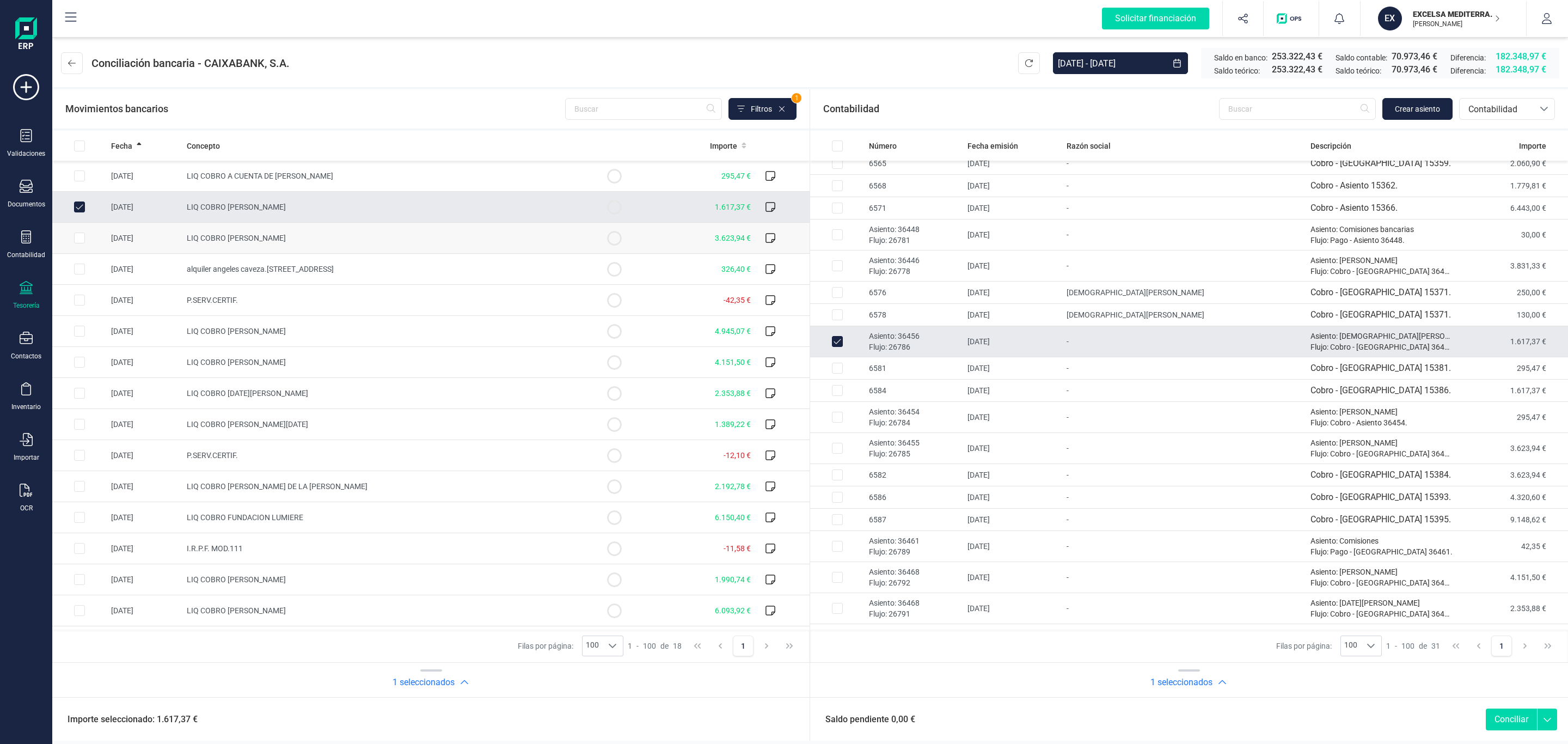
click at [298, 249] on td "LIQ COBRO DIEGO CAMPO ANDRES" at bounding box center [385, 238] width 405 height 31
checkbox input "true"
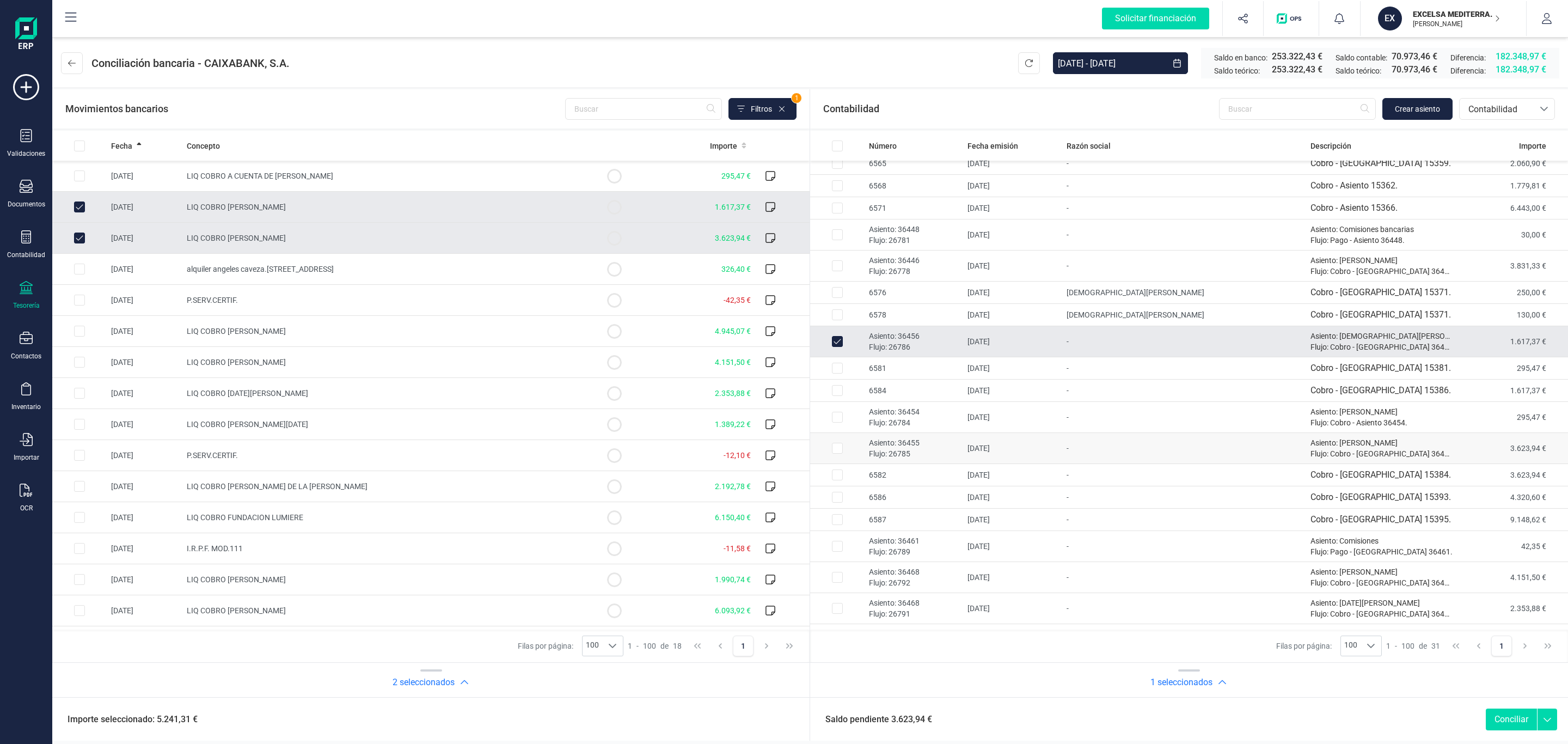
click at [926, 454] on p "Flujo: 26785" at bounding box center [914, 454] width 90 height 11
checkbox input "true"
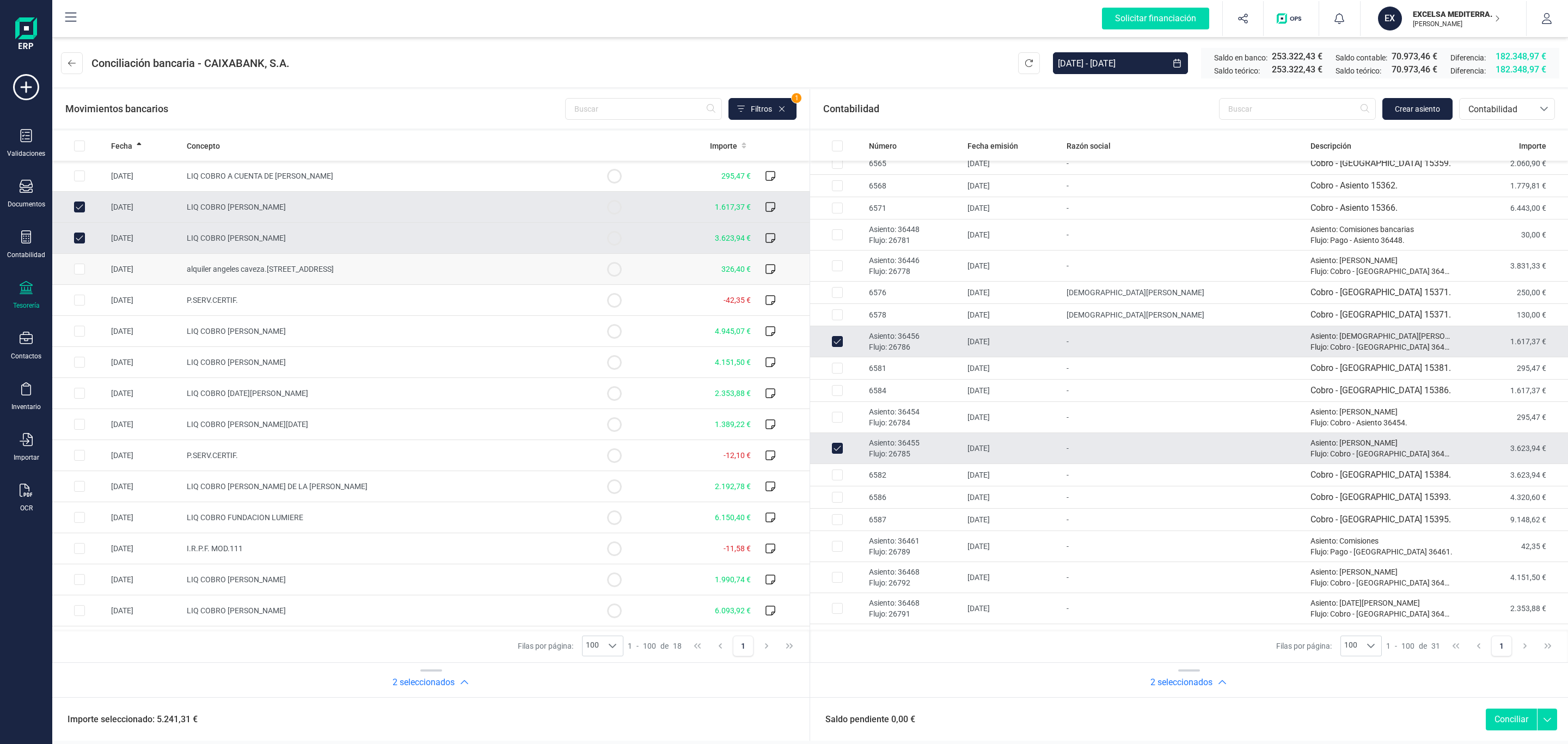
click at [407, 280] on td "alquiler angeles caveza.calle camara 3" at bounding box center [385, 269] width 405 height 31
click at [276, 265] on span "alquiler angeles caveza.calle camara 3" at bounding box center [261, 269] width 147 height 9
checkbox input "false"
click at [1519, 715] on button "Conciliar" at bounding box center [1511, 720] width 51 height 22
checkbox input "false"
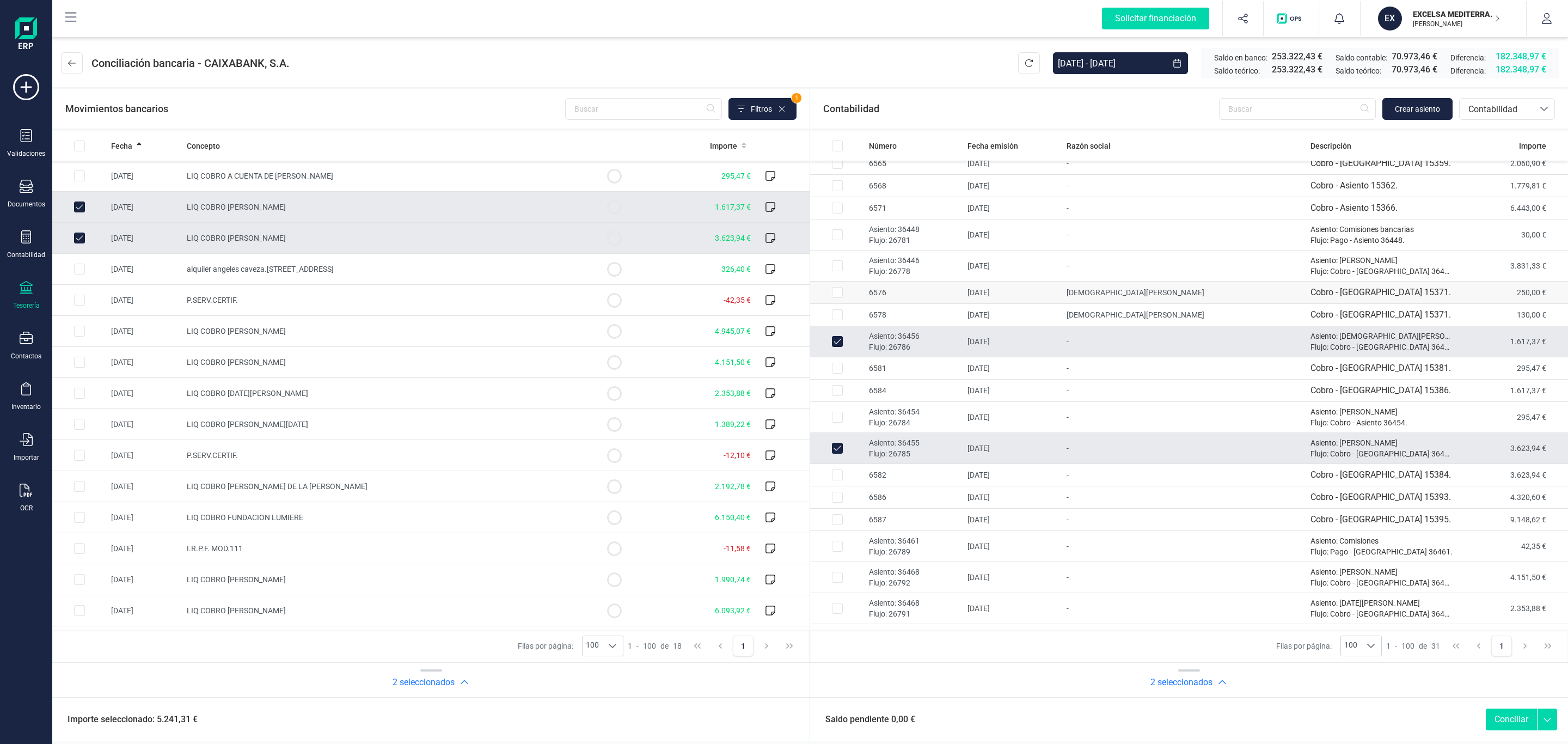
checkbox input "false"
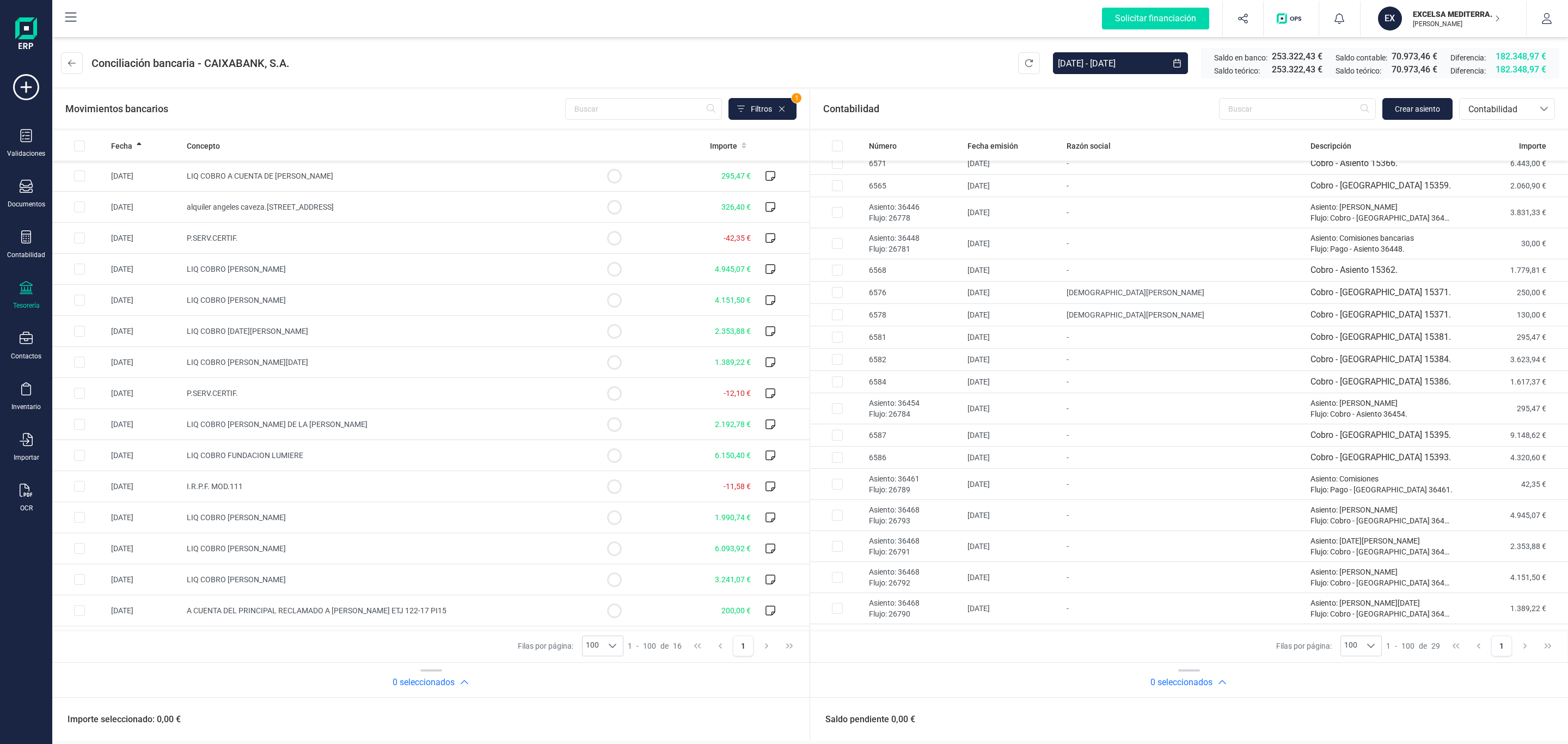
scroll to position [31, 0]
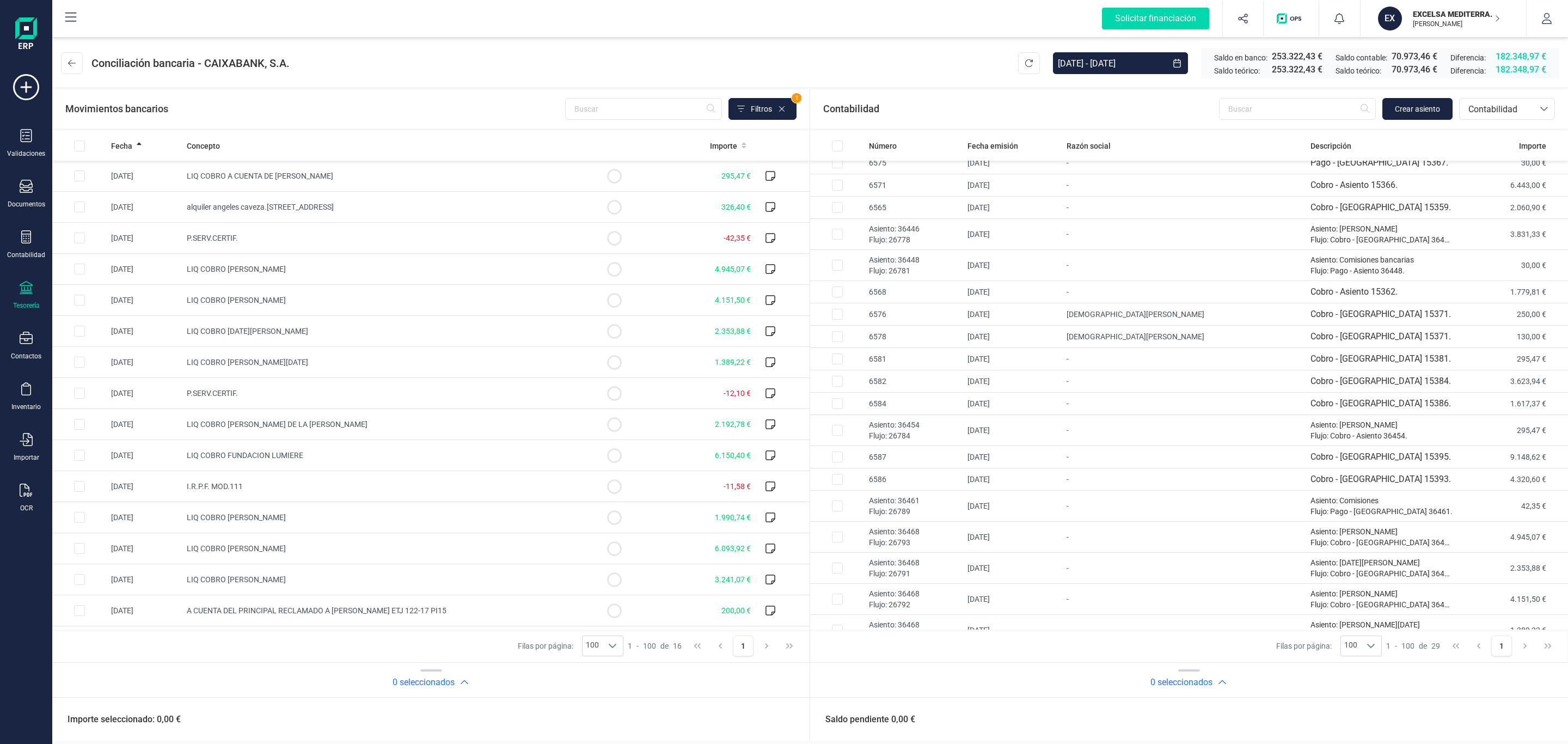
drag, startPoint x: 383, startPoint y: 261, endPoint x: 425, endPoint y: 97, distance: 169.3
click at [425, 98] on div "Movimientos bancarios Filtros 1" at bounding box center [430, 109] width 731 height 22
click at [402, 424] on td "LIQ COBRO ADOLFO DE LA TORRE NIETO" at bounding box center [385, 424] width 405 height 31
checkbox input "true"
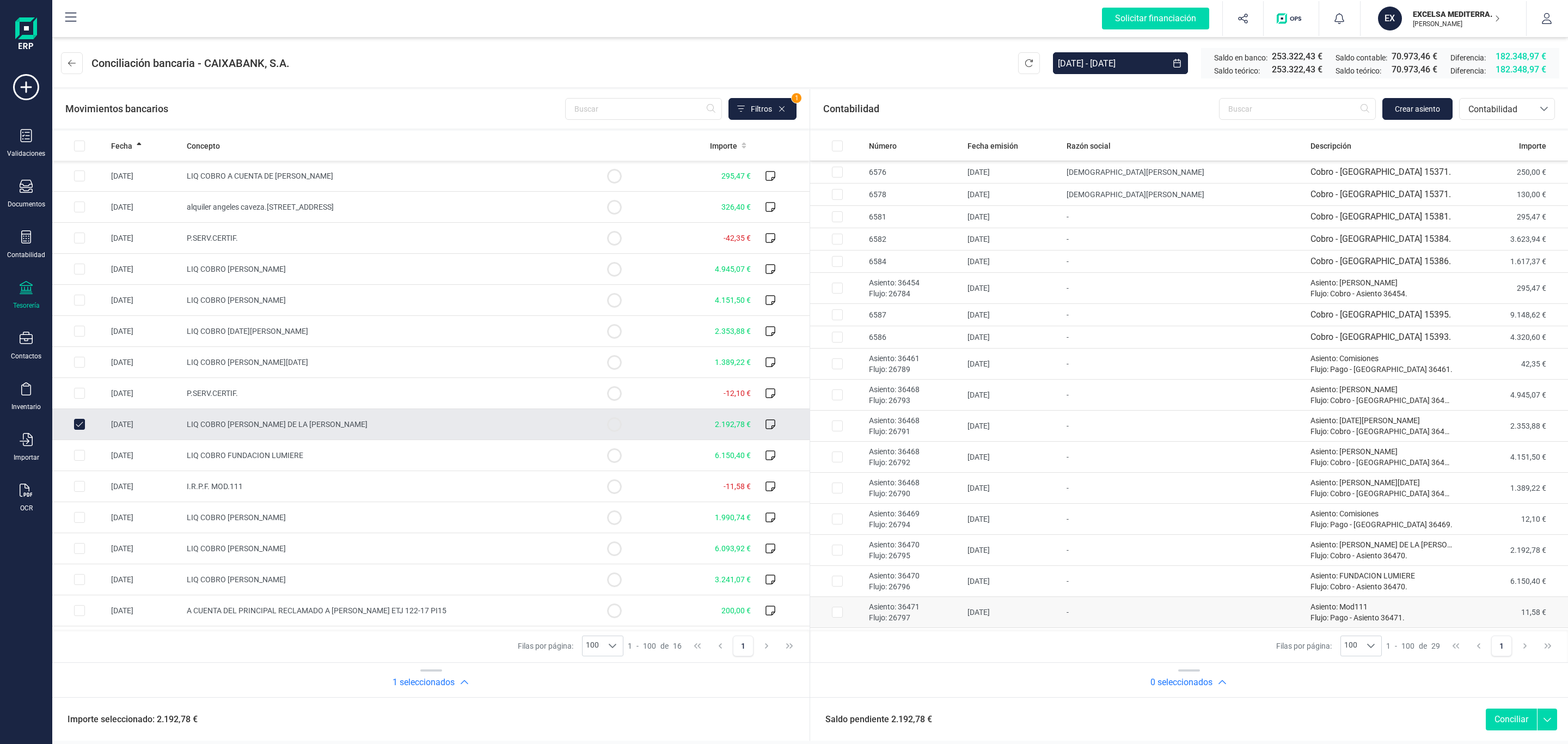
scroll to position [334, 0]
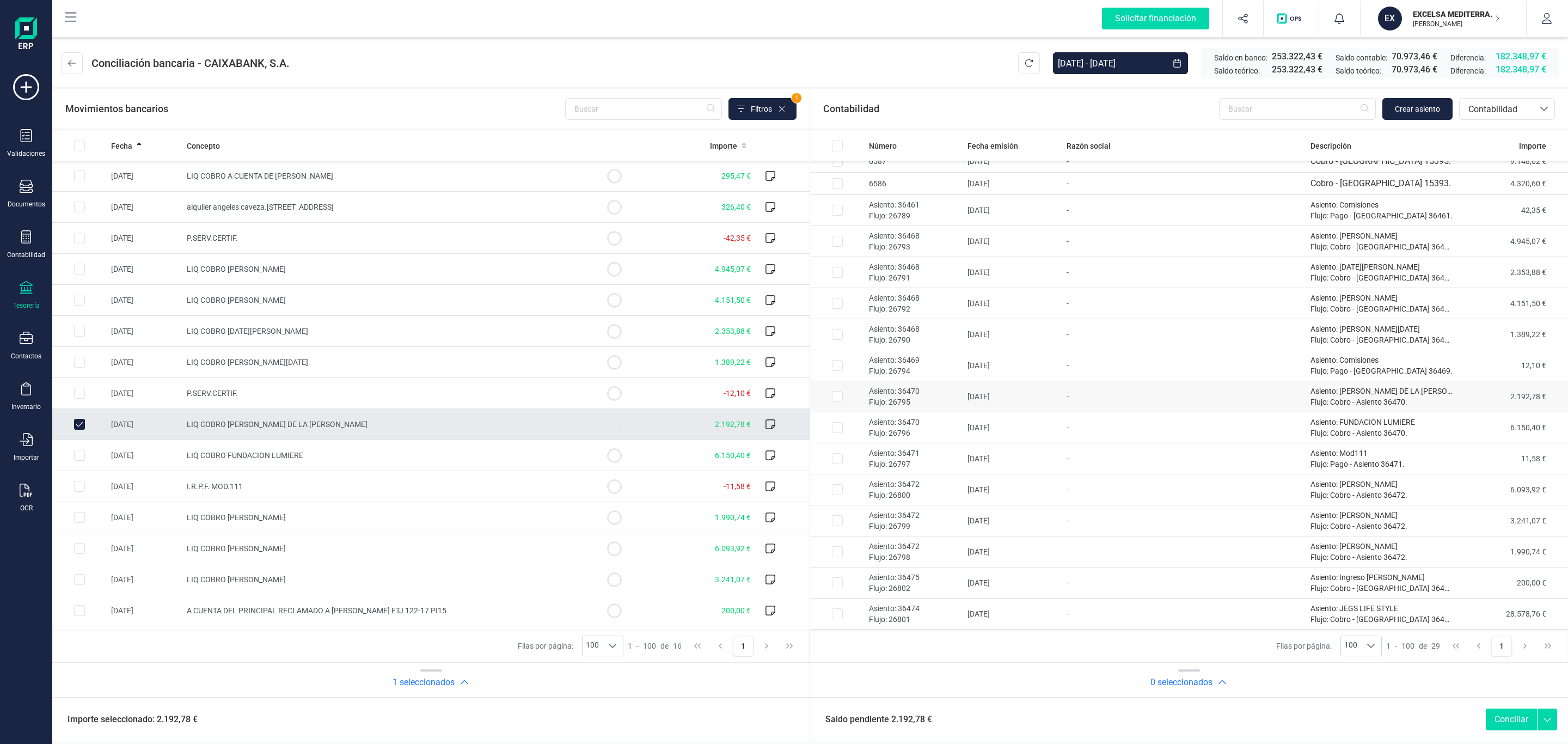
click at [1062, 399] on td "17/04/2025" at bounding box center [1012, 396] width 99 height 31
checkbox input "true"
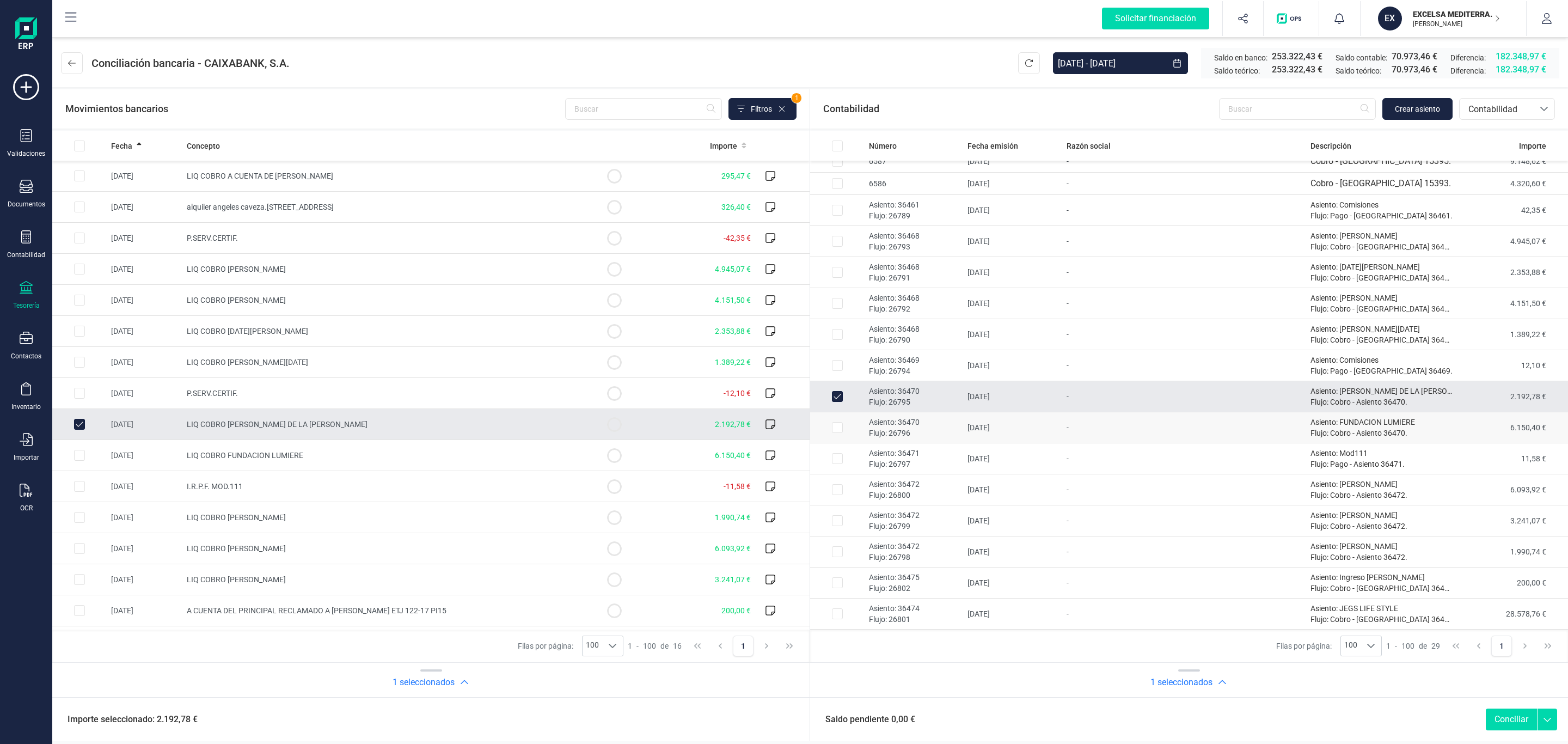
click at [1062, 424] on td "17/04/2025" at bounding box center [1012, 427] width 99 height 31
checkbox input "true"
click at [489, 466] on td "LIQ COBRO FUNDACION LUMIERE" at bounding box center [385, 455] width 405 height 31
checkbox input "true"
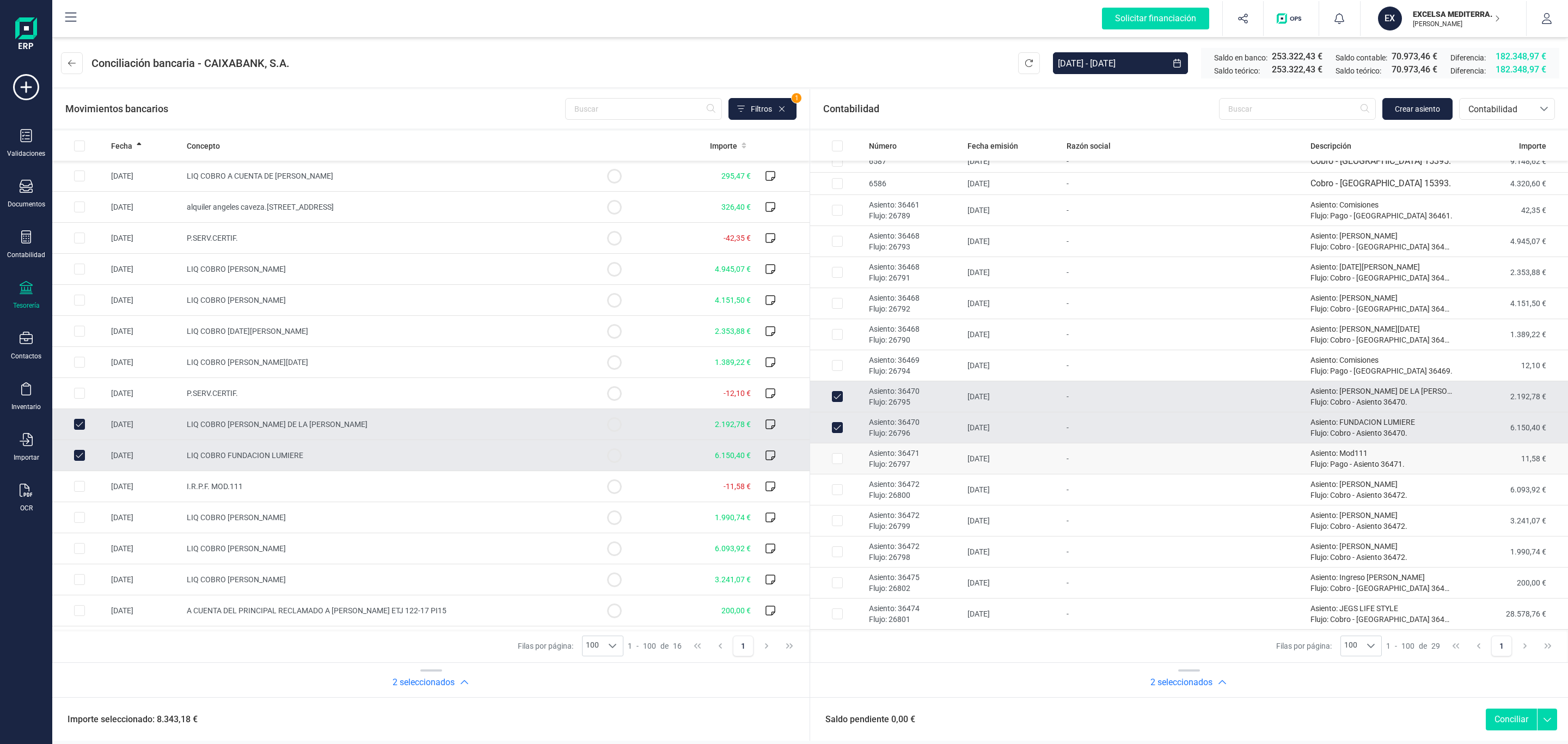
click at [957, 451] on p "Asiento: 36471" at bounding box center [914, 453] width 90 height 11
checkbox input "true"
click at [418, 488] on td "I.R.P.F. MOD.111" at bounding box center [385, 486] width 405 height 31
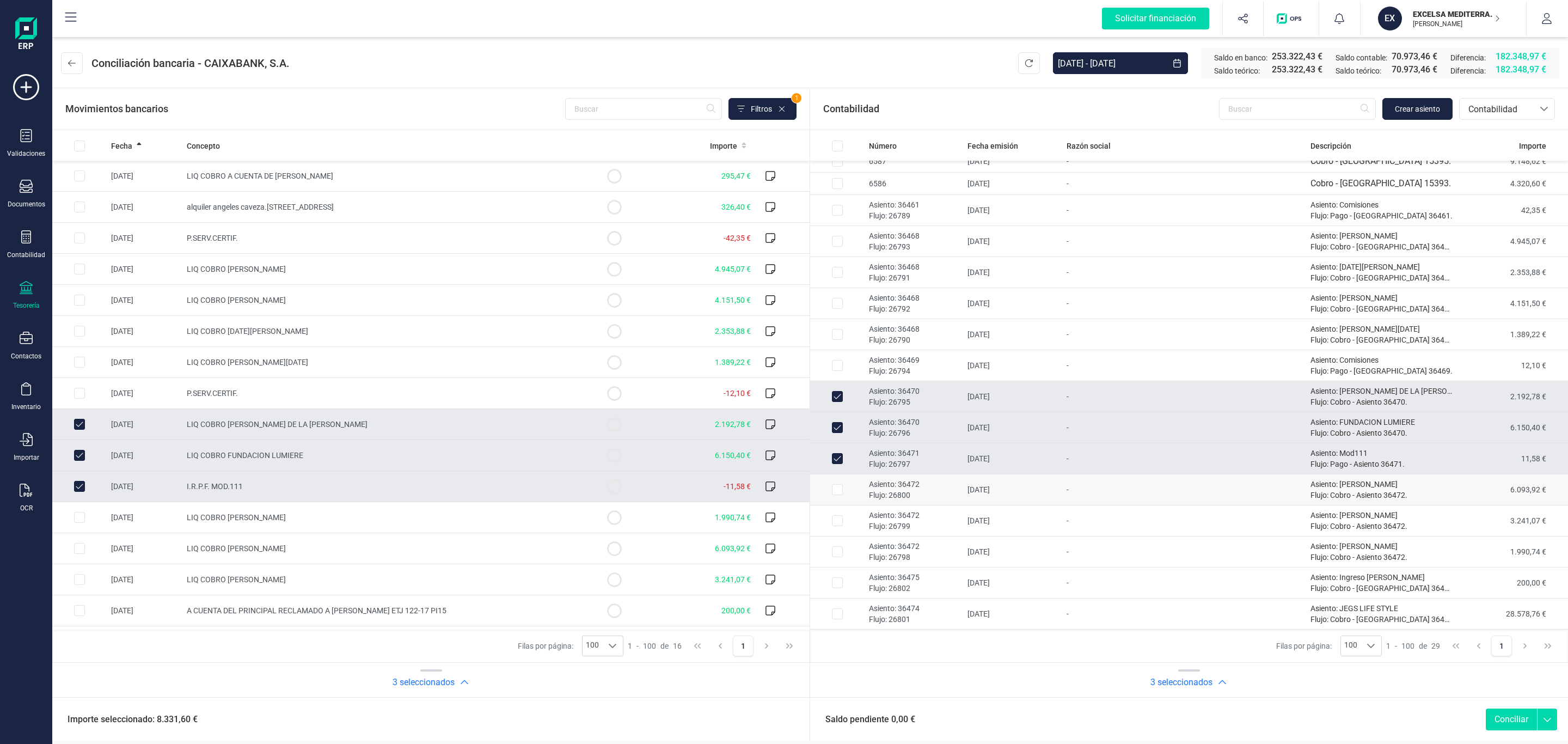
click at [867, 485] on td "Asiento: 36472 Flujo: 26800" at bounding box center [914, 490] width 99 height 31
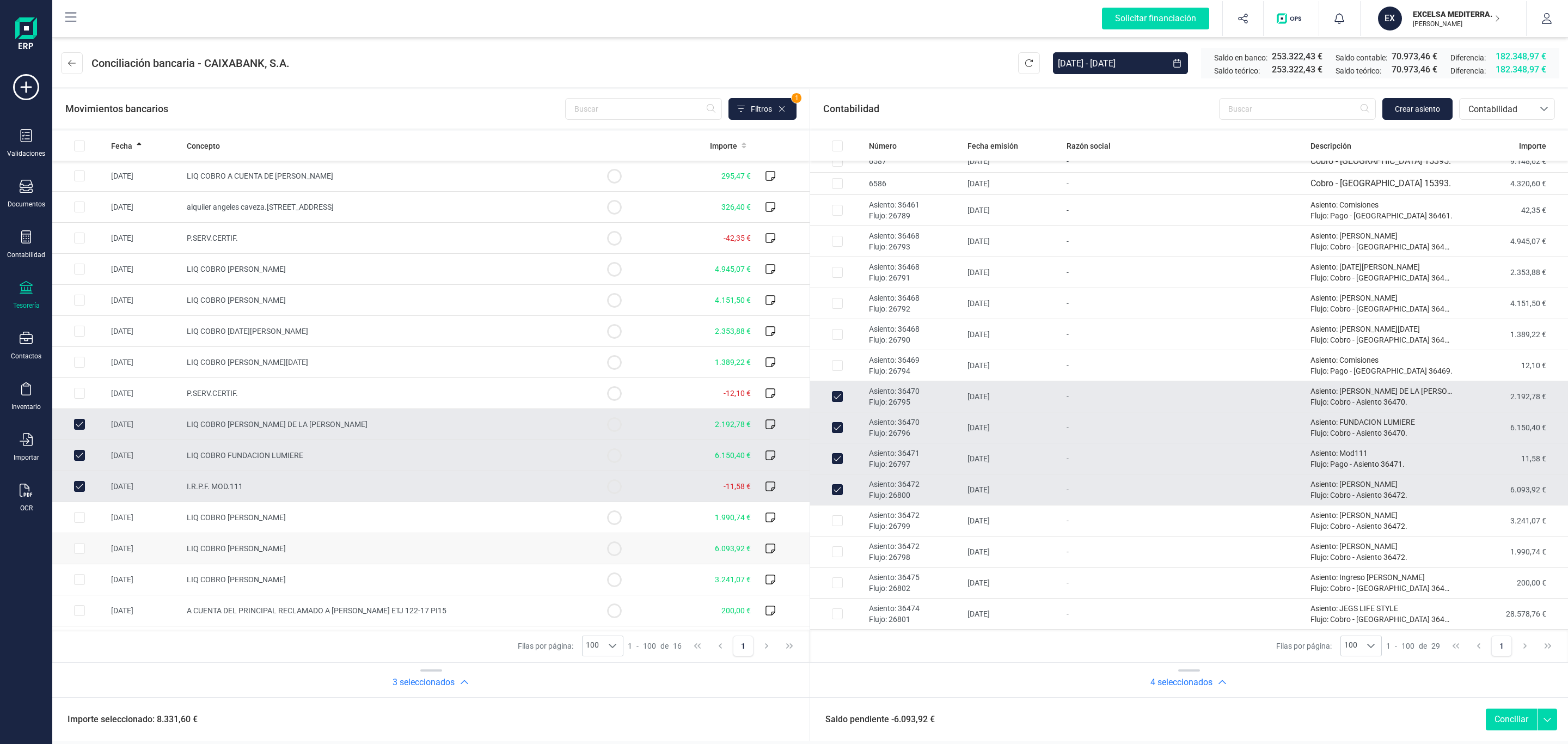
click at [527, 547] on td "LIQ COBRO MARIA ISABEL CASTILLEJO HIDALGO" at bounding box center [385, 549] width 405 height 31
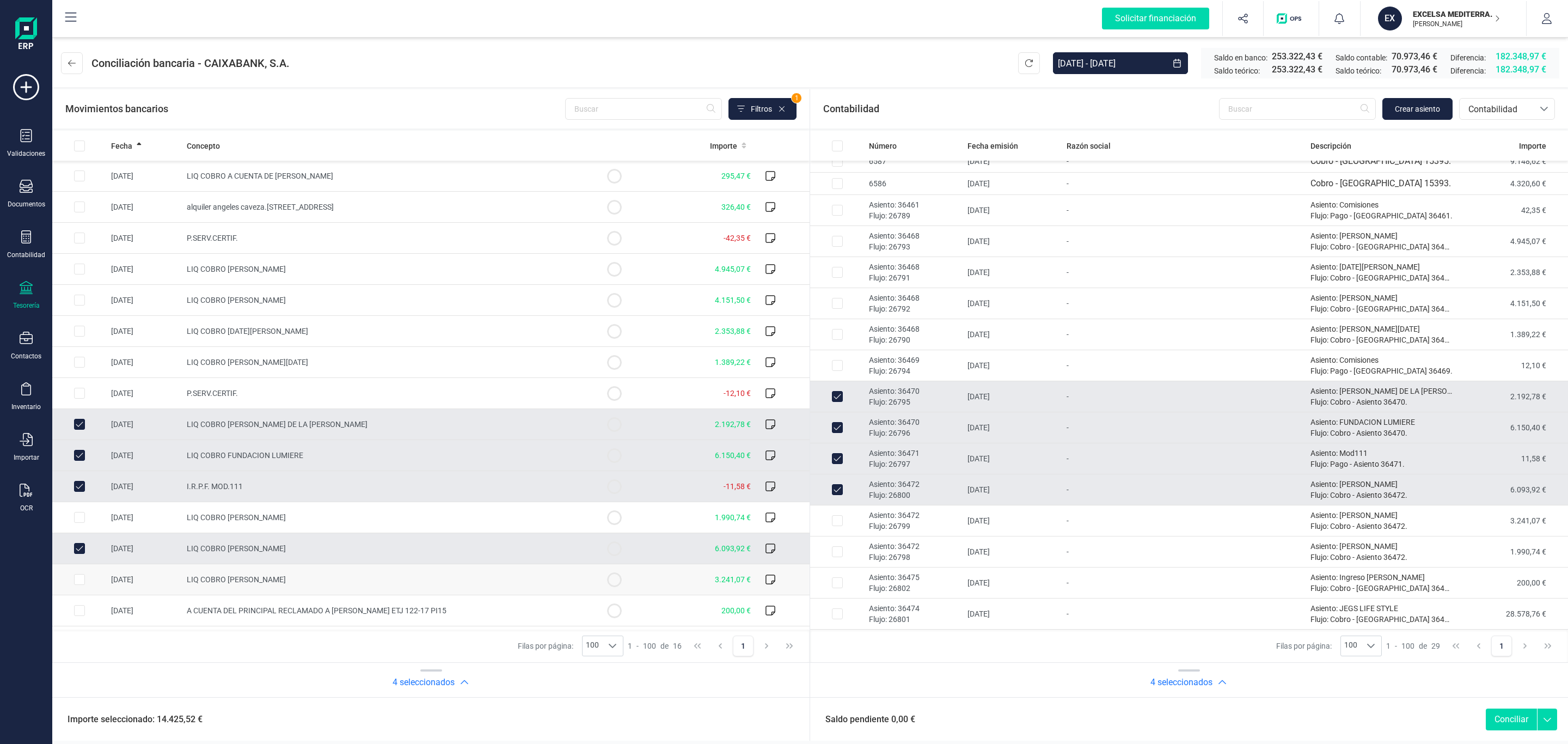
click at [694, 580] on td "3.241,07 €" at bounding box center [698, 580] width 114 height 31
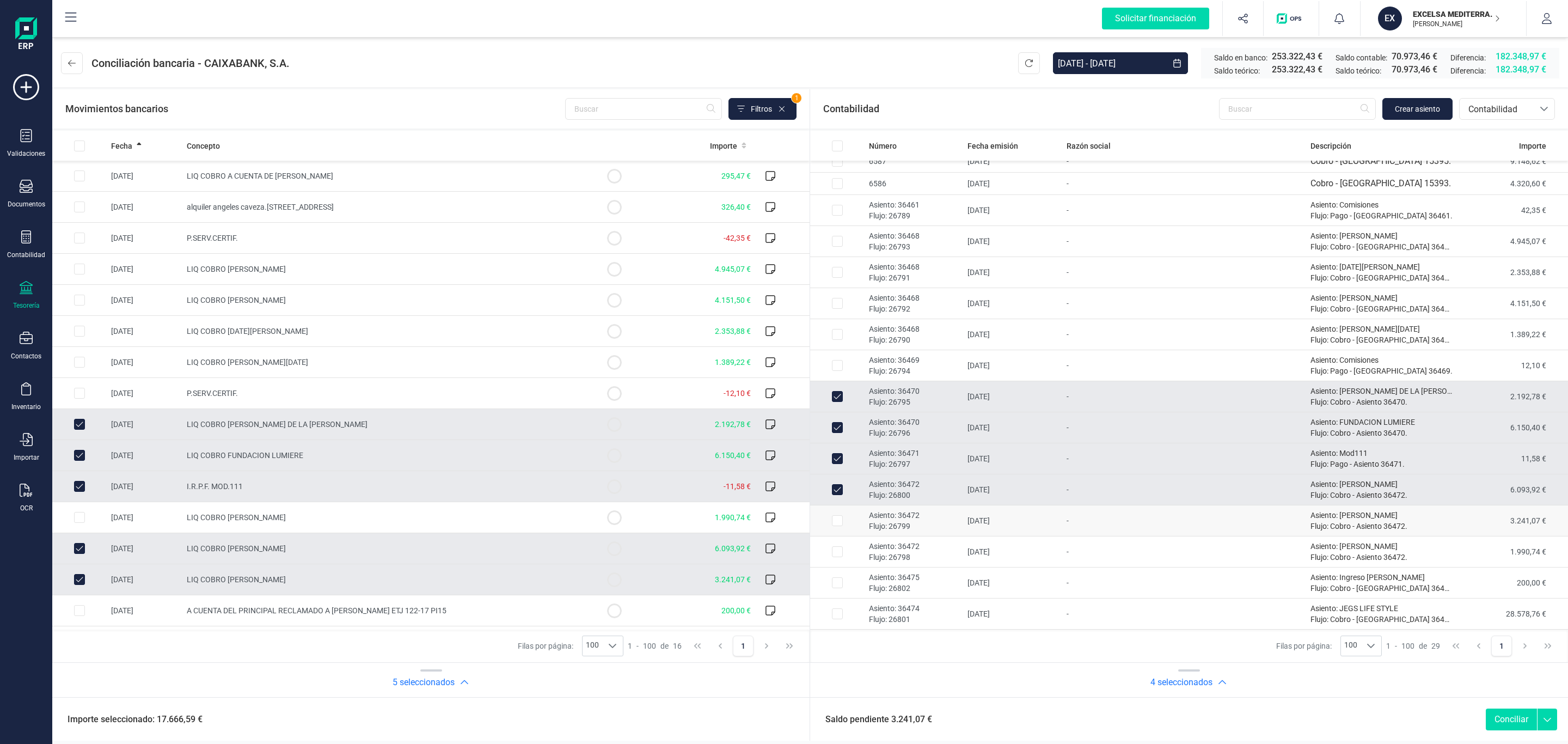
click at [947, 523] on p "Flujo: 26799" at bounding box center [914, 526] width 90 height 11
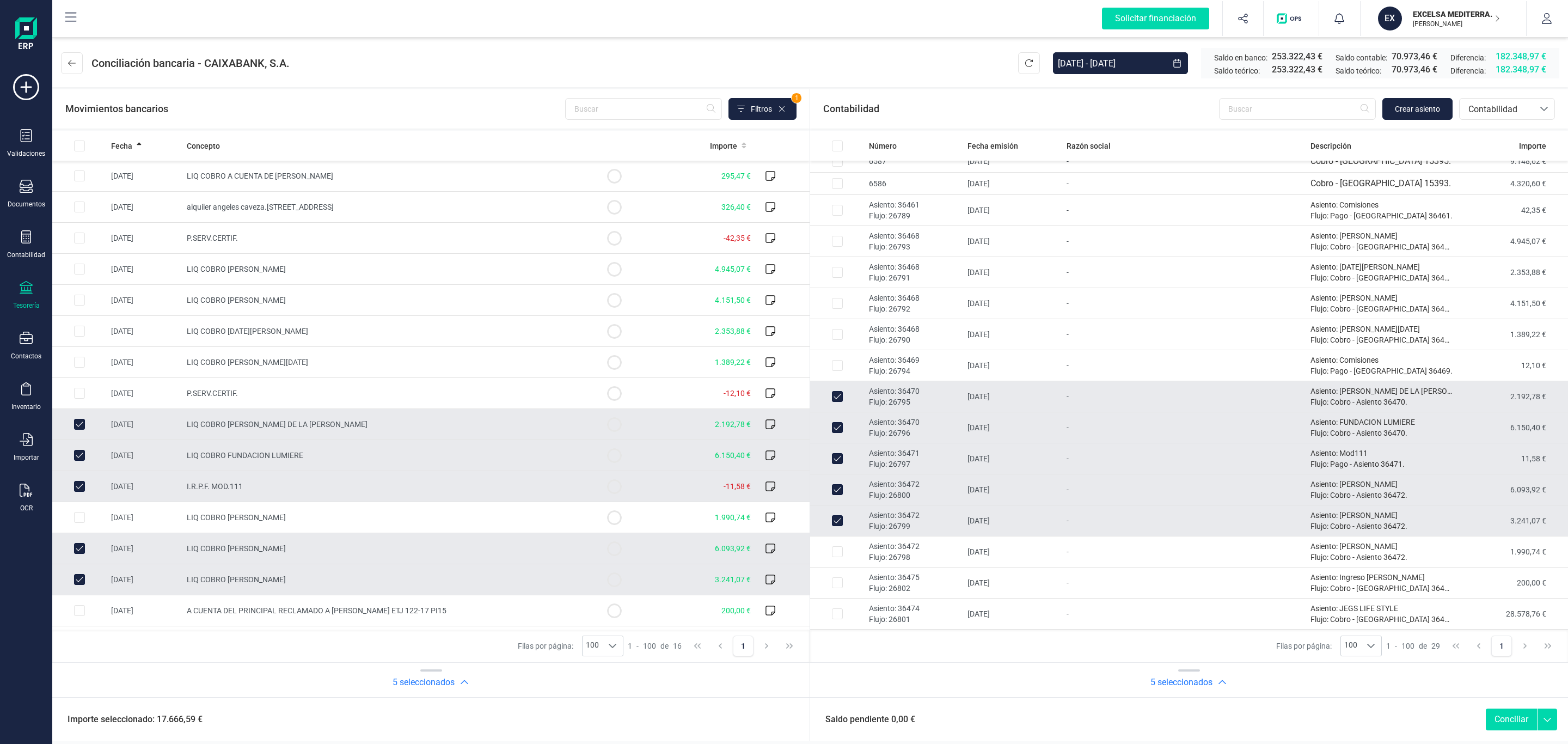
click at [1513, 715] on button "Conciliar" at bounding box center [1511, 720] width 51 height 22
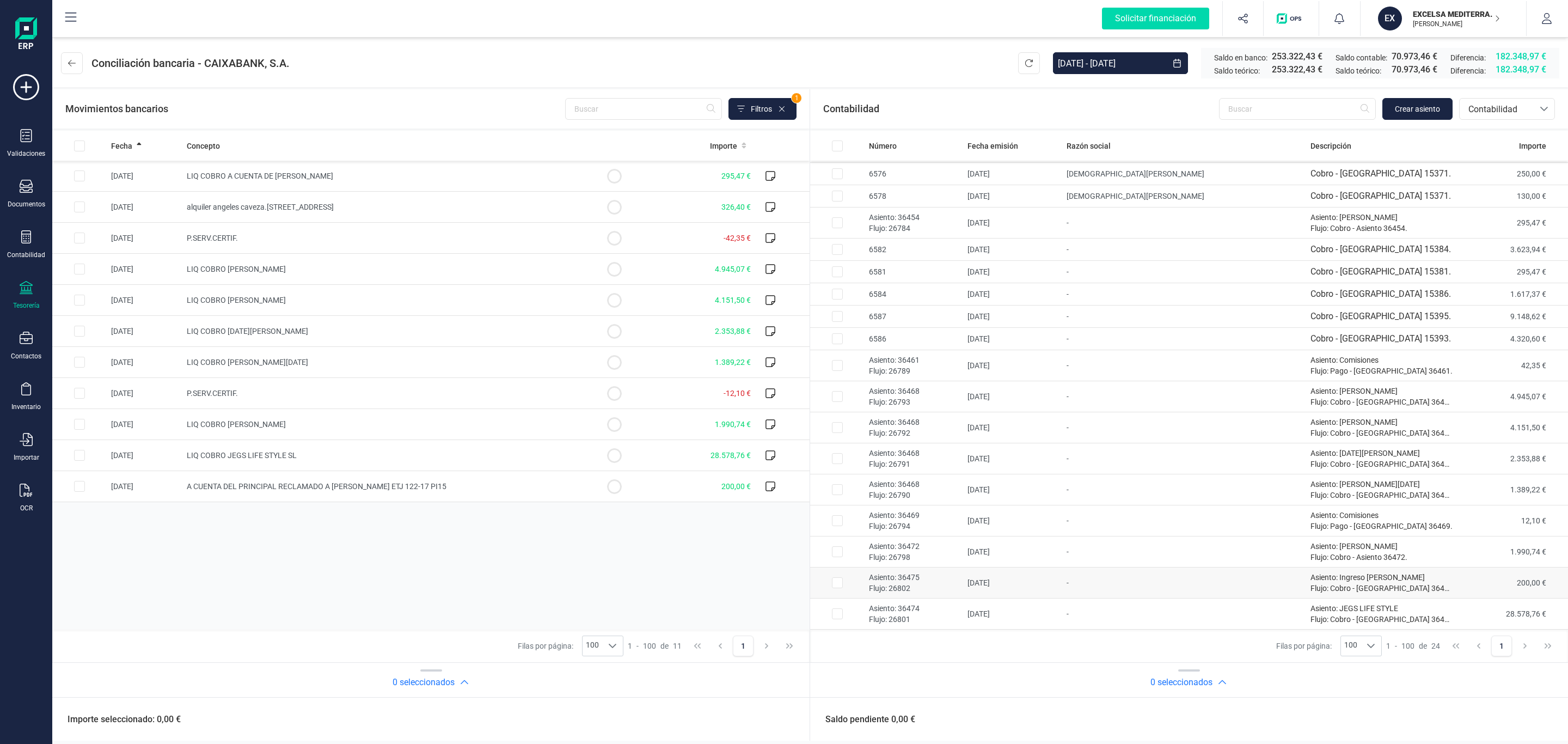
scroll to position [177, 0]
click at [959, 584] on p "Flujo: 26802" at bounding box center [914, 588] width 90 height 11
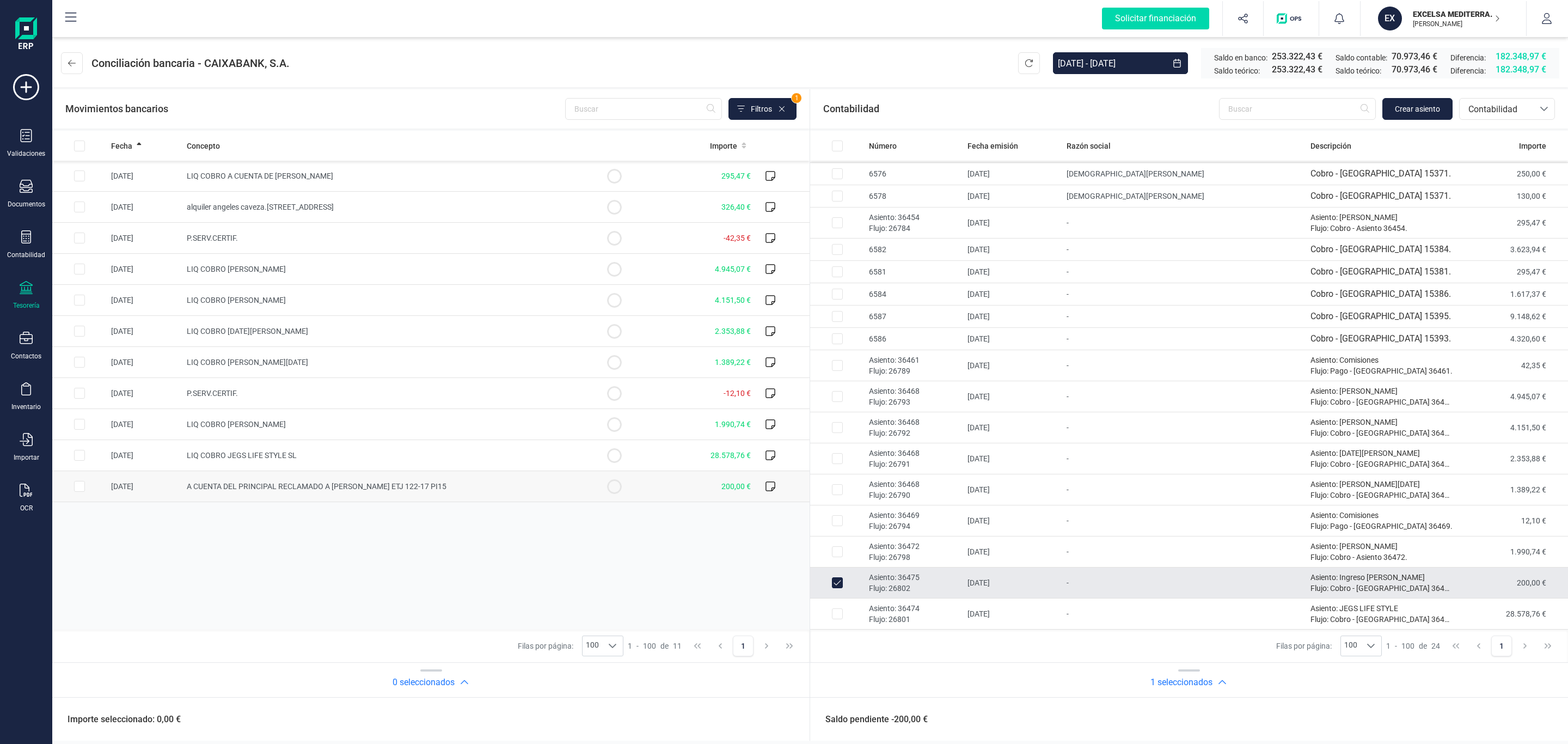
click at [369, 481] on td "A CUENTA DEL PRINCIPAL RECLAMADO A ANA CABEZAS MAIRE ETJ 122-17 PI15" at bounding box center [385, 486] width 405 height 31
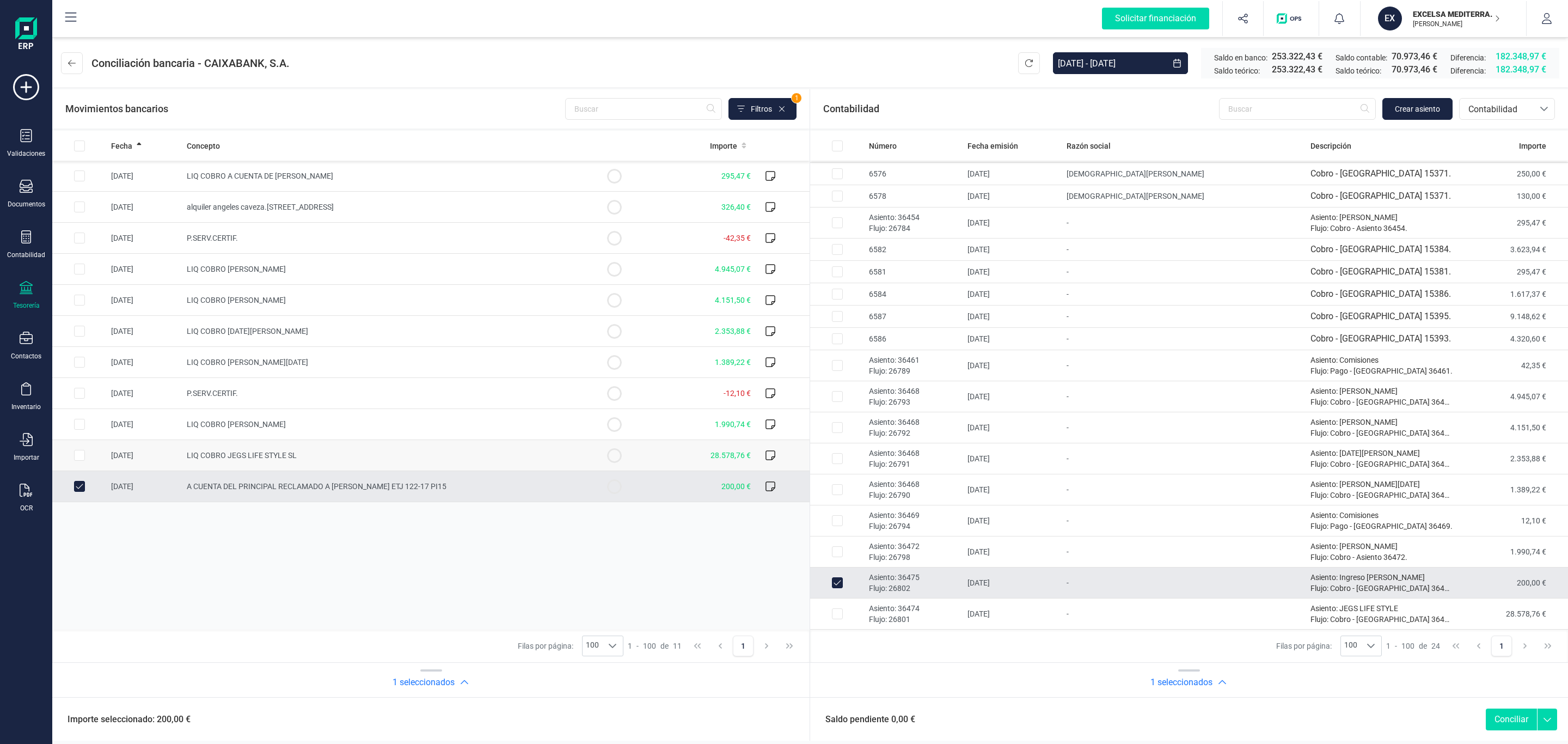
click at [371, 456] on td "LIQ COBRO JEGS LIFE STYLE SL" at bounding box center [385, 455] width 405 height 31
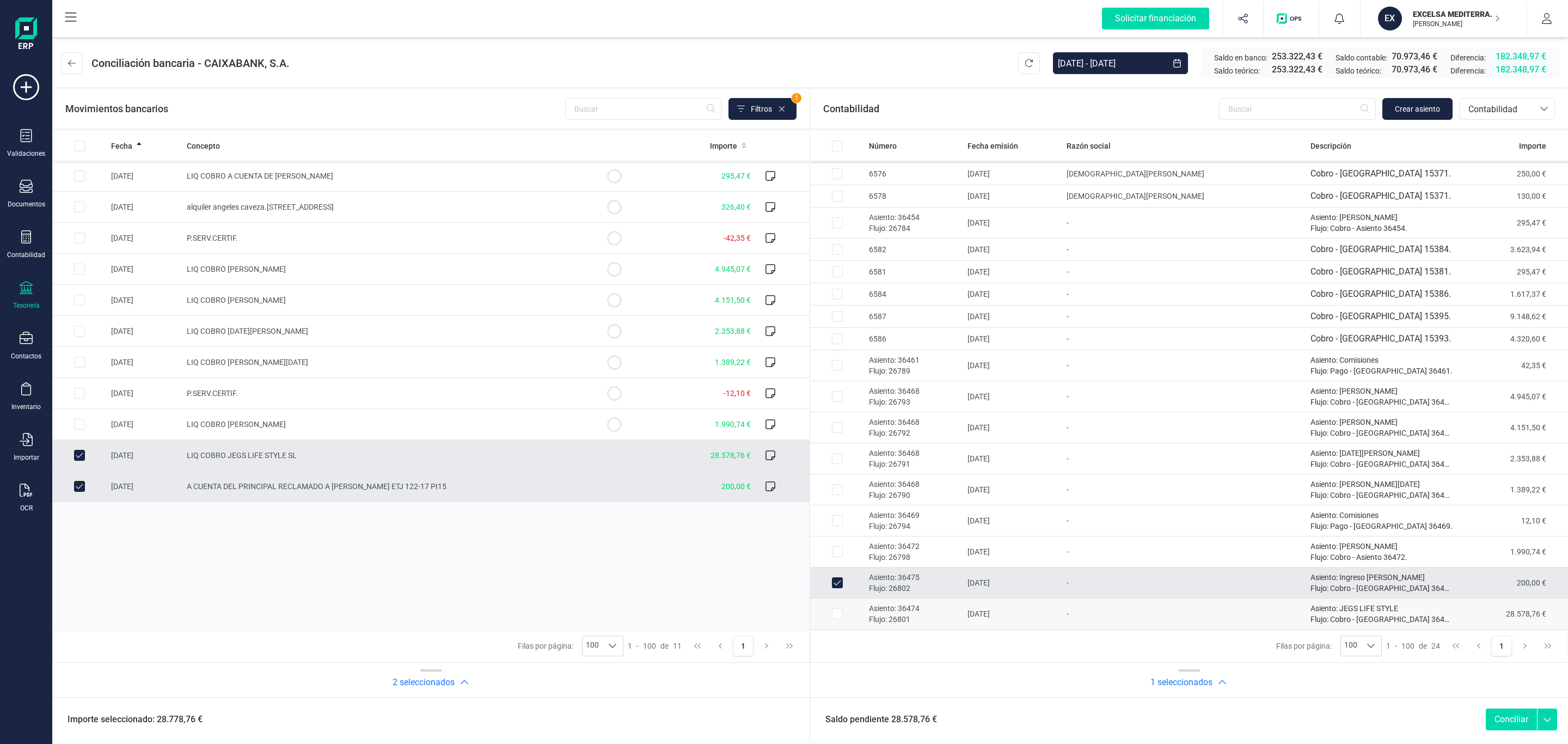
click at [992, 608] on td "30/04/2025" at bounding box center [1012, 614] width 99 height 31
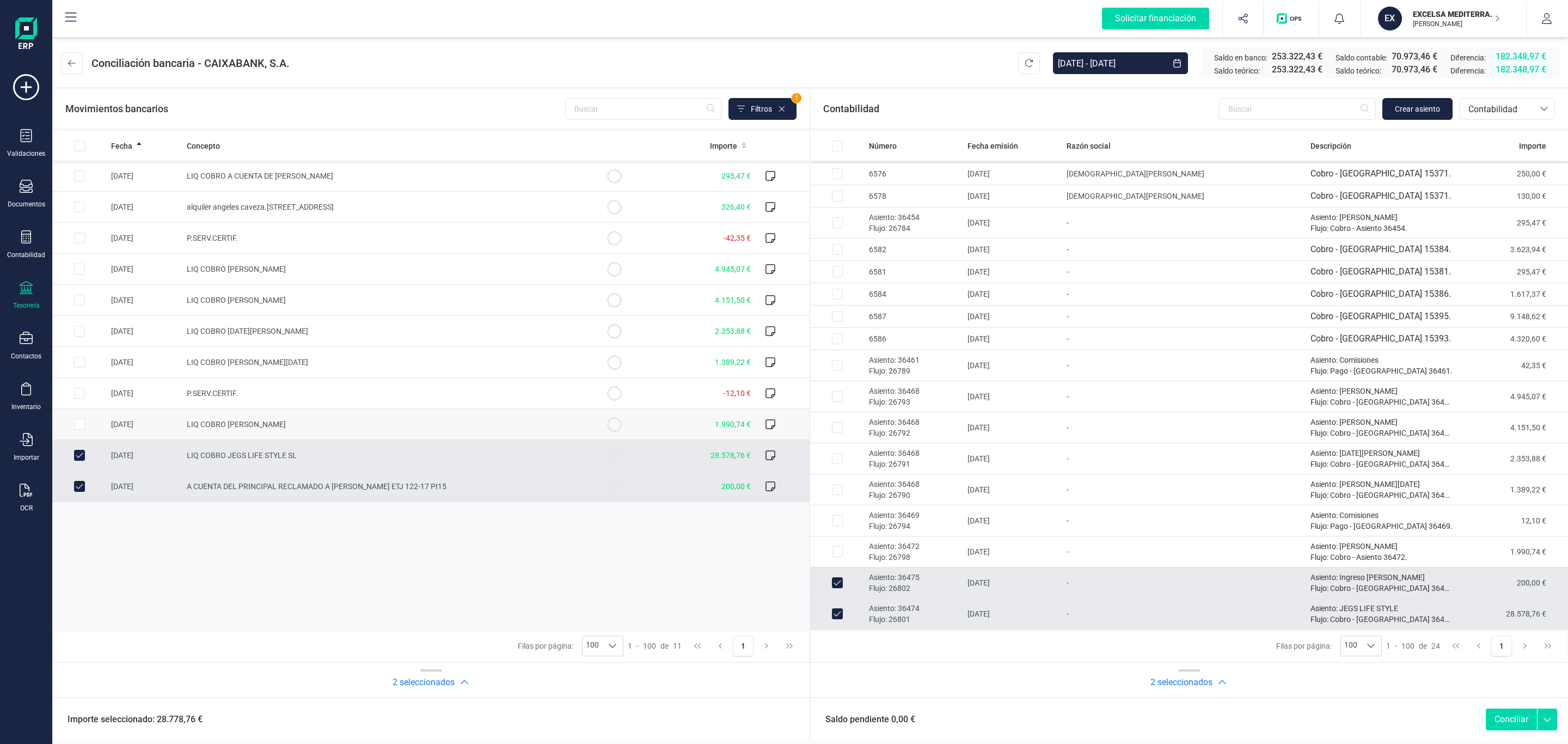
click at [549, 435] on td "LIQ COBRO MONTSERRAT LOJO RODRIGUEZ" at bounding box center [385, 424] width 405 height 31
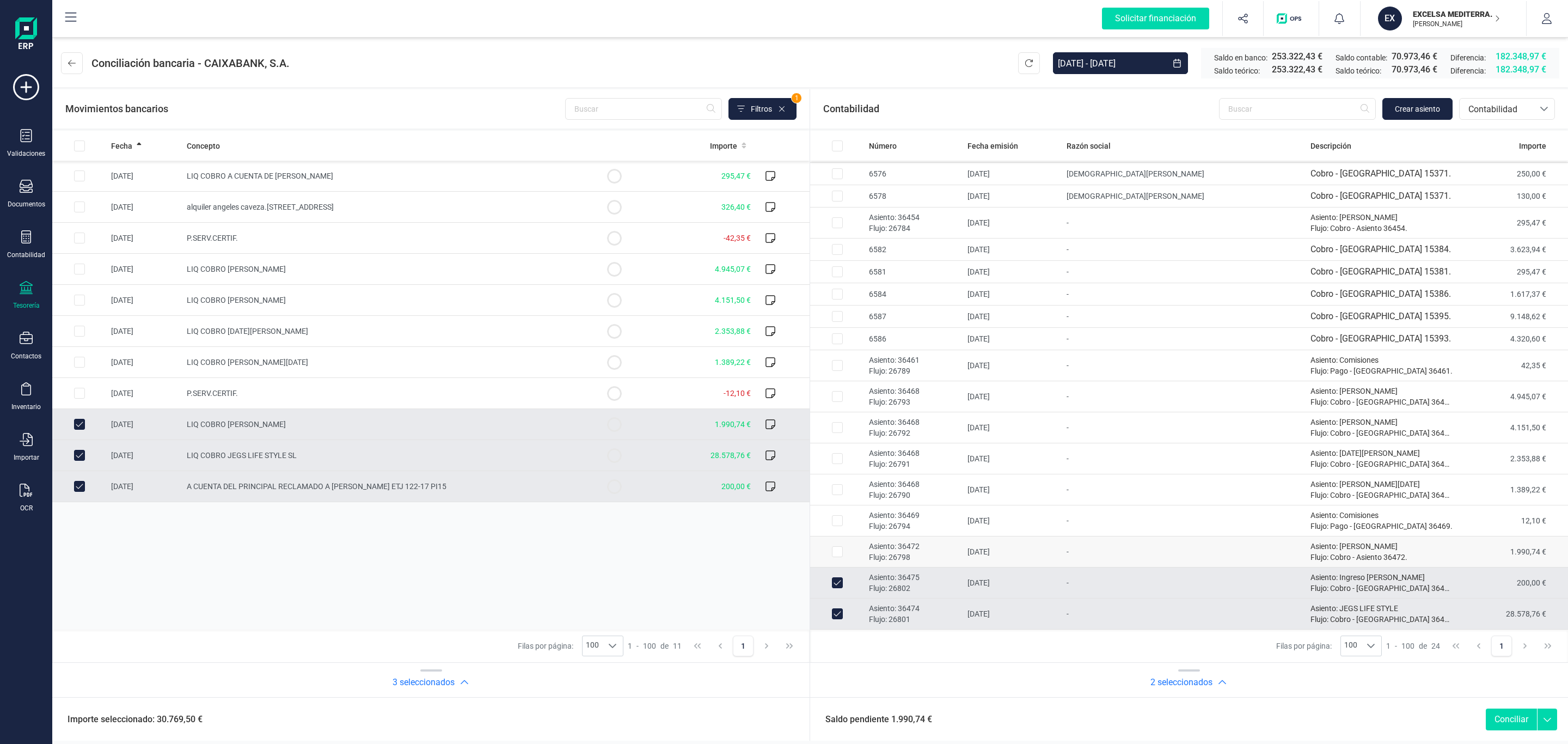
click at [959, 542] on p "Asiento: 36472" at bounding box center [914, 546] width 90 height 11
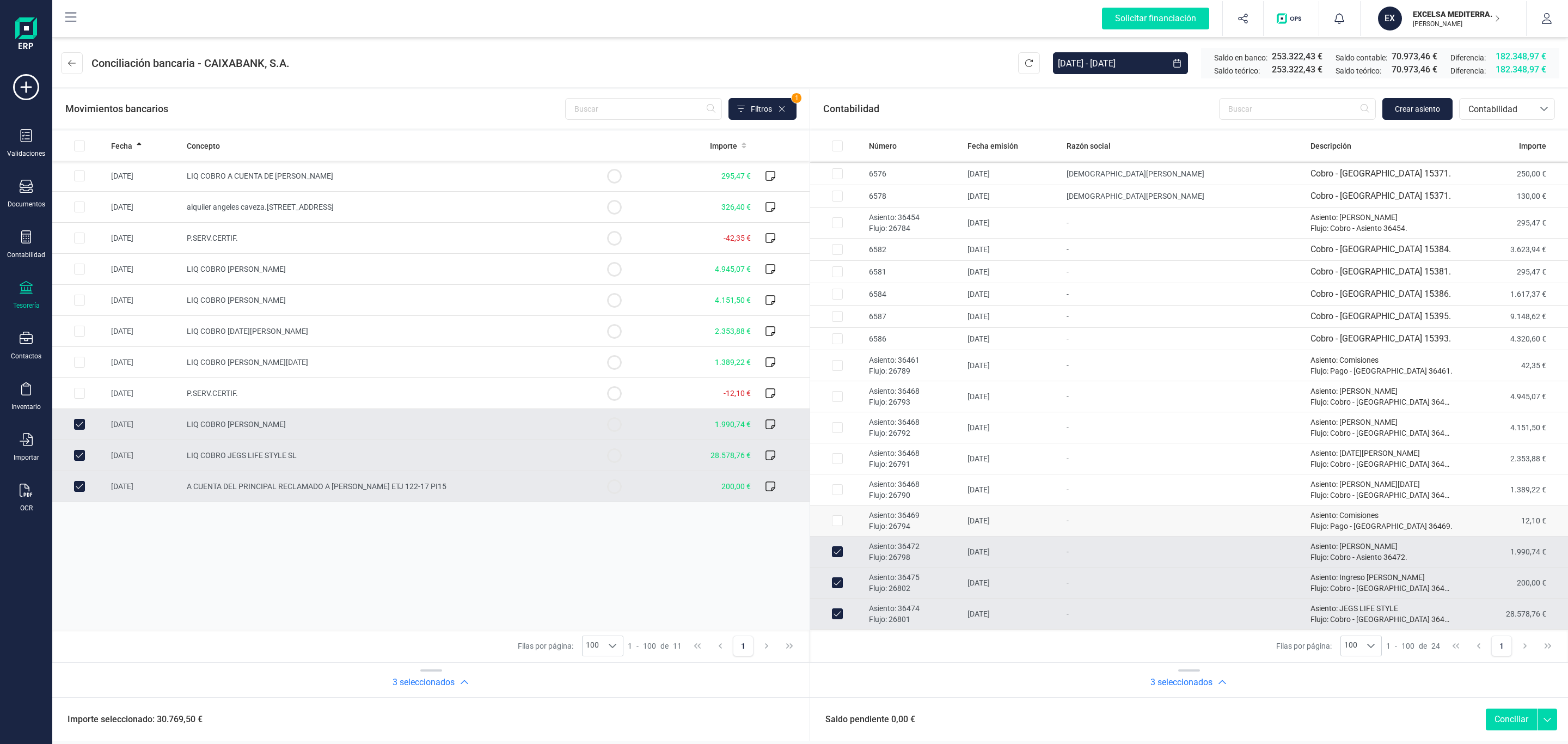
click at [959, 513] on p "Asiento: 36469" at bounding box center [914, 515] width 90 height 11
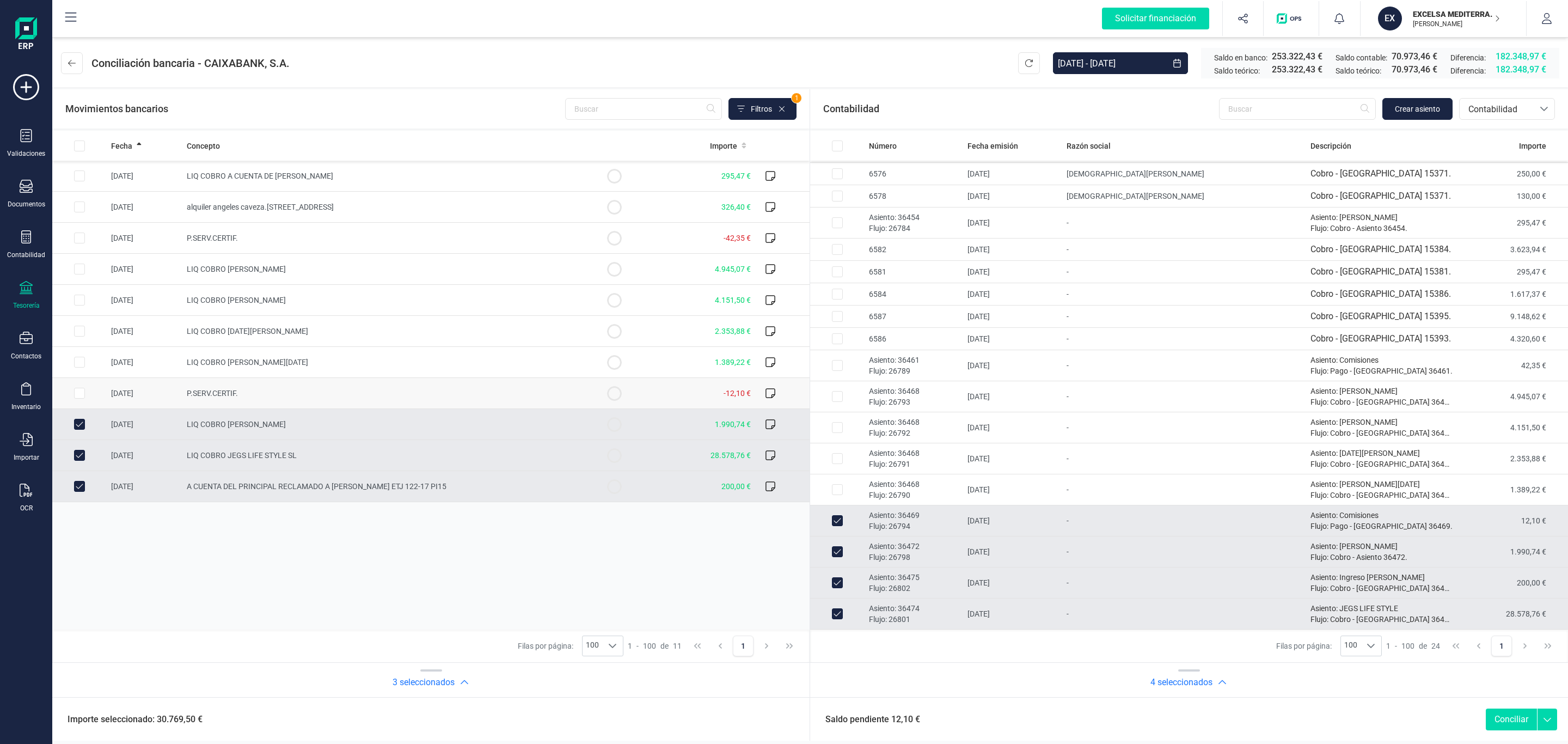
click at [463, 386] on td "P.SERV.CERTIF." at bounding box center [385, 393] width 405 height 31
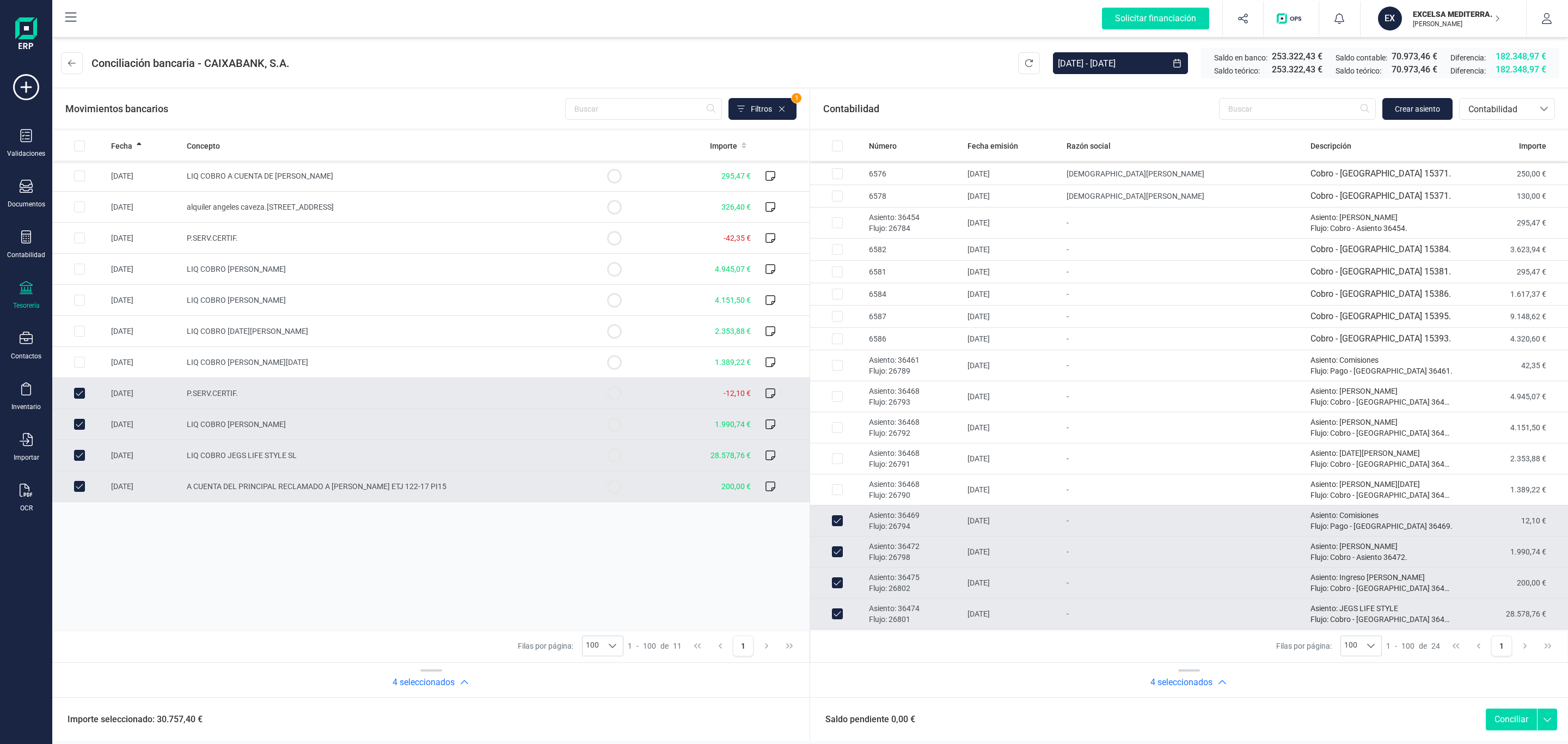
click at [1511, 712] on button "Conciliar" at bounding box center [1511, 720] width 51 height 22
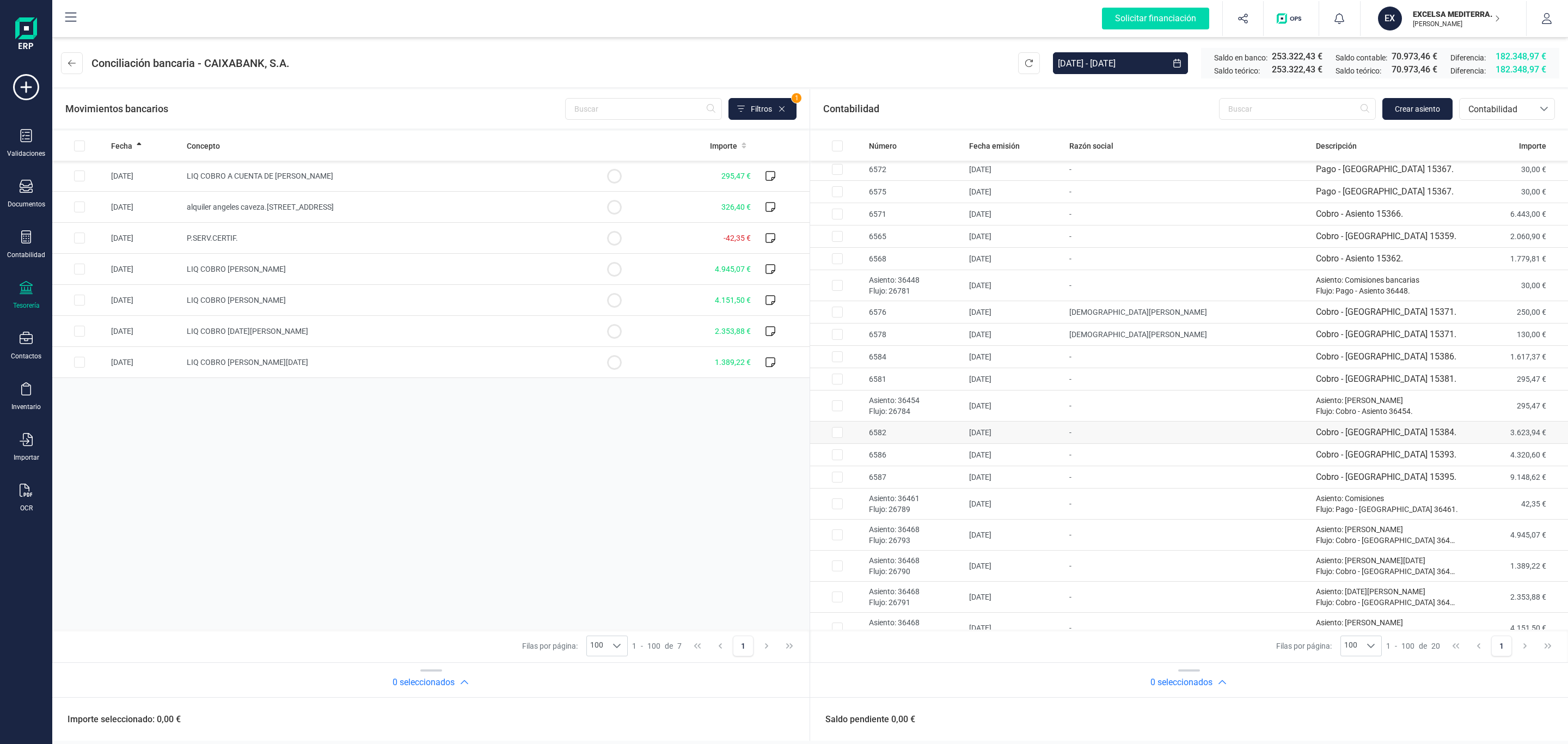
scroll to position [52, 0]
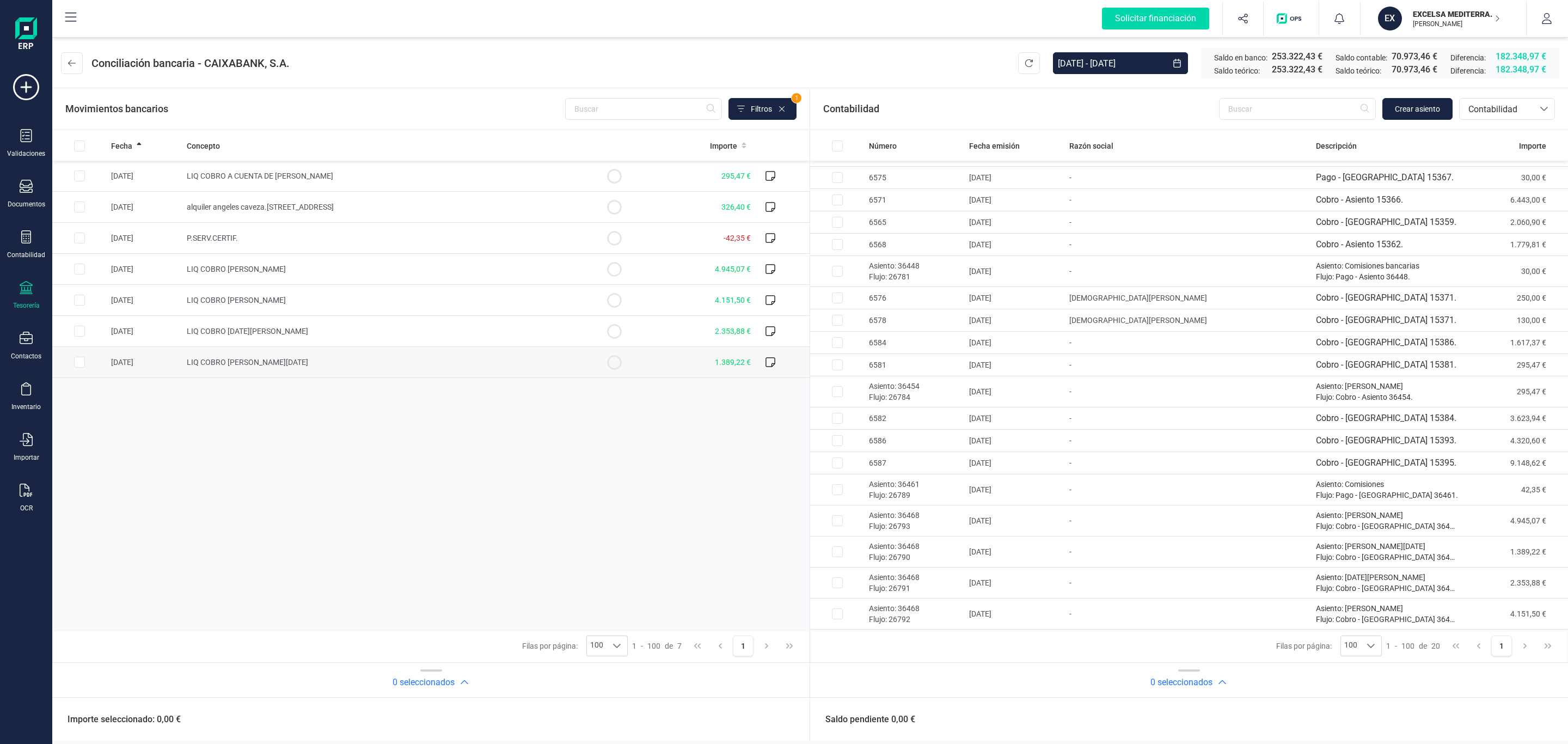
click at [497, 374] on td "LIQ COBRO NOELIA SAENZ DOMINGO" at bounding box center [385, 362] width 405 height 31
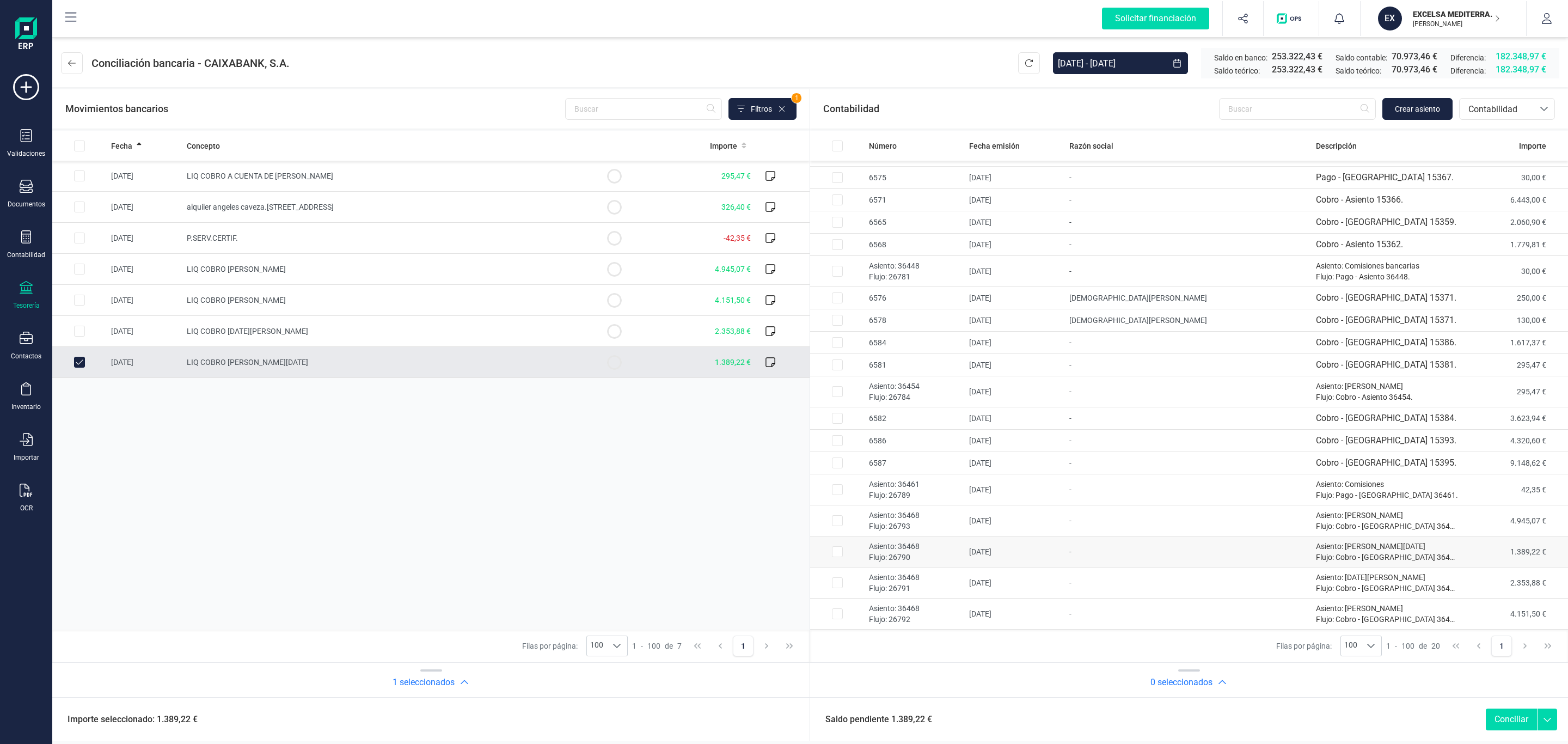
click at [965, 551] on td "Asiento: 36468 Flujo: 26790" at bounding box center [914, 552] width 100 height 31
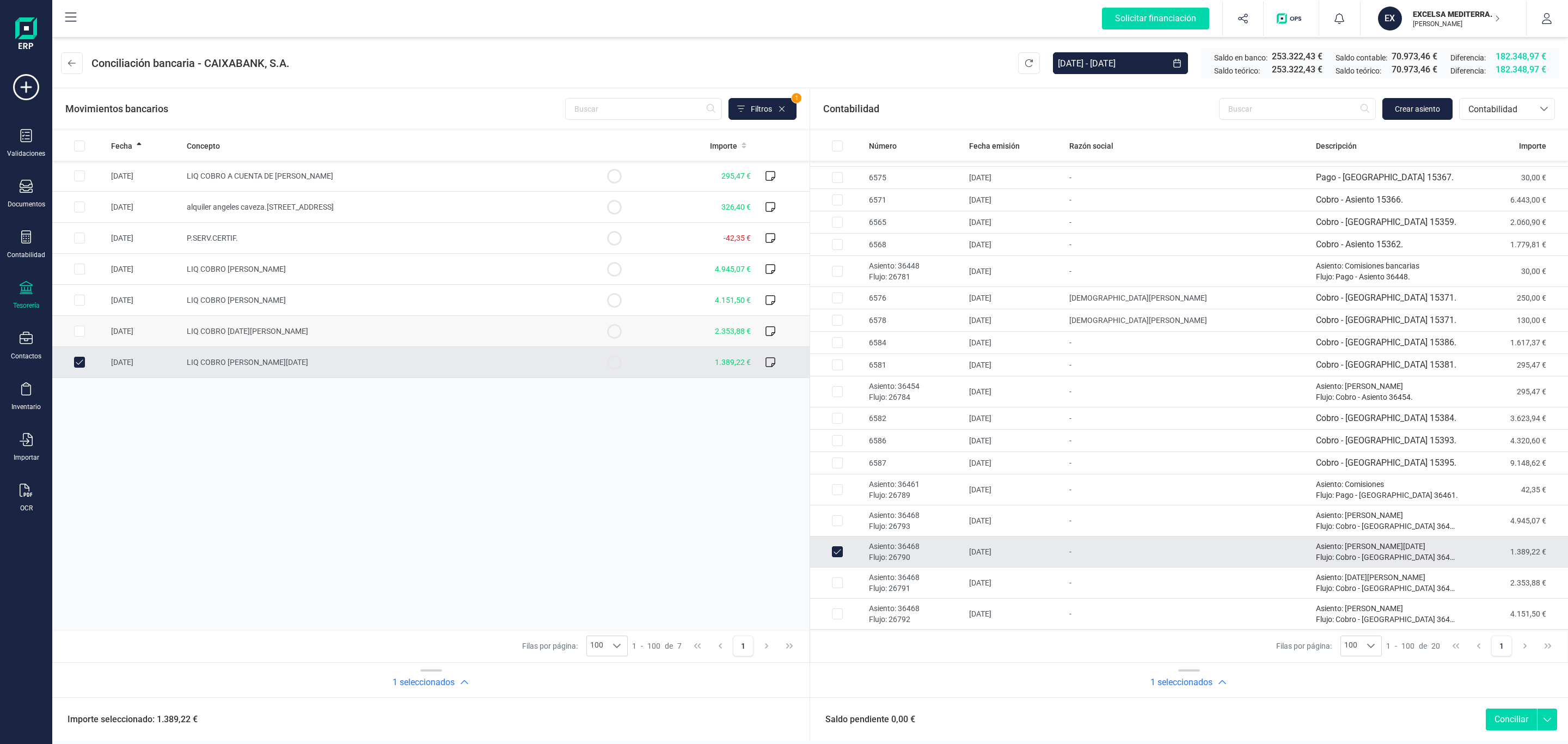
click at [516, 322] on td "LIQ COBRO DOMINGO FELIPE CORREA" at bounding box center [385, 331] width 405 height 31
click at [961, 577] on p "Asiento: 36468" at bounding box center [915, 577] width 91 height 11
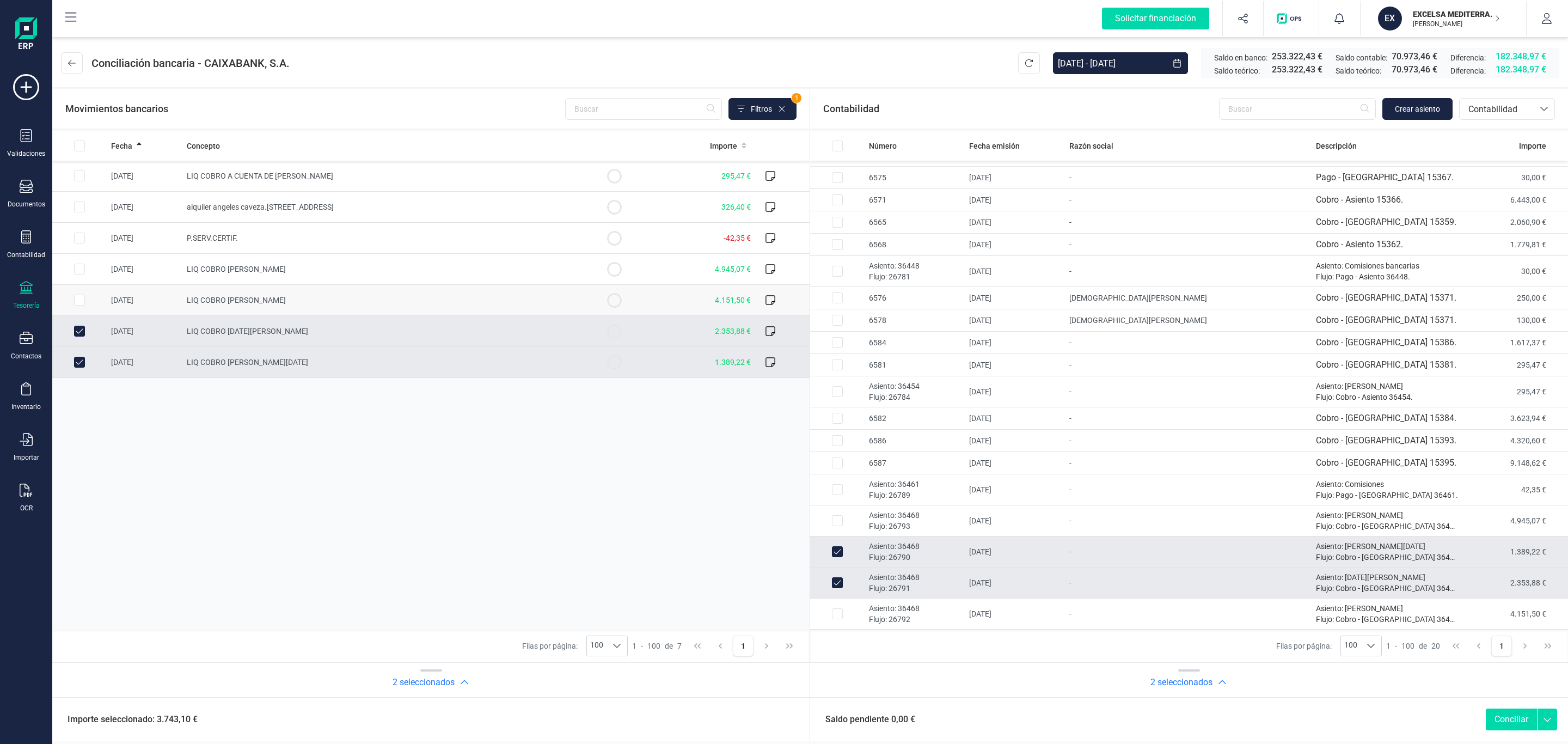
click at [471, 294] on td "LIQ COBRO JOSE MANUEL MARTINEZ SIGUENZA" at bounding box center [385, 300] width 405 height 31
click at [961, 615] on p "Flujo: 26792" at bounding box center [915, 619] width 91 height 11
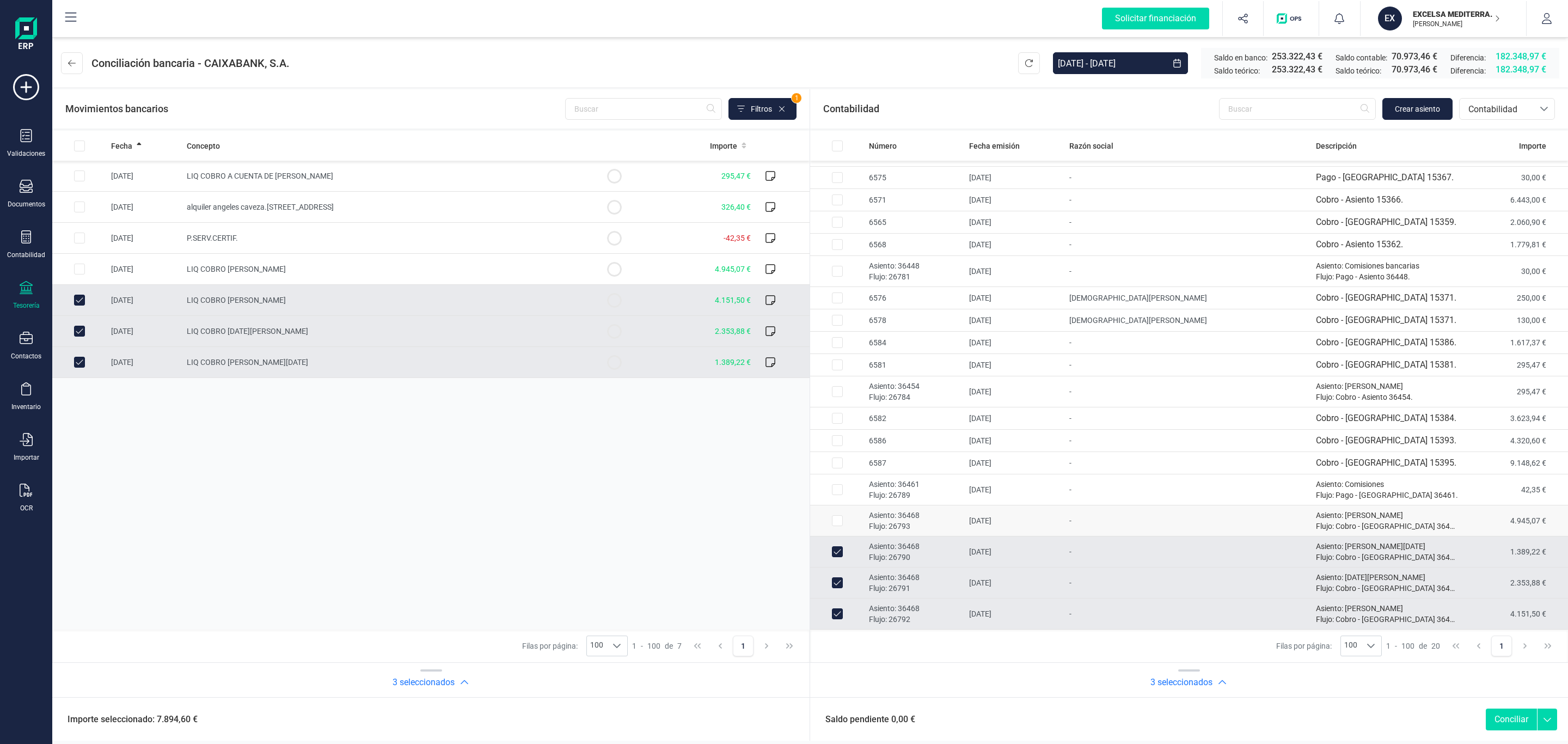
click at [942, 516] on p "Asiento: 36468" at bounding box center [915, 515] width 91 height 11
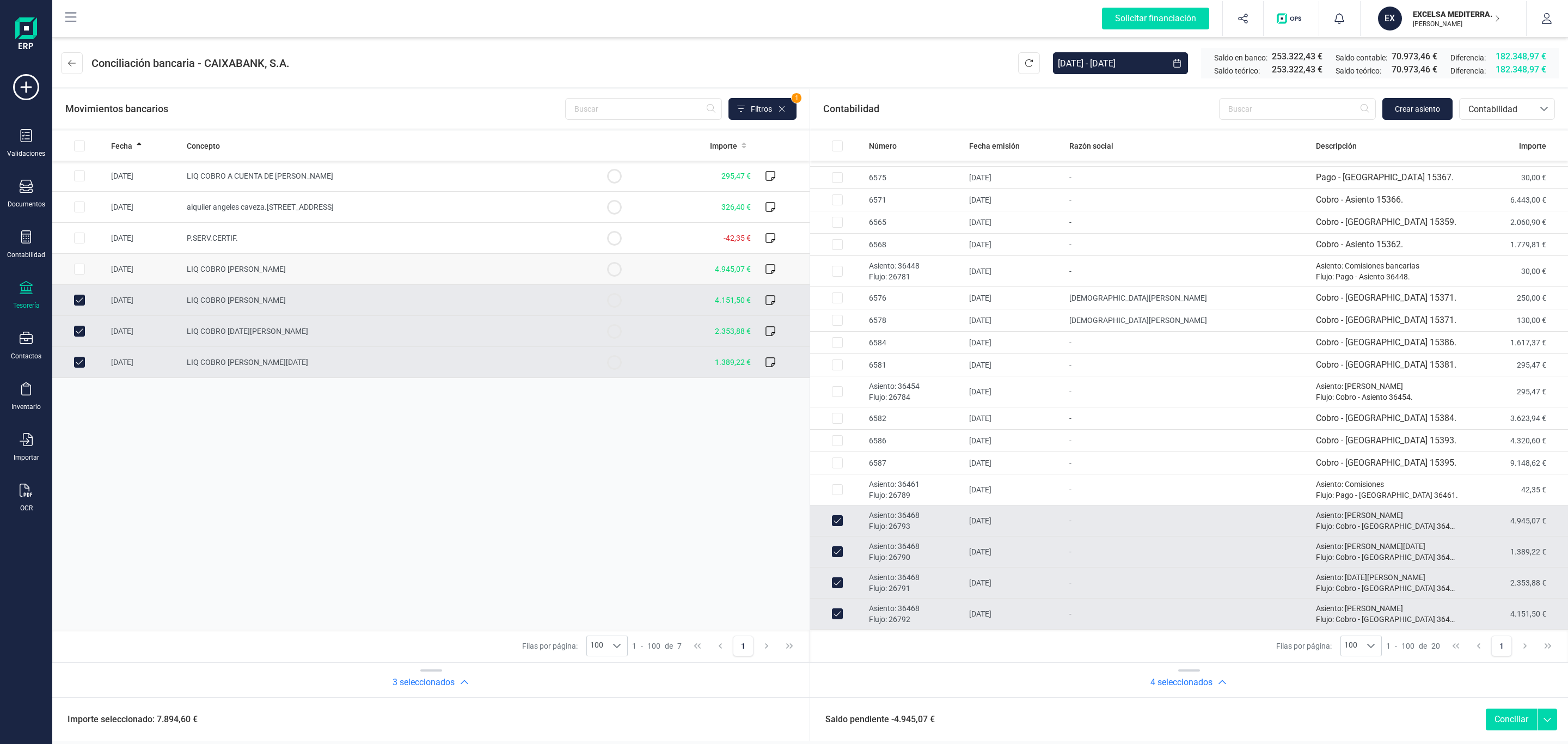
click at [498, 262] on td "LIQ COBRO SUSANA JIMENEZ GOMEZ" at bounding box center [385, 269] width 405 height 31
click at [1511, 712] on button "Conciliar" at bounding box center [1511, 720] width 51 height 22
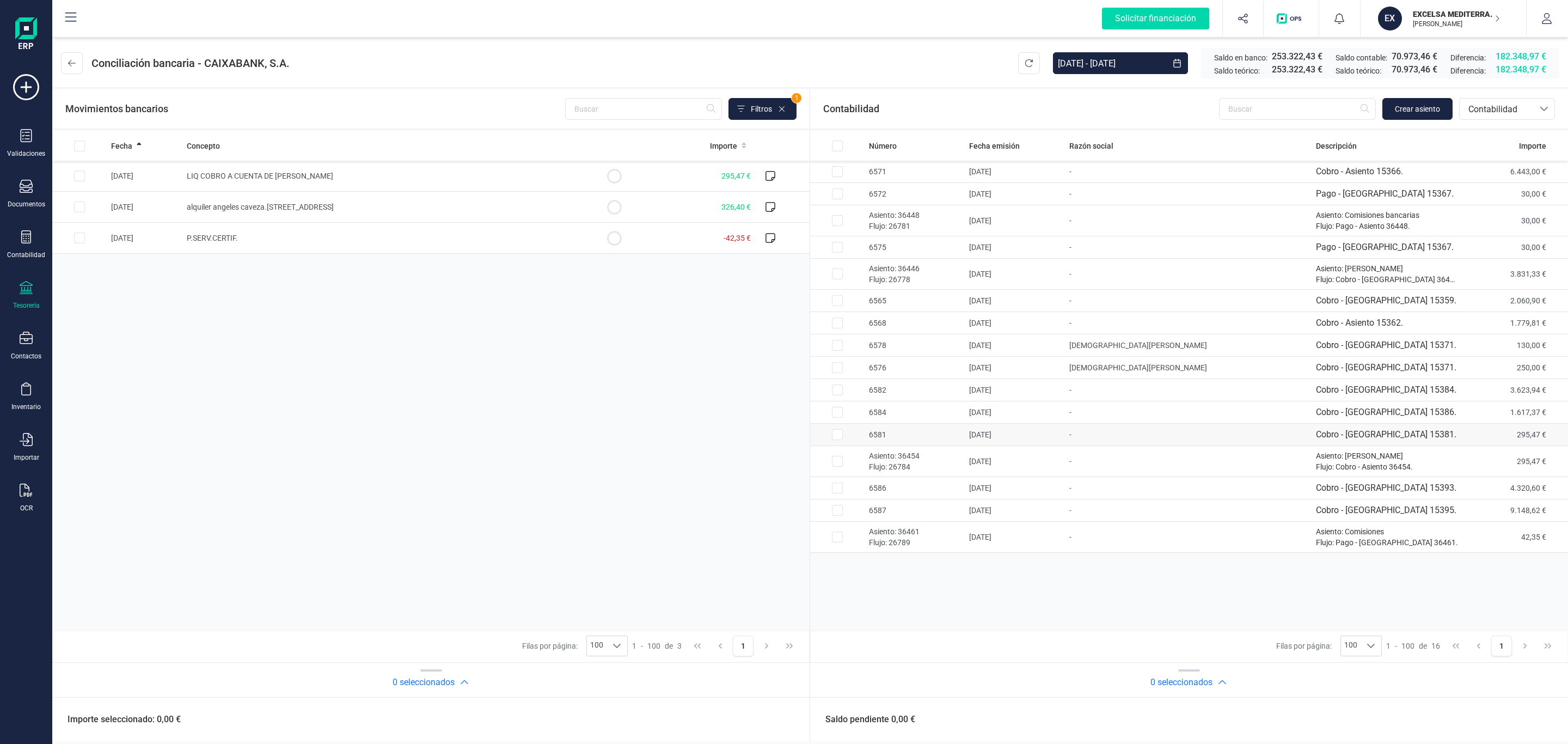
scroll to position [0, 0]
click at [506, 237] on td "P.SERV.CERTIF." at bounding box center [385, 238] width 405 height 31
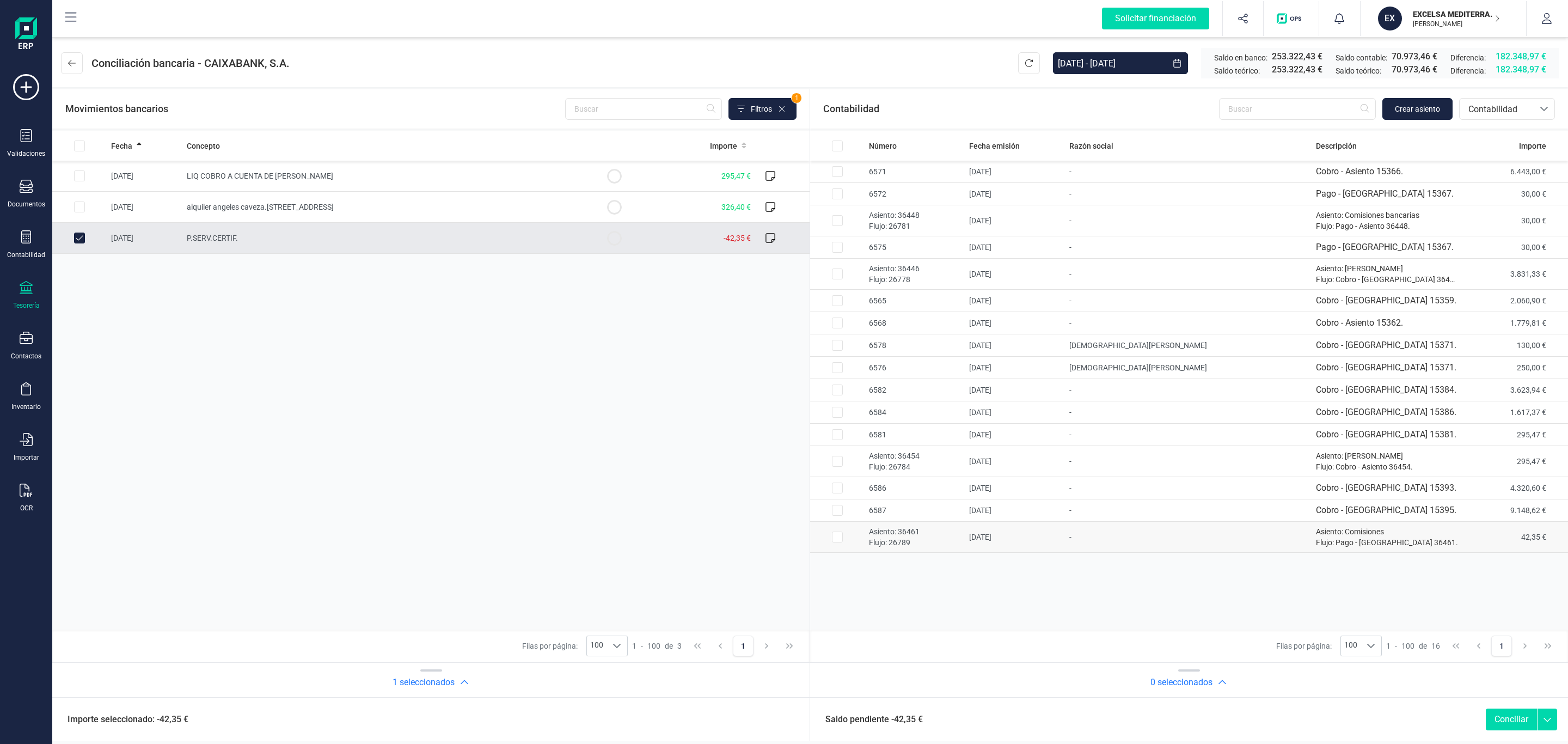
click at [915, 541] on p "Flujo: 26789" at bounding box center [915, 542] width 91 height 11
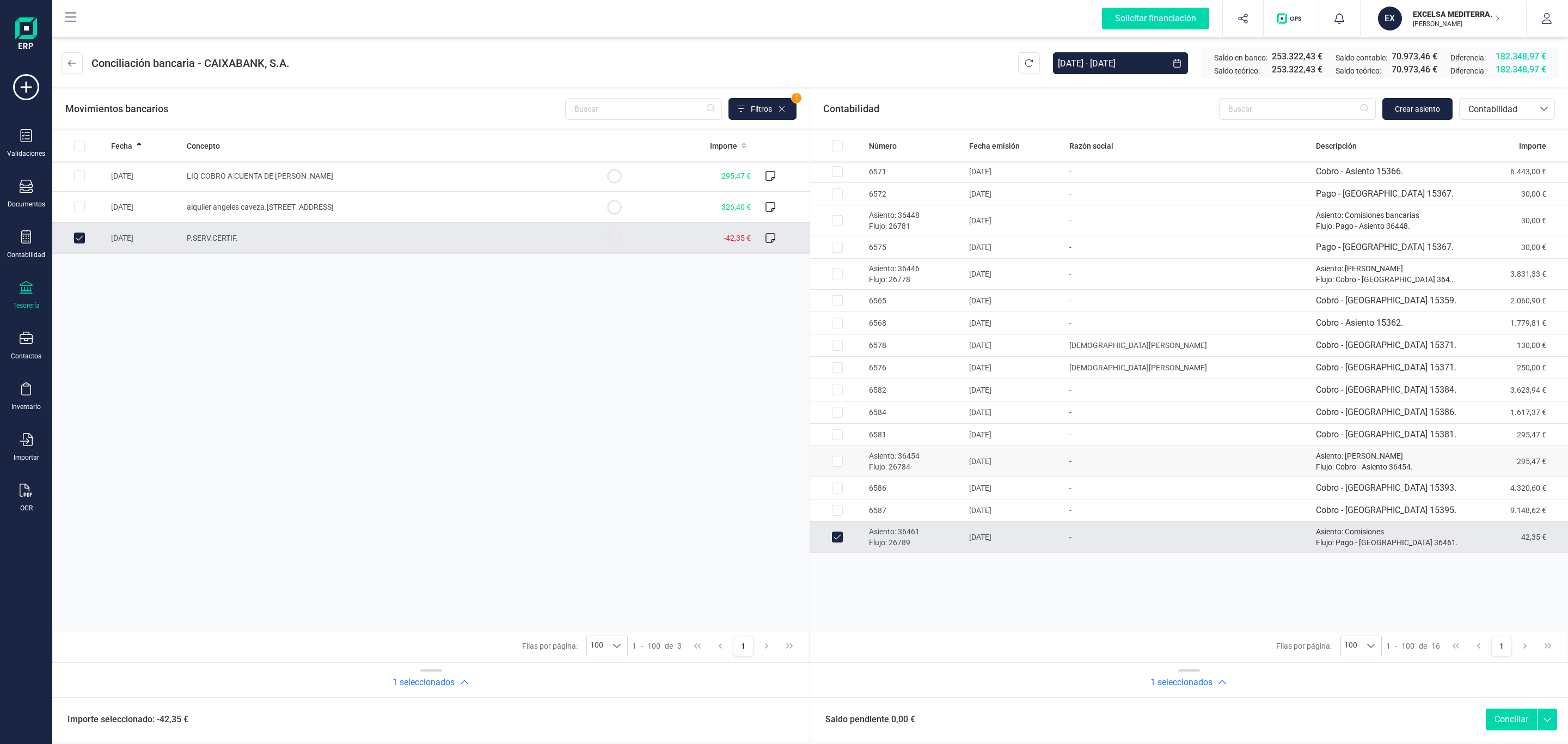
click at [937, 460] on p "Asiento: 36454" at bounding box center [915, 456] width 91 height 11
click at [510, 183] on td "LIQ COBRO A CUENTA DE IVAN FRAGA MARTINEZ" at bounding box center [385, 176] width 405 height 31
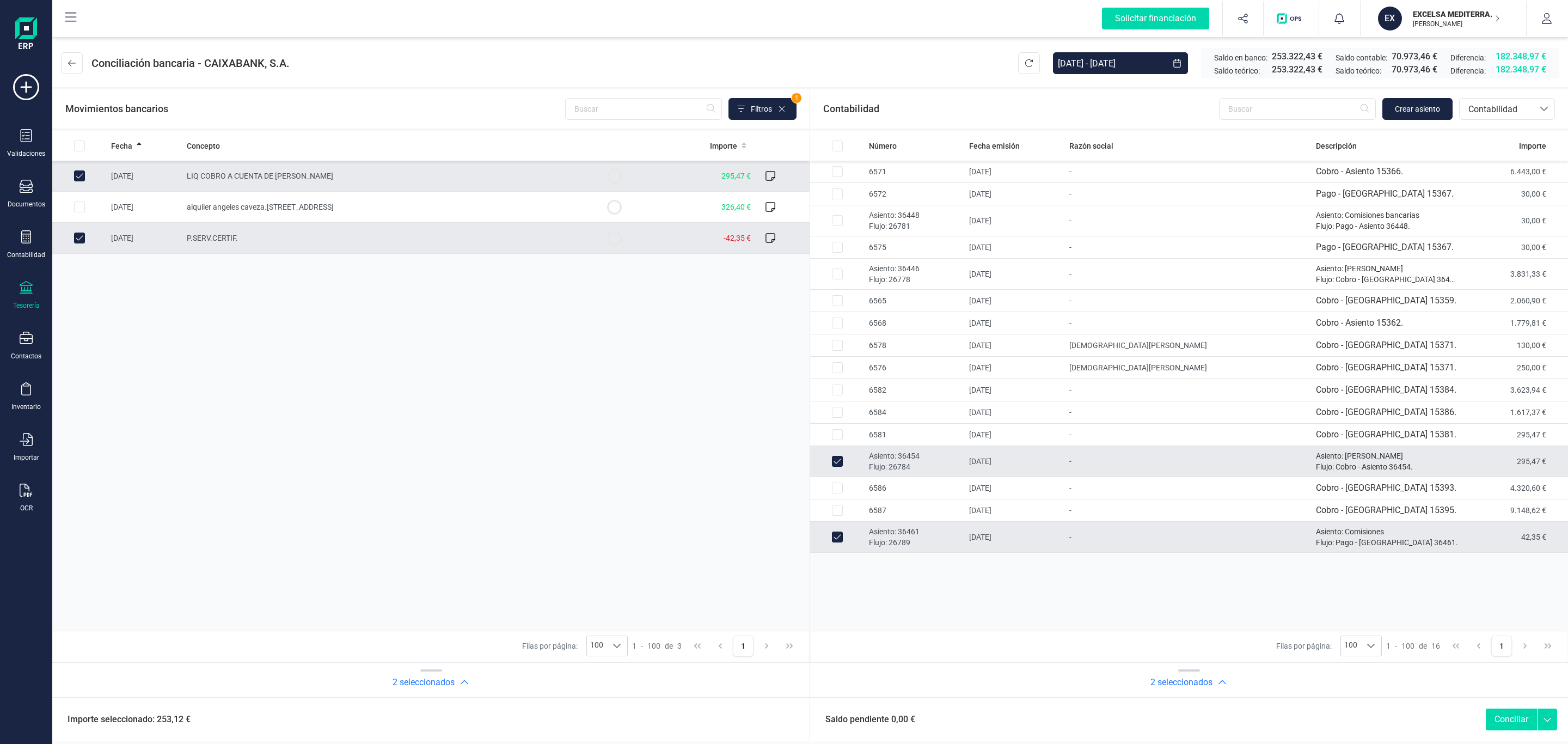
click at [1503, 728] on button "Conciliar" at bounding box center [1511, 720] width 51 height 22
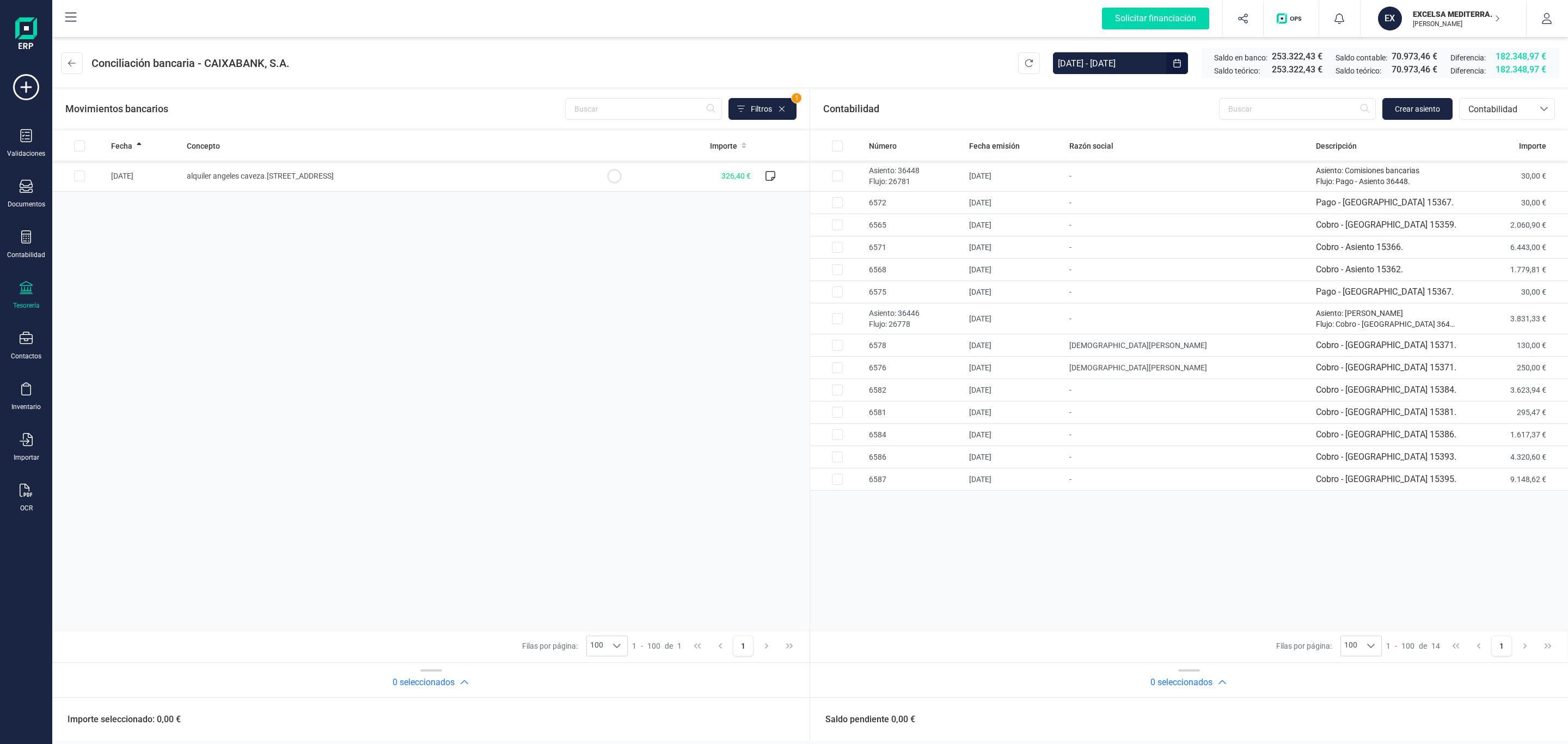
click at [1077, 62] on input "01/04/2025 - 30/04/2025" at bounding box center [1110, 63] width 113 height 22
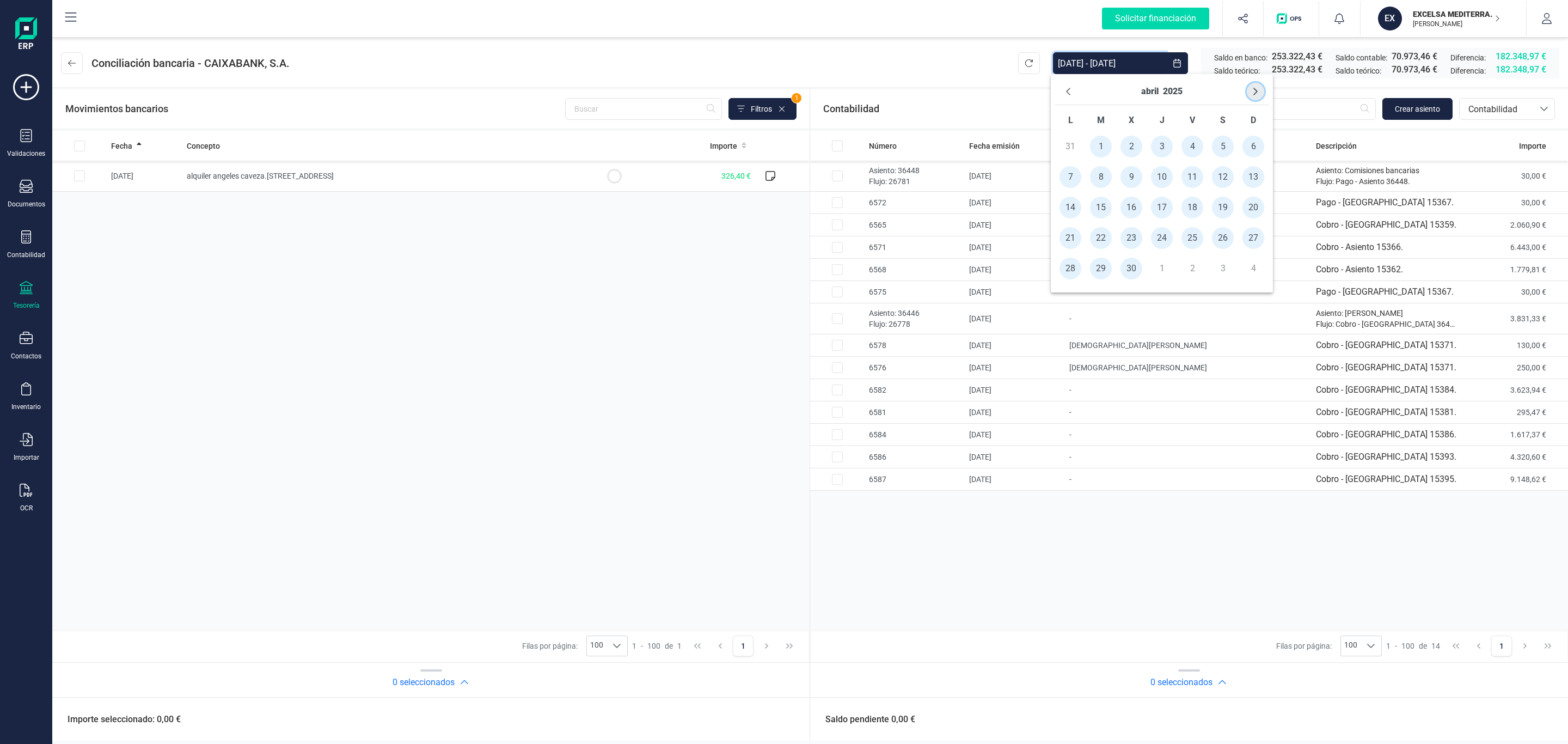
click at [1260, 95] on button "Next Month" at bounding box center [1255, 91] width 18 height 18
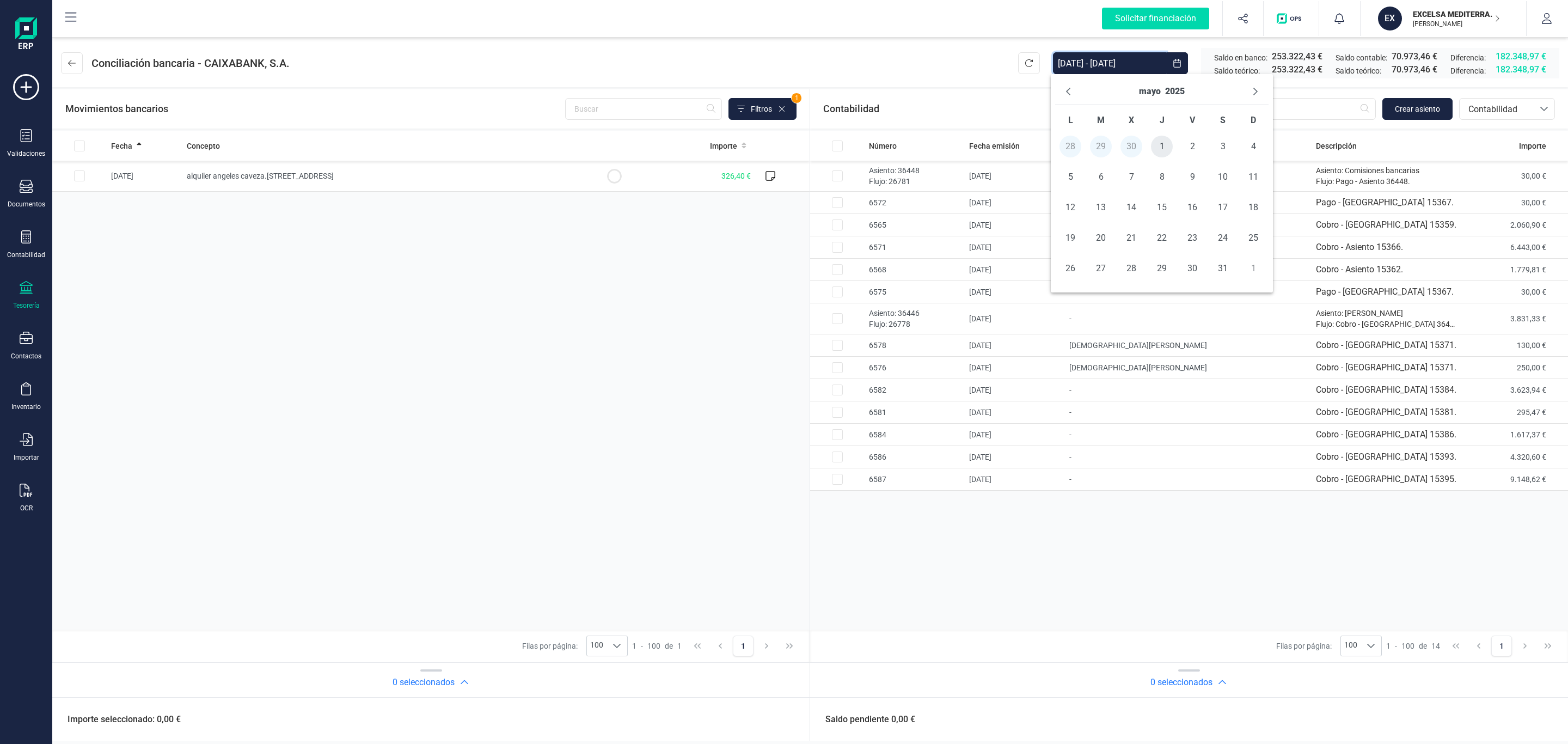
click at [1164, 144] on span "1" at bounding box center [1162, 147] width 22 height 22
click at [1223, 270] on span "31" at bounding box center [1223, 268] width 22 height 22
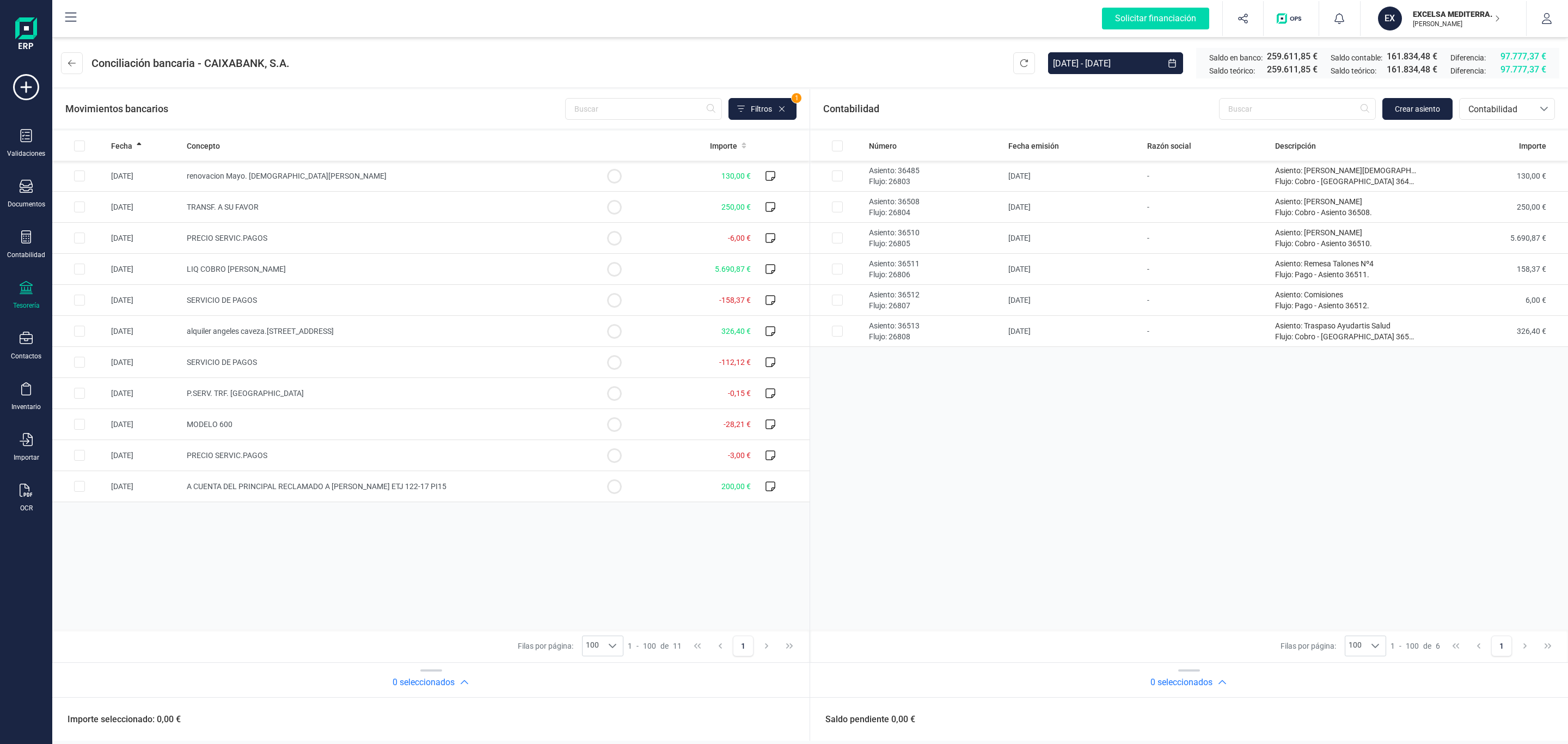
click at [972, 71] on header "Conciliación bancaria - CAIXABANK, S.A. 01/05/2025 - 31/05/2025 Saldo en banco:…" at bounding box center [810, 61] width 1516 height 52
click at [416, 240] on td "PRECIO SERVIC.PAGOS" at bounding box center [385, 238] width 405 height 31
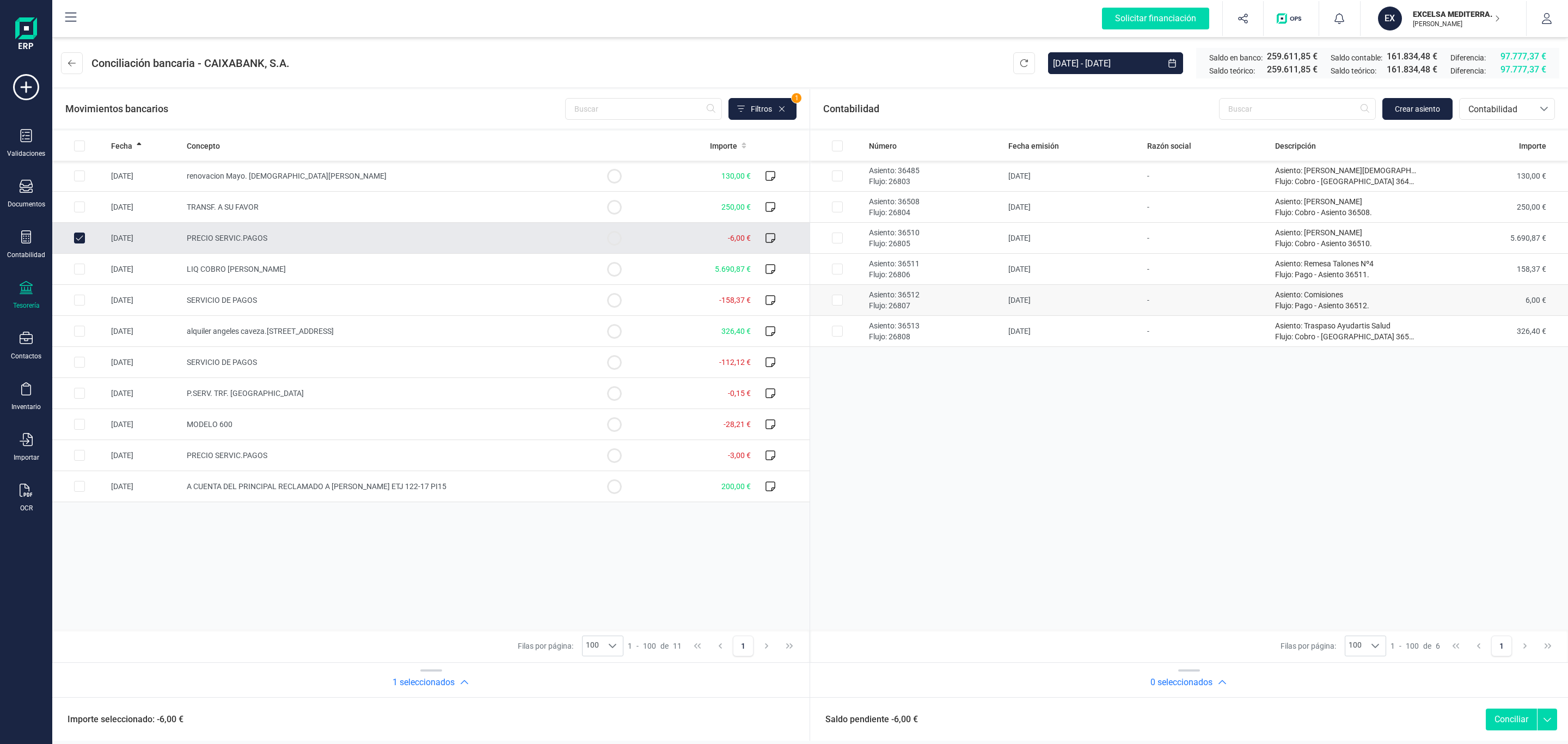
click at [985, 302] on p "Flujo: 26807" at bounding box center [934, 306] width 131 height 11
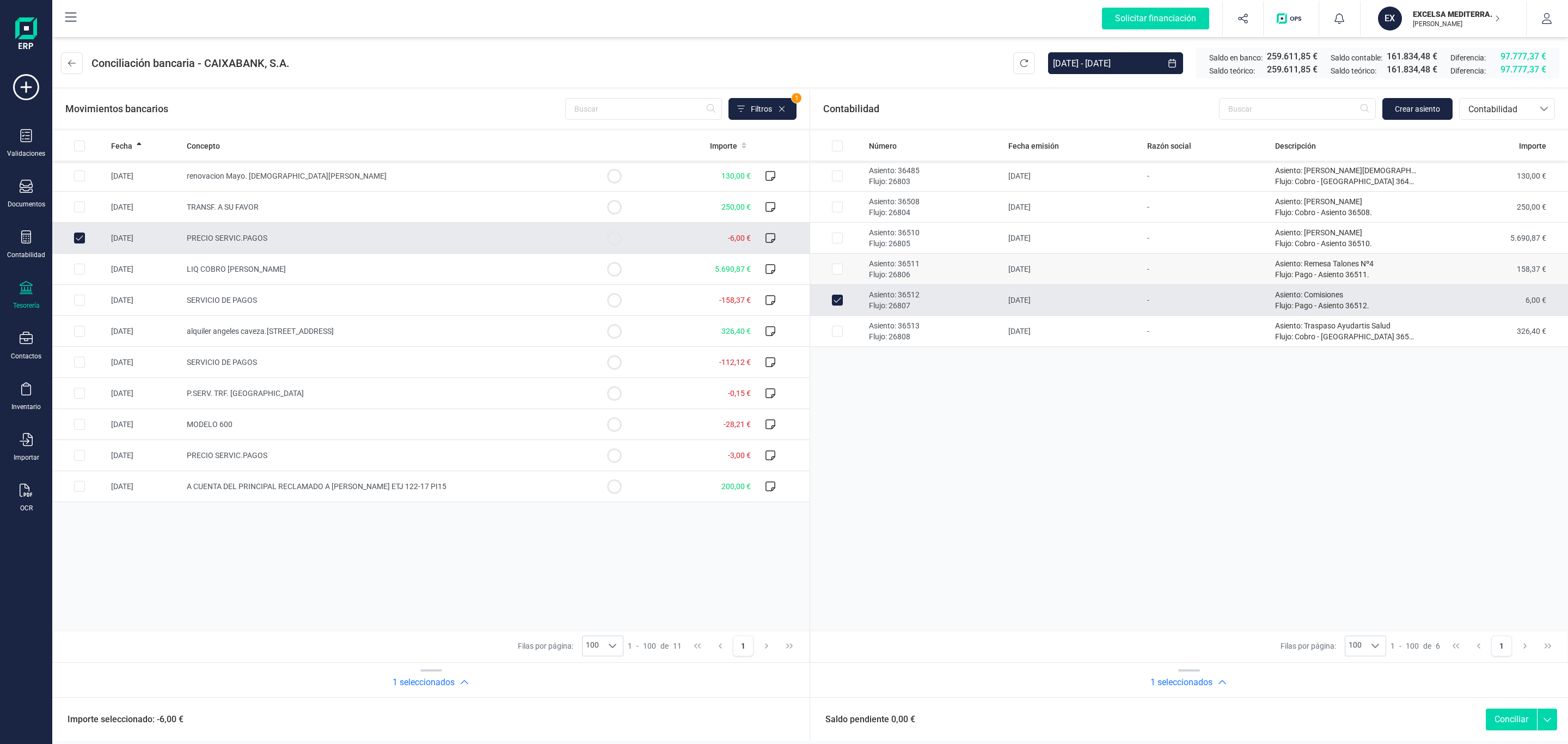
click at [1011, 272] on td "06/05/2025" at bounding box center [1073, 269] width 139 height 31
click at [639, 304] on td at bounding box center [614, 300] width 54 height 31
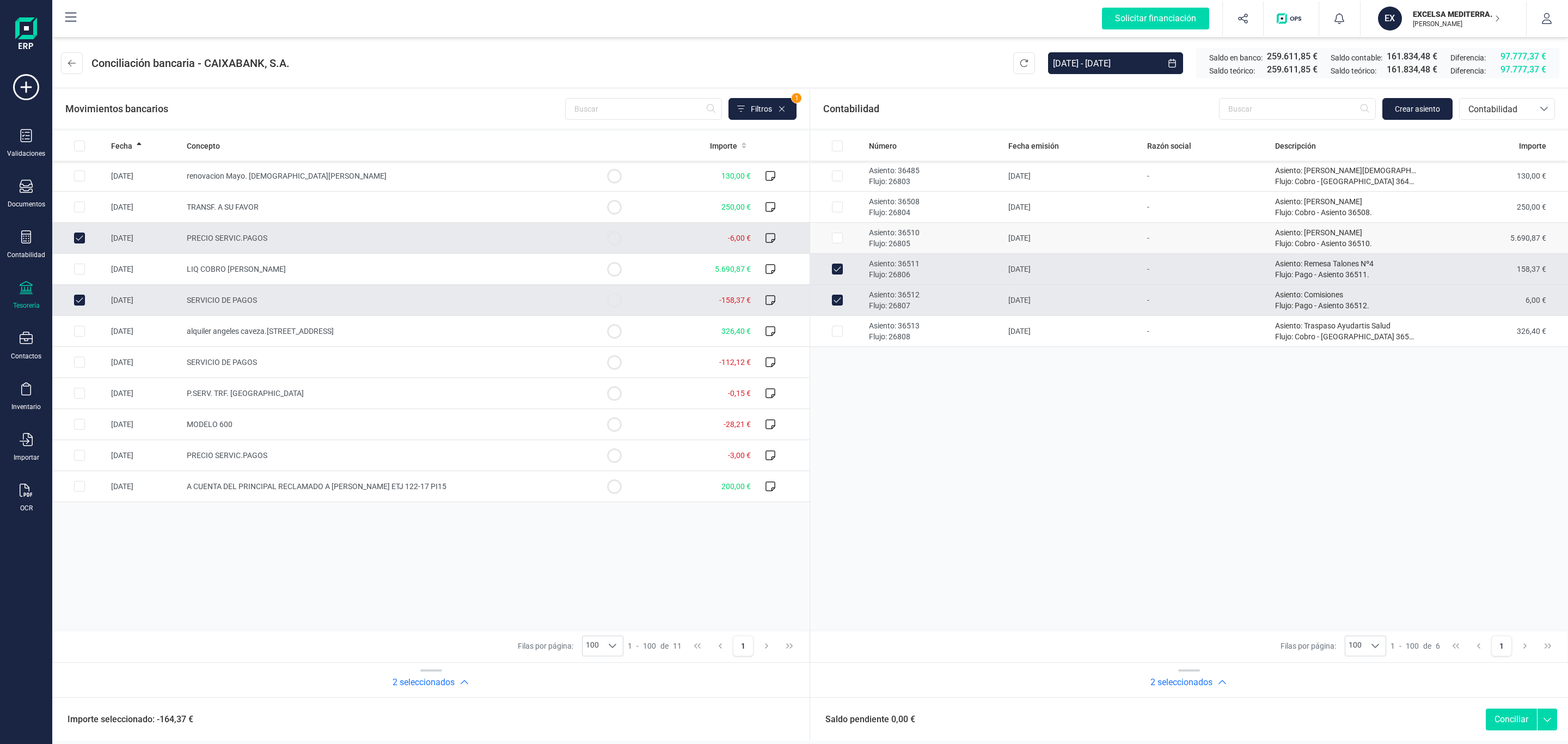
click at [901, 237] on p "Asiento: 36510" at bounding box center [934, 233] width 131 height 11
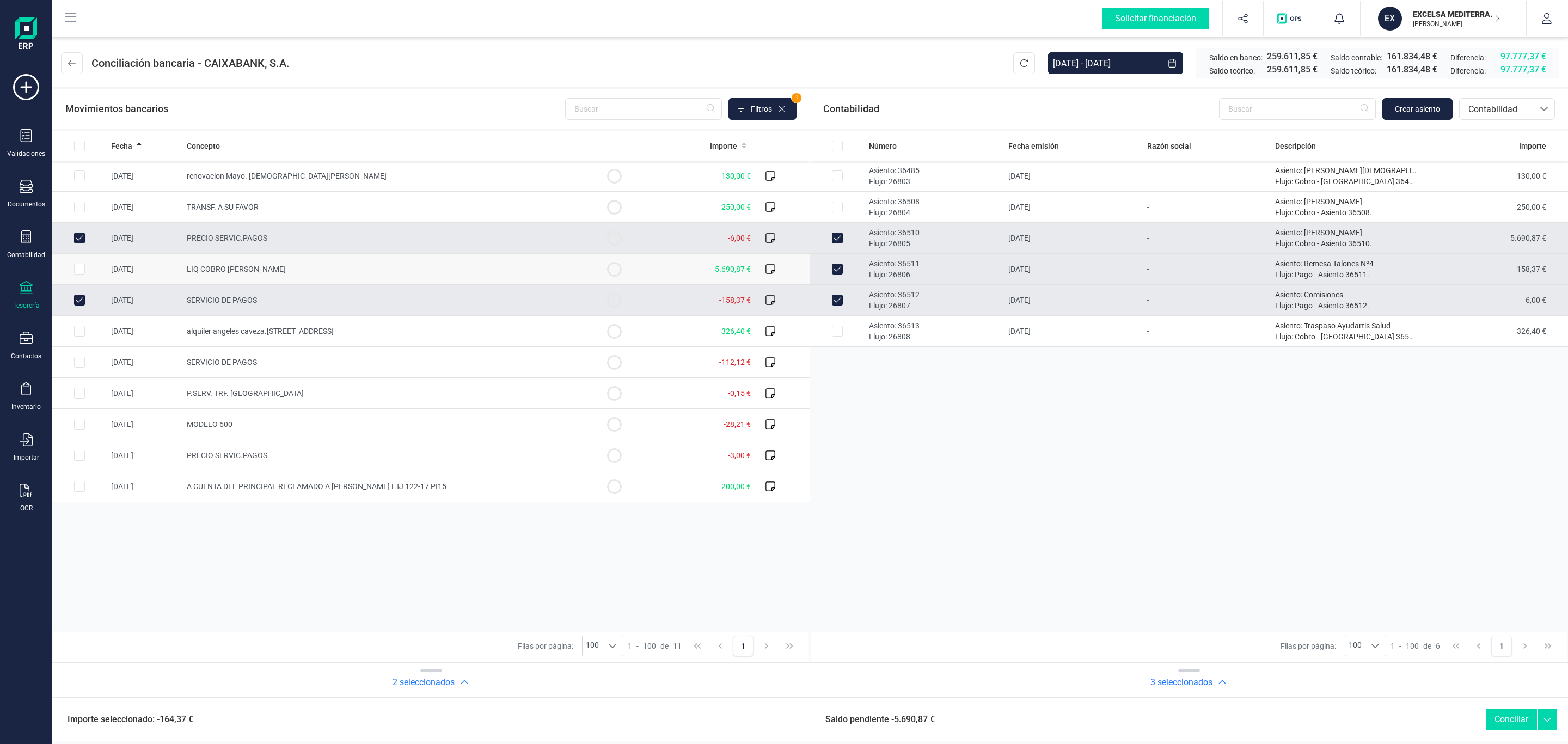
click at [617, 267] on circle at bounding box center [614, 268] width 13 height 13
click at [915, 211] on p "Flujo: 26804" at bounding box center [934, 212] width 131 height 11
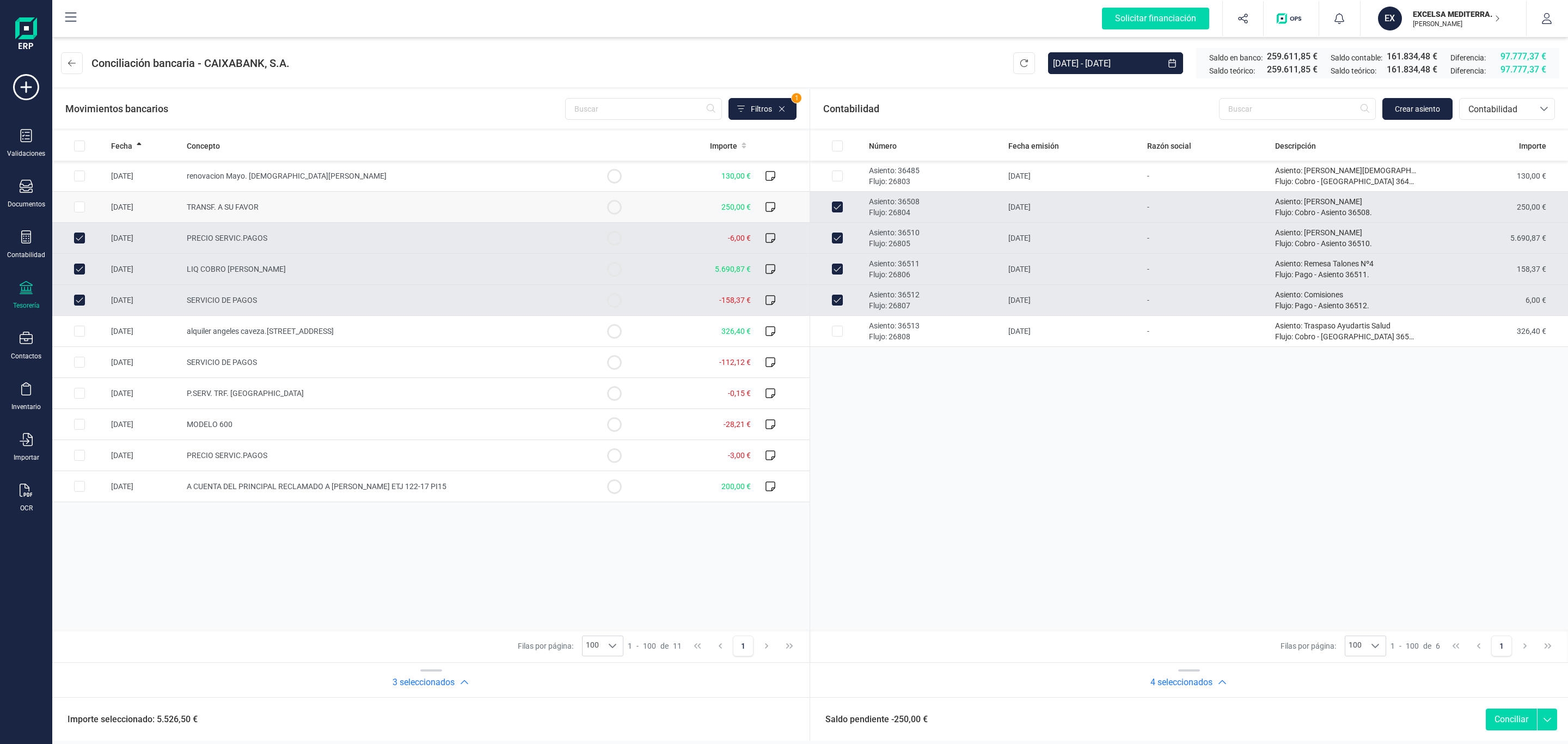
click at [471, 221] on td "TRANSF. A SU FAVOR" at bounding box center [385, 207] width 405 height 31
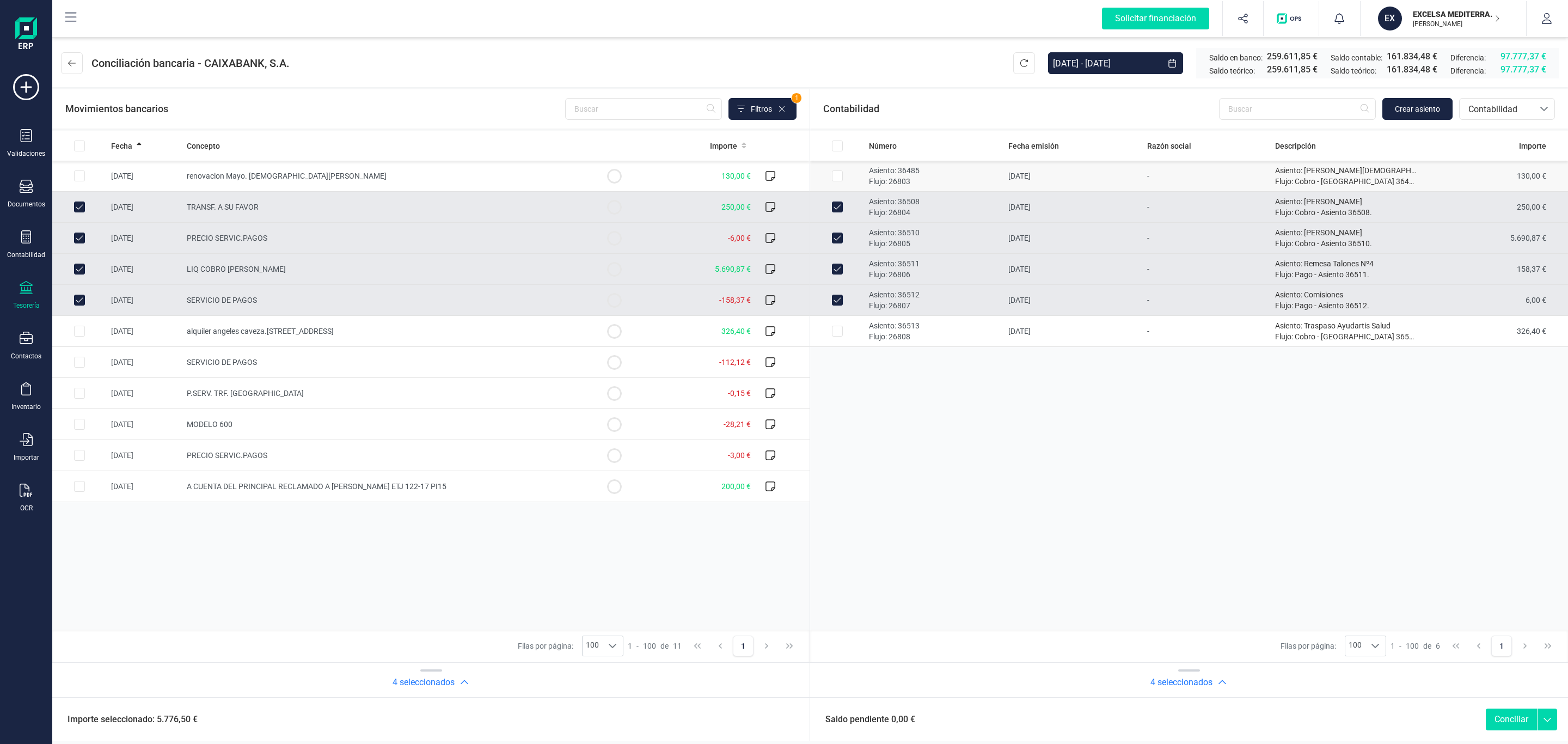
click at [947, 184] on p "Flujo: 26803" at bounding box center [934, 181] width 131 height 11
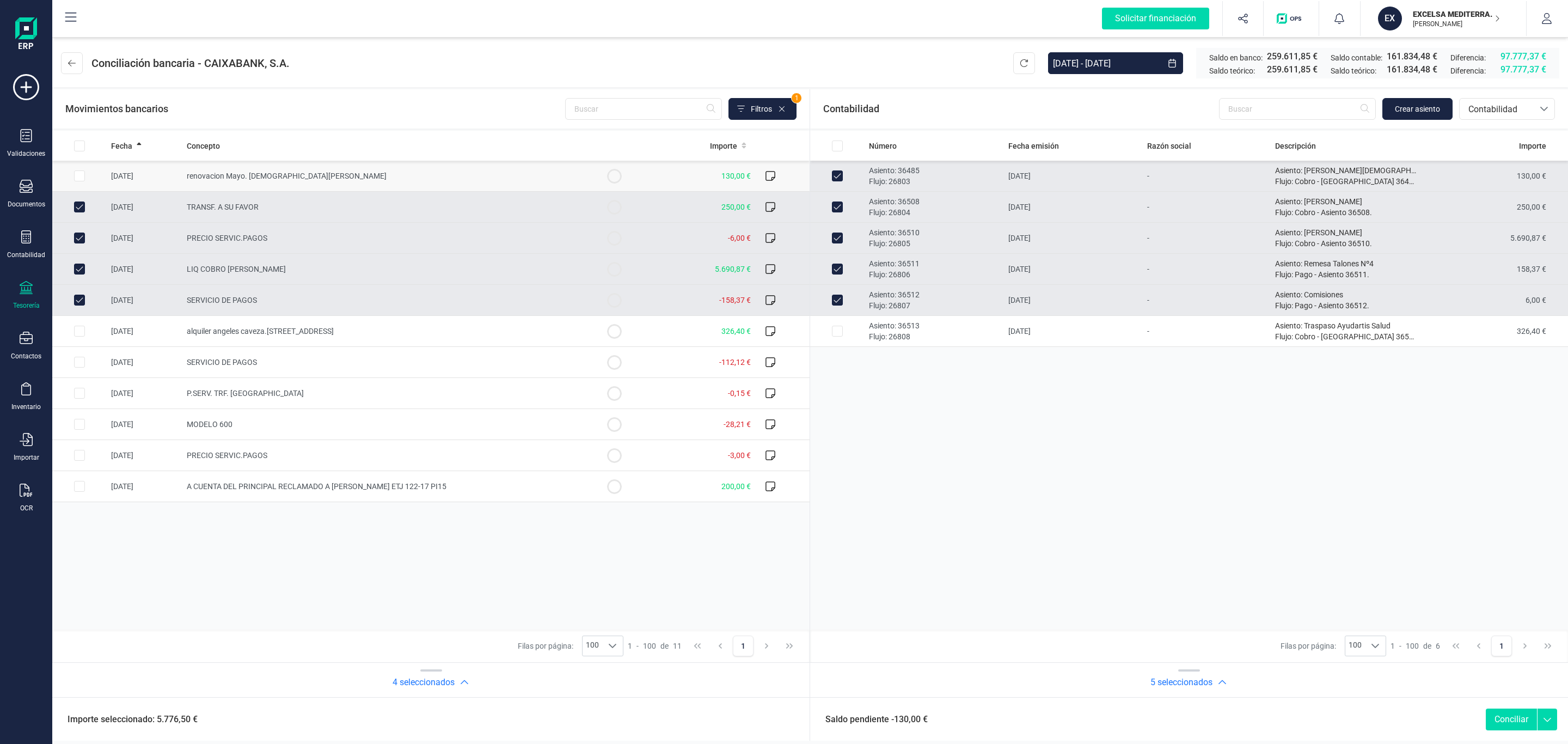
click at [456, 188] on td "renovacion Mayo. Jesus Montero" at bounding box center [385, 176] width 405 height 31
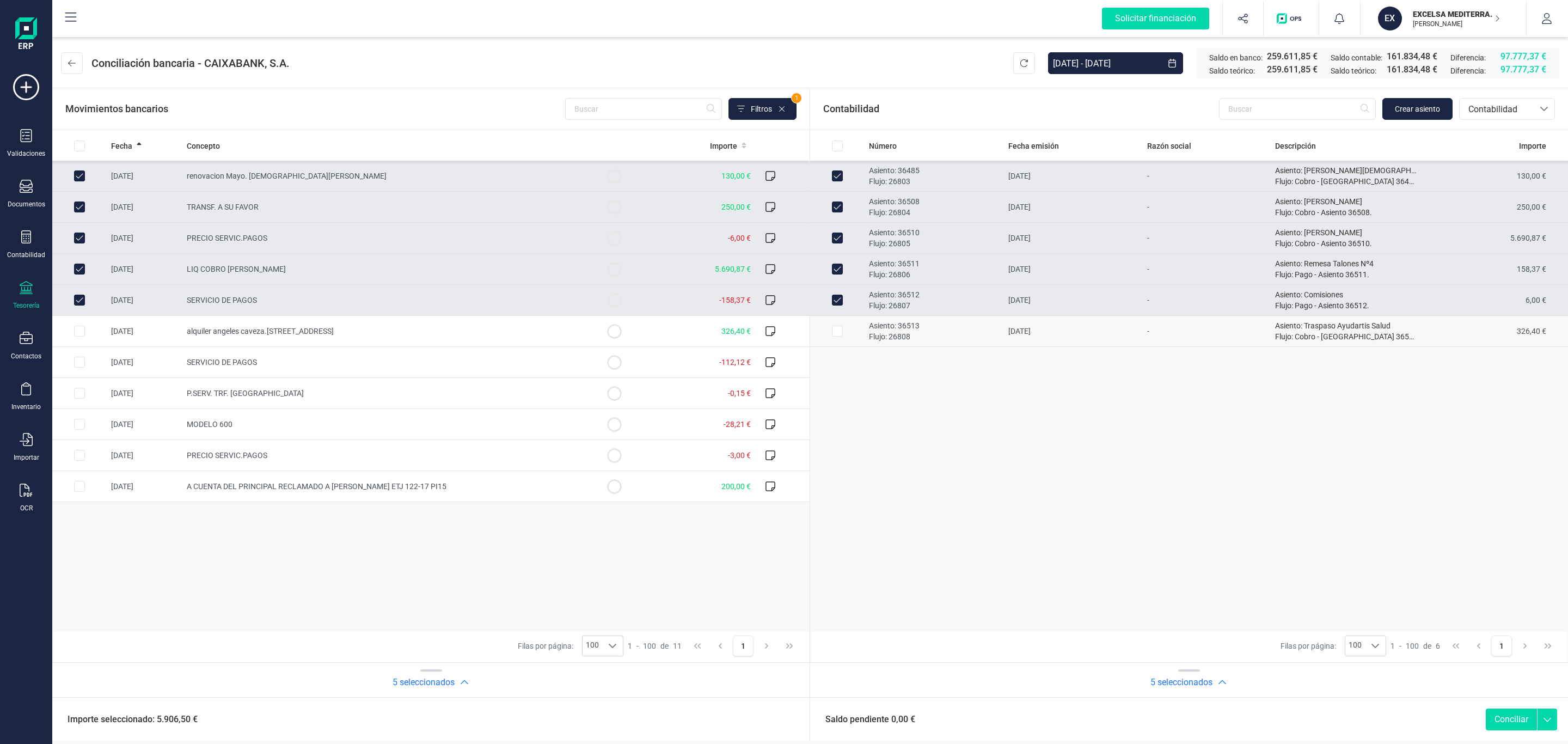
click at [931, 333] on p "Flujo: 26808" at bounding box center [934, 337] width 131 height 11
click at [405, 337] on td "alquiler angeles caveza.calle camara 3" at bounding box center [385, 331] width 405 height 31
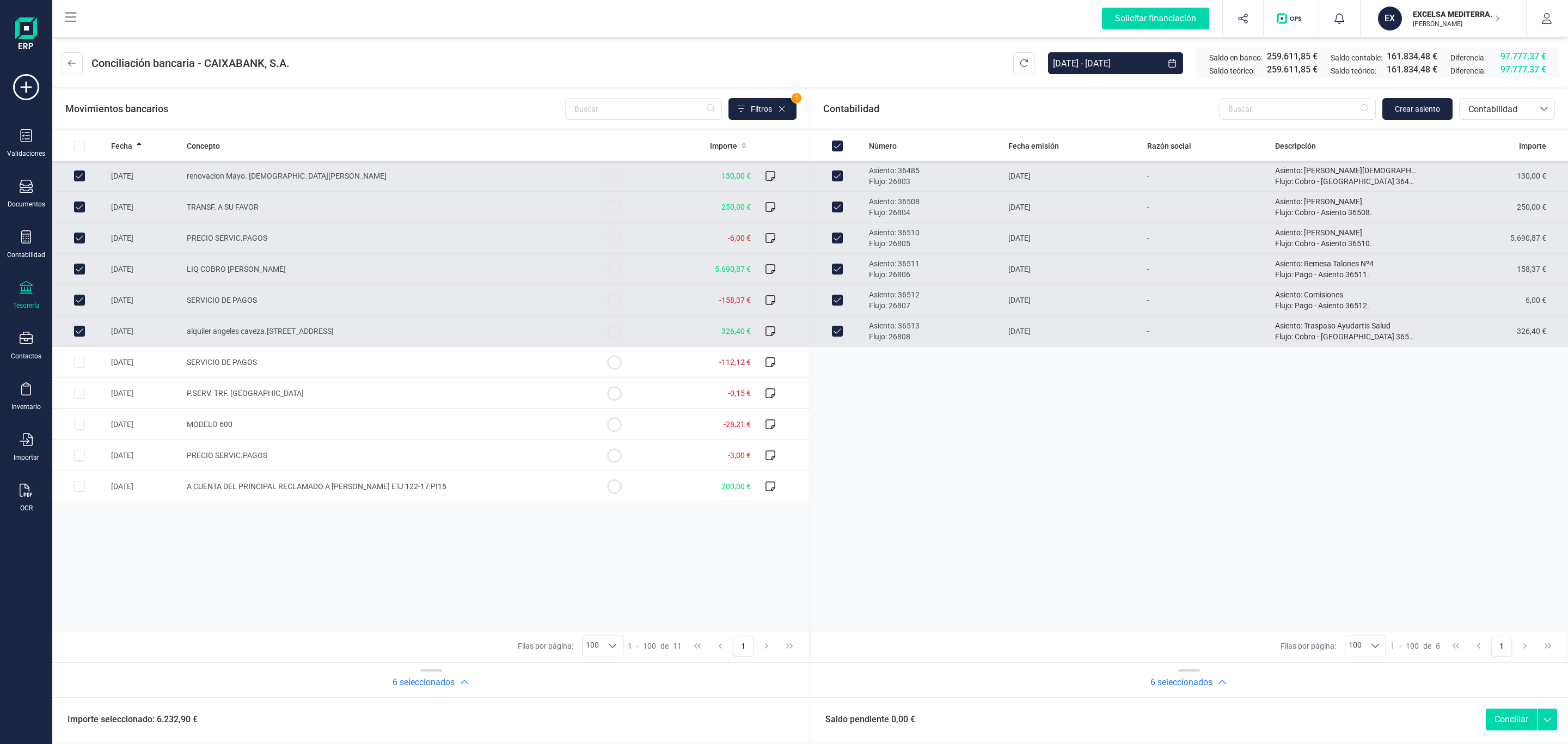
click at [1502, 712] on button "Conciliar" at bounding box center [1511, 720] width 51 height 22
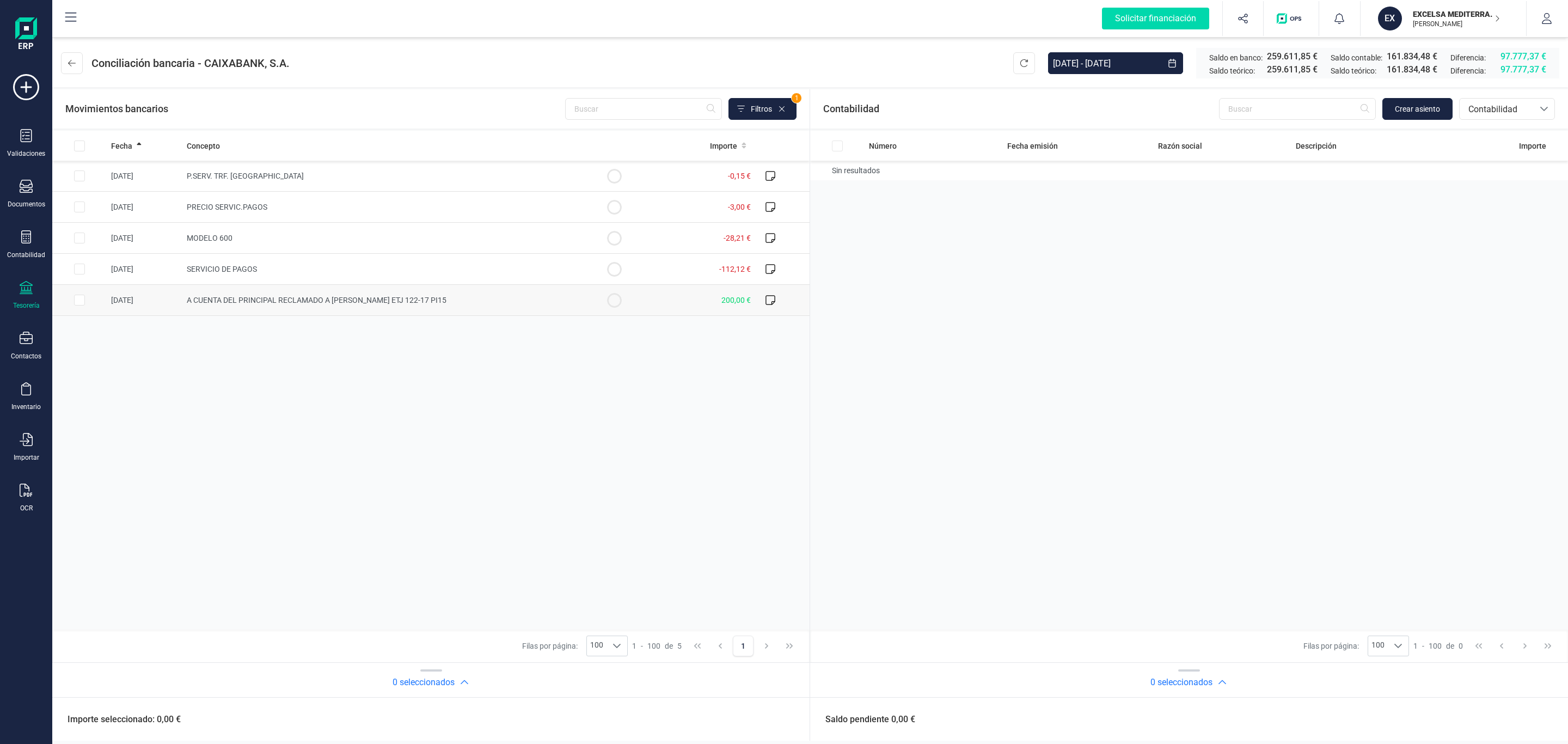
click at [291, 306] on td "A CUENTA DEL PRINCIPAL RECLAMADO A ANA CABEZAS MAIRE ETJ 122-17 PI15" at bounding box center [385, 300] width 405 height 31
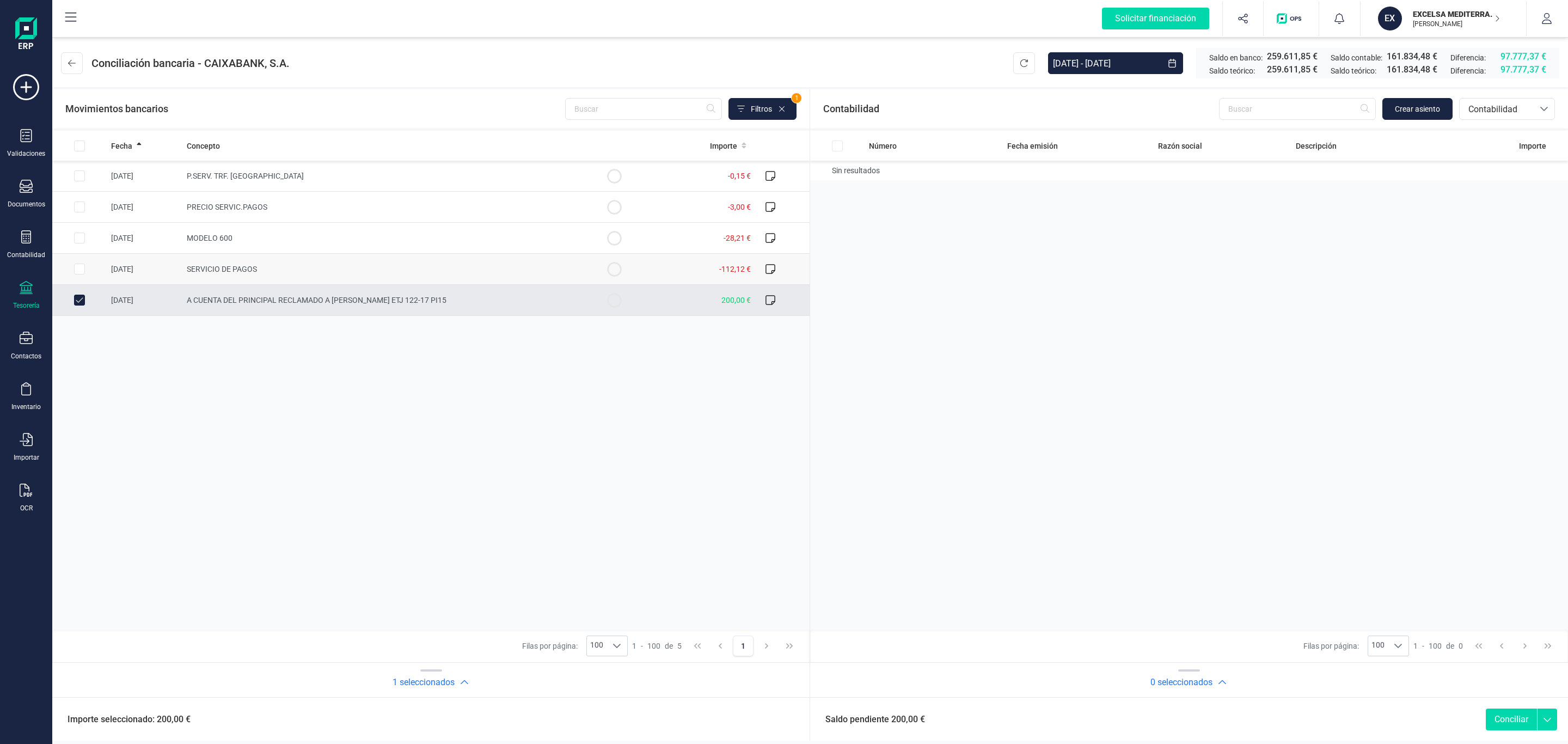
click at [262, 265] on td "SERVICIO DE PAGOS" at bounding box center [385, 269] width 405 height 31
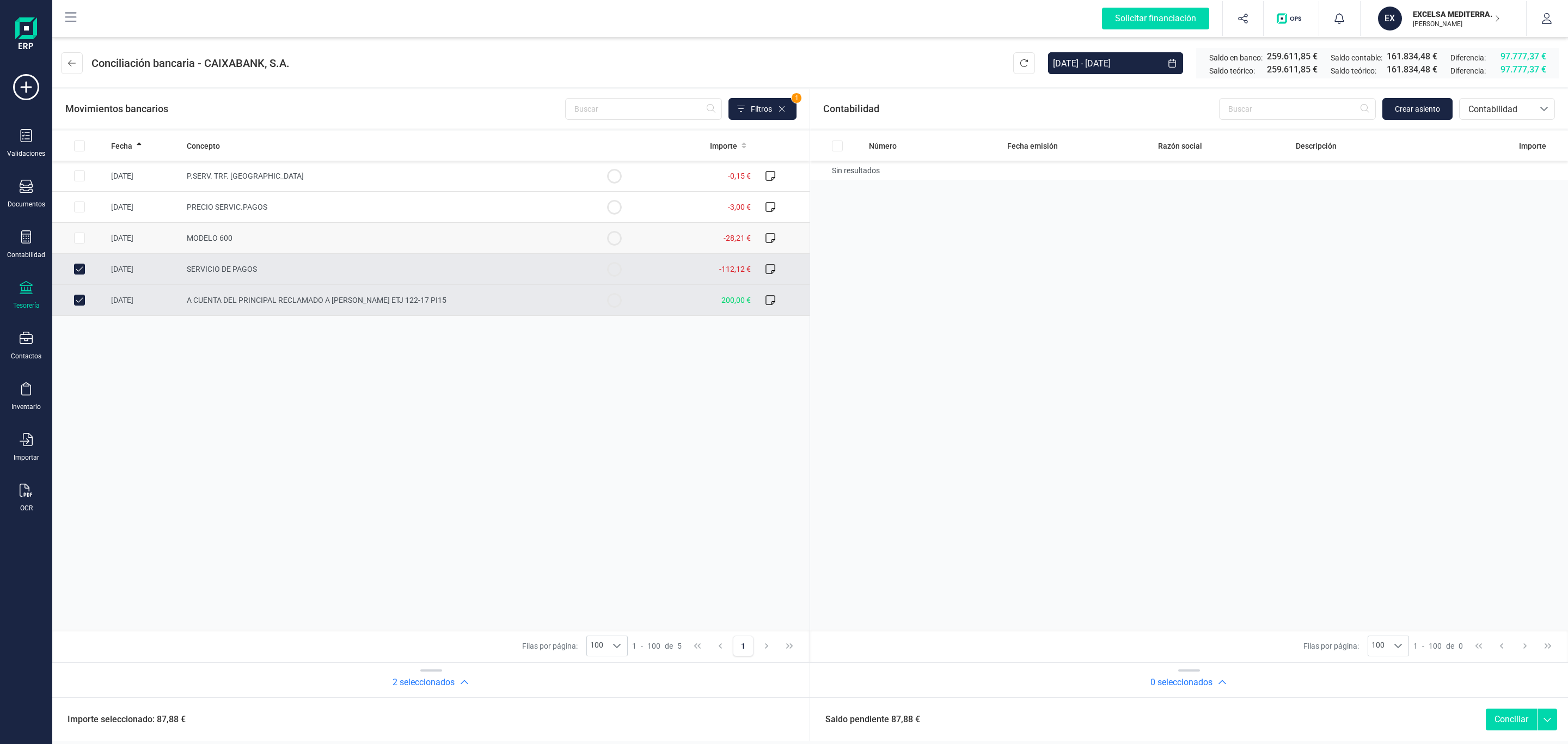
click at [254, 234] on td "MODELO 600" at bounding box center [385, 238] width 405 height 31
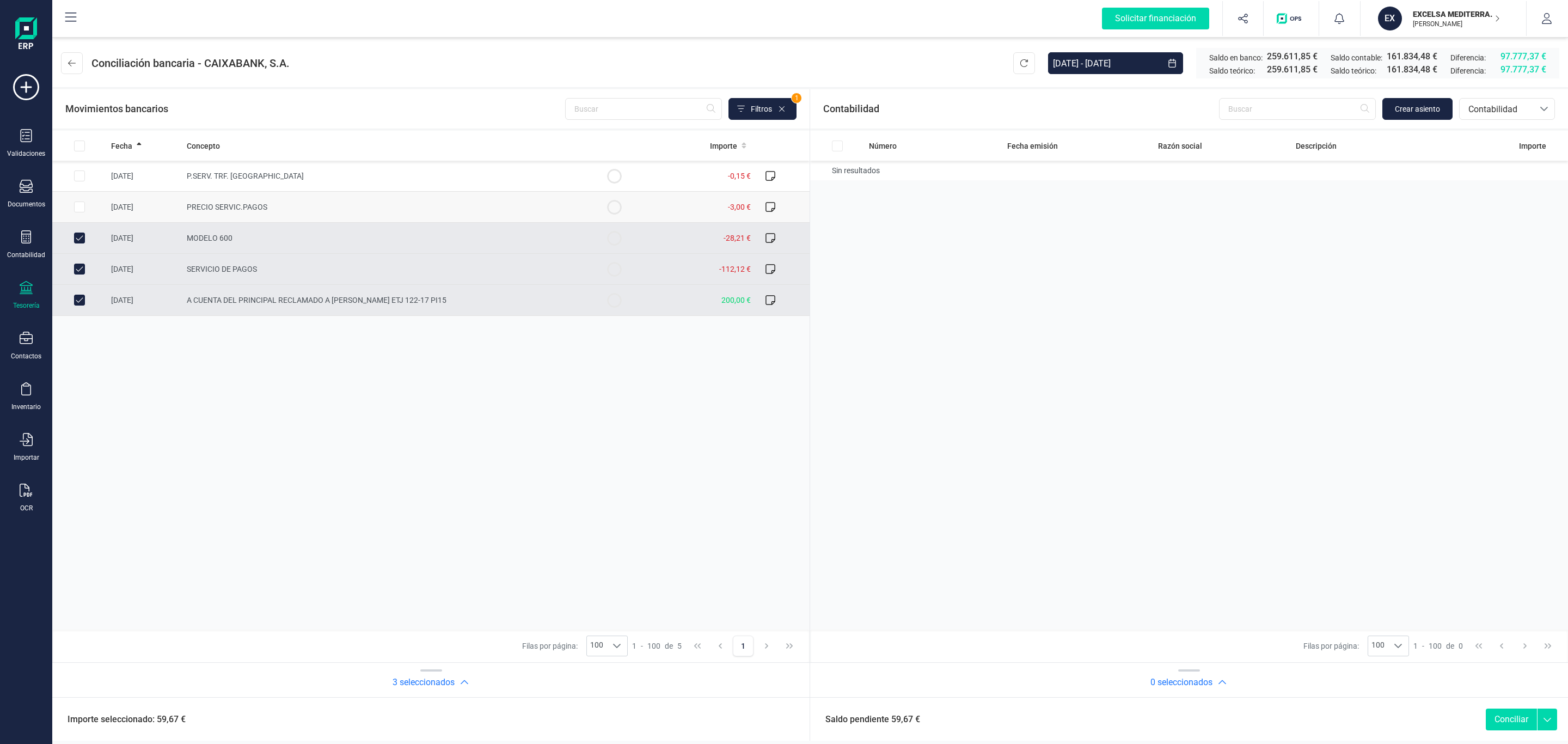
click at [255, 208] on span "PRECIO SERVIC.PAGOS" at bounding box center [227, 207] width 80 height 9
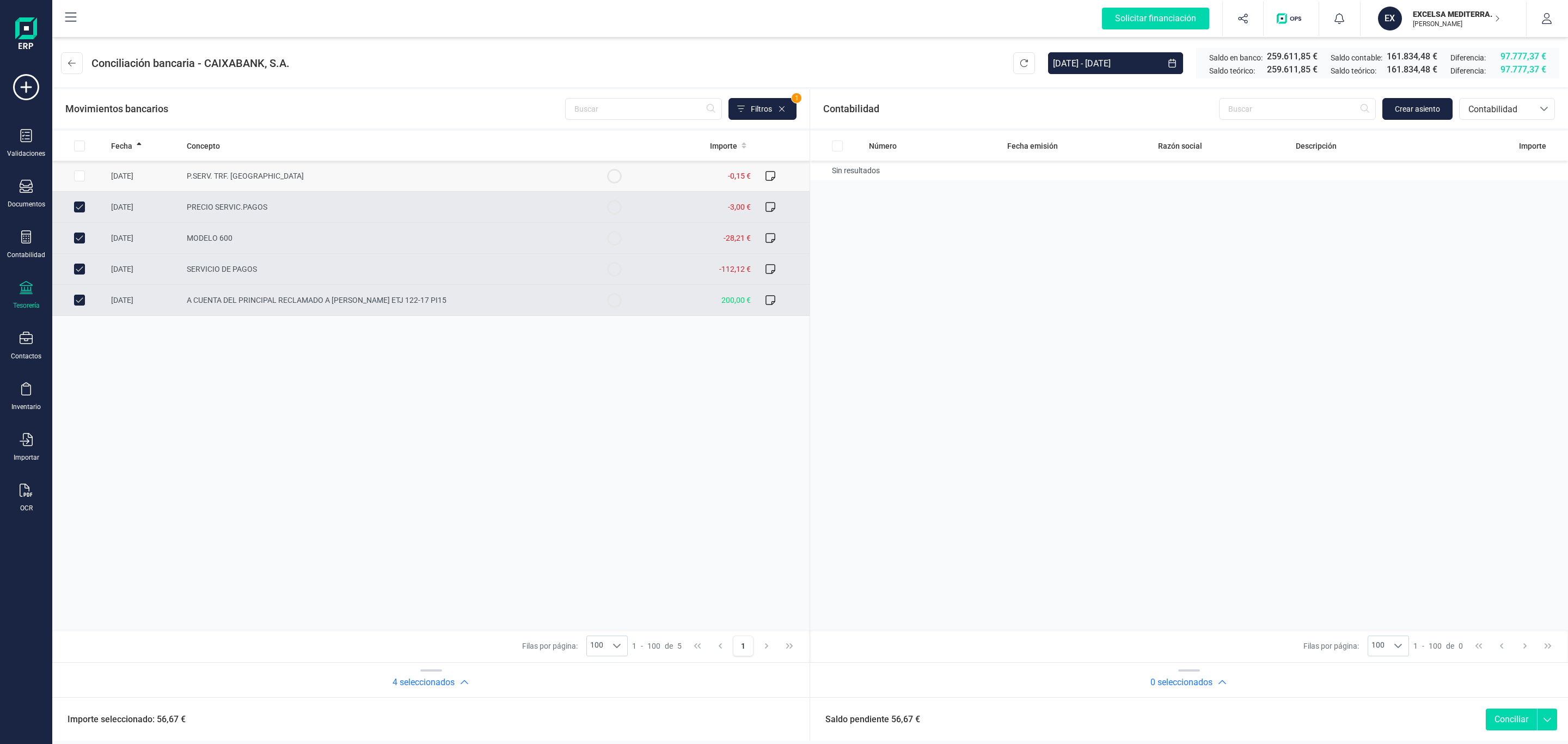
click at [251, 178] on span "P.SERV. TRF. AJENA" at bounding box center [245, 176] width 117 height 9
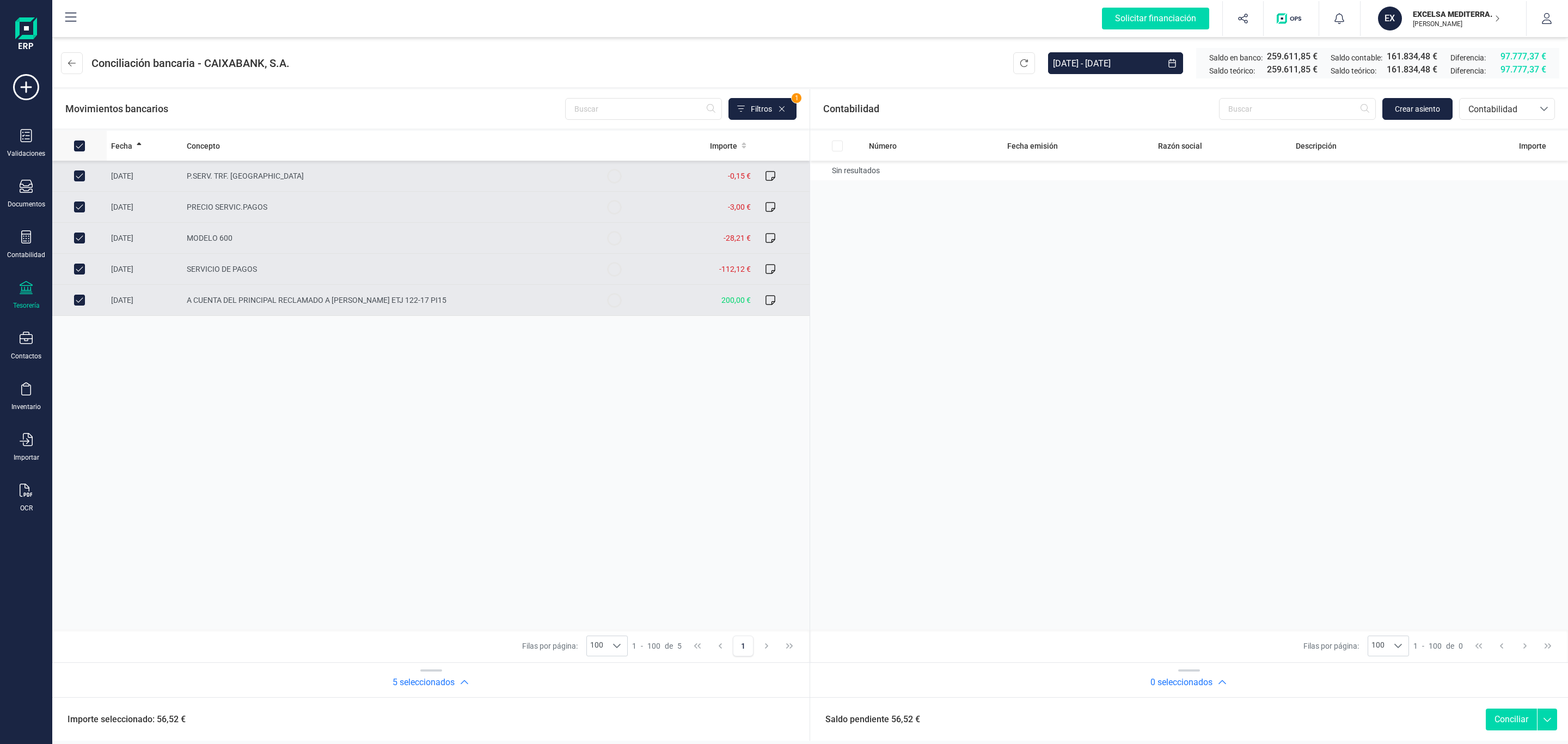
click at [80, 149] on input "All items selected" at bounding box center [80, 146] width 11 height 11
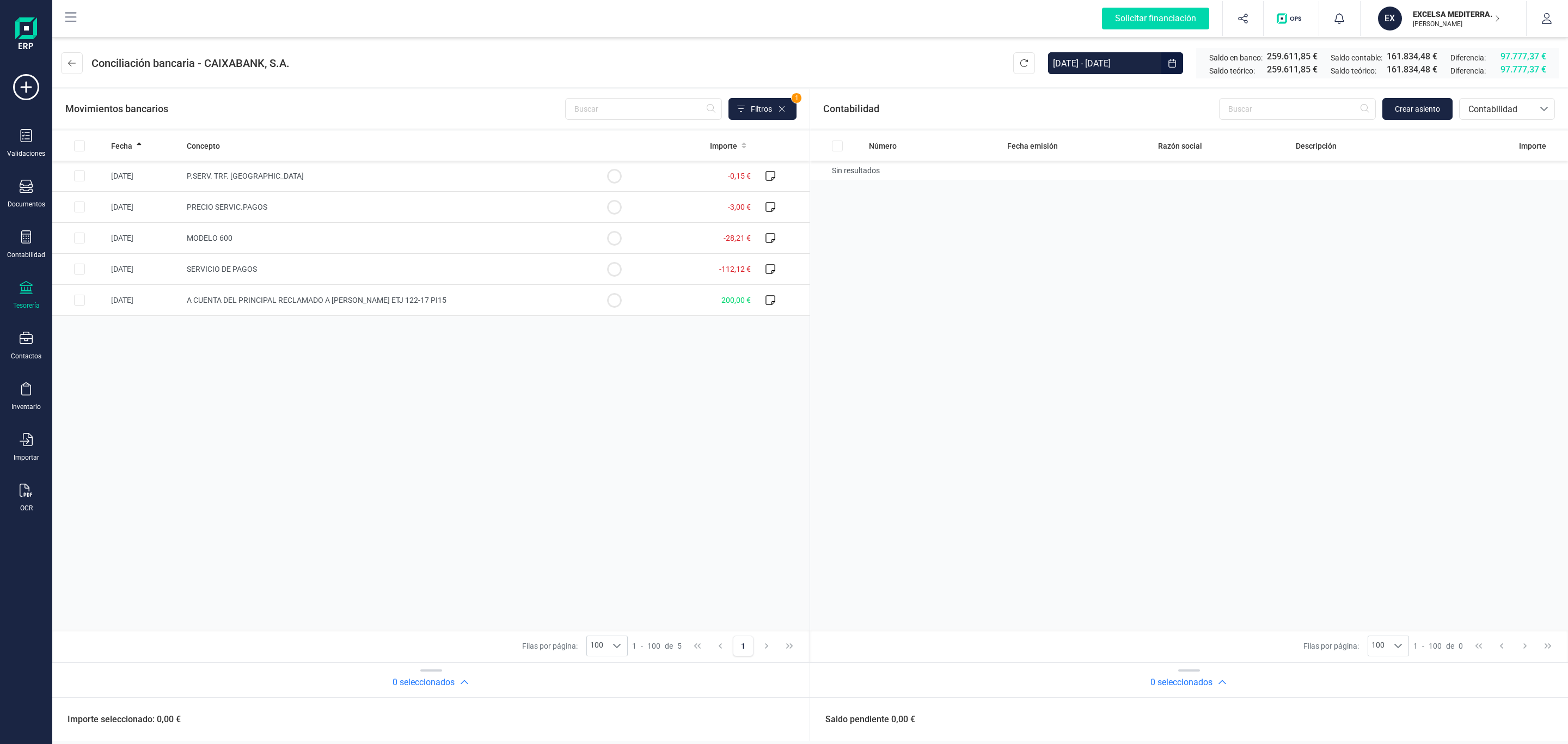
click at [1103, 67] on input "01/05/2025 - 31/05/2025" at bounding box center [1105, 63] width 113 height 22
click at [1247, 90] on icon "Next Month" at bounding box center [1250, 91] width 9 height 9
click at [1247, 152] on span "1" at bounding box center [1248, 147] width 22 height 22
click at [1067, 307] on span "30" at bounding box center [1066, 299] width 22 height 22
click at [948, 306] on div "Número Fecha emisión Razón social Descripción Importe Sin resultados" at bounding box center [1189, 380] width 758 height 499
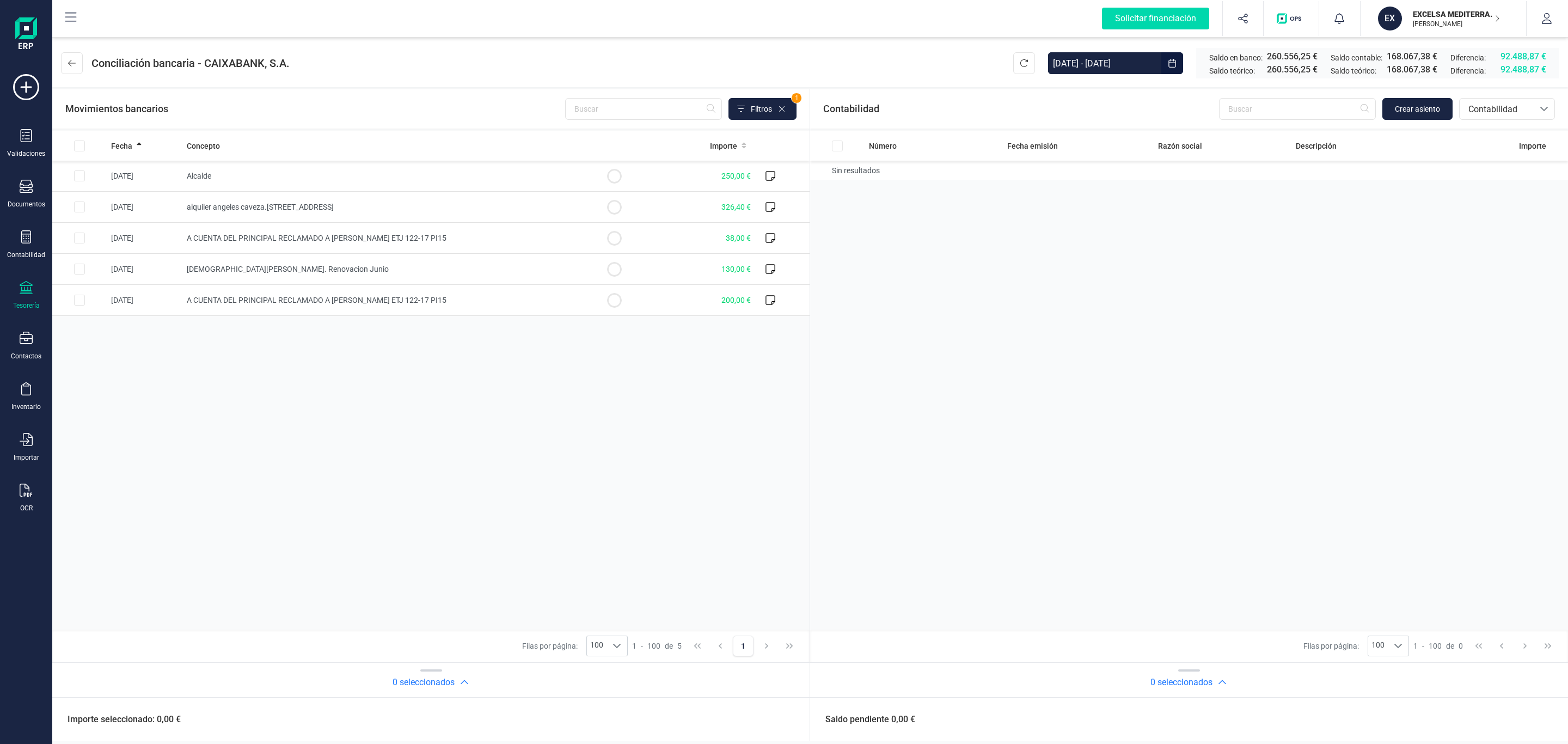
click at [1125, 72] on input "01/06/2025 - 30/06/2025" at bounding box center [1105, 63] width 113 height 22
click at [1250, 90] on icon "Next Month" at bounding box center [1250, 91] width 4 height 8
click at [1093, 141] on span "1" at bounding box center [1096, 147] width 22 height 22
click at [1163, 266] on span "31" at bounding box center [1157, 268] width 22 height 22
click at [1141, 61] on input "01/07/2025 - 31/07/2025" at bounding box center [1105, 63] width 113 height 22
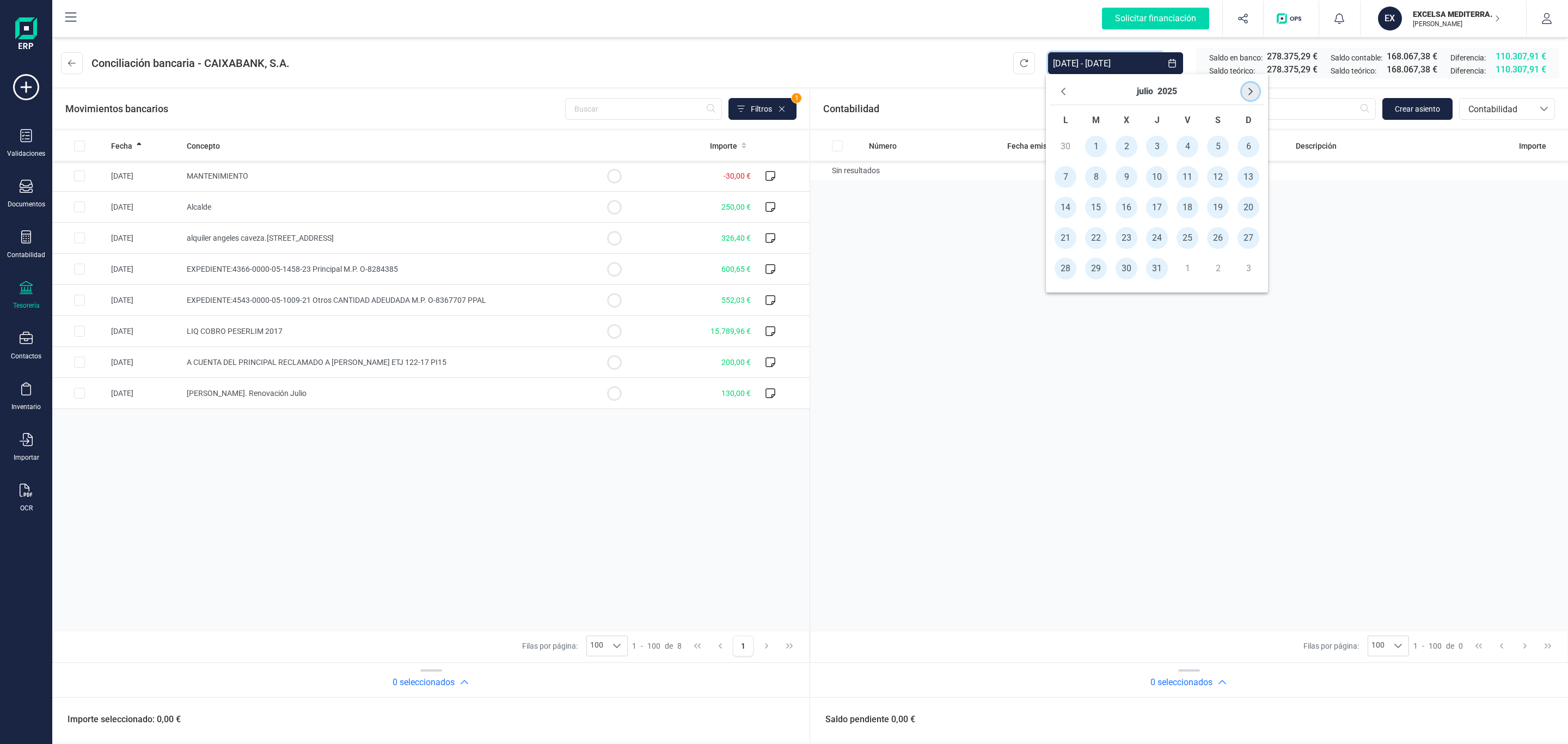
click at [1255, 85] on button "Next Month" at bounding box center [1250, 91] width 18 height 18
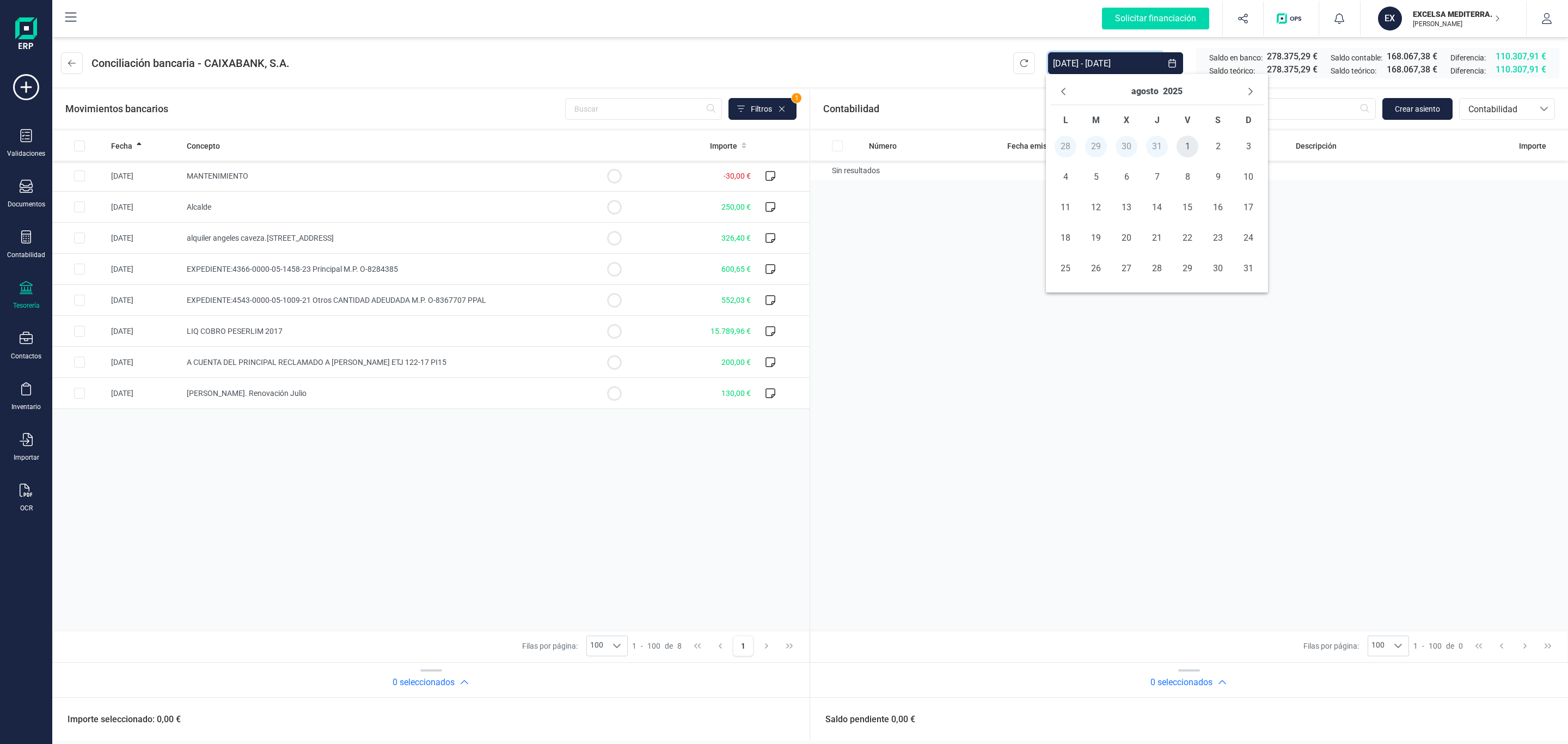
click at [1181, 141] on span "1" at bounding box center [1188, 147] width 22 height 22
click at [1219, 264] on span "30" at bounding box center [1218, 268] width 22 height 22
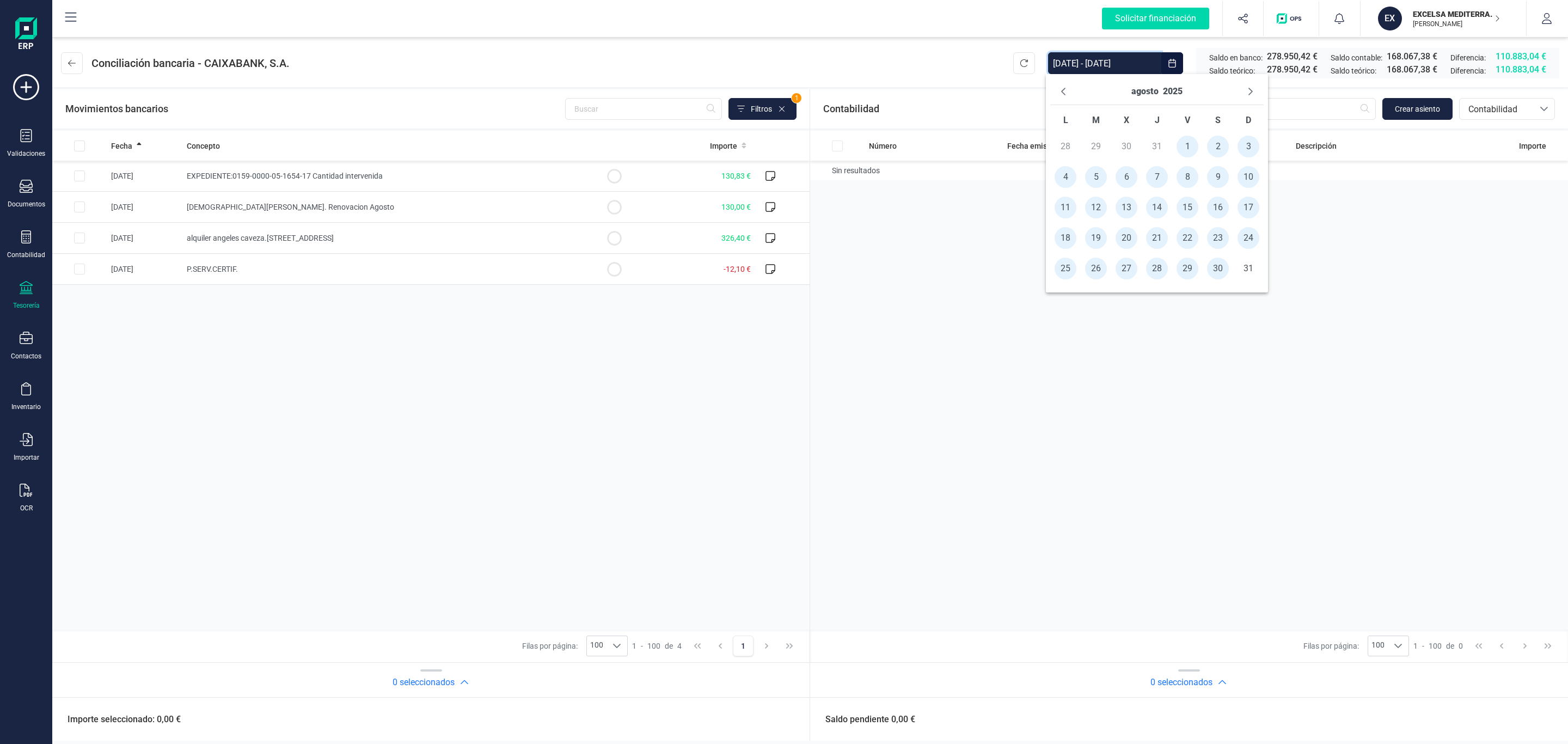
click at [1147, 70] on input "01/08/2025 - 30/08/2025" at bounding box center [1105, 63] width 113 height 22
click at [1192, 142] on span "1" at bounding box center [1188, 147] width 22 height 22
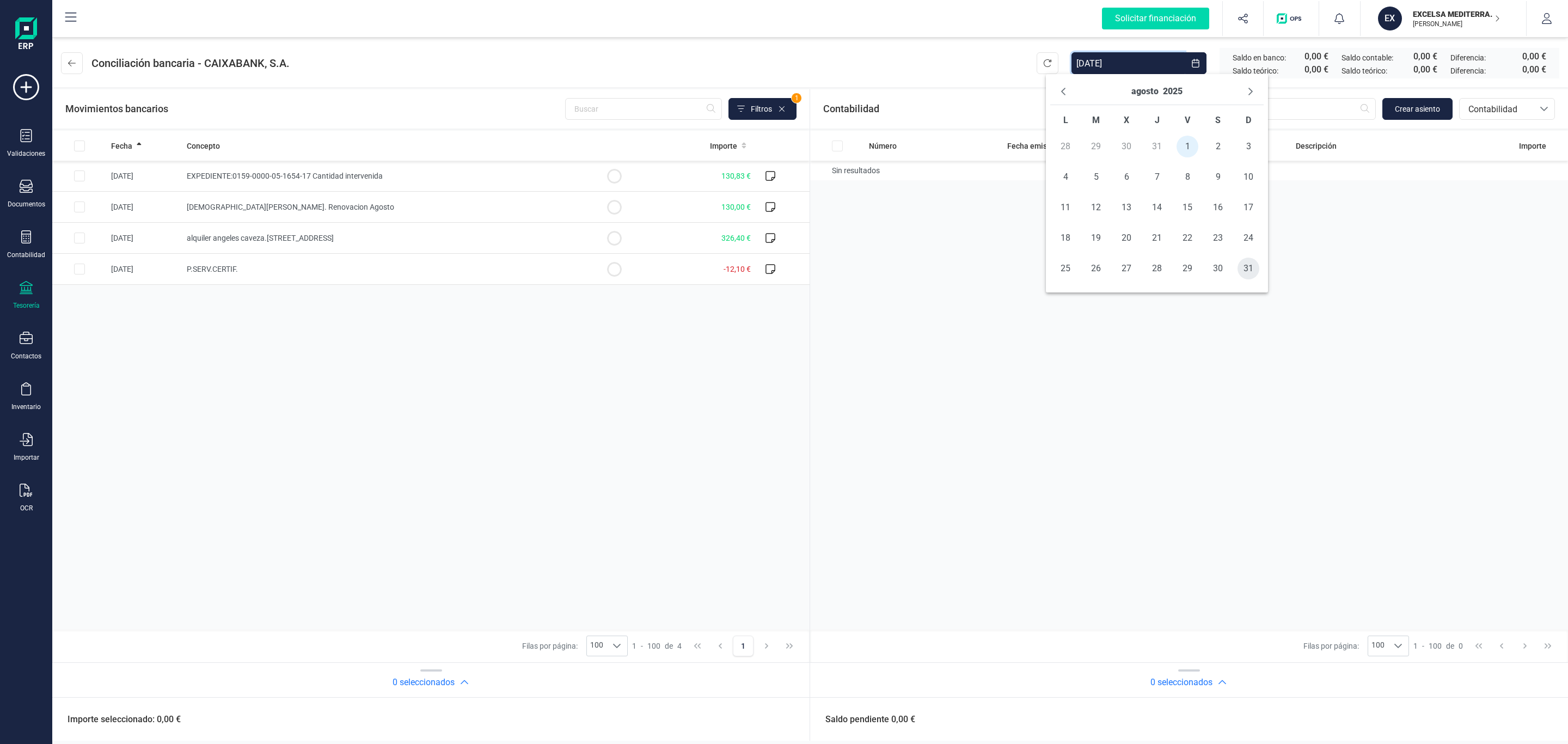
click at [1241, 276] on span "31" at bounding box center [1248, 268] width 22 height 22
click at [1137, 63] on input "01/08/2025 - 31/08/2025" at bounding box center [1105, 63] width 113 height 22
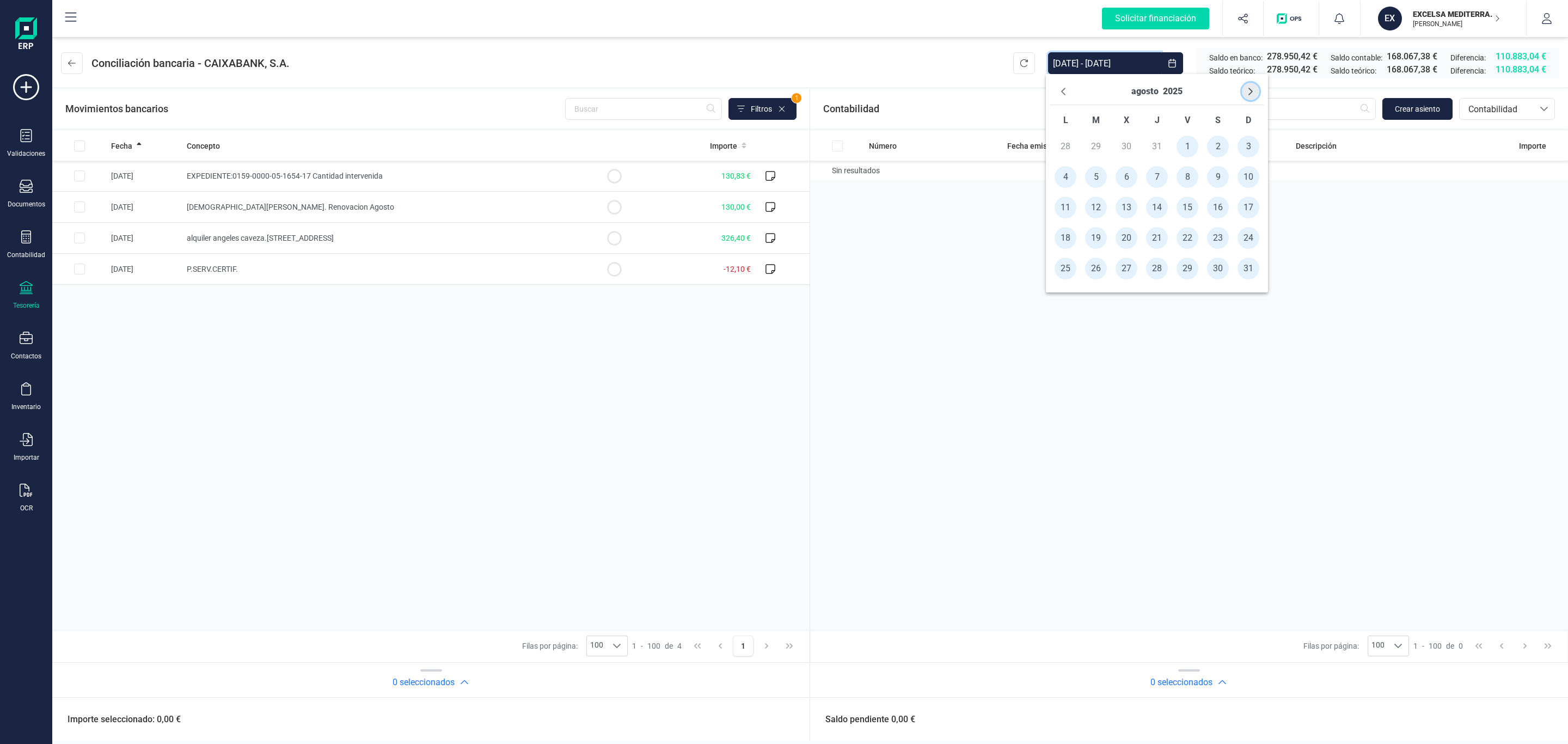
click at [1258, 92] on button "Next Month" at bounding box center [1250, 91] width 18 height 18
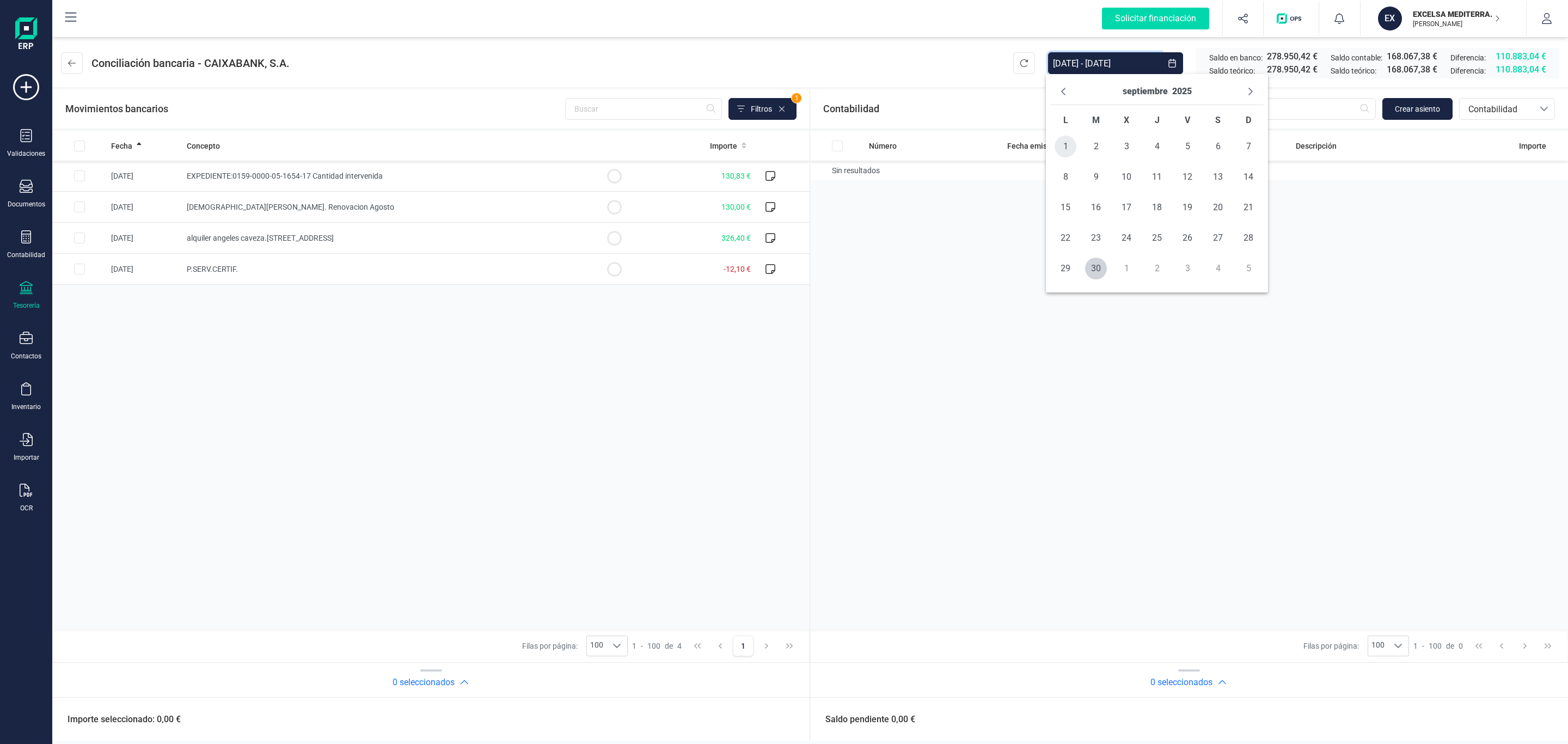
click at [1066, 150] on span "1" at bounding box center [1066, 147] width 22 height 22
click at [1096, 267] on span "30" at bounding box center [1096, 268] width 22 height 22
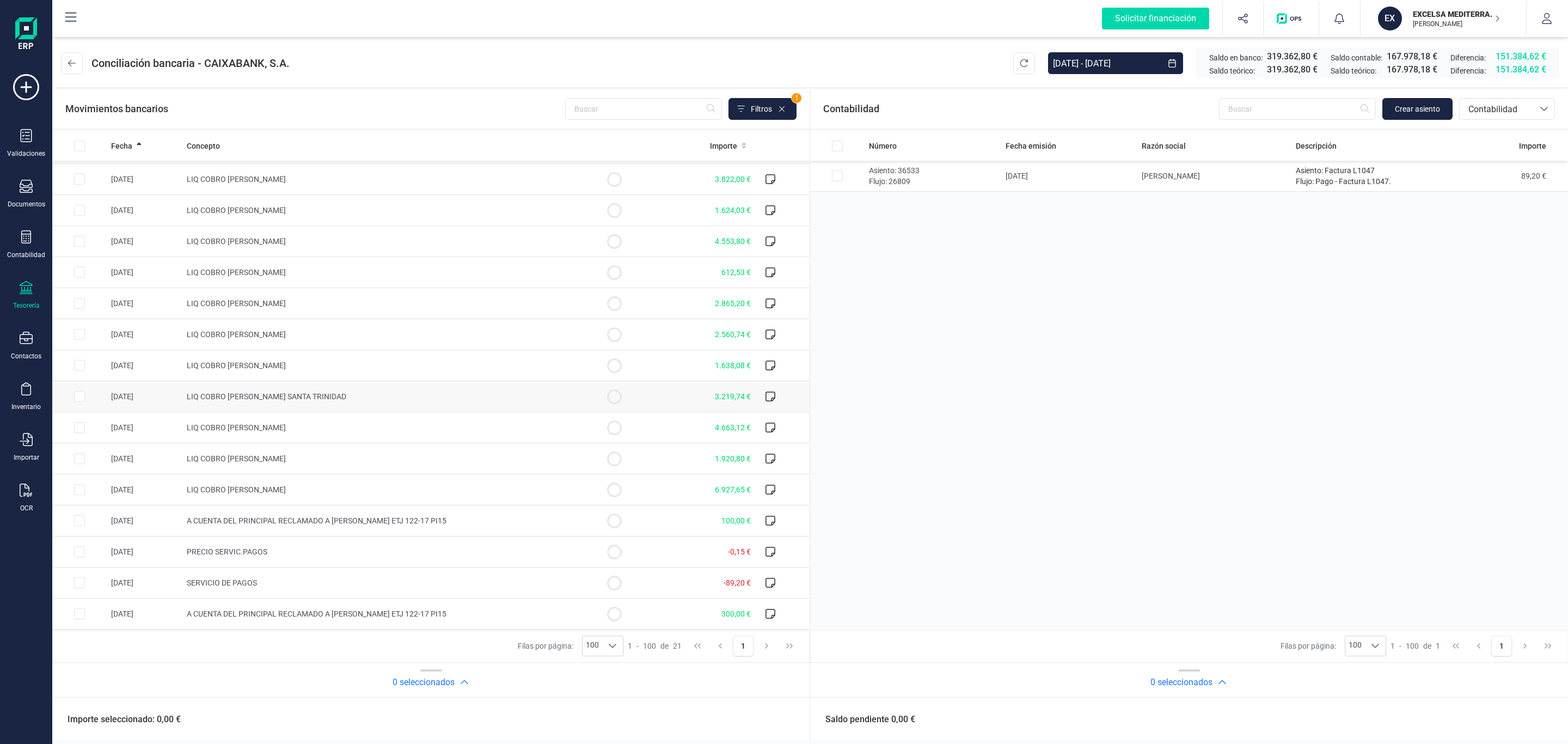
scroll to position [188, 0]
click at [698, 574] on td "-89,20 €" at bounding box center [698, 583] width 114 height 31
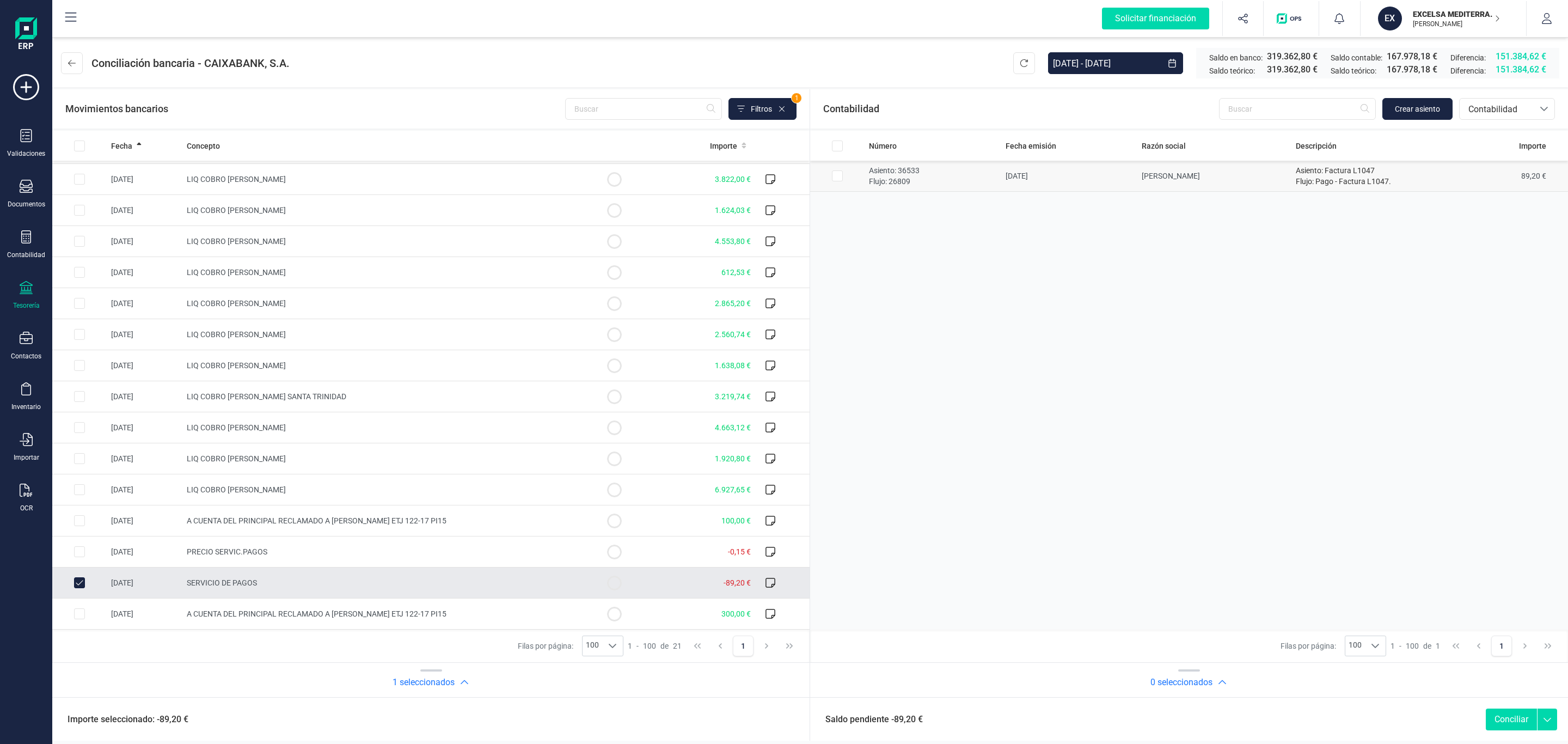
click at [919, 182] on p "Flujo: 26809" at bounding box center [933, 181] width 128 height 11
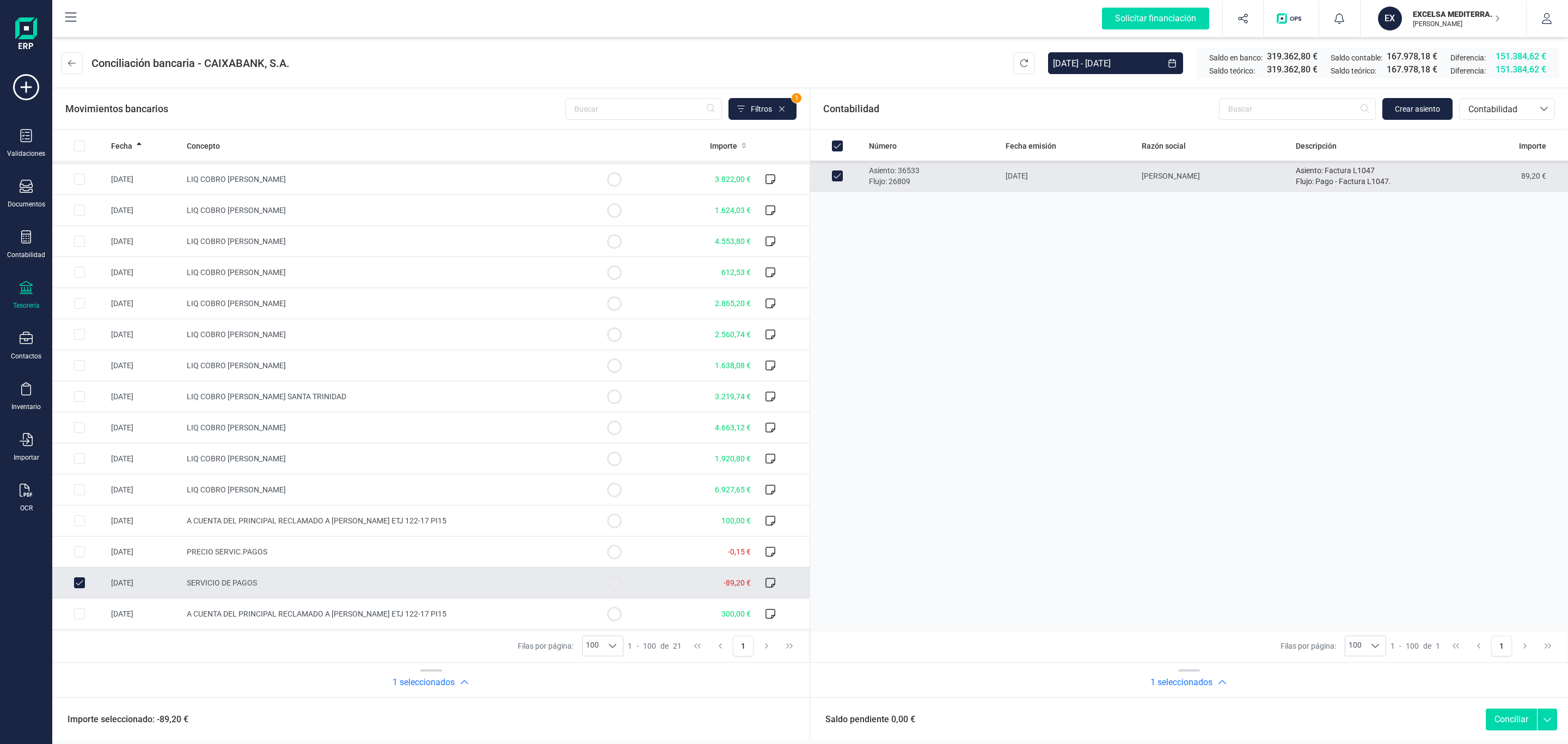
click at [1497, 711] on button "Conciliar" at bounding box center [1511, 720] width 51 height 22
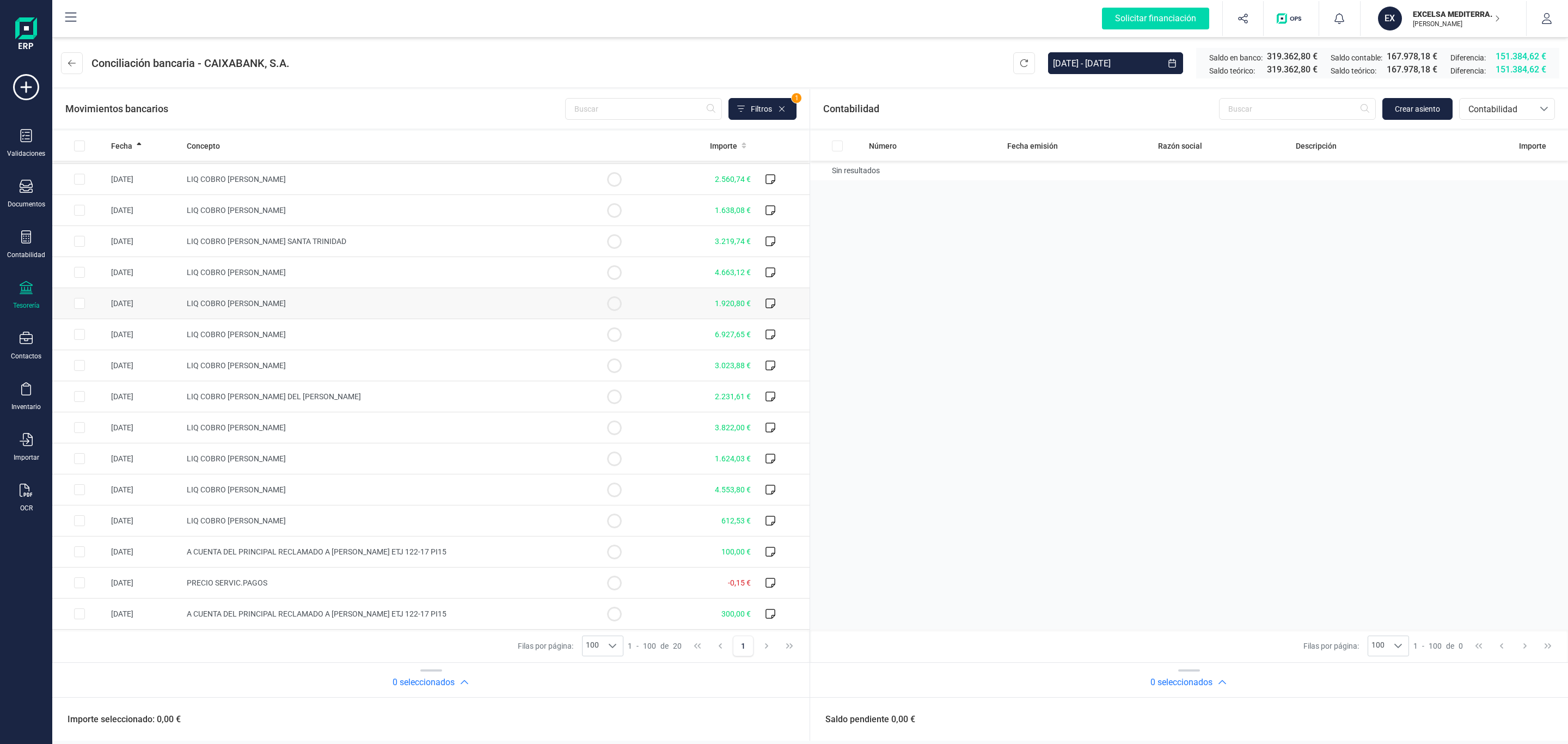
scroll to position [0, 0]
click at [1169, 69] on button "Choose Date" at bounding box center [1172, 63] width 22 height 22
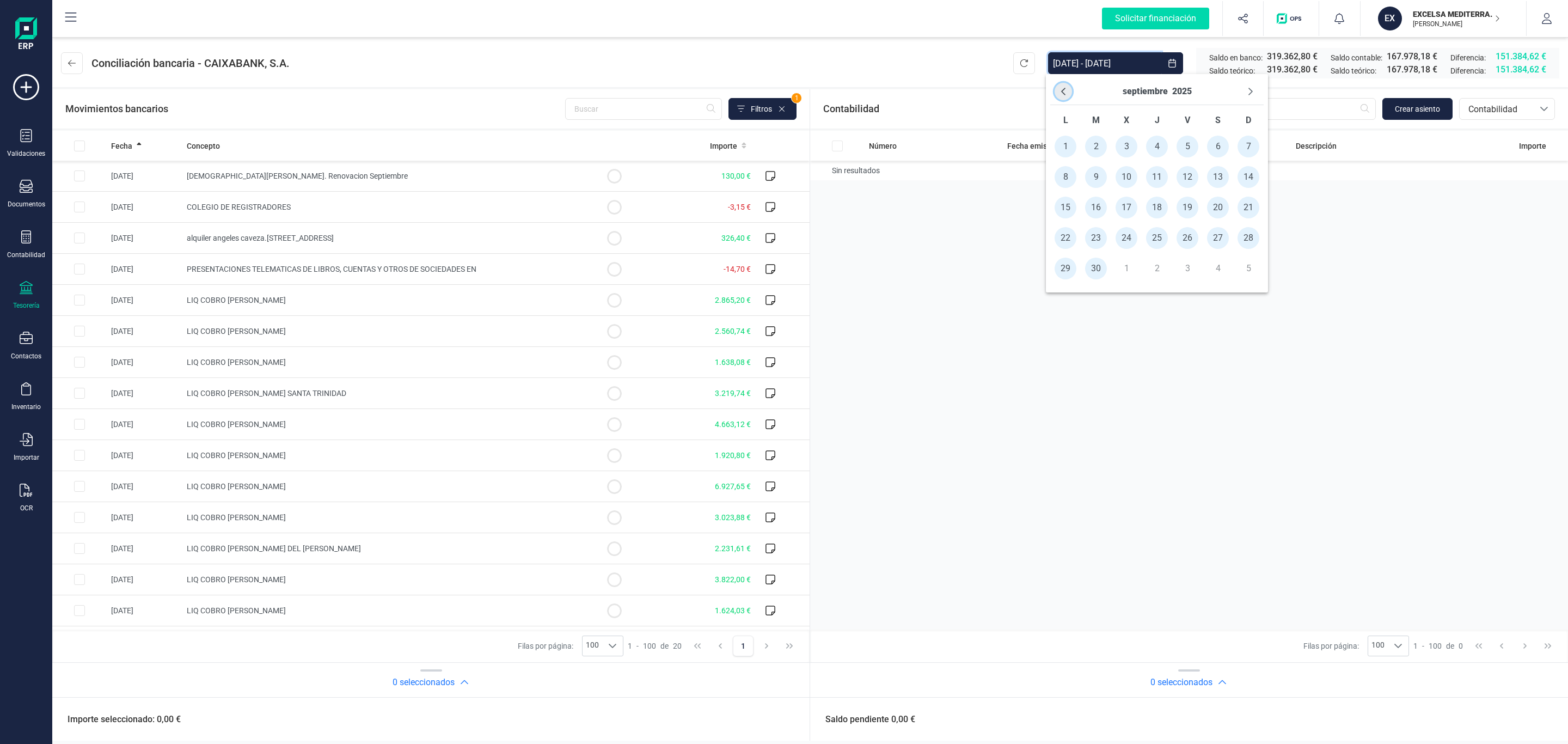
click at [1068, 85] on button "Previous Month" at bounding box center [1063, 91] width 18 height 18
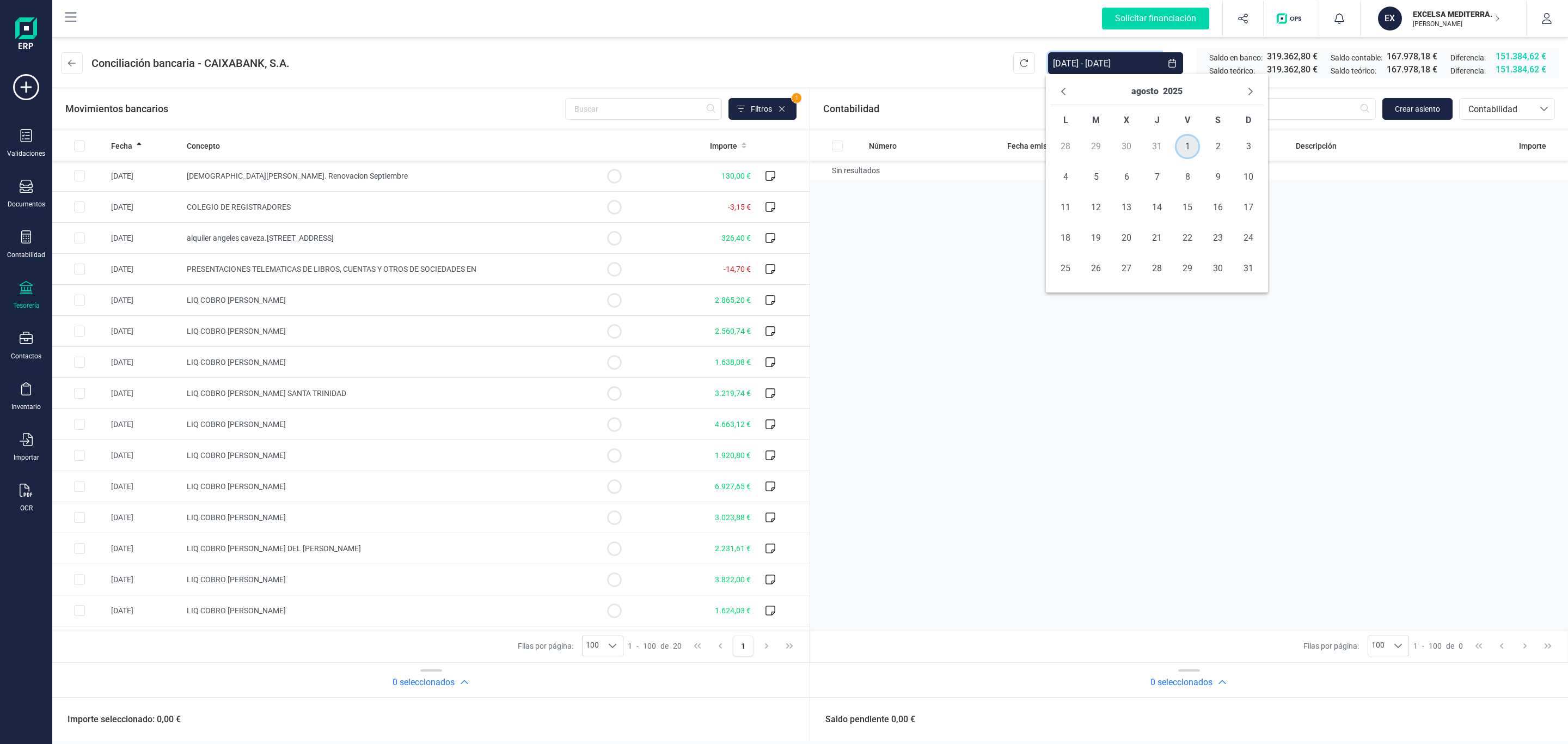
click at [1186, 147] on span "1" at bounding box center [1188, 147] width 22 height 22
click at [1247, 262] on span "31" at bounding box center [1248, 268] width 22 height 22
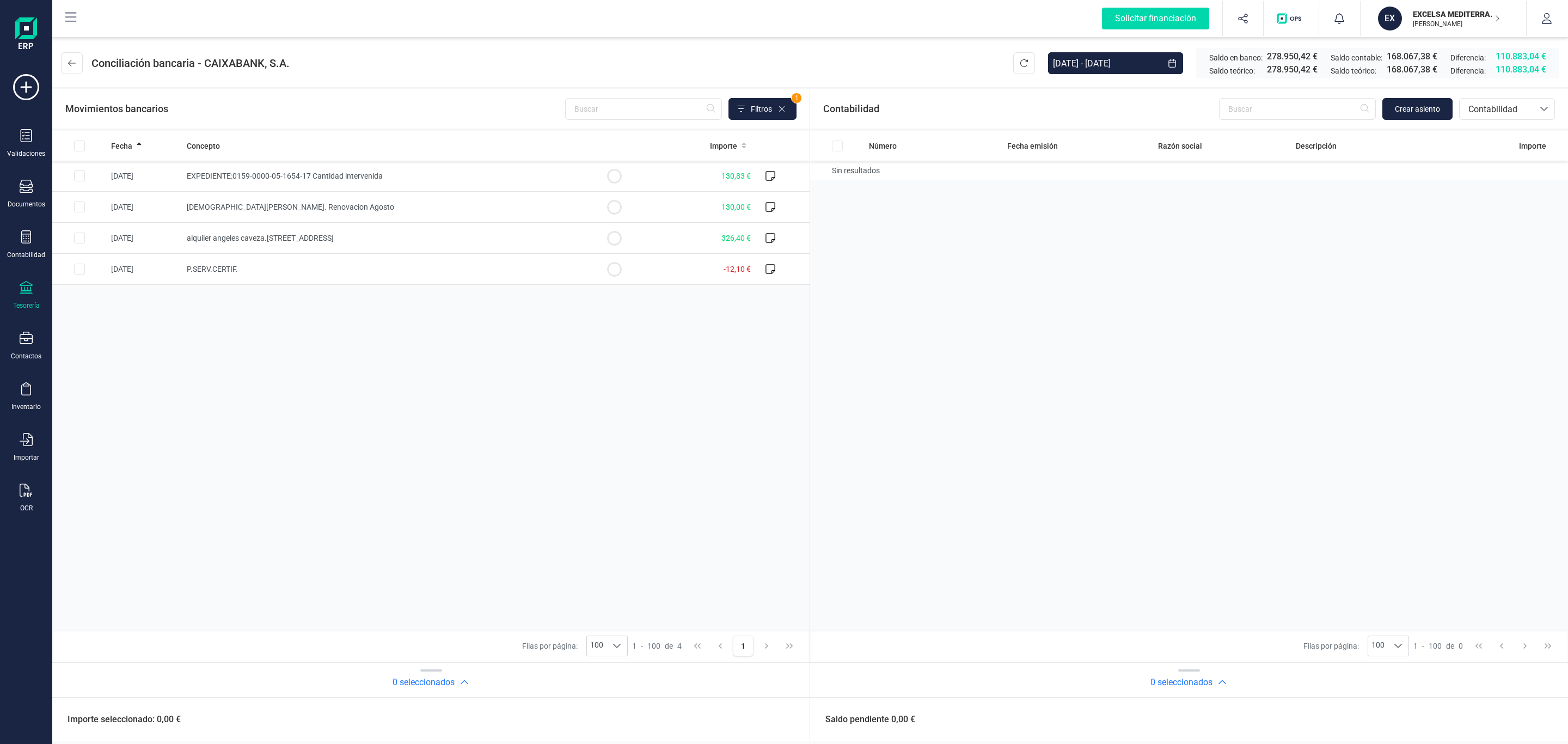
click at [845, 70] on header "Conciliación bancaria - CAIXABANK, S.A. 01/08/2025 - 31/08/2025 Saldo en banco:…" at bounding box center [810, 61] width 1516 height 52
click at [467, 360] on div "Fecha Concepto Importe 05/08/2025 EXPEDIENTE:0159-0000-05-1654-17 Cantidad inte…" at bounding box center [431, 380] width 757 height 499
click at [1411, 108] on span "Crear asiento" at bounding box center [1418, 109] width 45 height 11
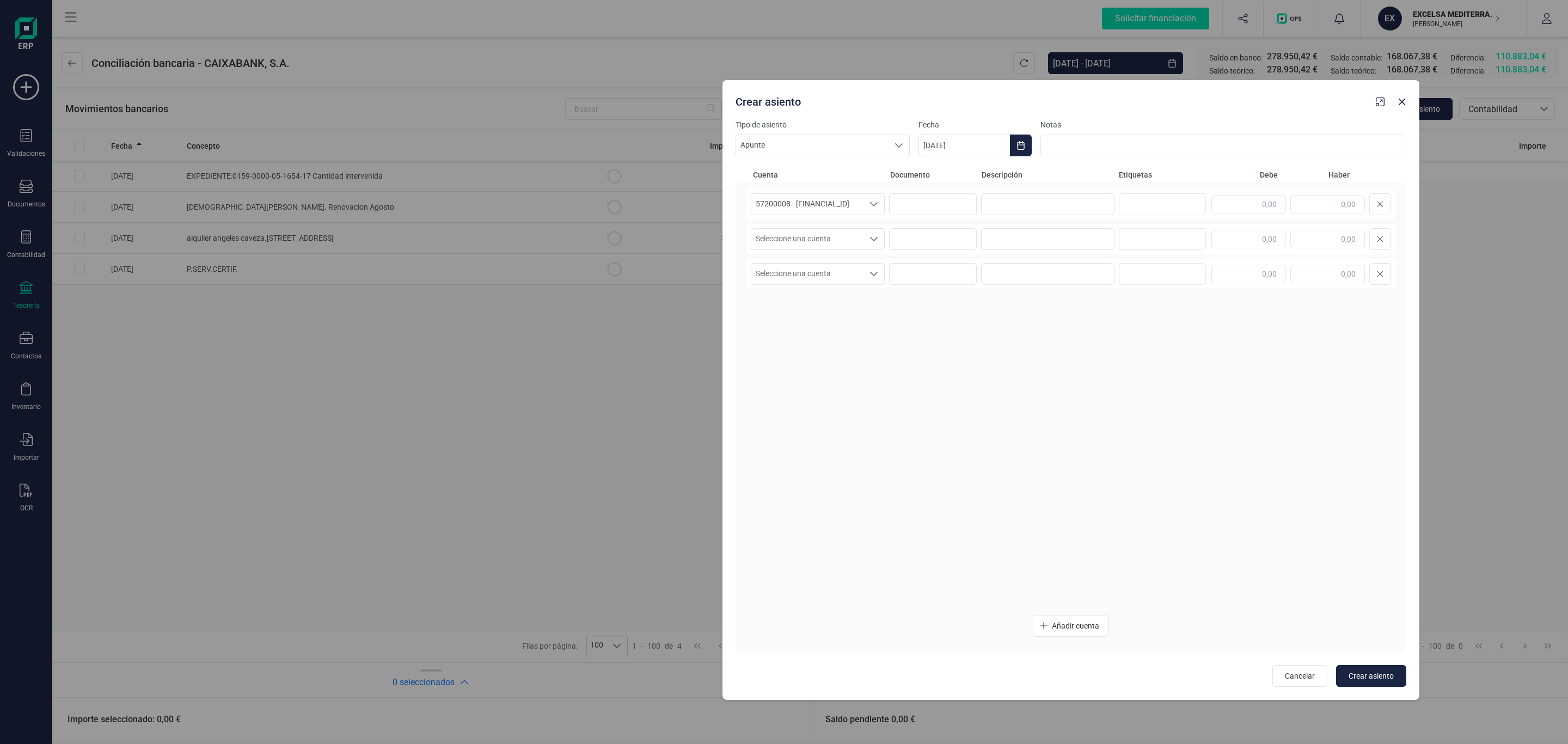
drag, startPoint x: 894, startPoint y: 85, endPoint x: 1181, endPoint y: 104, distance: 287.6
click at [1181, 104] on div "Crear asiento" at bounding box center [1051, 100] width 640 height 19
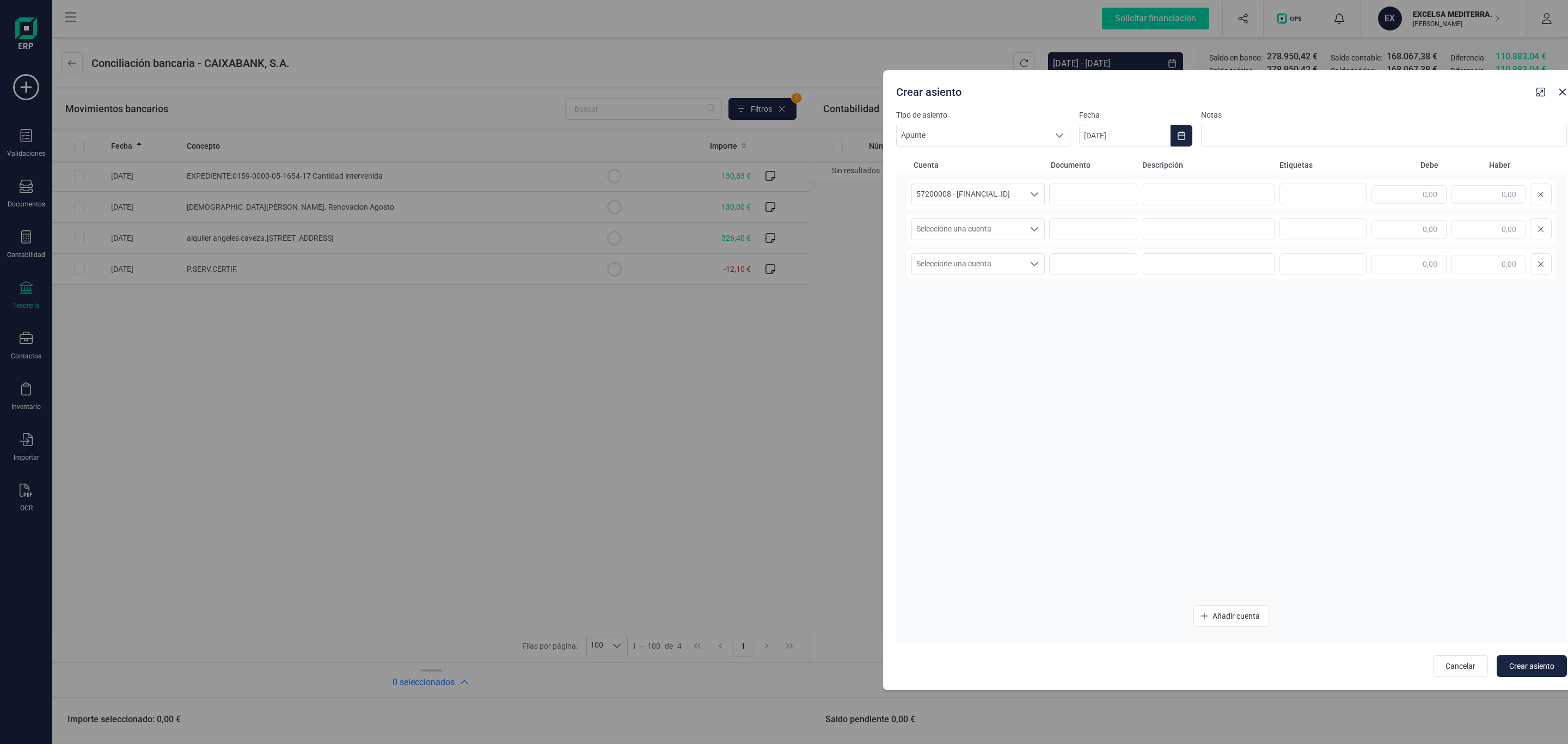
drag, startPoint x: 1161, startPoint y: 87, endPoint x: 1325, endPoint y: 72, distance: 164.7
click at [1325, 72] on div "Crear asiento" at bounding box center [1231, 89] width 697 height 39
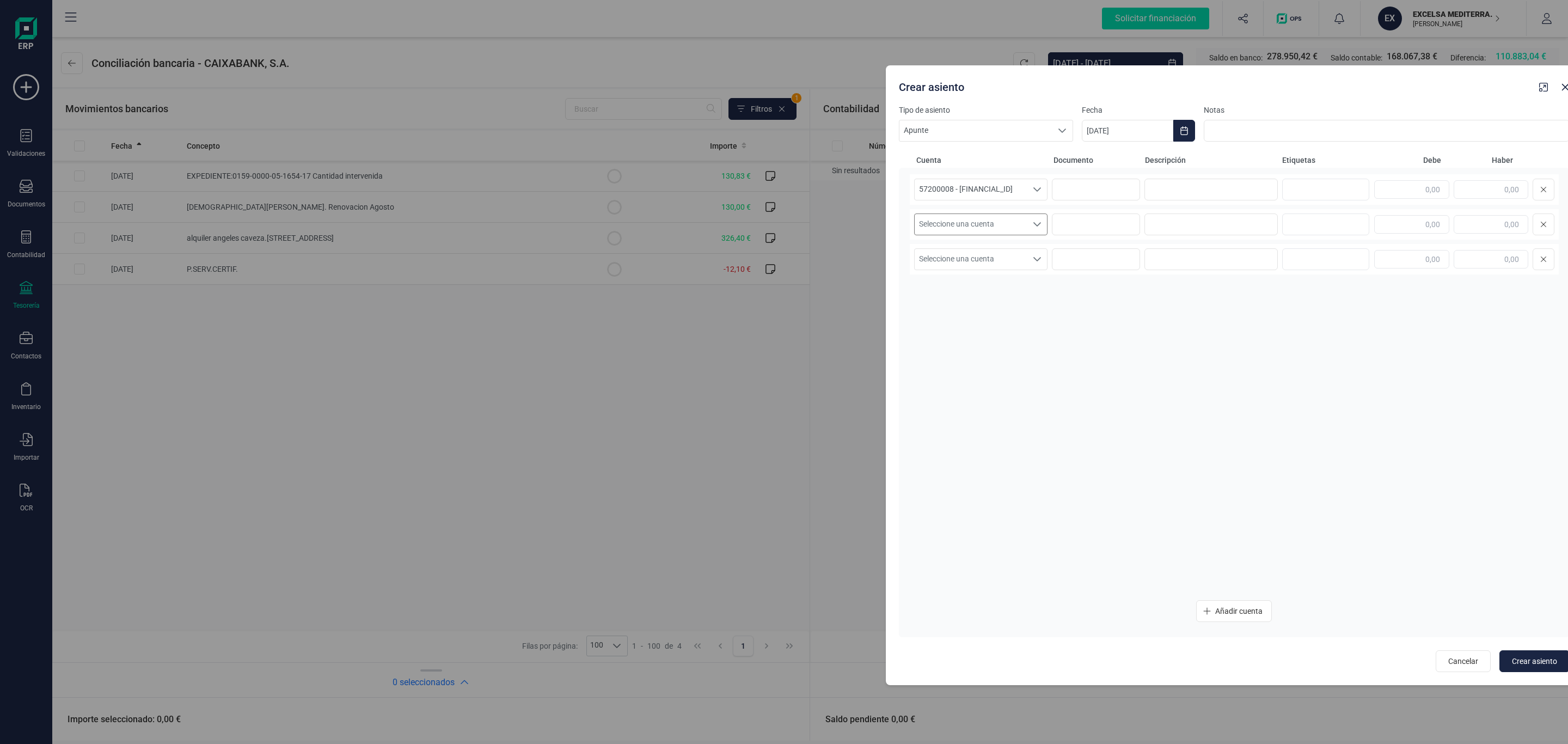
click at [951, 218] on span "Seleccione una cuenta" at bounding box center [971, 225] width 112 height 21
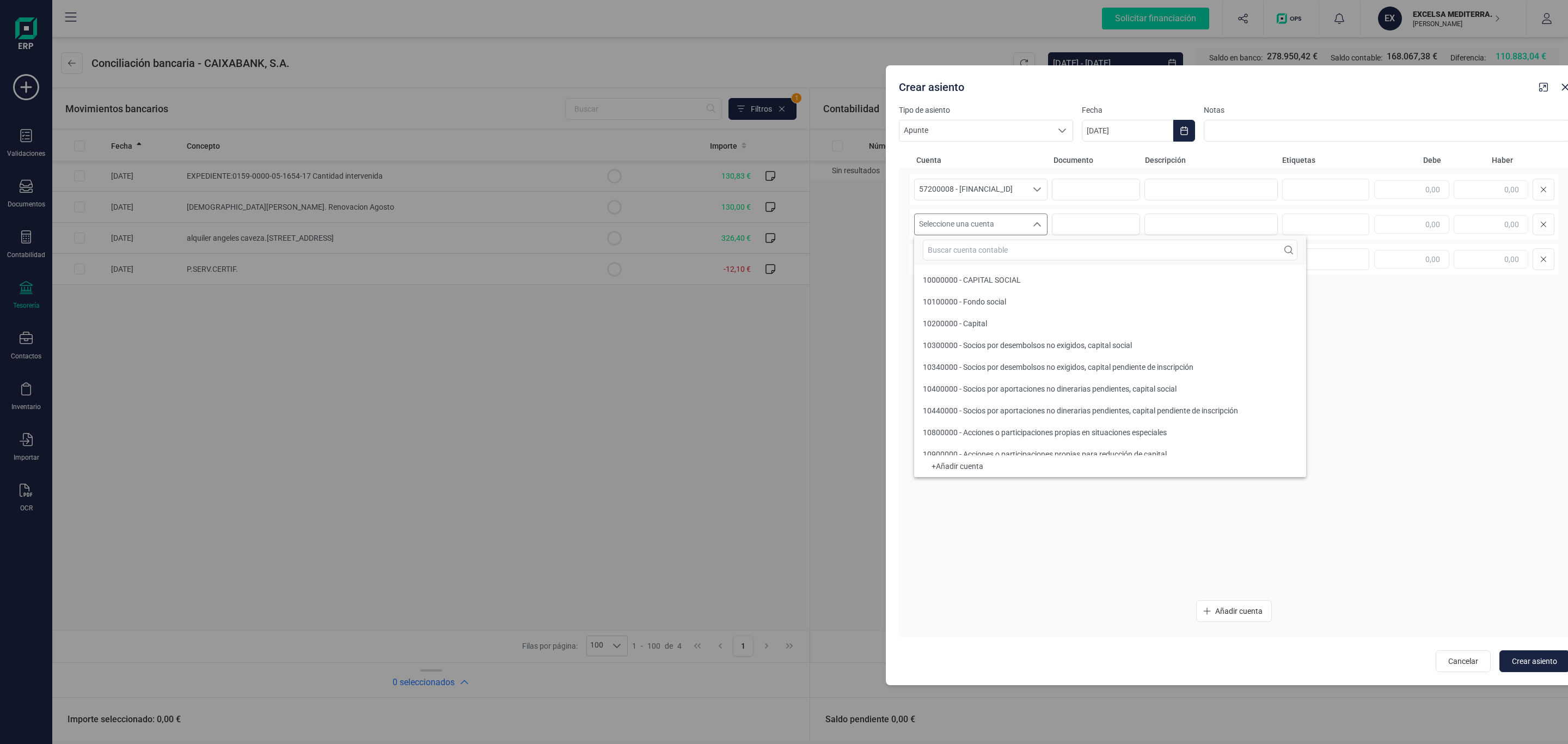
click at [971, 255] on input "text" at bounding box center [1110, 250] width 374 height 21
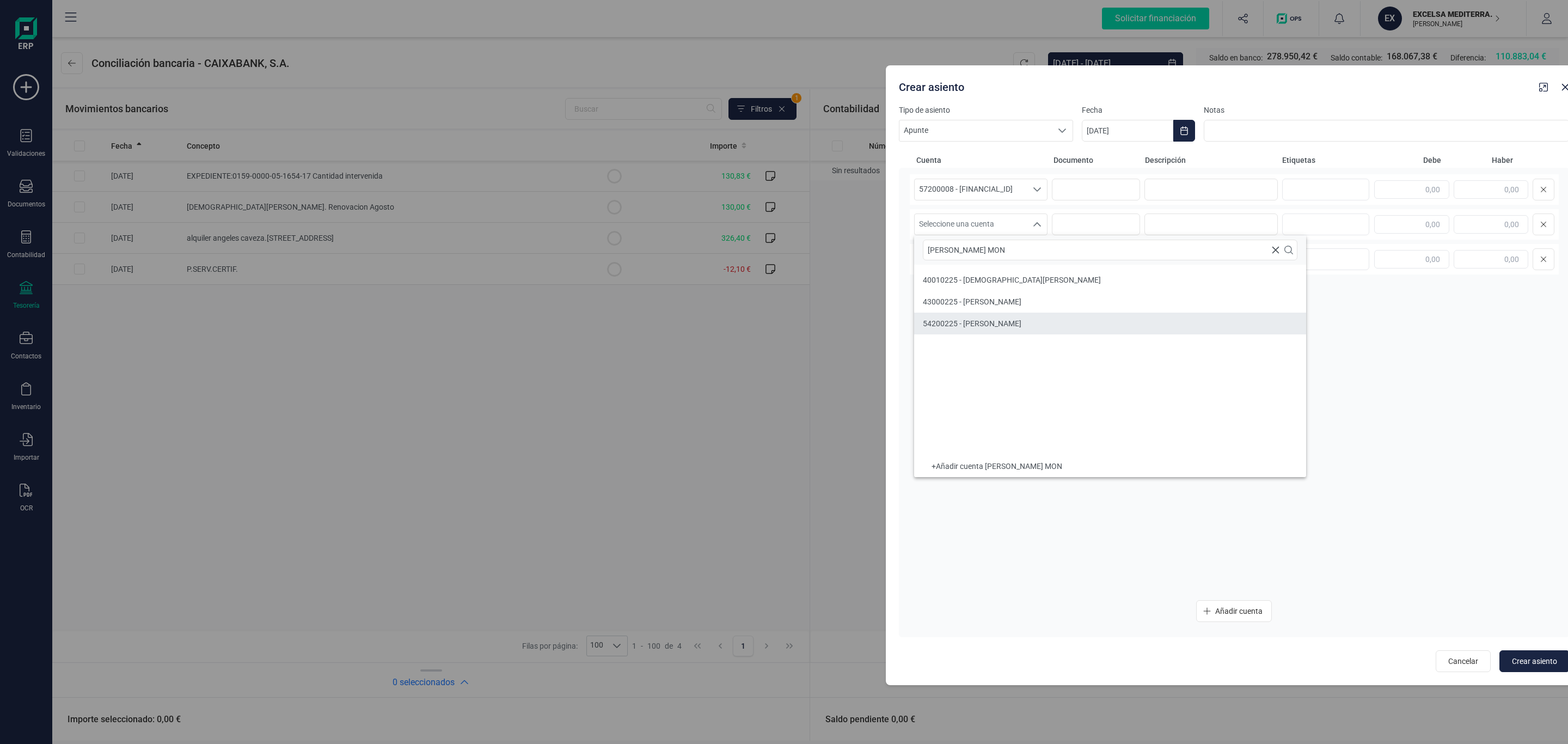
click at [1021, 328] on div "54200225 - JESUS MONTERO CANO" at bounding box center [972, 323] width 99 height 11
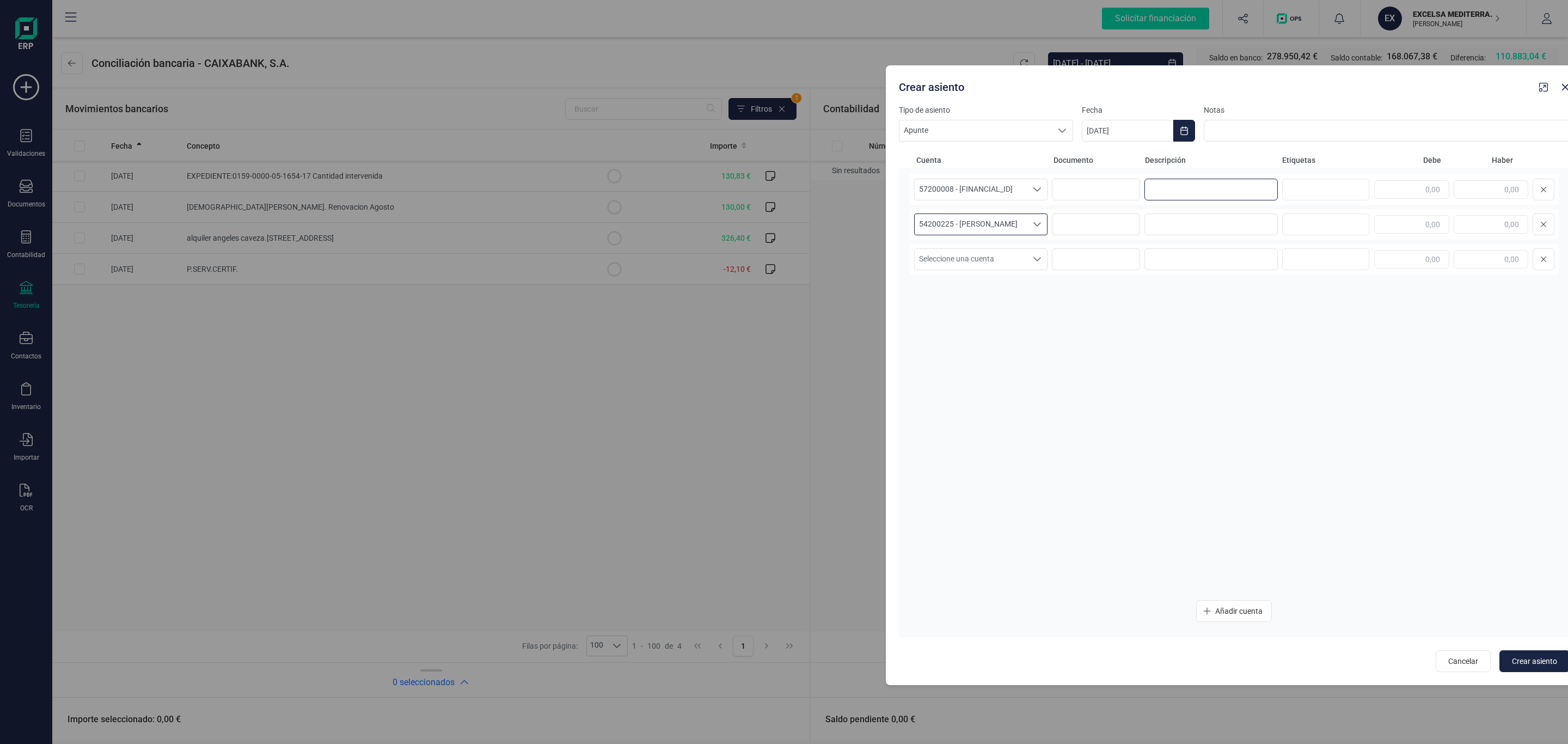
click at [1163, 183] on input at bounding box center [1211, 189] width 134 height 22
drag, startPoint x: 1248, startPoint y: 180, endPoint x: 972, endPoint y: 198, distance: 276.6
click at [972, 198] on div "57200008 - ES9821005266352200013801 57200008 - ES9821005266352200013801 Cobro -…" at bounding box center [1234, 189] width 649 height 30
click at [1231, 214] on input at bounding box center [1211, 225] width 134 height 22
paste input "Cobro - Renovacion Agosto"
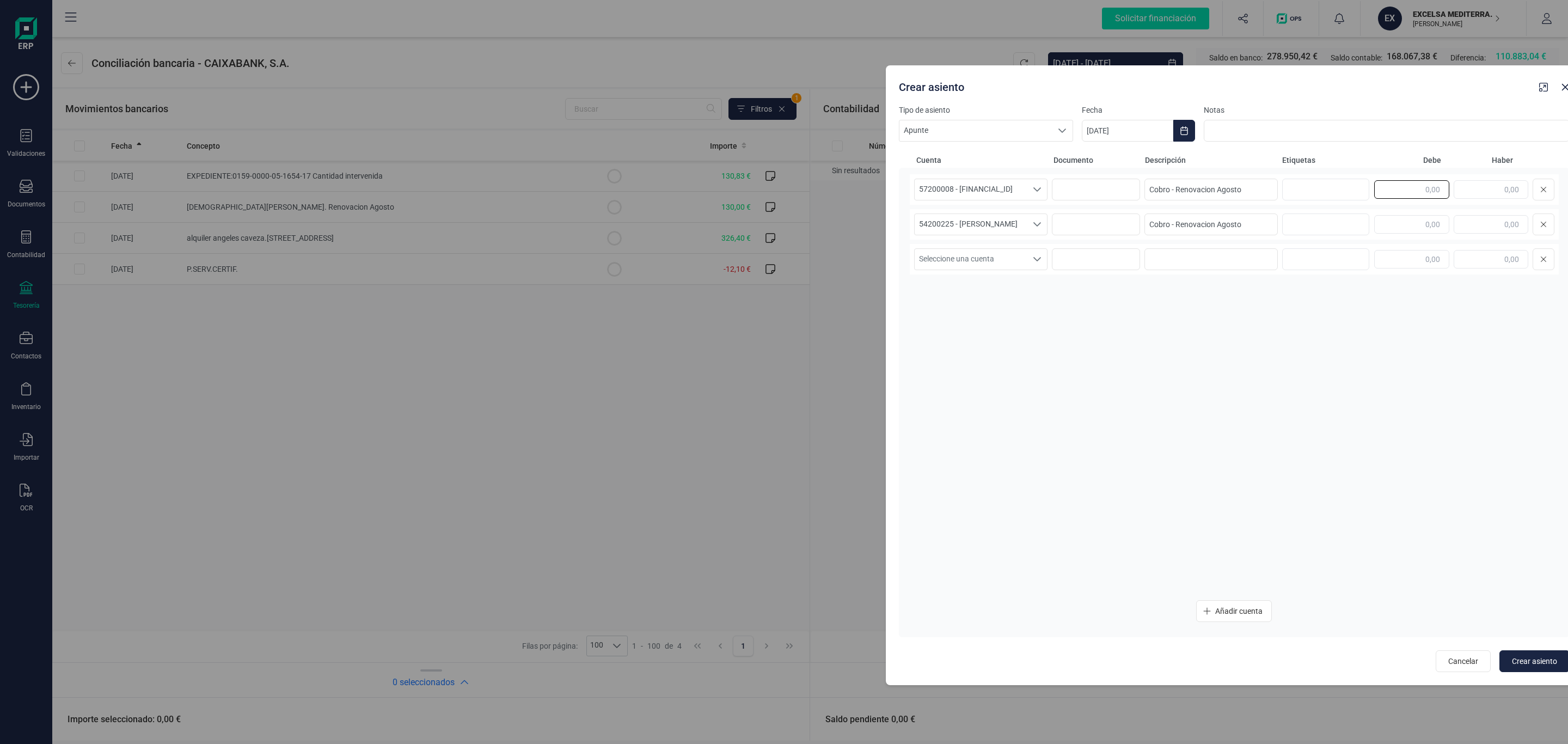
click at [1406, 187] on input "text" at bounding box center [1412, 189] width 75 height 18
drag, startPoint x: 1397, startPoint y: 108, endPoint x: 1374, endPoint y: 100, distance: 24.4
click at [1374, 100] on div "Crear asiento Tipo de asiento Apunte Apunte Apunte Fecha 30/09/2025 Notas Cuent…" at bounding box center [1234, 375] width 697 height 620
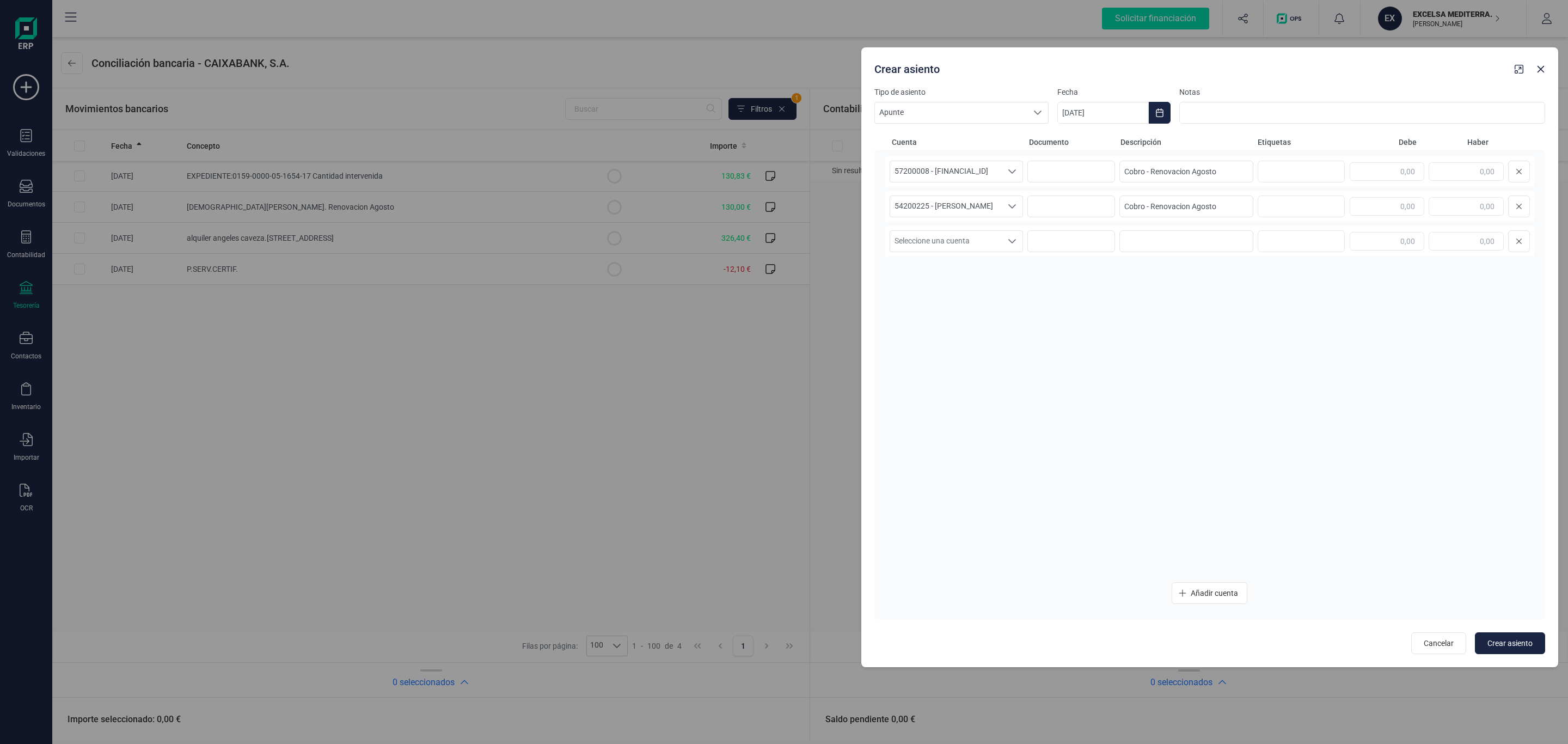
drag, startPoint x: 1389, startPoint y: 101, endPoint x: 1364, endPoint y: 83, distance: 30.8
click at [1364, 83] on div "Crear asiento" at bounding box center [1209, 67] width 697 height 39
click at [1405, 175] on input "text" at bounding box center [1387, 172] width 75 height 18
click at [1493, 205] on input "text" at bounding box center [1466, 206] width 75 height 18
click at [1419, 304] on div "57200008 - ES9821005266352200013801 57200008 - ES9821005266352200013801 Cobro -…" at bounding box center [1209, 365] width 649 height 417
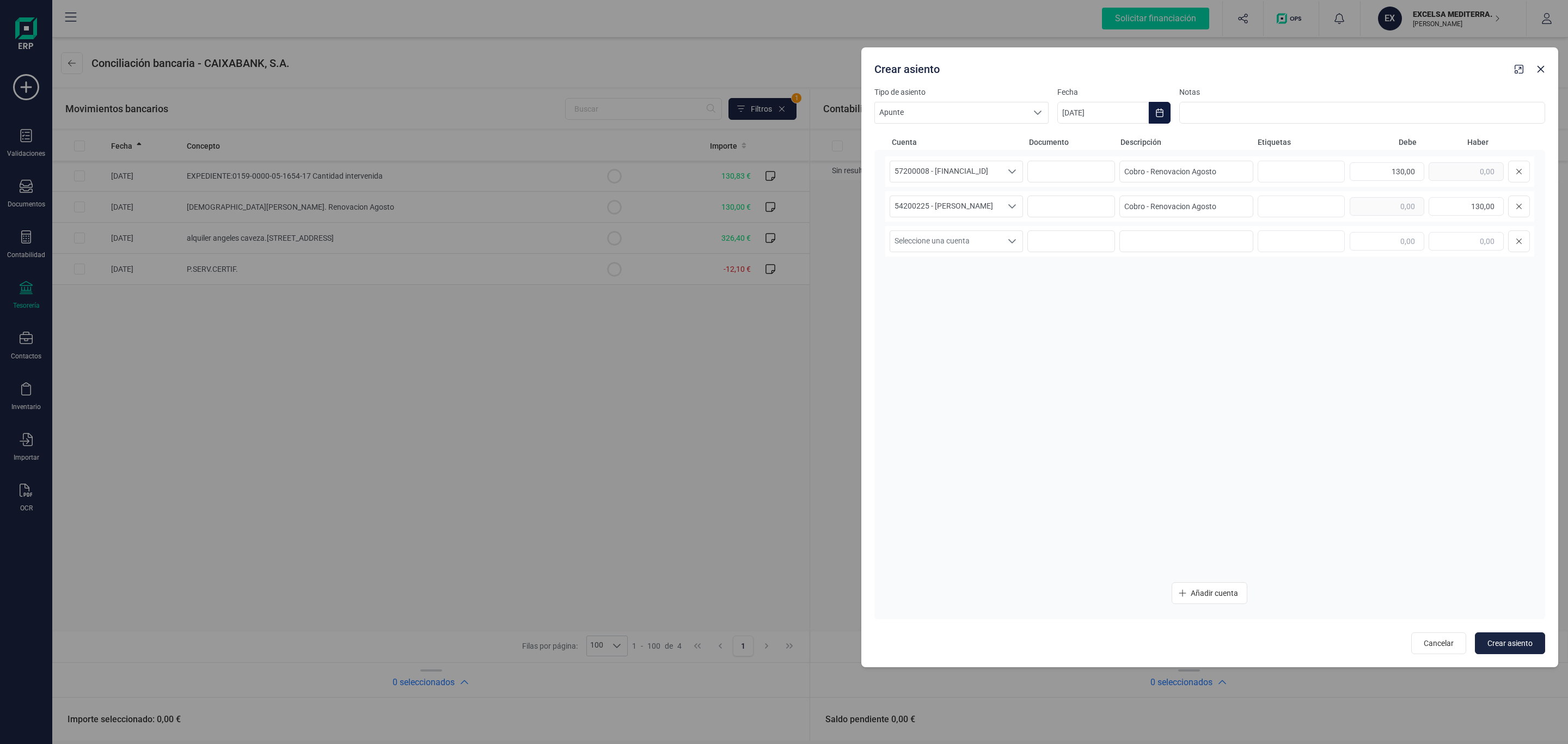
click at [1165, 103] on button "Choose Date" at bounding box center [1160, 113] width 22 height 22
click at [1083, 137] on button "Previous Month" at bounding box center [1079, 146] width 18 height 18
click at [1204, 235] on span "6" at bounding box center [1200, 240] width 22 height 22
click at [1494, 647] on span "Crear asiento" at bounding box center [1510, 643] width 45 height 11
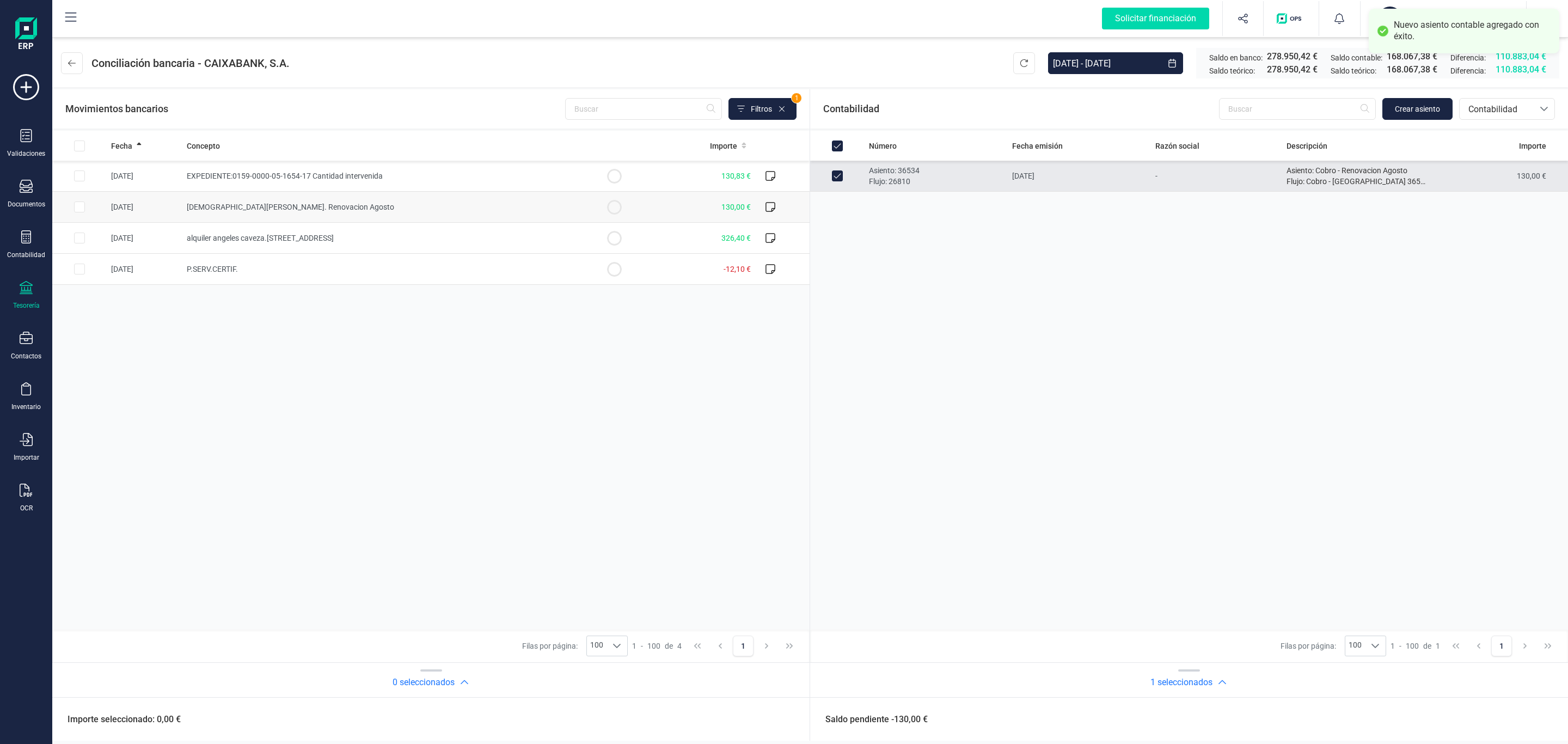
click at [477, 218] on td "Jesus Montero. Renovacion Agosto" at bounding box center [385, 207] width 405 height 31
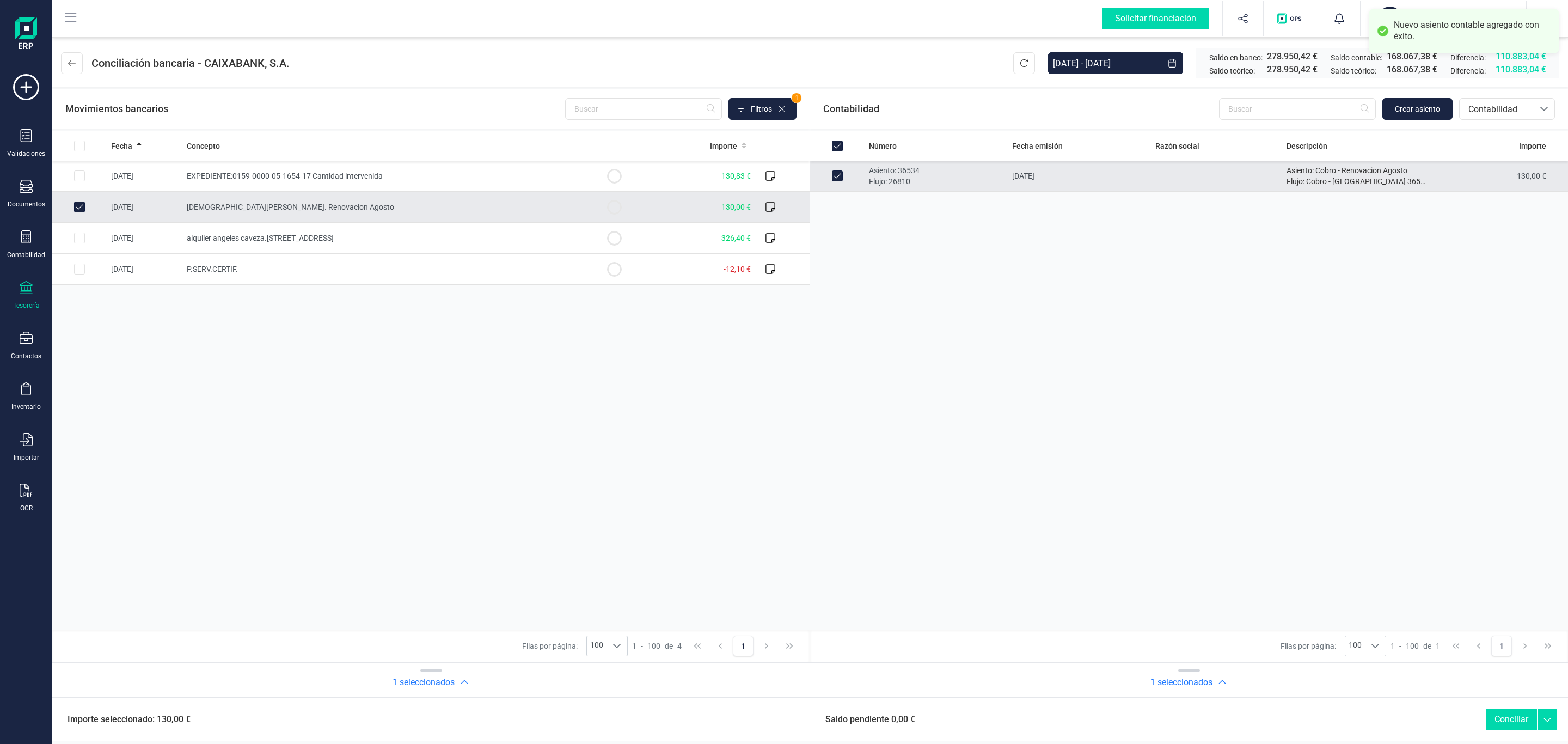
click at [1517, 725] on button "Conciliar" at bounding box center [1511, 720] width 51 height 22
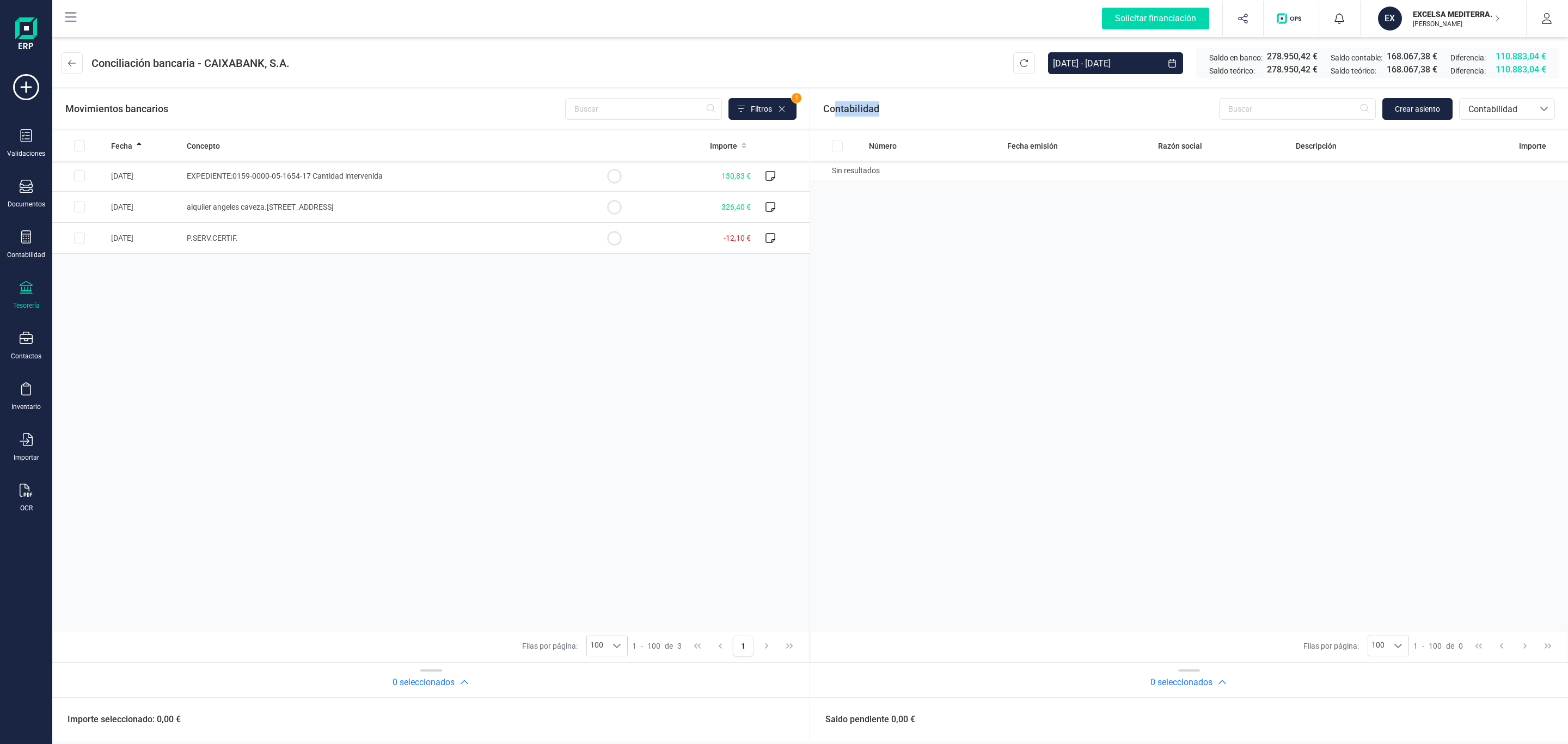
drag, startPoint x: 836, startPoint y: 104, endPoint x: 965, endPoint y: 104, distance: 129.0
click at [962, 103] on div "Contabilidad Crear asiento bancos.conciliacion.modal.headerAccounting bancos.co…" at bounding box center [1189, 109] width 758 height 39
click at [975, 105] on div "Contabilidad Crear asiento bancos.conciliacion.modal.headerAccounting bancos.co…" at bounding box center [1189, 109] width 758 height 39
click at [340, 213] on td "alquiler angeles caveza.calle camara 3" at bounding box center [385, 207] width 405 height 31
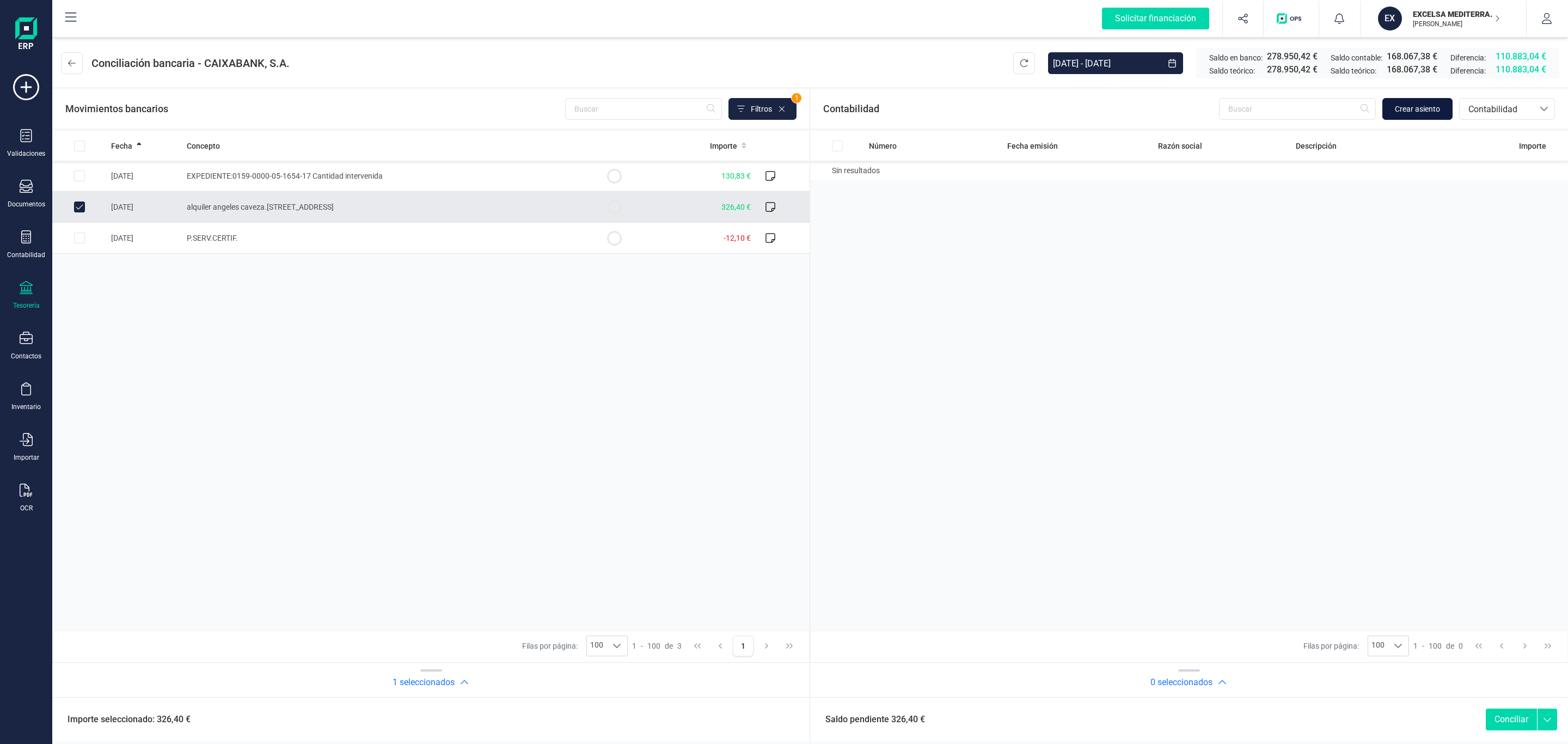
click at [1406, 111] on span "Crear asiento" at bounding box center [1418, 109] width 45 height 11
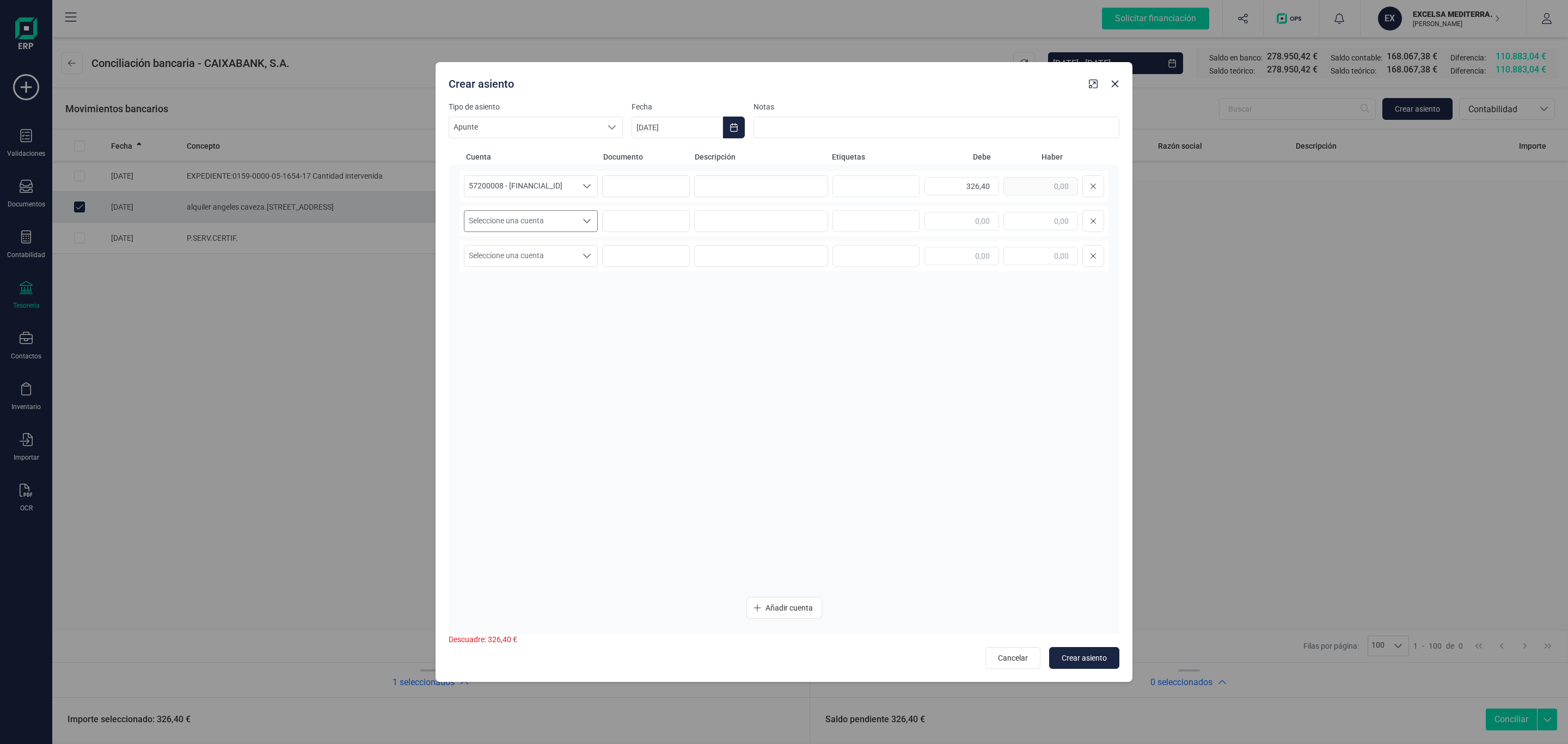
click at [573, 220] on span "Seleccione una cuenta" at bounding box center [520, 221] width 112 height 21
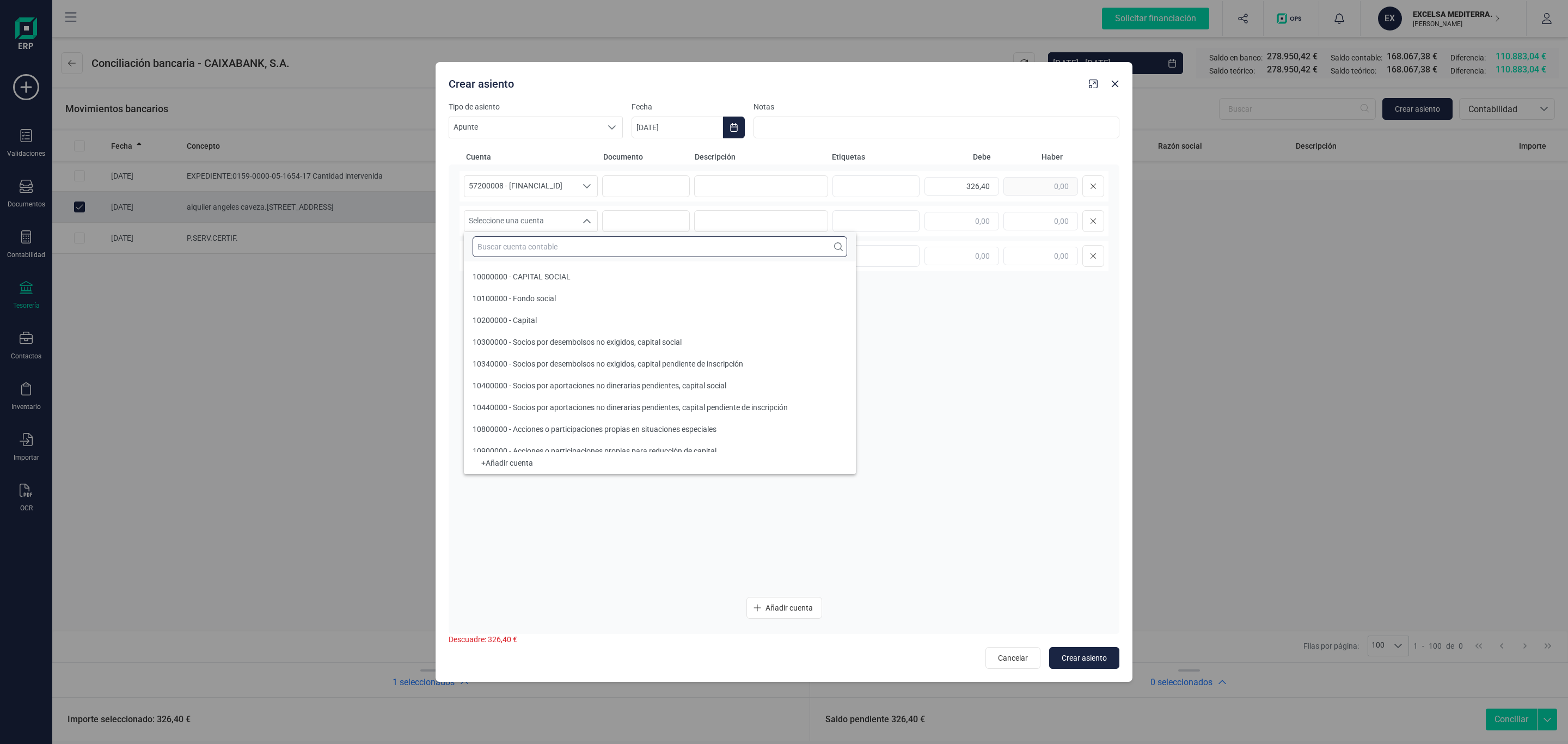
click at [562, 242] on input "text" at bounding box center [659, 247] width 374 height 21
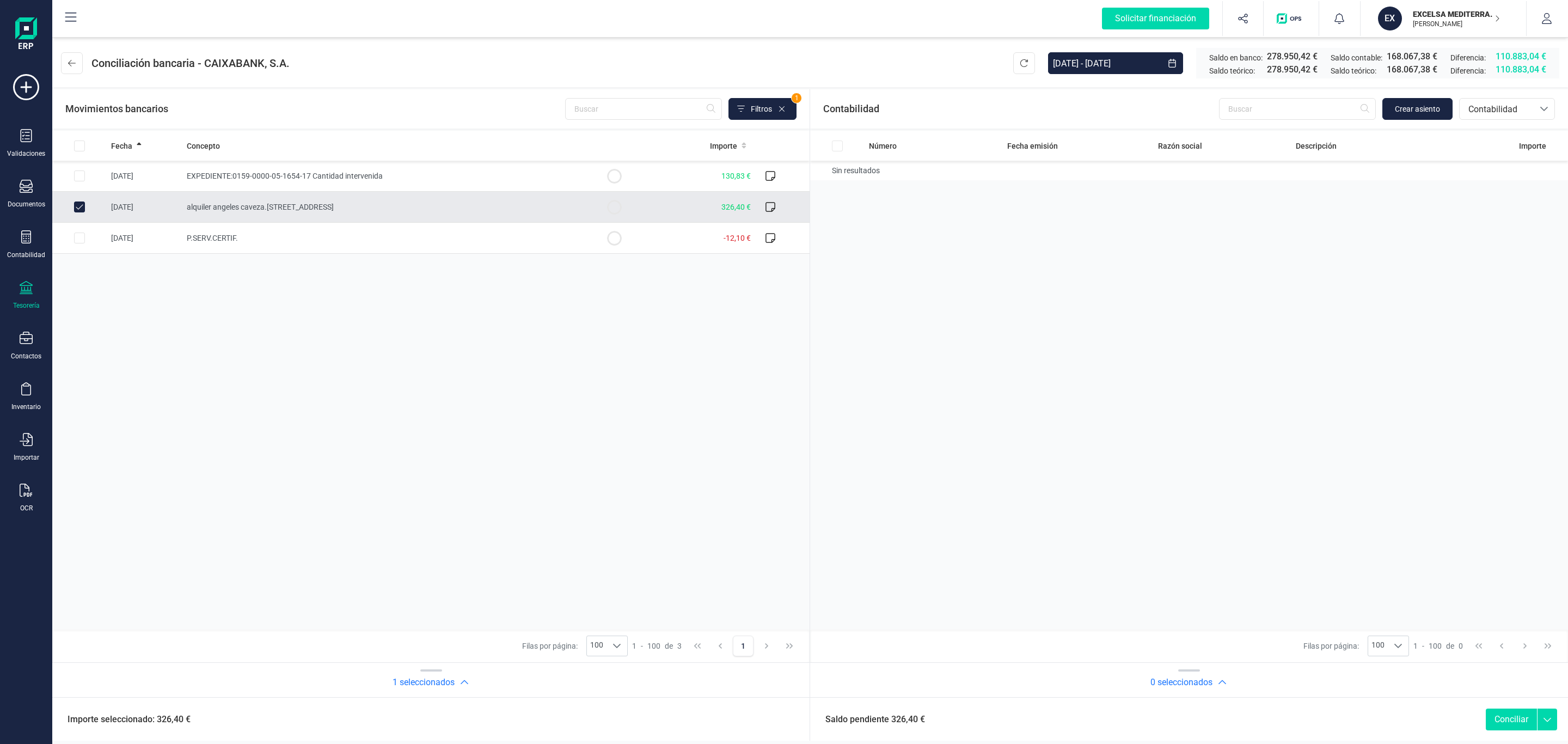
click at [221, 208] on span "alquiler angeles caveza.calle camara 3" at bounding box center [261, 207] width 147 height 9
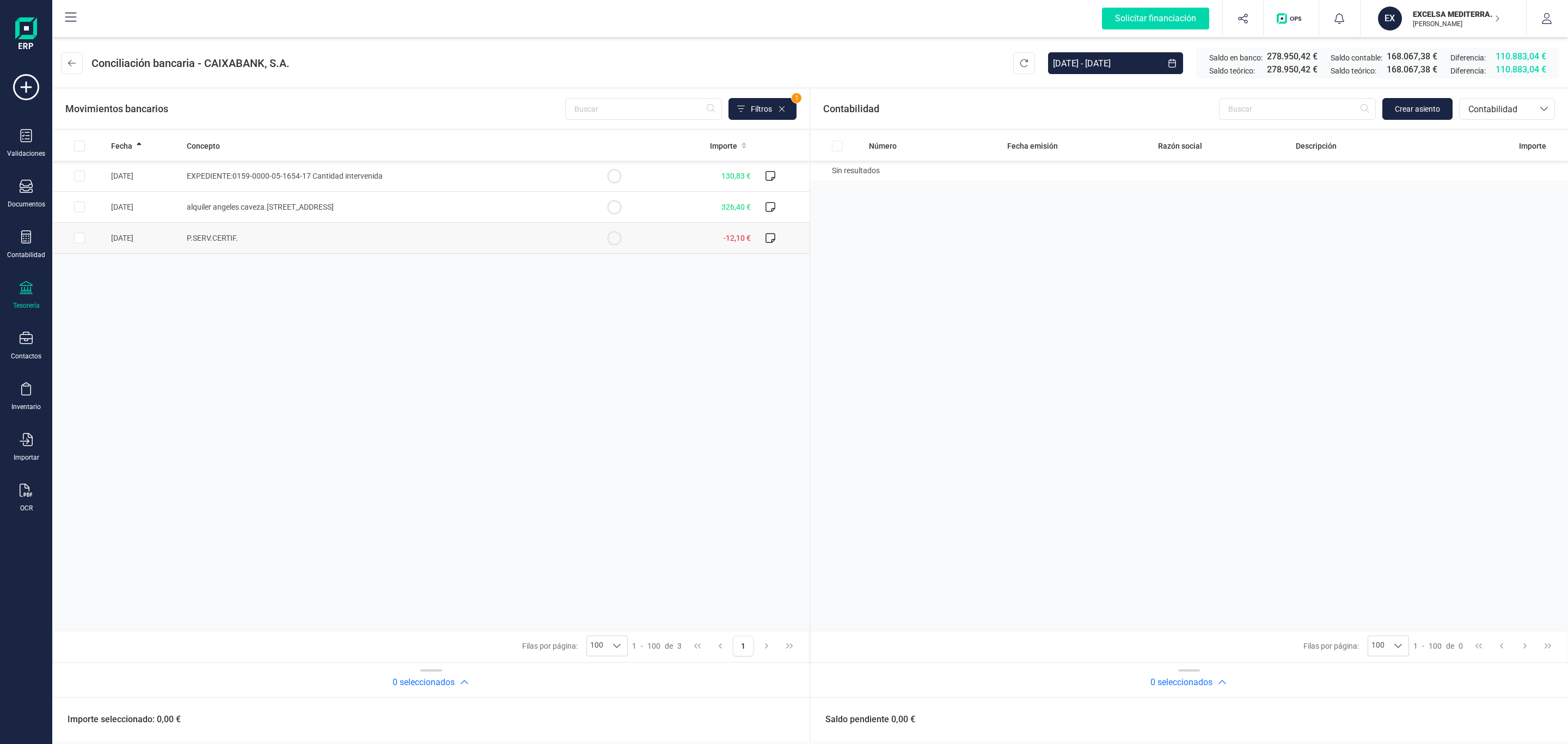
click at [220, 240] on span "P.SERV.CERTIF." at bounding box center [212, 238] width 51 height 9
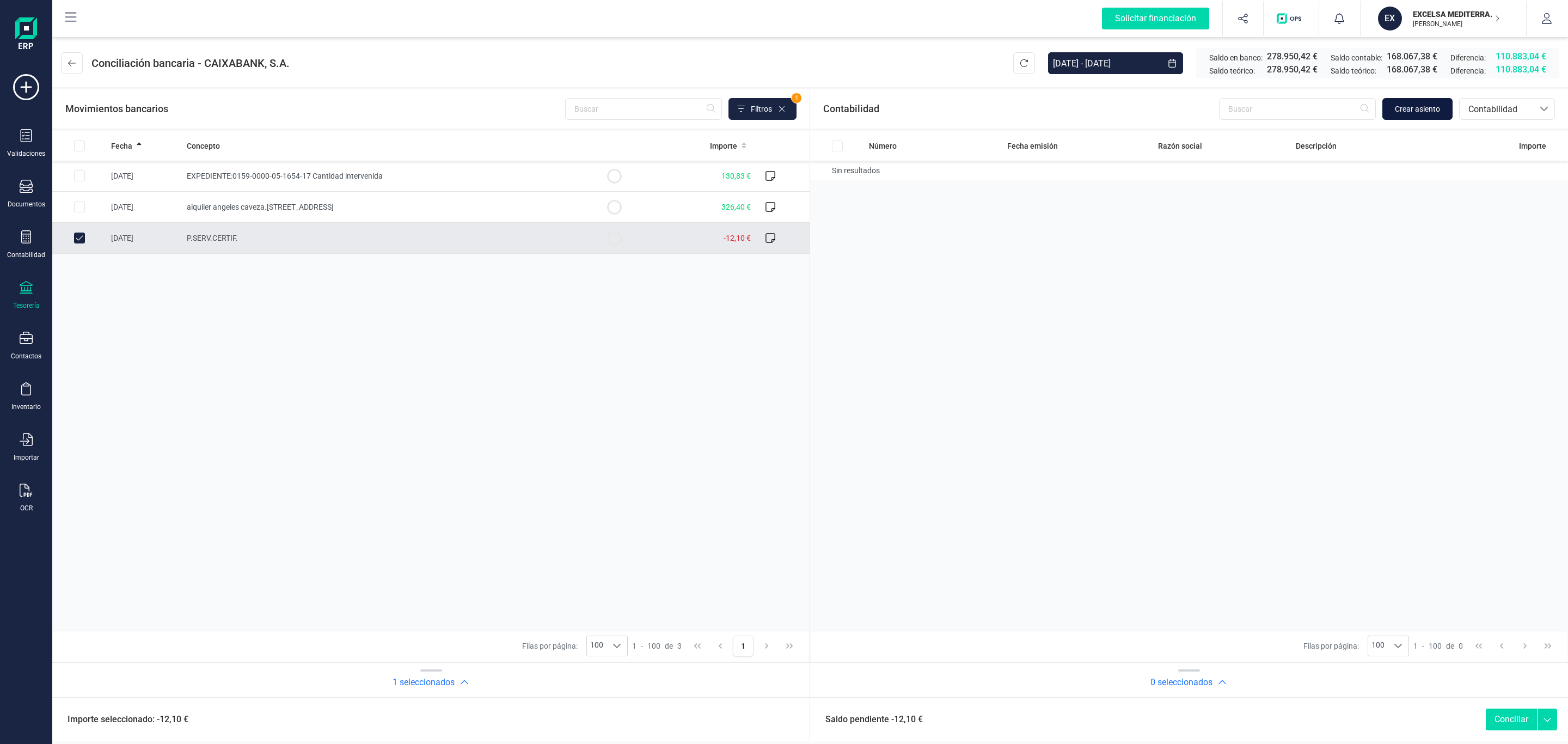
click at [1390, 108] on button "Crear asiento" at bounding box center [1417, 109] width 70 height 22
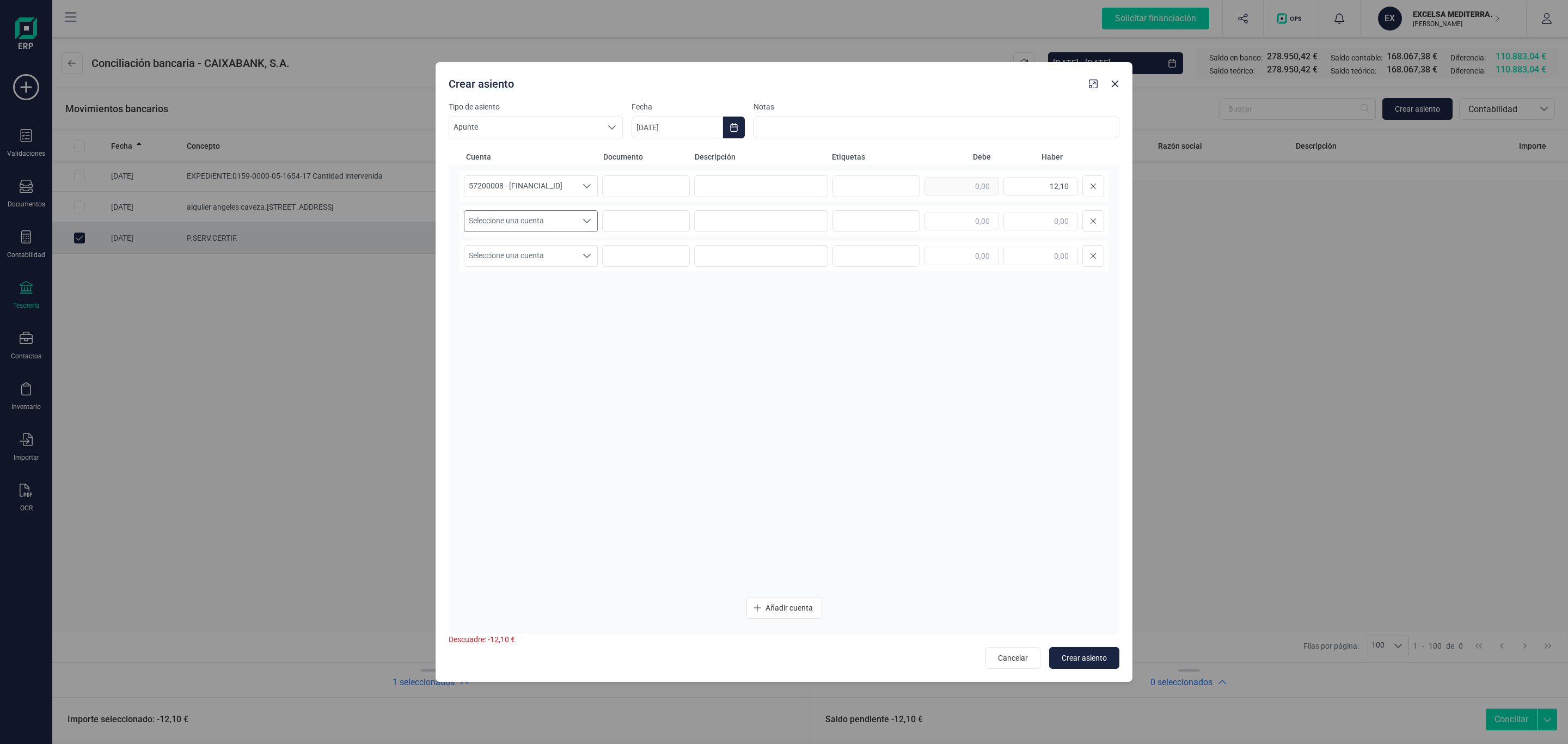
click at [479, 226] on span "Seleccione una cuenta" at bounding box center [520, 221] width 112 height 21
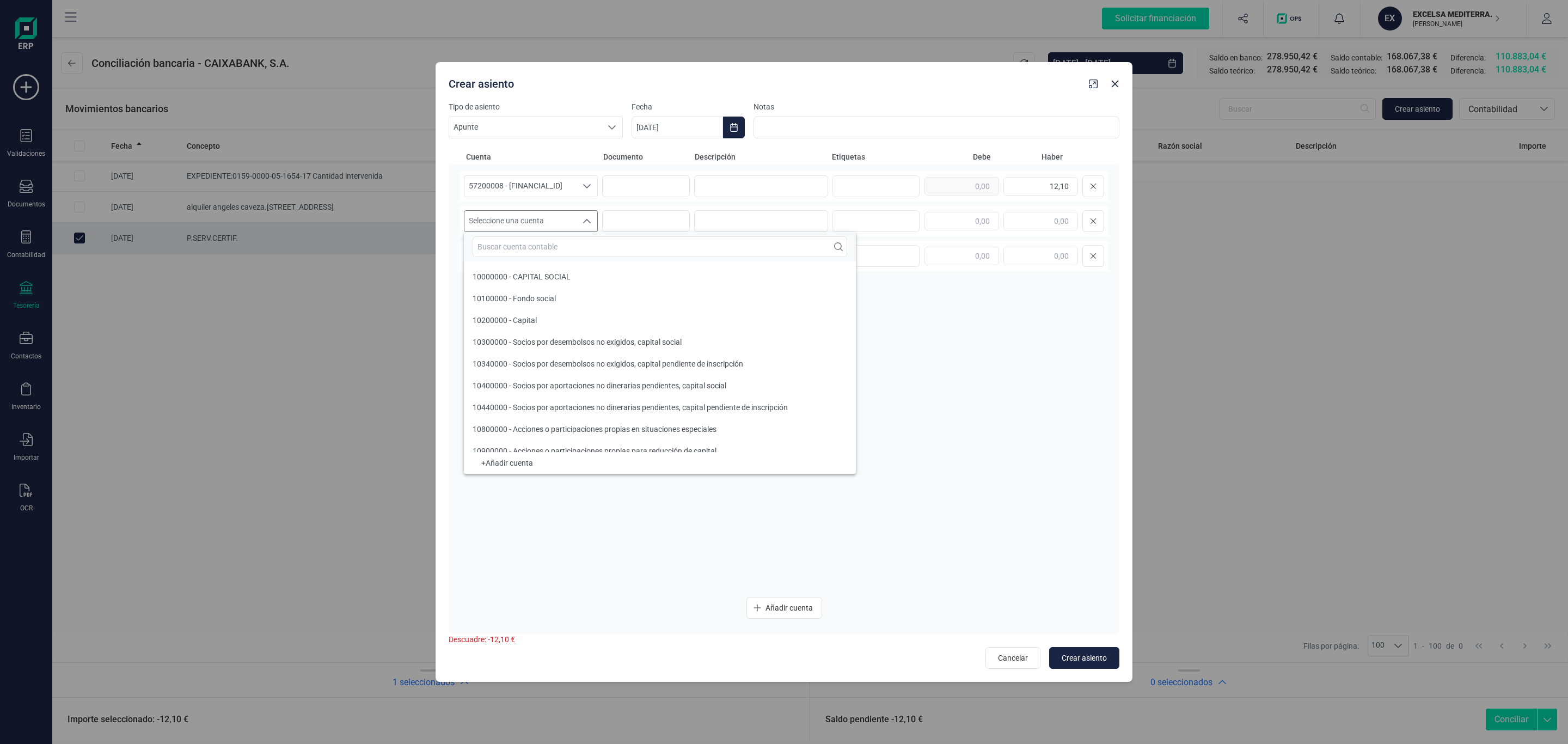
click at [514, 250] on input "text" at bounding box center [659, 247] width 374 height 21
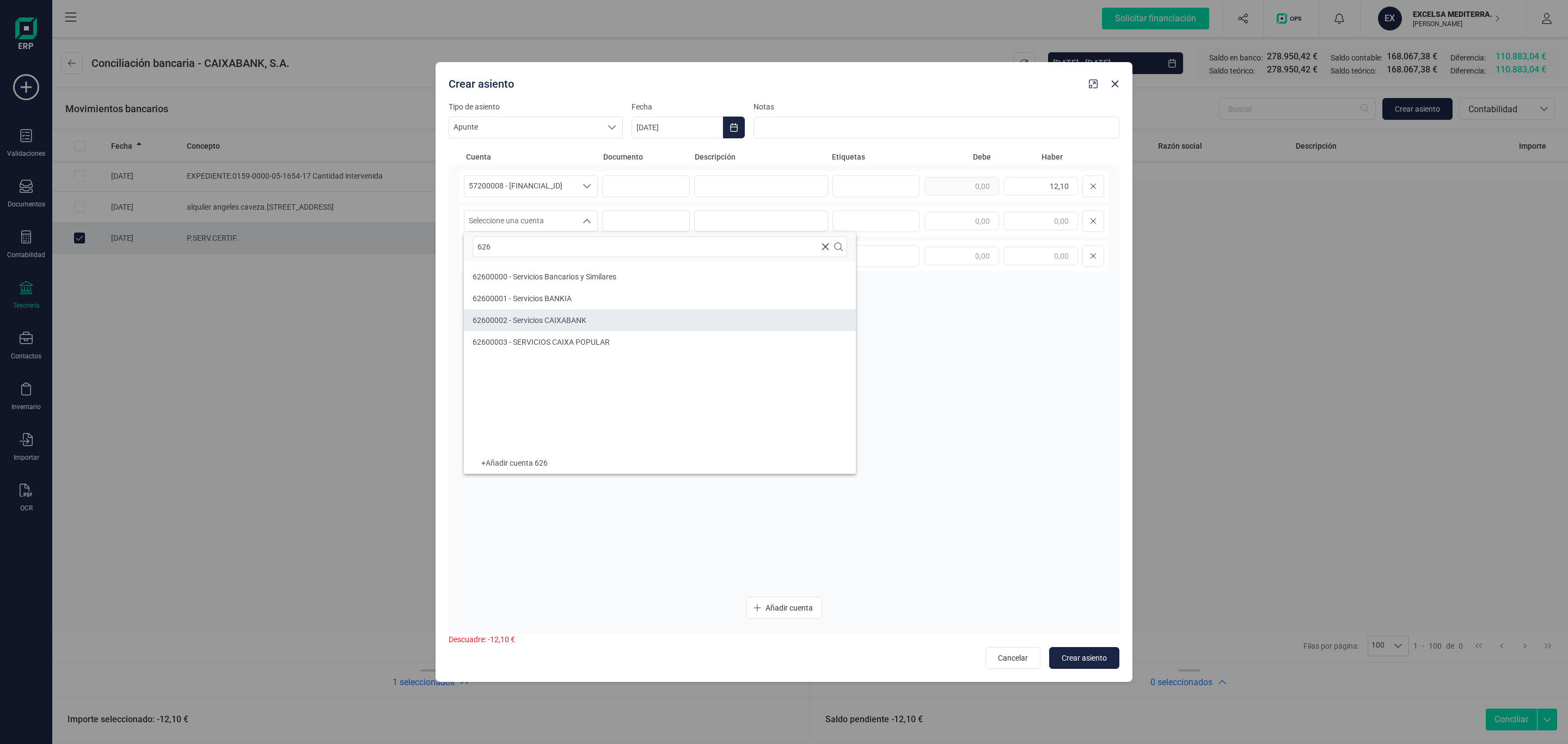
click at [541, 321] on span "62600002 - Servicios CAIXABANK" at bounding box center [529, 320] width 114 height 9
click at [815, 172] on div "57200008 - ES9821005266352200013801 57200008 - ES9821005266352200013801 5720000…" at bounding box center [784, 186] width 649 height 30
click at [816, 175] on input at bounding box center [761, 186] width 134 height 22
drag, startPoint x: 793, startPoint y: 187, endPoint x: 456, endPoint y: 193, distance: 337.1
click at [456, 193] on div "57200008 - ES9821005266352200013801 57200008 - ES9821005266352200013801 5720000…" at bounding box center [784, 399] width 671 height 469
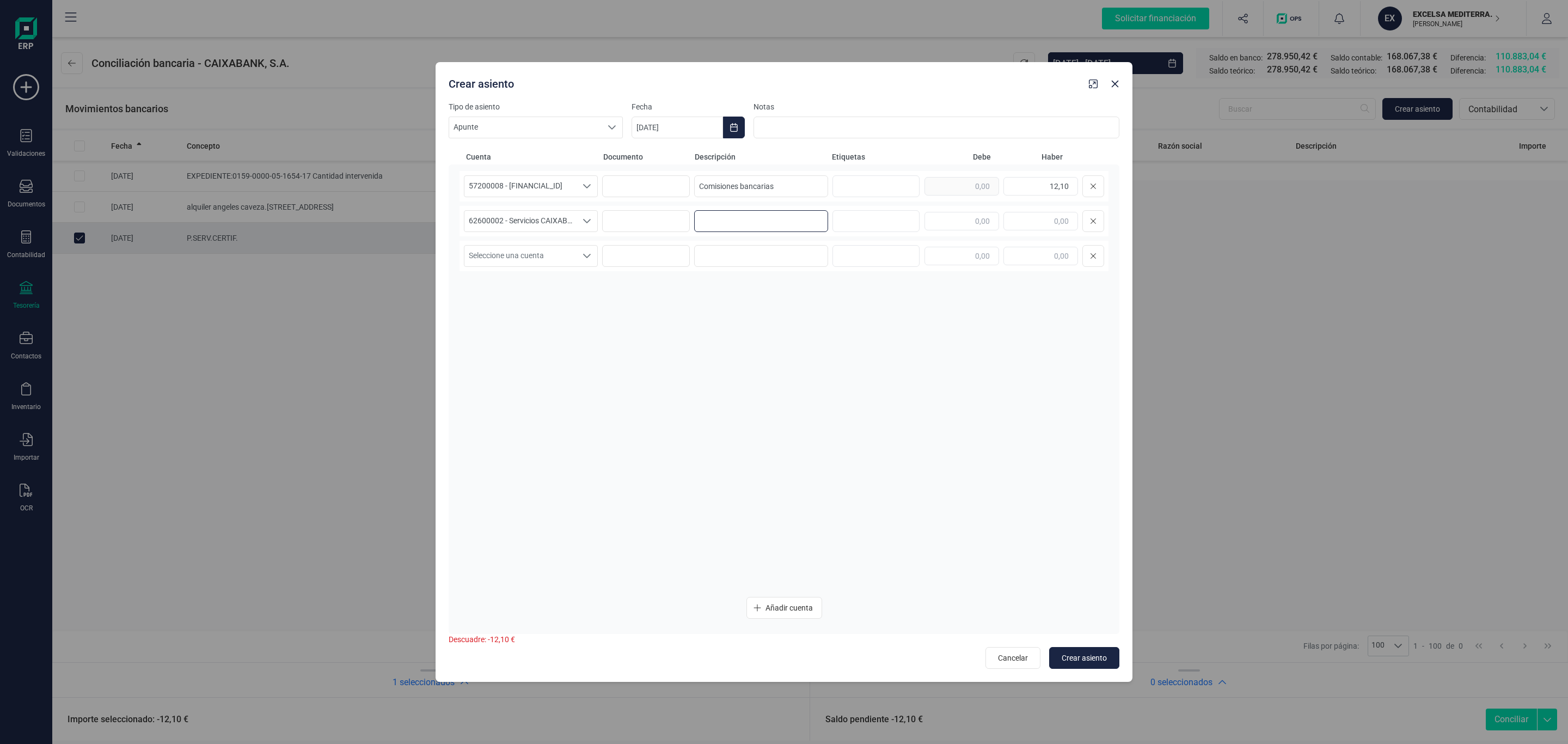
click at [740, 216] on input at bounding box center [761, 221] width 134 height 22
paste input "Comisiones bancarias"
click at [982, 216] on input "text" at bounding box center [962, 221] width 75 height 18
click at [967, 390] on div "57200008 - ES9821005266352200013801 57200008 - ES9821005266352200013801 5720000…" at bounding box center [784, 379] width 649 height 417
click at [1095, 652] on button "Crear asiento" at bounding box center [1084, 658] width 70 height 22
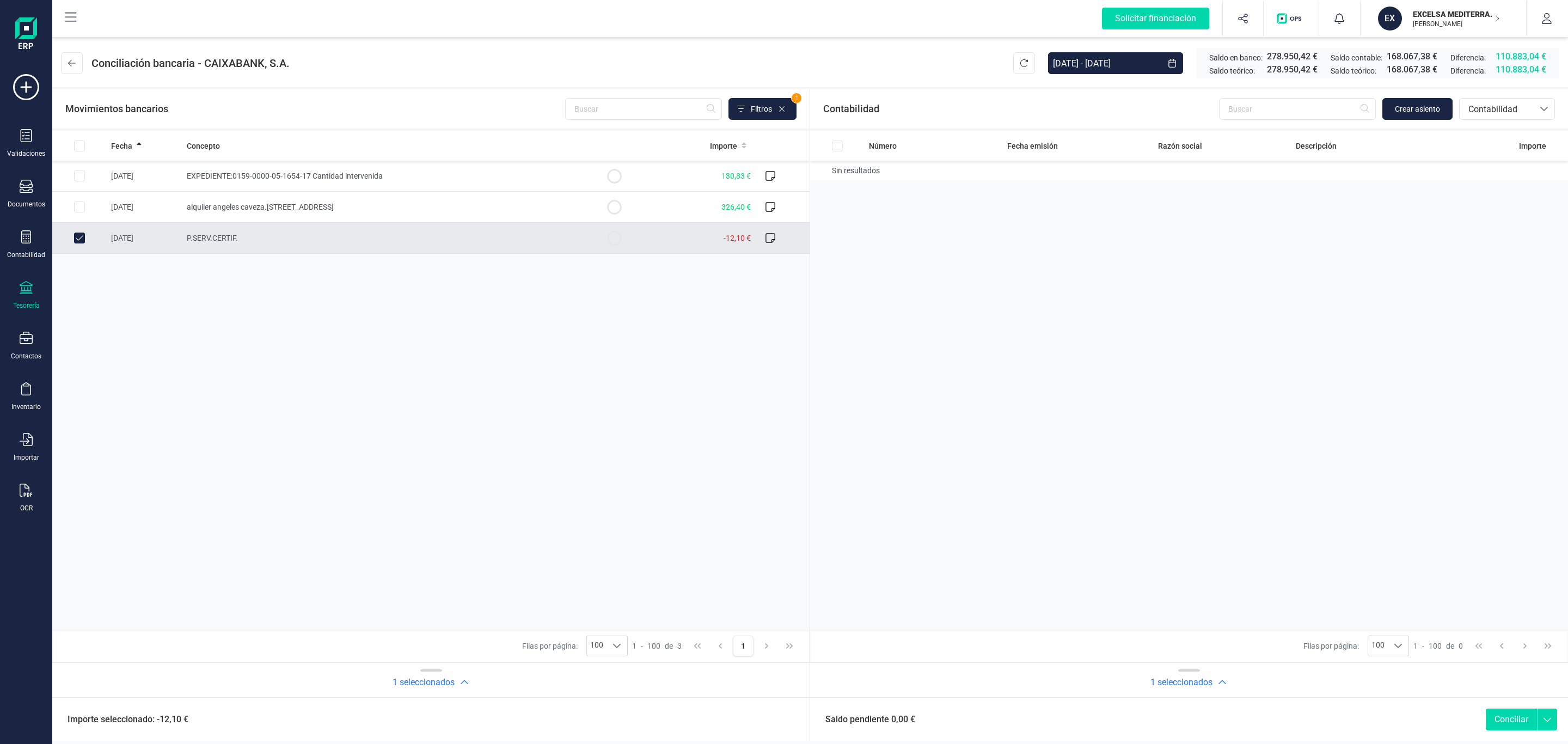
click at [1508, 720] on button "Conciliar" at bounding box center [1511, 720] width 51 height 22
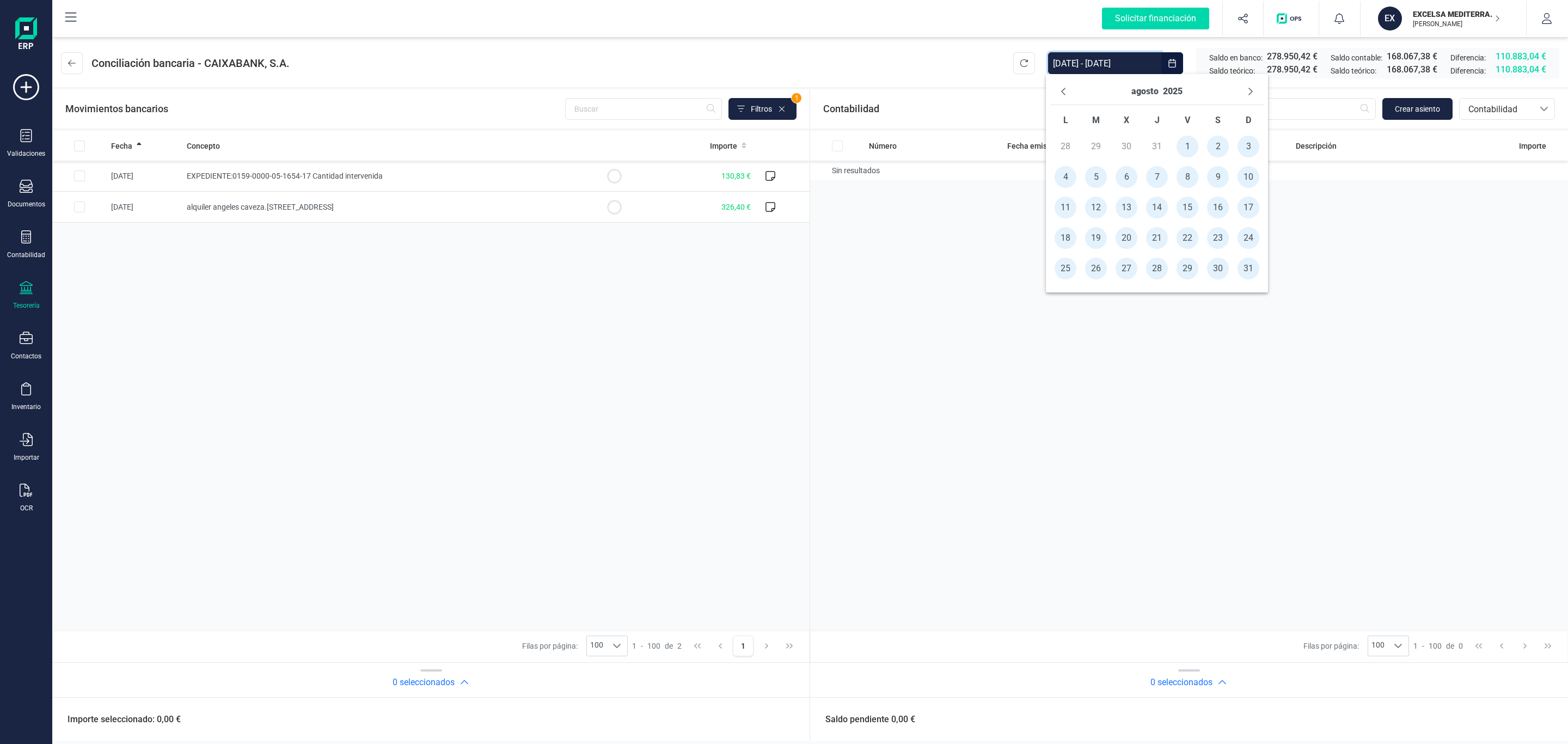
click at [1136, 61] on input "01/08/2025 - 31/08/2025" at bounding box center [1105, 63] width 113 height 22
click at [905, 62] on header "Conciliación bancaria - CAIXABANK, S.A. 01/08/2025 - 31/08/2025 Saldo en banco:…" at bounding box center [810, 61] width 1516 height 52
click at [71, 54] on button at bounding box center [72, 63] width 22 height 22
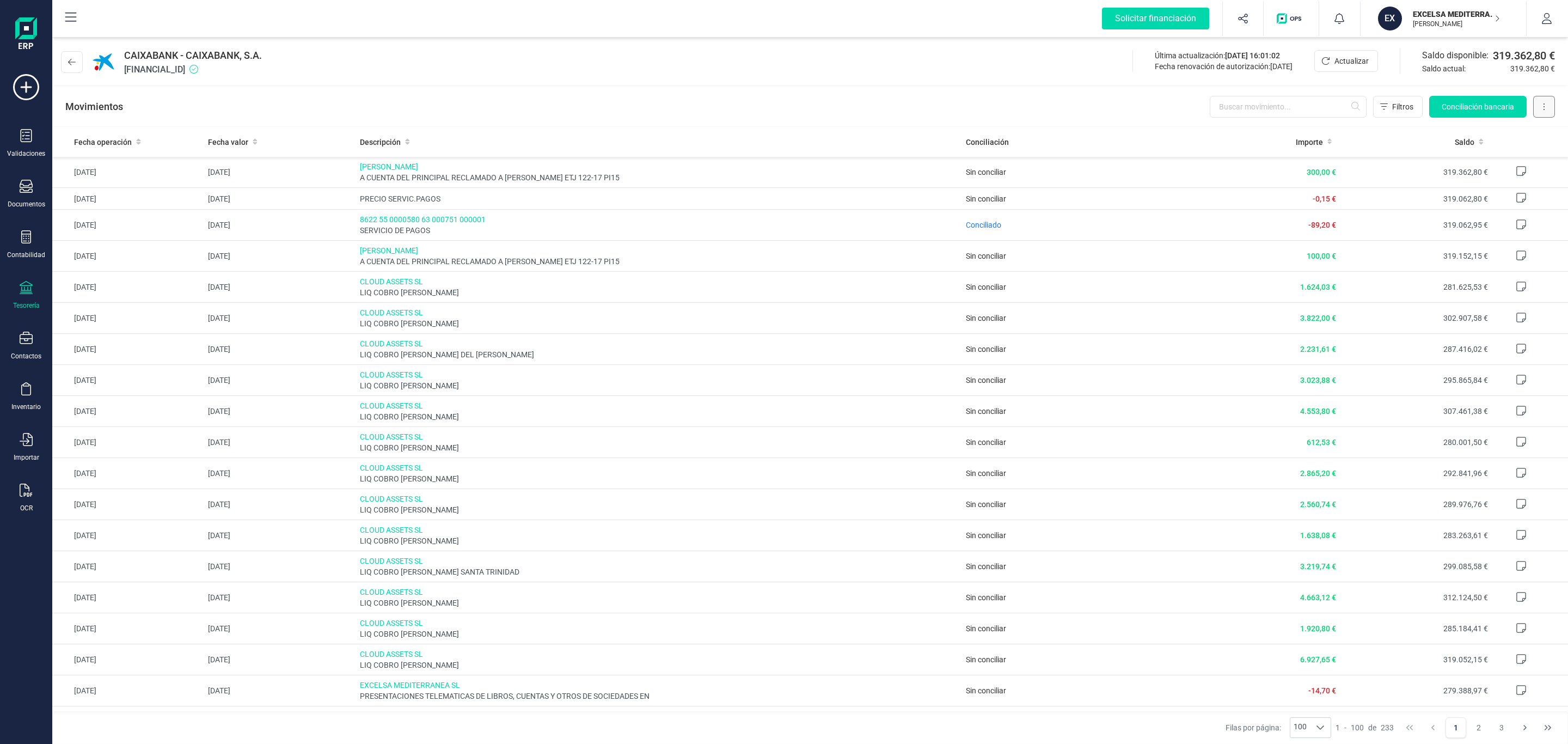
click at [1537, 102] on button at bounding box center [1544, 107] width 22 height 22
click at [984, 85] on div "CAIXABANK - CAIXABANK, S.A. ES9821005266352200013801 Última actualización: 30/0…" at bounding box center [810, 80] width 1516 height 92
drag, startPoint x: 859, startPoint y: 82, endPoint x: 990, endPoint y: 85, distance: 131.0
click at [859, 80] on div "CAIXABANK - CAIXABANK, S.A. ES9821005266352200013801 Última actualización: 30/0…" at bounding box center [810, 60] width 1516 height 50
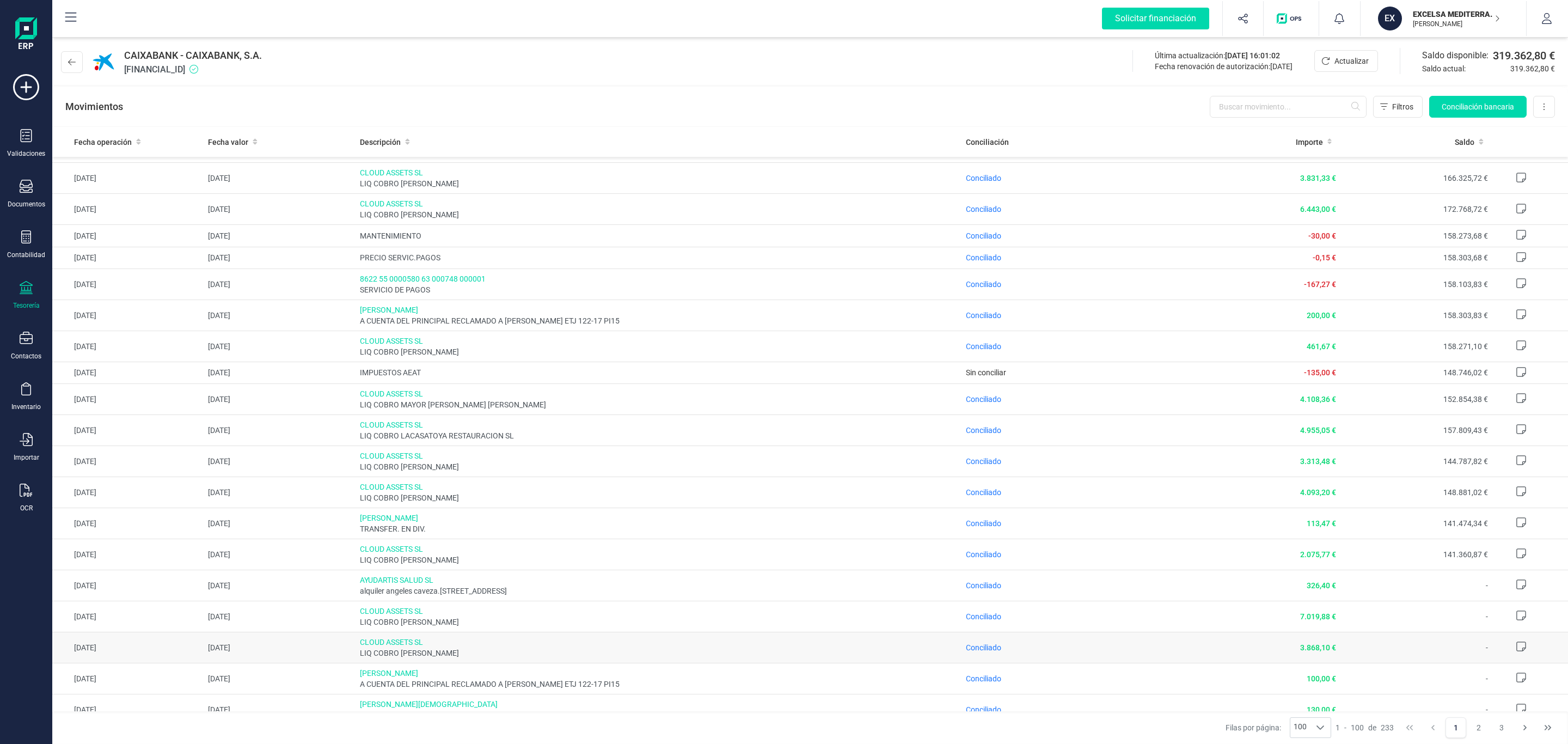
scroll to position [2463, 0]
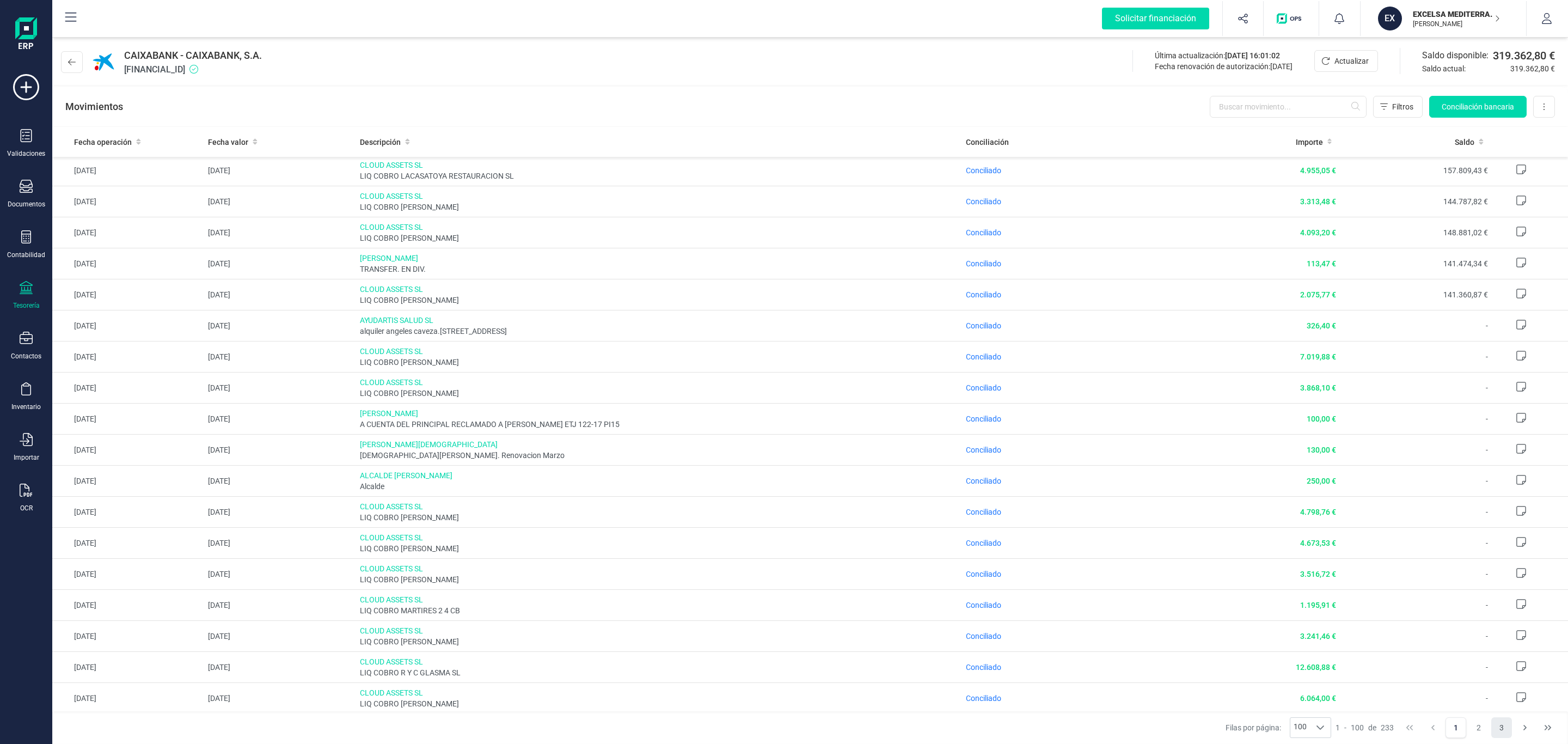
click at [1503, 737] on button "3" at bounding box center [1502, 728] width 21 height 21
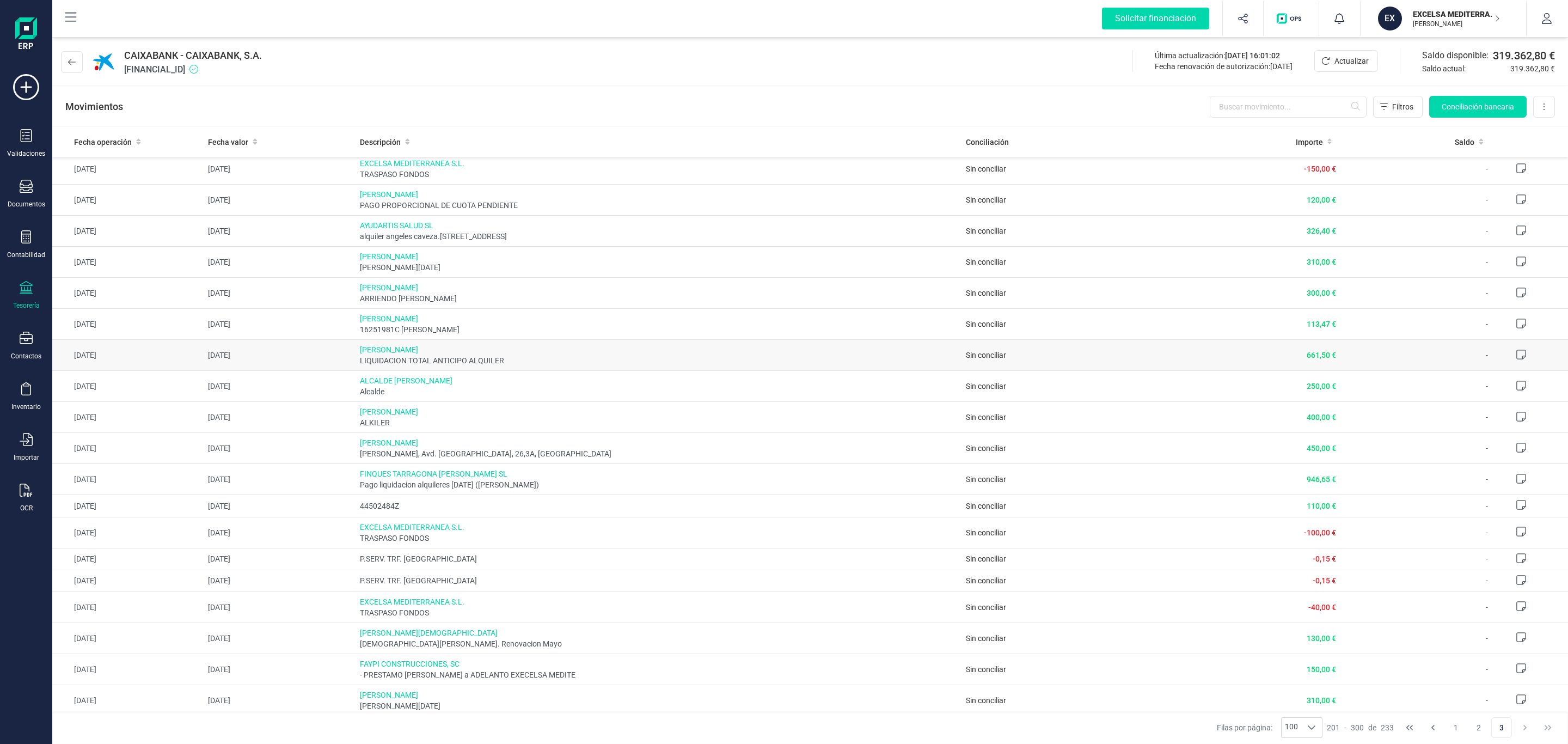
scroll to position [438, 0]
click at [928, 79] on div "CAIXABANK - CAIXABANK, S.A. ES9821005266352200013801 Última actualización: 30/0…" at bounding box center [810, 60] width 1516 height 50
click at [1426, 10] on p "EXCELSA MEDITERRANEA SL" at bounding box center [1456, 14] width 87 height 11
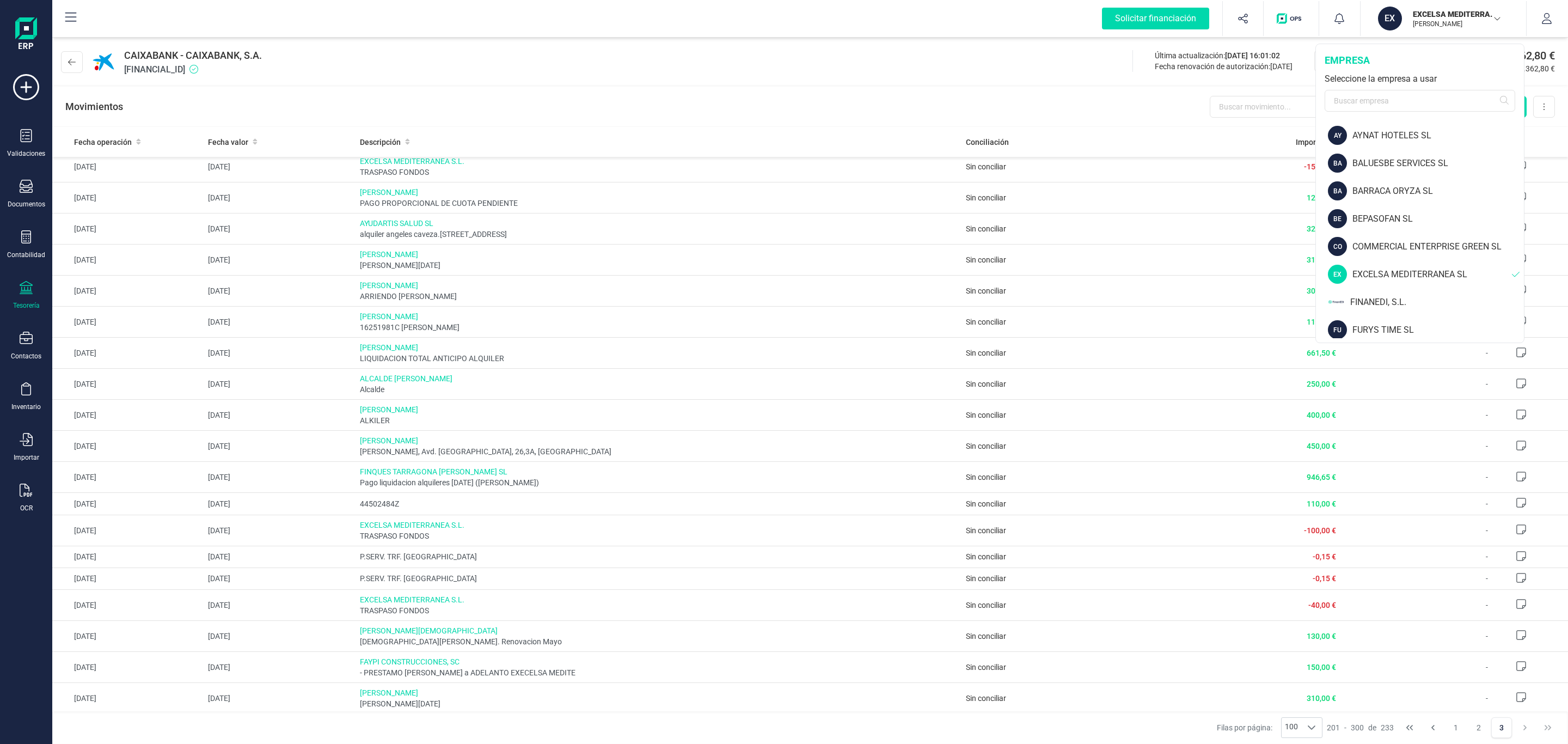
scroll to position [71, 0]
click at [1382, 303] on div "FINANEDI, S.L." at bounding box center [1421, 314] width 207 height 28
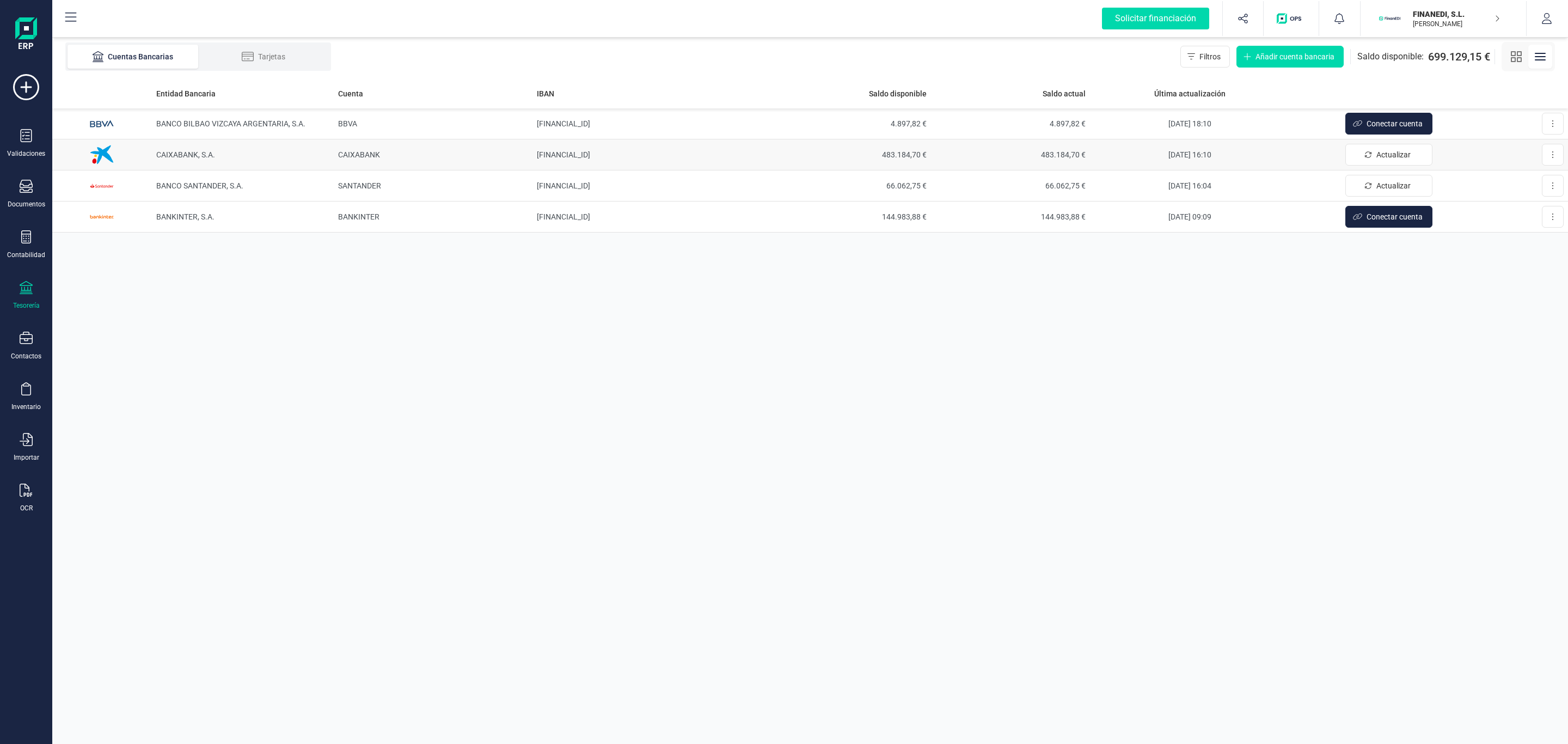
click at [164, 158] on span "CAIXABANK, S.A." at bounding box center [186, 155] width 59 height 9
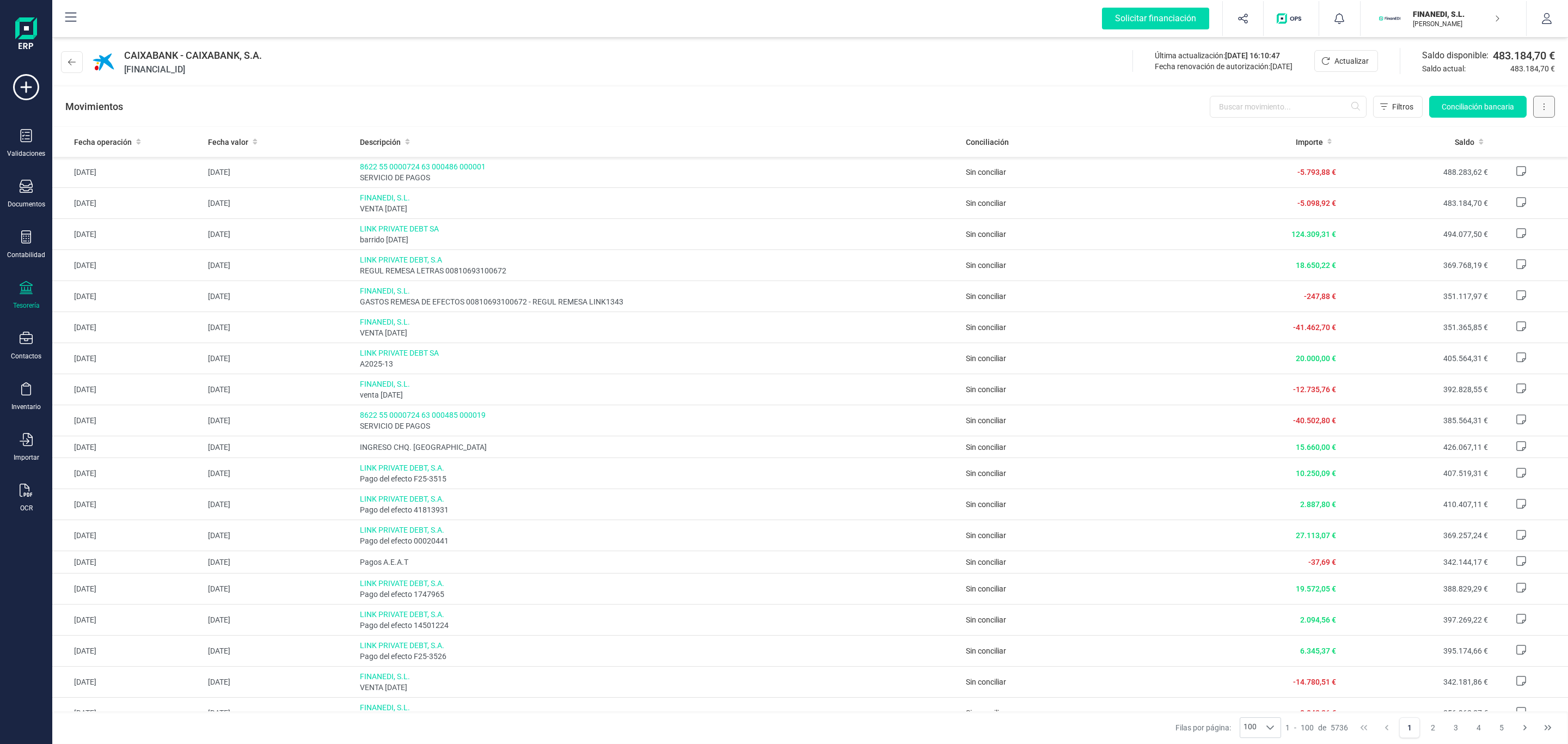
click at [1552, 100] on button at bounding box center [1544, 107] width 22 height 22
click at [1524, 128] on span "Descargar Excel" at bounding box center [1519, 133] width 54 height 11
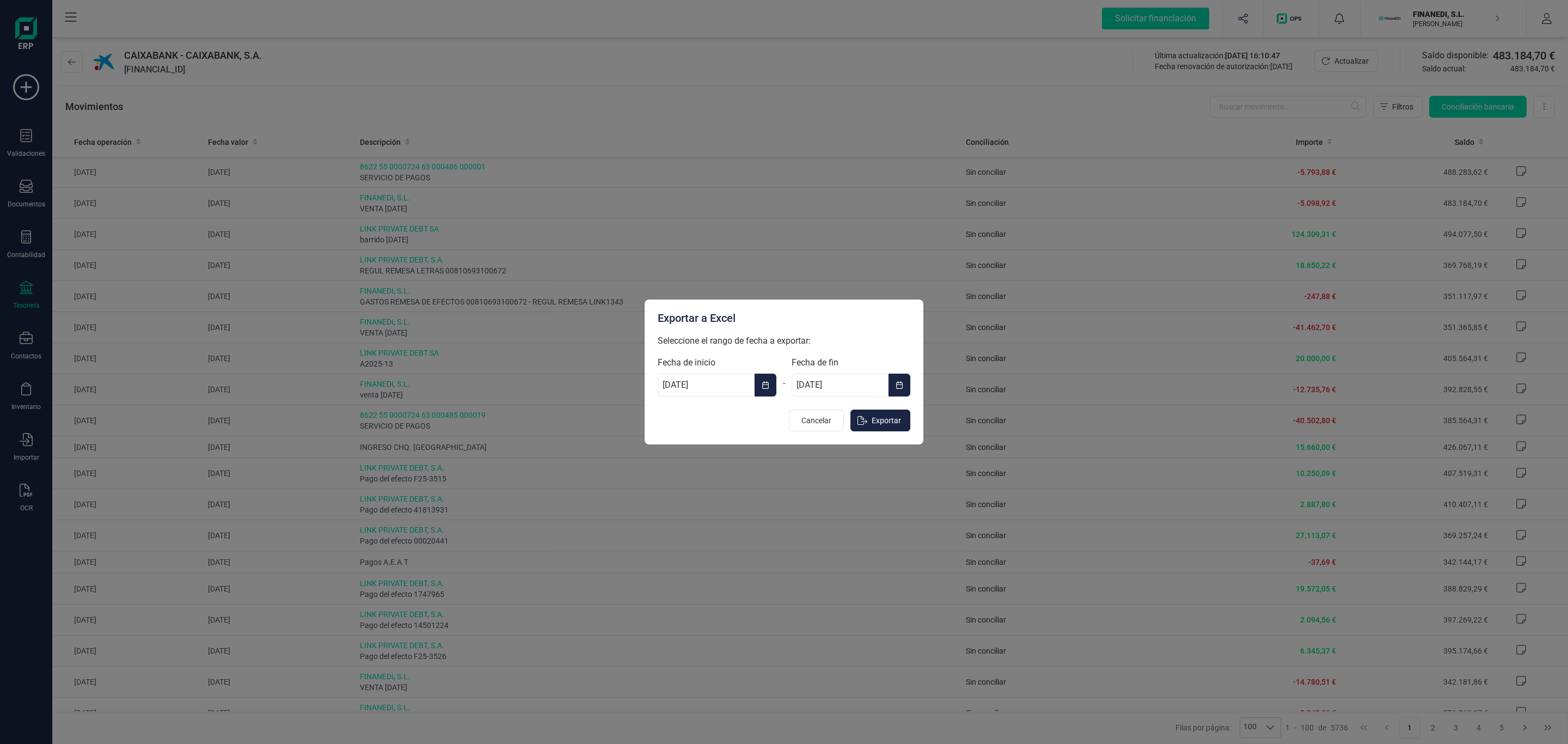
click at [761, 390] on button "Choose Date" at bounding box center [766, 385] width 22 height 23
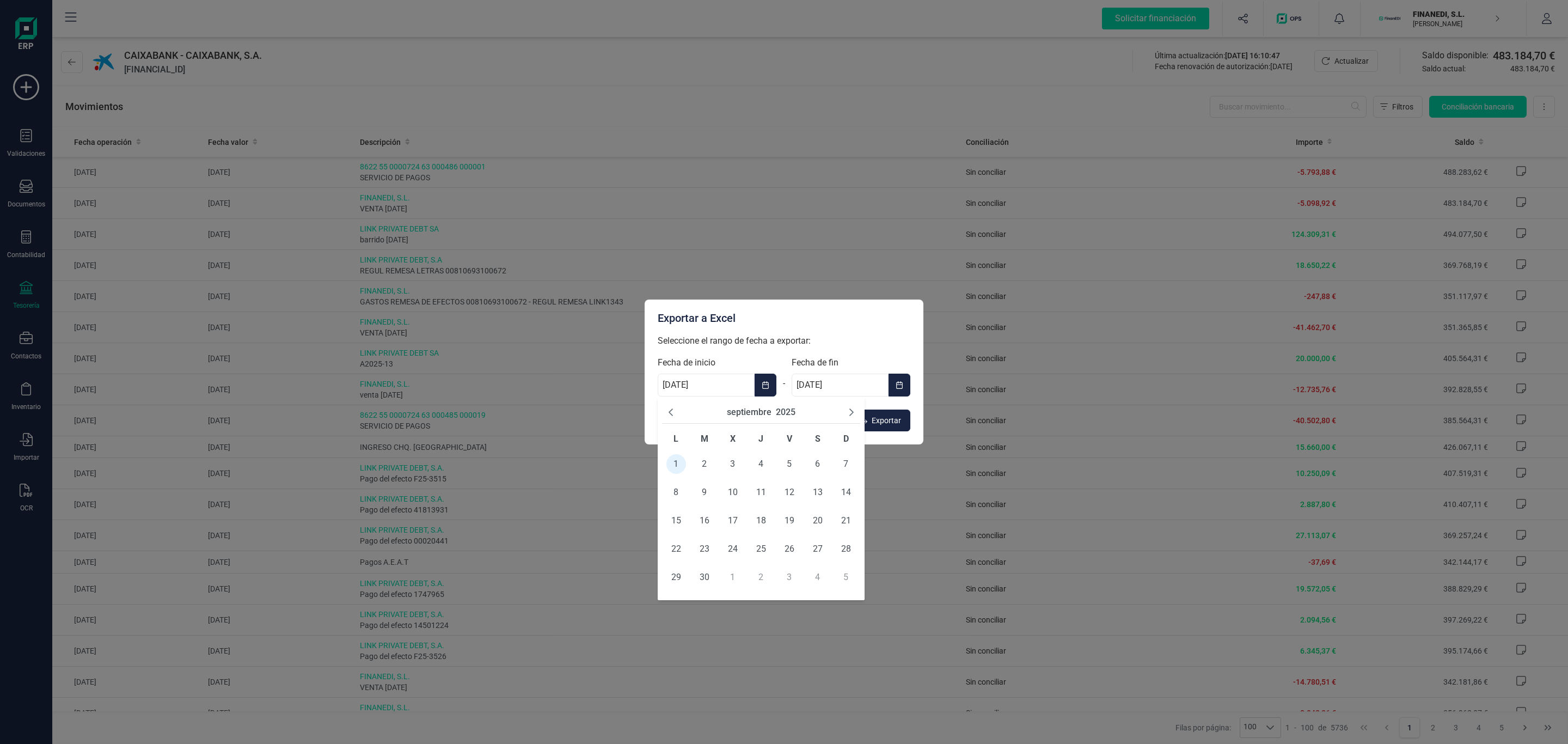
click at [673, 415] on icon "Previous Month" at bounding box center [671, 412] width 9 height 9
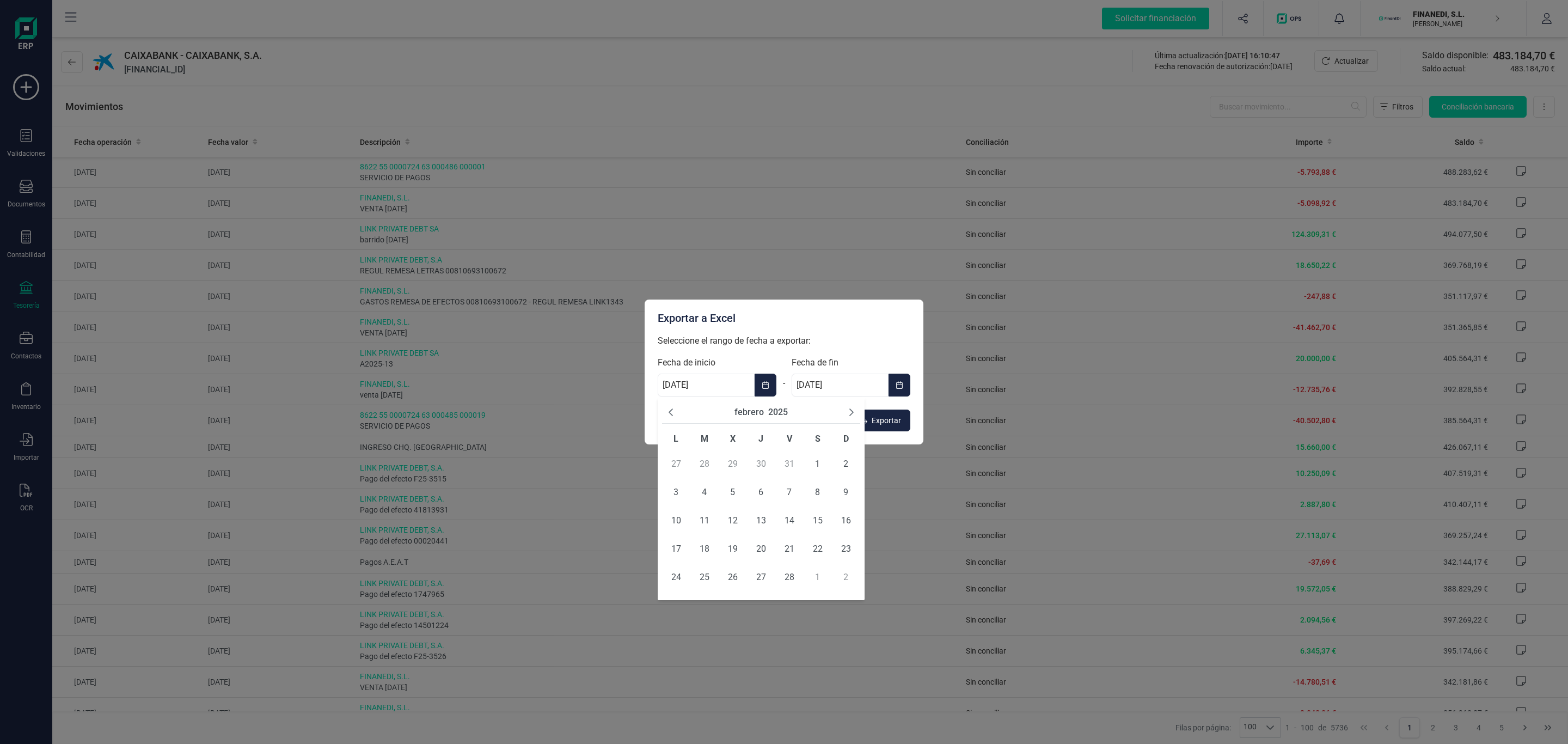
click at [673, 415] on icon "Previous Month" at bounding box center [671, 412] width 9 height 9
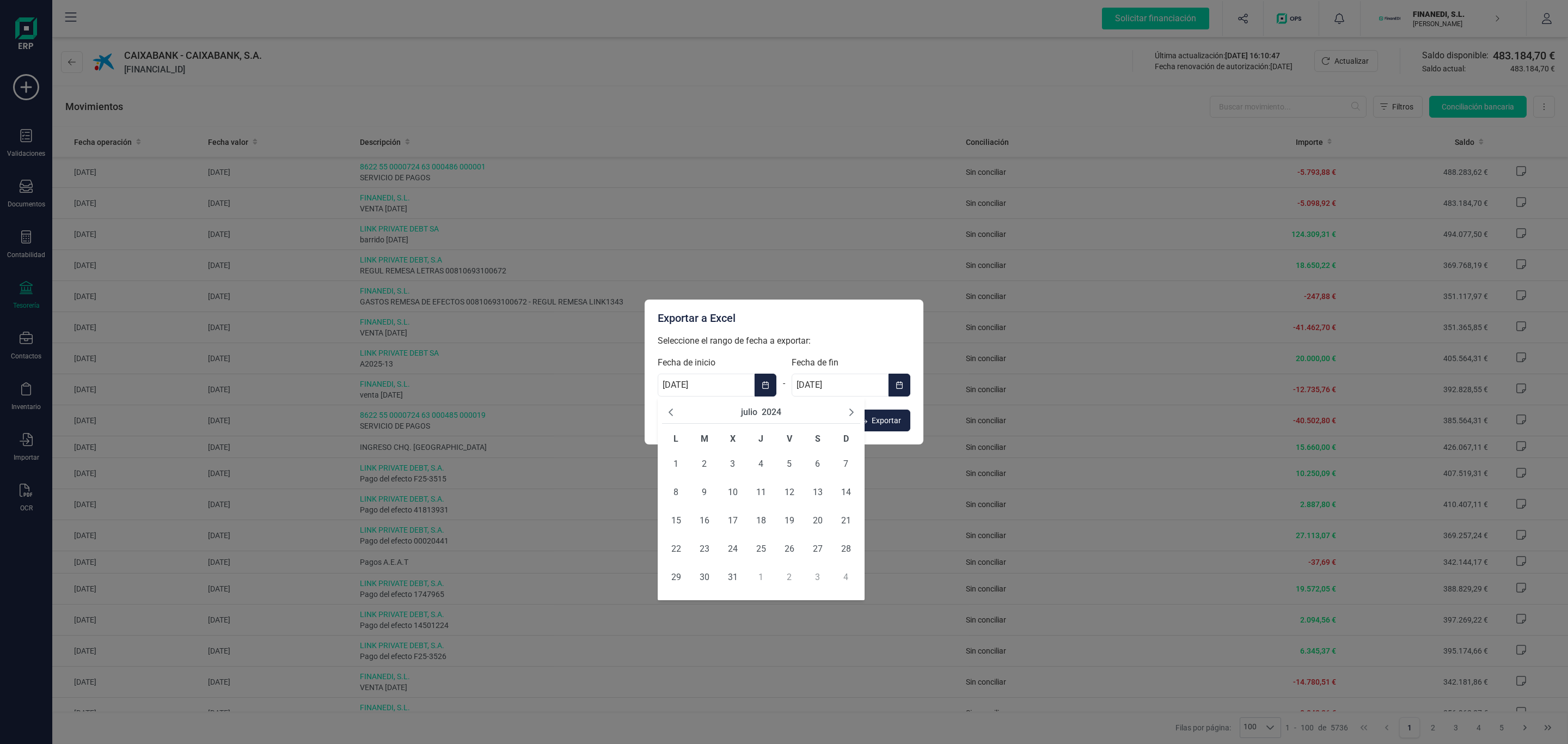
click at [673, 415] on icon "Previous Month" at bounding box center [671, 412] width 9 height 9
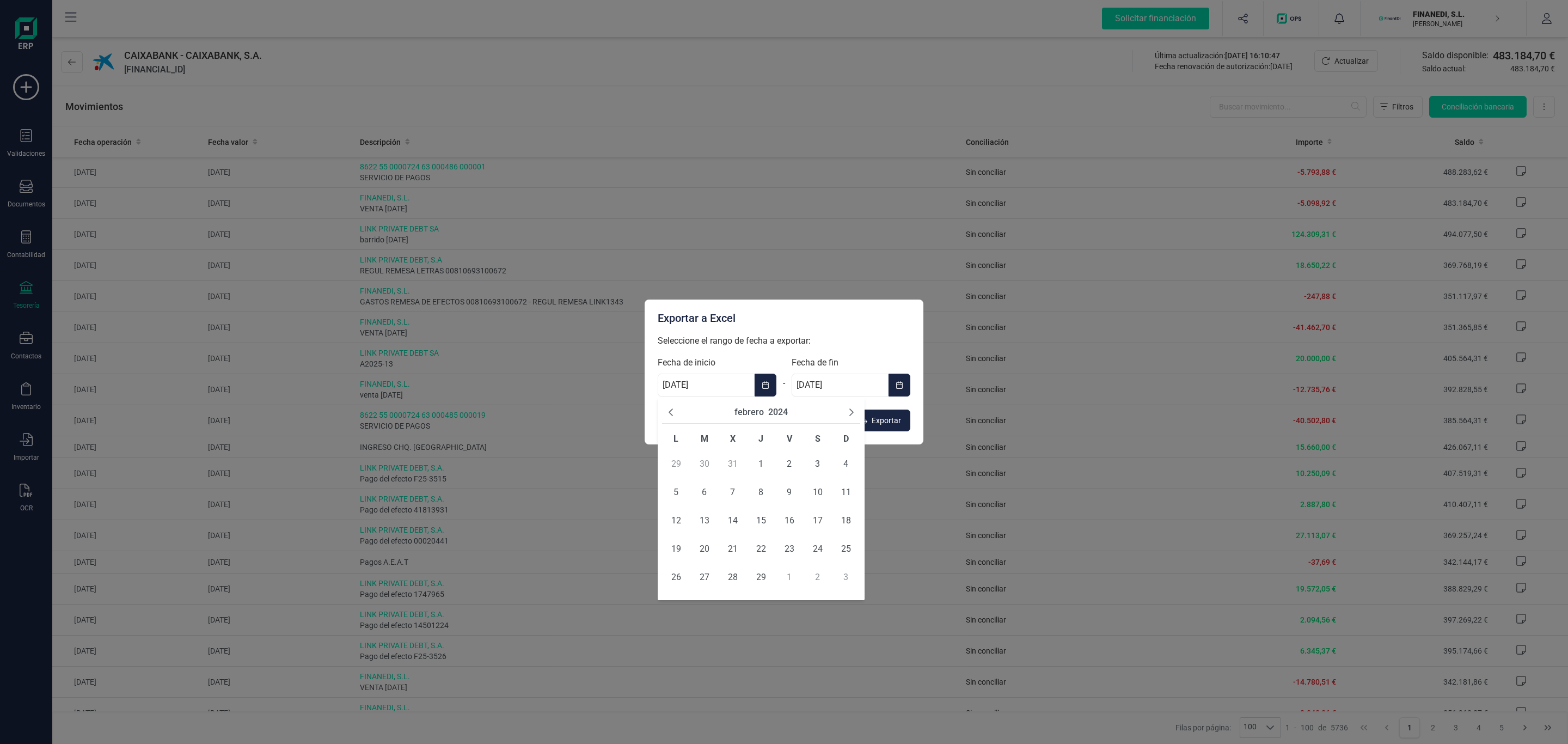
click at [673, 415] on icon "Previous Month" at bounding box center [671, 412] width 9 height 9
click at [673, 466] on span "1" at bounding box center [676, 464] width 19 height 19
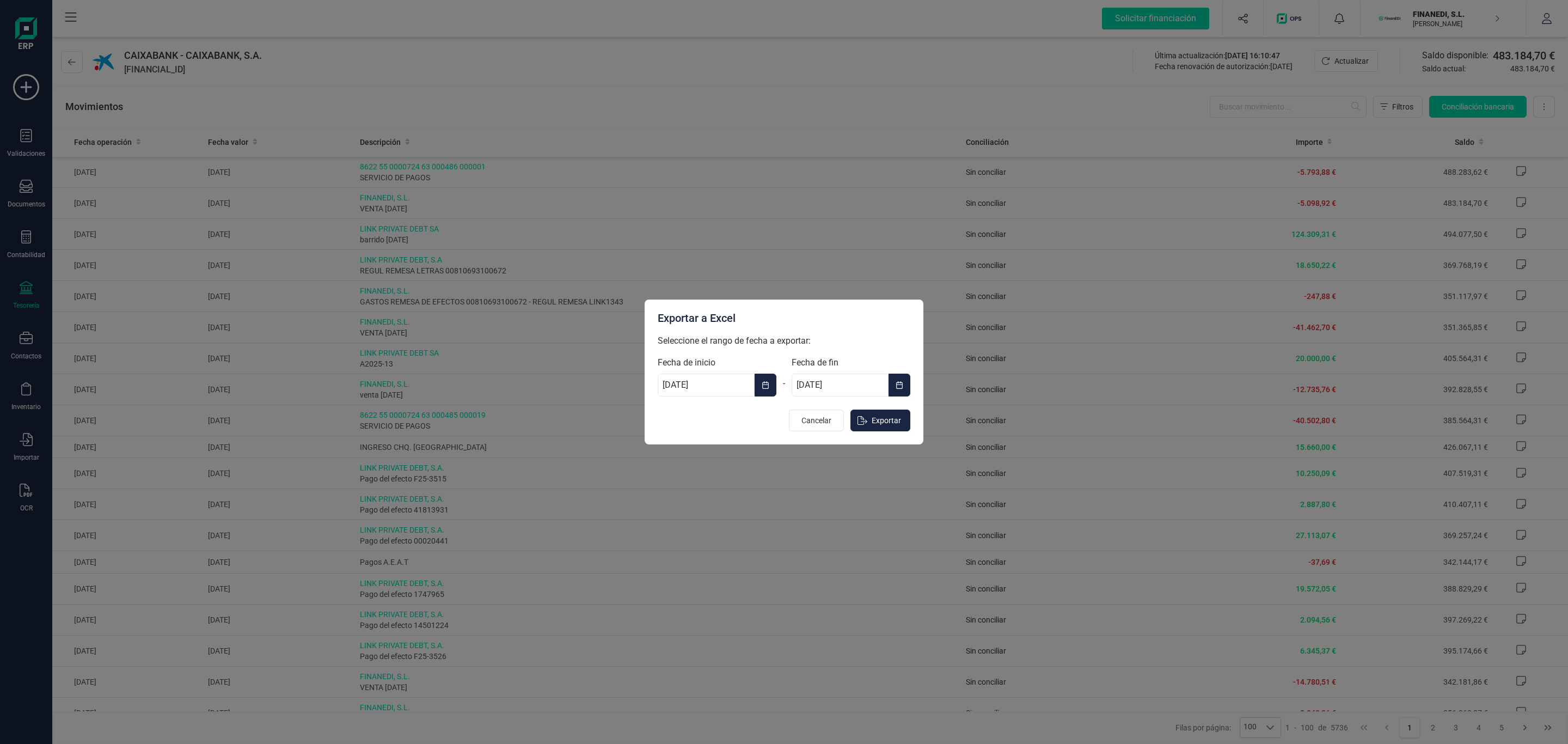
click at [889, 386] on button "Choose Date" at bounding box center [900, 385] width 22 height 23
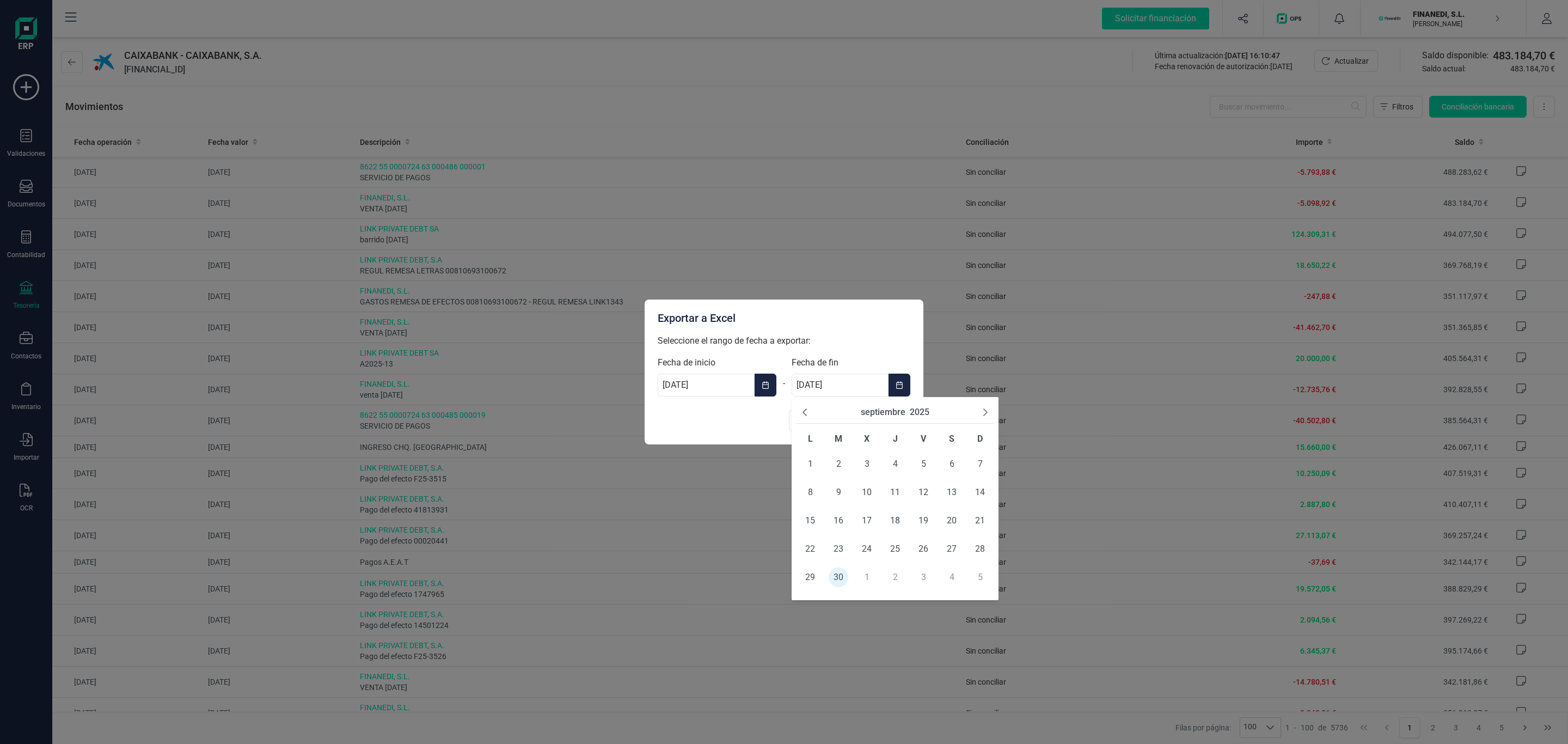
click at [800, 412] on icon "Previous Month" at bounding box center [805, 412] width 9 height 9
click at [802, 412] on icon "Previous Month" at bounding box center [805, 412] width 9 height 9
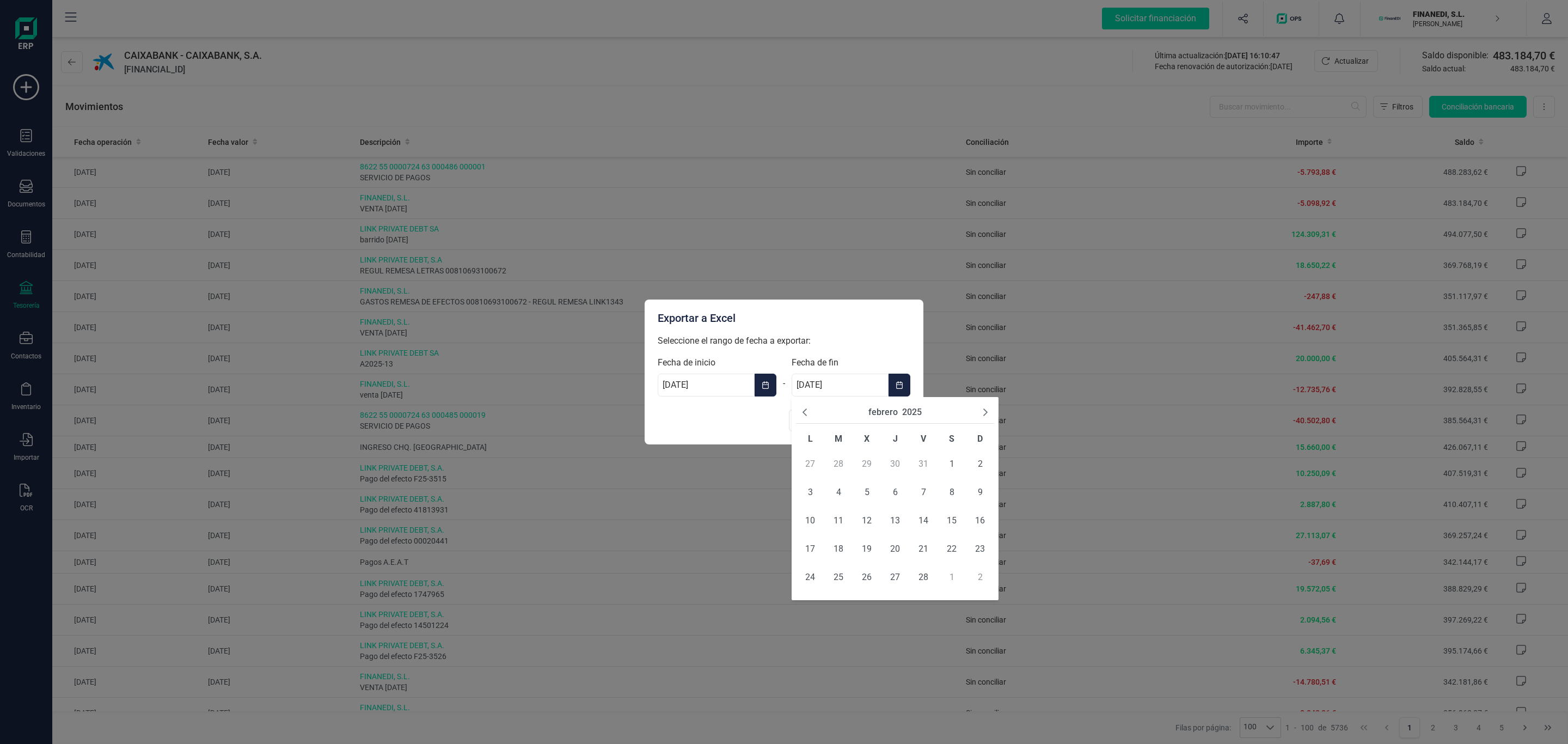
click at [802, 413] on icon "Previous Month" at bounding box center [805, 412] width 9 height 9
click at [791, 428] on button "Cancelar" at bounding box center [816, 421] width 55 height 22
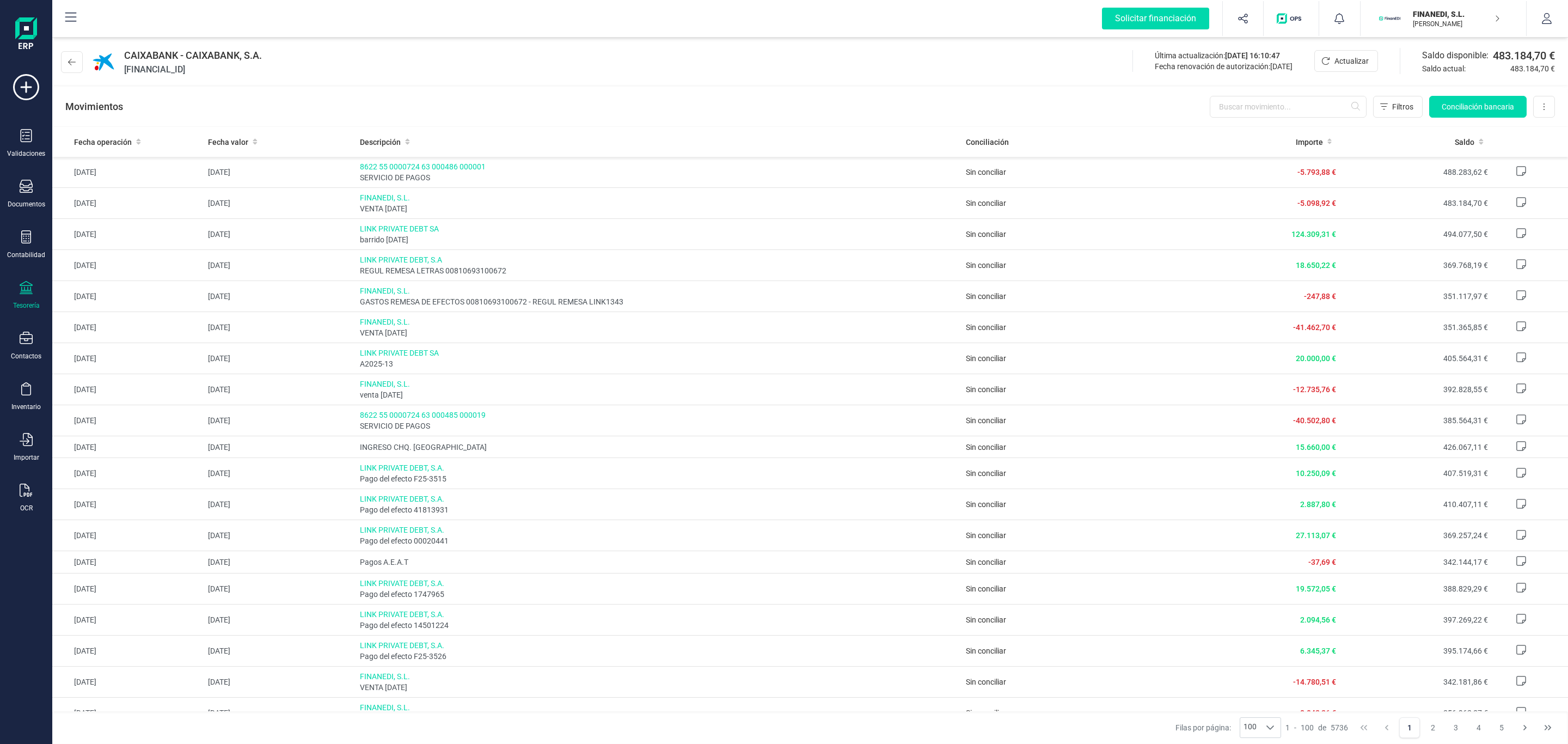
click at [1540, 95] on div "Movimientos Filtros Conciliación bancaria Descargar Excel Eliminar cuenta" at bounding box center [810, 107] width 1516 height 39
click at [1541, 102] on button at bounding box center [1544, 107] width 22 height 22
click at [1516, 131] on span "Descargar Excel" at bounding box center [1519, 133] width 54 height 11
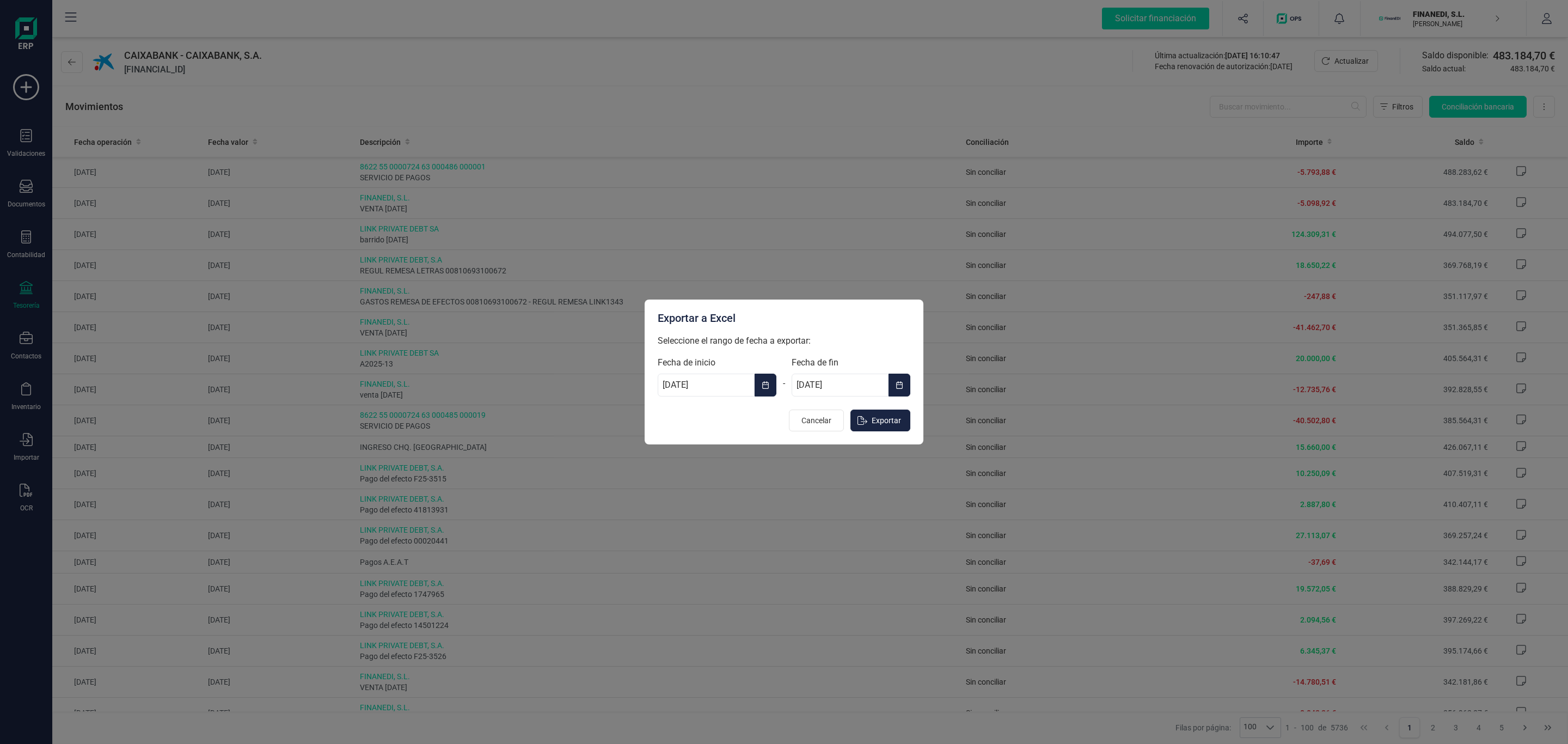
click at [763, 393] on button "Choose Date" at bounding box center [766, 385] width 22 height 23
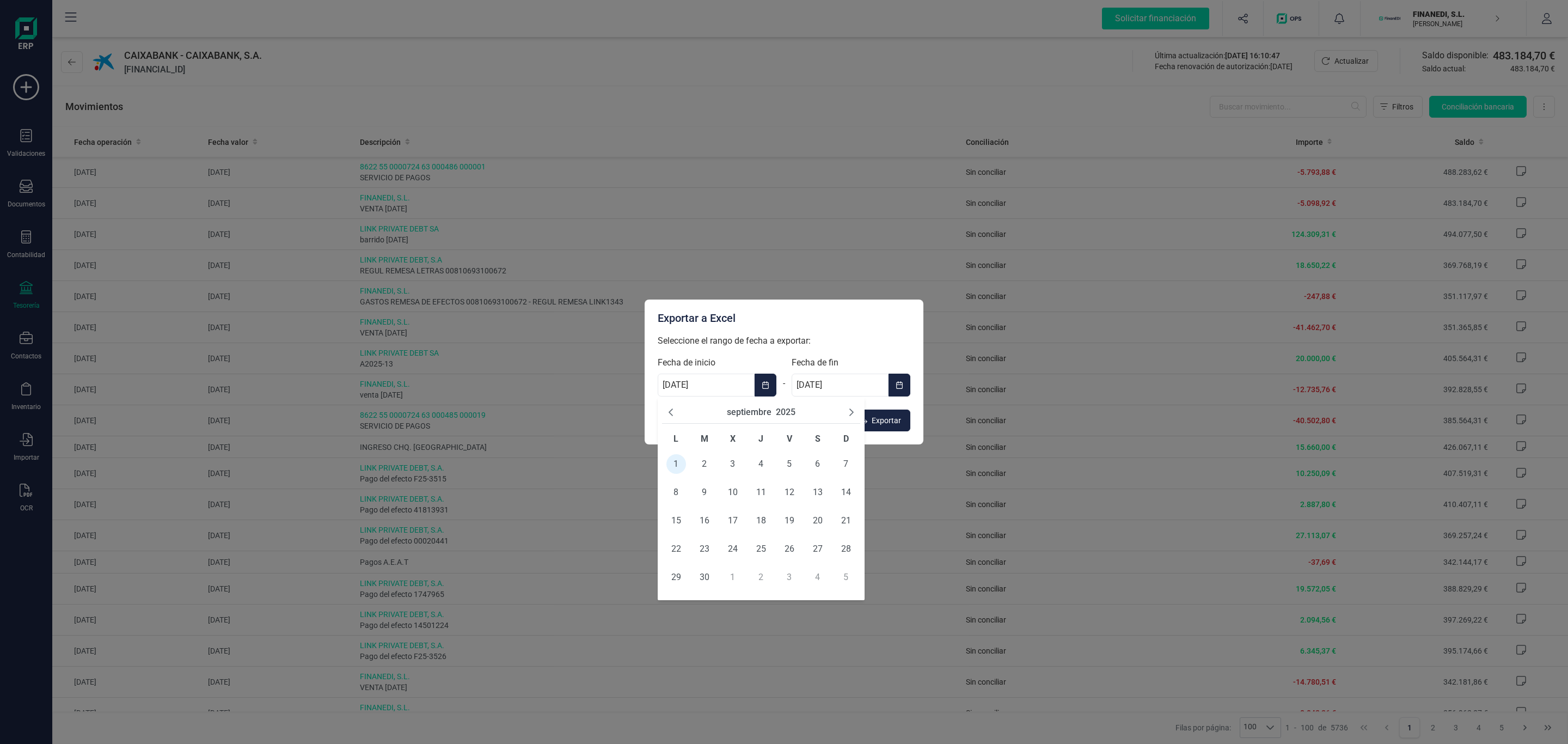
click at [778, 409] on button "2025" at bounding box center [786, 412] width 19 height 13
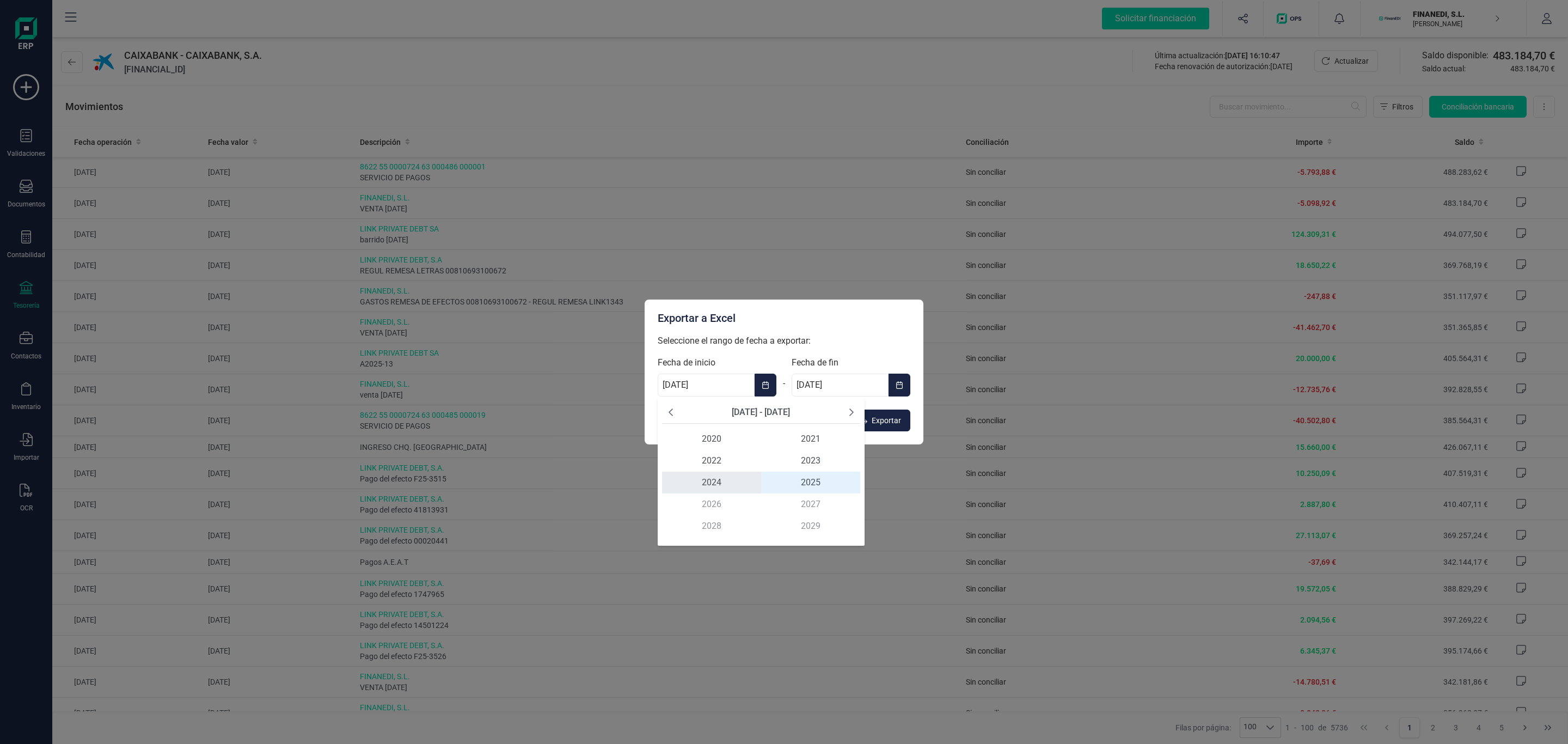
click at [704, 479] on span "2024" at bounding box center [712, 483] width 99 height 22
click at [694, 440] on span "ene" at bounding box center [695, 439] width 66 height 22
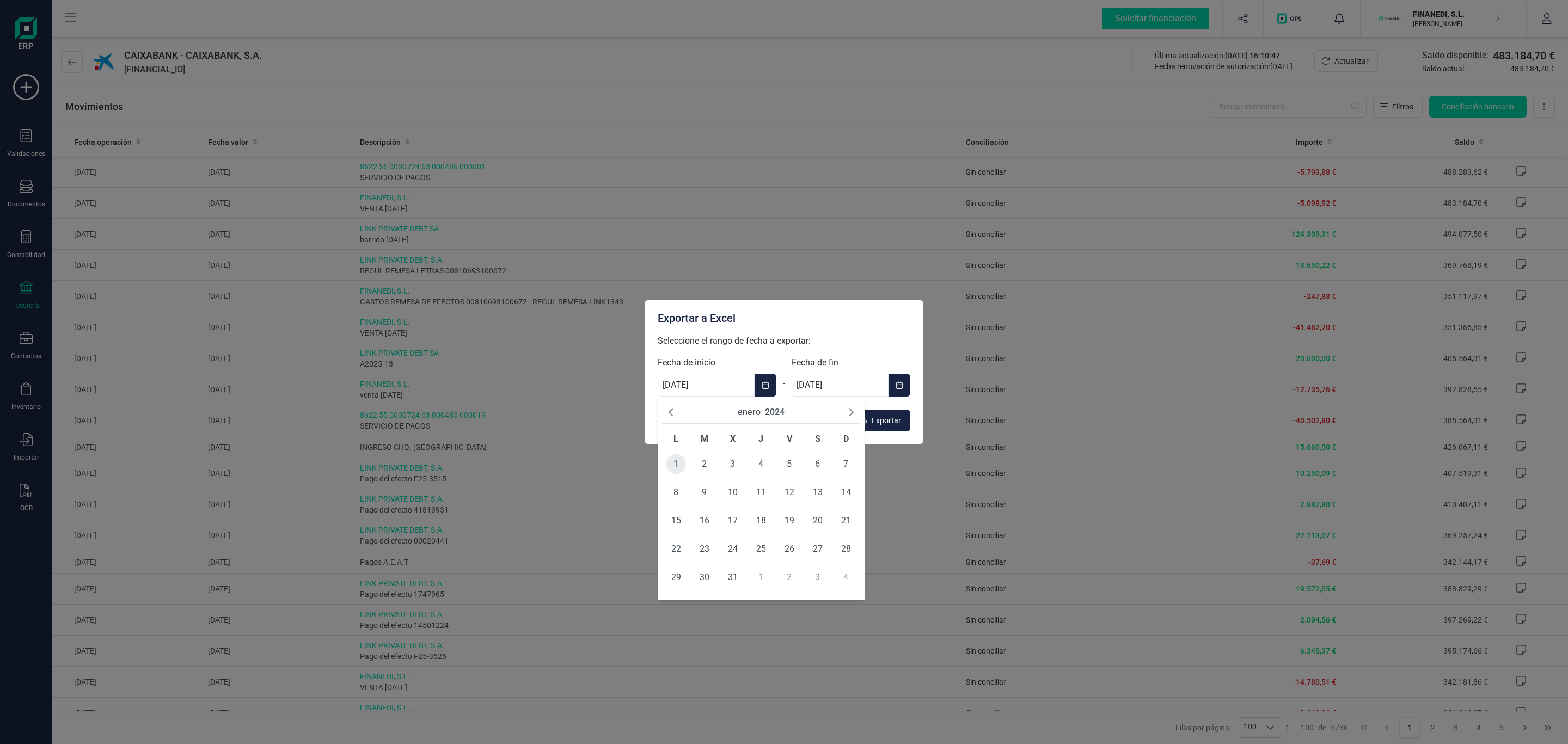
click at [678, 464] on span "1" at bounding box center [676, 464] width 19 height 19
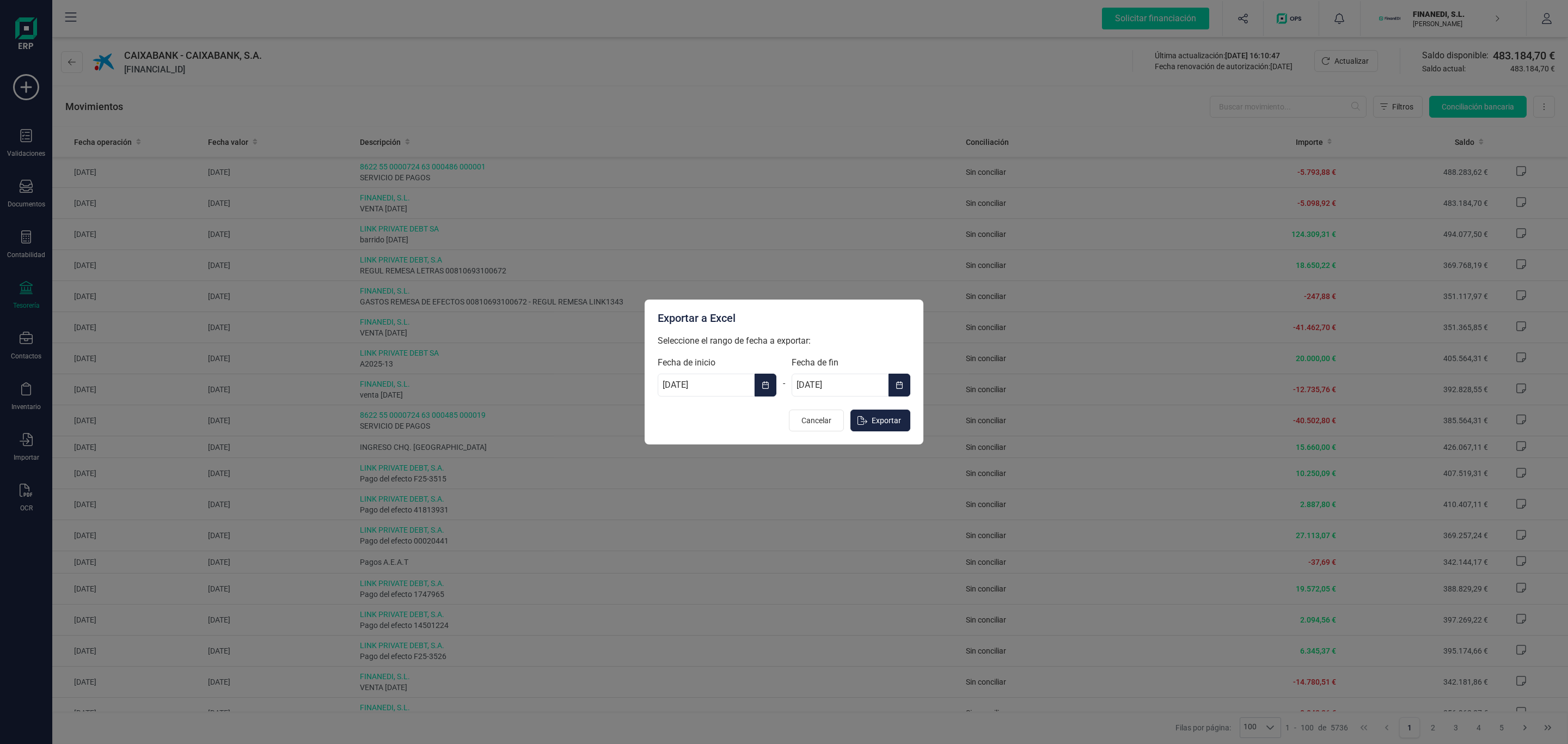
click at [889, 382] on button "Choose Date" at bounding box center [900, 385] width 22 height 23
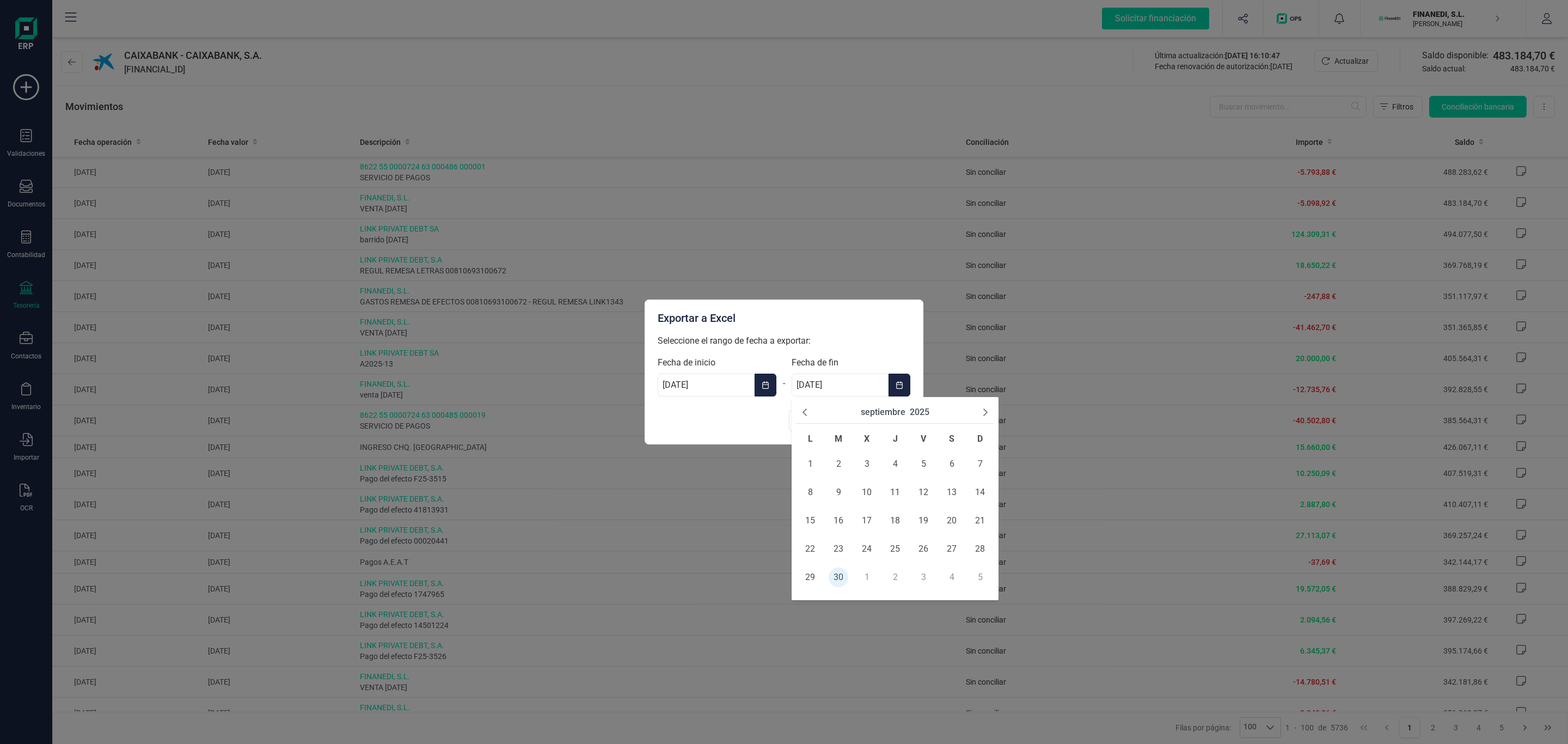
click at [923, 412] on button "2025" at bounding box center [920, 412] width 19 height 13
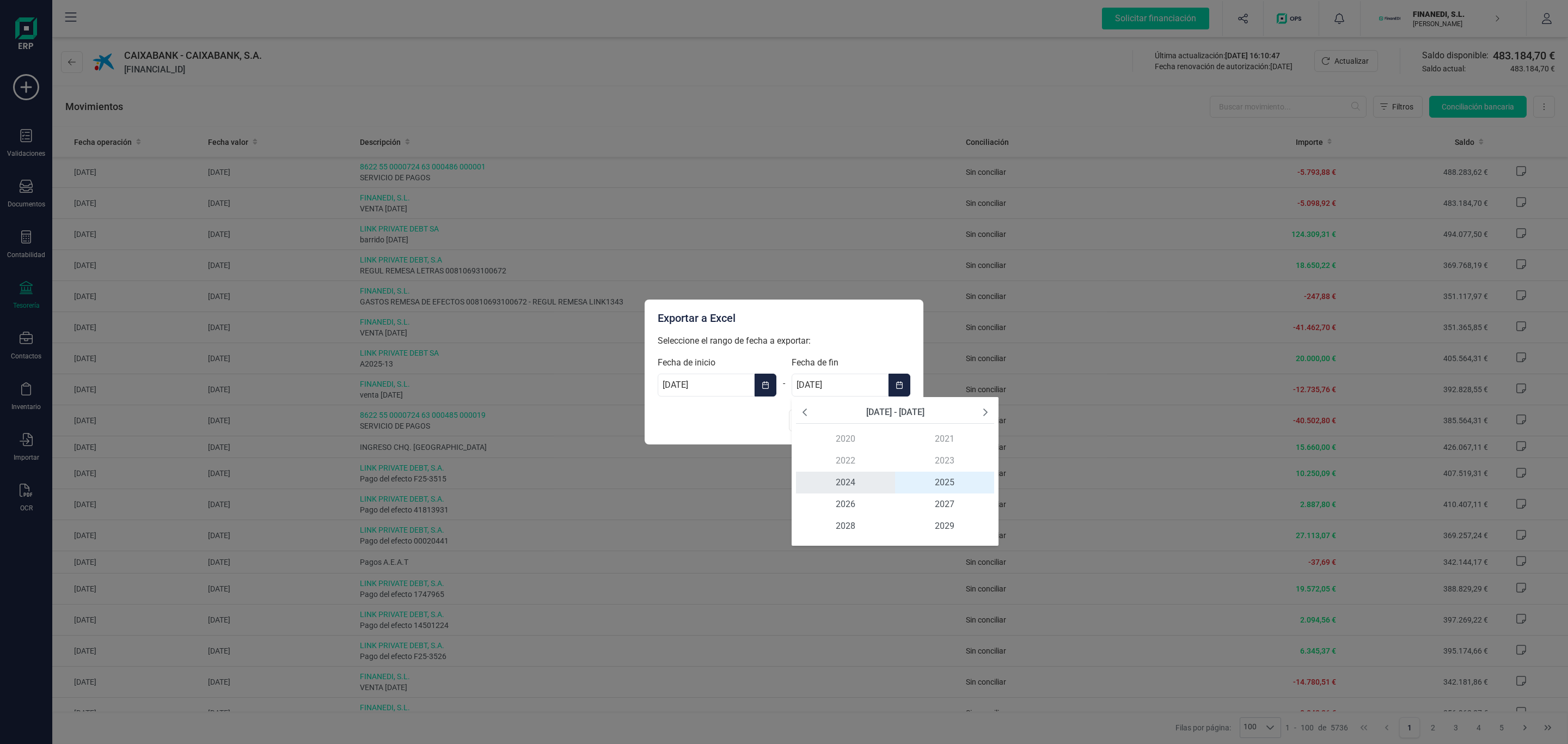
click at [866, 480] on span "2024" at bounding box center [845, 483] width 99 height 22
click at [944, 498] on span "dic" at bounding box center [961, 504] width 66 height 22
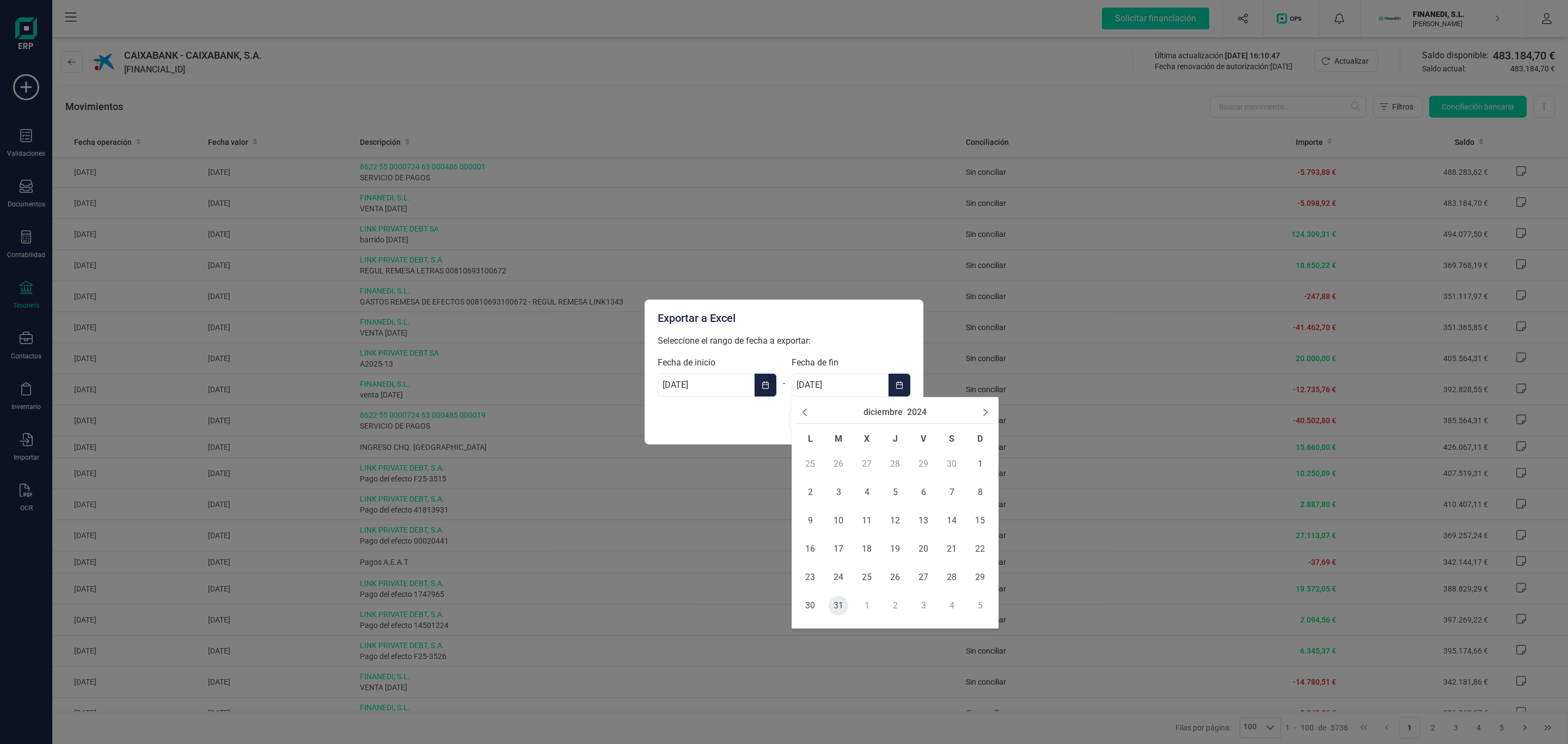
click at [833, 606] on span "31" at bounding box center [838, 606] width 19 height 19
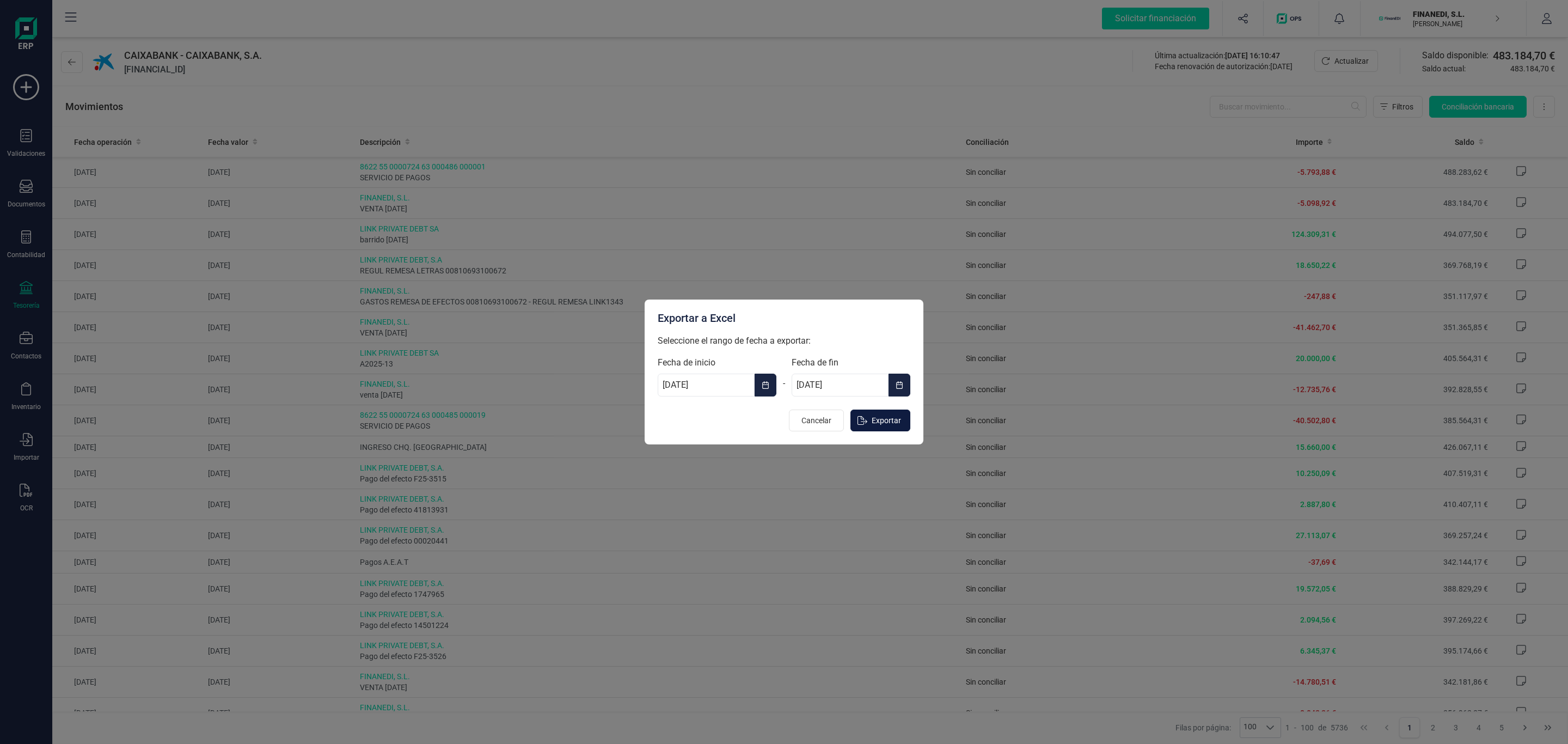
click at [879, 421] on span "Exportar" at bounding box center [886, 421] width 29 height 11
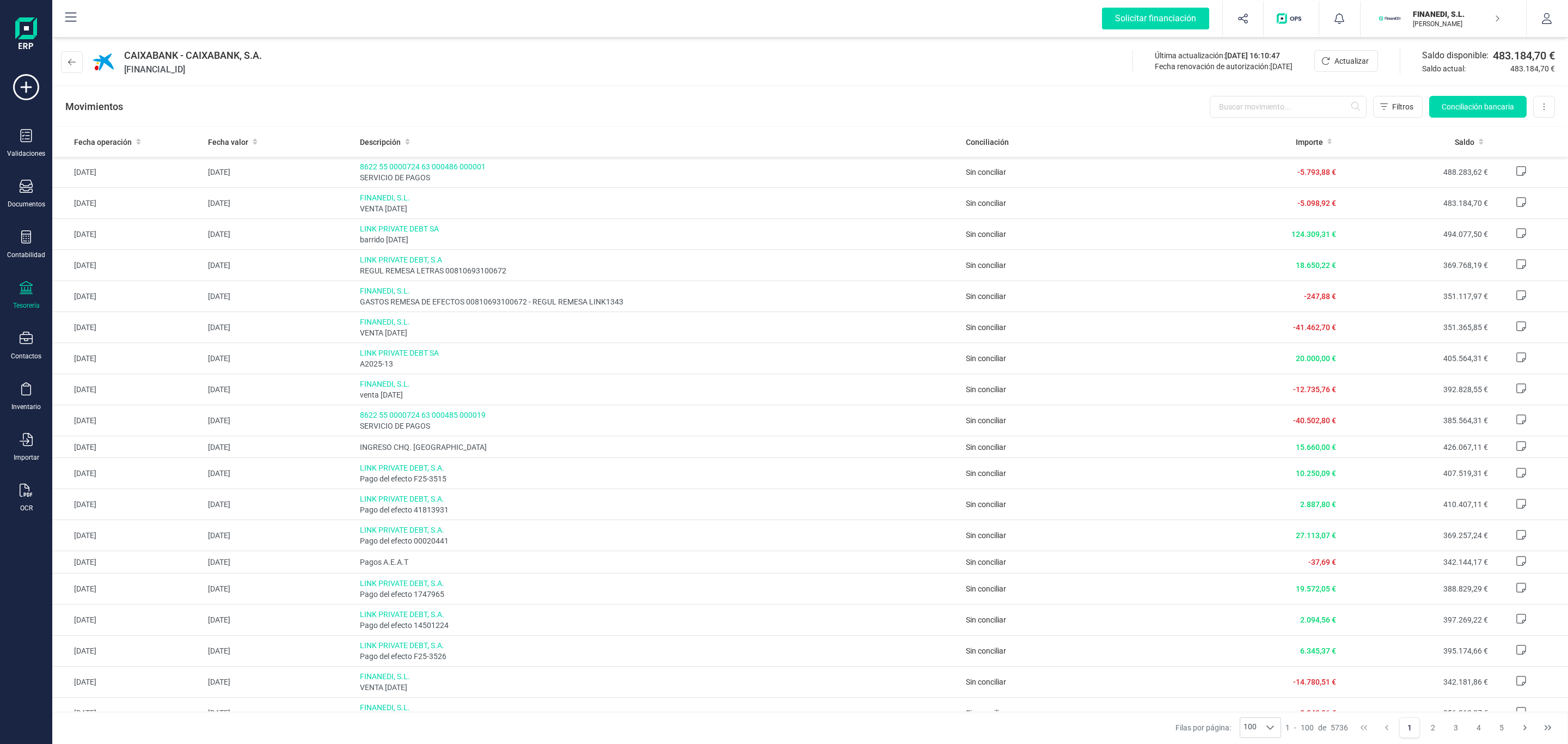
click at [1427, 23] on p "[PERSON_NAME] [PERSON_NAME]" at bounding box center [1456, 24] width 87 height 9
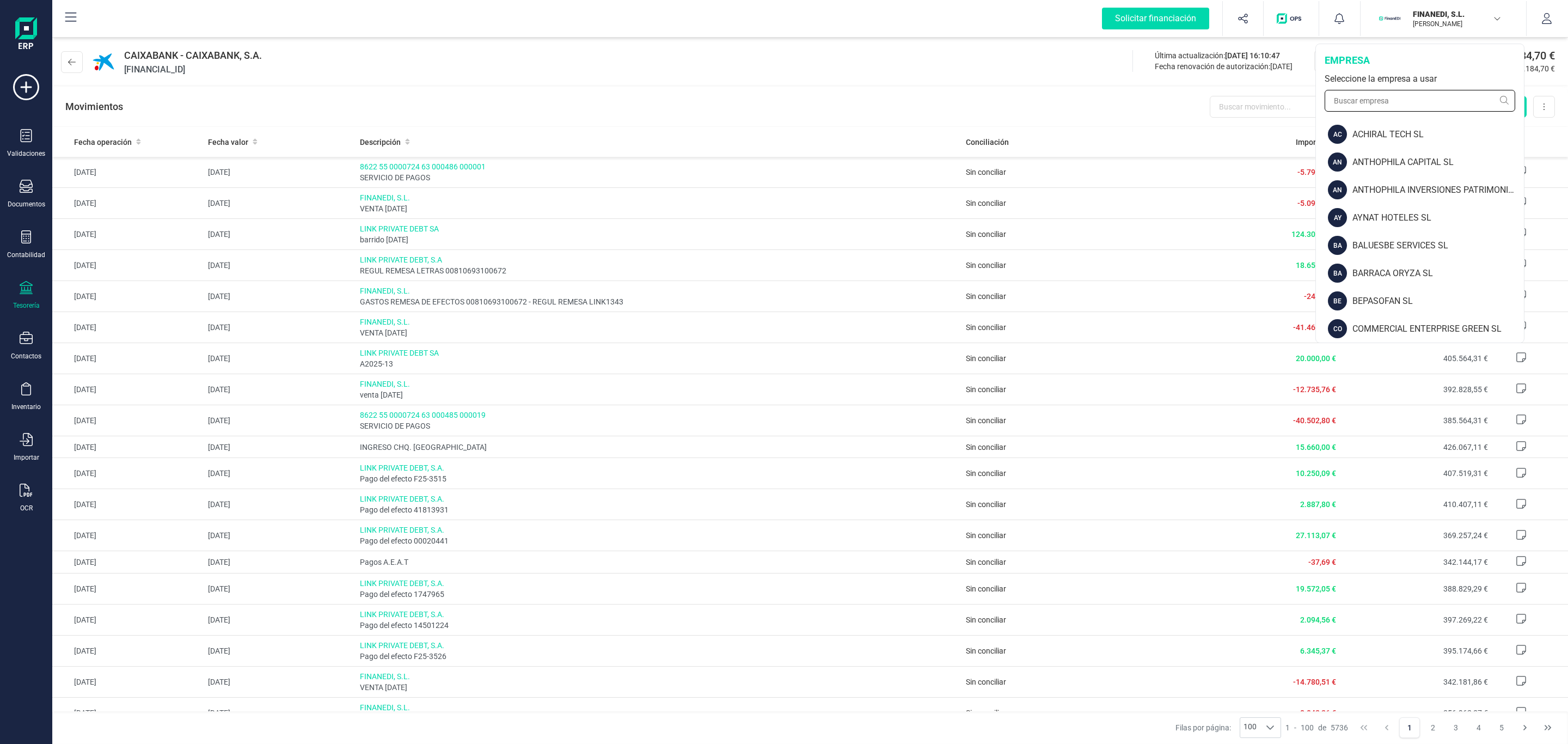
click at [1407, 107] on input "text" at bounding box center [1419, 101] width 191 height 22
click at [1531, 22] on button "button" at bounding box center [1547, 18] width 41 height 35
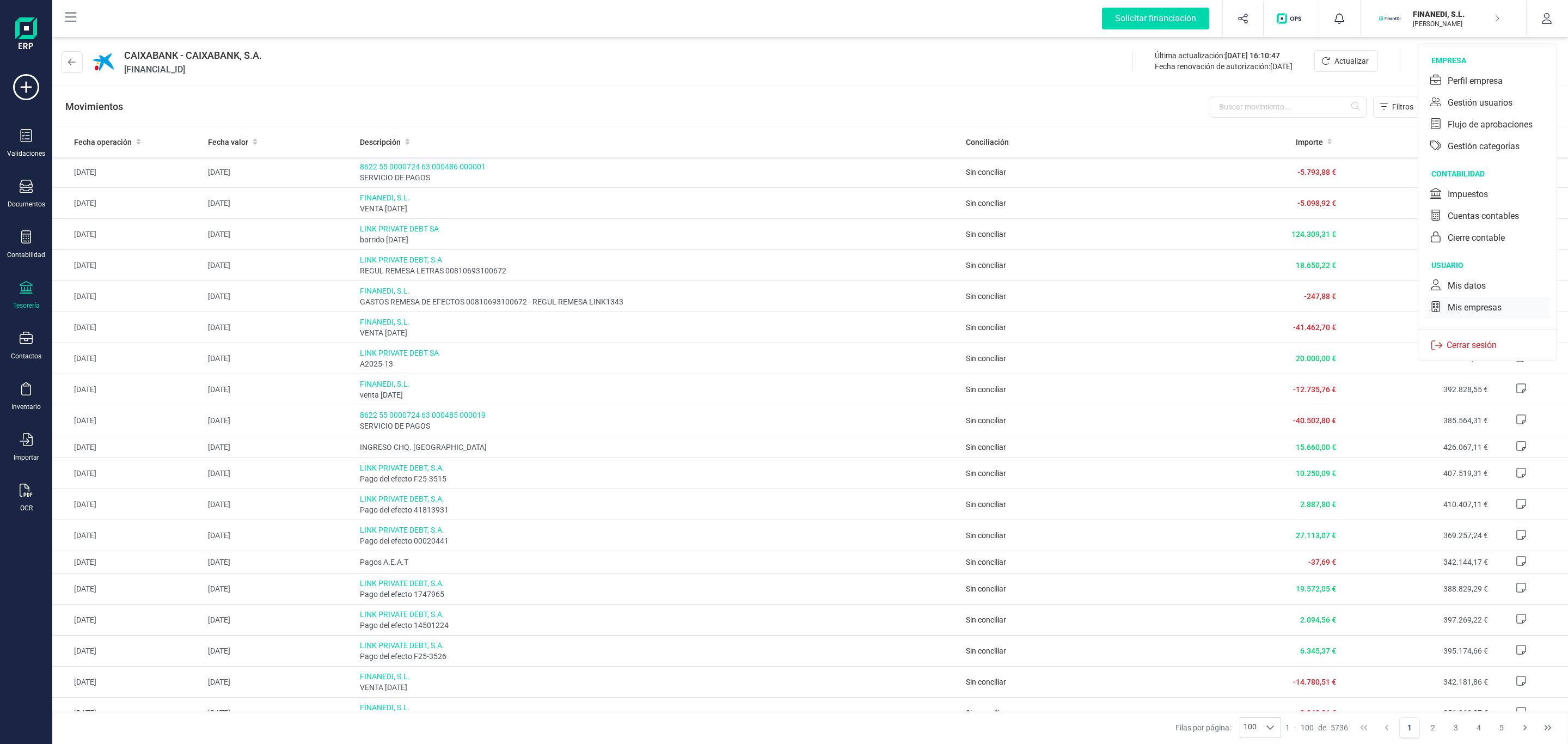
click at [1498, 300] on div "Mis empresas" at bounding box center [1488, 307] width 125 height 22
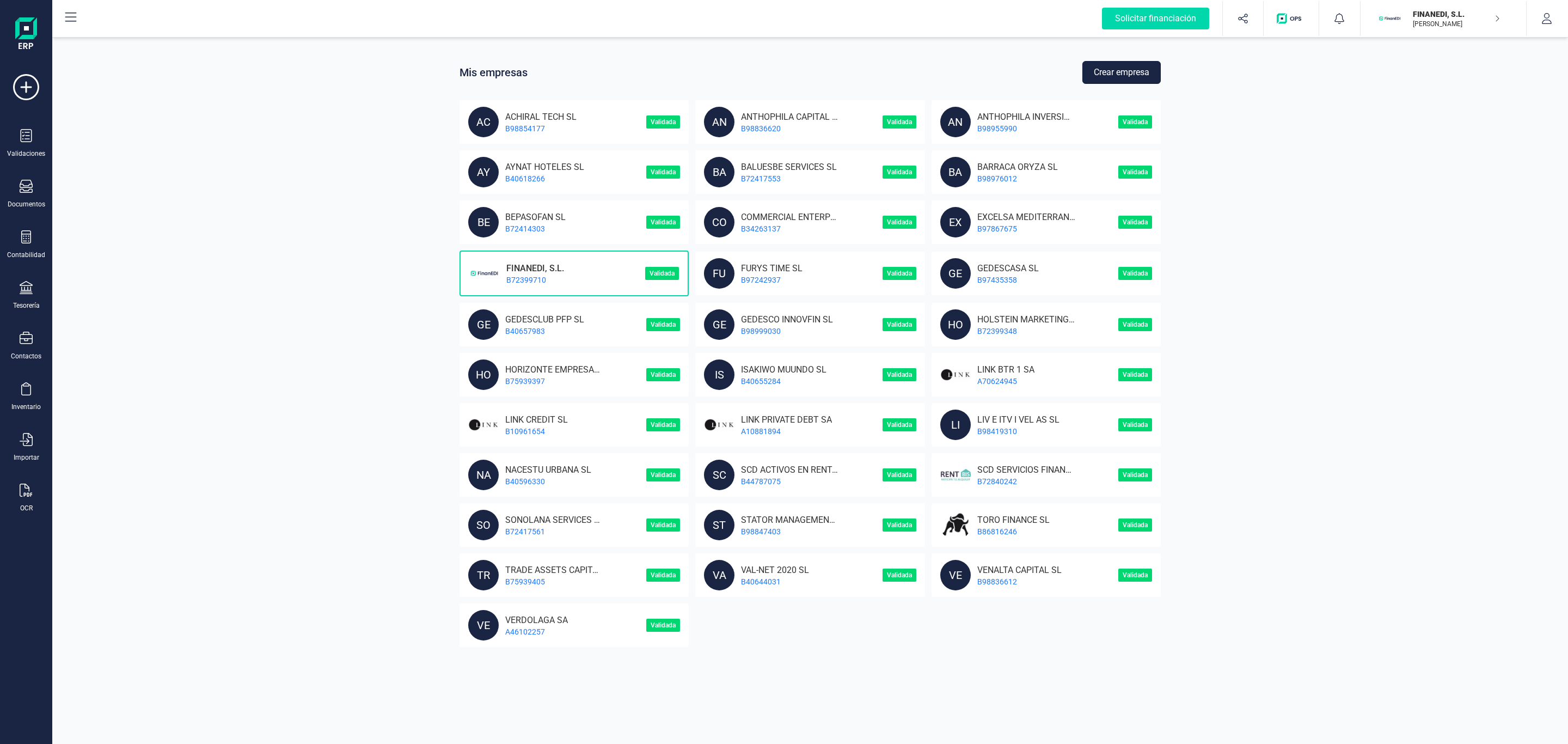
click at [1126, 72] on button "Crear empresa" at bounding box center [1121, 72] width 79 height 23
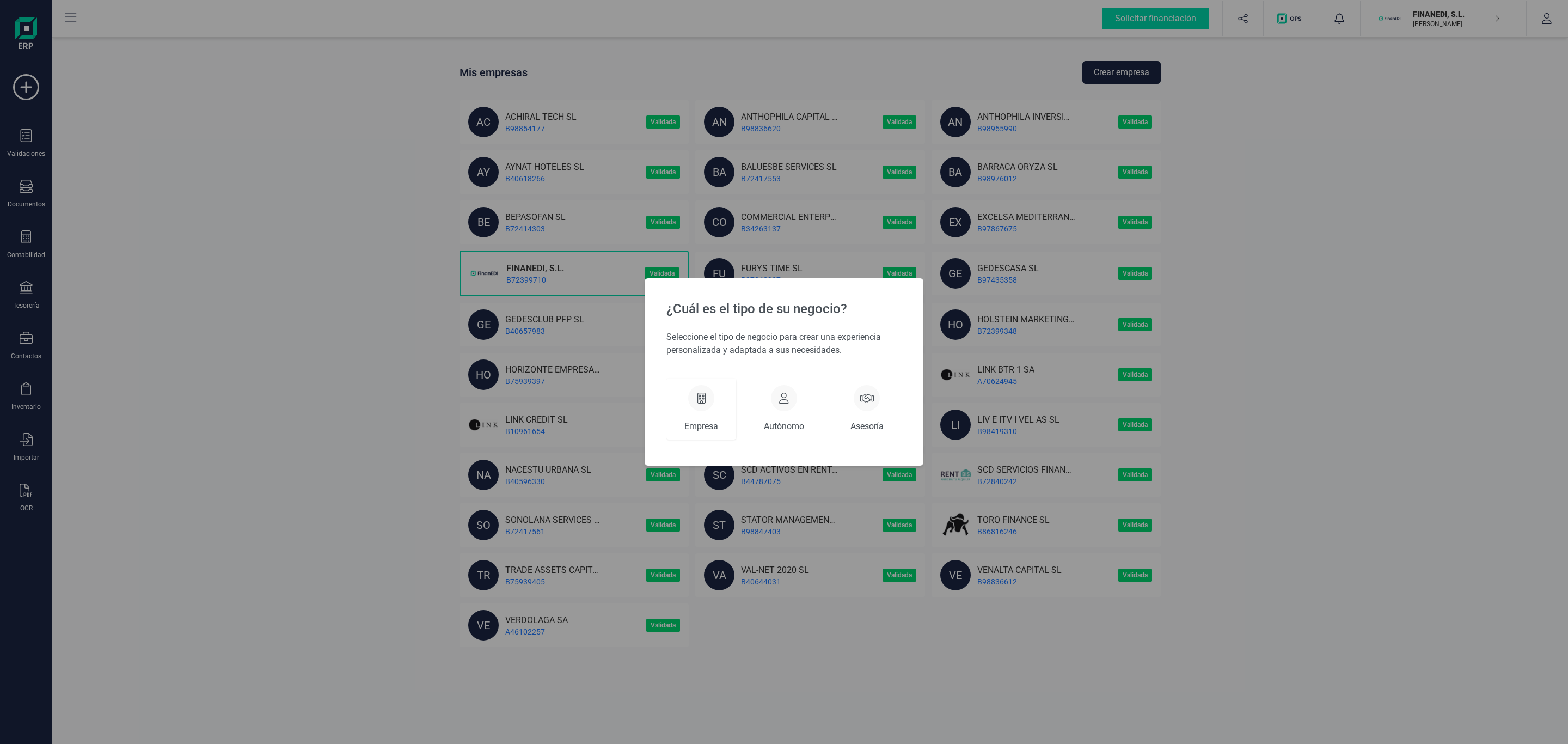
click at [687, 410] on div "Empresa" at bounding box center [701, 409] width 69 height 61
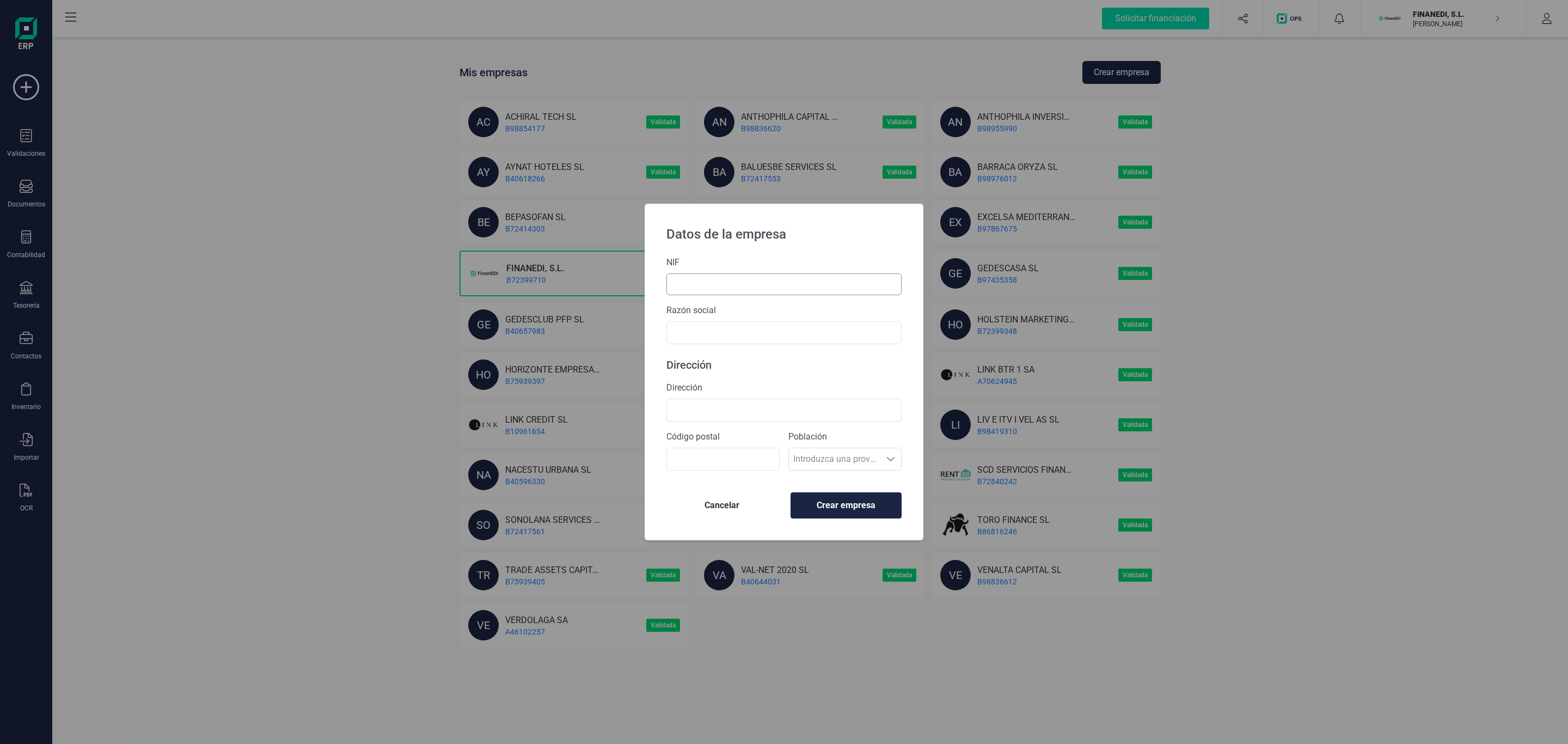
click at [727, 278] on input "text" at bounding box center [784, 284] width 235 height 22
click at [727, 340] on input "text" at bounding box center [784, 339] width 235 height 23
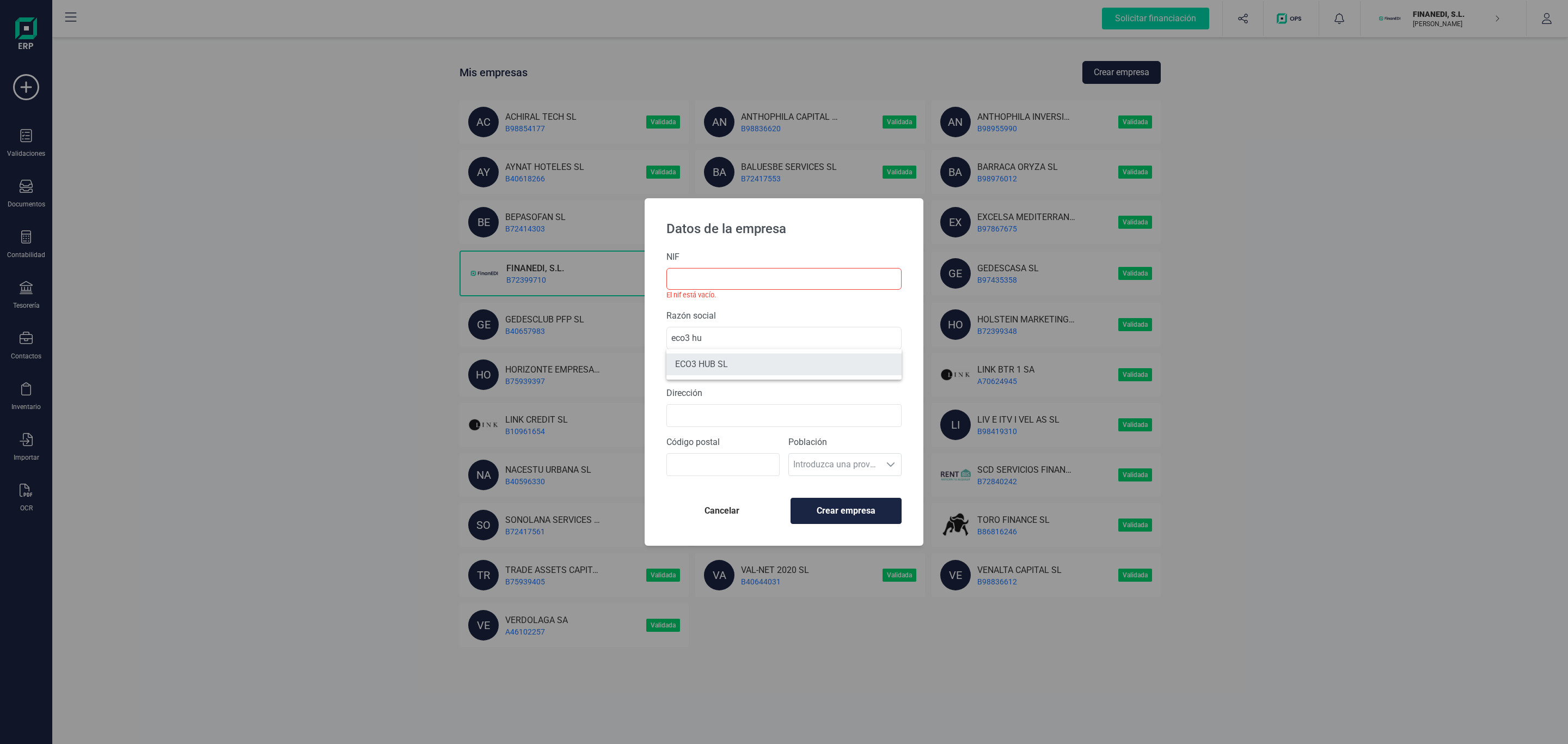
click at [739, 359] on li "ECO3 HUB SL" at bounding box center [784, 364] width 235 height 22
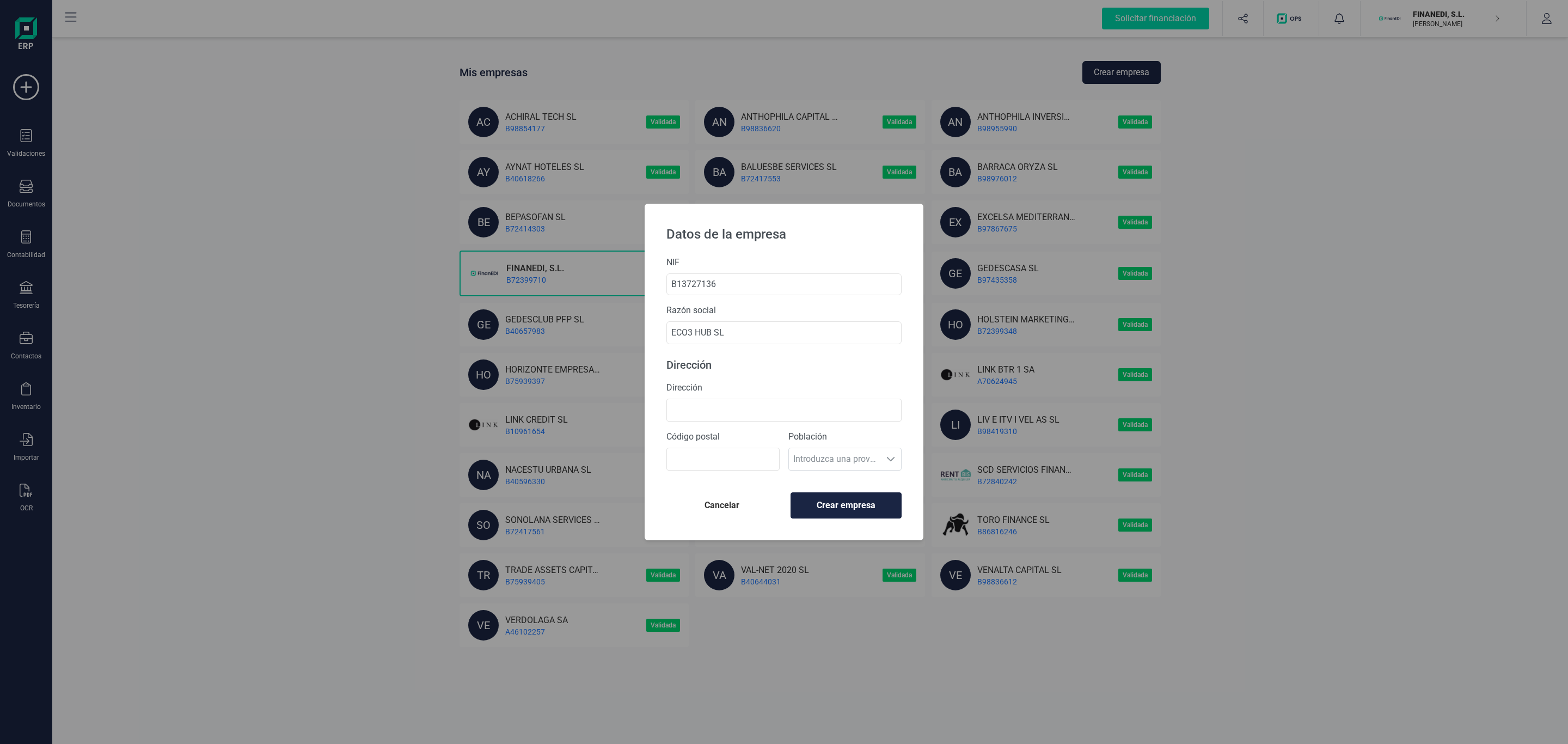
click at [749, 359] on p "Dirección" at bounding box center [784, 365] width 235 height 15
click at [756, 399] on input "Dirección" at bounding box center [784, 410] width 235 height 23
click at [777, 371] on form "NIF B13727136 Razón social ECO3 HUB SL Dirección Dirección La dirección está va…" at bounding box center [784, 367] width 235 height 234
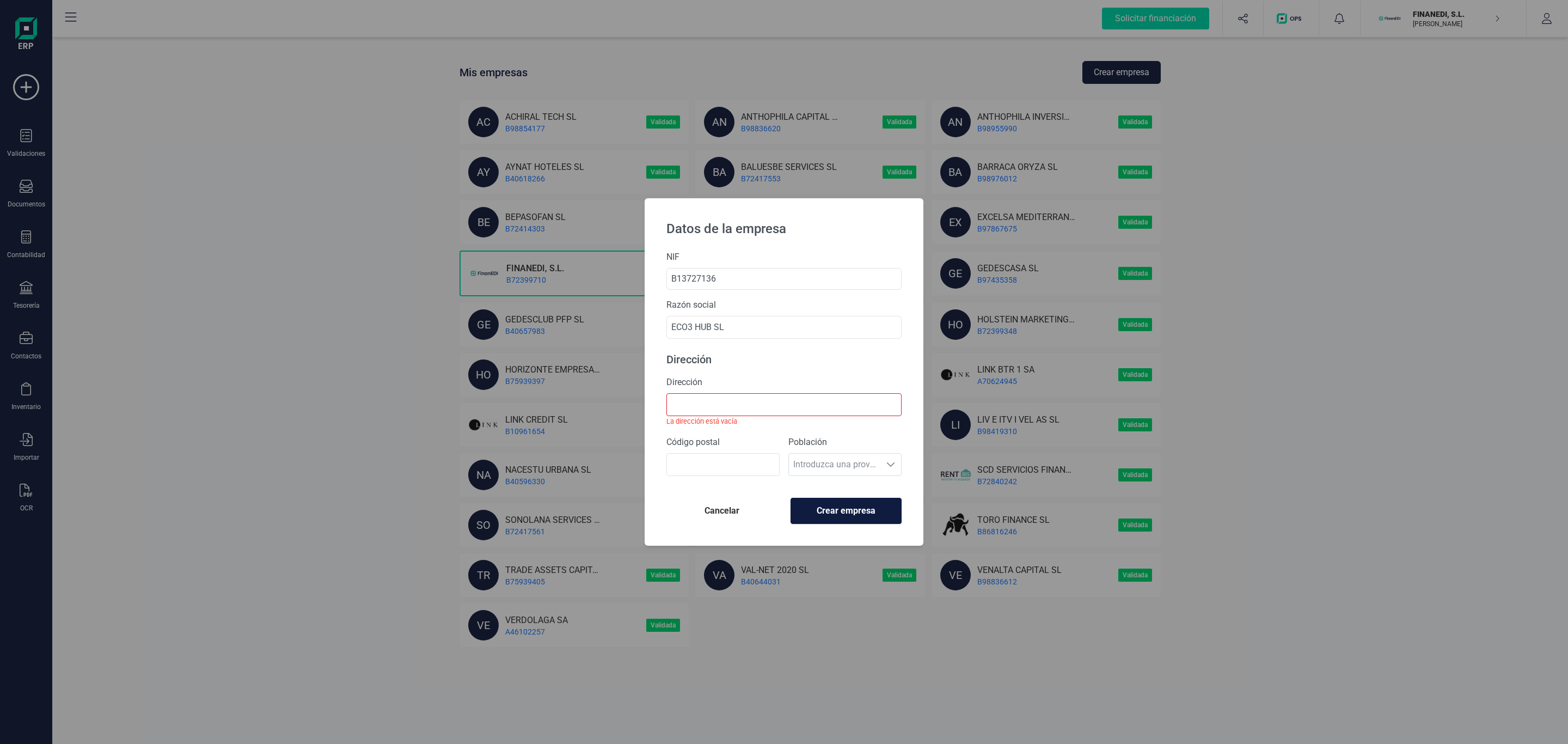
click at [843, 512] on span "Crear empresa" at bounding box center [846, 510] width 93 height 13
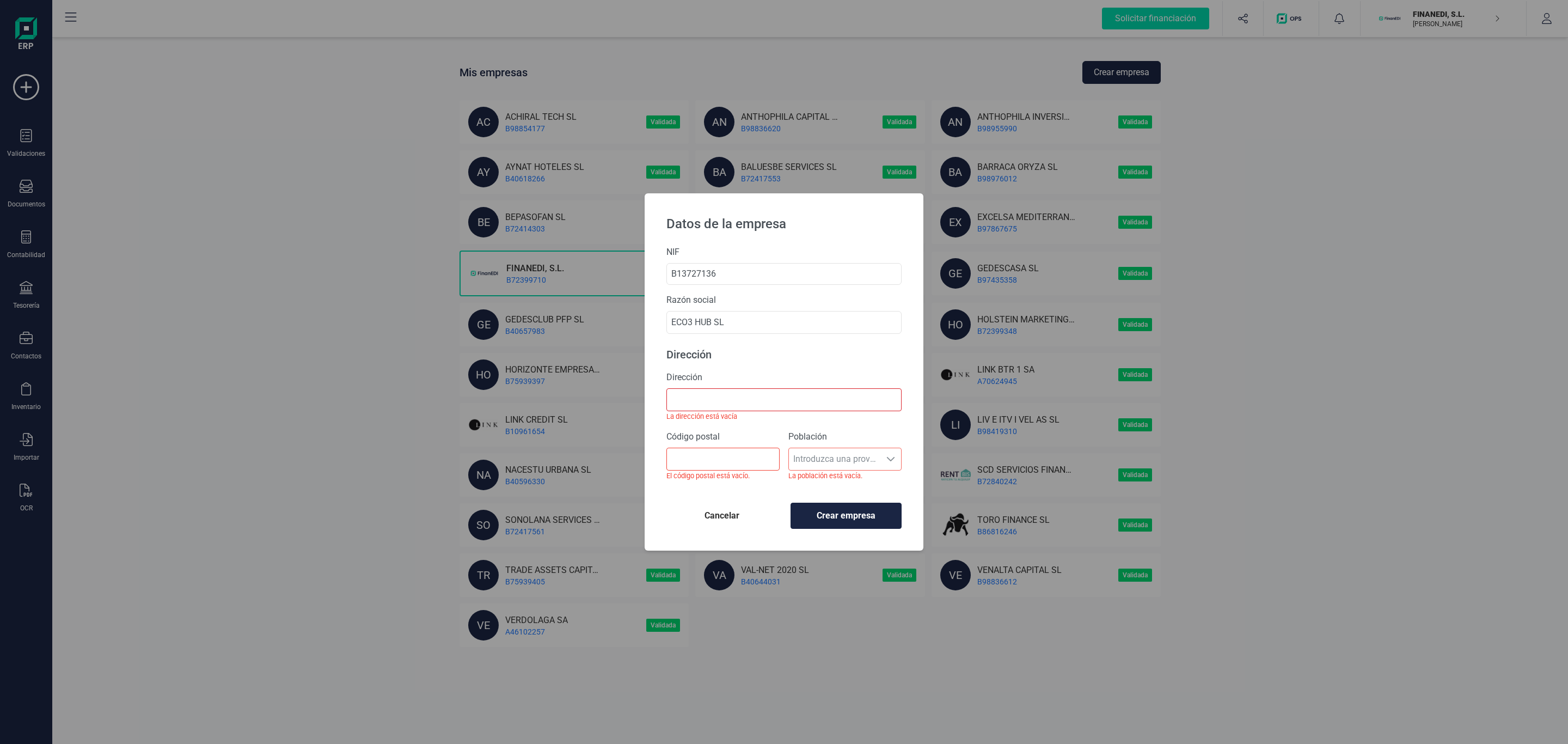
click at [818, 360] on p "Dirección" at bounding box center [784, 354] width 235 height 15
click at [818, 376] on label "Dirección" at bounding box center [784, 377] width 235 height 13
click at [818, 388] on input "Dirección" at bounding box center [784, 400] width 235 height 23
click at [796, 463] on div "Población Introduzca una provincia Introduzca una provincia La población está v…" at bounding box center [845, 460] width 113 height 59
click at [871, 457] on div "Población Introduzca una provincia Introduzca una provincia La población está v…" at bounding box center [845, 460] width 113 height 59
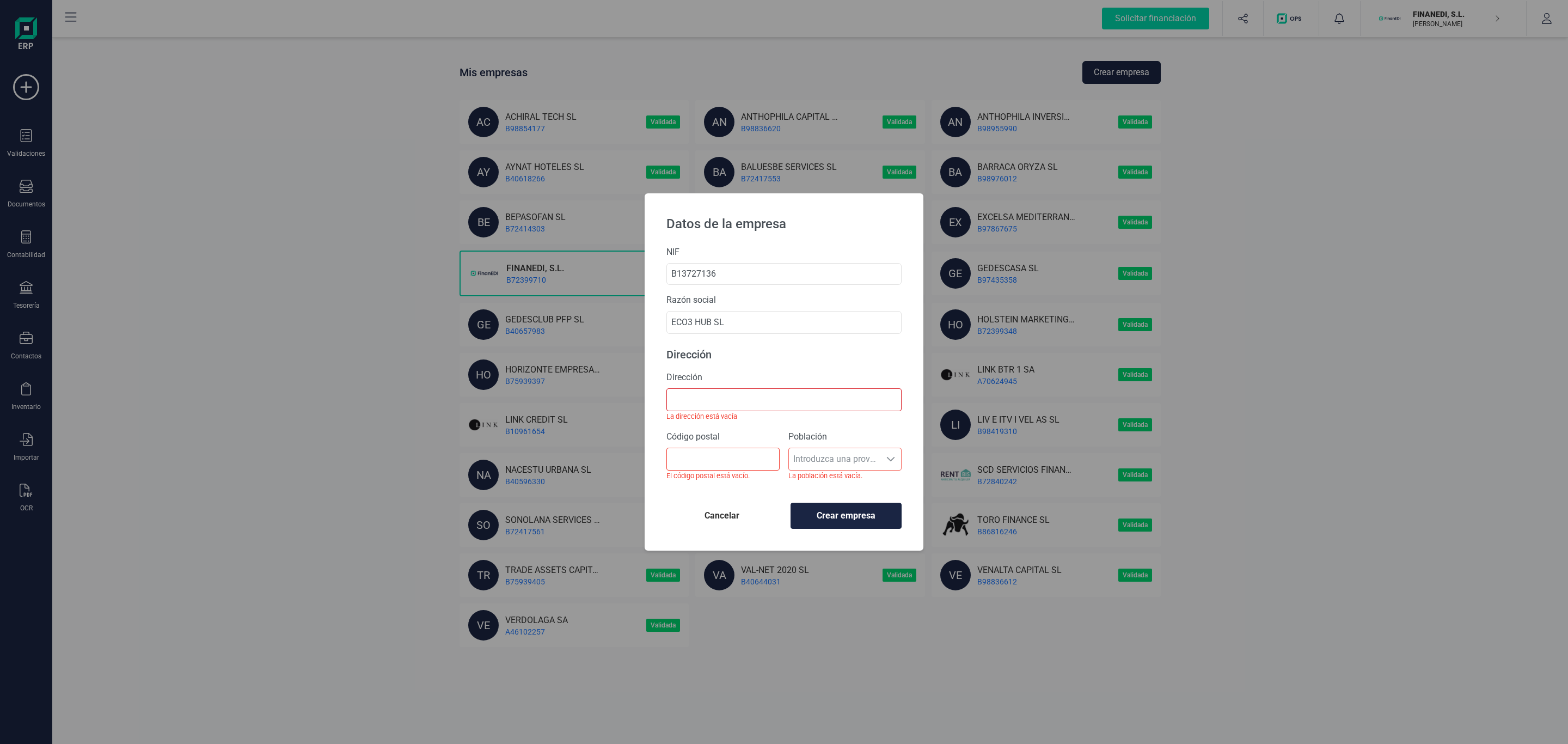
click at [701, 520] on span "Cancelar" at bounding box center [722, 515] width 94 height 13
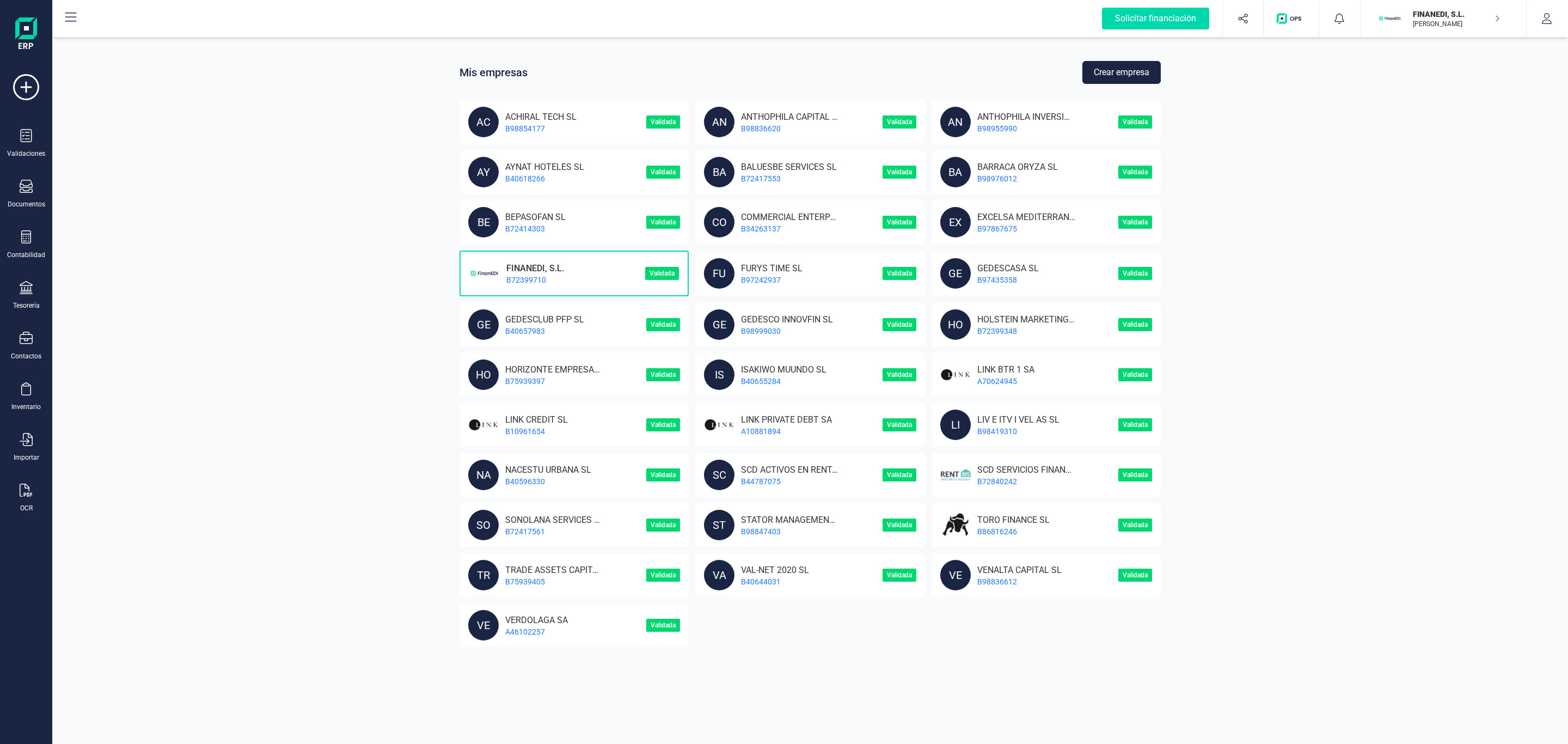
click at [1122, 72] on button "Crear empresa" at bounding box center [1121, 72] width 79 height 23
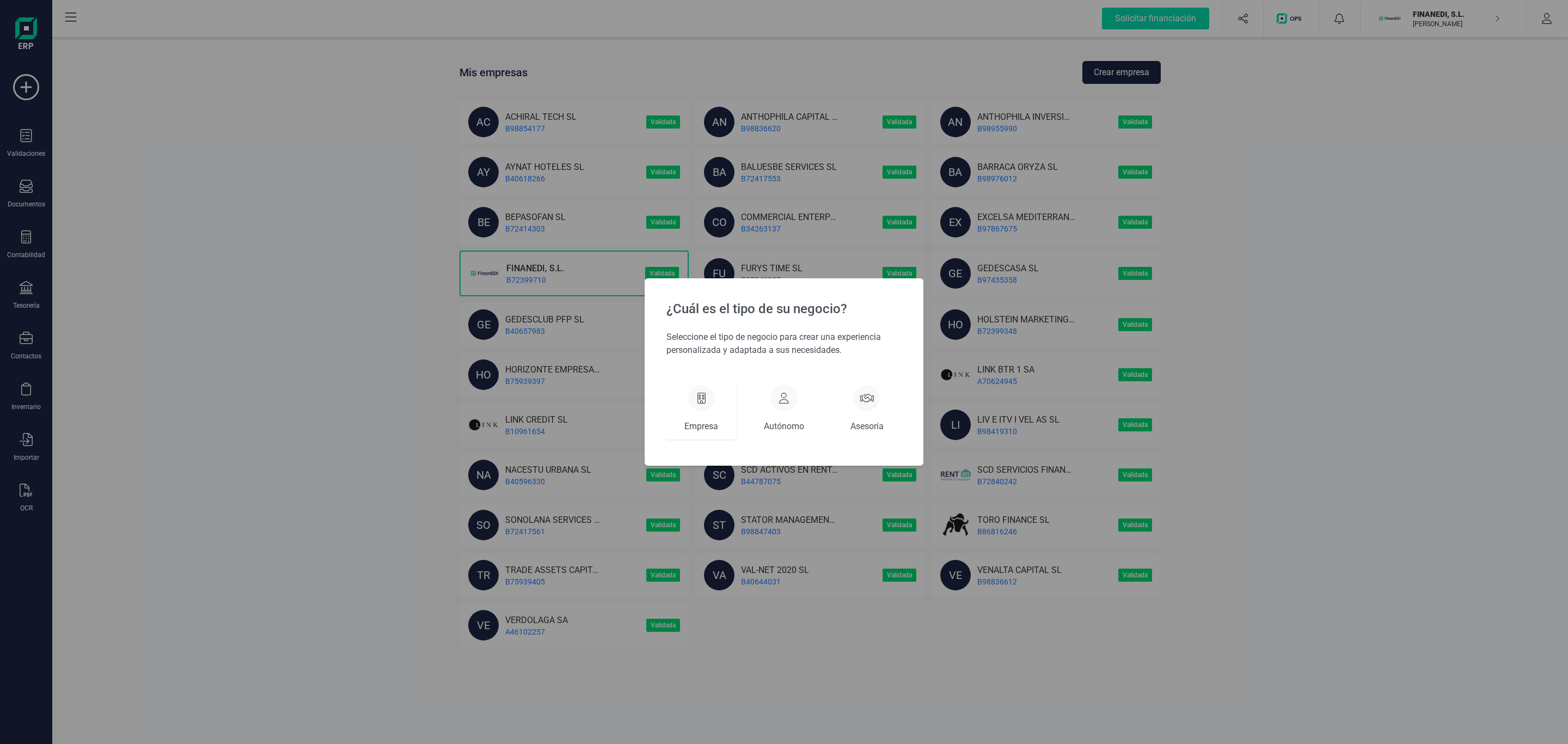
click at [693, 409] on div at bounding box center [701, 398] width 26 height 26
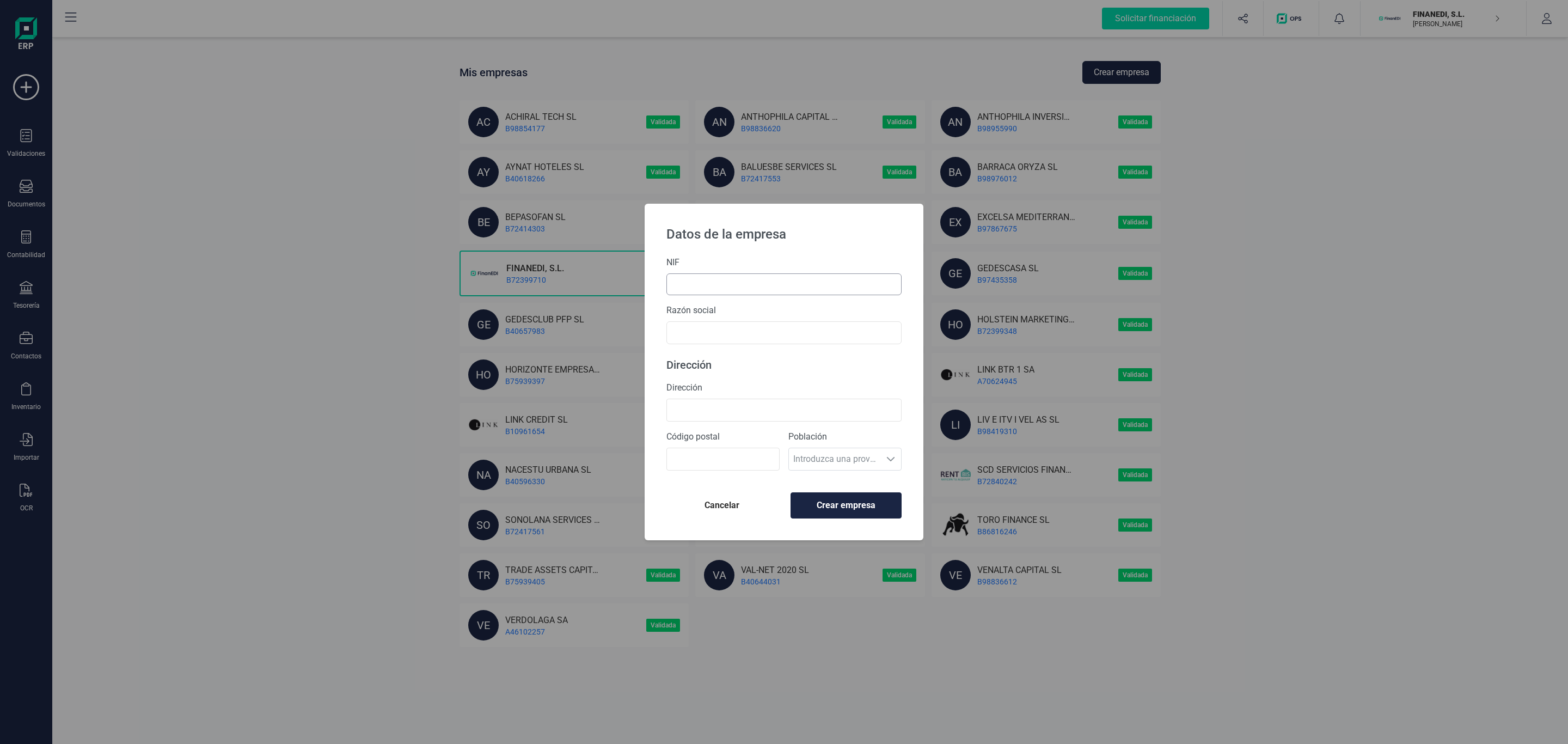
click at [709, 292] on input "text" at bounding box center [784, 284] width 235 height 22
click at [709, 321] on div "Razón social" at bounding box center [784, 329] width 235 height 40
click at [701, 337] on input "text" at bounding box center [784, 339] width 235 height 23
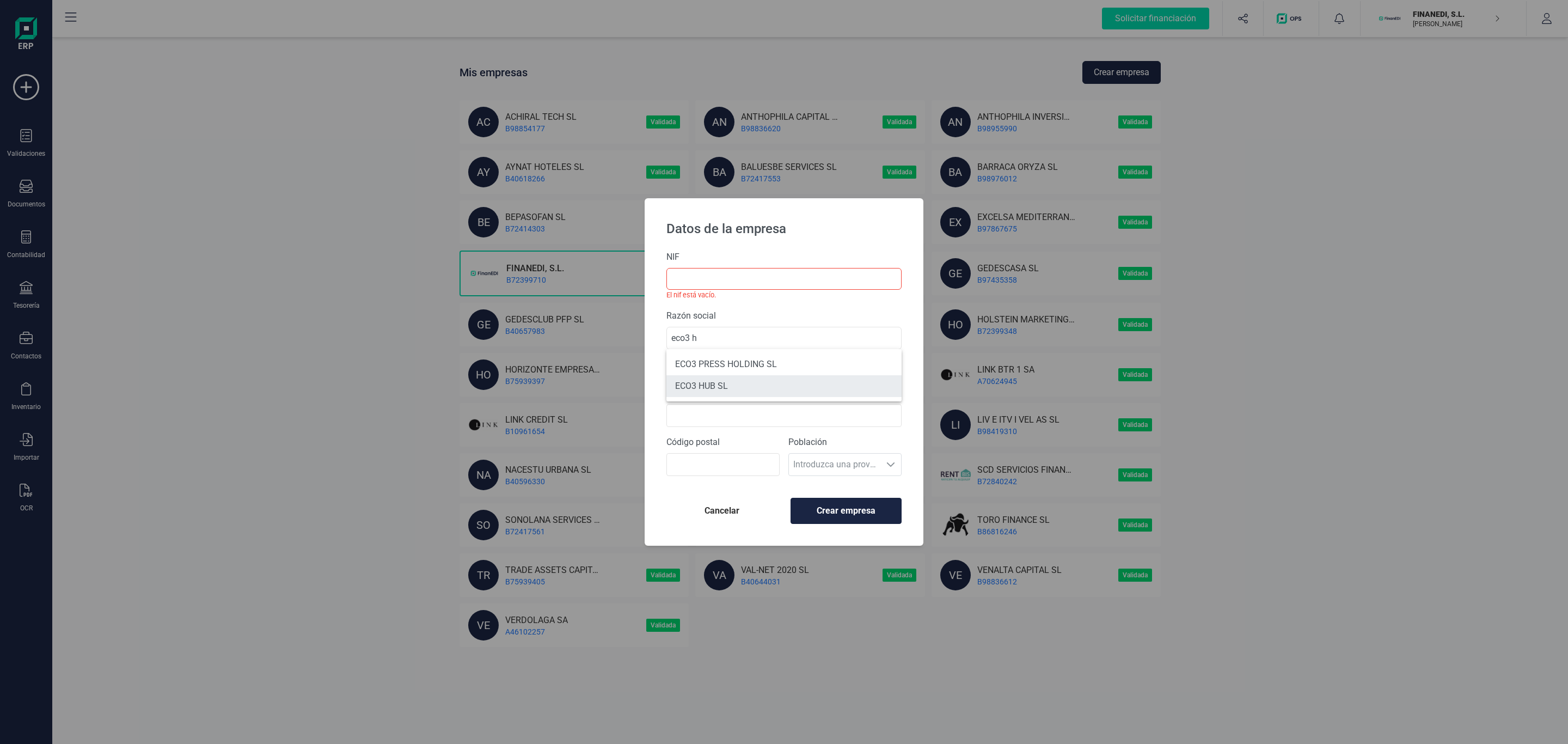
click at [701, 384] on li "ECO3 HUB SL" at bounding box center [784, 386] width 235 height 22
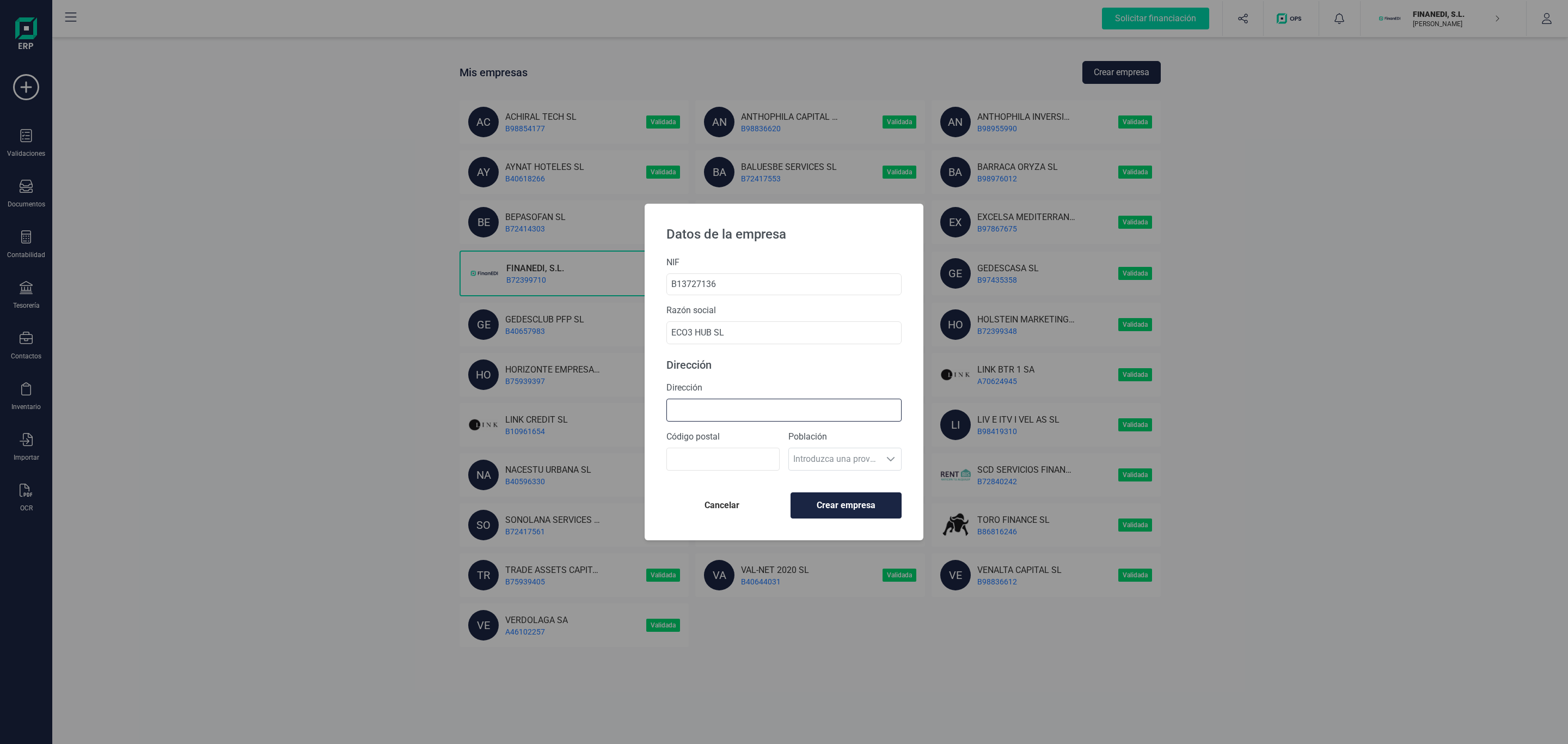
click at [760, 407] on input "Dirección" at bounding box center [784, 410] width 235 height 23
paste input "C/ San Vicente Martir 81"
click at [746, 445] on div "Código postal" at bounding box center [723, 451] width 113 height 40
click at [747, 450] on input "Código postal" at bounding box center [723, 459] width 113 height 23
click at [835, 507] on span "Crear empresa" at bounding box center [846, 505] width 93 height 13
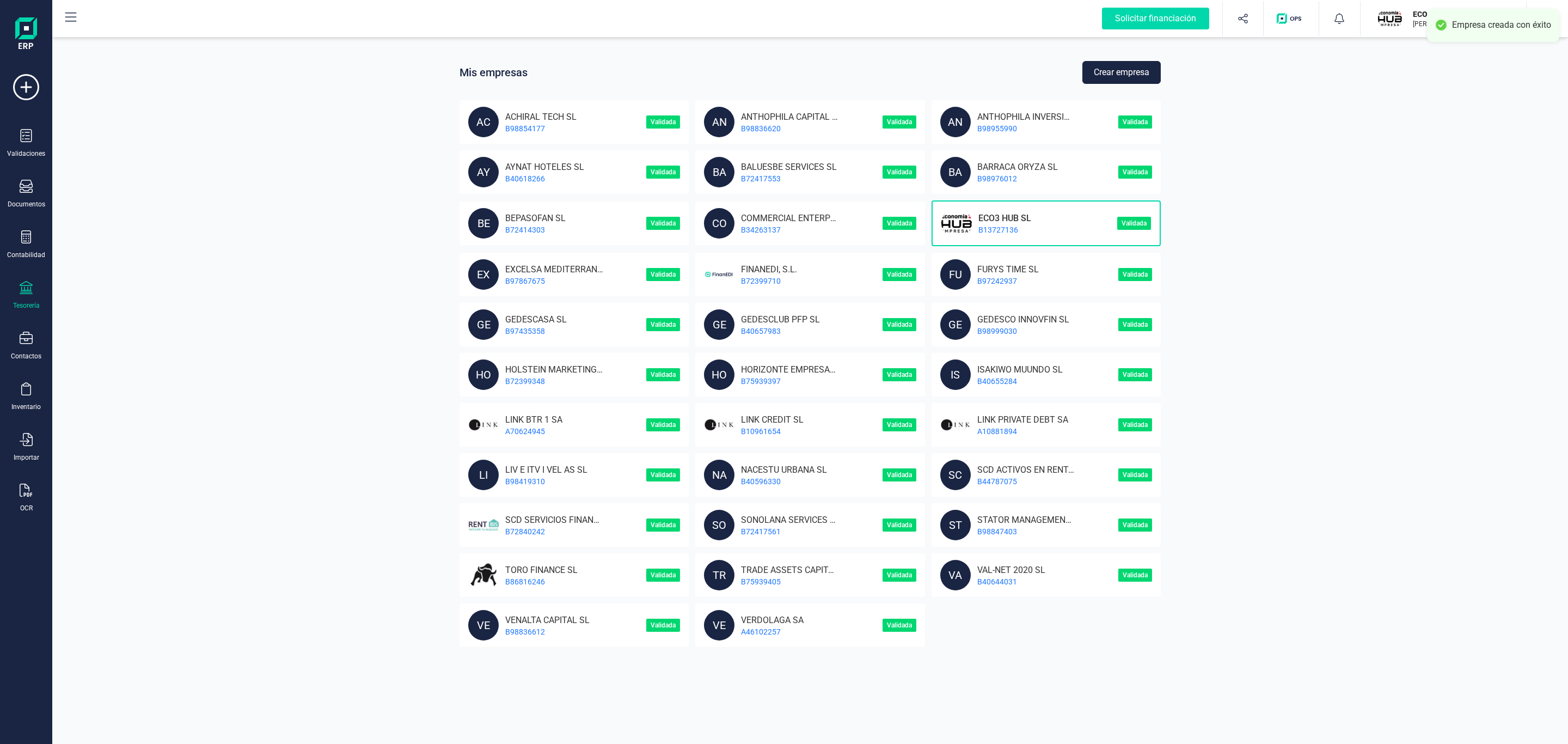
click at [36, 297] on div "Tesorería" at bounding box center [26, 295] width 44 height 29
click at [147, 184] on span "Cuentas bancarias" at bounding box center [133, 185] width 96 height 13
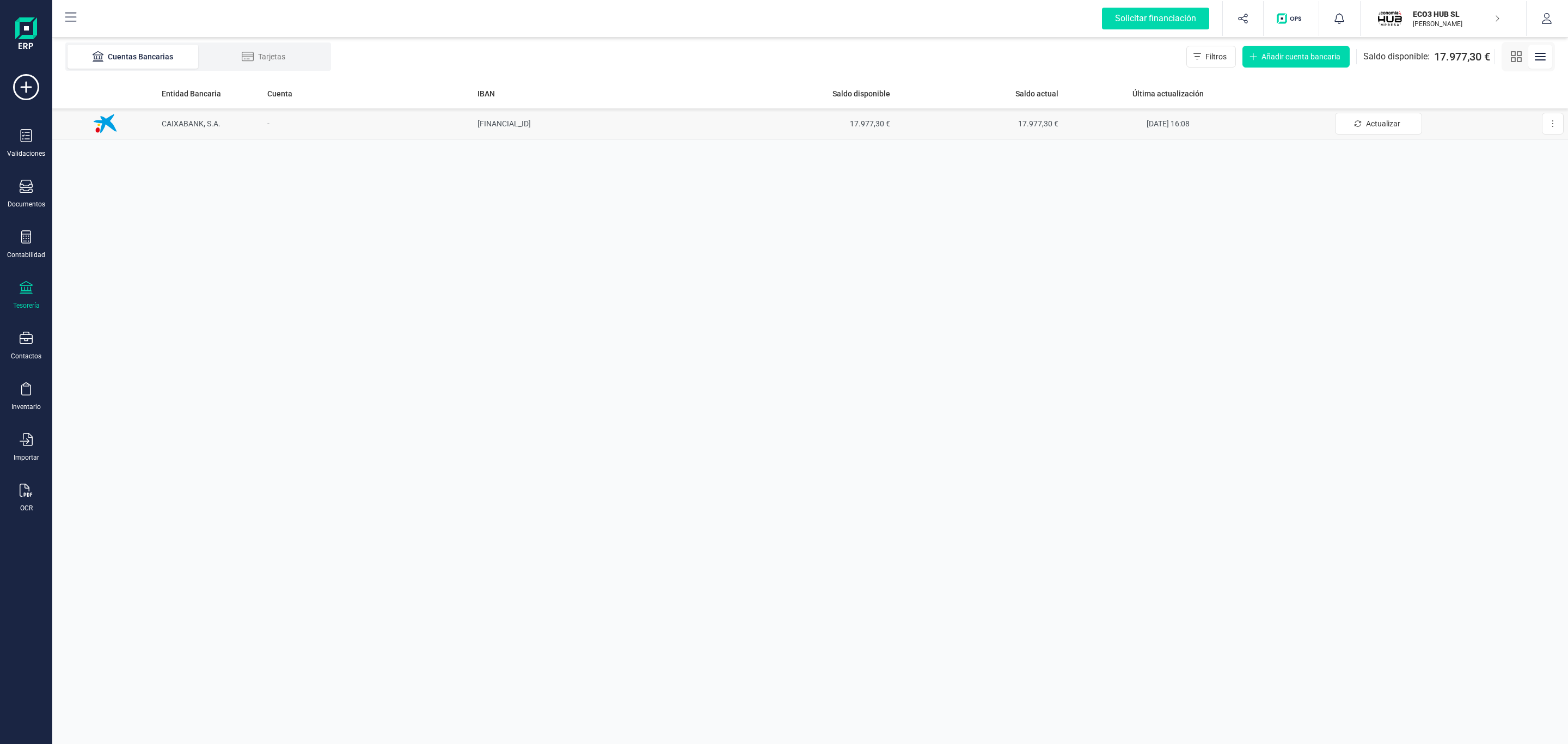
click at [473, 124] on td "ES7621005982590200060709" at bounding box center [599, 124] width 253 height 31
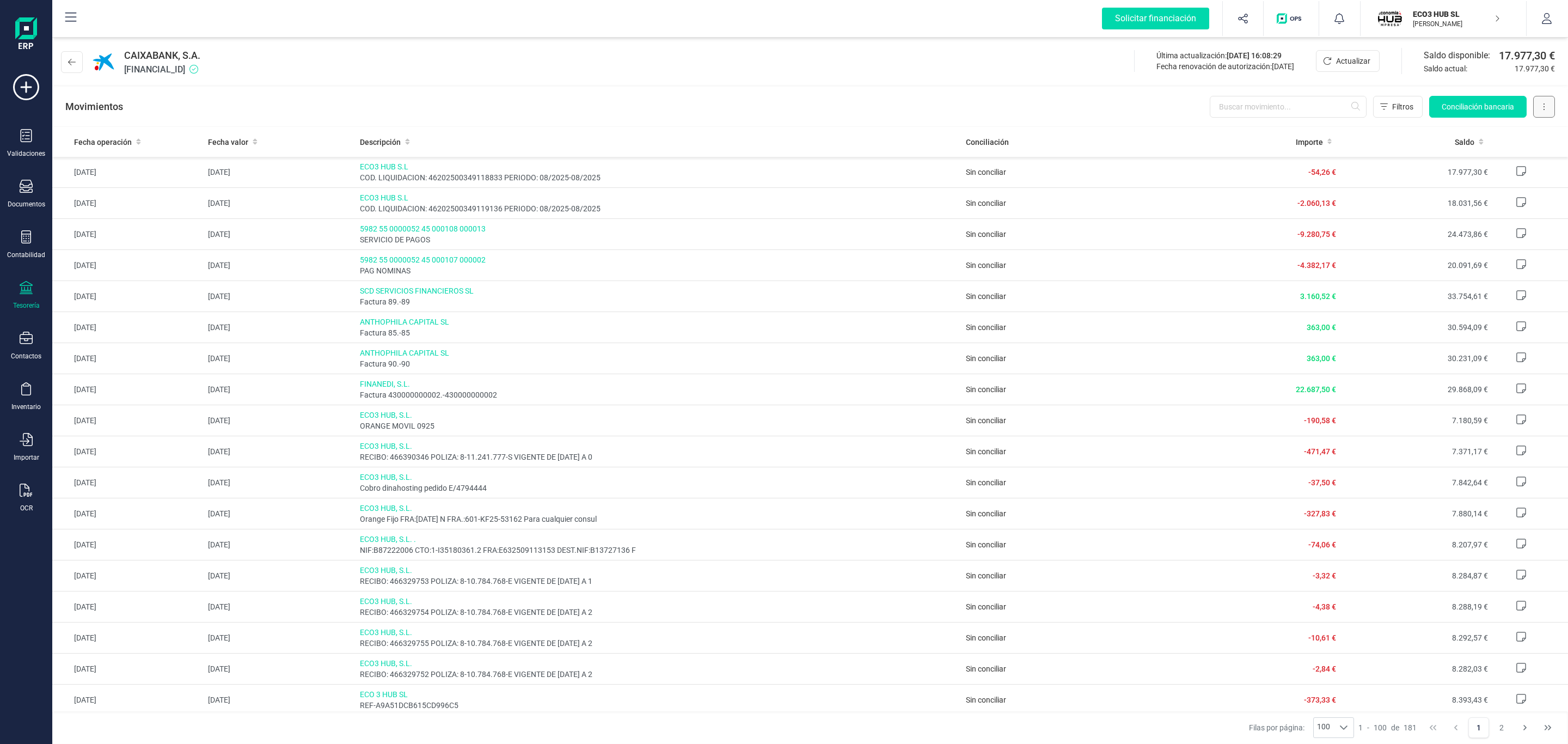
click at [1542, 98] on button at bounding box center [1544, 107] width 22 height 22
click at [1524, 137] on span "Descargar Excel" at bounding box center [1519, 133] width 54 height 11
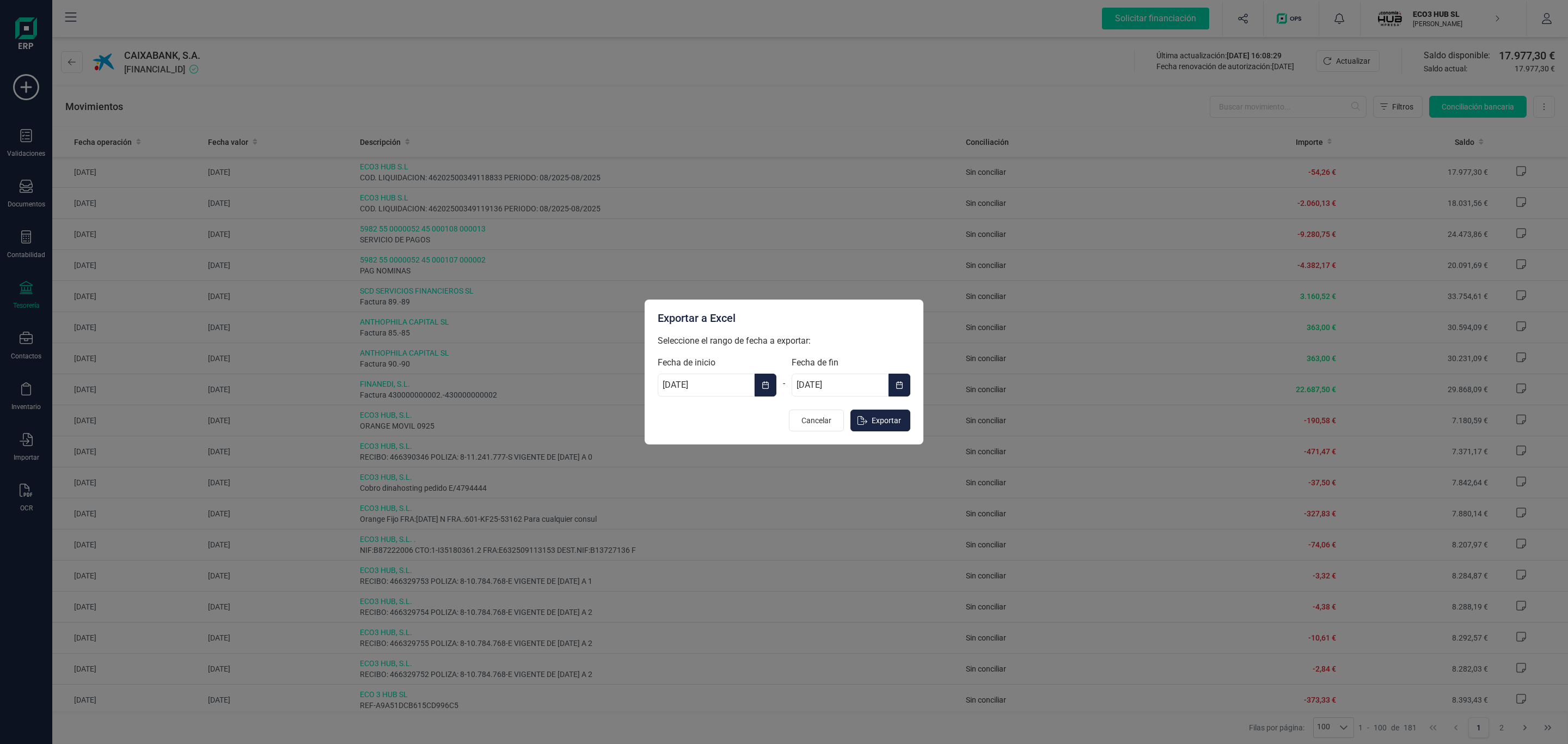
click at [758, 379] on button "Choose Date" at bounding box center [766, 385] width 22 height 23
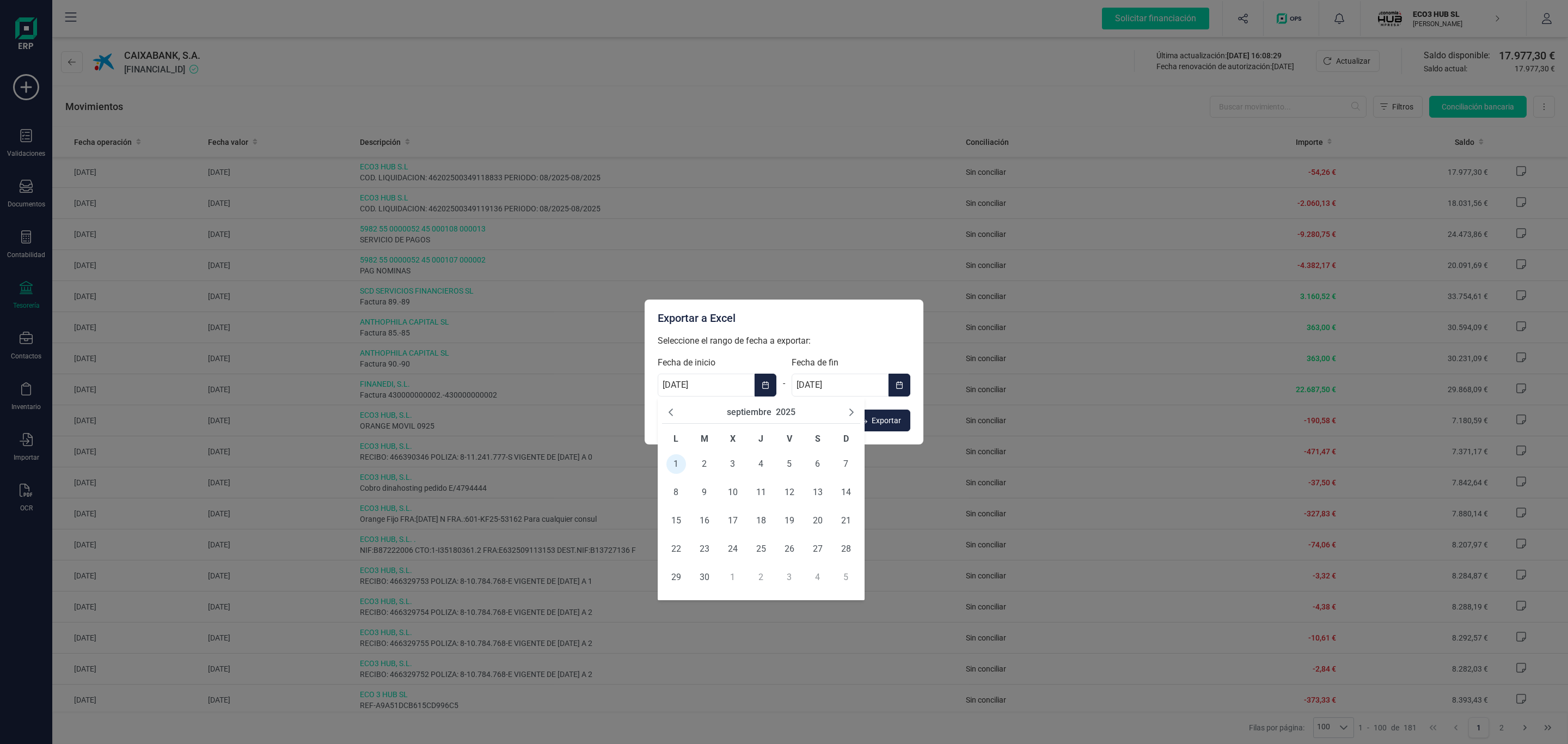
click at [789, 405] on button "2025" at bounding box center [786, 412] width 19 height 13
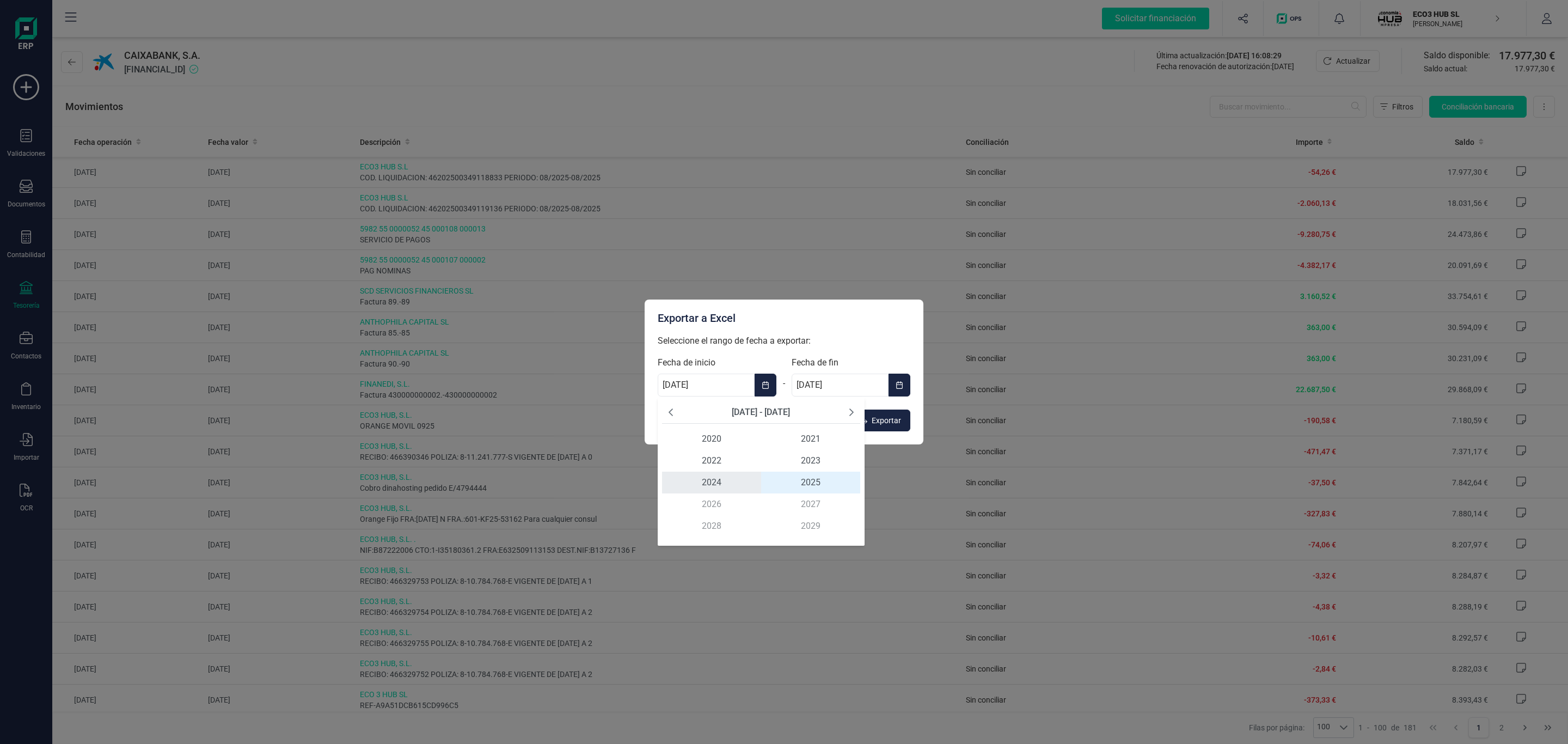
click at [730, 483] on span "2024" at bounding box center [712, 483] width 99 height 22
click at [831, 484] on span "sep" at bounding box center [827, 483] width 66 height 22
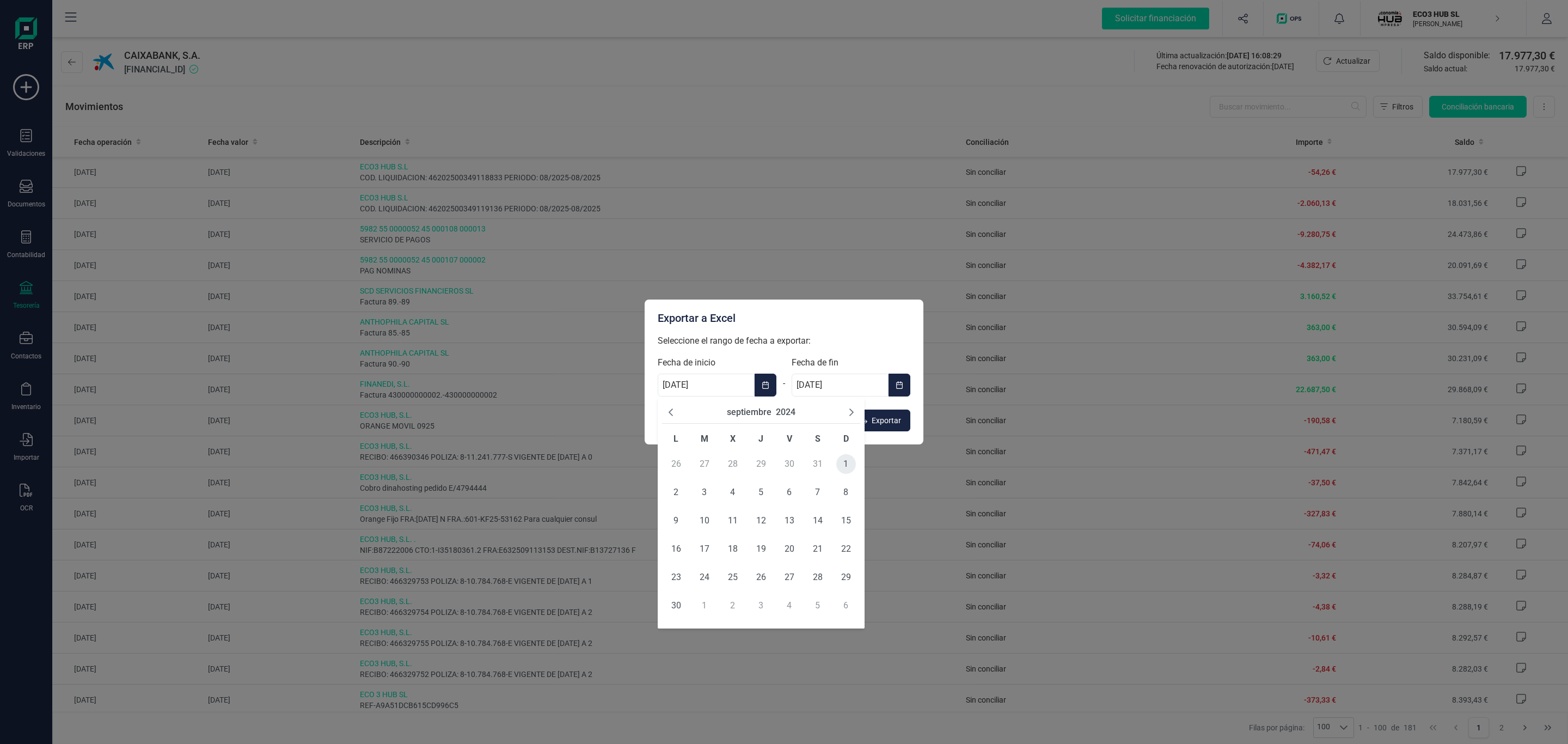
drag, startPoint x: 856, startPoint y: 467, endPoint x: 847, endPoint y: 465, distance: 9.2
click at [853, 467] on td "1" at bounding box center [846, 464] width 29 height 29
click at [847, 465] on span "1" at bounding box center [846, 464] width 19 height 19
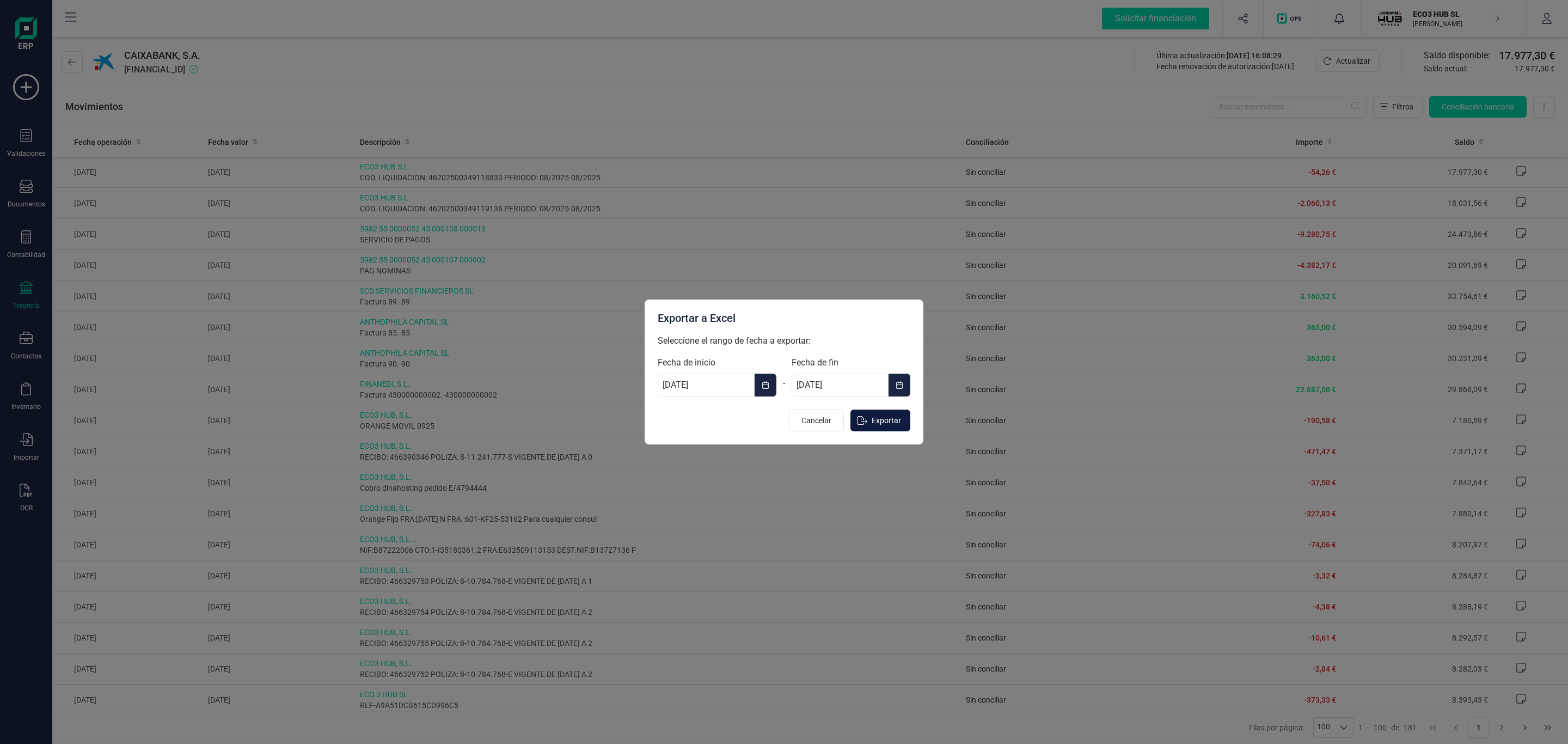
click at [877, 424] on span "Exportar" at bounding box center [886, 421] width 29 height 11
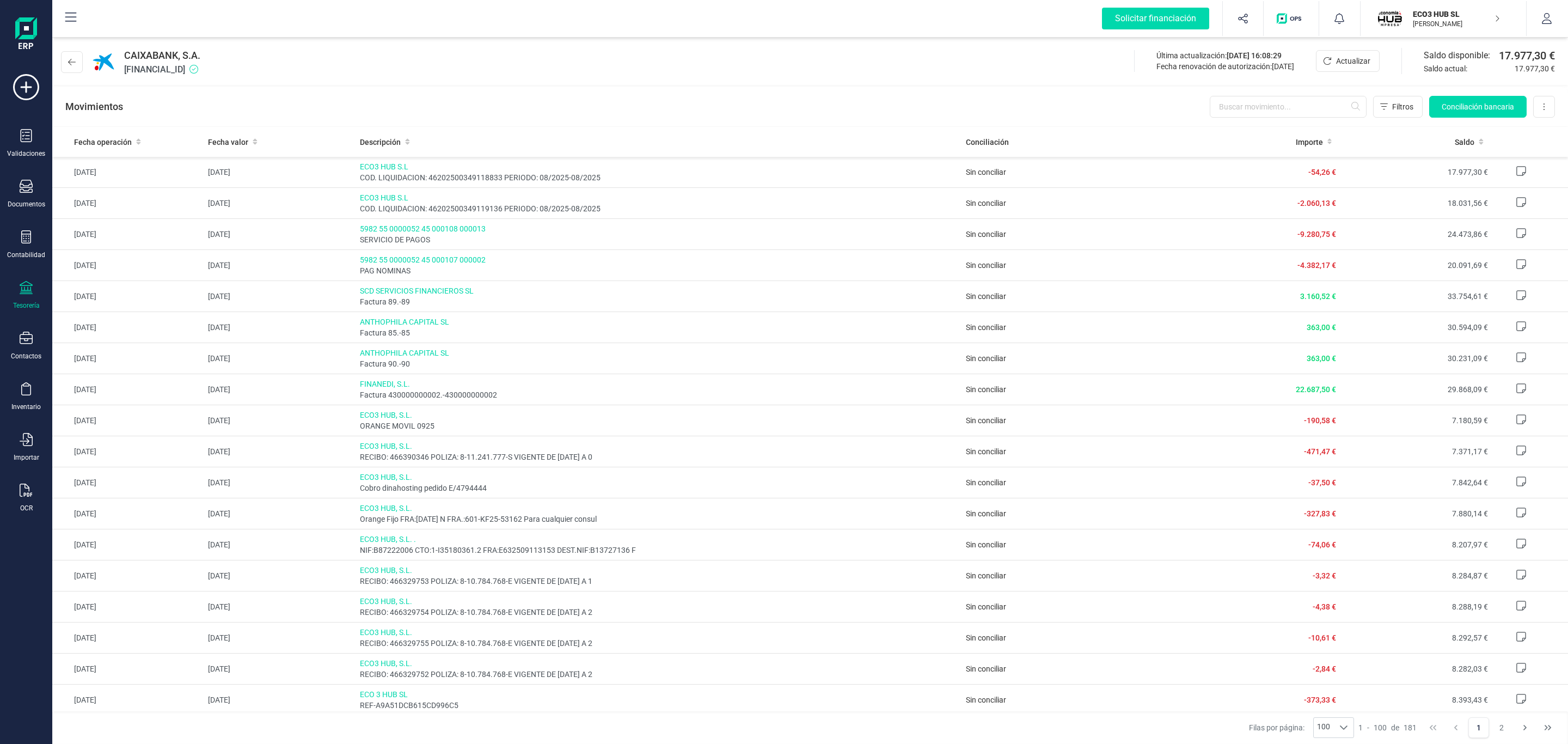
click at [590, 118] on div "Movimientos Filtros Conciliación bancaria Descargar Excel Eliminar cuenta" at bounding box center [810, 107] width 1516 height 39
click at [464, 100] on div "Movimientos Filtros Conciliación bancaria Descargar Excel Eliminar cuenta" at bounding box center [810, 107] width 1516 height 39
click at [64, 65] on button at bounding box center [72, 62] width 22 height 22
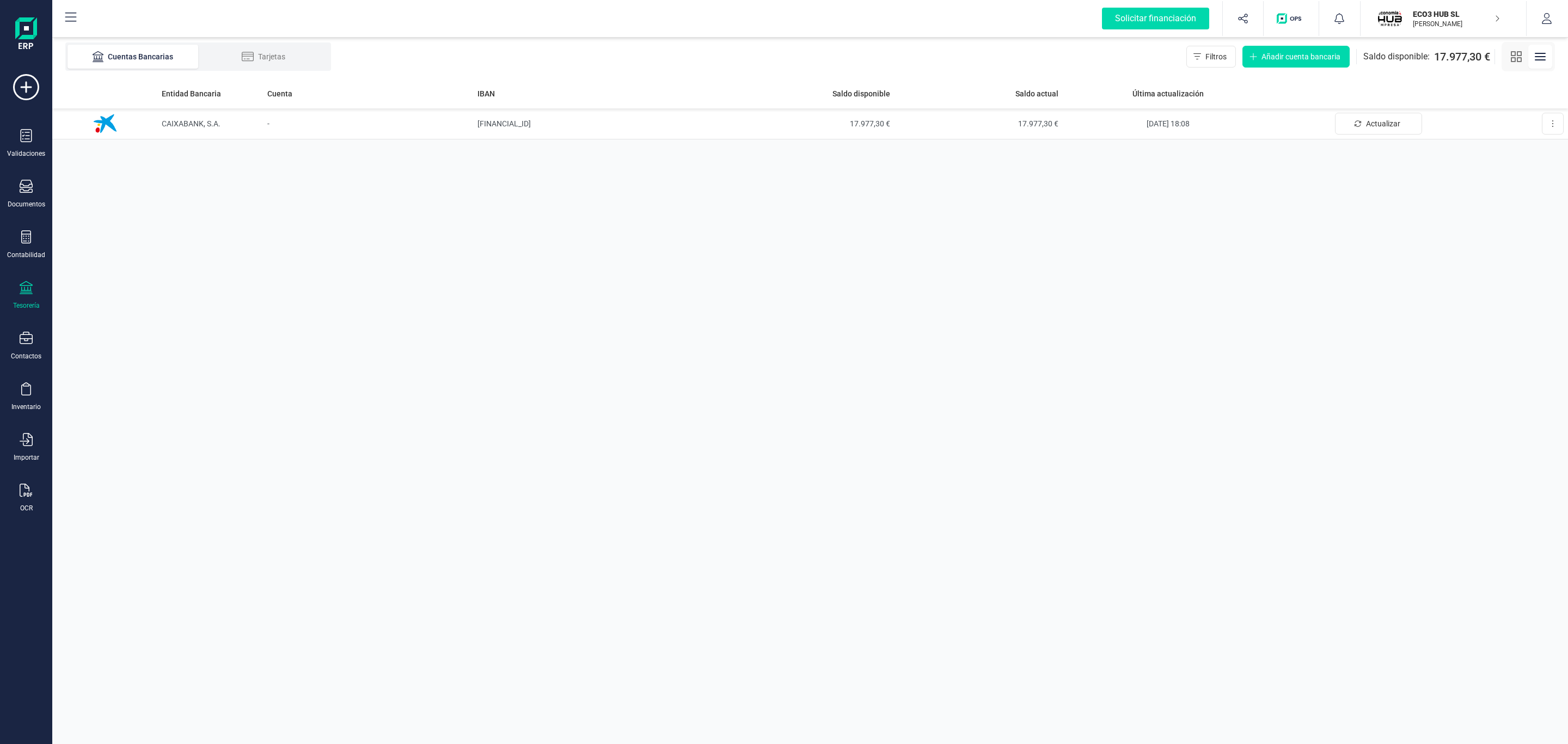
click at [513, 51] on div "Cuentas Bancarias Tarjetas Filtros Añadir cuenta bancaria Saldo disponible: 17.…" at bounding box center [810, 57] width 1516 height 44
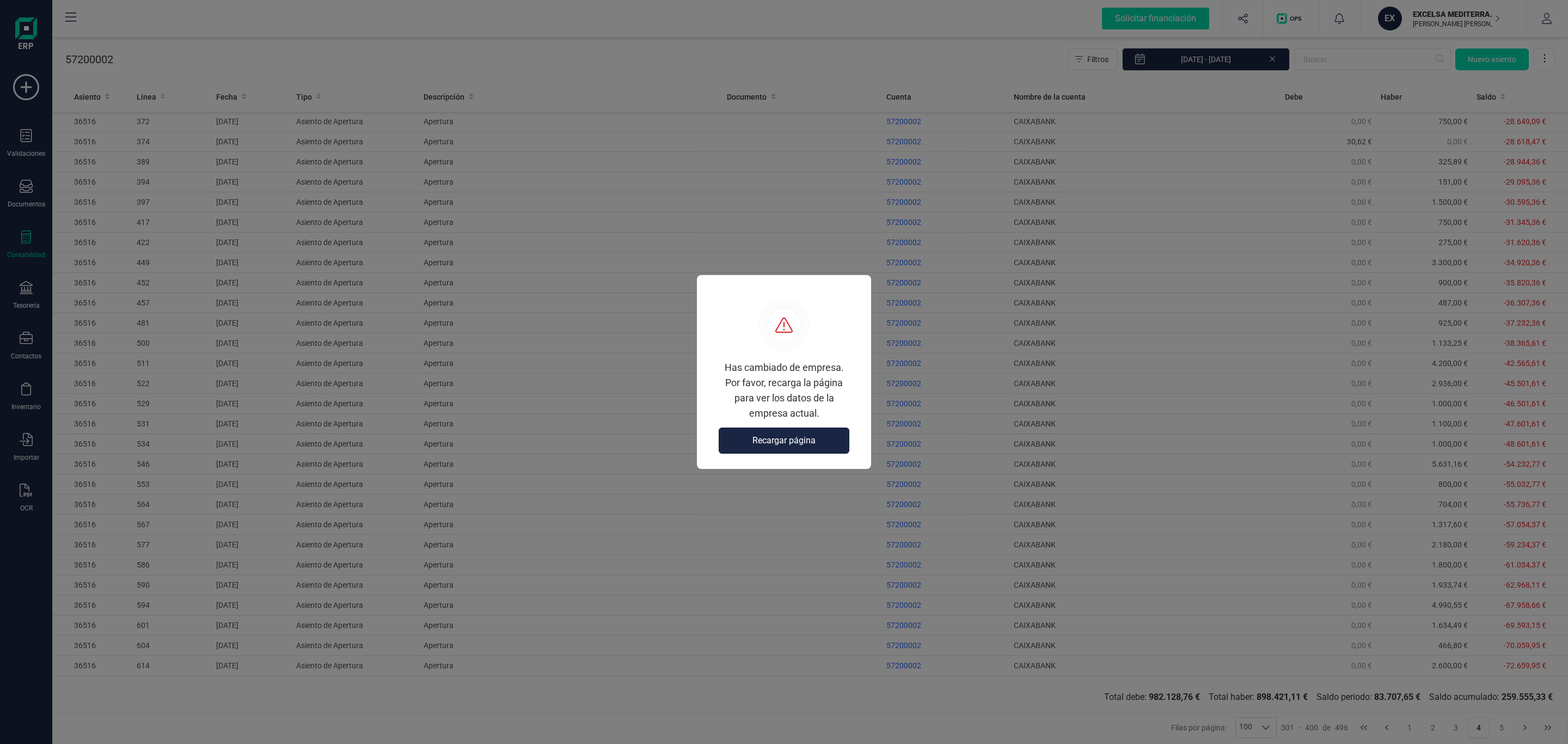
scroll to position [1470, 0]
click at [813, 450] on button "Recargar página" at bounding box center [784, 440] width 131 height 26
